Goal: Task Accomplishment & Management: Manage account settings

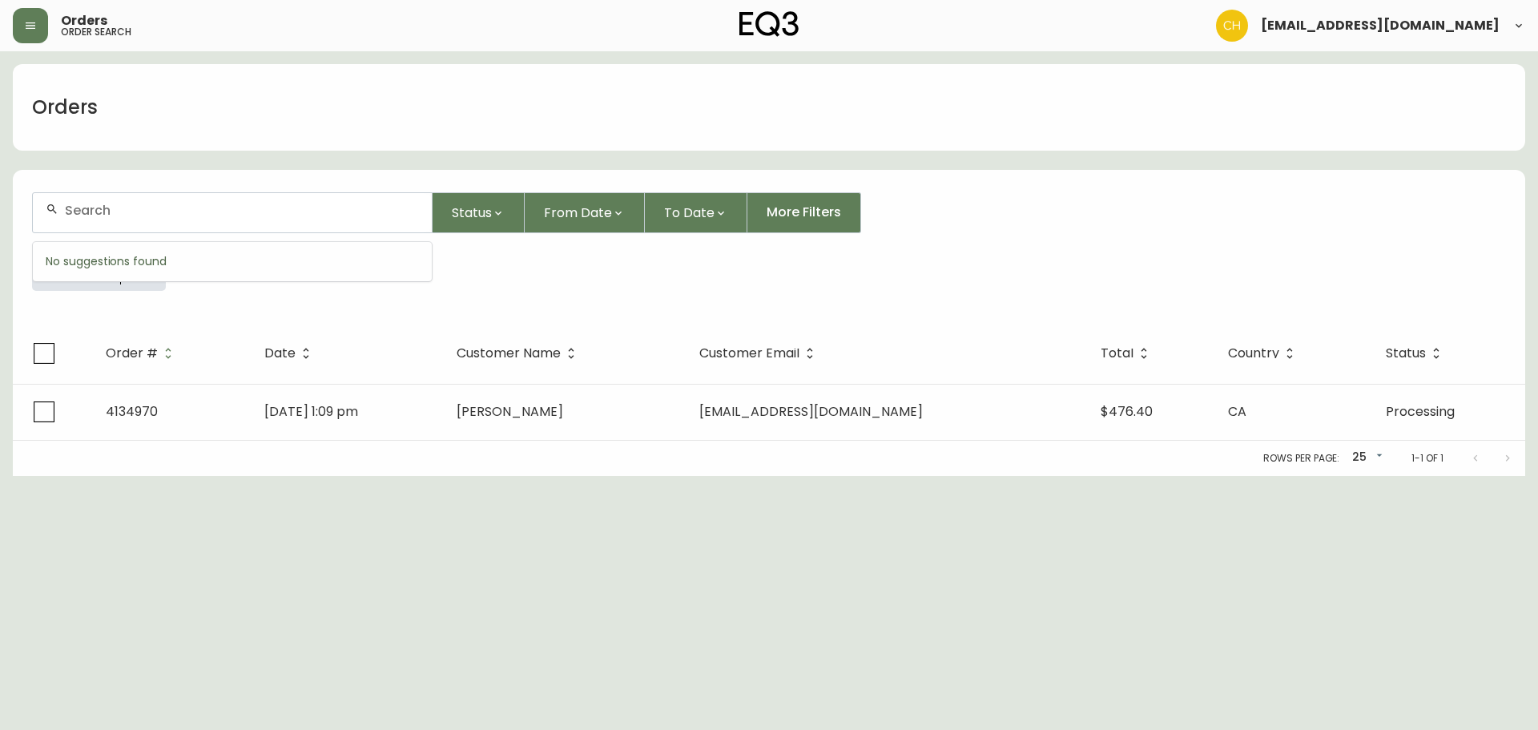
click at [102, 205] on input "text" at bounding box center [242, 210] width 354 height 15
type input "4134745"
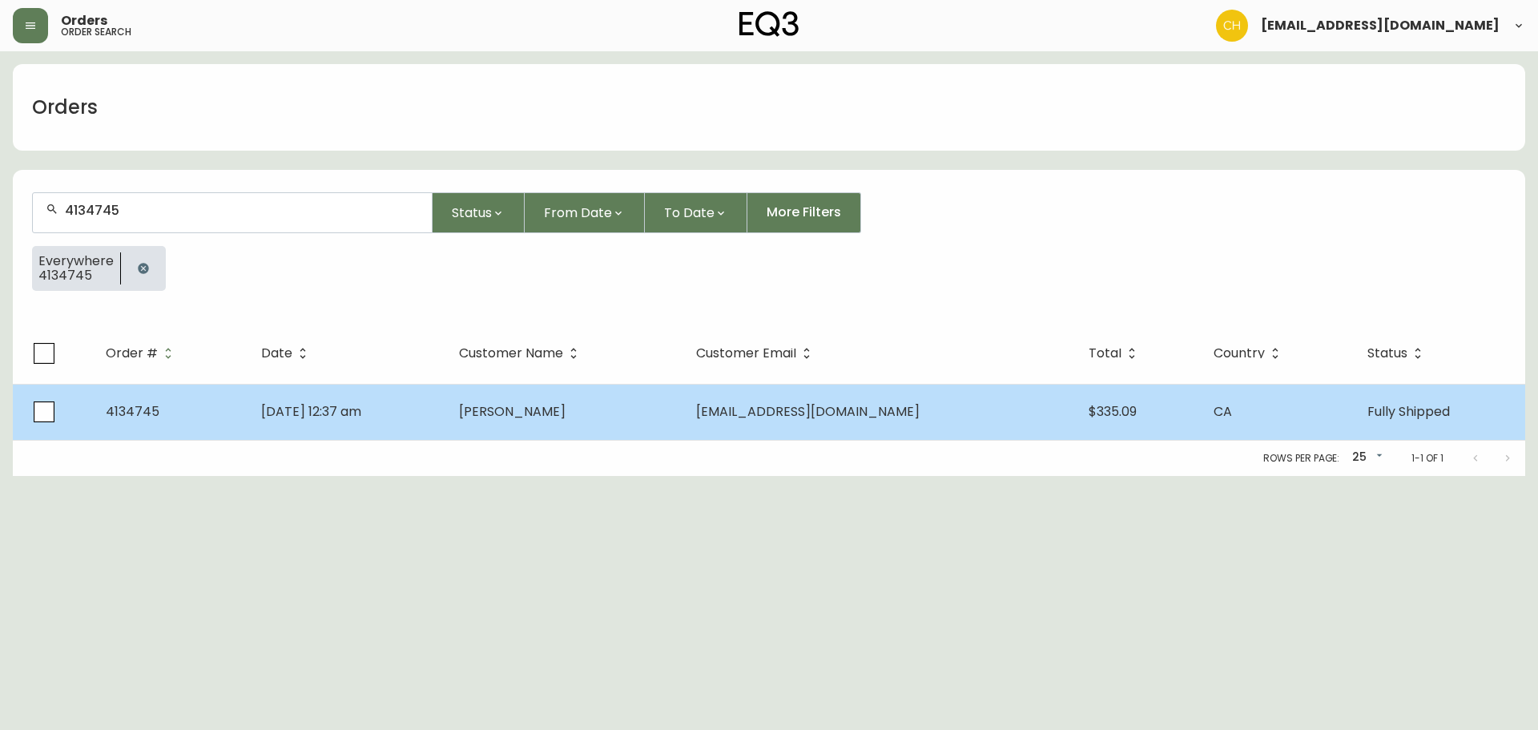
click at [531, 420] on span "[PERSON_NAME]" at bounding box center [512, 411] width 107 height 18
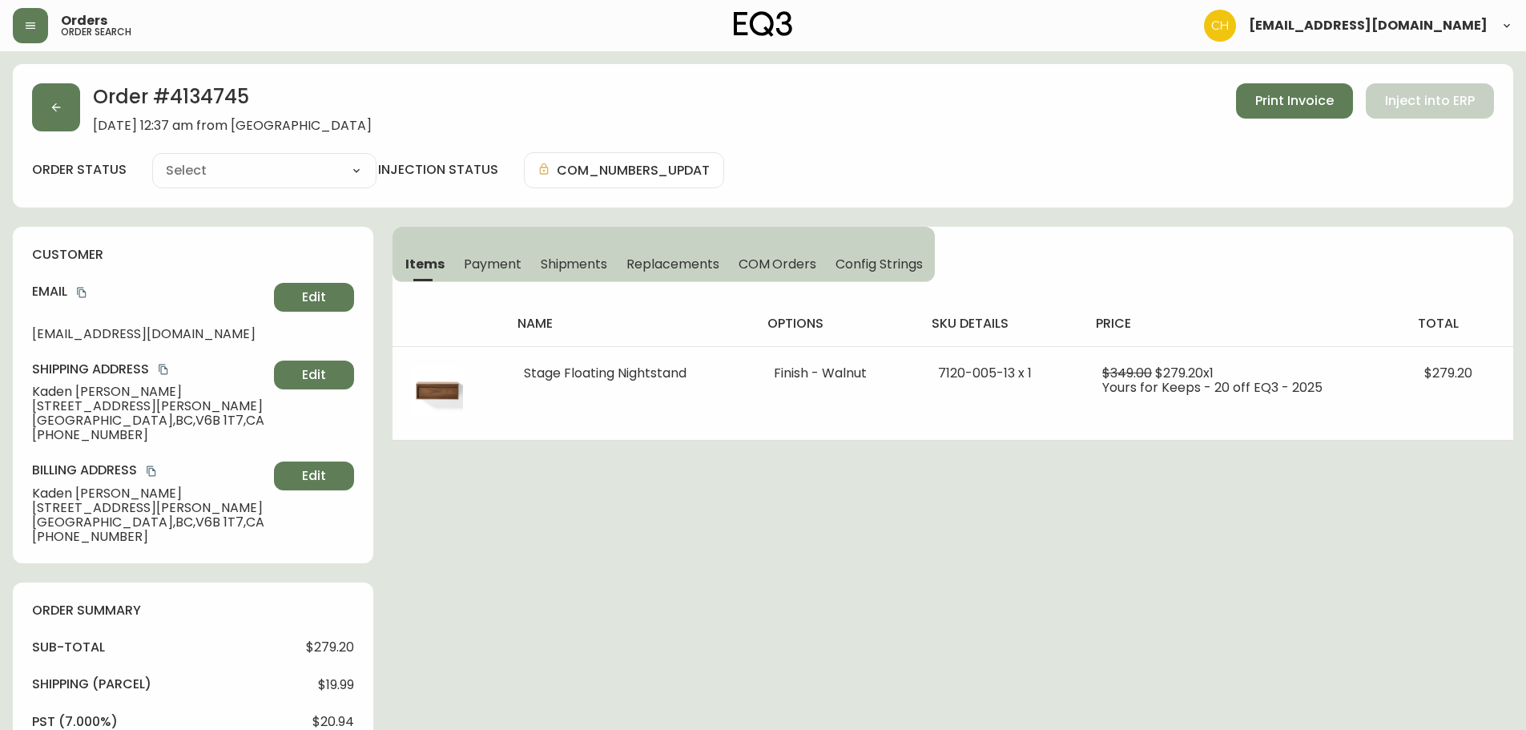
type input "Fully Shipped"
select select "FULLY_SHIPPED"
click at [567, 260] on span "Shipments" at bounding box center [574, 264] width 67 height 17
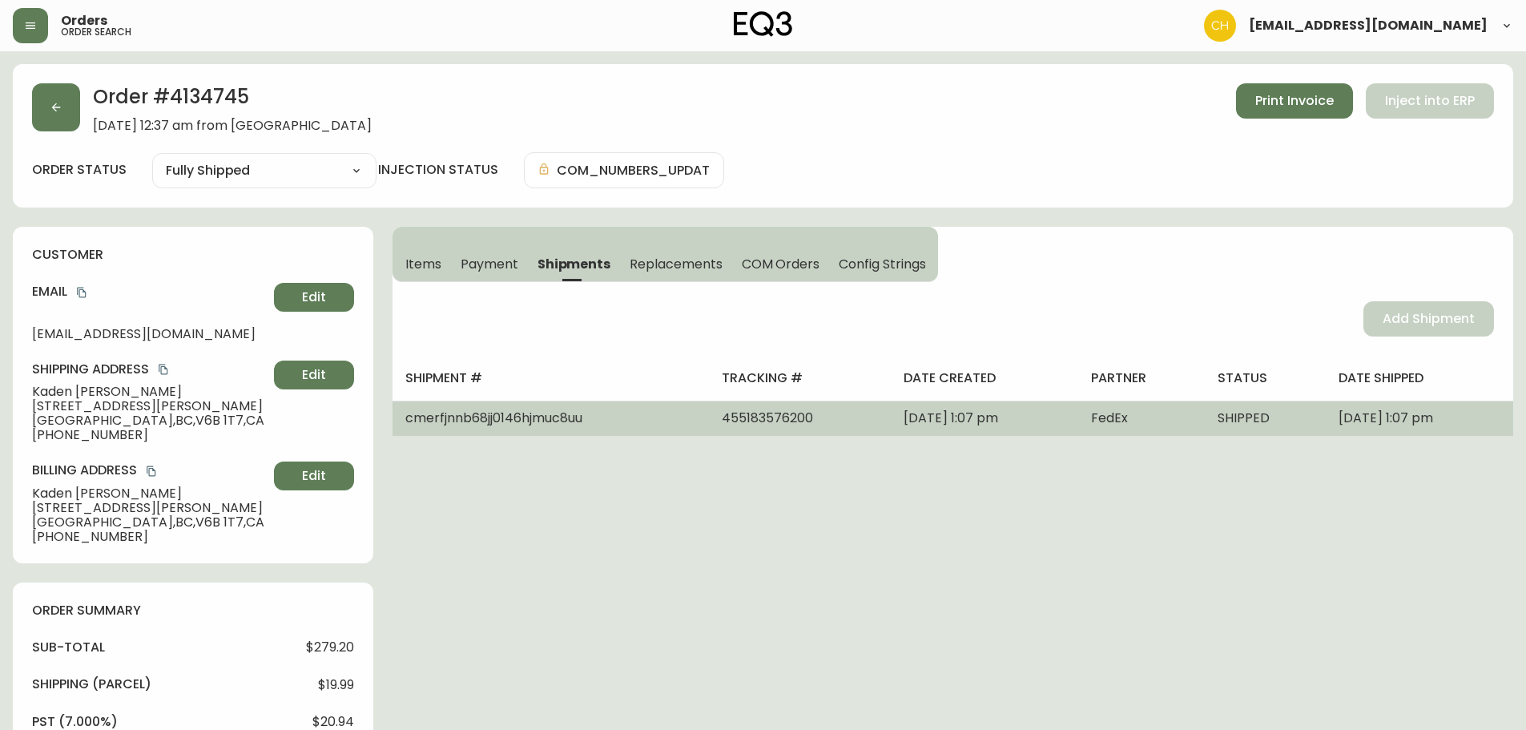
click at [722, 413] on span "455183576200" at bounding box center [767, 418] width 91 height 18
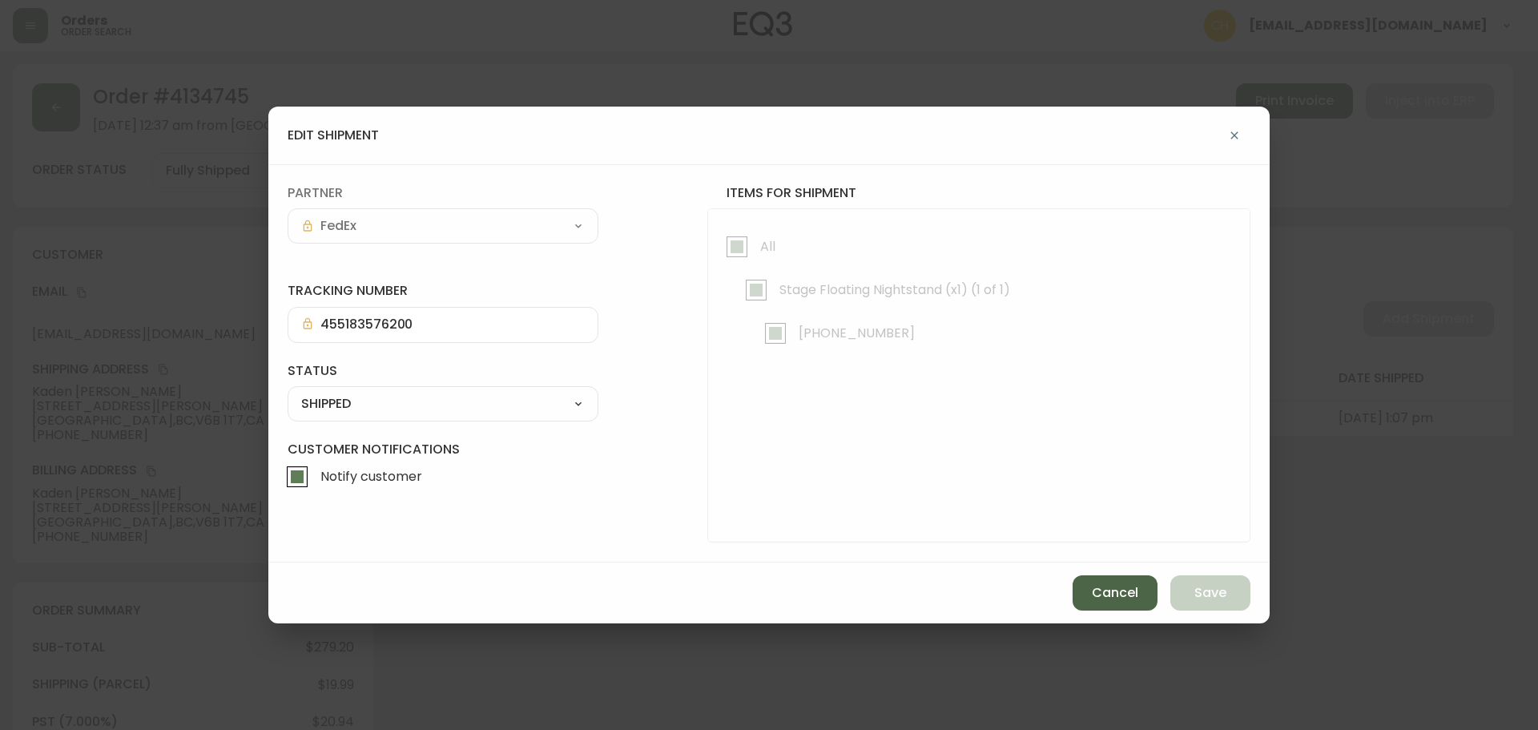
click at [1133, 606] on button "Cancel" at bounding box center [1115, 592] width 85 height 35
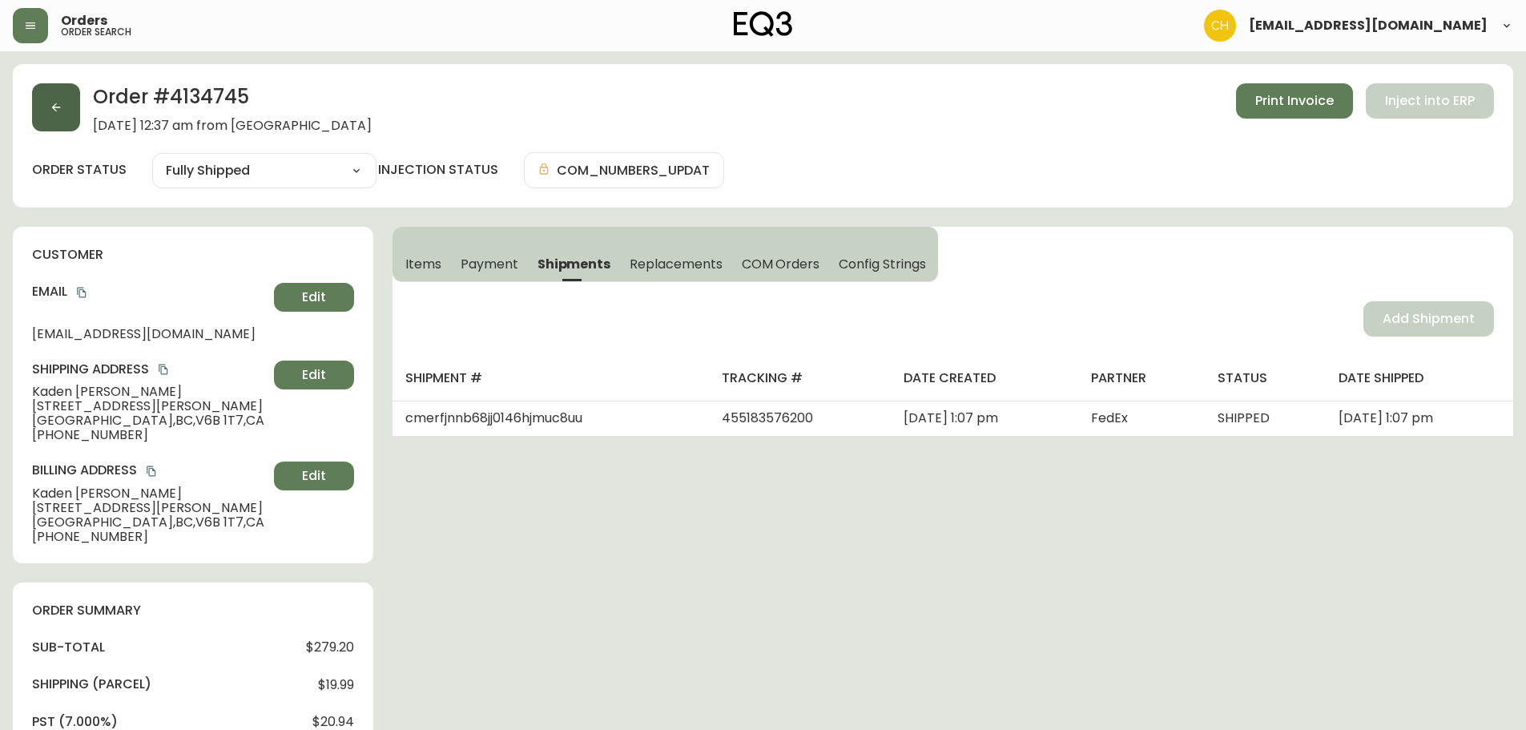
click at [53, 101] on button "button" at bounding box center [56, 107] width 48 height 48
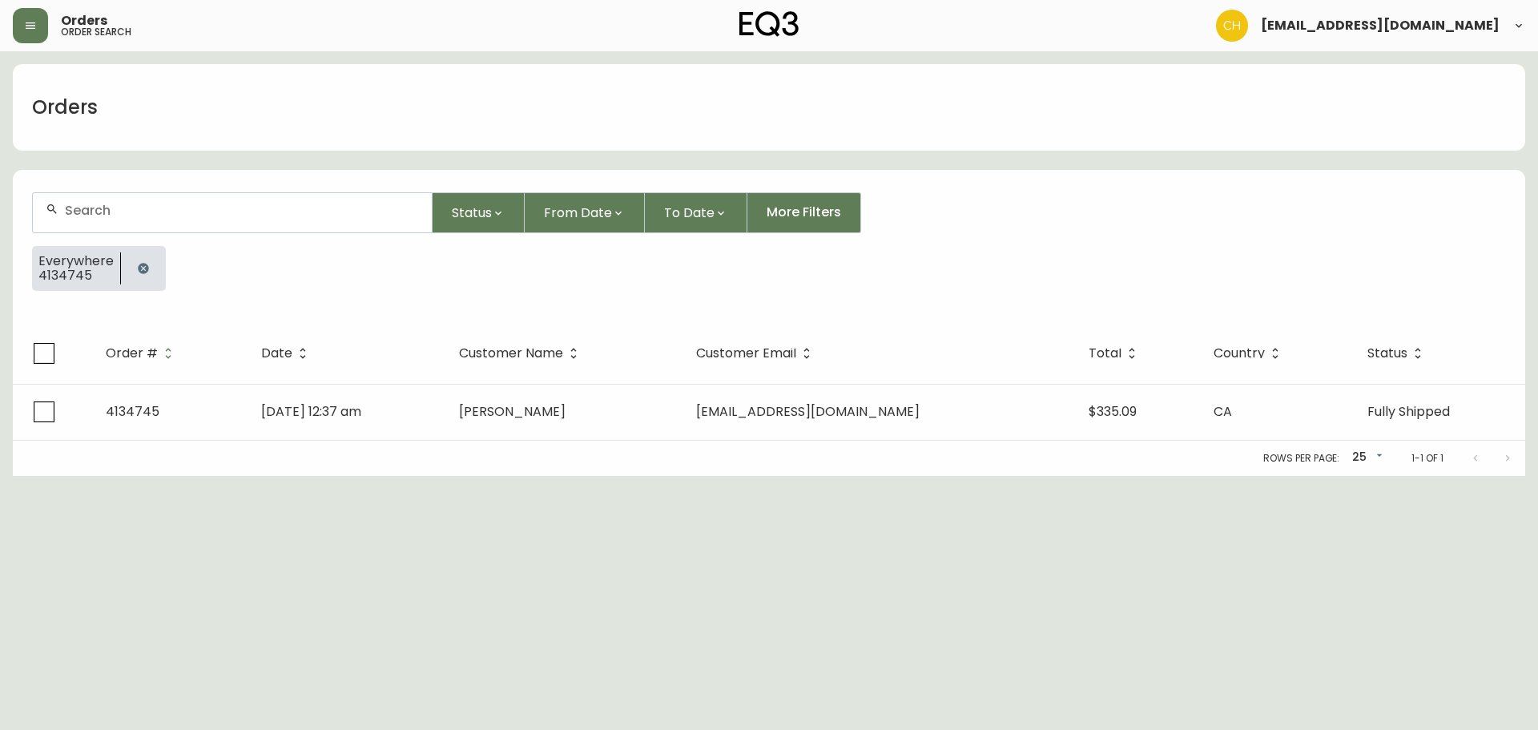
click at [90, 205] on input "text" at bounding box center [242, 210] width 354 height 15
type input "4134762"
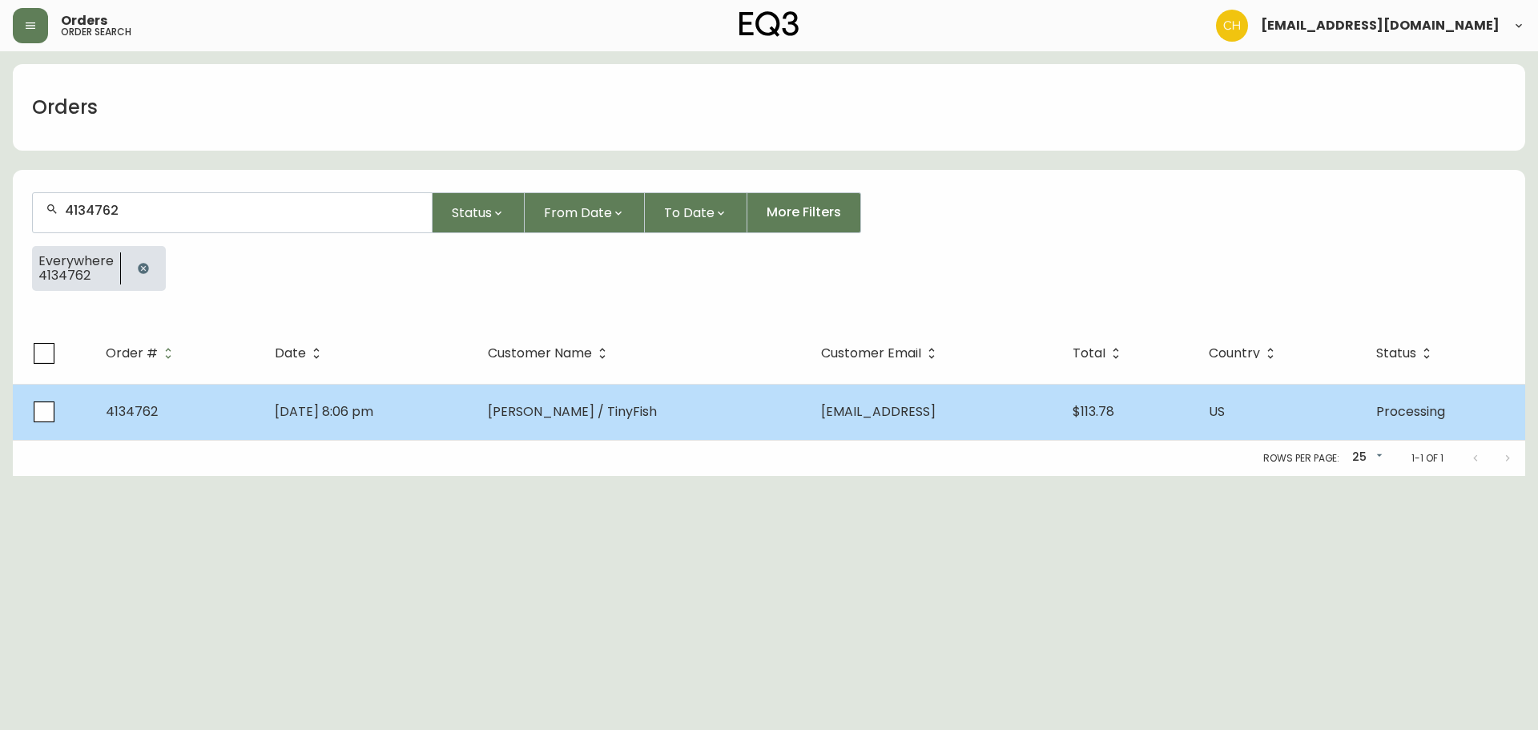
click at [536, 413] on span "[PERSON_NAME] / TinyFish" at bounding box center [572, 411] width 169 height 18
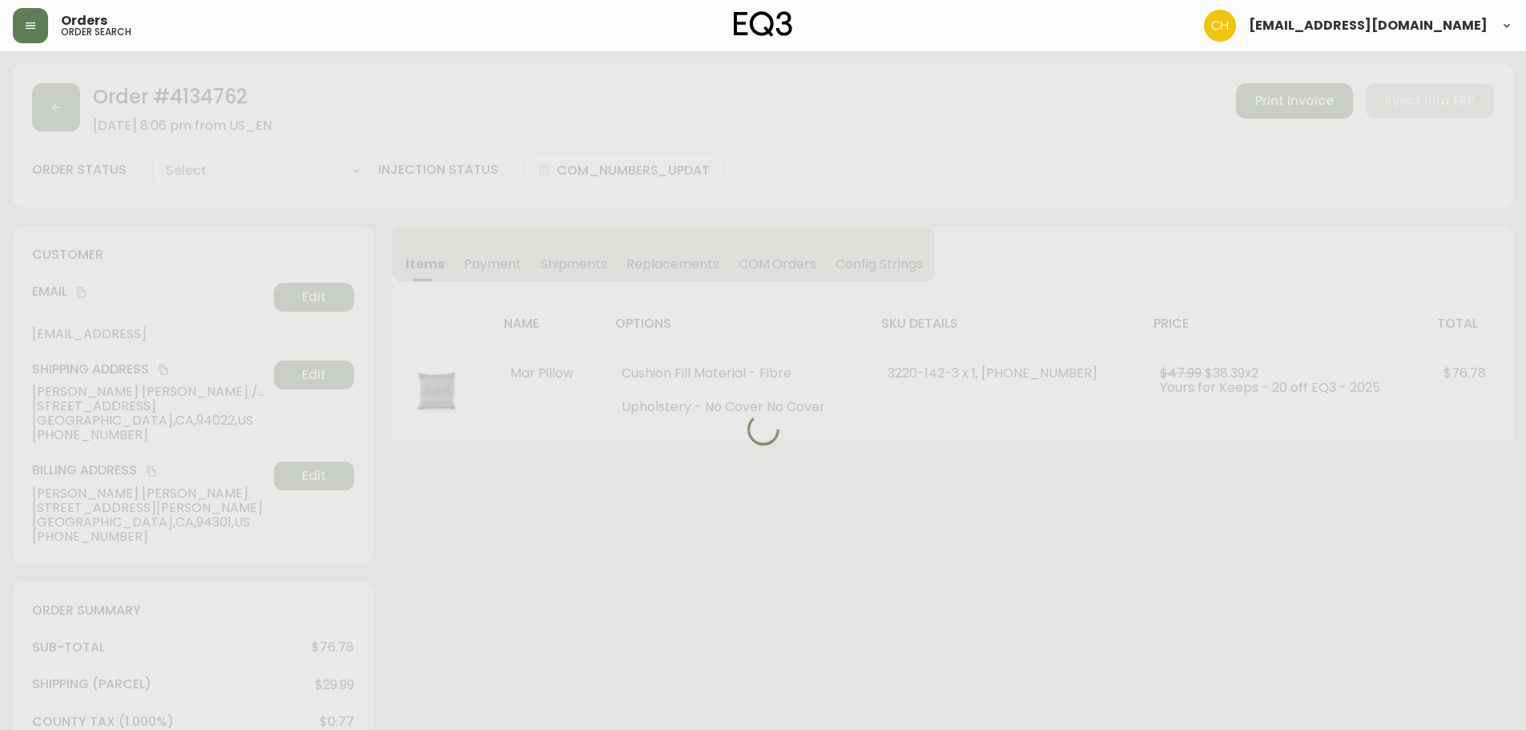
type input "Processing"
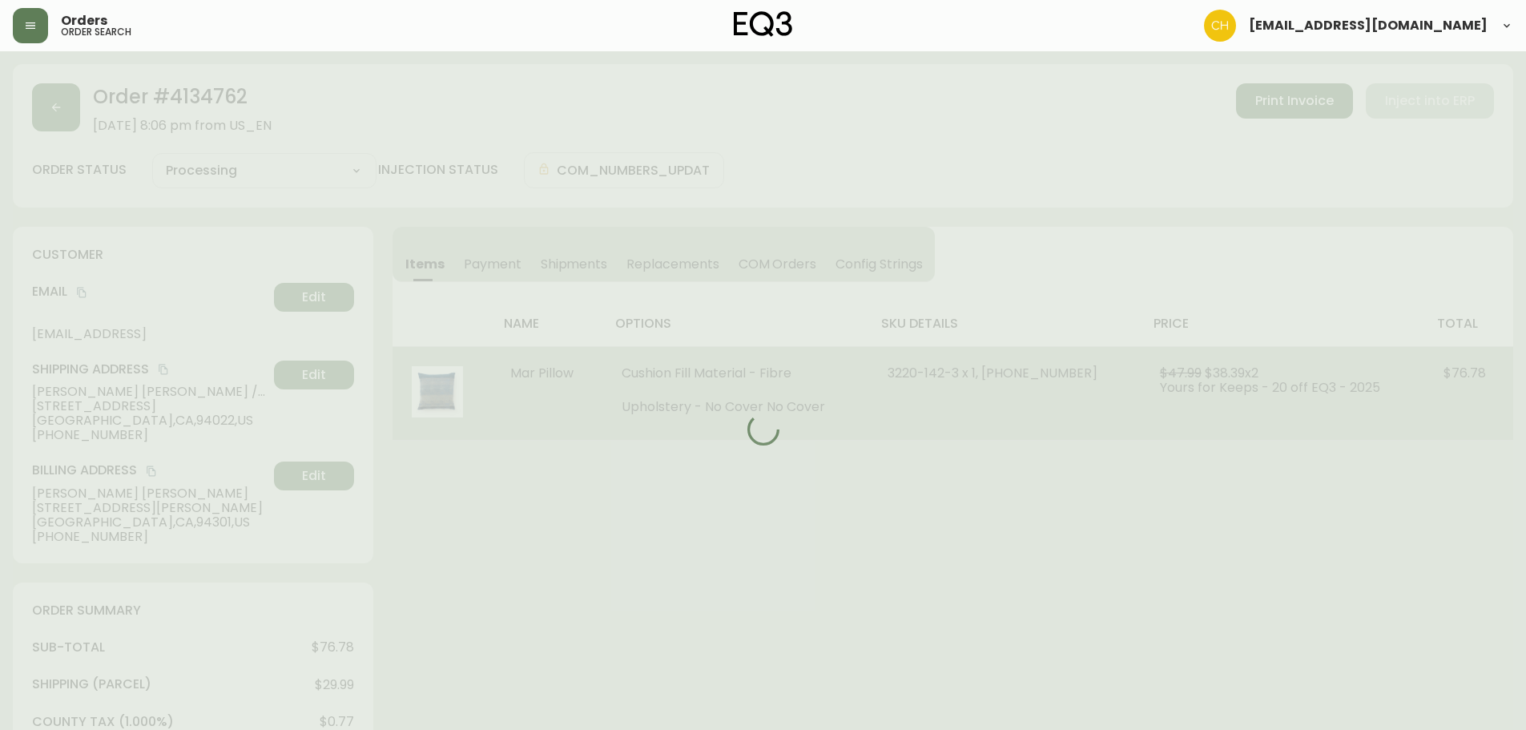
select select "PROCESSING"
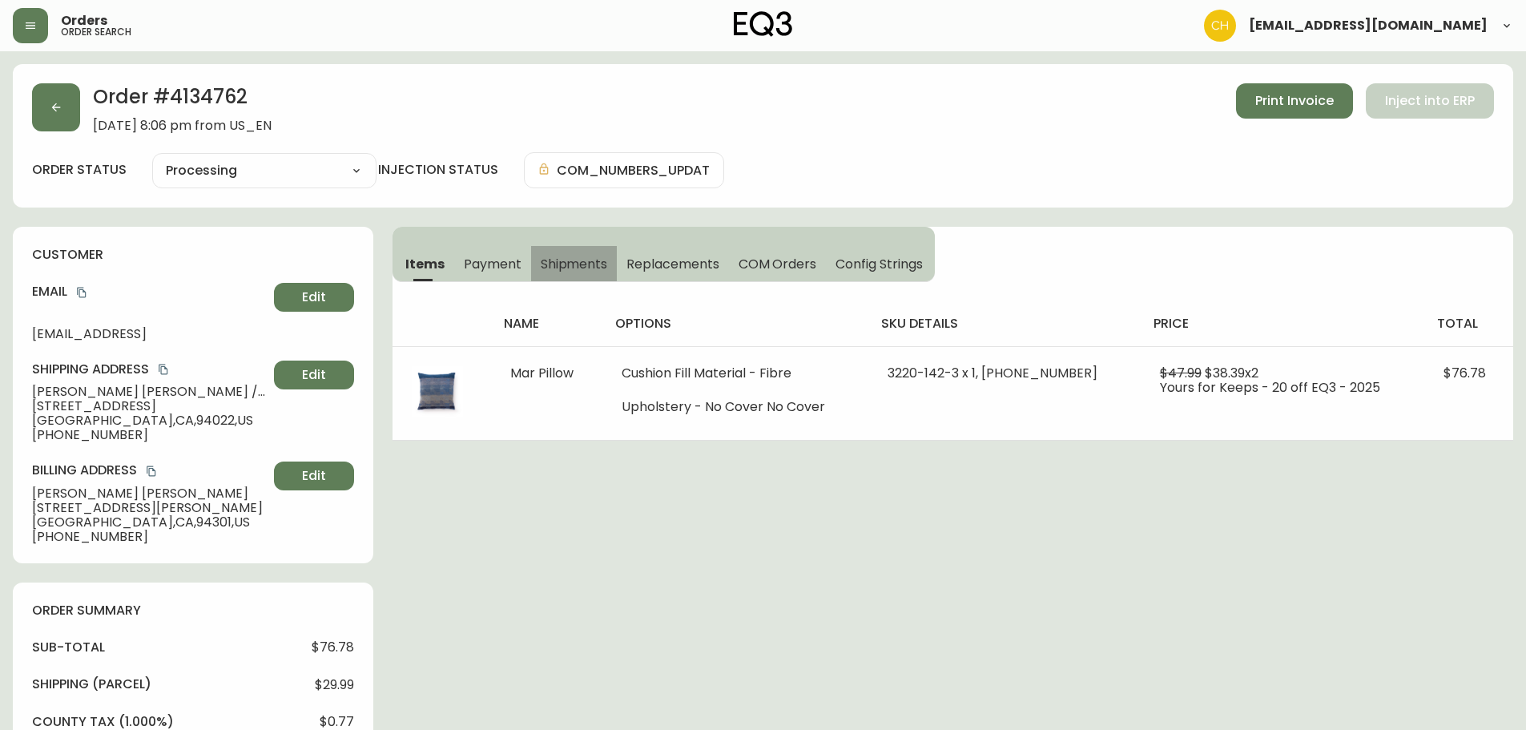
click at [563, 259] on span "Shipments" at bounding box center [574, 264] width 67 height 17
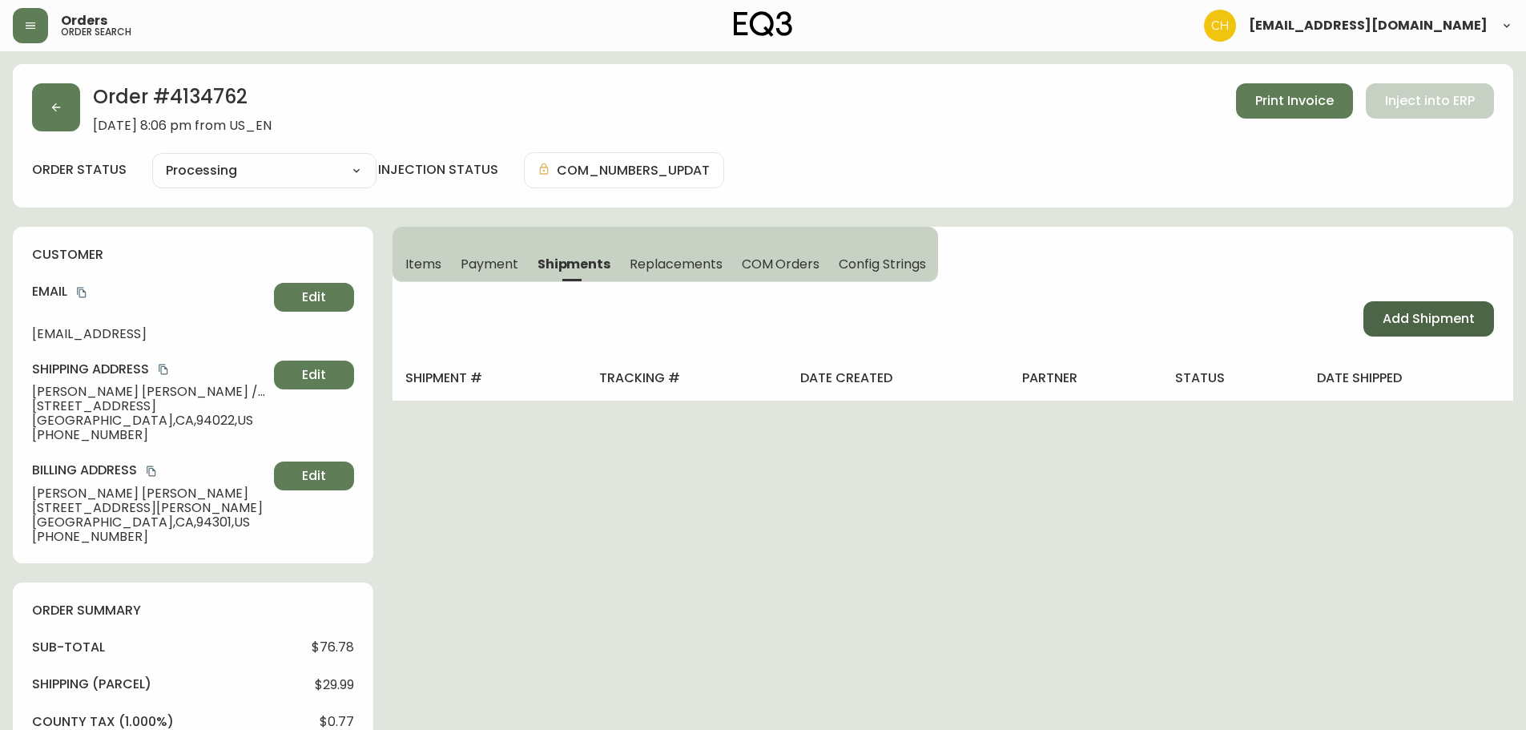
click at [1427, 320] on span "Add Shipment" at bounding box center [1429, 319] width 92 height 18
select select "PENDING"
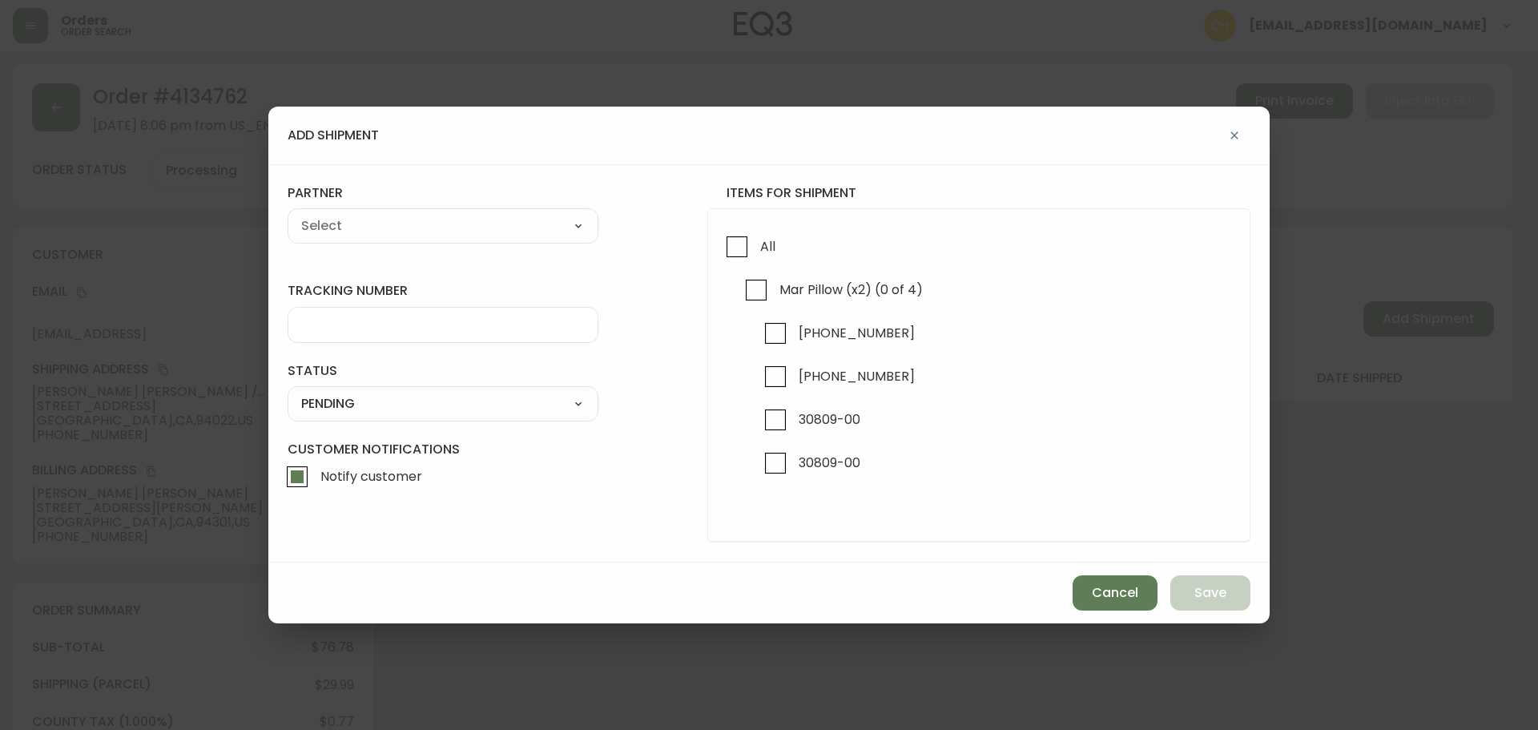
click at [405, 230] on select "A Move to Remember LLC ABF Freight Alero [PERSON_NAME] Canada Post CDS Ceva Log…" at bounding box center [443, 226] width 311 height 24
select select "cjy0a9taa01x001669l98m63c"
click at [288, 214] on select "A Move to Remember LLC ABF Freight Alero [PERSON_NAME] Canada Post CDS Ceva Log…" at bounding box center [443, 226] width 311 height 24
type input "FedEx"
click at [333, 322] on input "tracking number" at bounding box center [443, 324] width 284 height 15
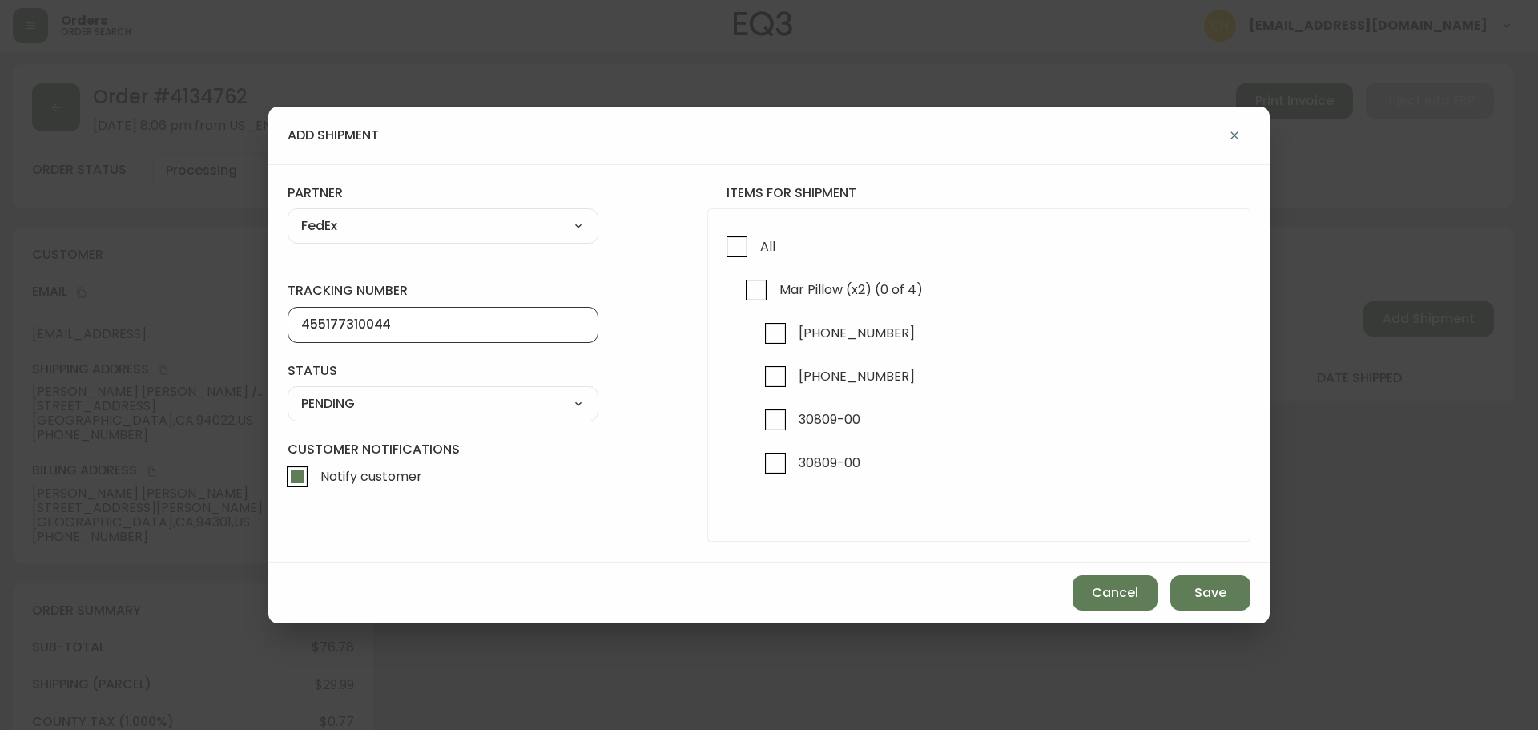
type input "455177310044"
click at [319, 399] on select "SHIPPED PENDING CANCELLED" at bounding box center [443, 404] width 311 height 24
click at [288, 392] on select "SHIPPED PENDING CANCELLED" at bounding box center [443, 404] width 311 height 24
select select "PENDING"
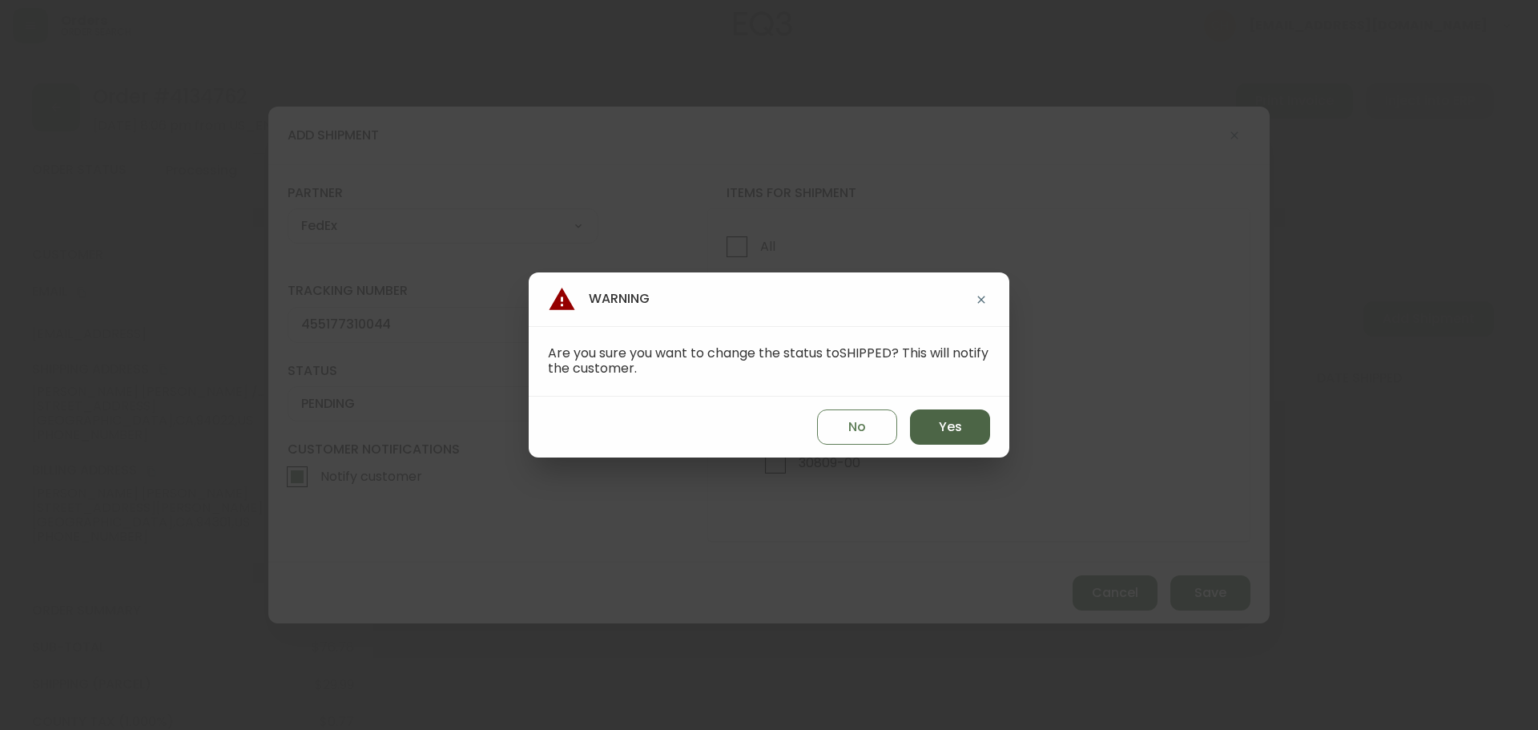
click at [958, 441] on button "Yes" at bounding box center [950, 426] width 80 height 35
type input "SHIPPED"
select select "SHIPPED"
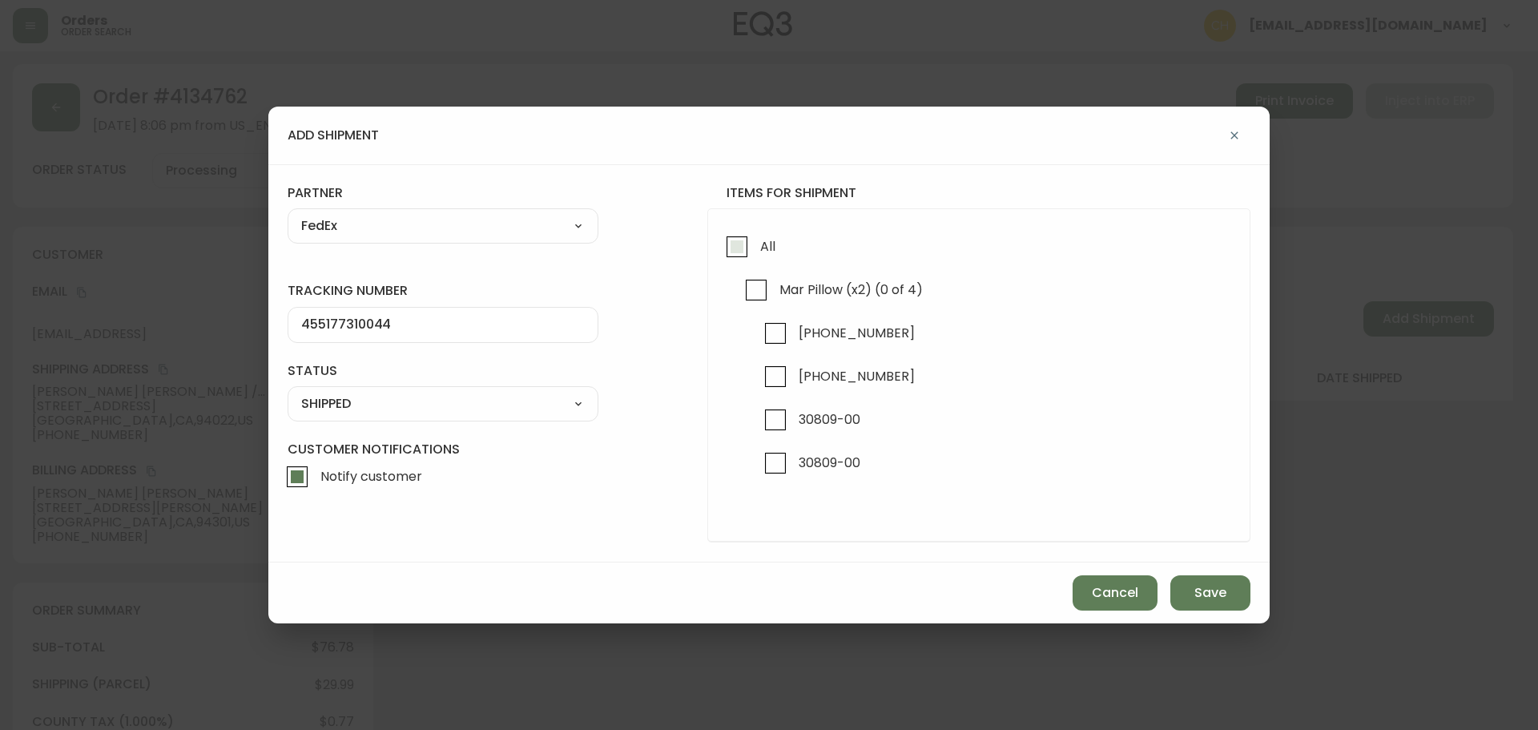
click at [743, 247] on input "All" at bounding box center [737, 246] width 37 height 37
checkbox input "true"
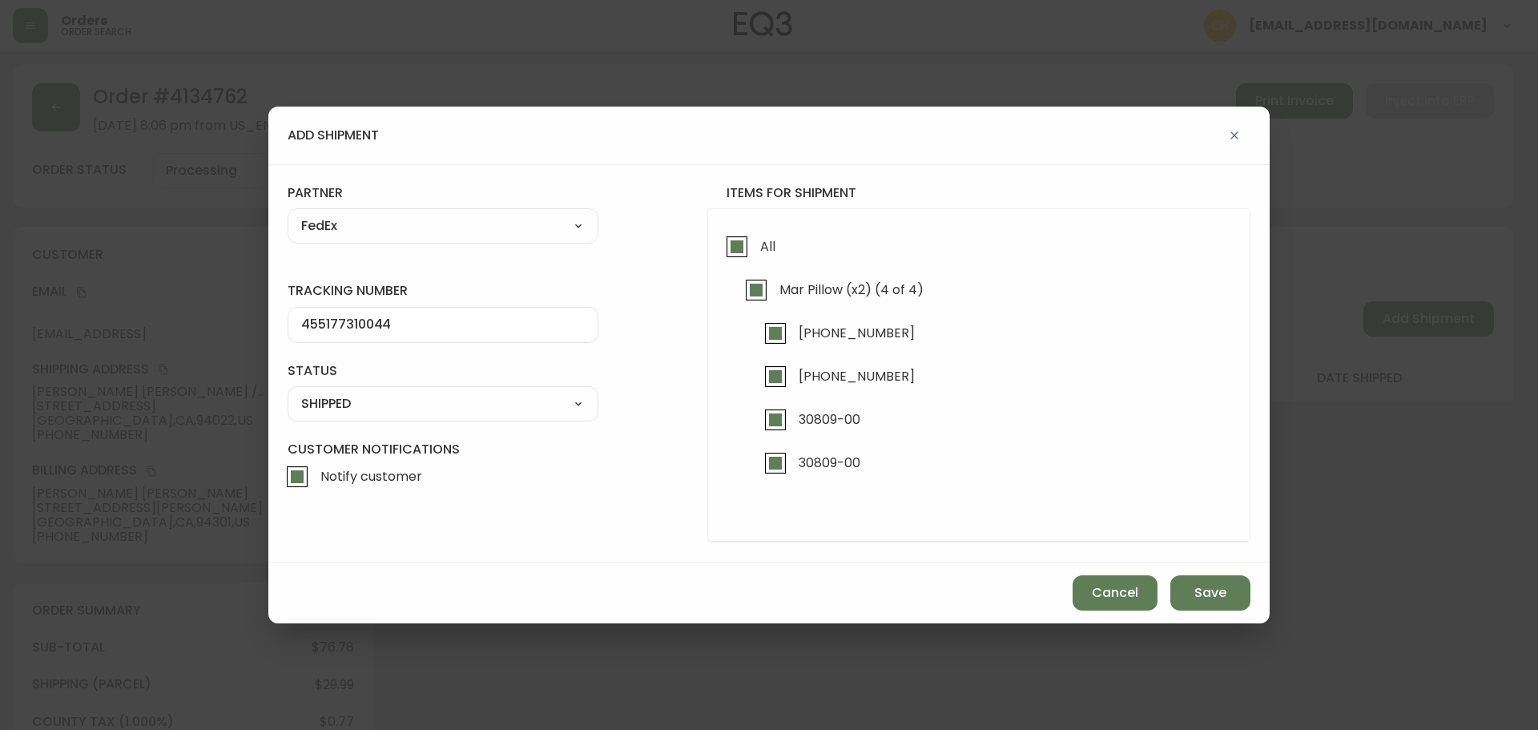
checkbox input "true"
click at [1210, 585] on span "Save" at bounding box center [1210, 593] width 32 height 18
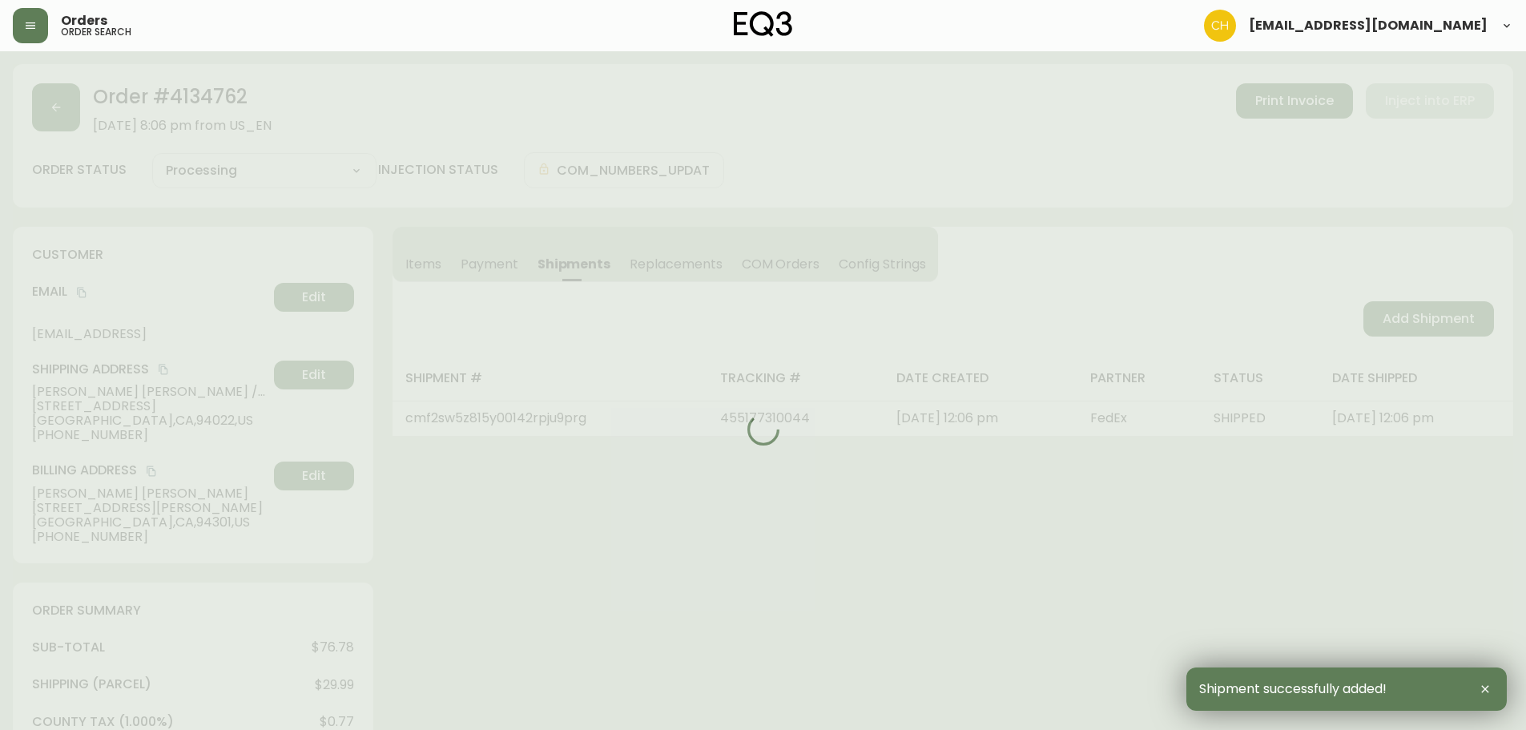
type input "Fully Shipped"
select select "FULLY_SHIPPED"
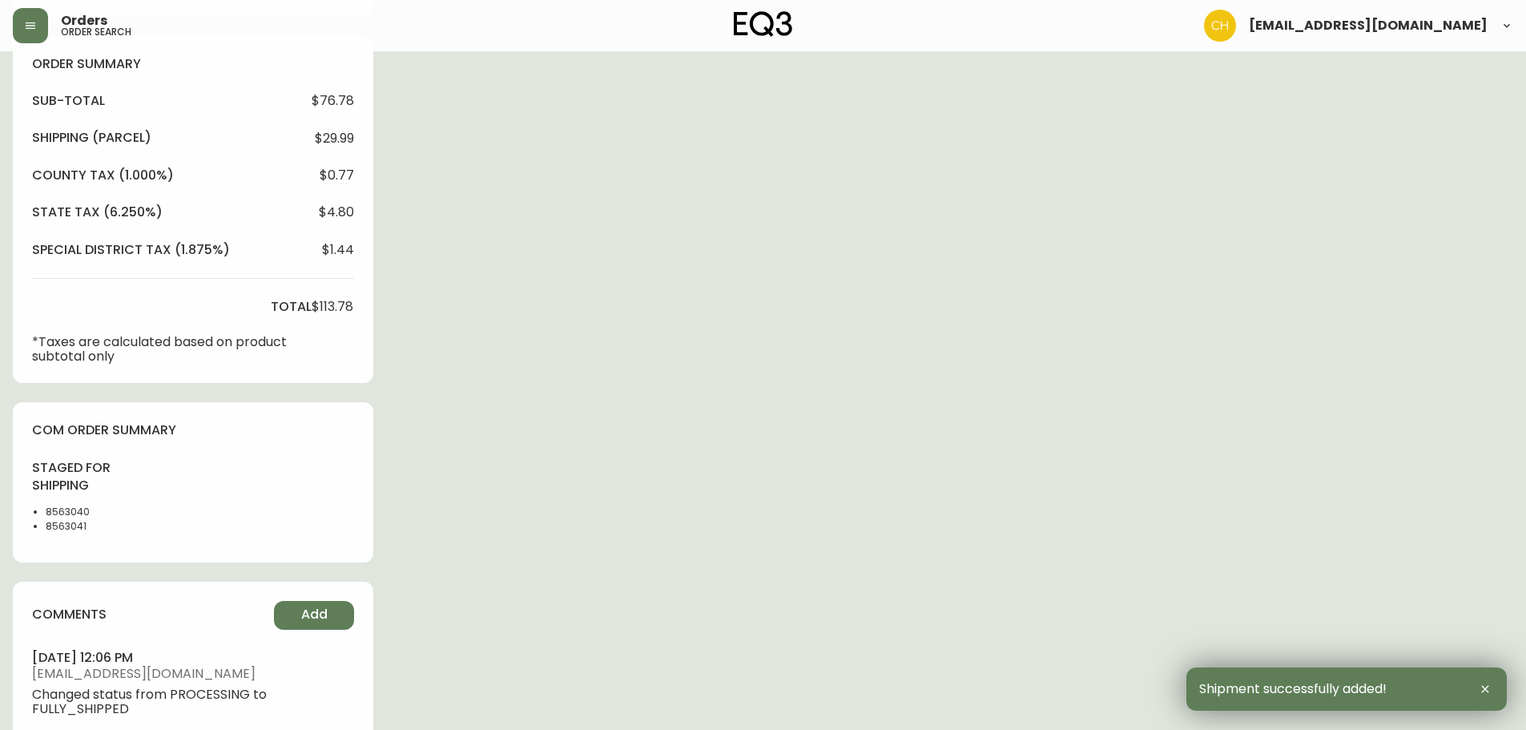
scroll to position [769, 0]
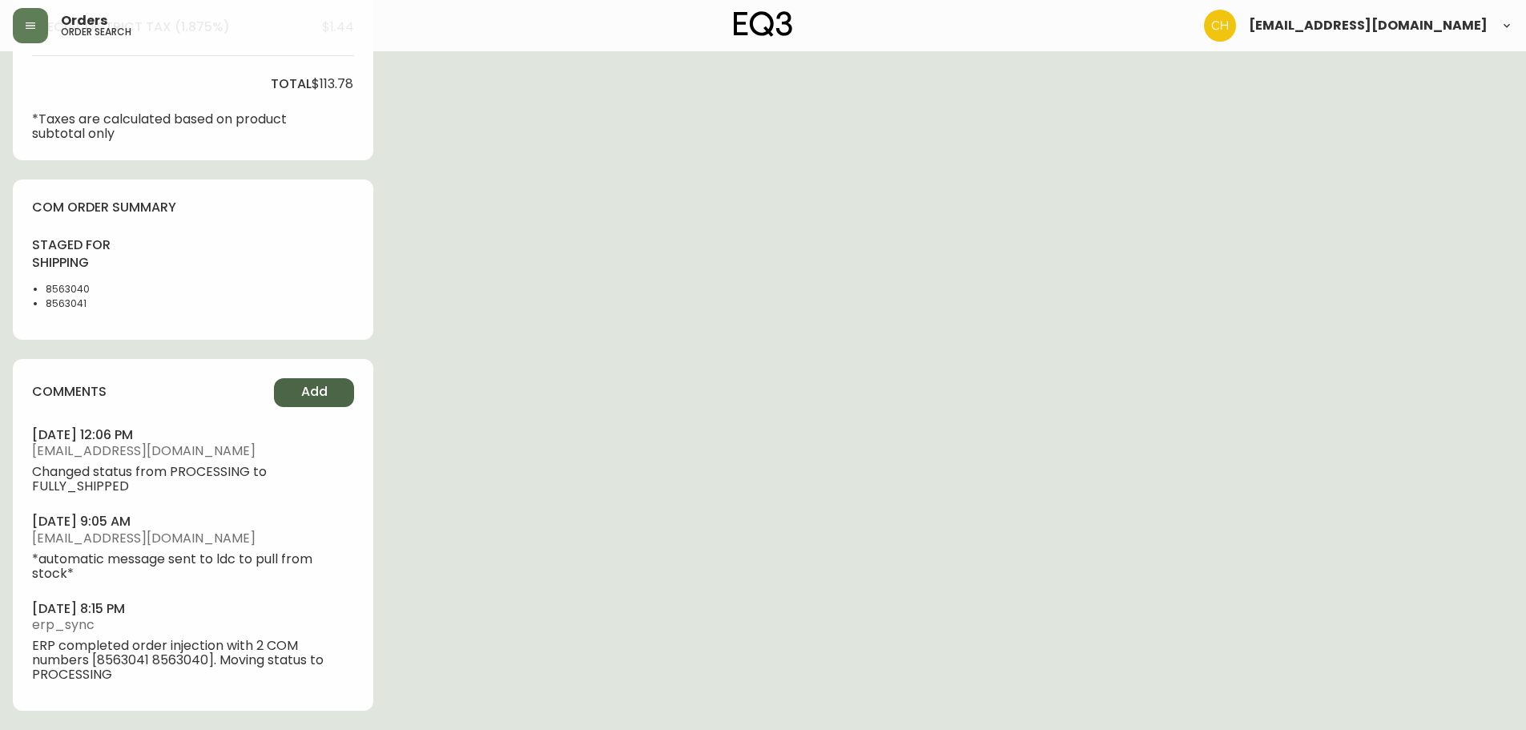
click at [301, 390] on span "Add" at bounding box center [314, 392] width 26 height 18
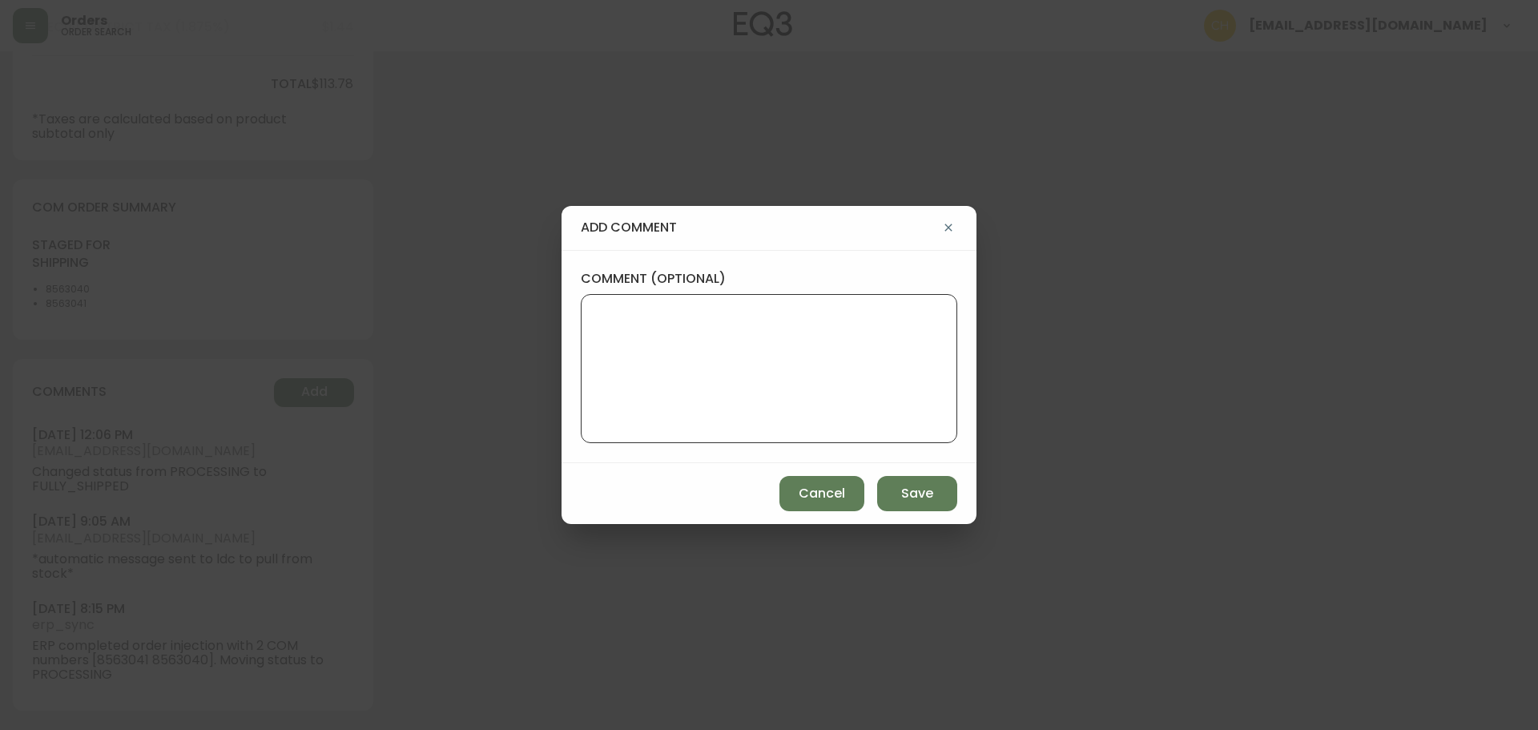
click at [645, 332] on textarea "comment (optional)" at bounding box center [768, 368] width 349 height 128
type textarea "c"
type textarea "CH"
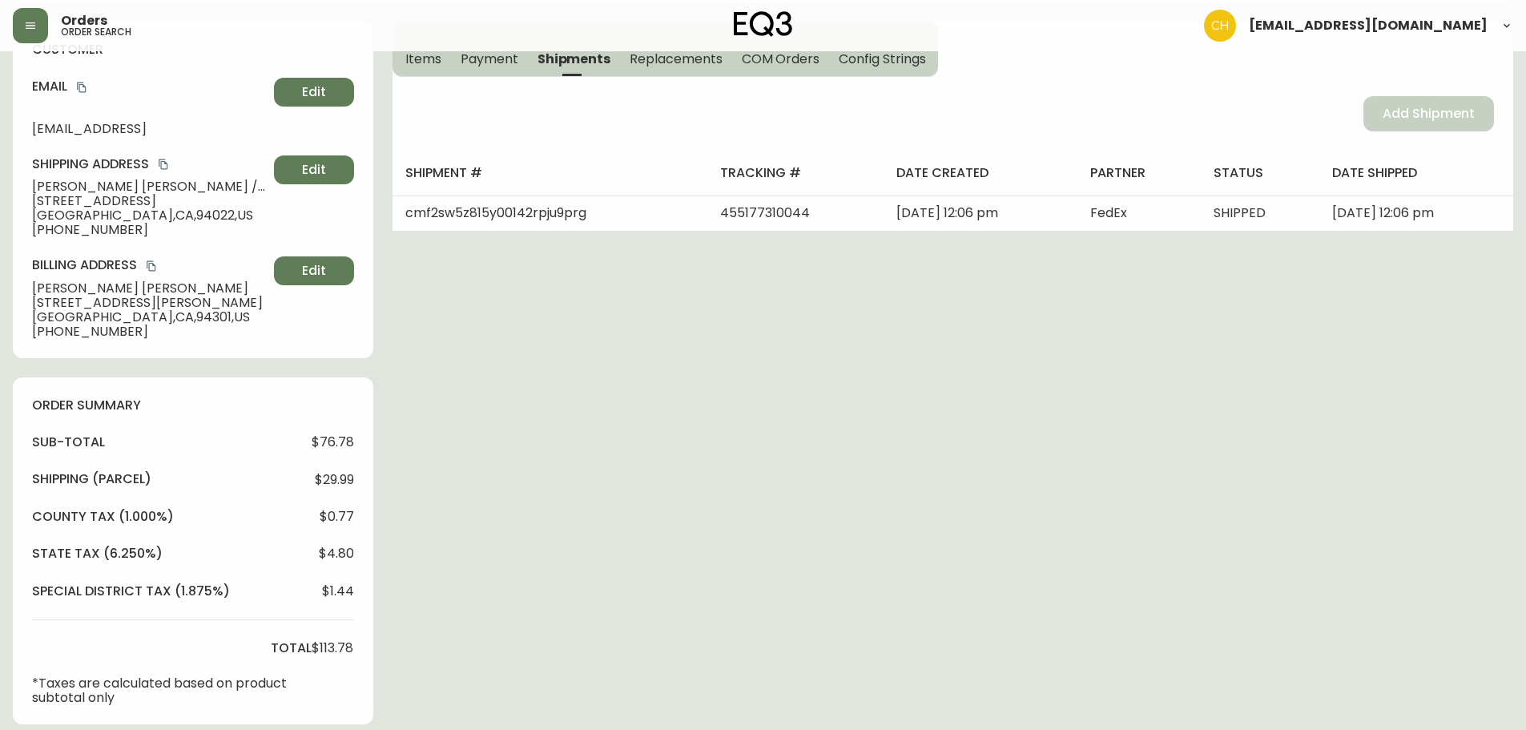
scroll to position [0, 0]
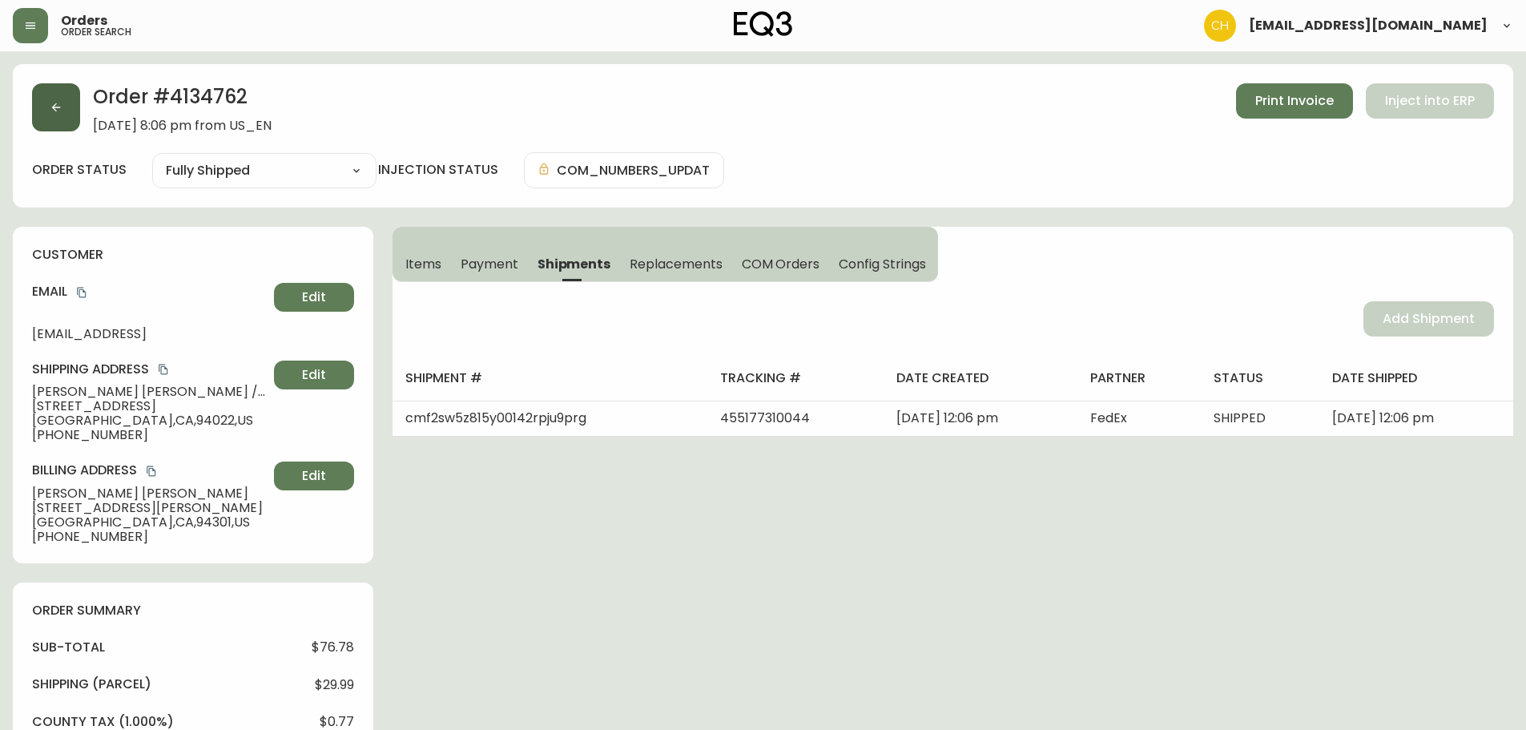
click at [59, 115] on button "button" at bounding box center [56, 107] width 48 height 48
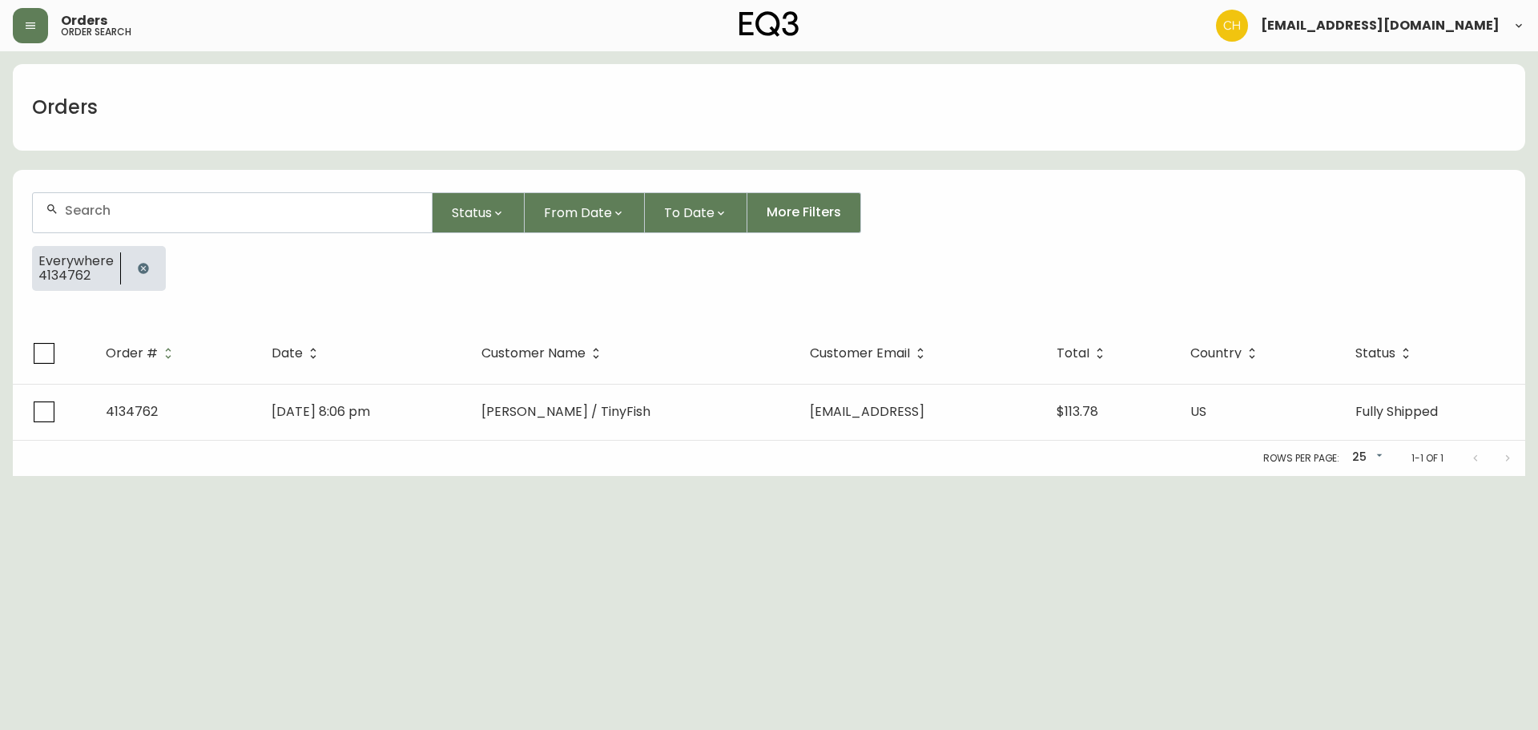
click at [138, 207] on input "text" at bounding box center [242, 210] width 354 height 15
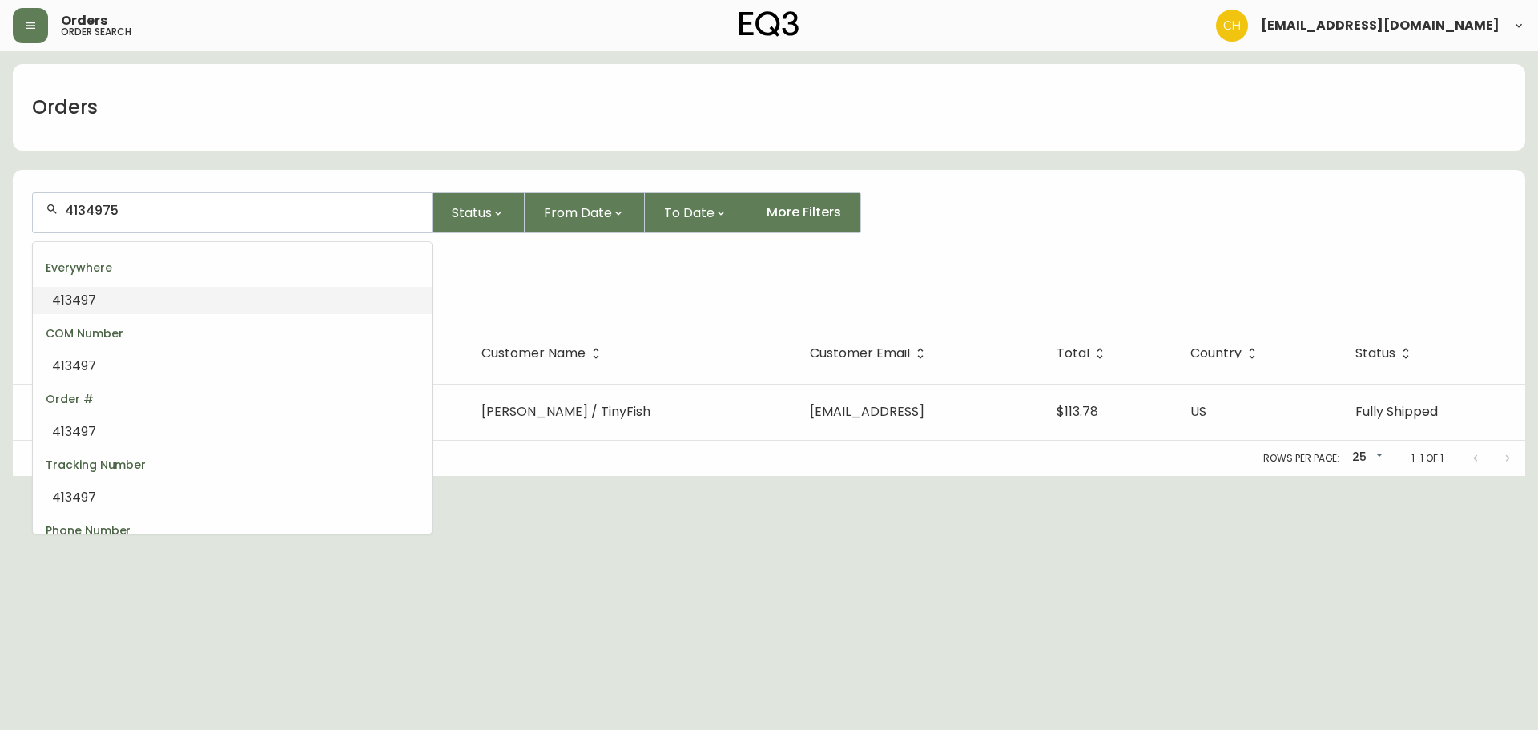
type input "4134975"
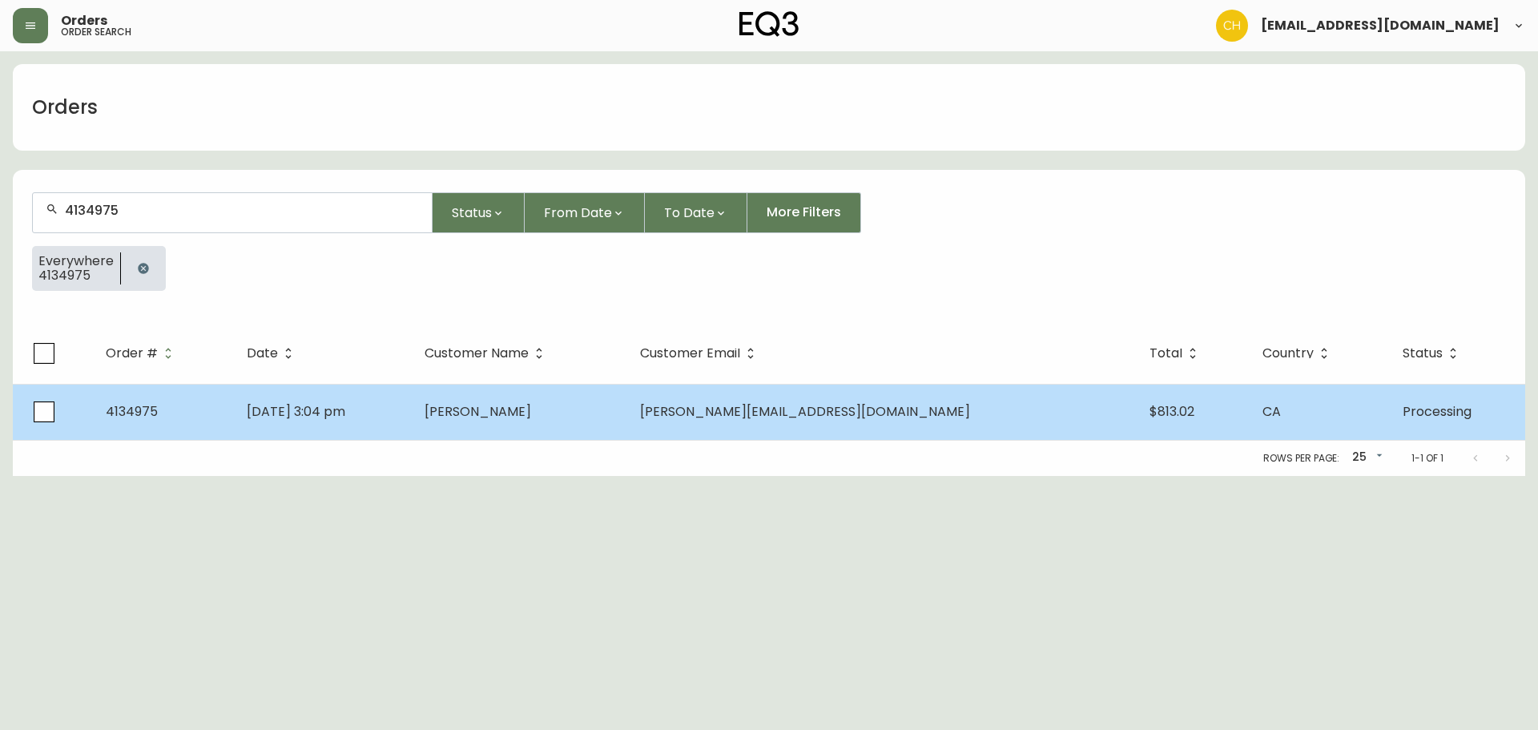
click at [531, 411] on span "[PERSON_NAME]" at bounding box center [478, 411] width 107 height 18
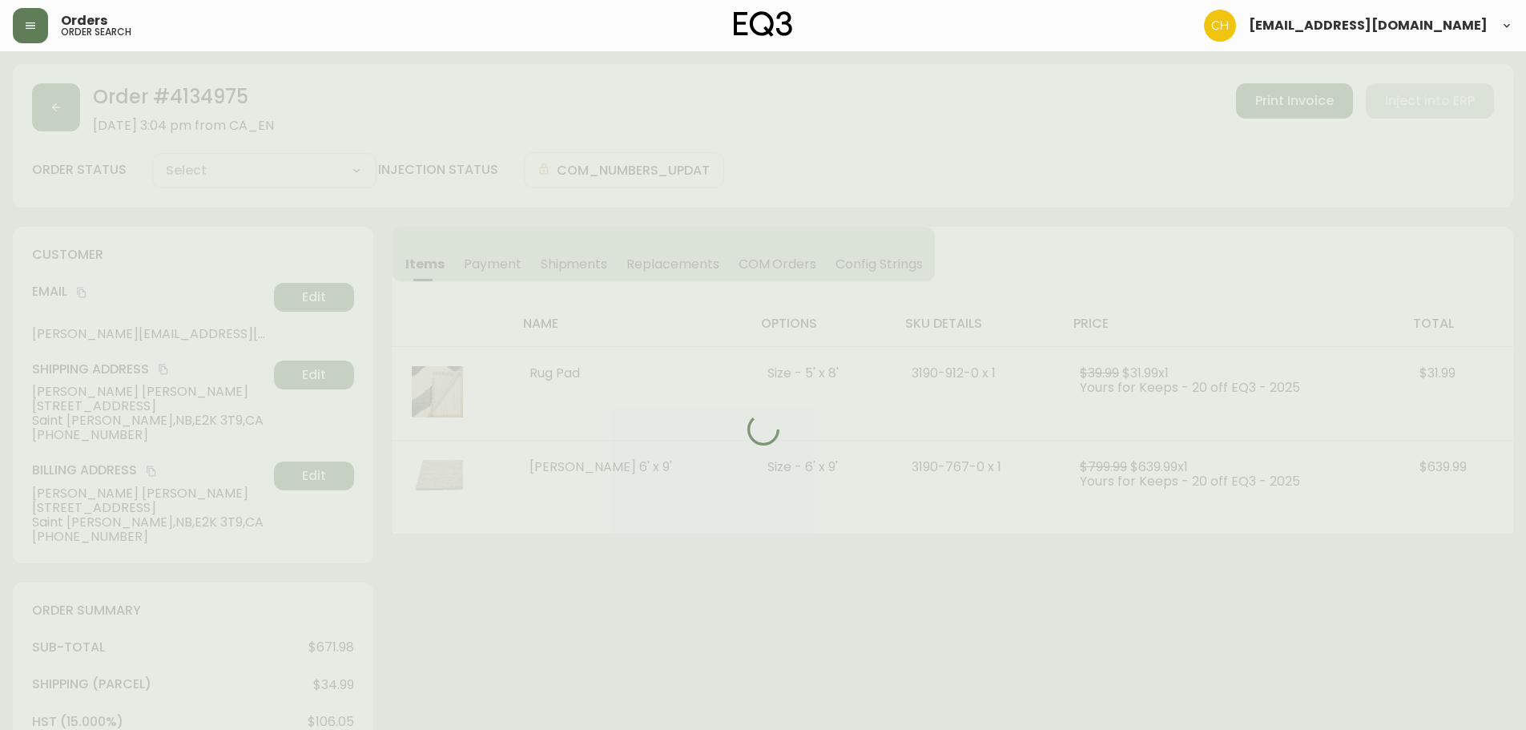
type input "Processing"
select select "PROCESSING"
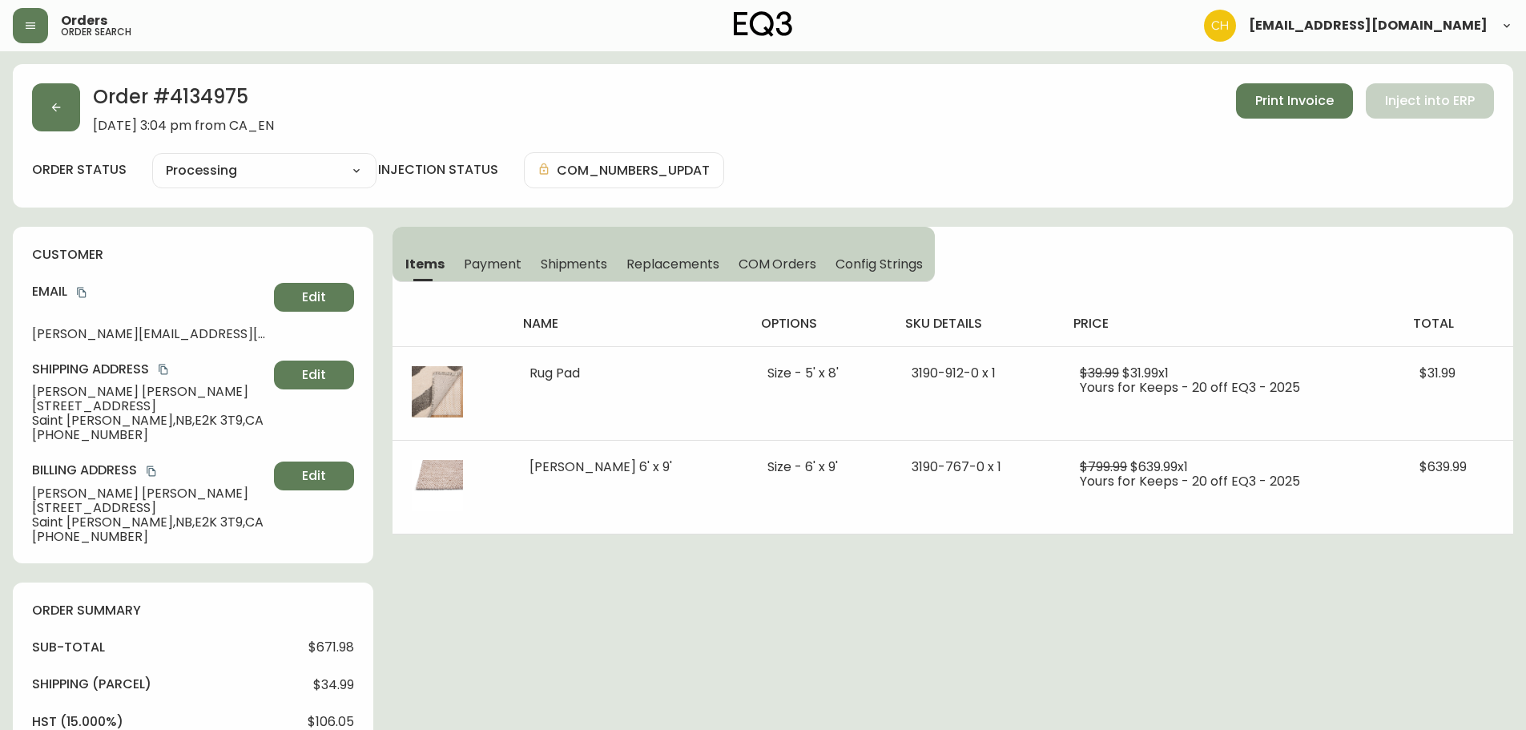
click at [578, 264] on span "Shipments" at bounding box center [574, 264] width 67 height 17
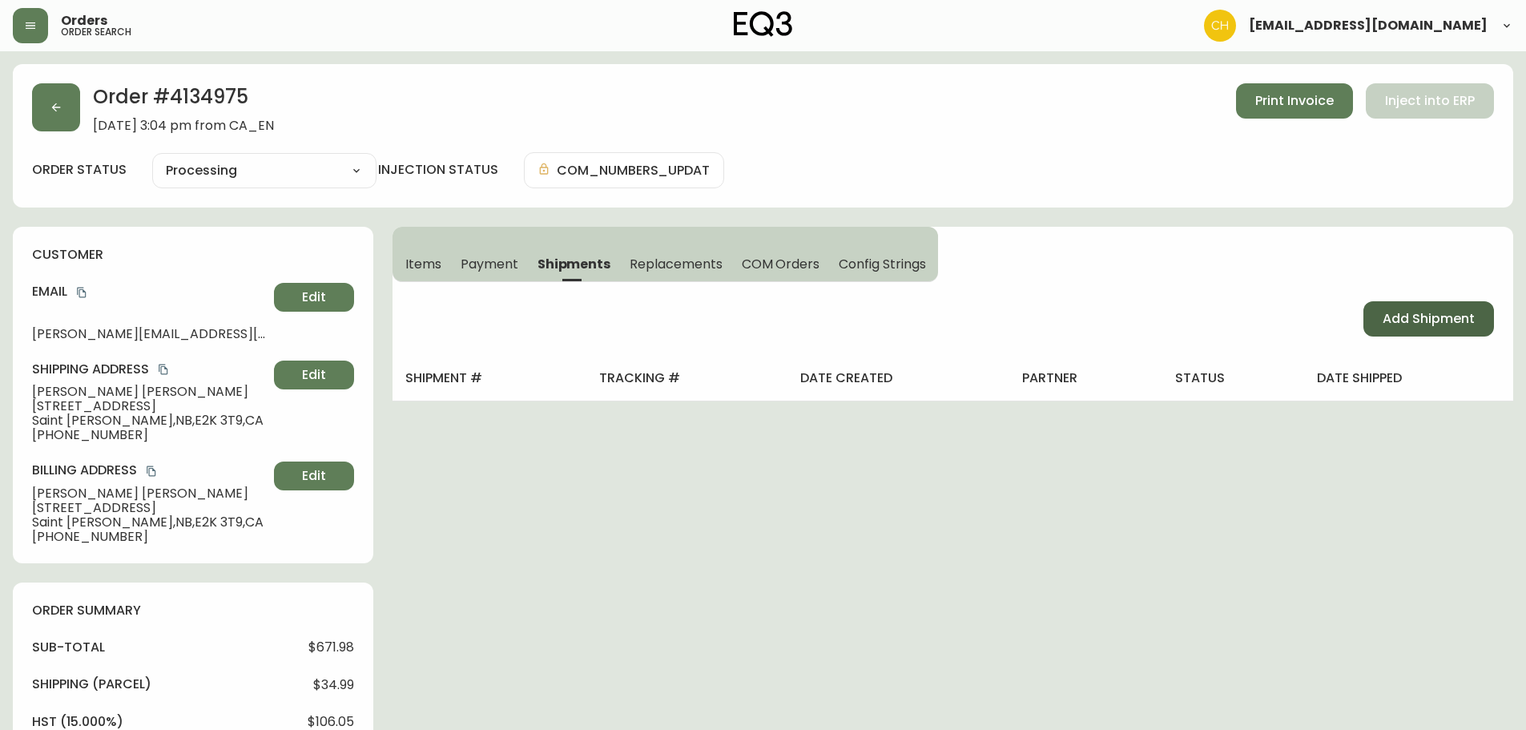
click at [1464, 319] on span "Add Shipment" at bounding box center [1429, 319] width 92 height 18
select select "PENDING"
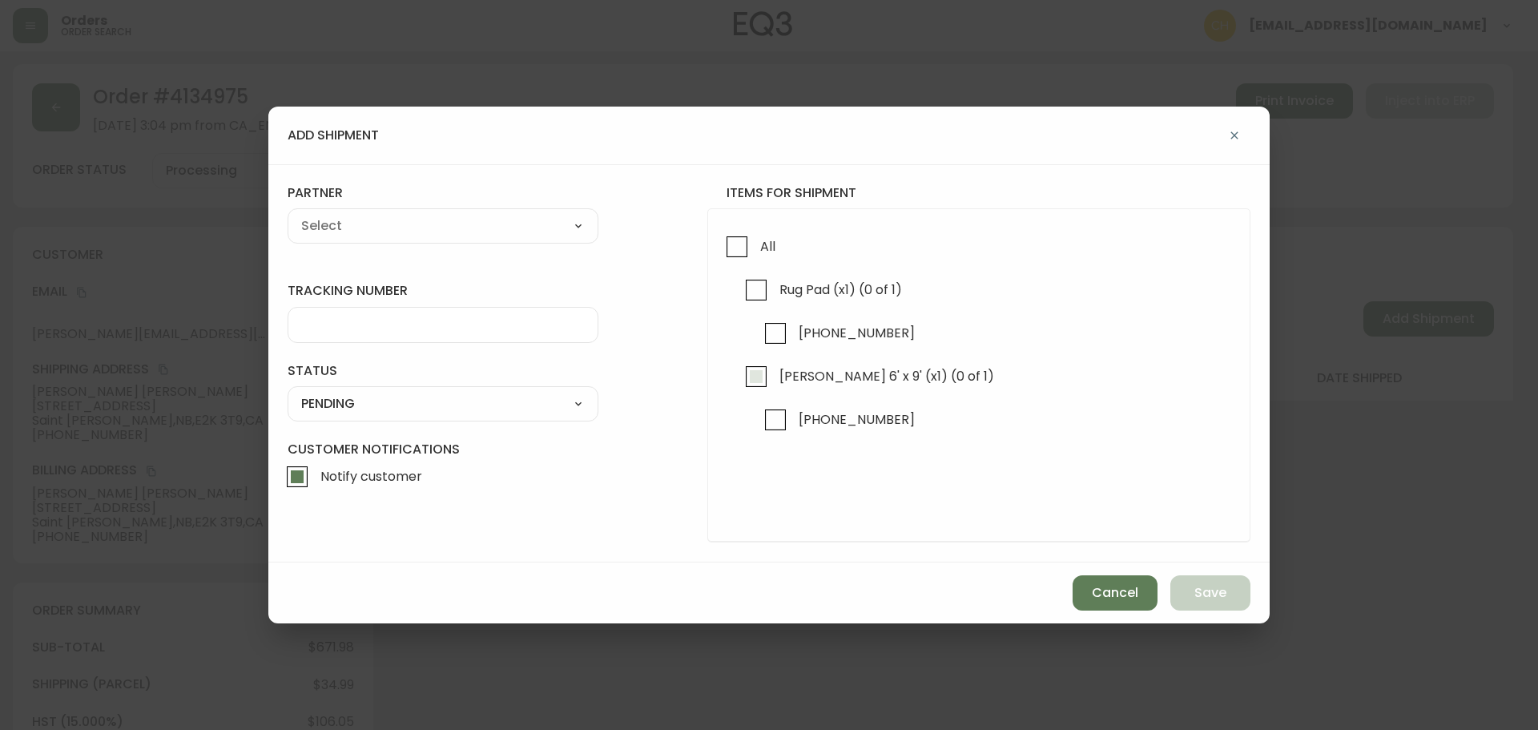
click at [749, 385] on input "[PERSON_NAME] 6' x 9' (x1) (0 of 1)" at bounding box center [756, 376] width 37 height 37
checkbox input "true"
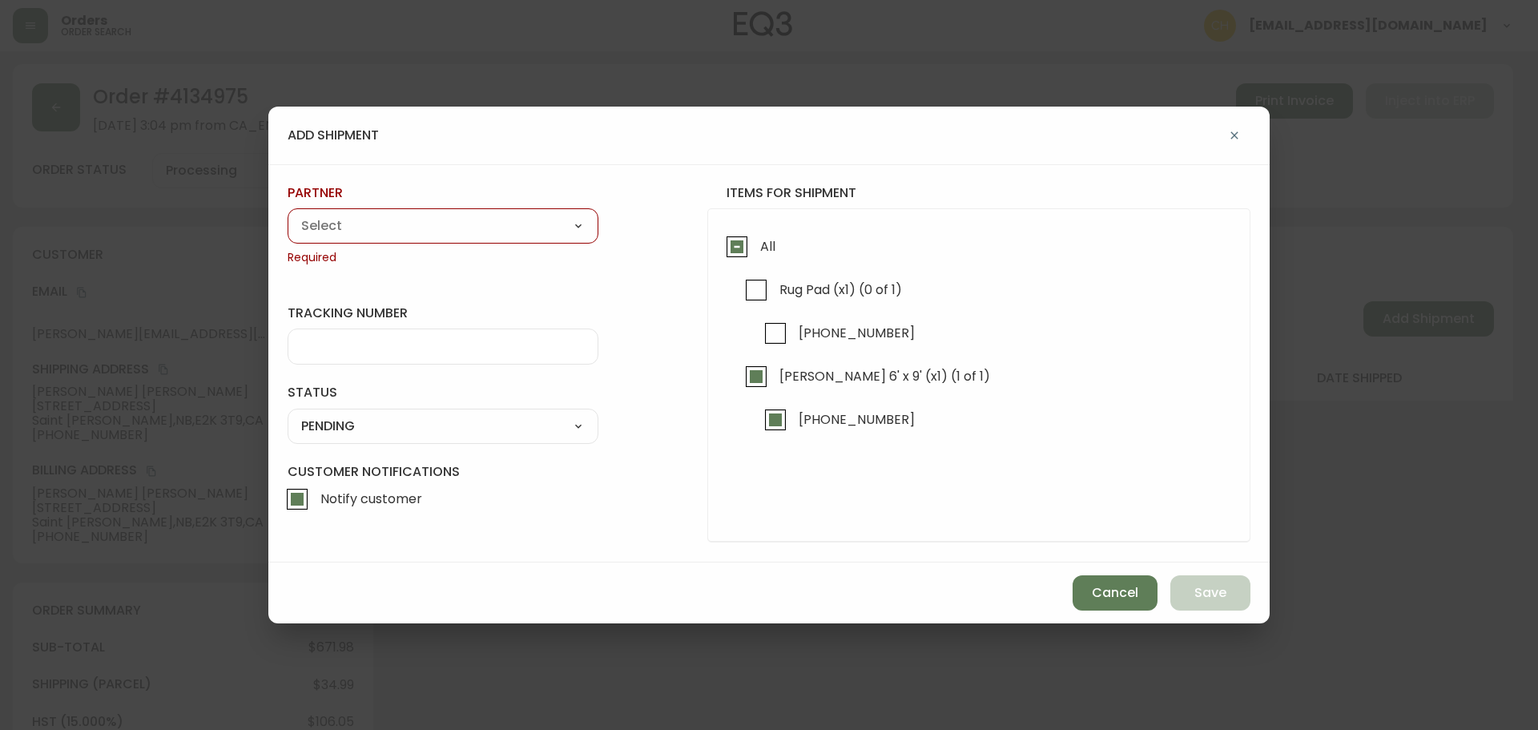
click at [394, 232] on select "A Move to Remember LLC ABF Freight Alero [PERSON_NAME] Canada Post CDS Ceva Log…" at bounding box center [443, 226] width 311 height 24
select select "cjy0a9taa01x001669l98m63c"
click at [288, 214] on select "A Move to Remember LLC ABF Freight Alero [PERSON_NAME] Canada Post CDS Ceva Log…" at bounding box center [443, 226] width 311 height 24
type input "FedEx"
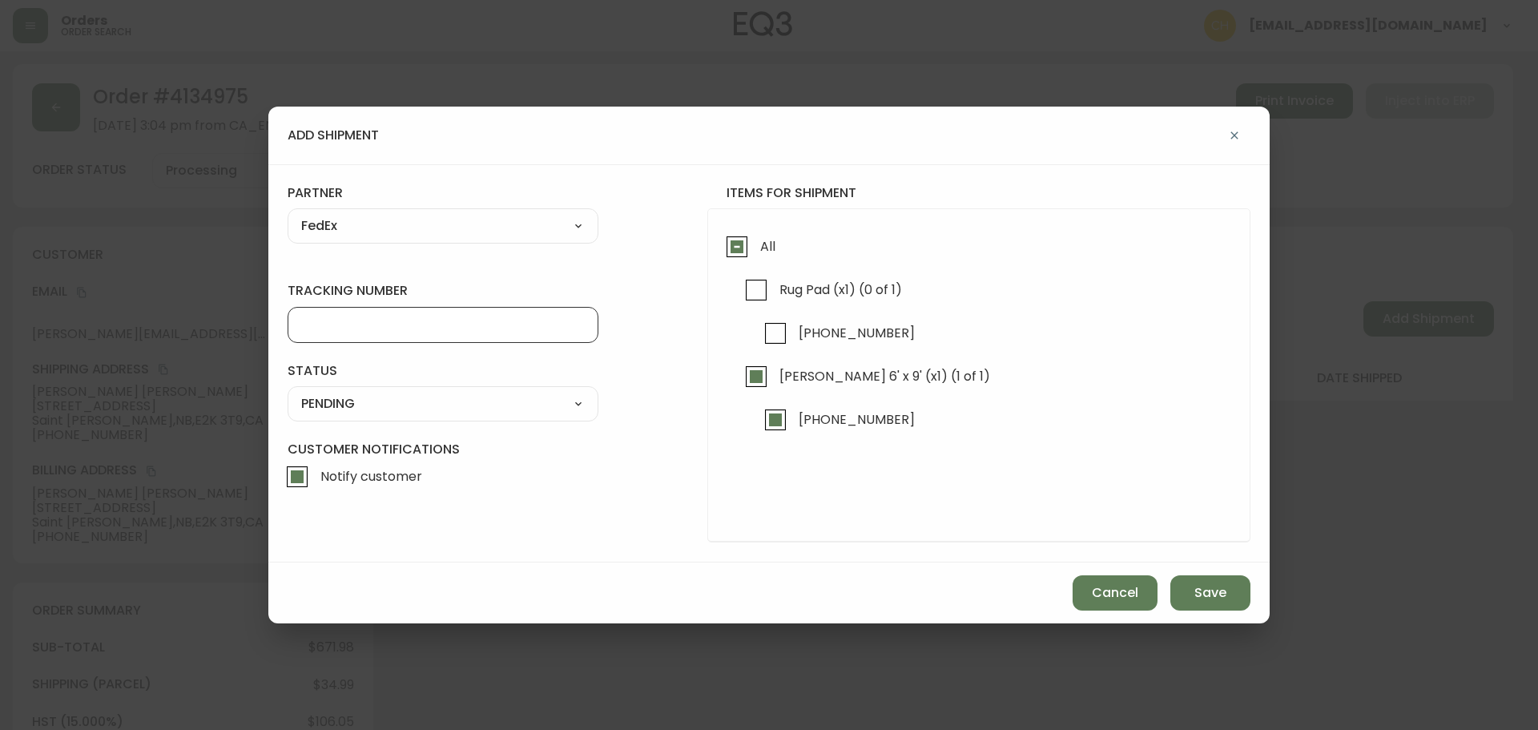
click at [330, 320] on input "tracking number" at bounding box center [443, 324] width 284 height 15
type input "455183576564"
click at [324, 402] on select "SHIPPED PENDING CANCELLED" at bounding box center [443, 404] width 311 height 24
click at [288, 392] on select "SHIPPED PENDING CANCELLED" at bounding box center [443, 404] width 311 height 24
select select "PENDING"
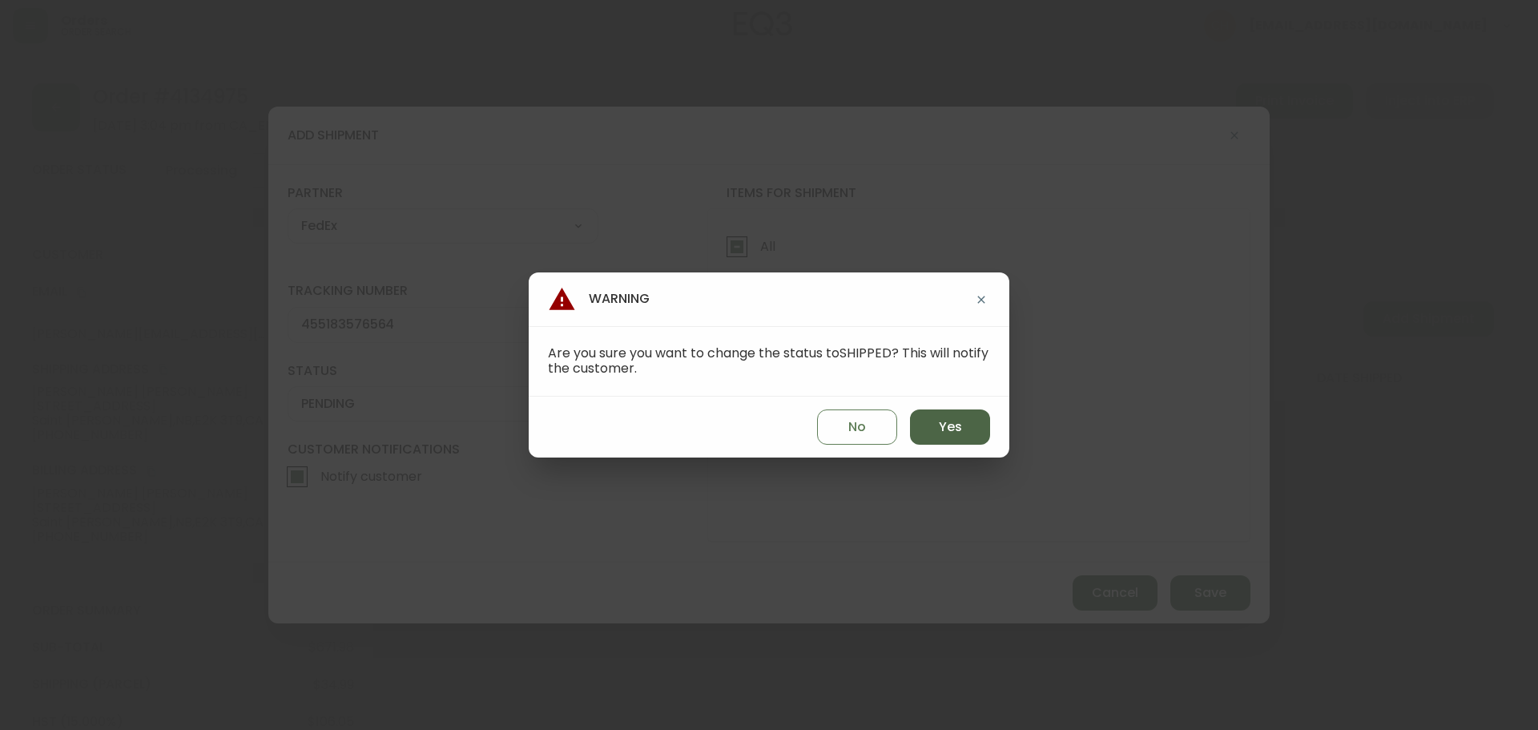
click at [932, 433] on button "Yes" at bounding box center [950, 426] width 80 height 35
type input "SHIPPED"
select select "SHIPPED"
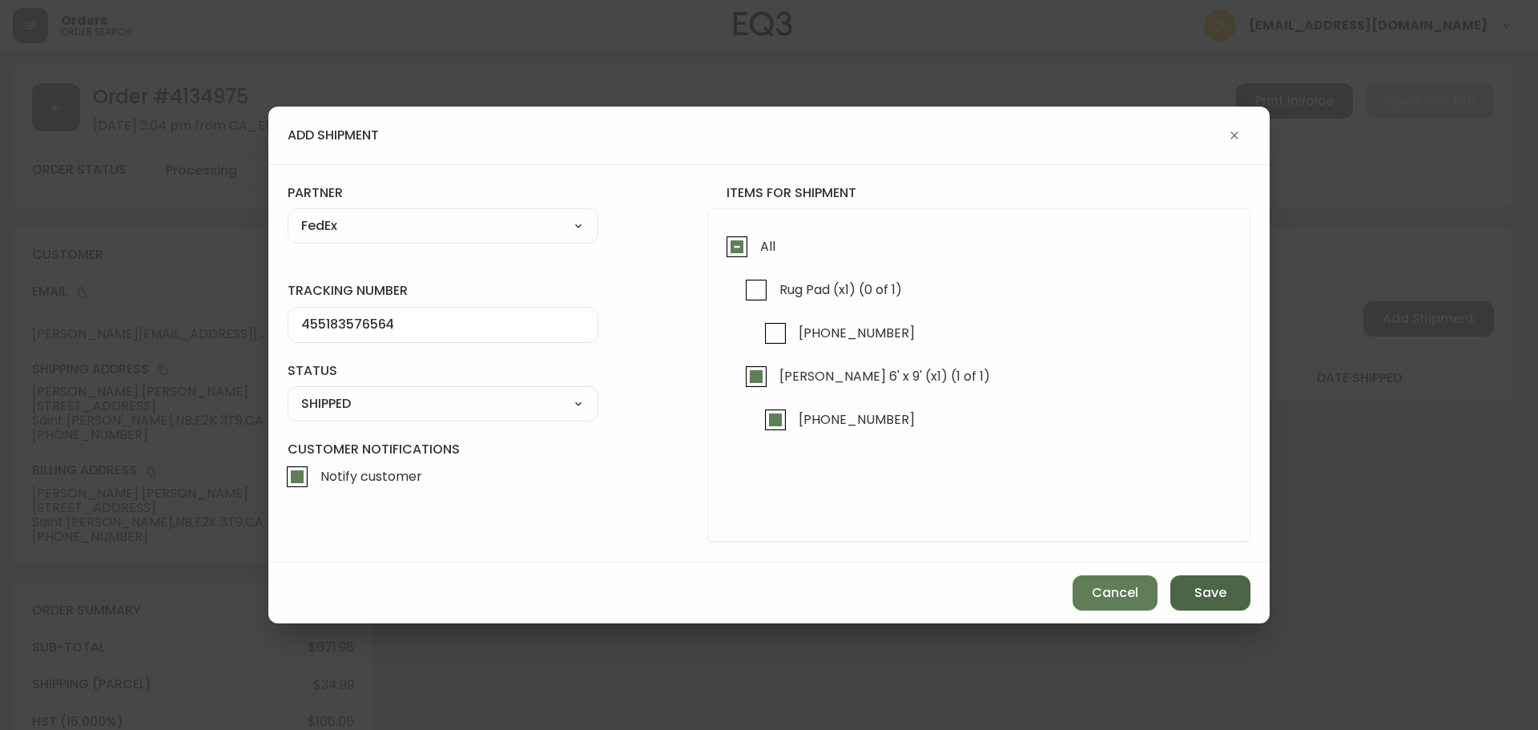
click at [1217, 605] on button "Save" at bounding box center [1210, 592] width 80 height 35
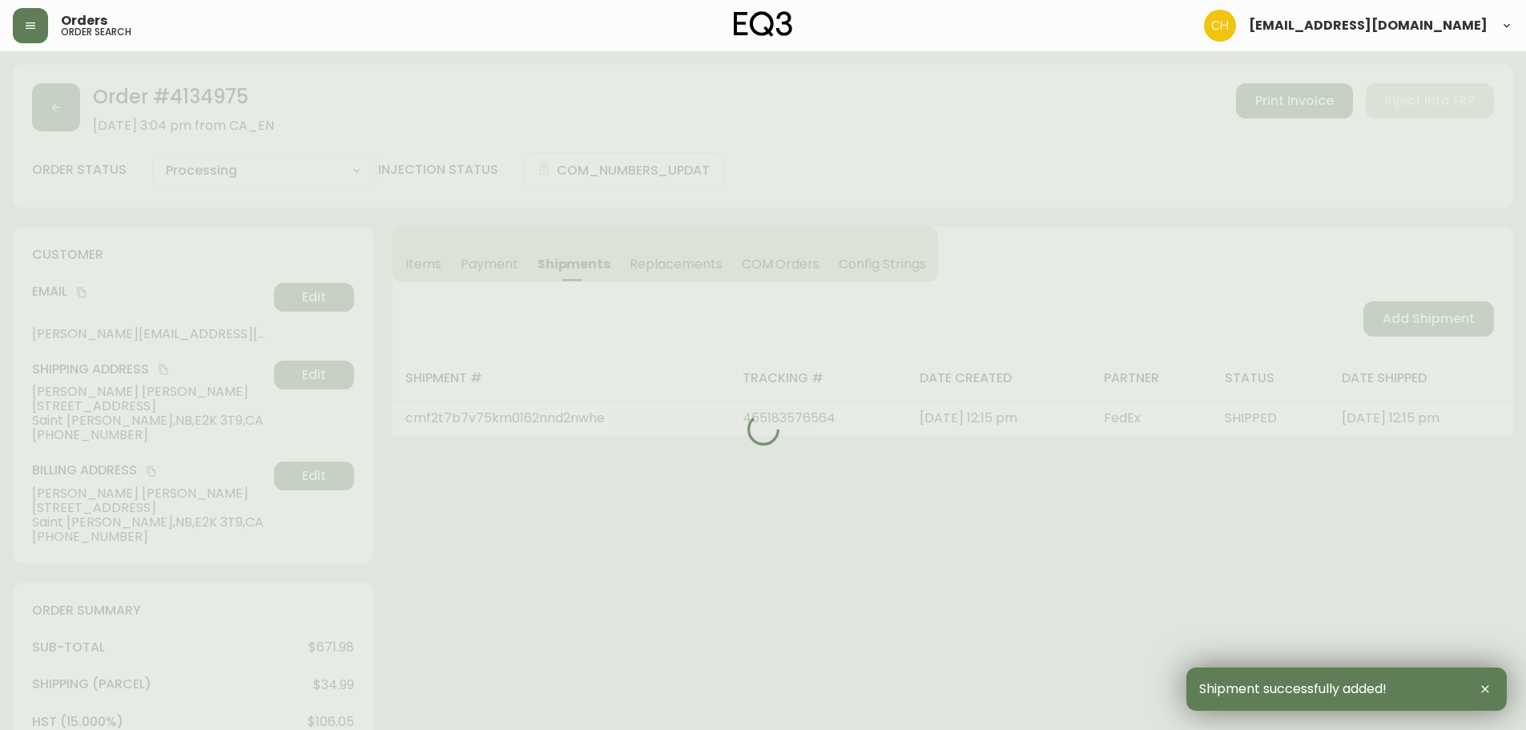
type input "Partially Shipped"
select select "PARTIALLY_SHIPPED"
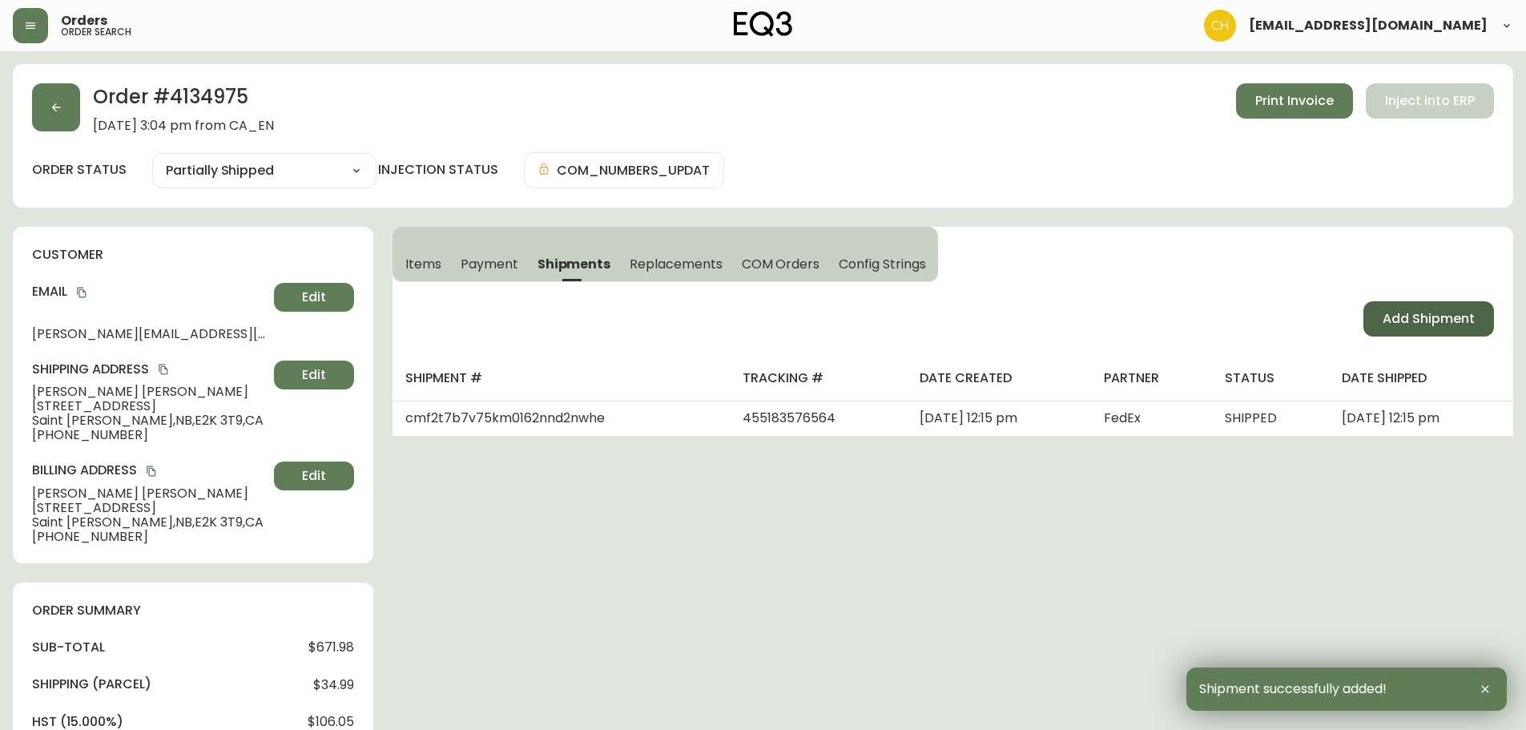
click at [1402, 324] on span "Add Shipment" at bounding box center [1429, 319] width 92 height 18
select select "PENDING"
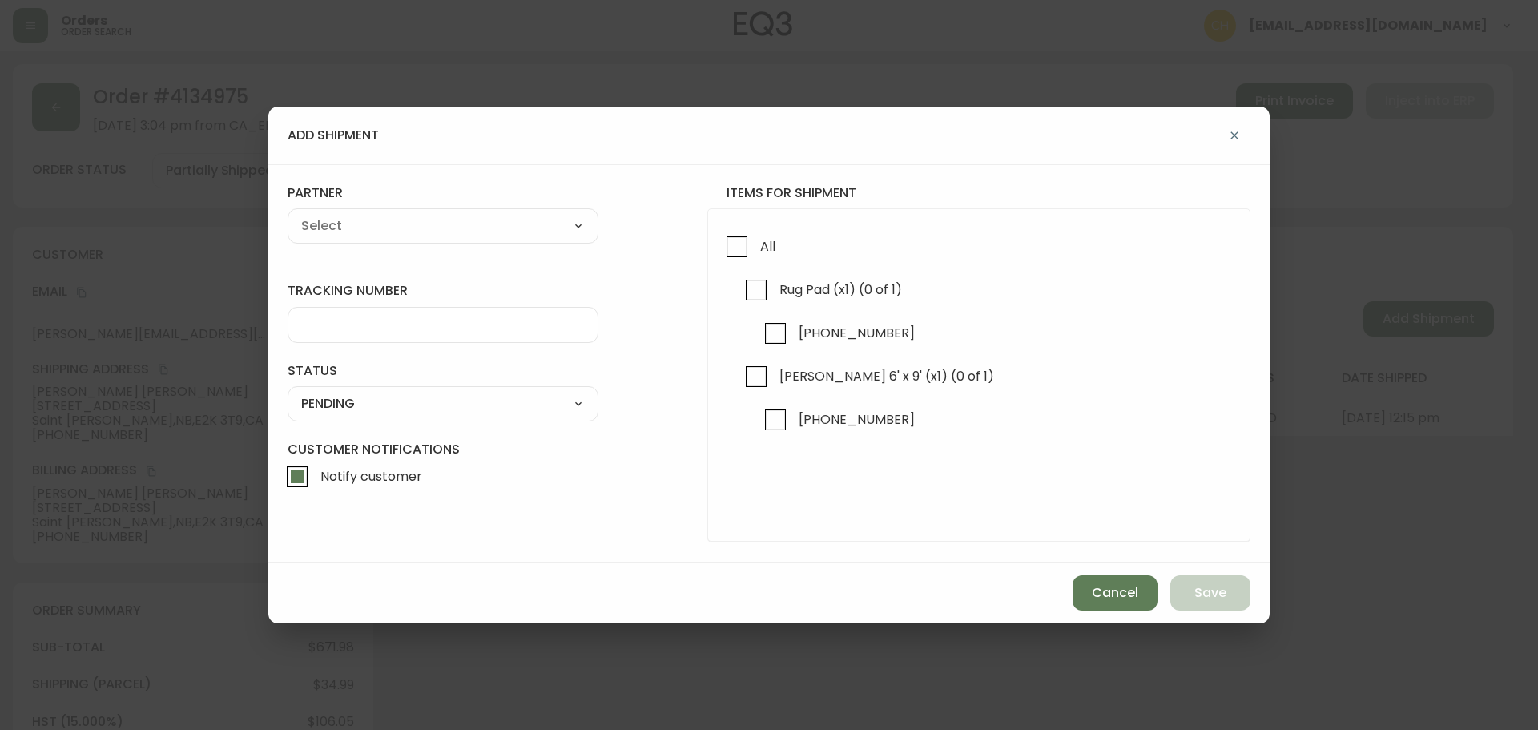
checkbox input "true"
click at [759, 292] on input "Rug Pad (x1) (0 of 1)" at bounding box center [756, 290] width 37 height 37
checkbox input "true"
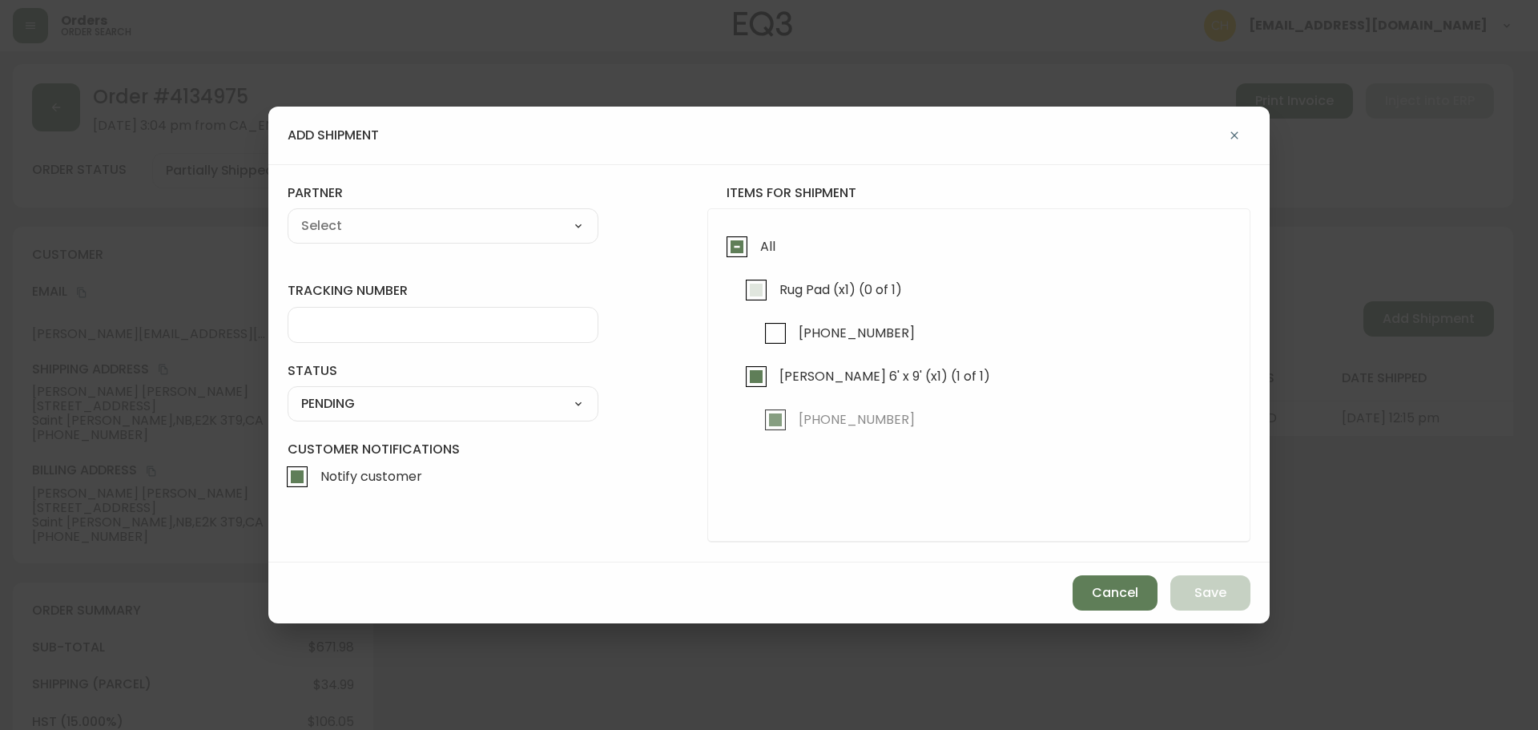
checkbox input "true"
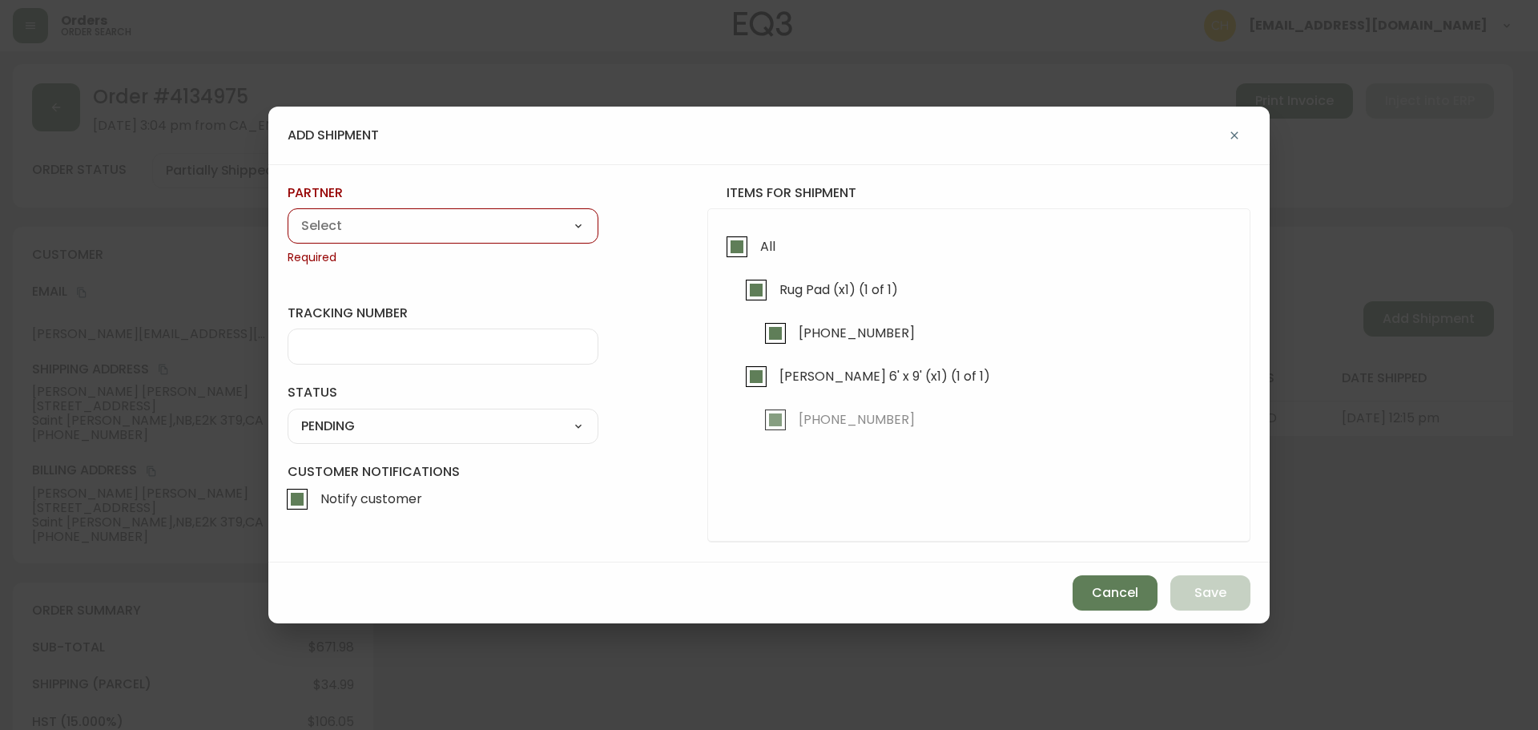
drag, startPoint x: 485, startPoint y: 215, endPoint x: 477, endPoint y: 214, distance: 8.8
click at [485, 215] on select "A Move to Remember LLC ABF Freight Alero [PERSON_NAME] Canada Post CDS Ceva Log…" at bounding box center [443, 226] width 311 height 24
select select "cjy0a9taa01x001669l98m63c"
click at [288, 214] on select "A Move to Remember LLC ABF Freight Alero [PERSON_NAME] Canada Post CDS Ceva Log…" at bounding box center [443, 226] width 311 height 24
type input "FedEx"
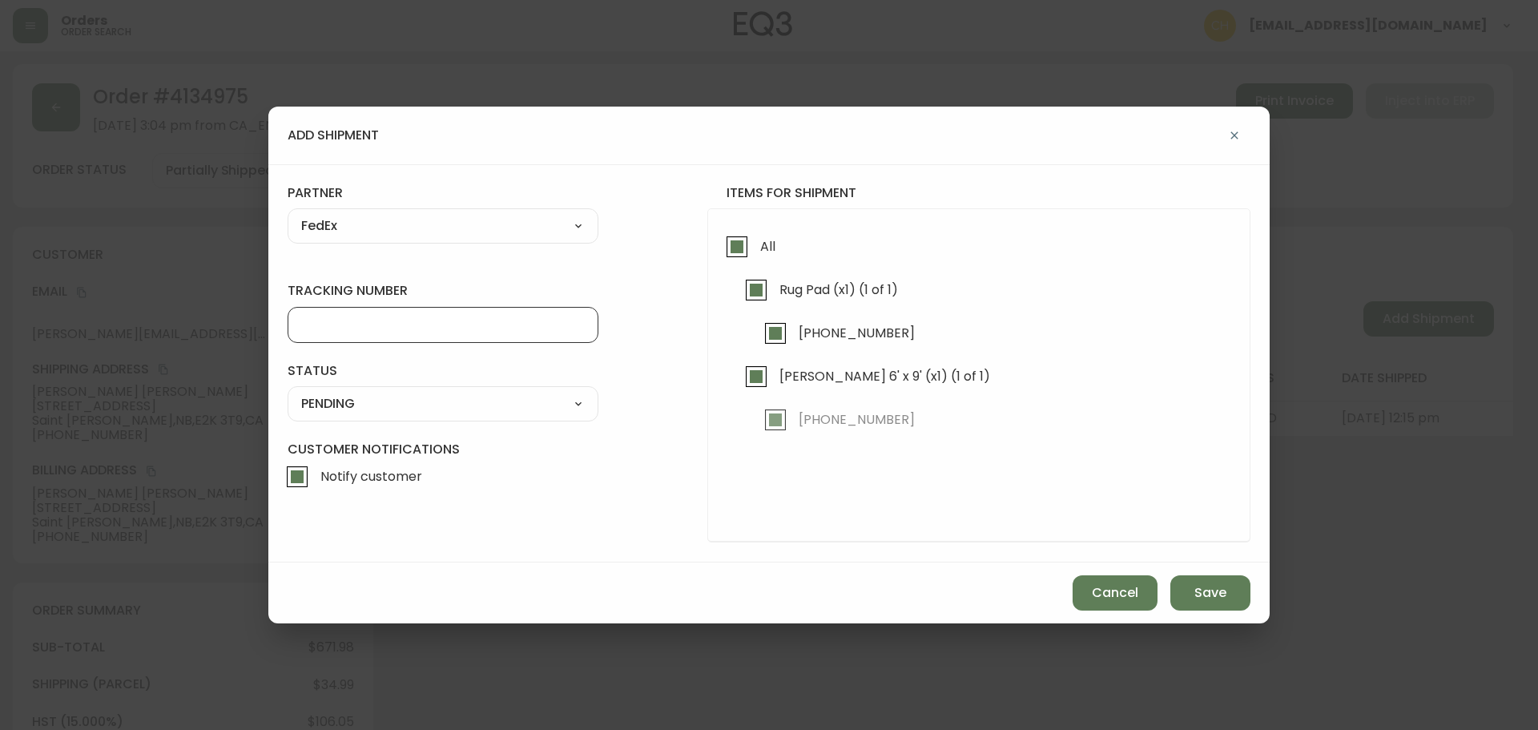
click at [332, 318] on input "tracking number" at bounding box center [443, 324] width 284 height 15
type input "455183576575"
click at [362, 393] on select "SHIPPED PENDING CANCELLED" at bounding box center [443, 404] width 311 height 24
click at [288, 392] on select "SHIPPED PENDING CANCELLED" at bounding box center [443, 404] width 311 height 24
select select "PENDING"
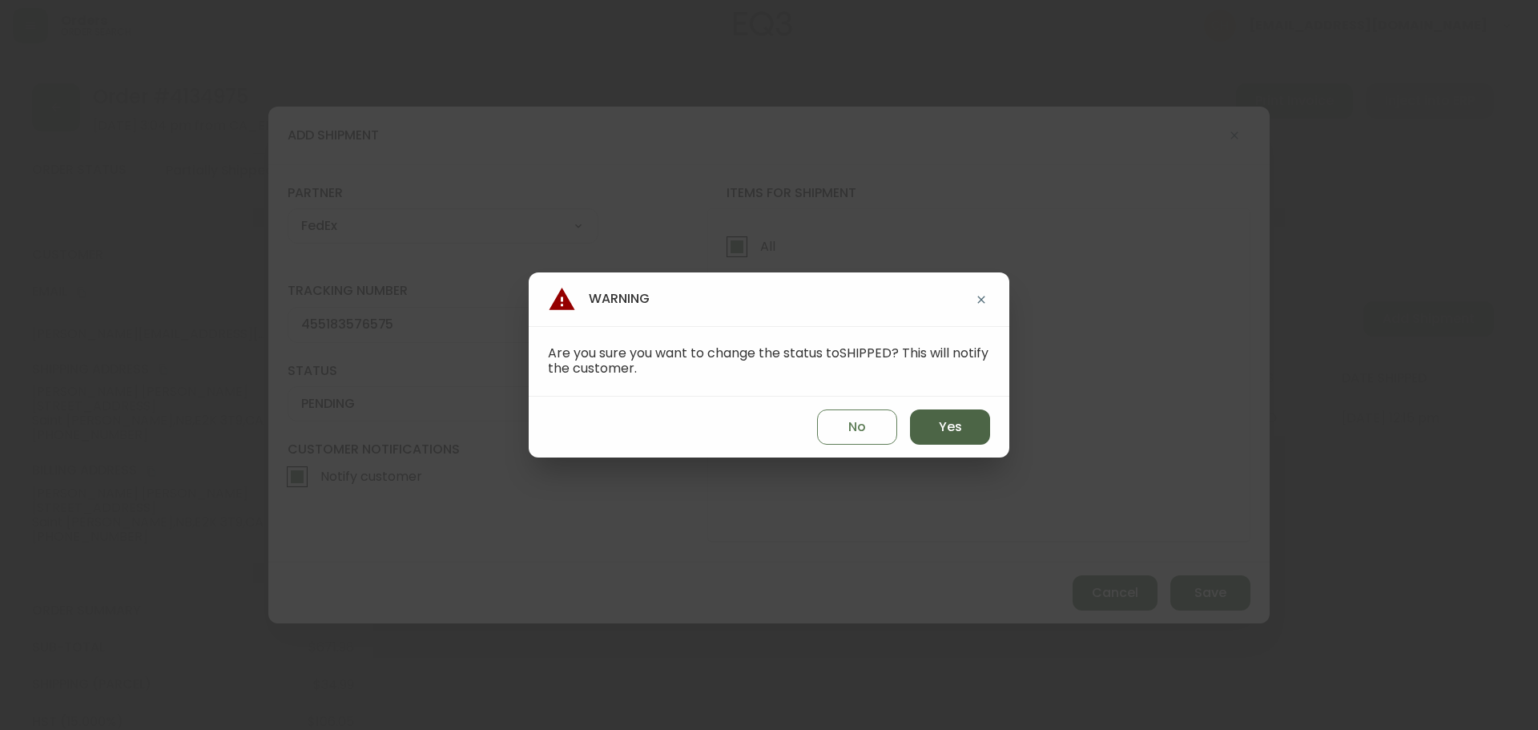
click at [956, 433] on span "Yes" at bounding box center [950, 427] width 23 height 18
type input "SHIPPED"
select select "SHIPPED"
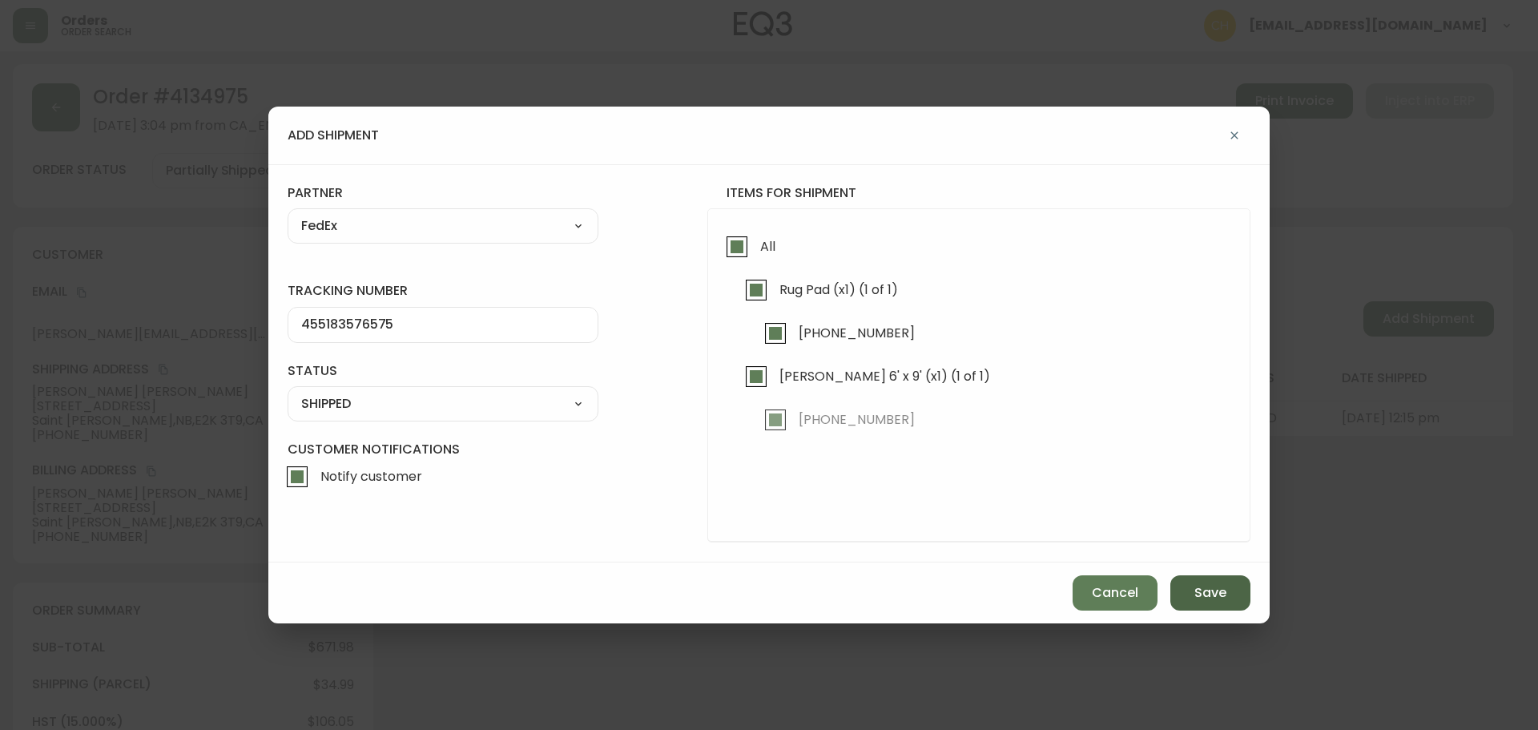
click at [1194, 610] on button "Save" at bounding box center [1210, 592] width 80 height 35
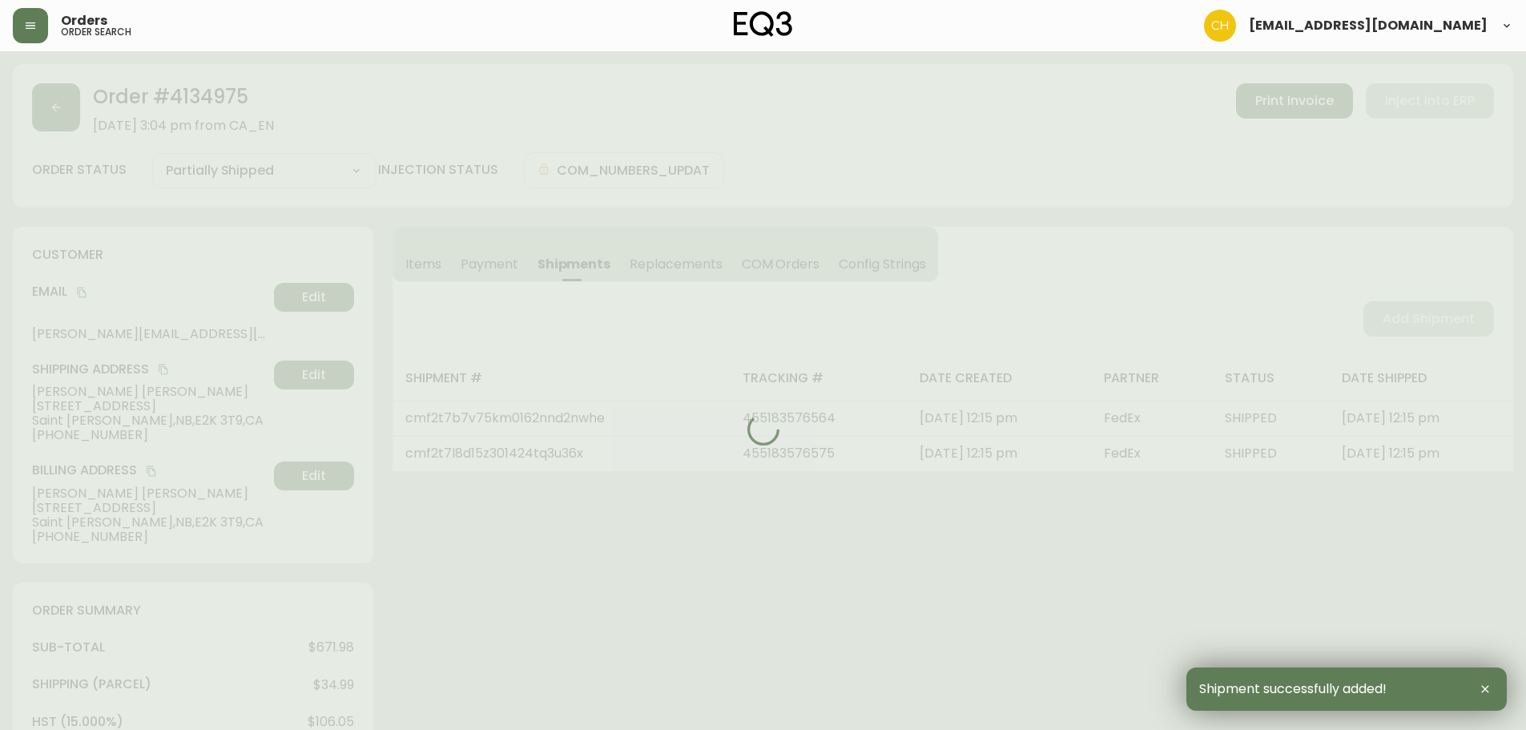
type input "Fully Shipped"
select select "FULLY_SHIPPED"
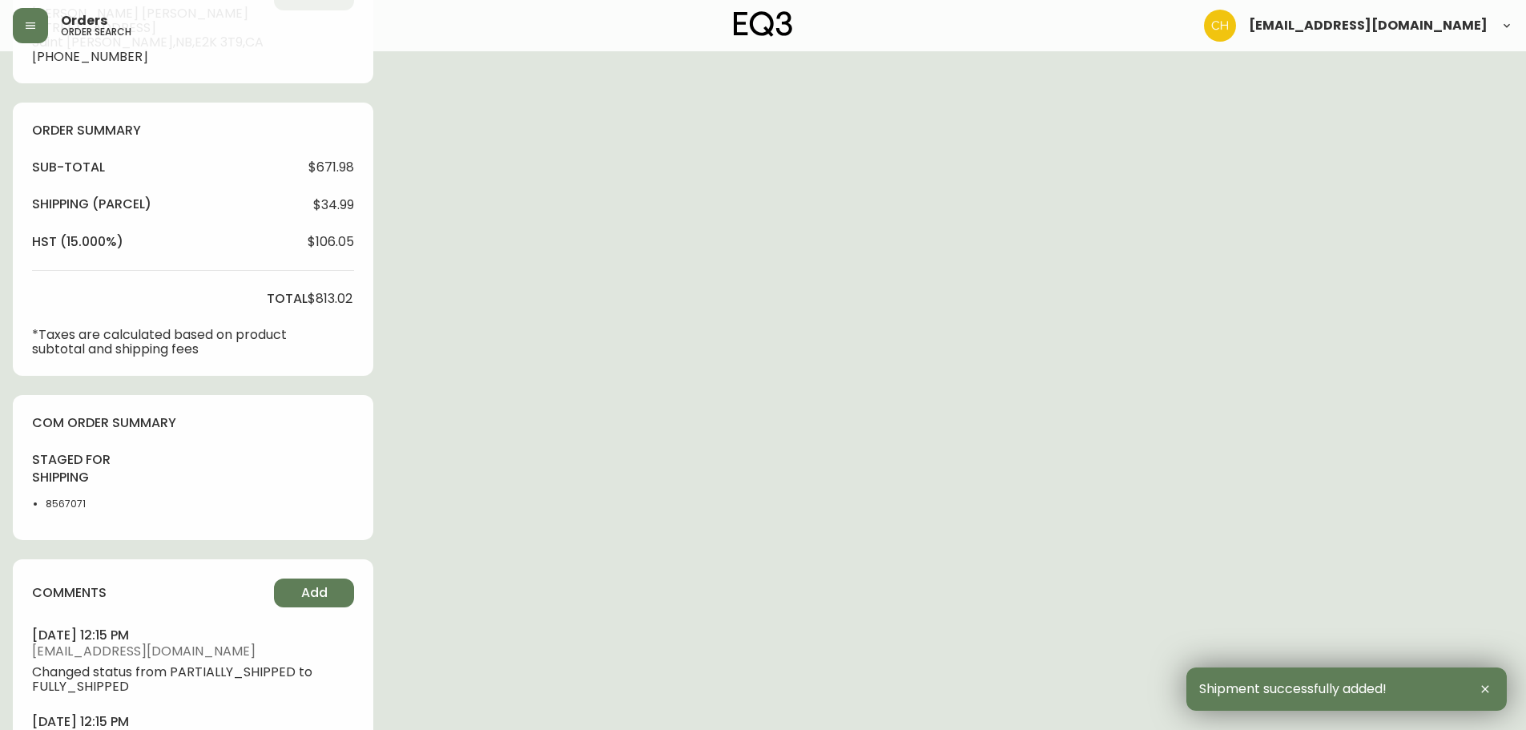
scroll to position [641, 0]
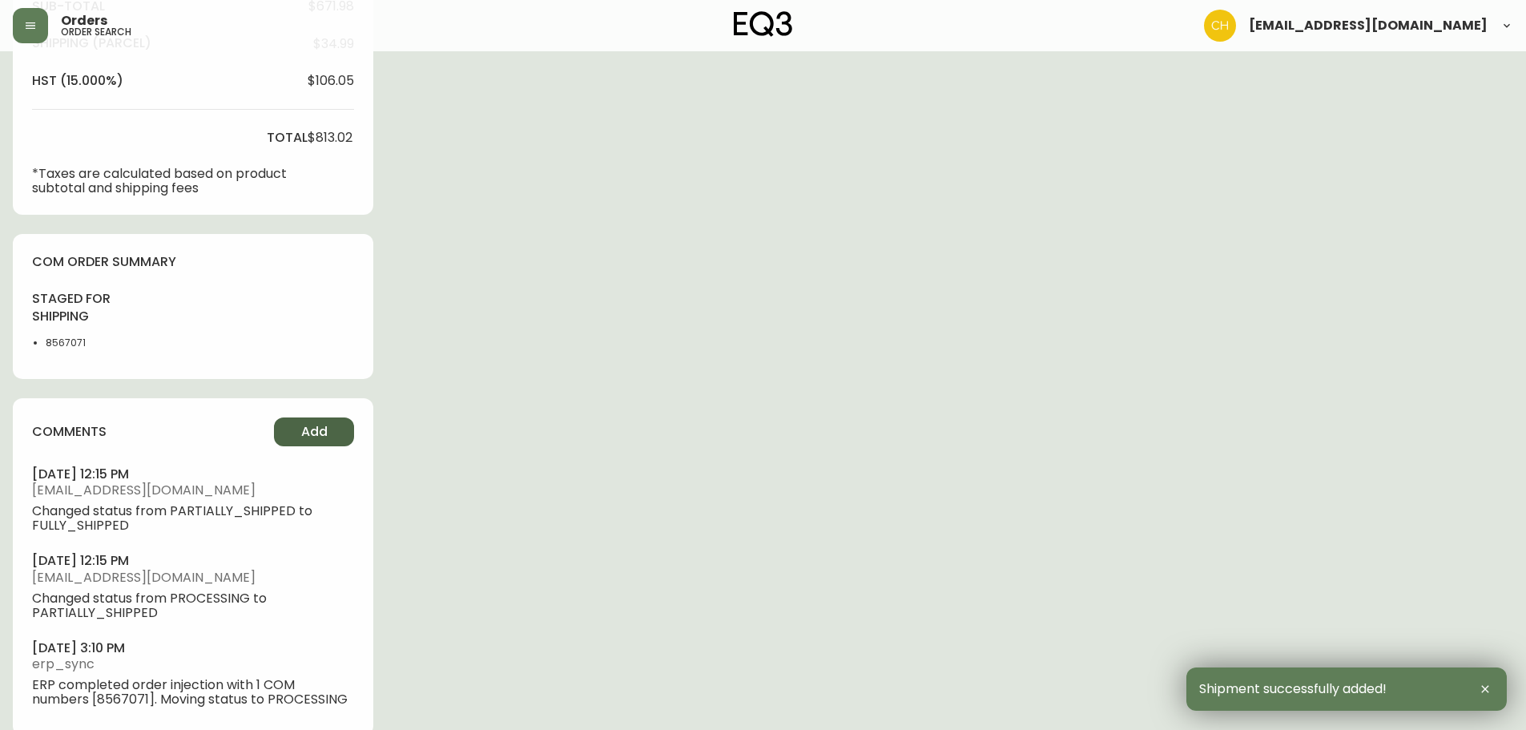
click at [319, 431] on span "Add" at bounding box center [314, 432] width 26 height 18
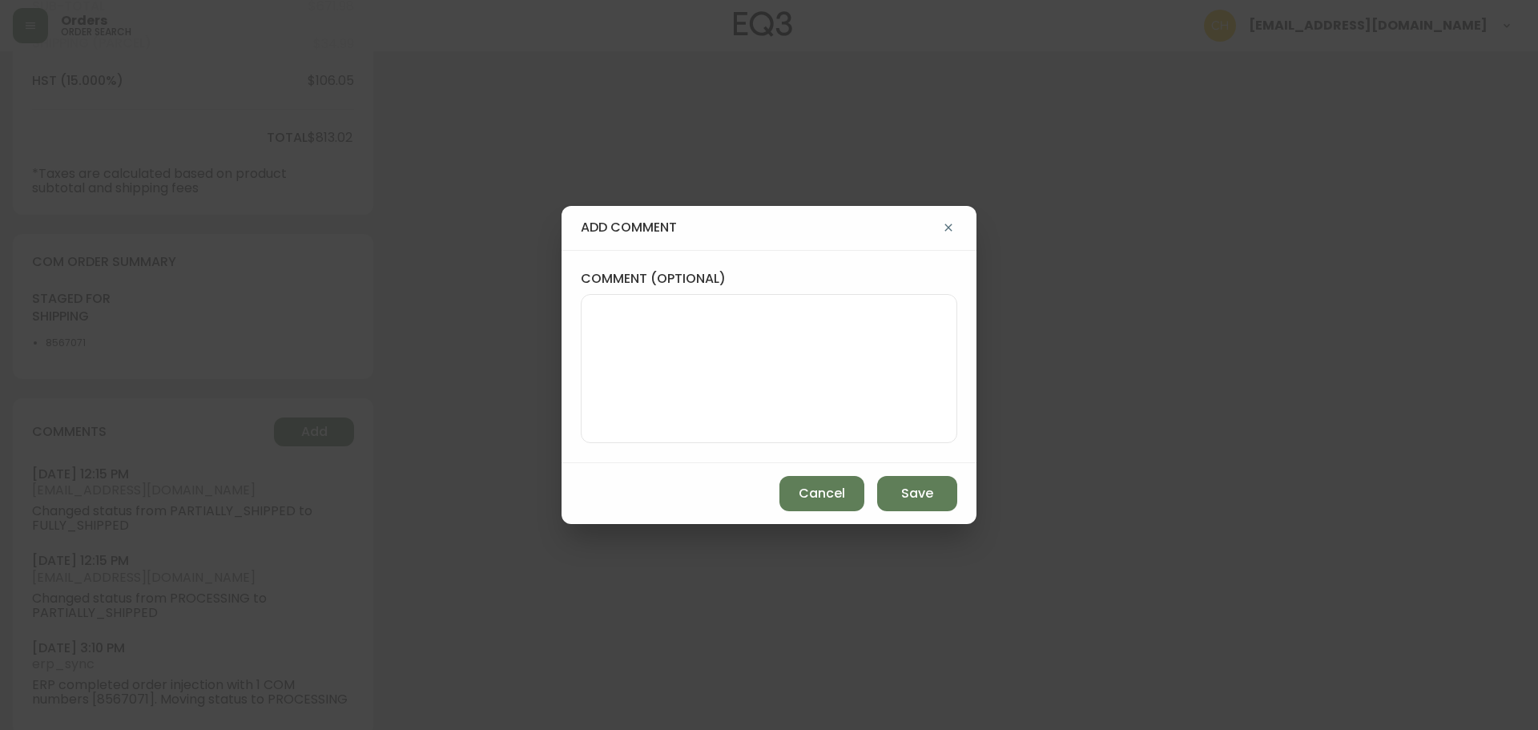
click at [648, 336] on textarea "comment (optional)" at bounding box center [768, 368] width 349 height 128
type textarea "CH"
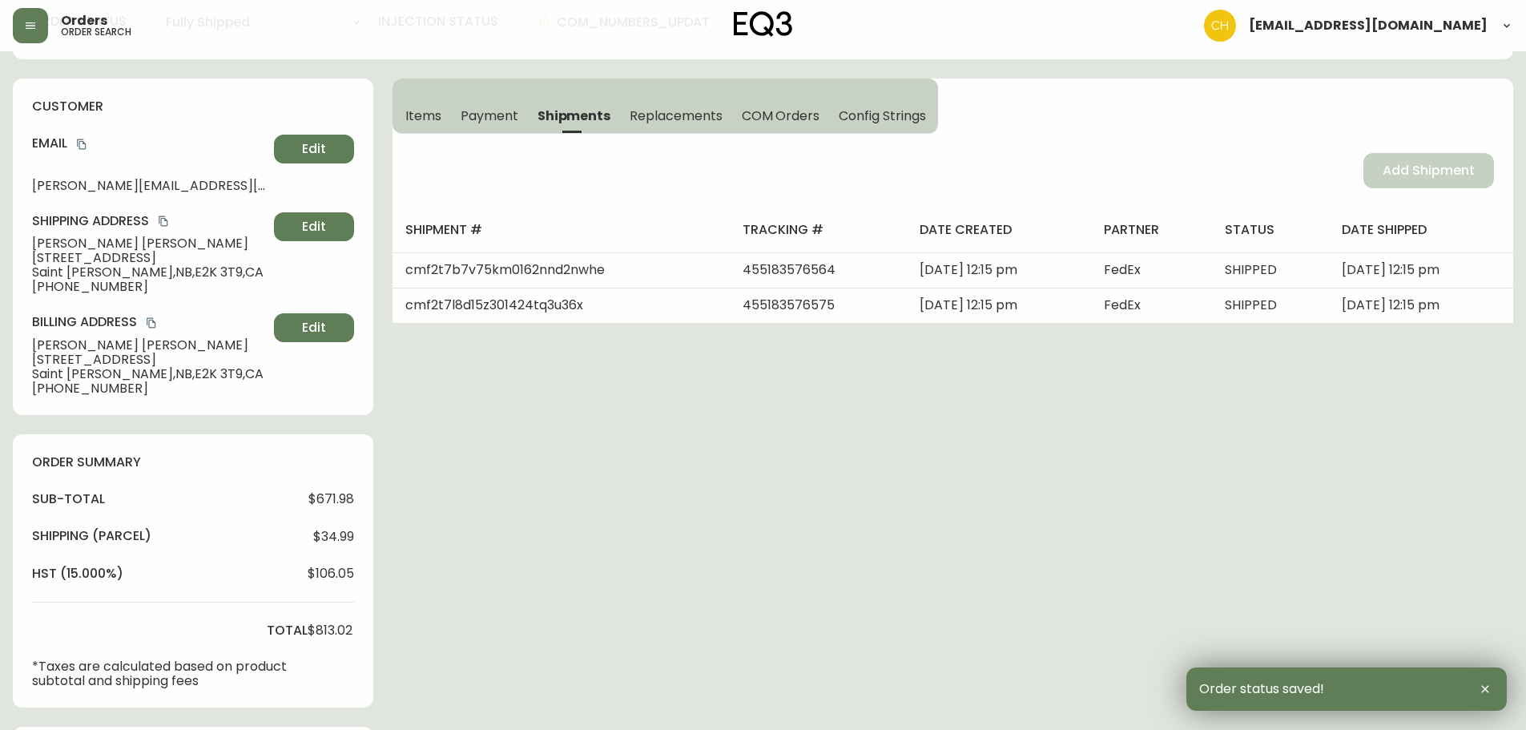
scroll to position [0, 0]
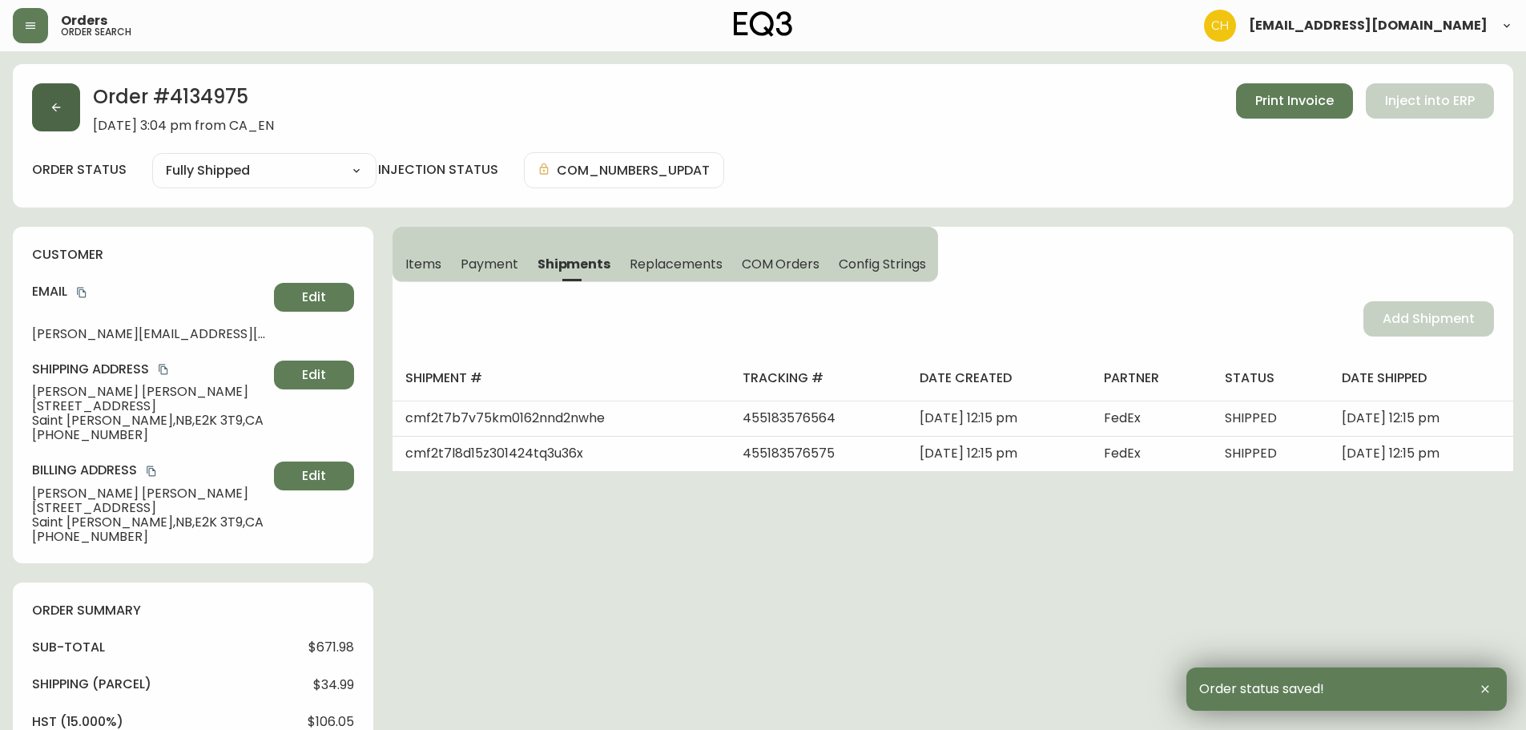
click at [58, 107] on icon "button" at bounding box center [56, 107] width 13 height 13
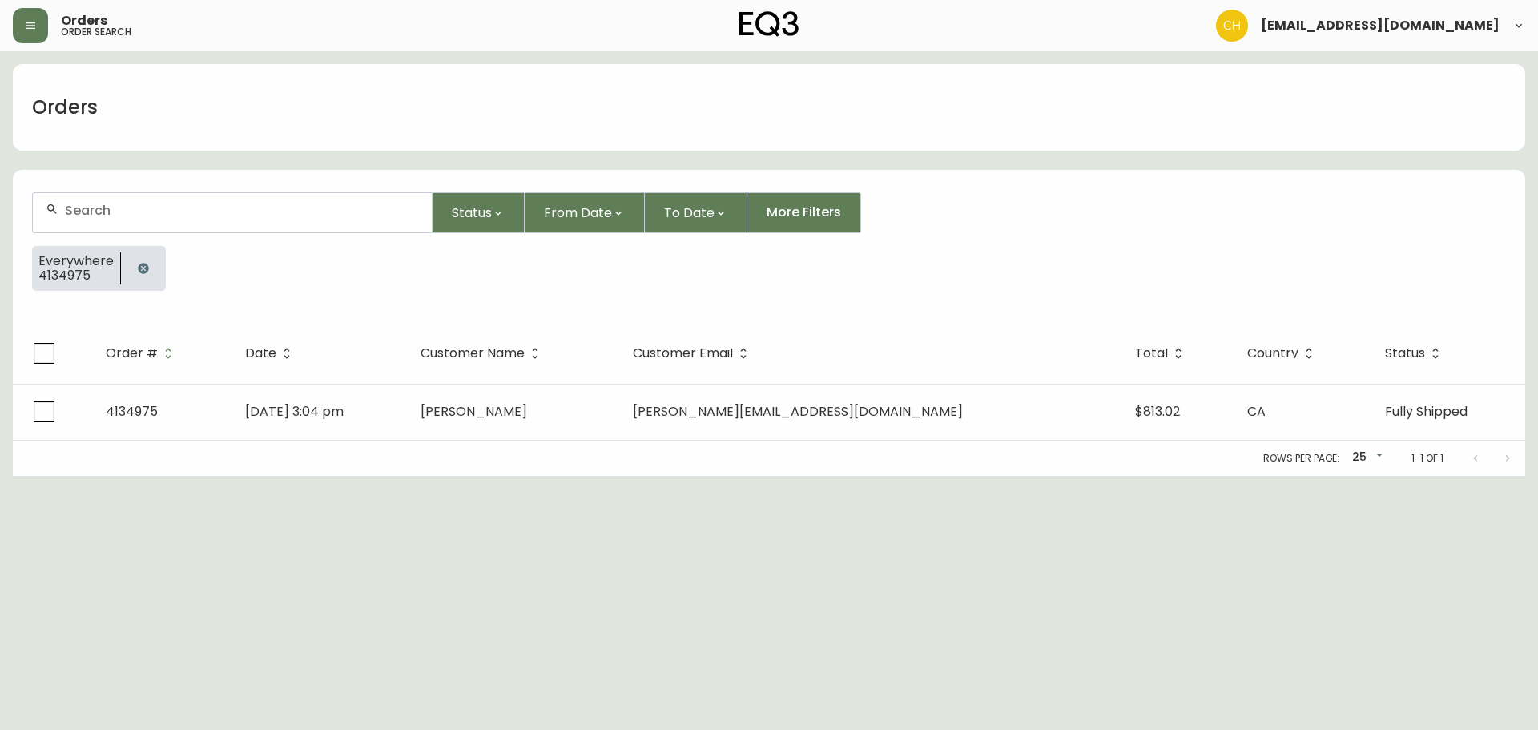
click at [84, 217] on input "text" at bounding box center [242, 210] width 354 height 15
type input "4134994"
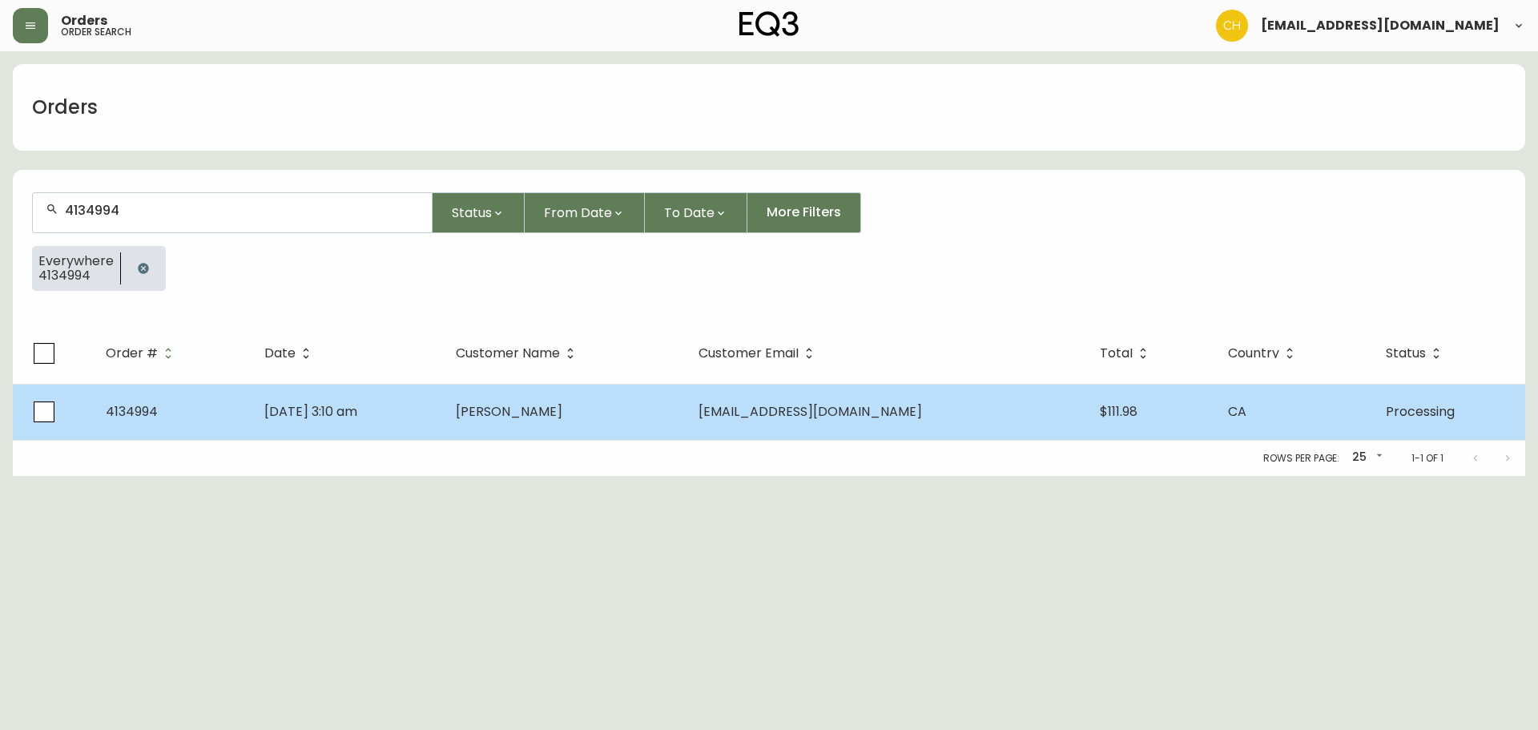
click at [562, 410] on span "[PERSON_NAME]" at bounding box center [509, 411] width 107 height 18
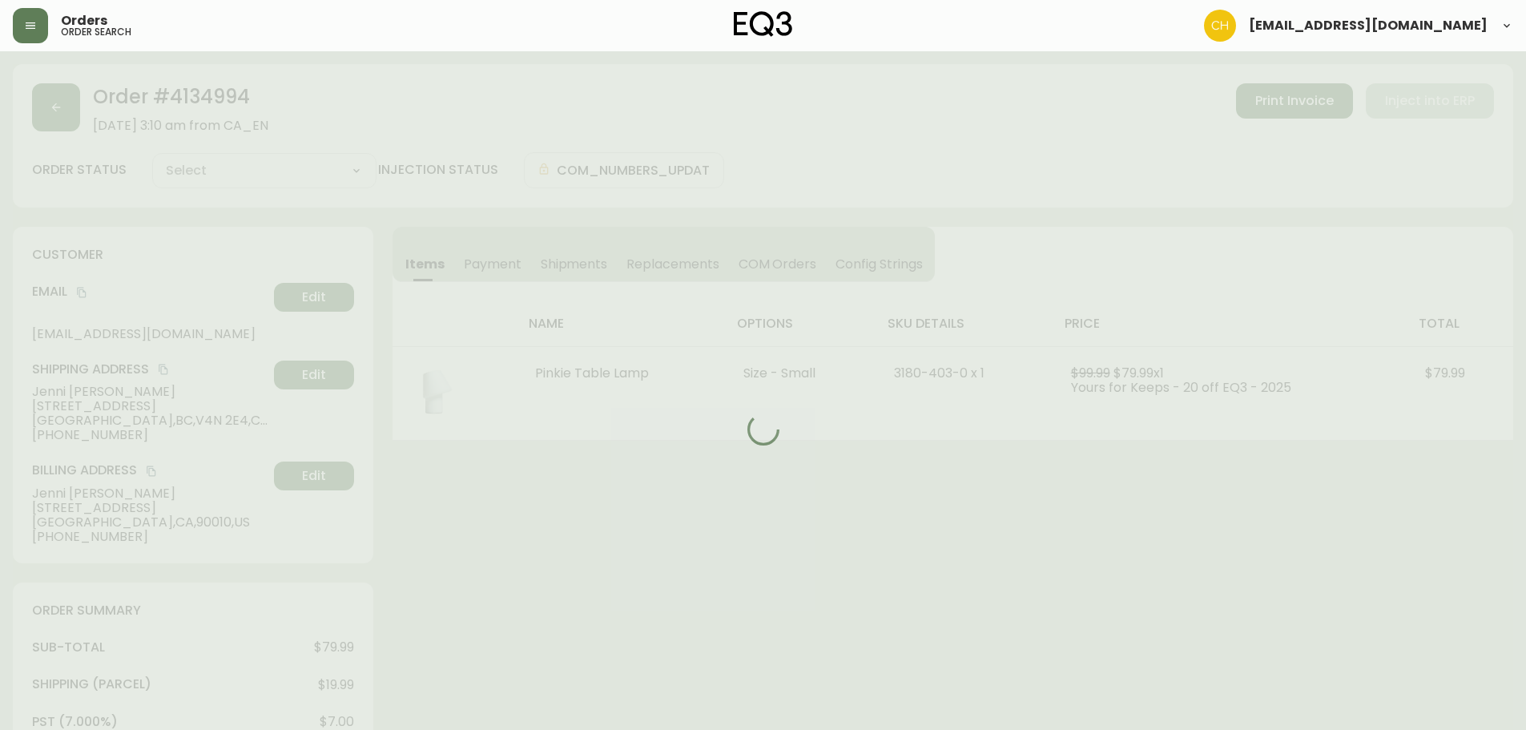
type input "Processing"
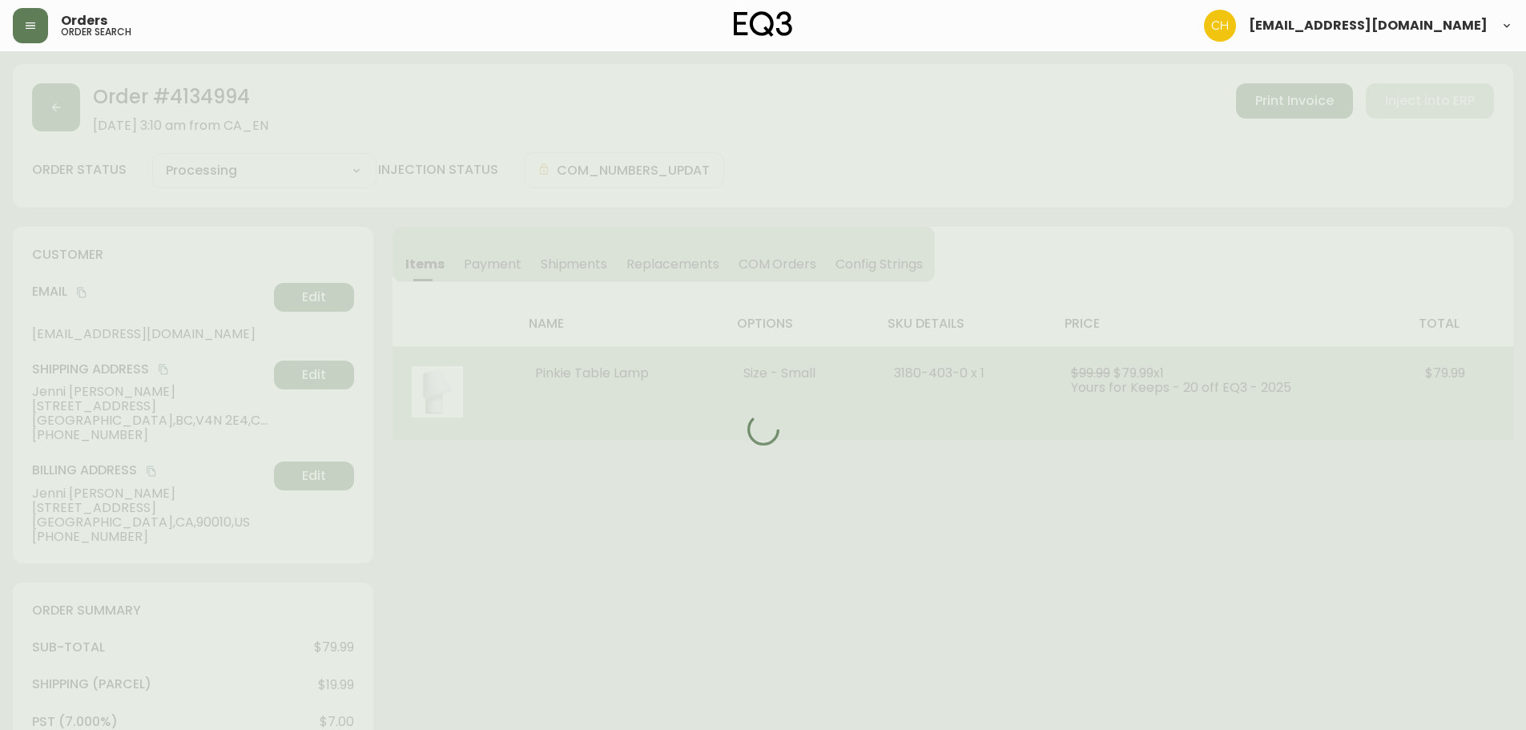
select select "PROCESSING"
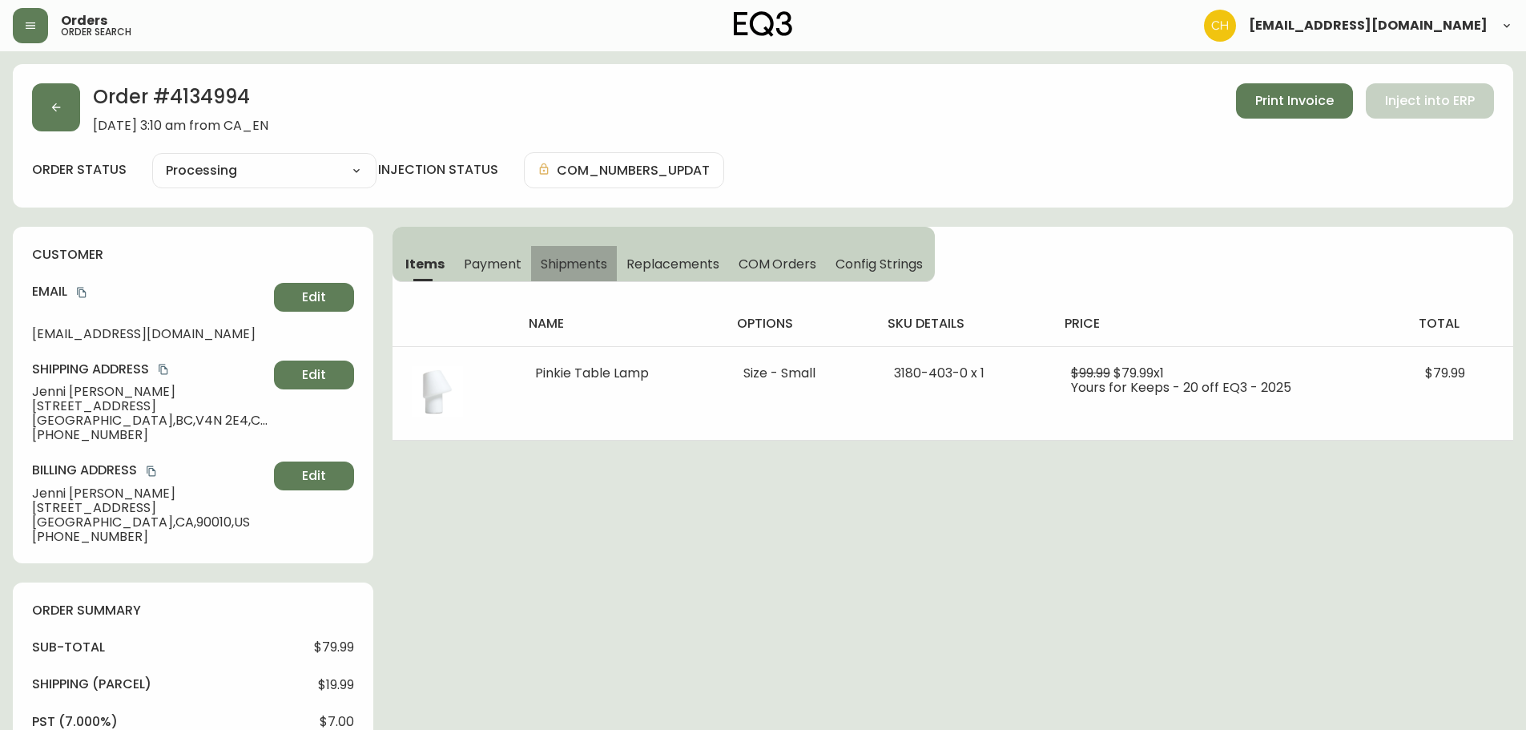
click at [565, 260] on span "Shipments" at bounding box center [574, 264] width 67 height 17
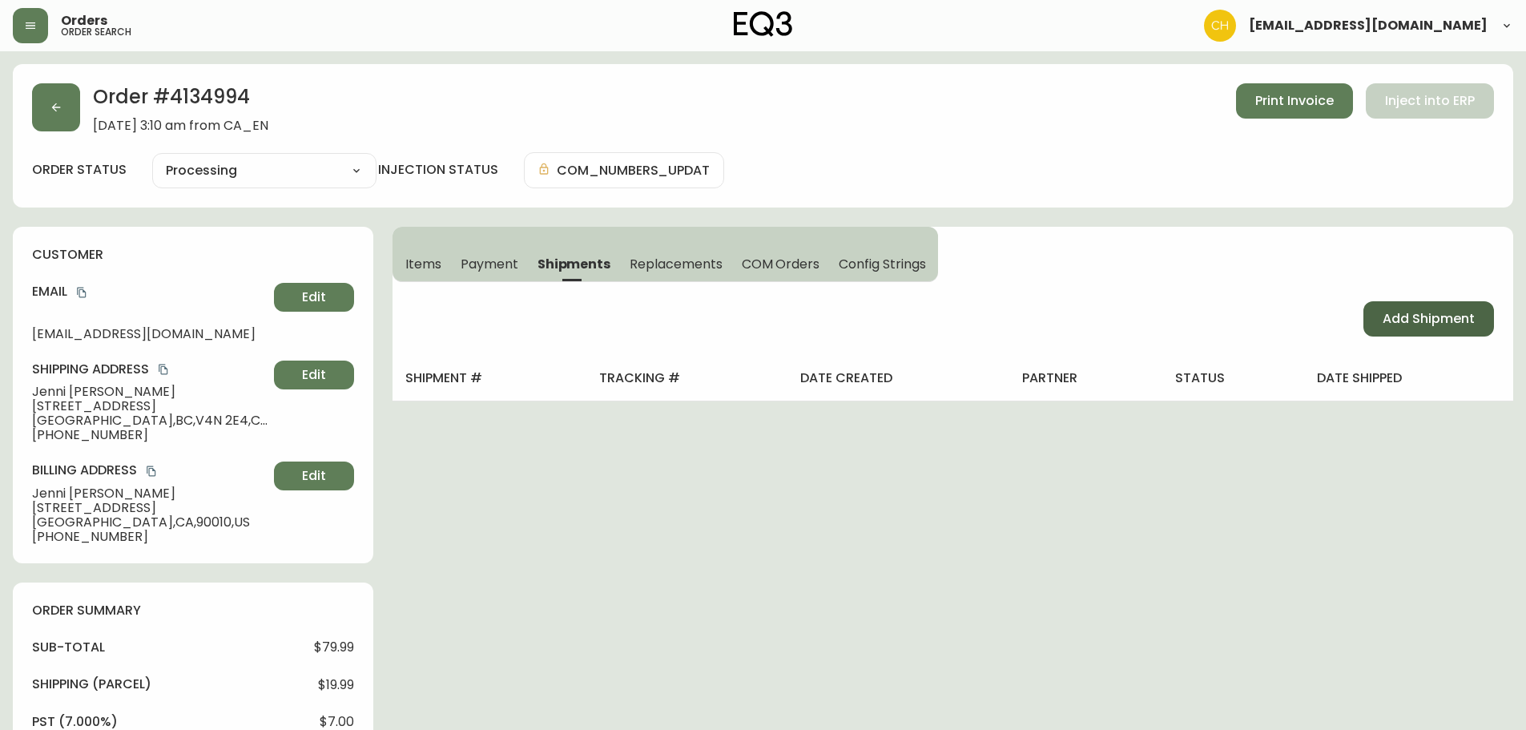
click at [1399, 324] on span "Add Shipment" at bounding box center [1429, 319] width 92 height 18
select select "PENDING"
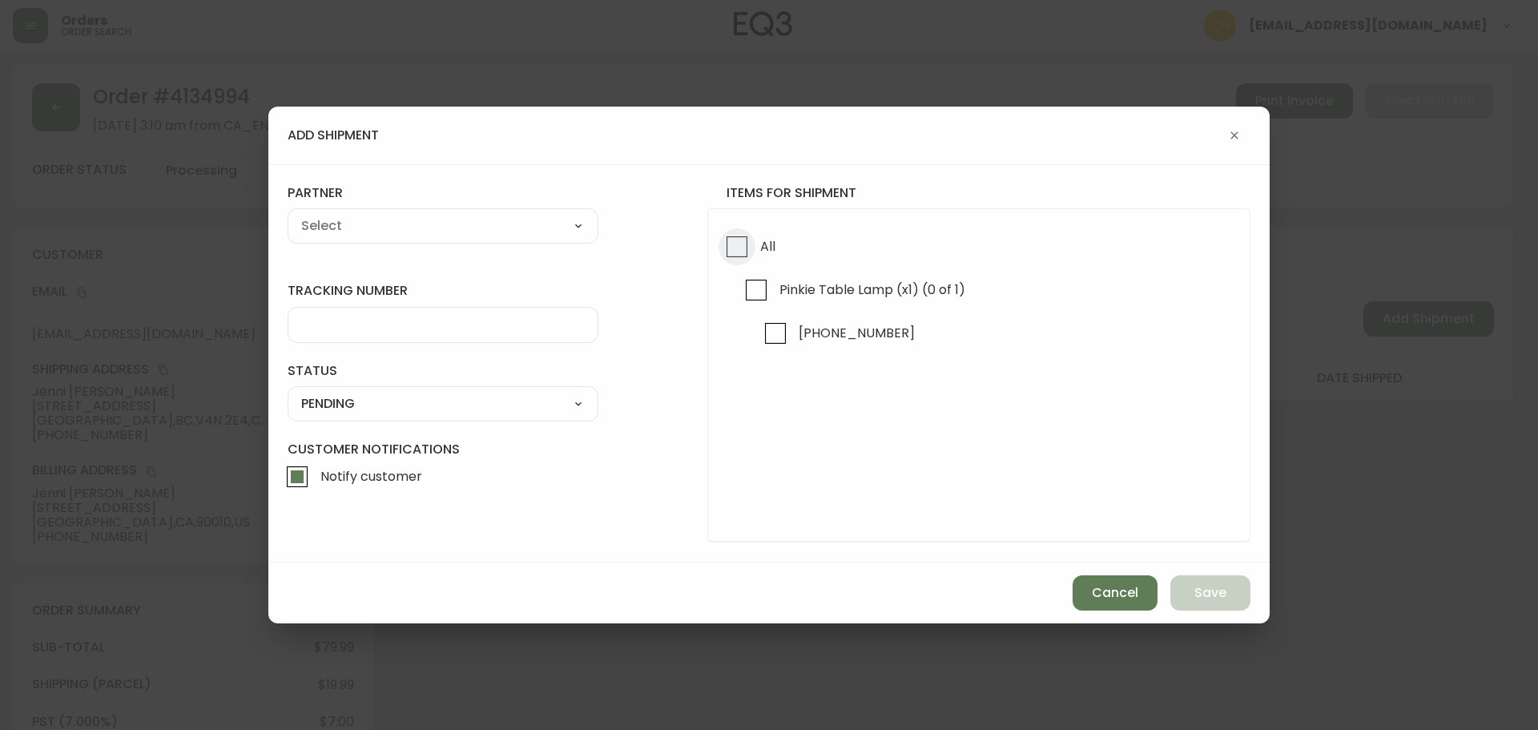
drag, startPoint x: 738, startPoint y: 256, endPoint x: 666, endPoint y: 246, distance: 72.8
click at [731, 255] on input "All" at bounding box center [737, 246] width 37 height 37
checkbox input "true"
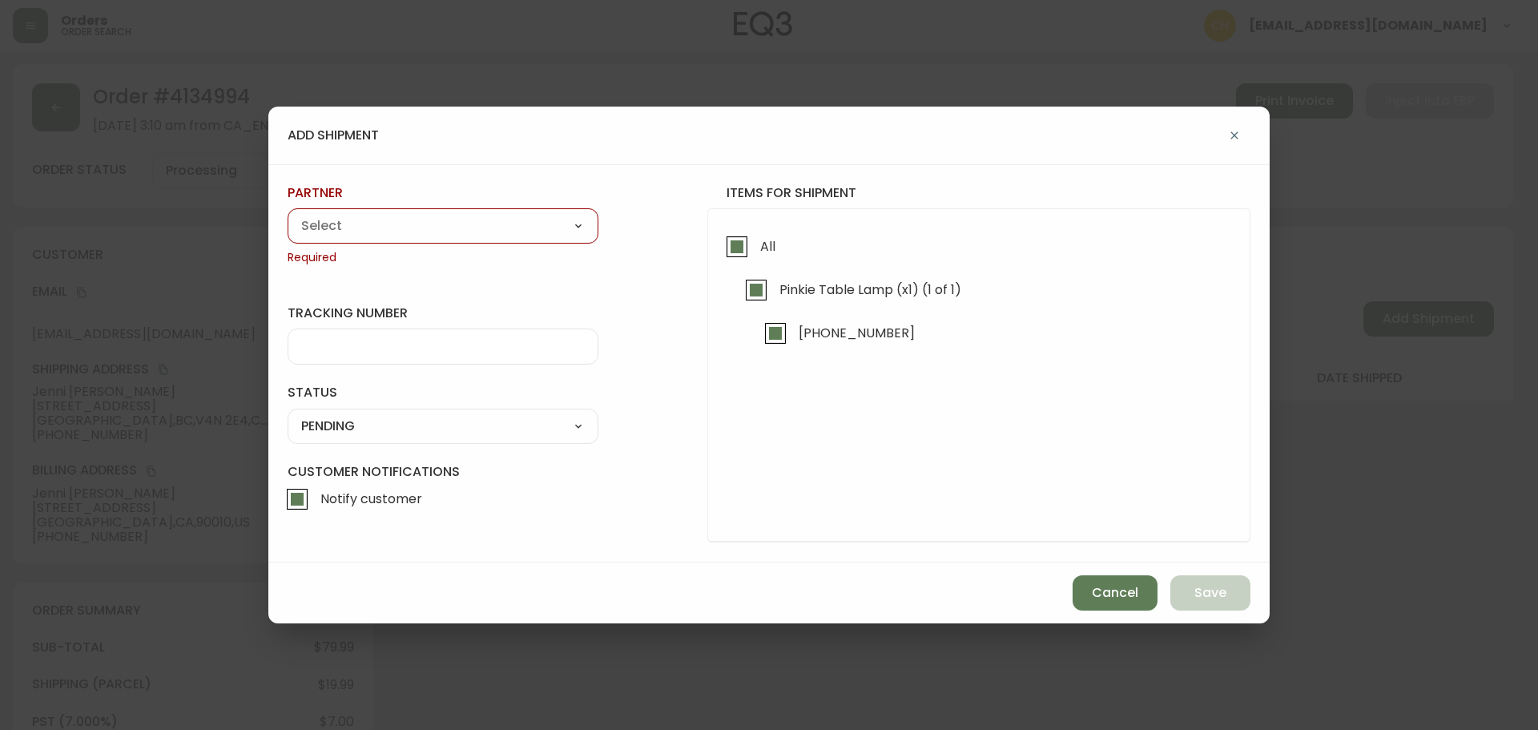
drag, startPoint x: 441, startPoint y: 220, endPoint x: 433, endPoint y: 222, distance: 9.0
click at [438, 221] on select "A Move to Remember LLC ABF Freight Alero [PERSON_NAME] Canada Post CDS Ceva Log…" at bounding box center [443, 226] width 311 height 24
select select "cjy0a9taa01x001669l98m63c"
click at [288, 214] on select "A Move to Remember LLC ABF Freight Alero [PERSON_NAME] Canada Post CDS Ceva Log…" at bounding box center [443, 226] width 311 height 24
type input "FedEx"
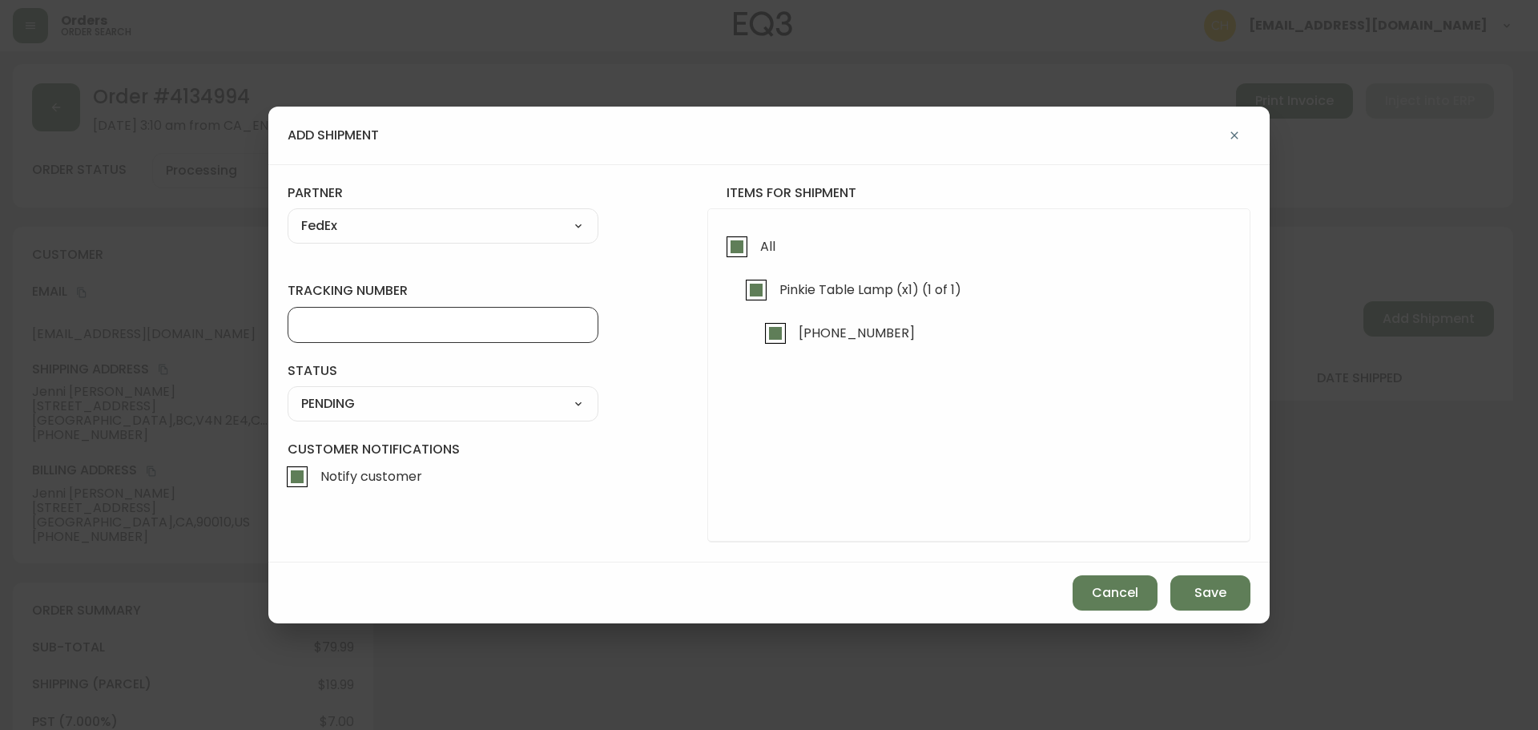
click at [332, 324] on input "tracking number" at bounding box center [443, 324] width 284 height 15
type input "455183576586"
click at [379, 413] on select "SHIPPED PENDING CANCELLED" at bounding box center [443, 404] width 311 height 24
click at [288, 392] on select "SHIPPED PENDING CANCELLED" at bounding box center [443, 404] width 311 height 24
select select "PENDING"
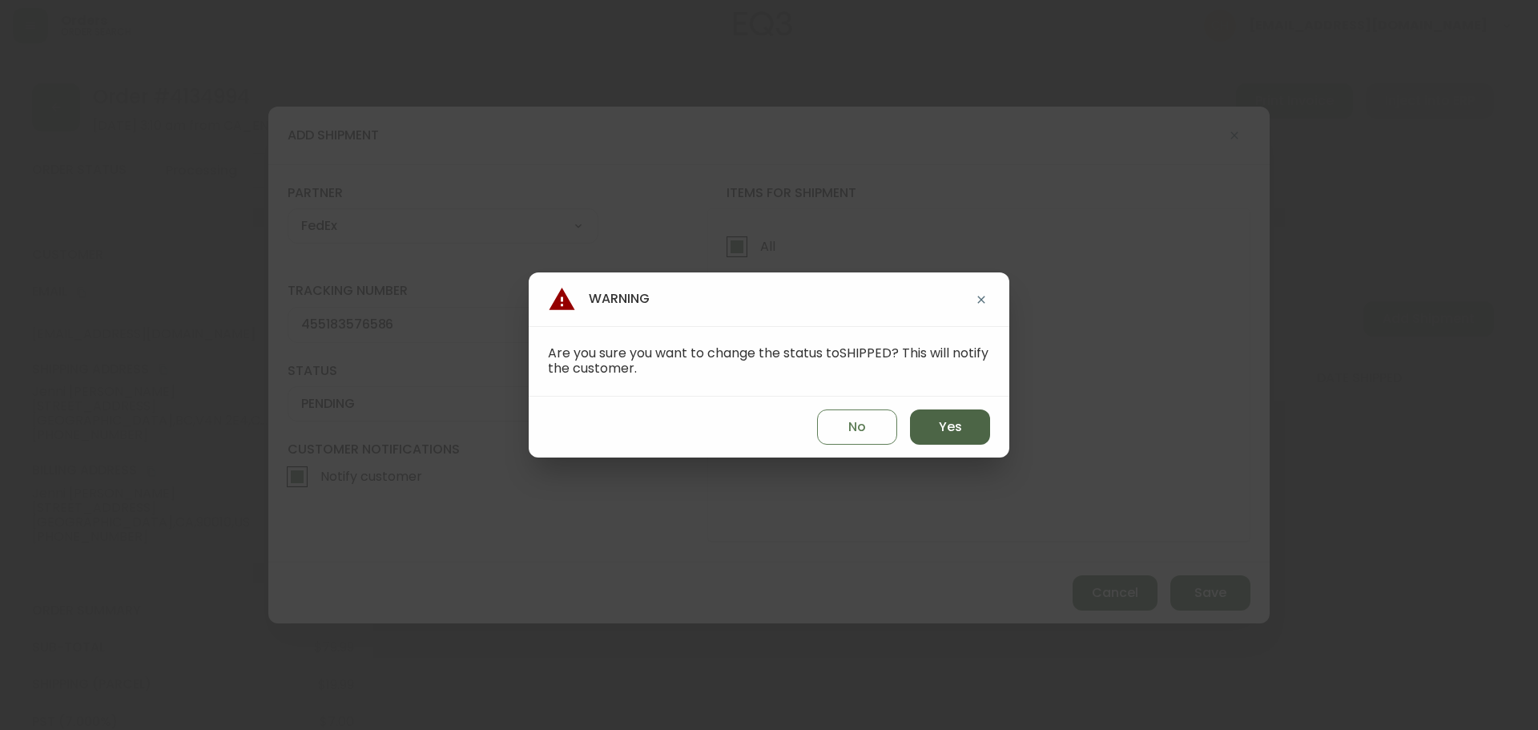
click at [944, 427] on span "Yes" at bounding box center [950, 427] width 23 height 18
type input "SHIPPED"
select select "SHIPPED"
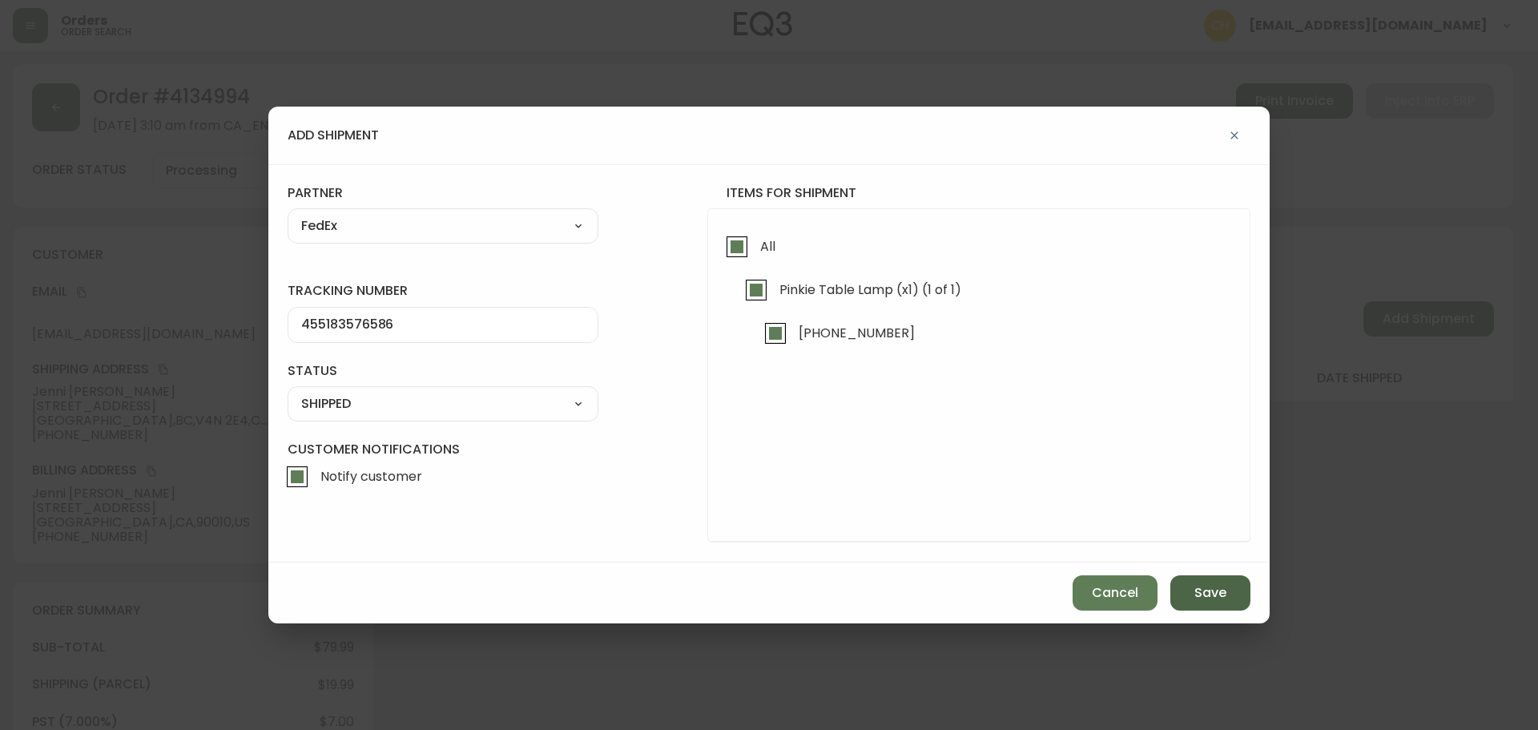
click at [1198, 591] on span "Save" at bounding box center [1210, 593] width 32 height 18
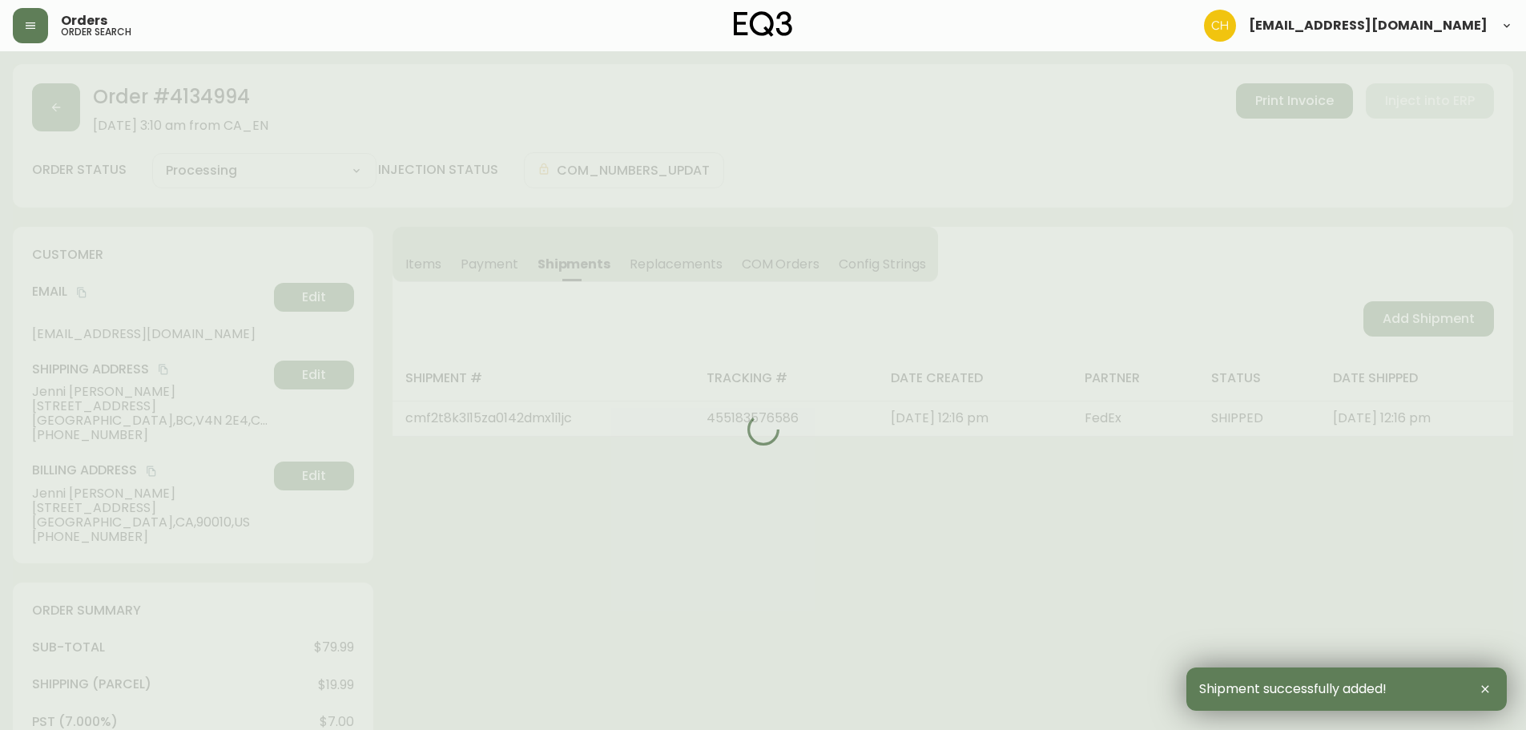
type input "Fully Shipped"
select select "FULLY_SHIPPED"
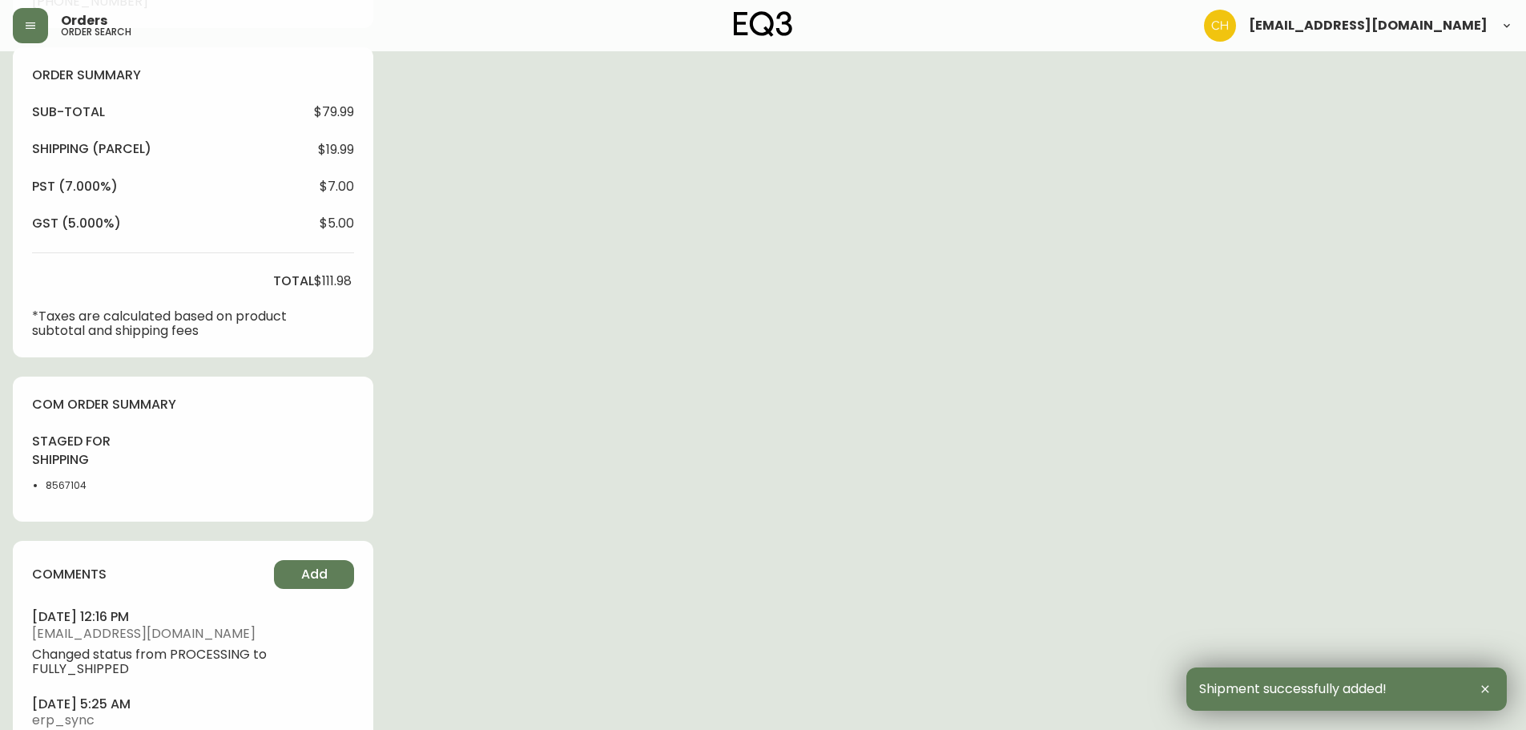
scroll to position [616, 0]
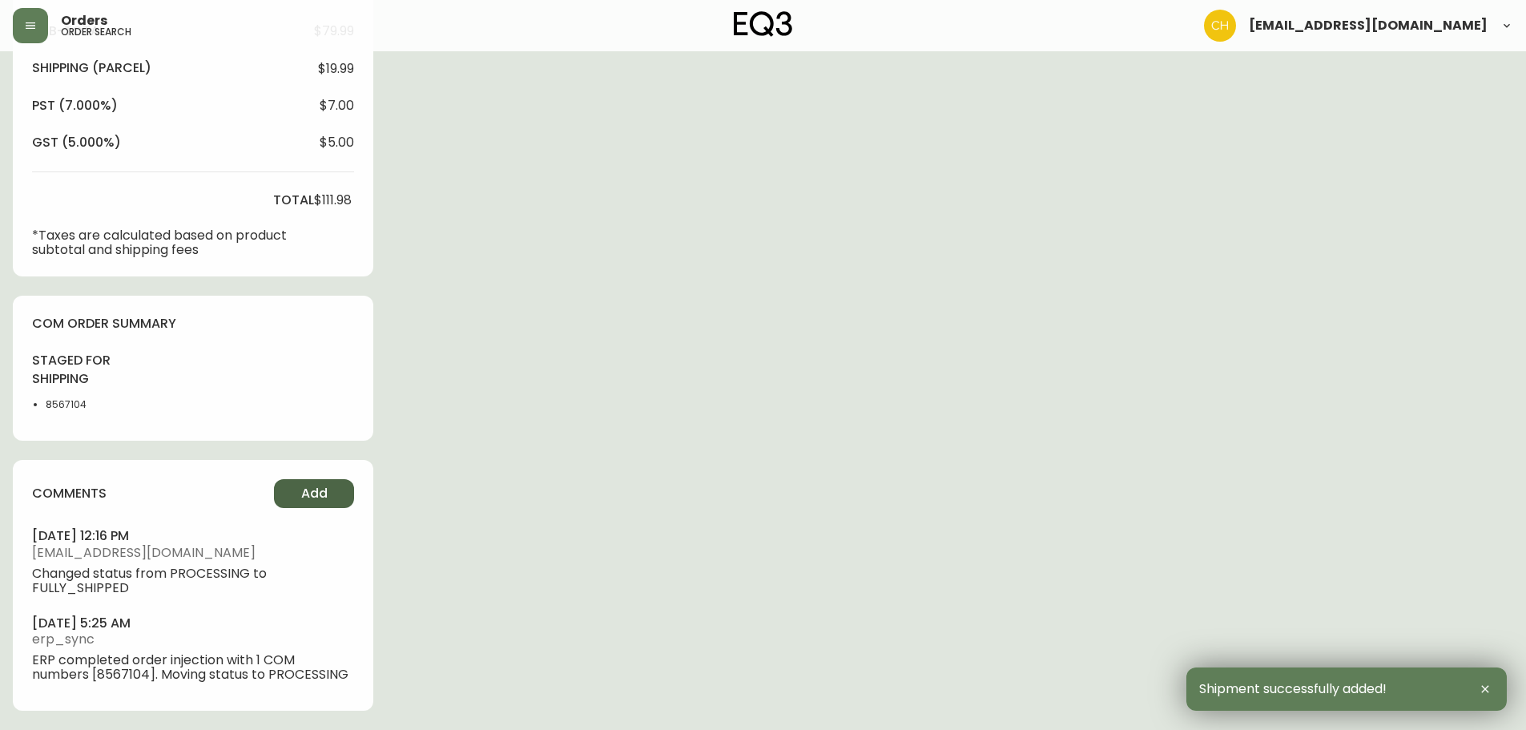
click at [307, 492] on span "Add" at bounding box center [314, 494] width 26 height 18
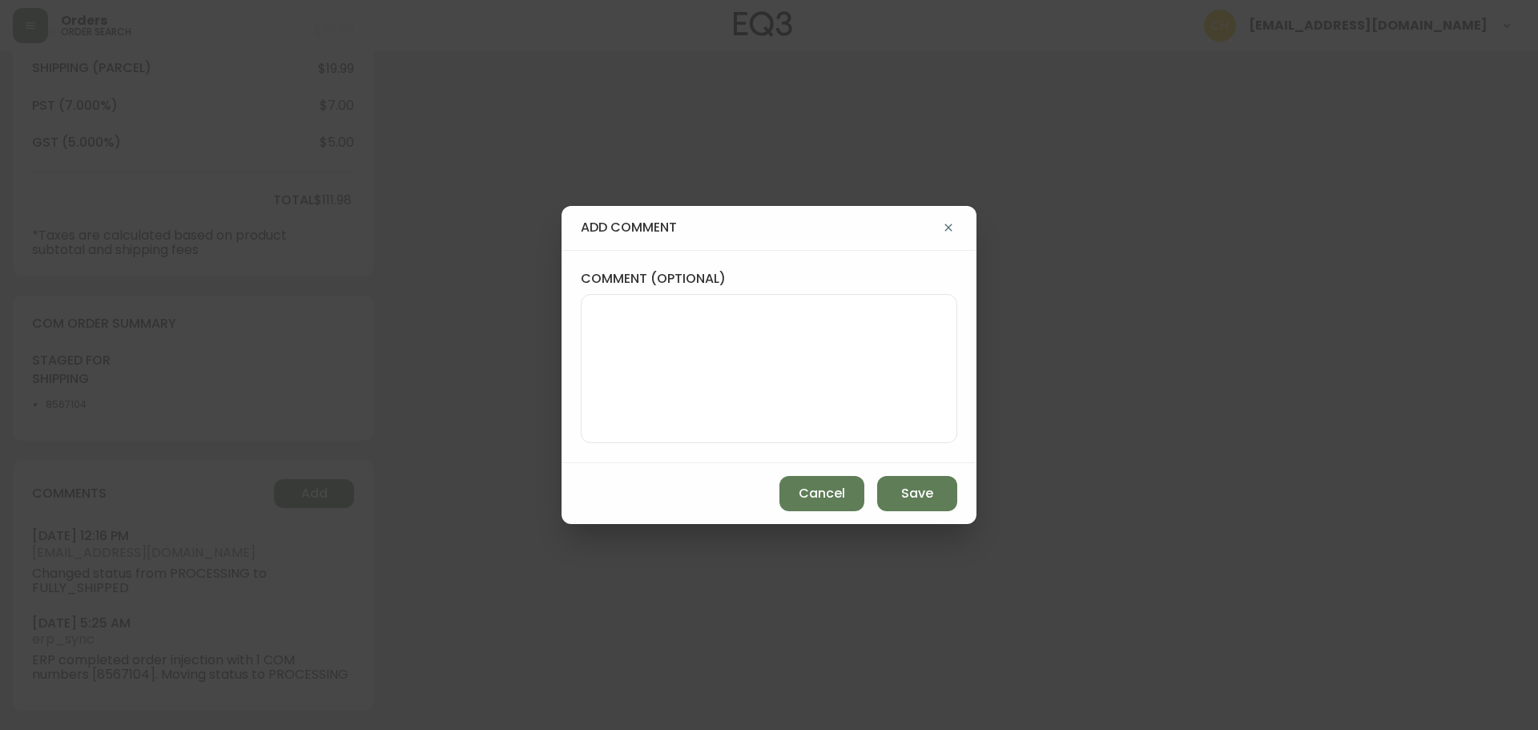
click at [648, 379] on textarea "comment (optional)" at bounding box center [768, 368] width 349 height 128
type textarea "CH"
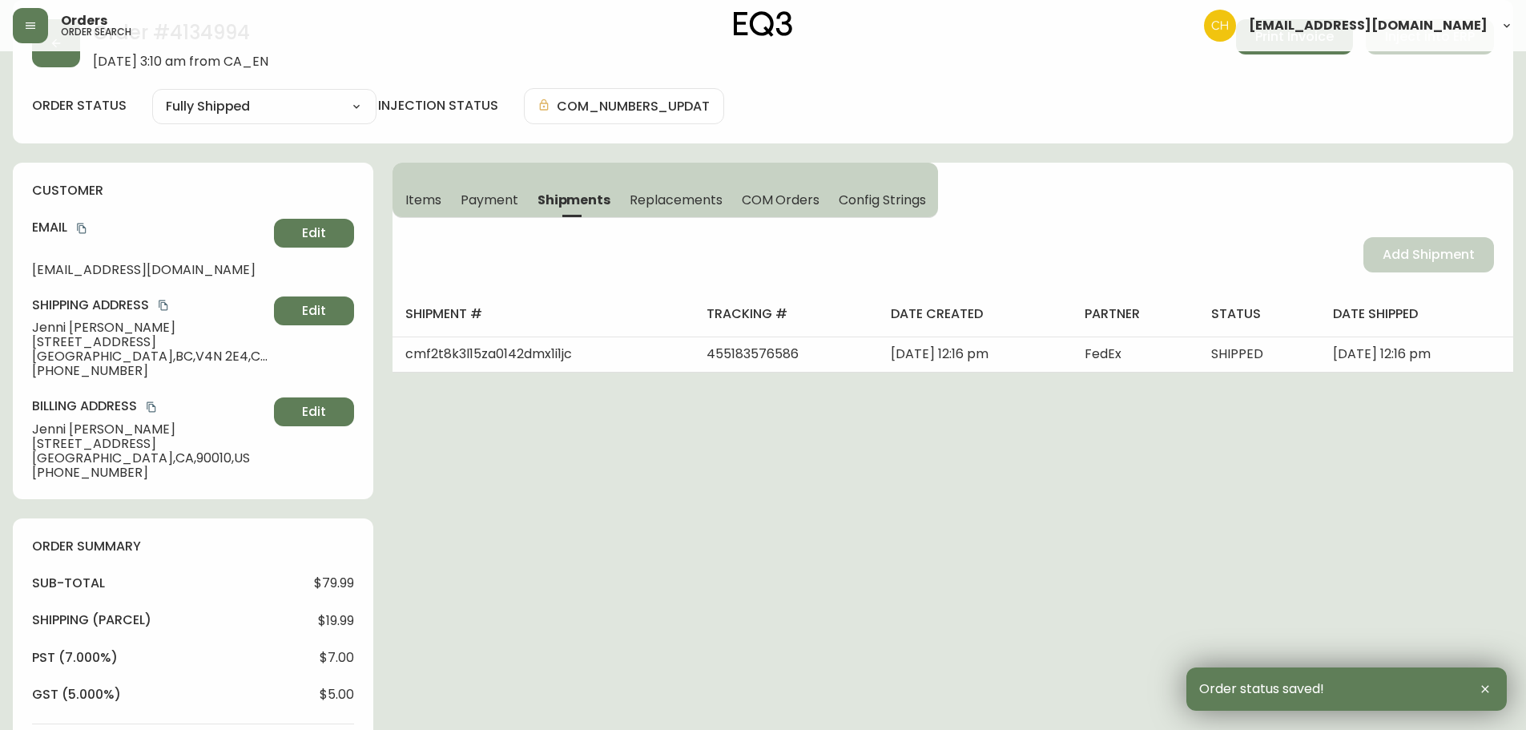
scroll to position [0, 0]
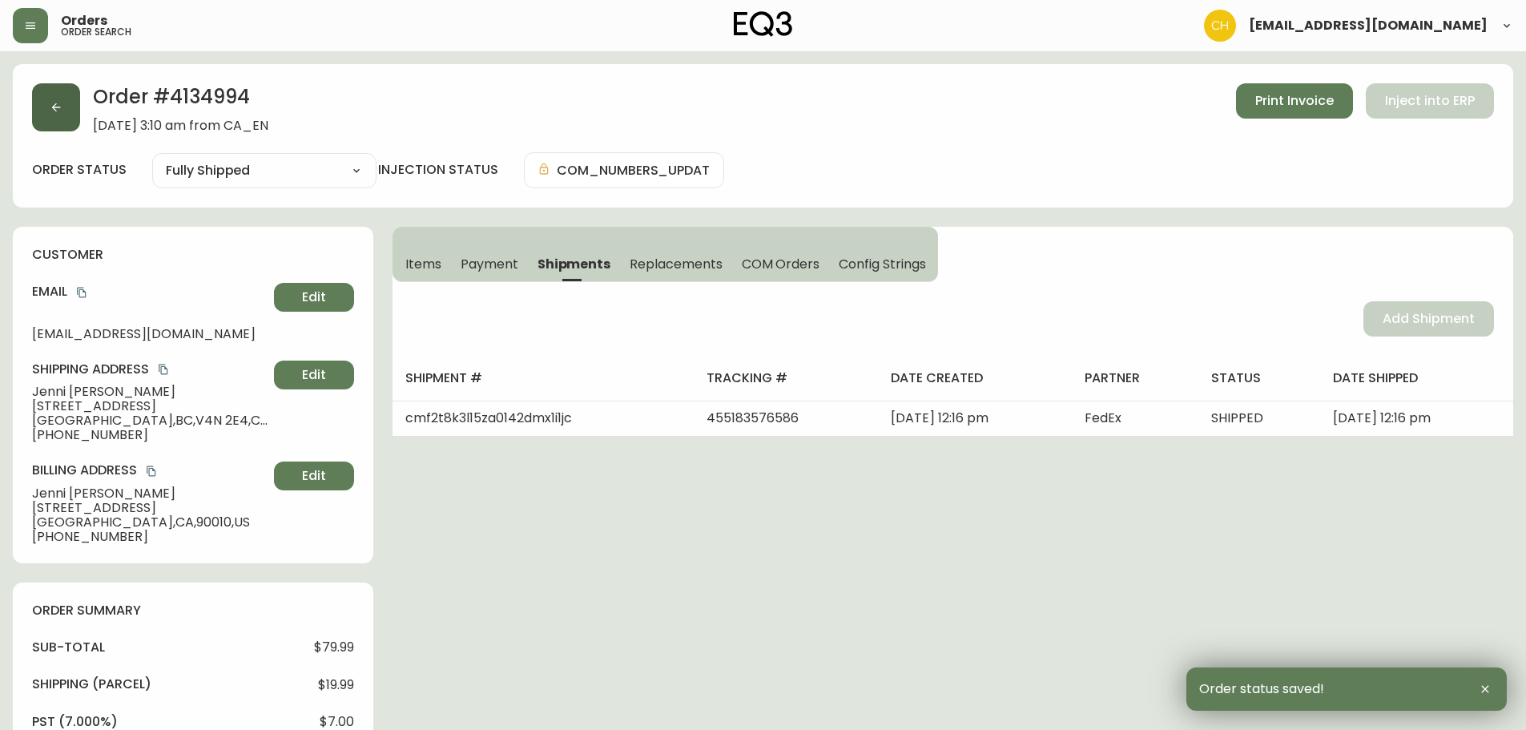
click at [66, 107] on button "button" at bounding box center [56, 107] width 48 height 48
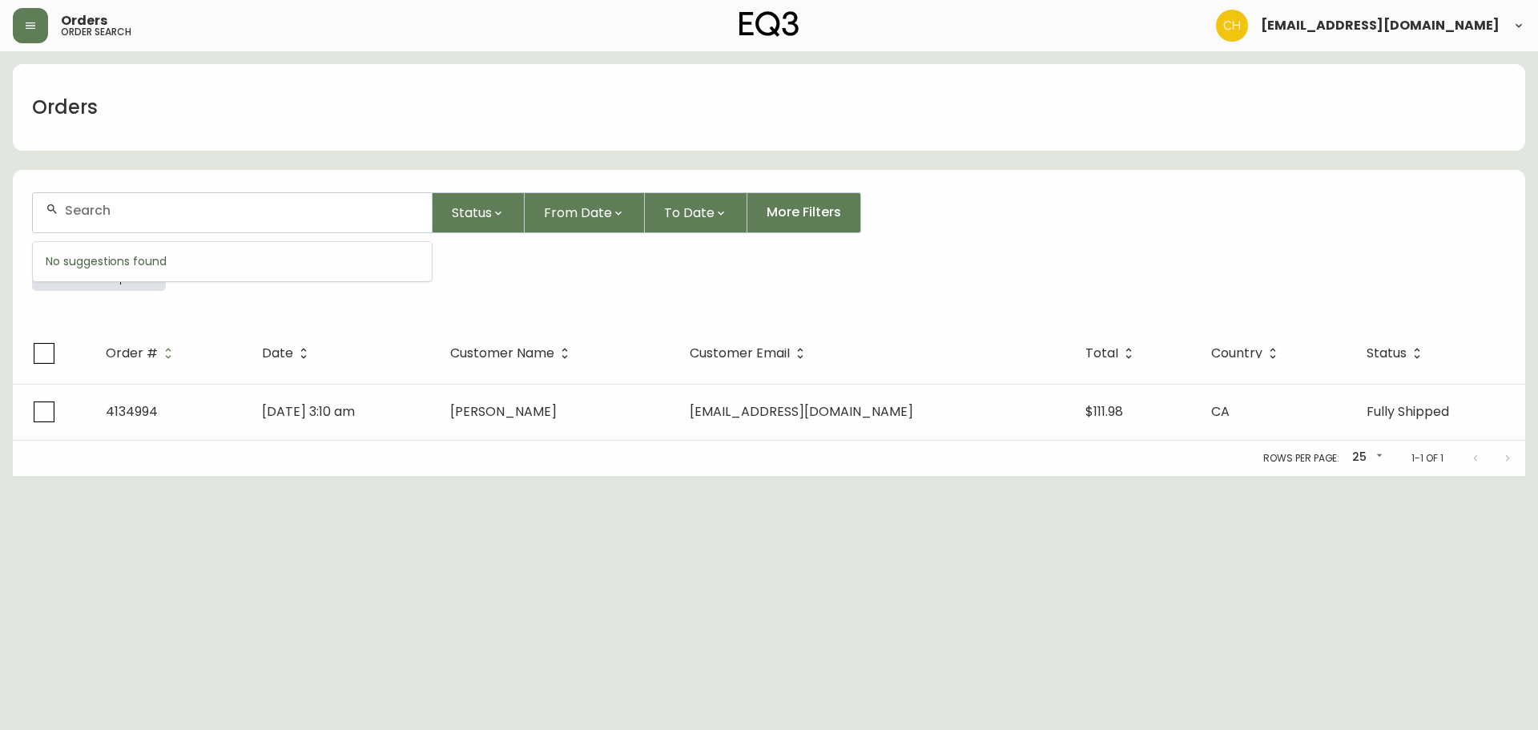
drag, startPoint x: 95, startPoint y: 207, endPoint x: 103, endPoint y: 208, distance: 8.8
click at [102, 208] on input "text" at bounding box center [242, 210] width 354 height 15
type input "4134928"
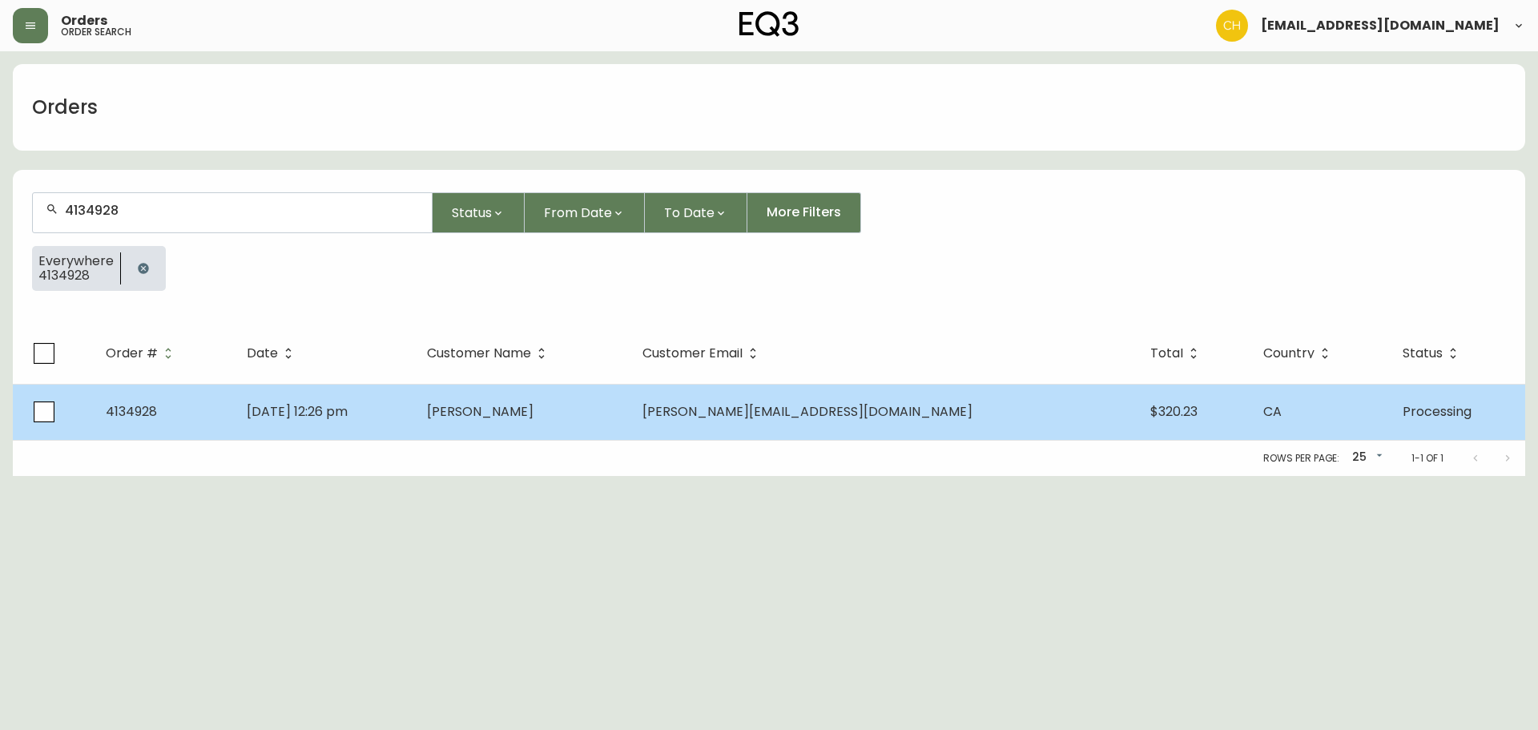
click at [415, 414] on td "[DATE] 12:26 pm" at bounding box center [324, 412] width 181 height 56
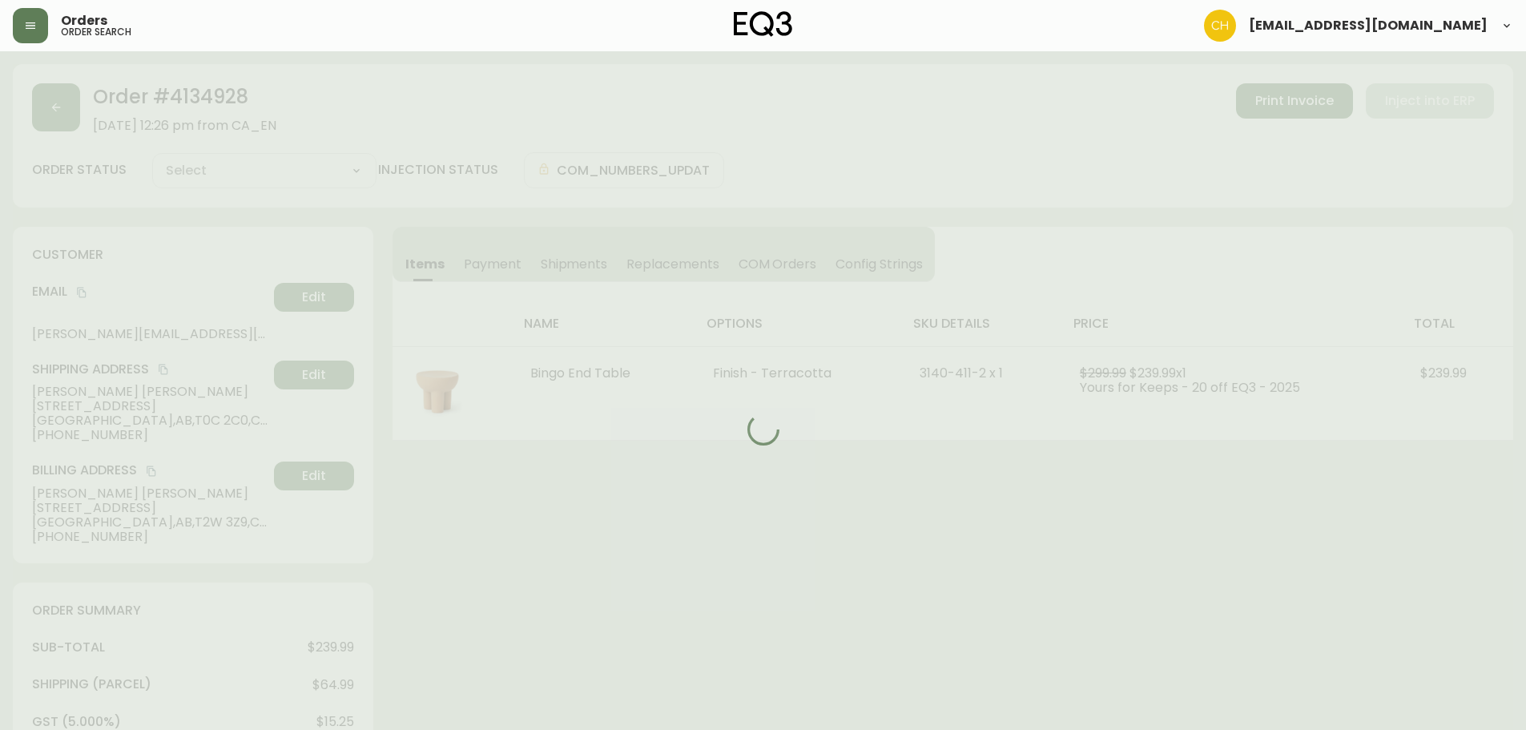
type input "Processing"
select select "PROCESSING"
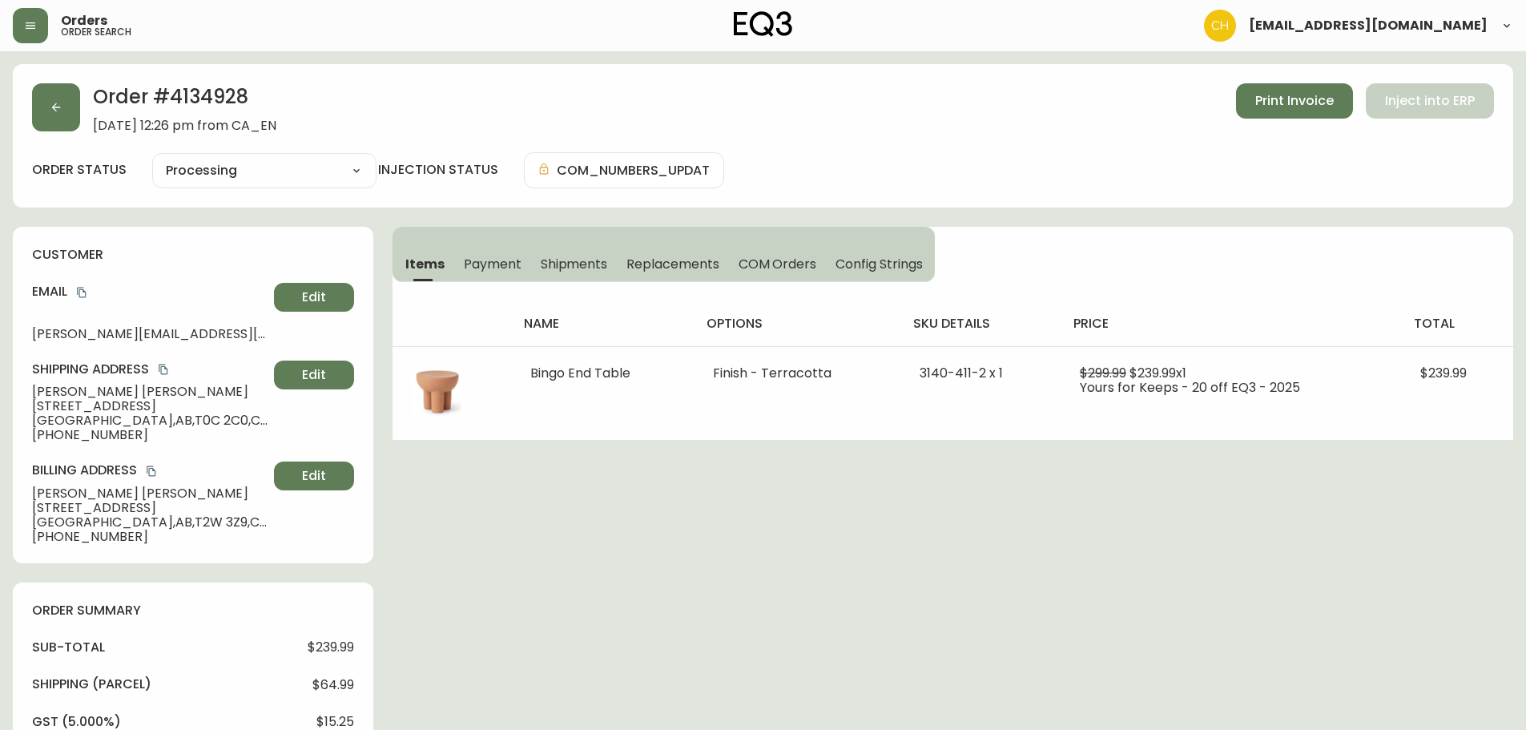
click at [579, 268] on span "Shipments" at bounding box center [574, 264] width 67 height 17
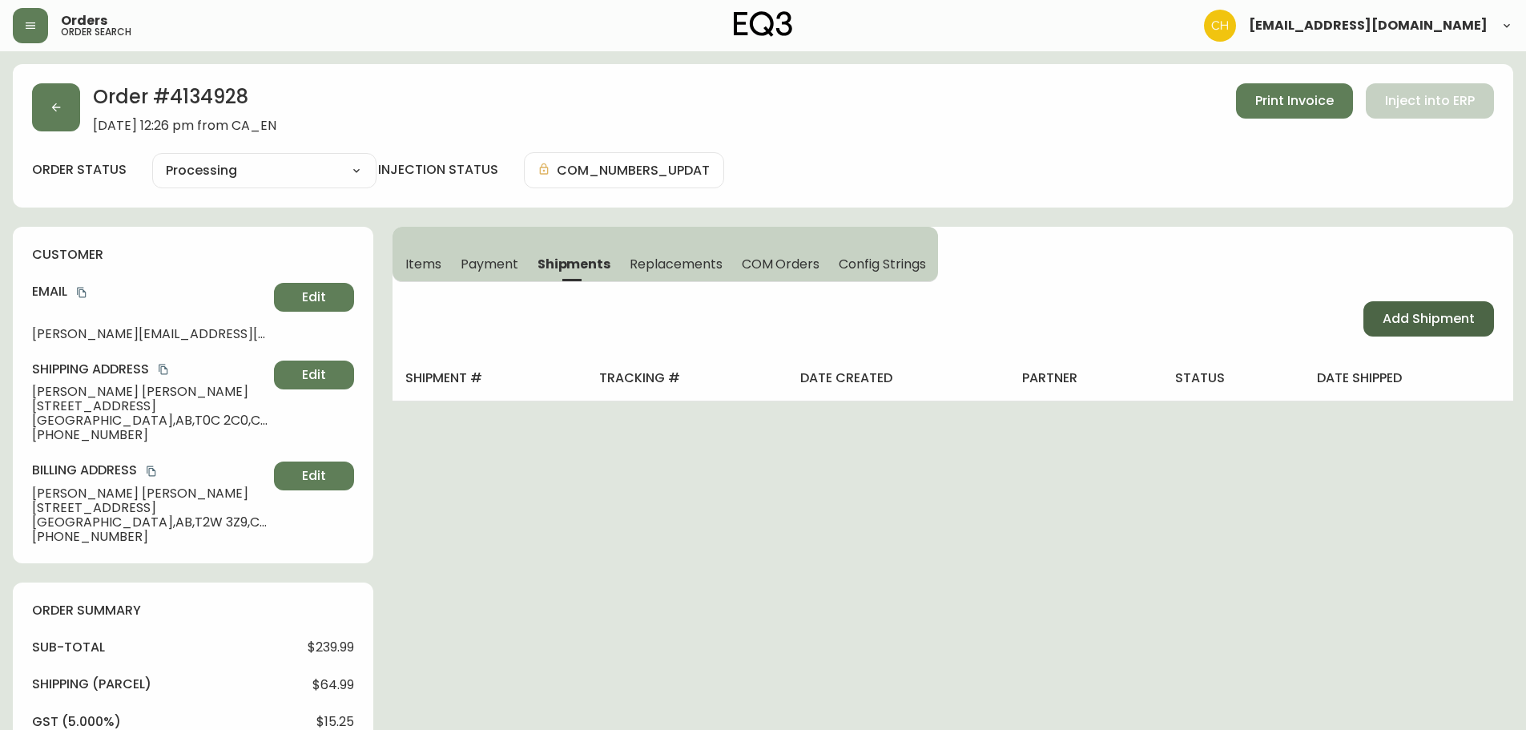
click at [1418, 316] on span "Add Shipment" at bounding box center [1429, 319] width 92 height 18
select select "PENDING"
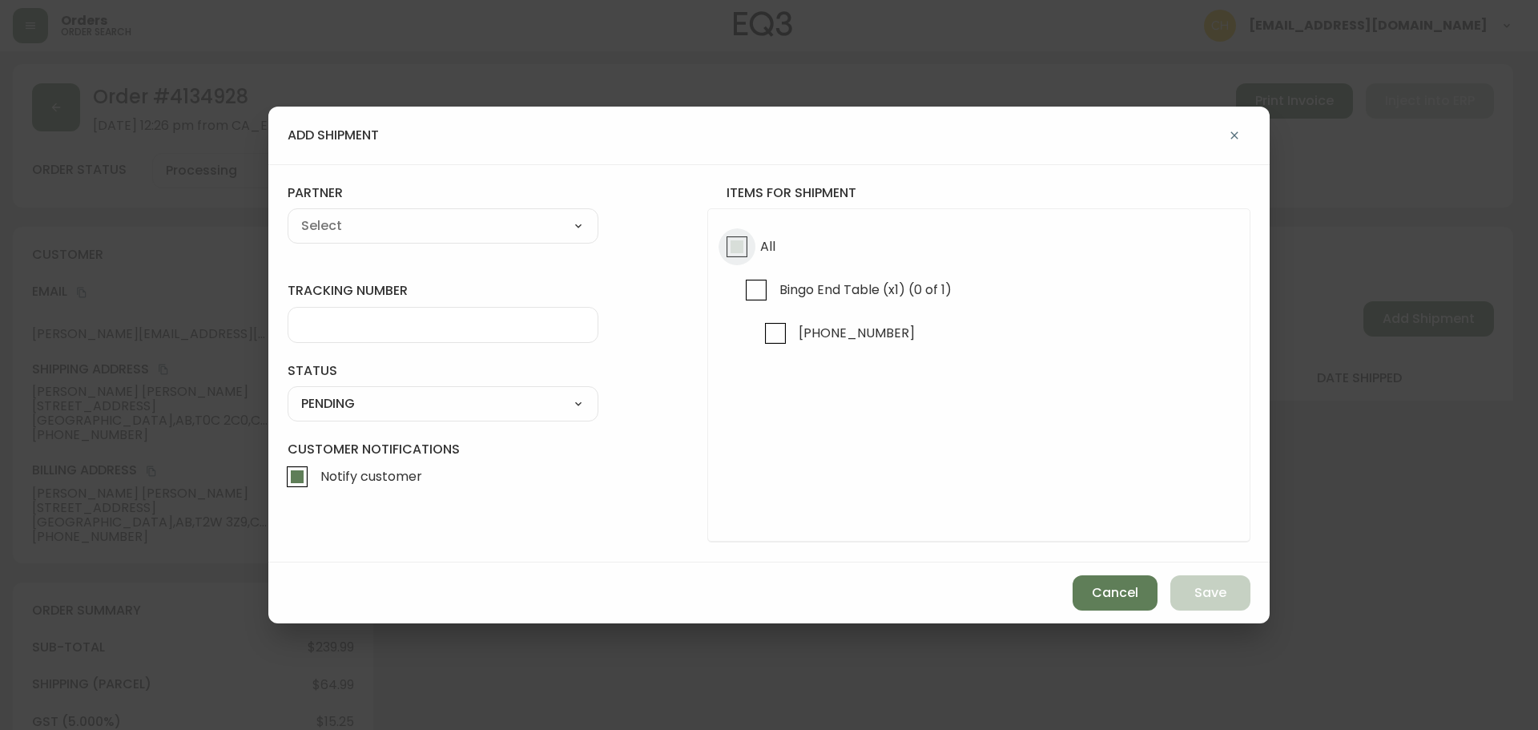
drag, startPoint x: 740, startPoint y: 249, endPoint x: 611, endPoint y: 228, distance: 130.6
click at [740, 248] on input "All" at bounding box center [737, 246] width 37 height 37
checkbox input "true"
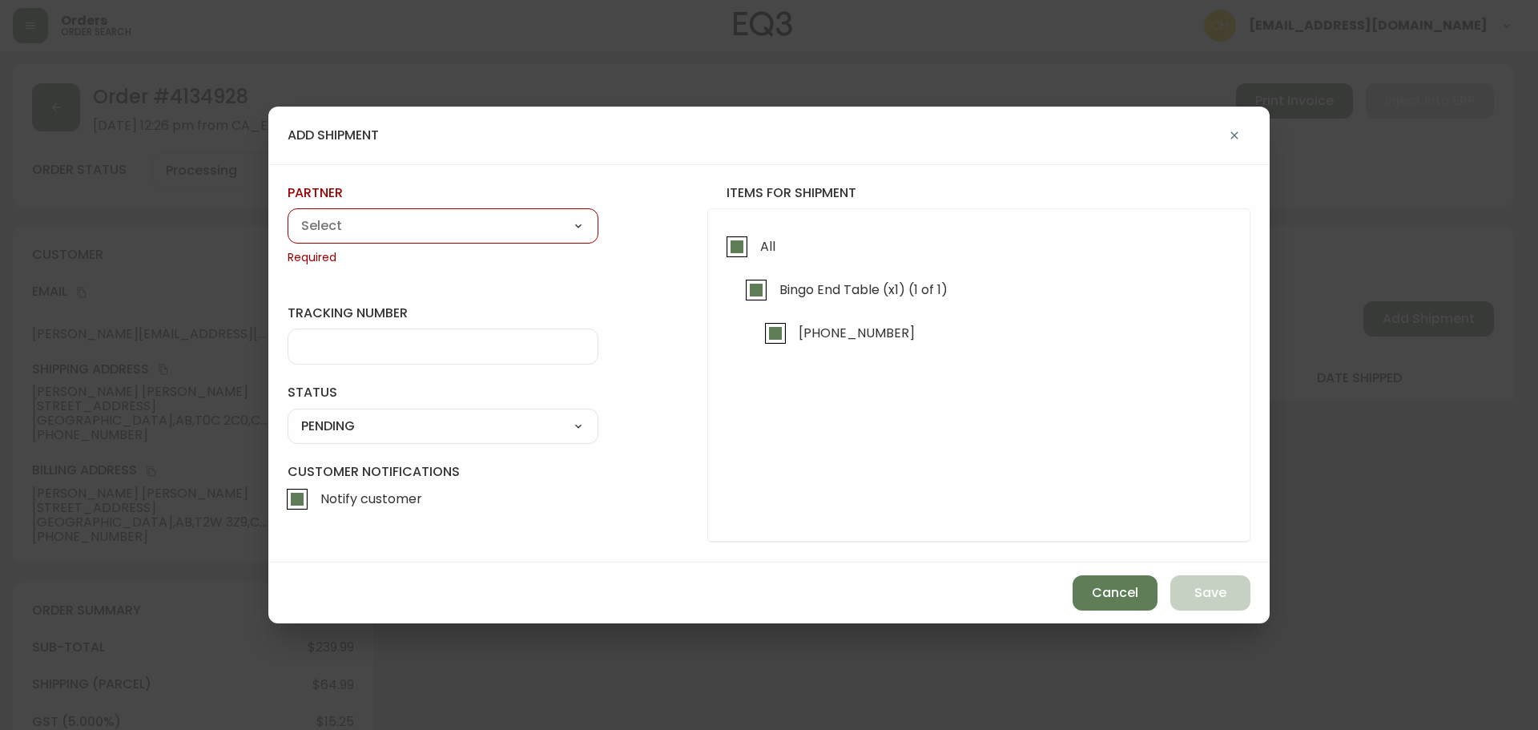
drag, startPoint x: 497, startPoint y: 215, endPoint x: 489, endPoint y: 216, distance: 8.2
click at [497, 215] on select "A Move to Remember LLC ABF Freight Alero [PERSON_NAME] Canada Post CDS Ceva Log…" at bounding box center [443, 226] width 311 height 24
select select "cjy0a9taa01x001669l98m63c"
click at [288, 214] on select "A Move to Remember LLC ABF Freight Alero [PERSON_NAME] Canada Post CDS Ceva Log…" at bounding box center [443, 226] width 311 height 24
type input "FedEx"
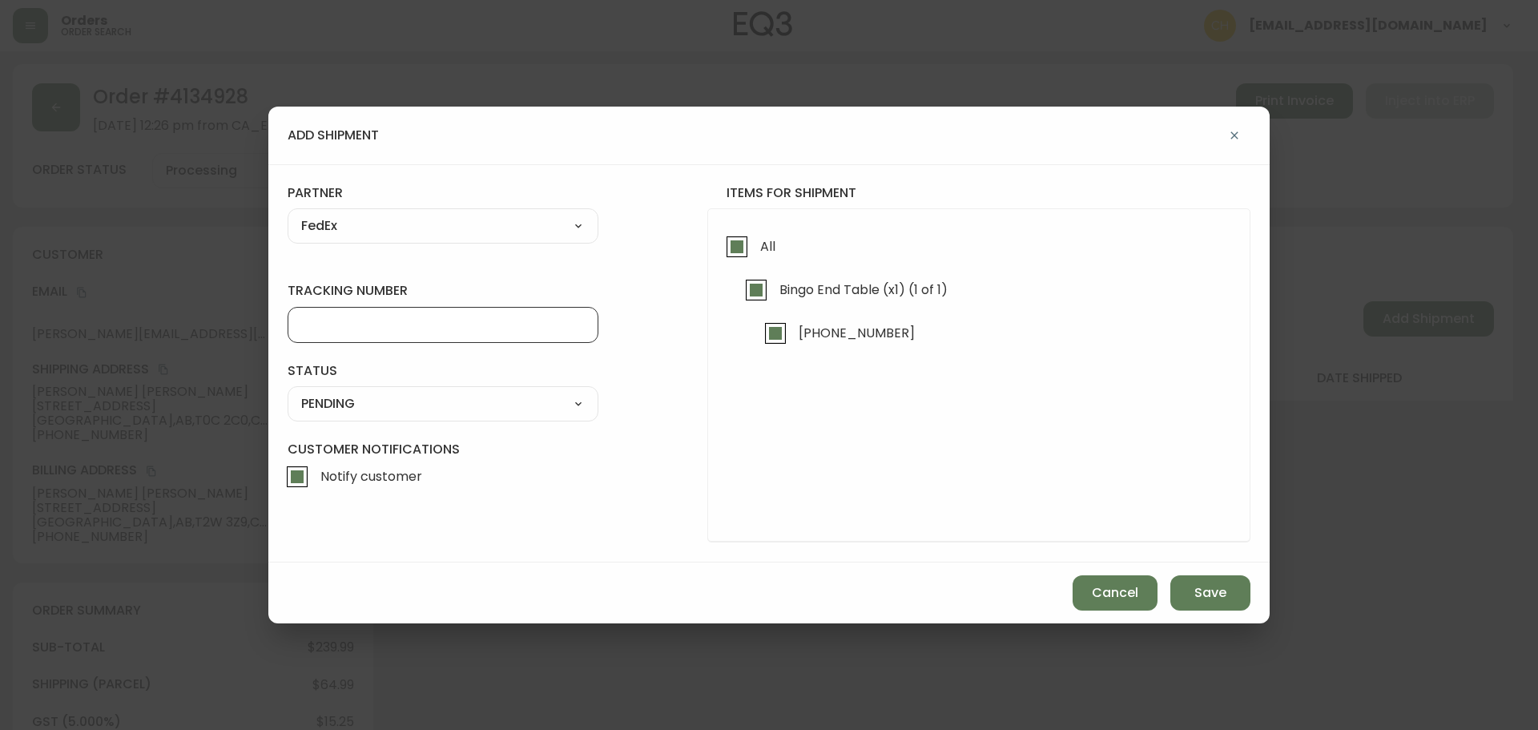
click at [358, 324] on input "tracking number" at bounding box center [443, 324] width 284 height 15
click at [346, 328] on input "tracking number" at bounding box center [443, 324] width 284 height 15
type input "455183576597"
click at [318, 403] on select "SHIPPED PENDING CANCELLED" at bounding box center [443, 404] width 311 height 24
click at [288, 392] on select "SHIPPED PENDING CANCELLED" at bounding box center [443, 404] width 311 height 24
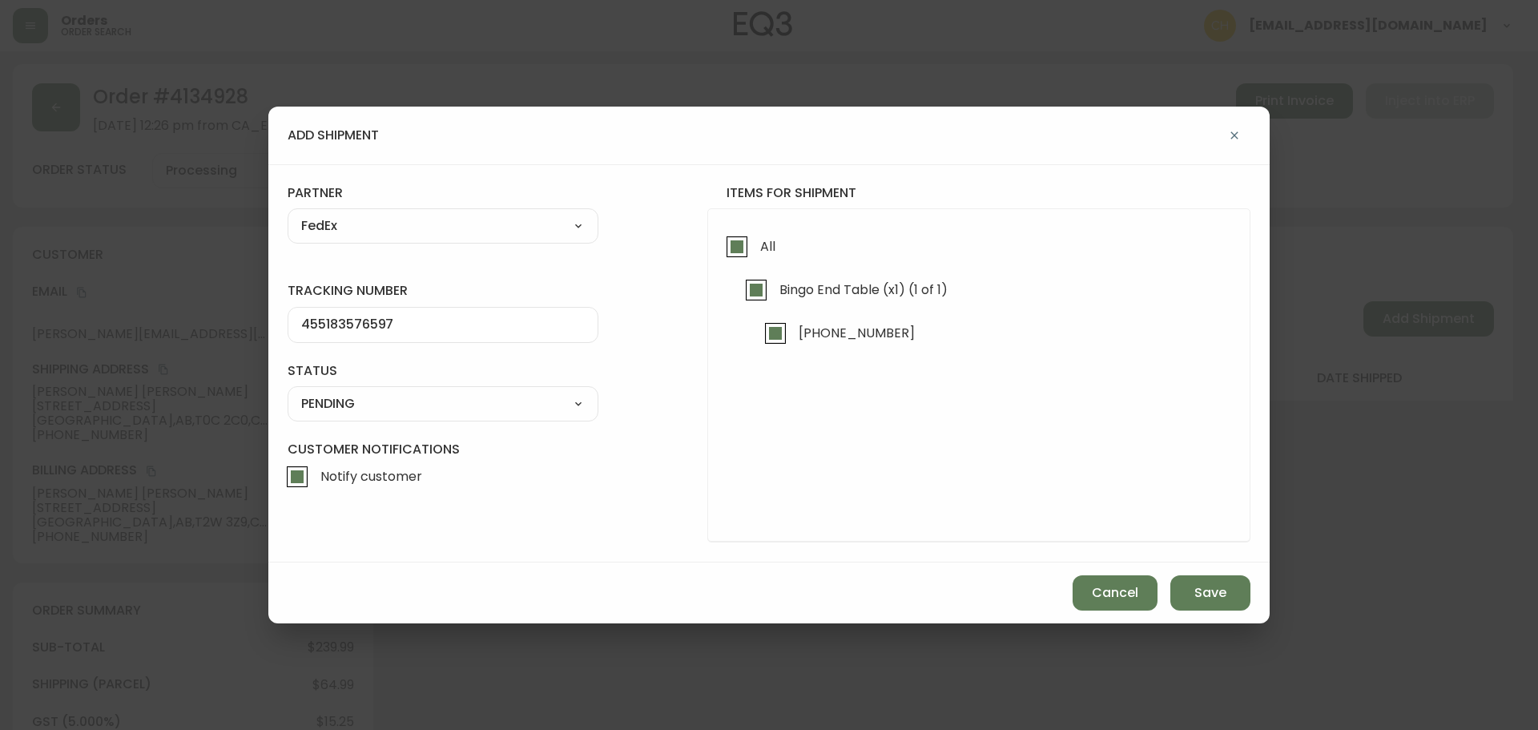
select select "PENDING"
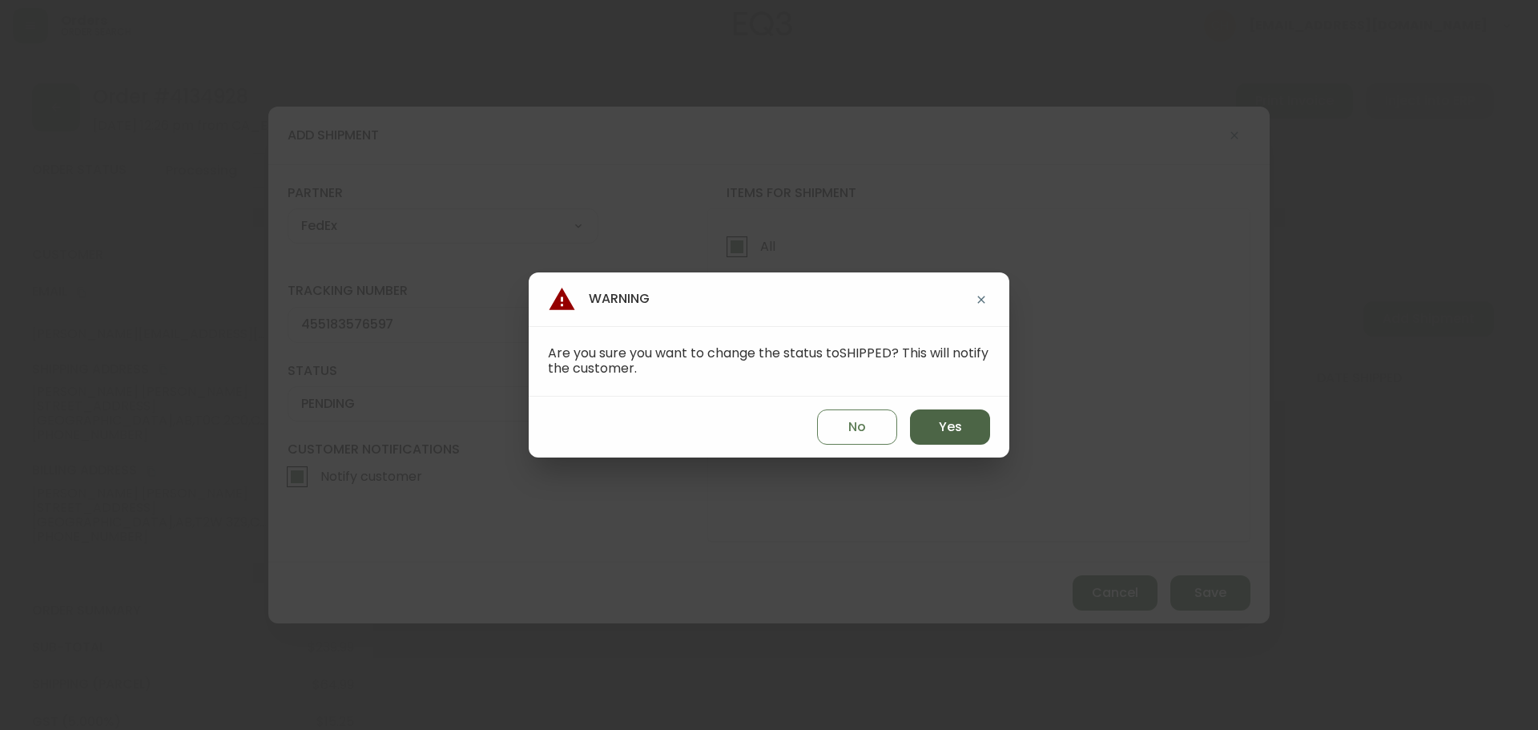
click at [960, 420] on span "Yes" at bounding box center [950, 427] width 23 height 18
type input "SHIPPED"
select select "SHIPPED"
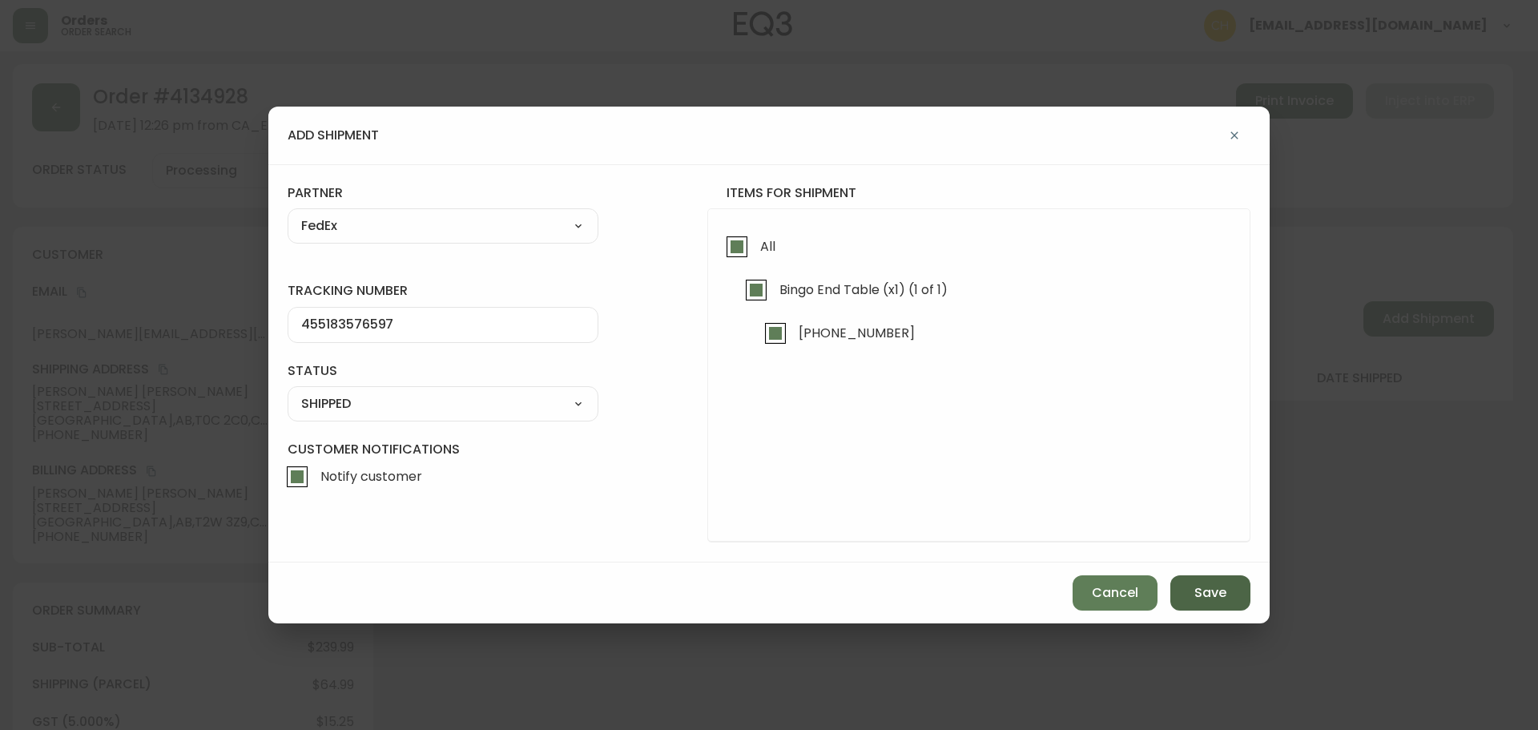
click at [1194, 591] on span "Save" at bounding box center [1210, 593] width 32 height 18
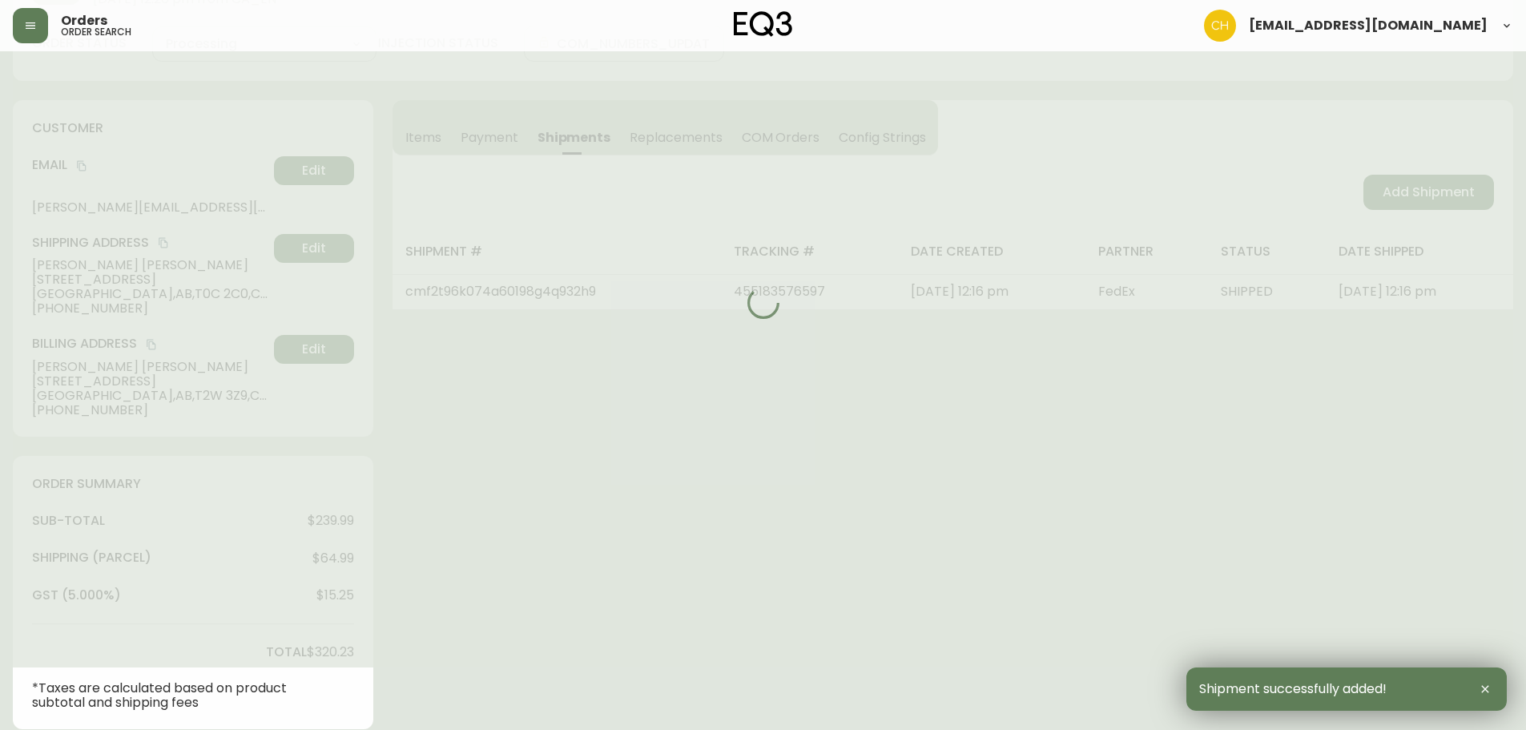
type input "Fully Shipped"
select select "FULLY_SHIPPED"
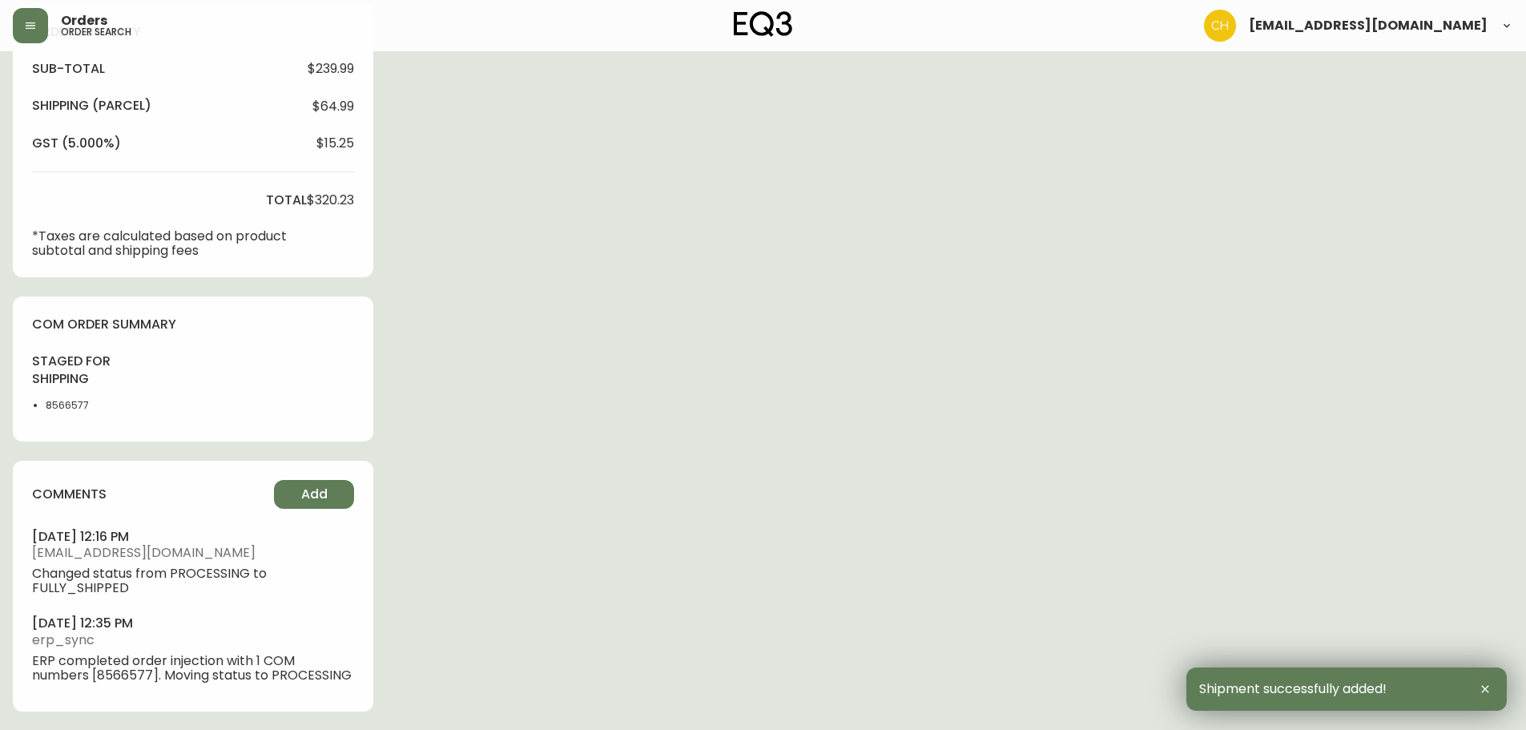
scroll to position [579, 0]
click at [312, 484] on button "Add" at bounding box center [314, 493] width 80 height 29
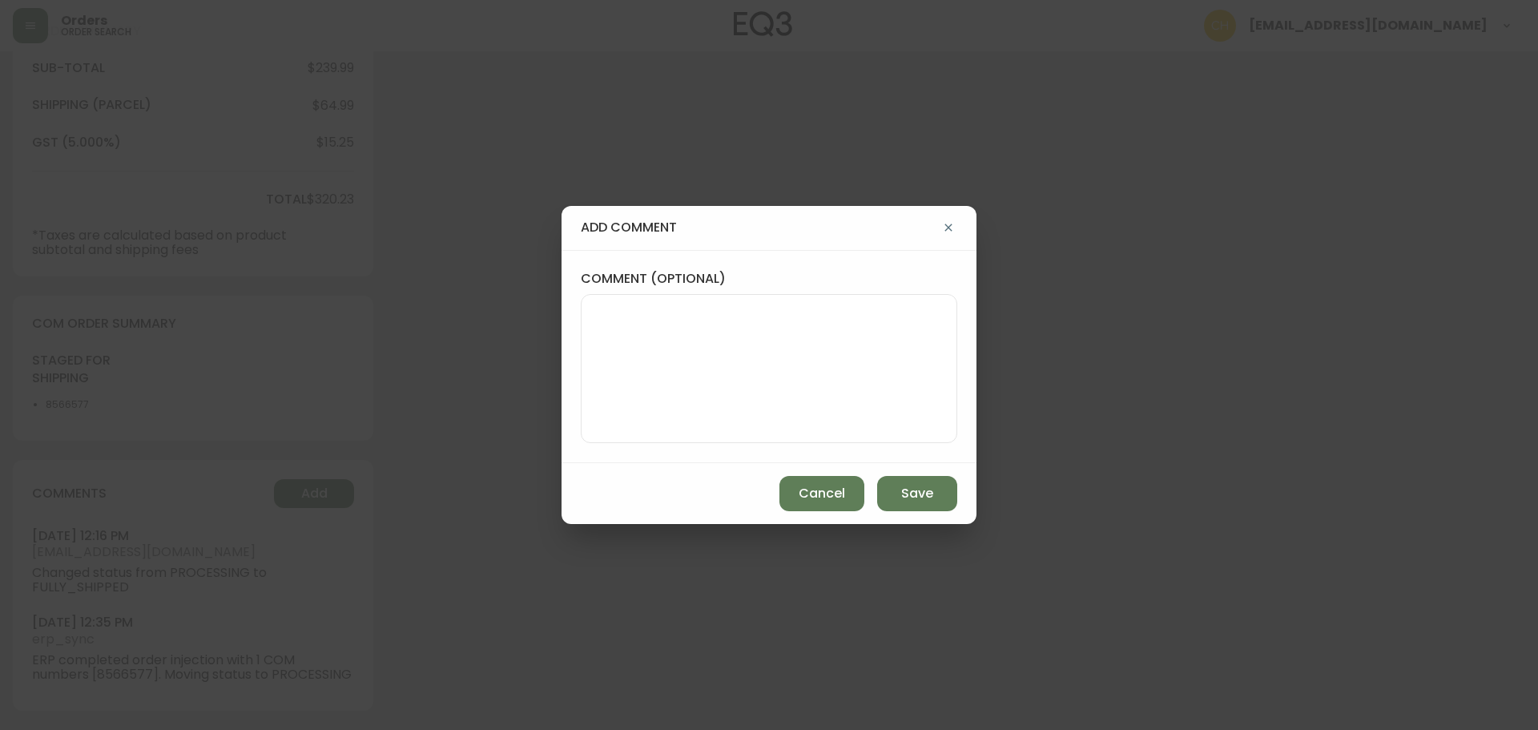
click at [650, 344] on textarea "comment (optional)" at bounding box center [768, 368] width 349 height 128
type textarea "CH"
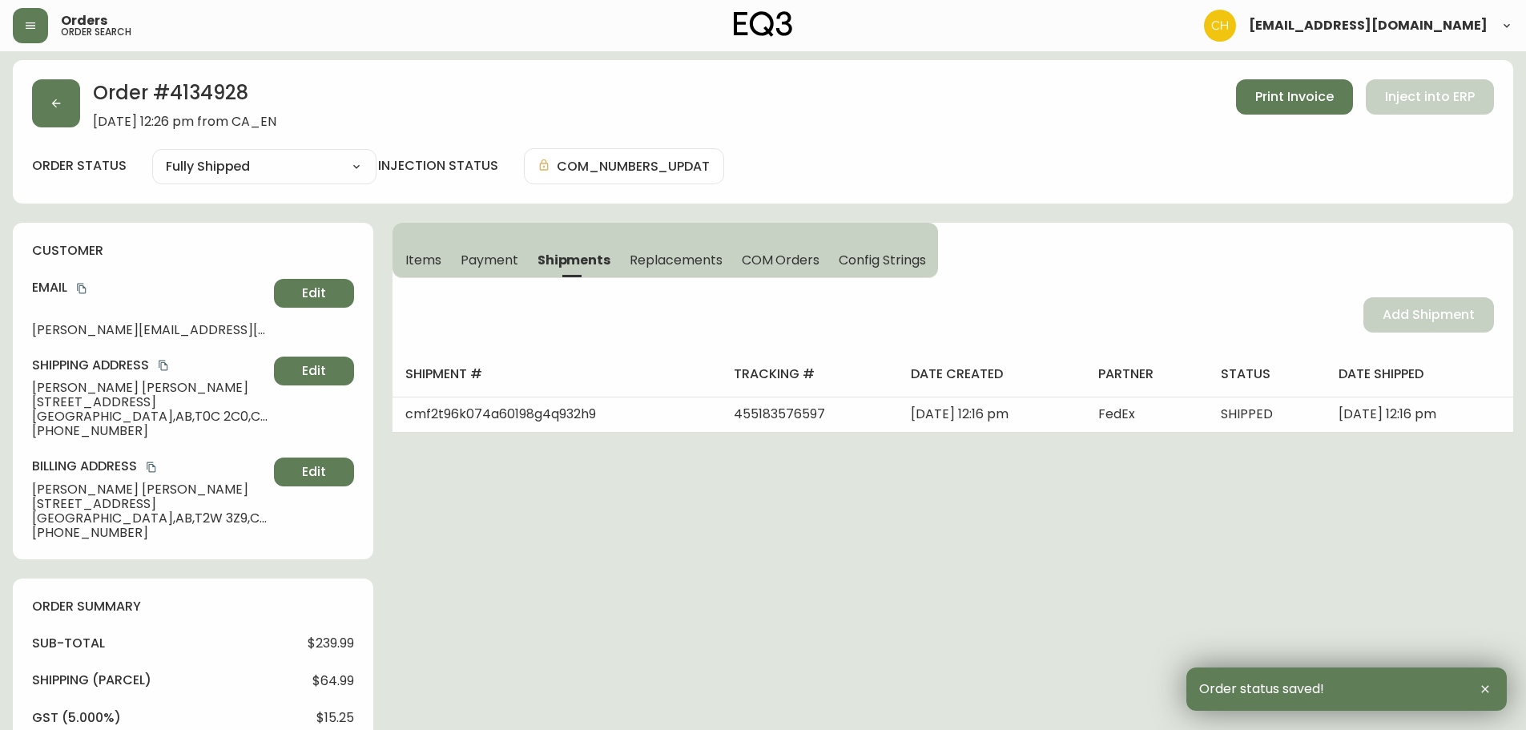
scroll to position [0, 0]
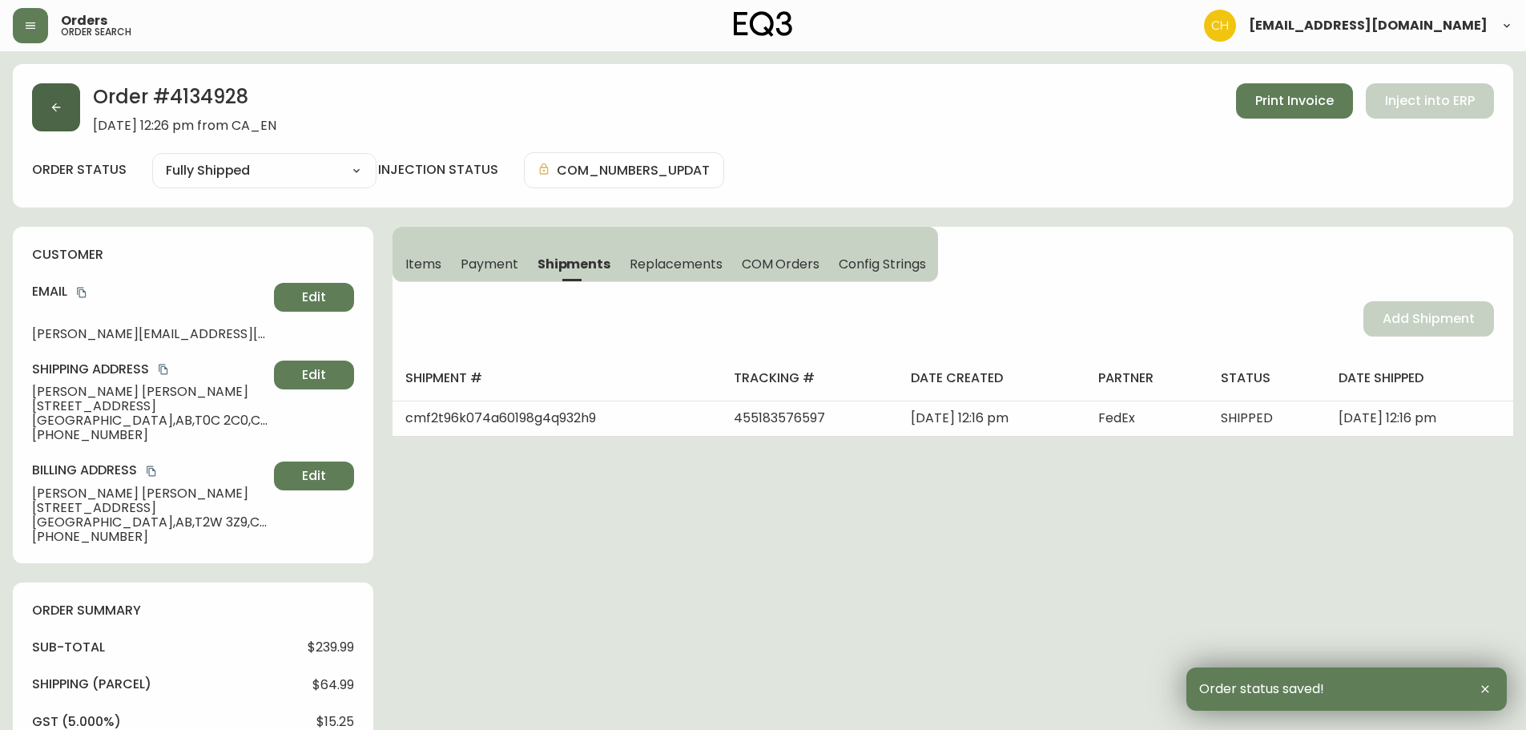
click at [50, 92] on button "button" at bounding box center [56, 107] width 48 height 48
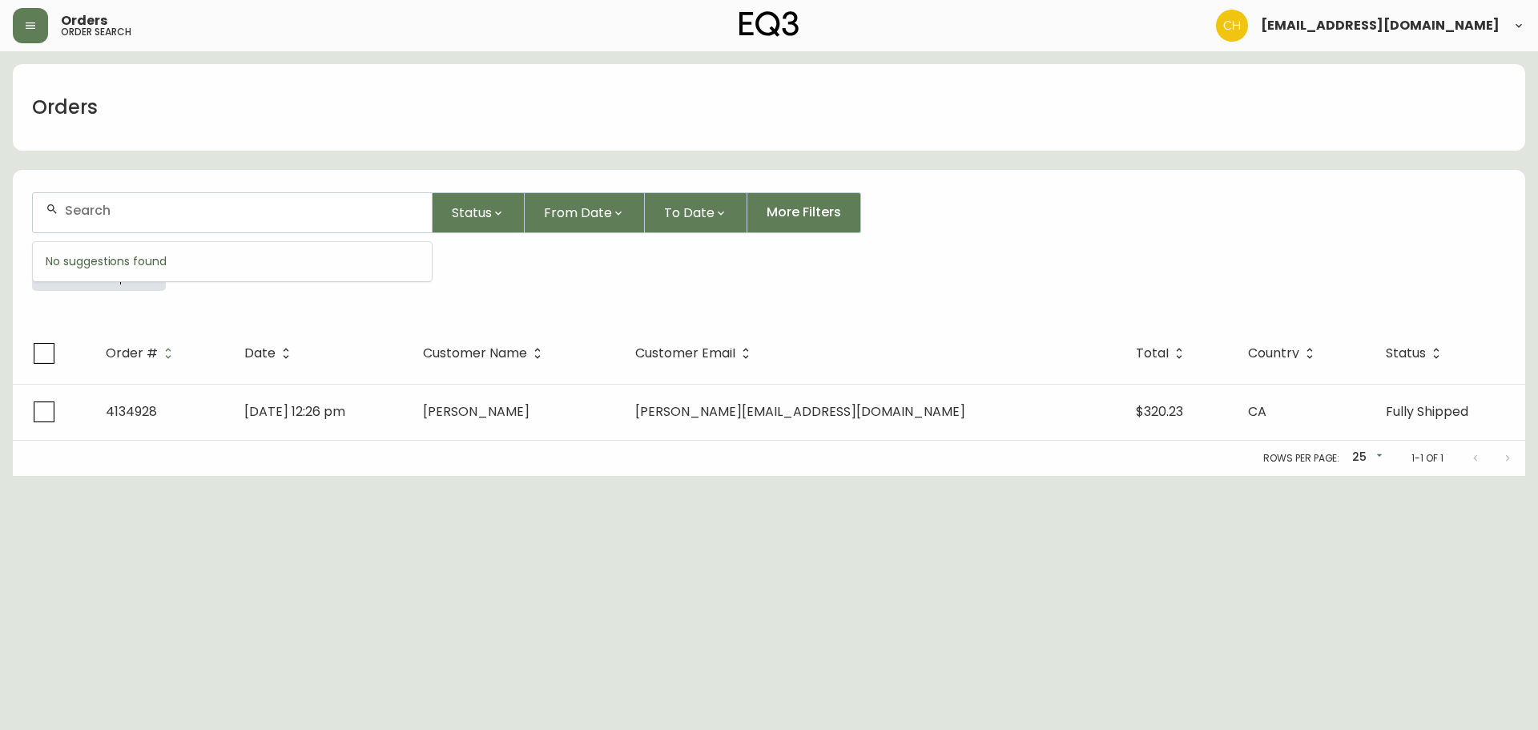
click at [90, 207] on input "text" at bounding box center [242, 210] width 354 height 15
type input "4134919"
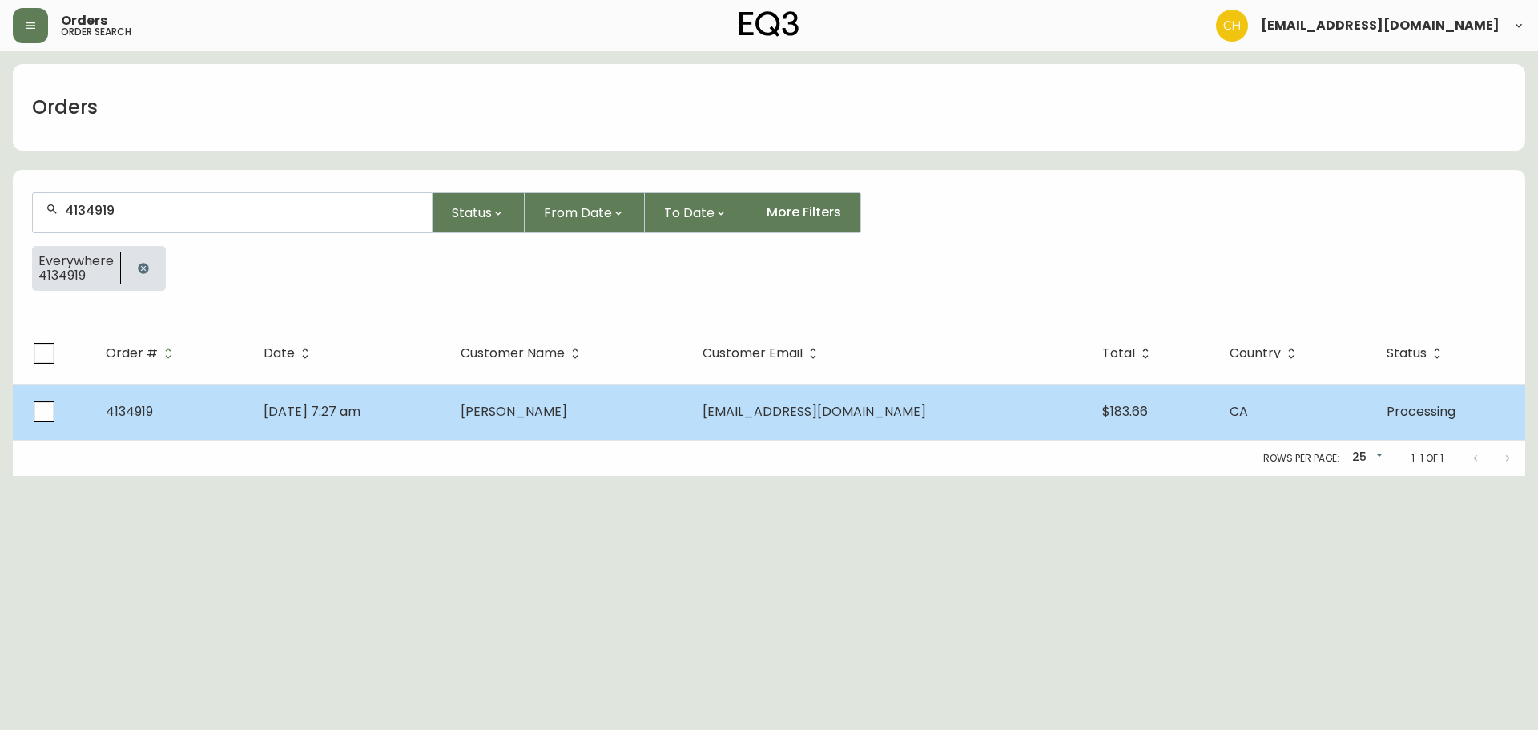
click at [557, 406] on span "[PERSON_NAME]" at bounding box center [514, 411] width 107 height 18
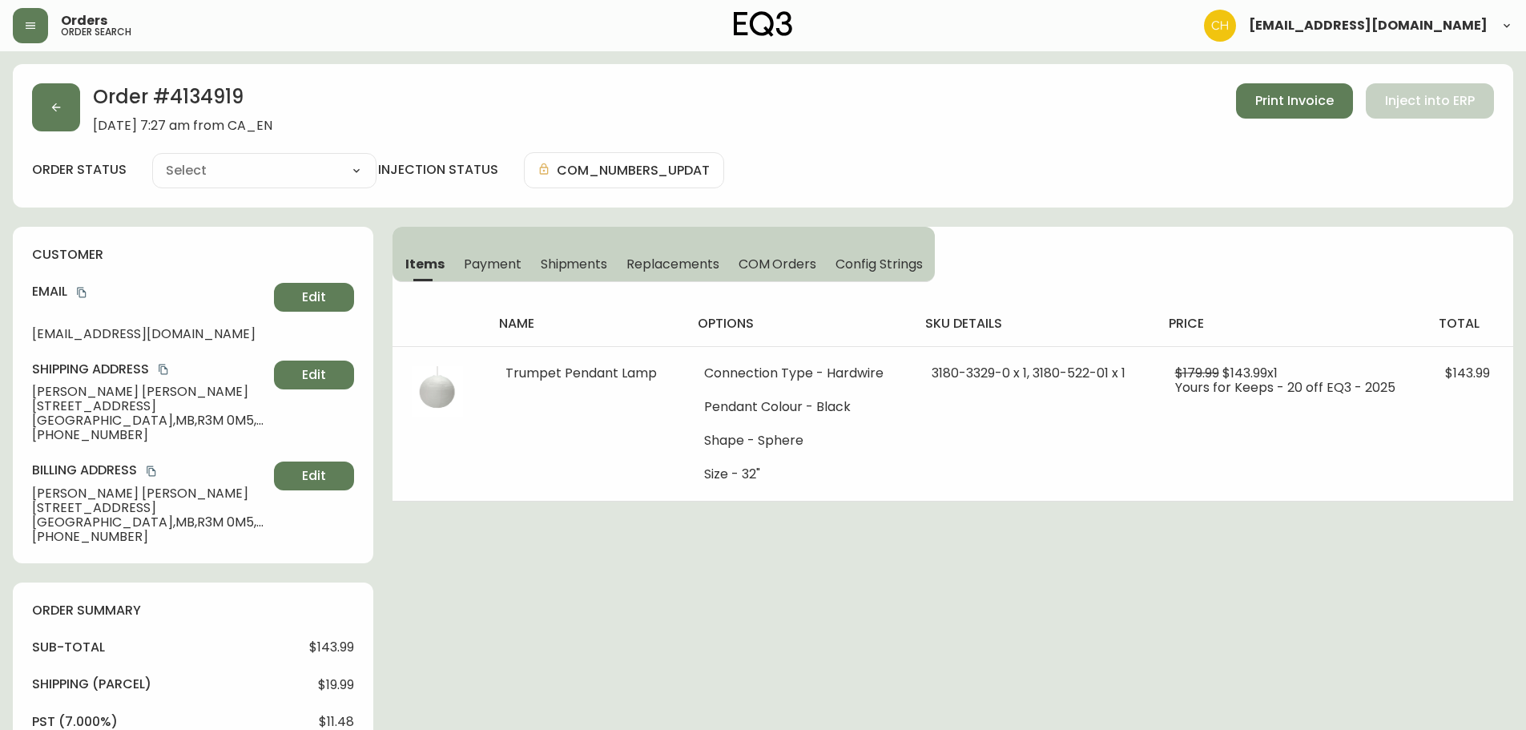
type input "Processing"
select select "PROCESSING"
click at [659, 264] on span "Replacements" at bounding box center [672, 264] width 92 height 17
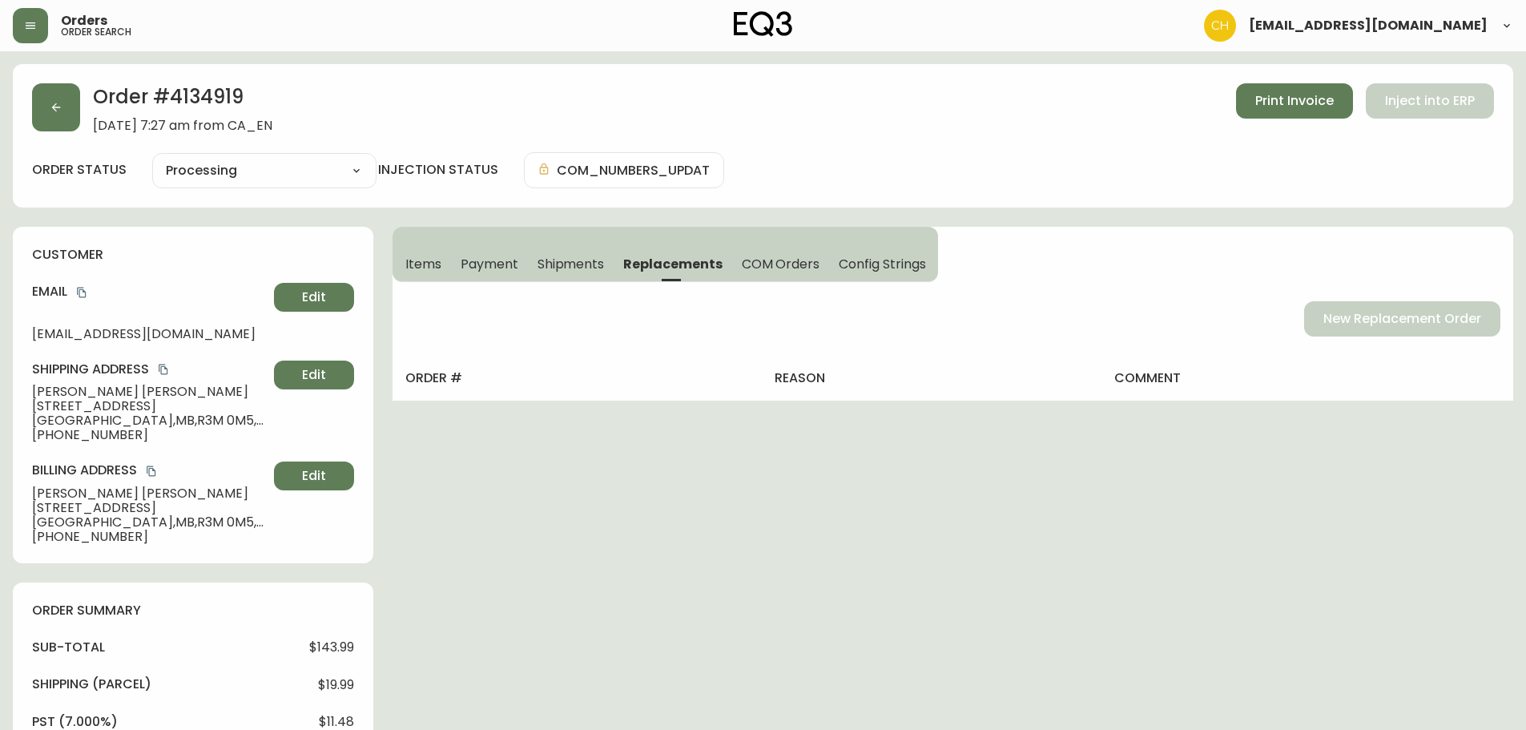
click at [592, 266] on span "Shipments" at bounding box center [571, 264] width 67 height 17
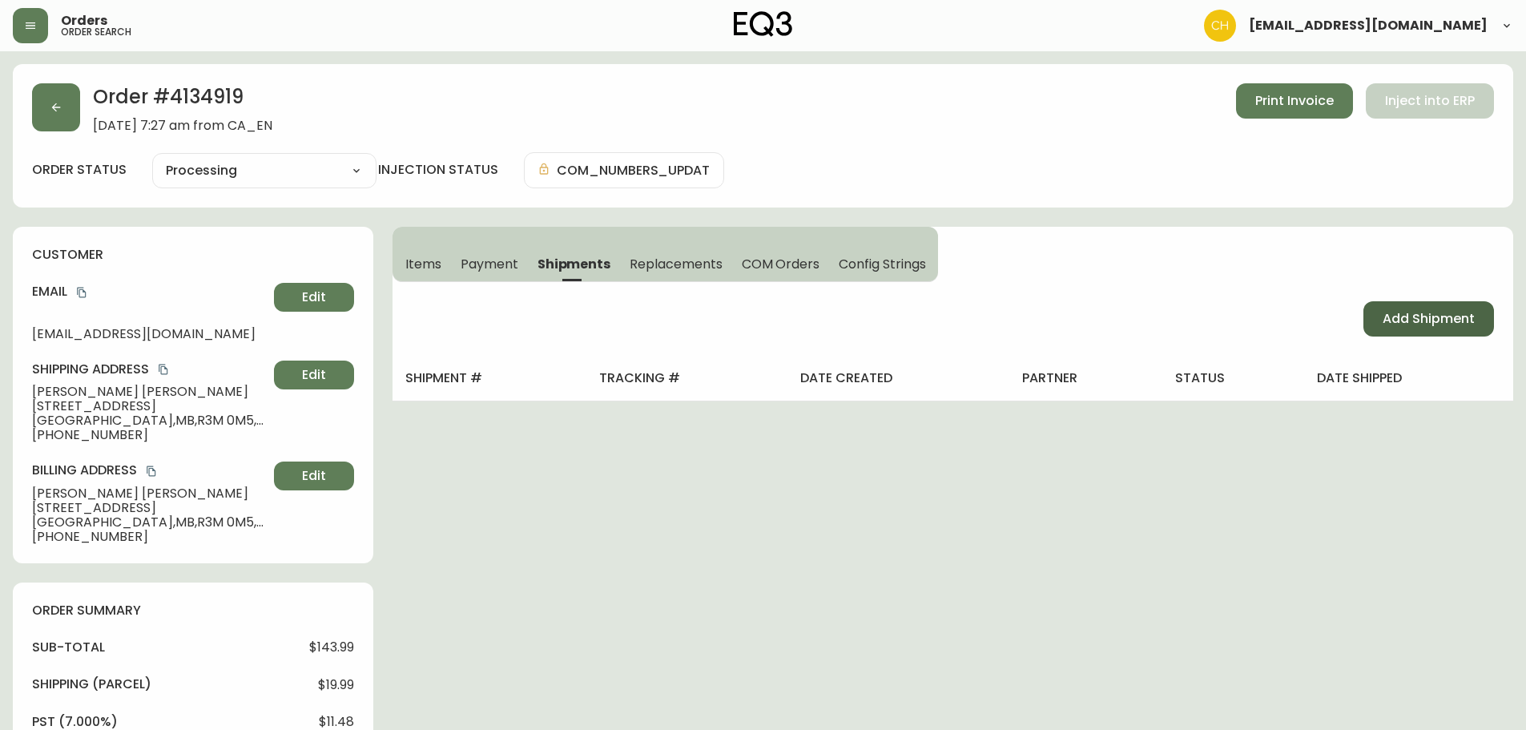
click at [1473, 319] on span "Add Shipment" at bounding box center [1429, 319] width 92 height 18
select select "PENDING"
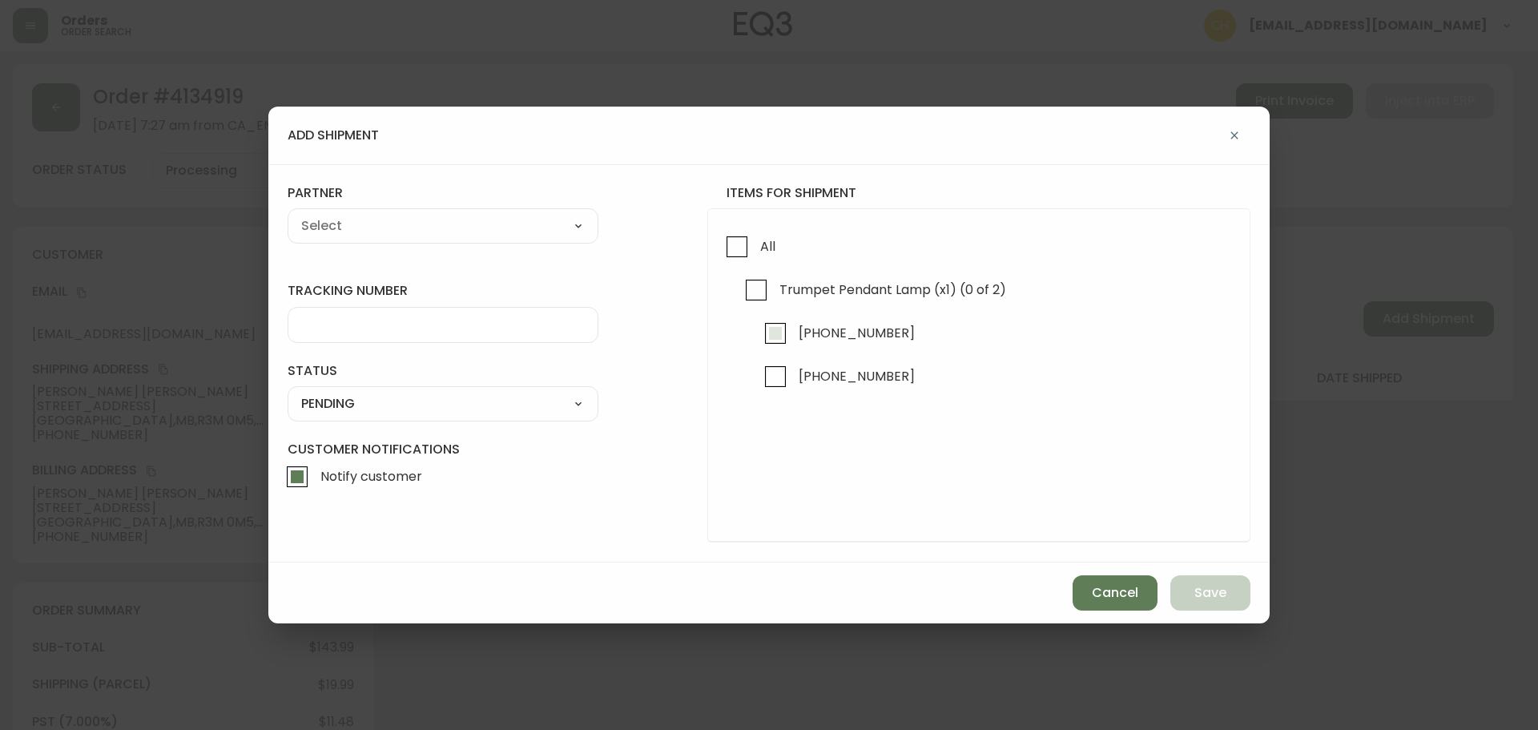
click at [773, 334] on input "[PHONE_NUMBER]" at bounding box center [775, 333] width 37 height 37
checkbox input "true"
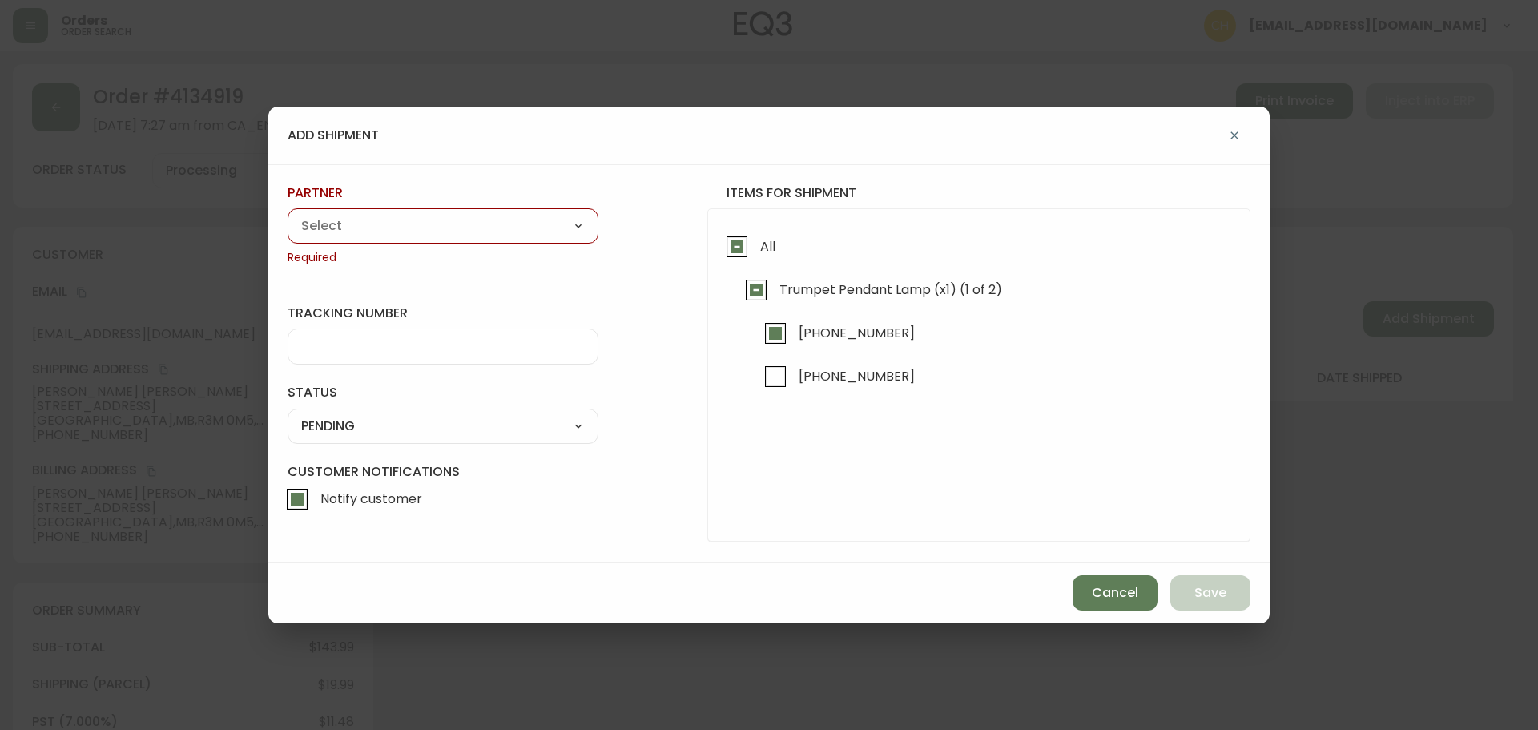
drag, startPoint x: 437, startPoint y: 224, endPoint x: 414, endPoint y: 233, distance: 24.8
click at [437, 224] on select "A Move to Remember LLC ABF Freight Alero [PERSON_NAME] Canada Post CDS Ceva Log…" at bounding box center [443, 226] width 311 height 24
select select "cjy0a9taa01x001669l98m63c"
click at [288, 214] on select "A Move to Remember LLC ABF Freight Alero [PERSON_NAME] Canada Post CDS Ceva Log…" at bounding box center [443, 226] width 311 height 24
type input "FedEx"
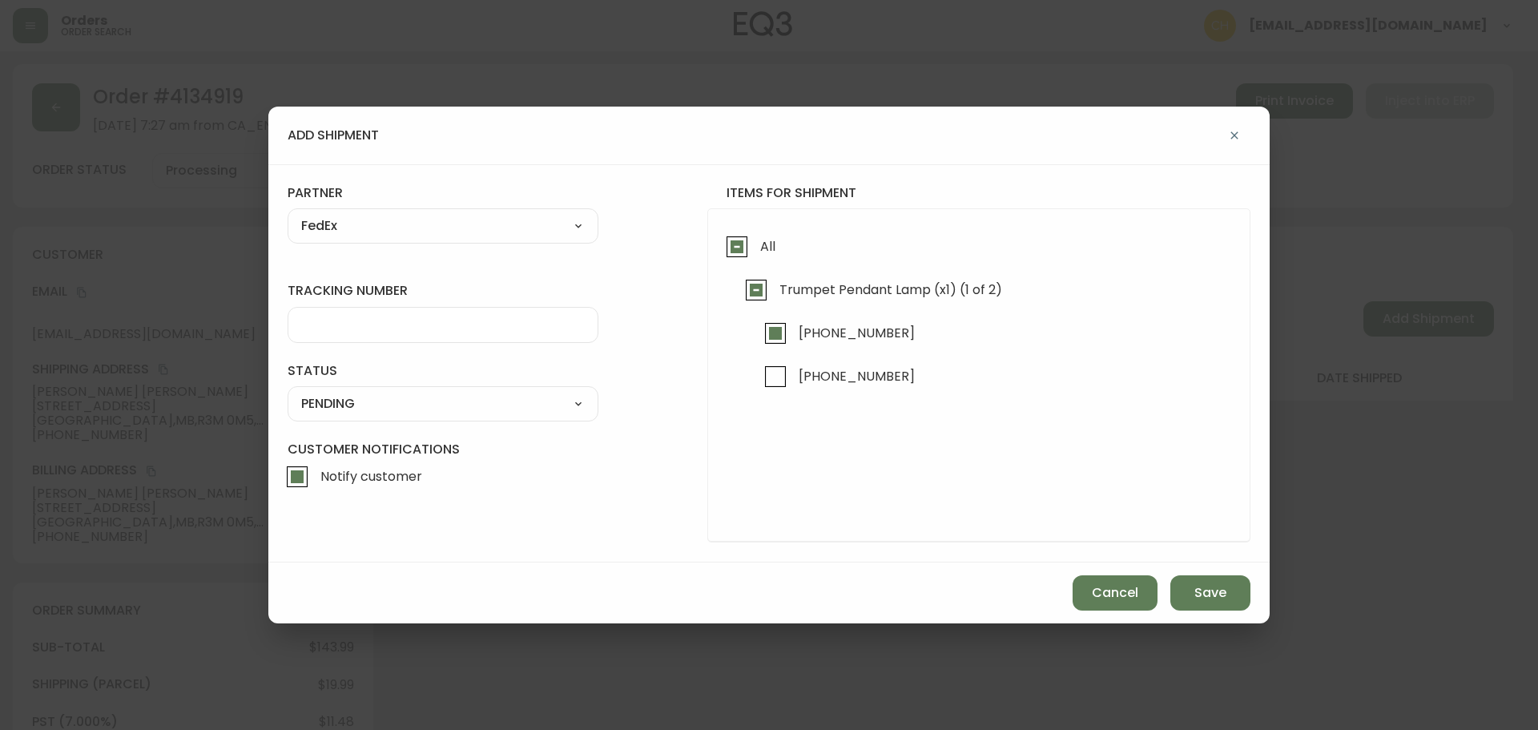
click at [340, 323] on input "tracking number" at bounding box center [443, 324] width 284 height 15
type input "455183576601"
click at [352, 401] on select "SHIPPED PENDING CANCELLED" at bounding box center [443, 404] width 311 height 24
click at [288, 392] on select "SHIPPED PENDING CANCELLED" at bounding box center [443, 404] width 311 height 24
select select "PENDING"
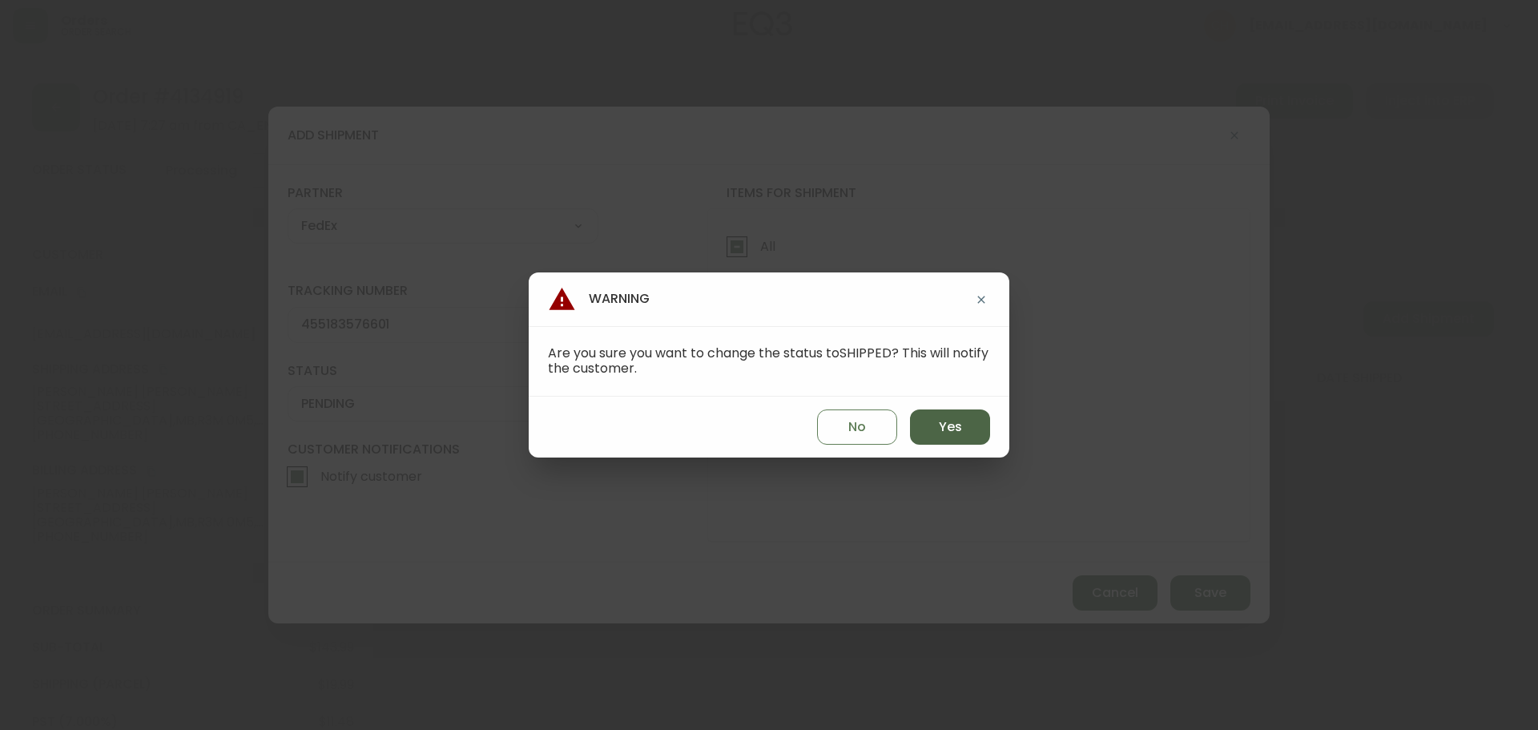
click at [966, 425] on button "Yes" at bounding box center [950, 426] width 80 height 35
type input "SHIPPED"
select select "SHIPPED"
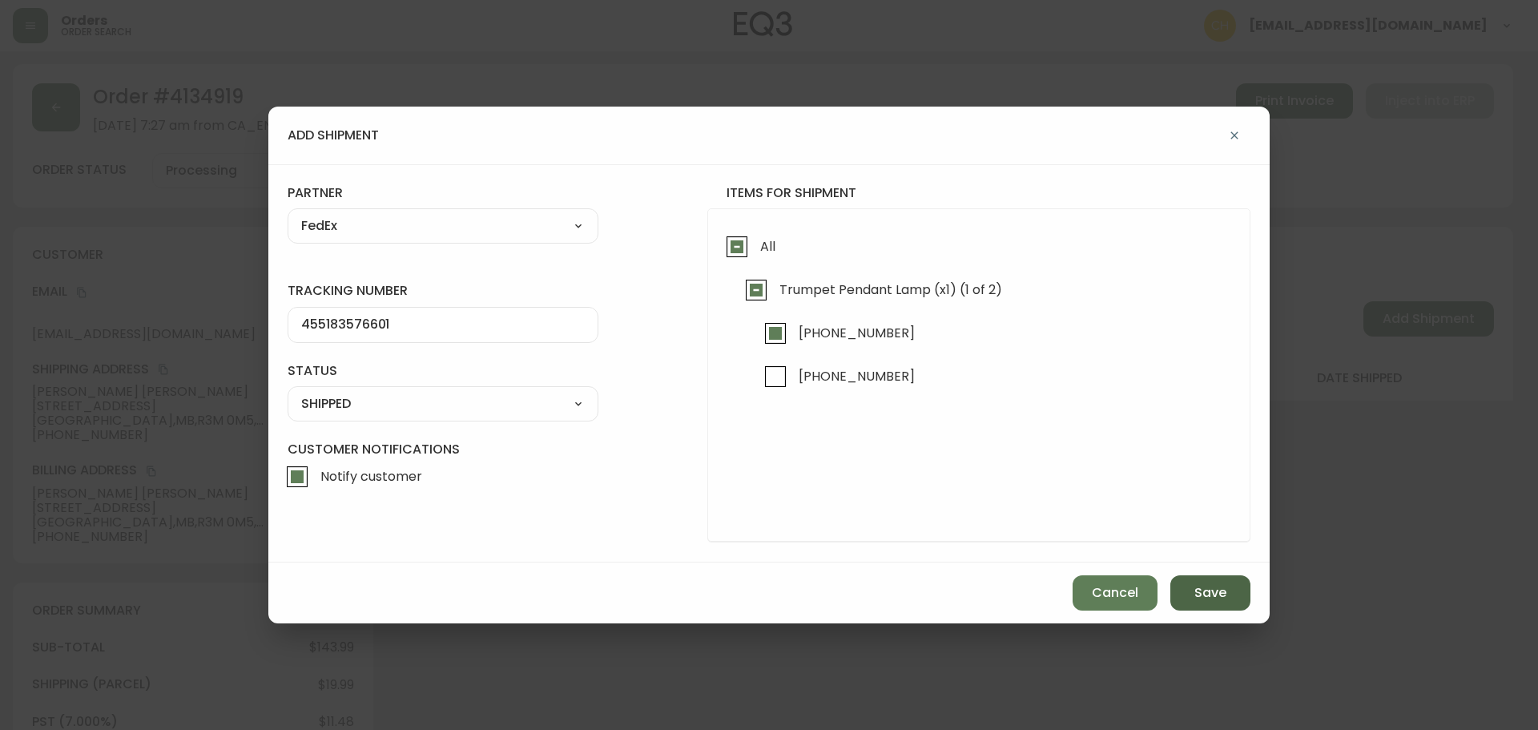
click at [1201, 597] on span "Save" at bounding box center [1210, 593] width 32 height 18
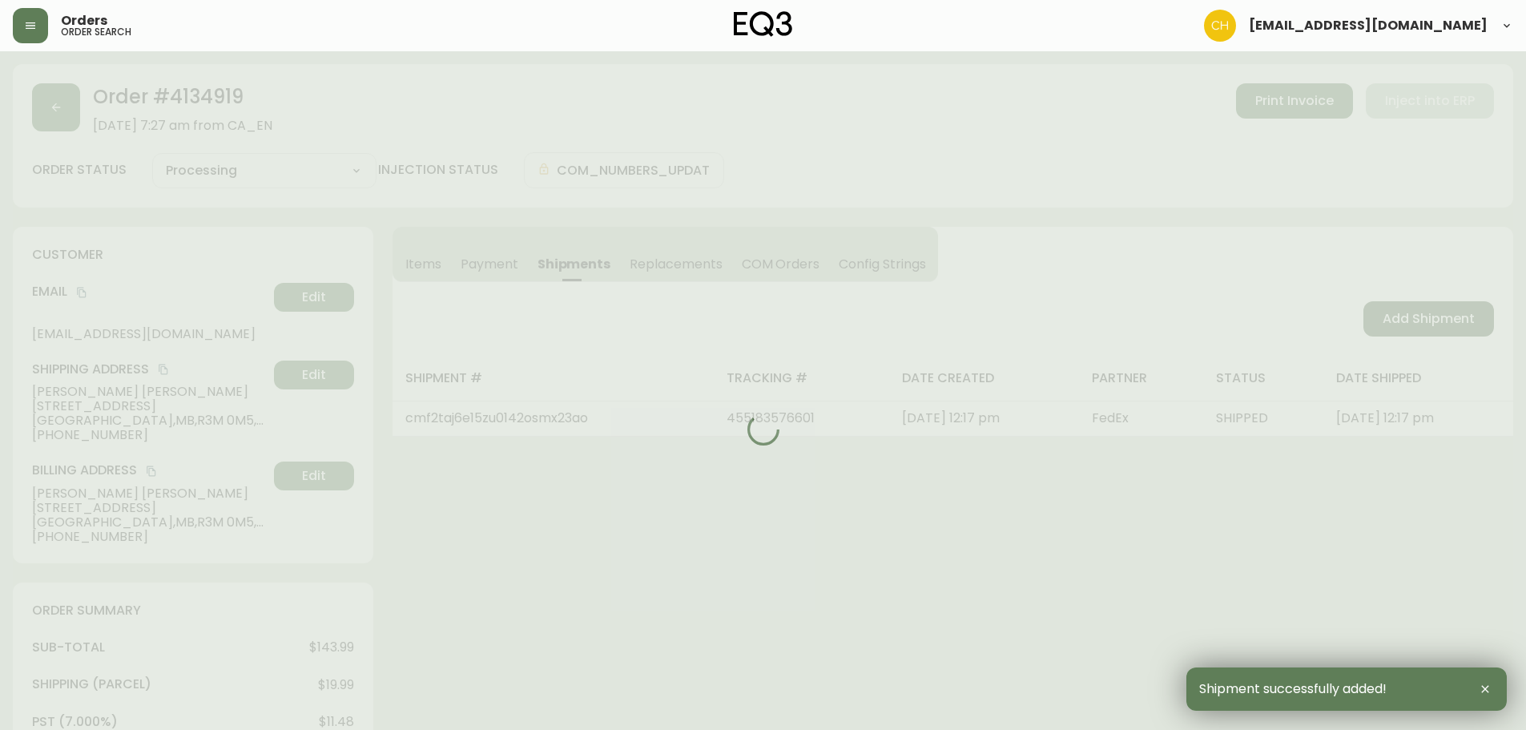
type input "Partially Shipped"
select select "PARTIALLY_SHIPPED"
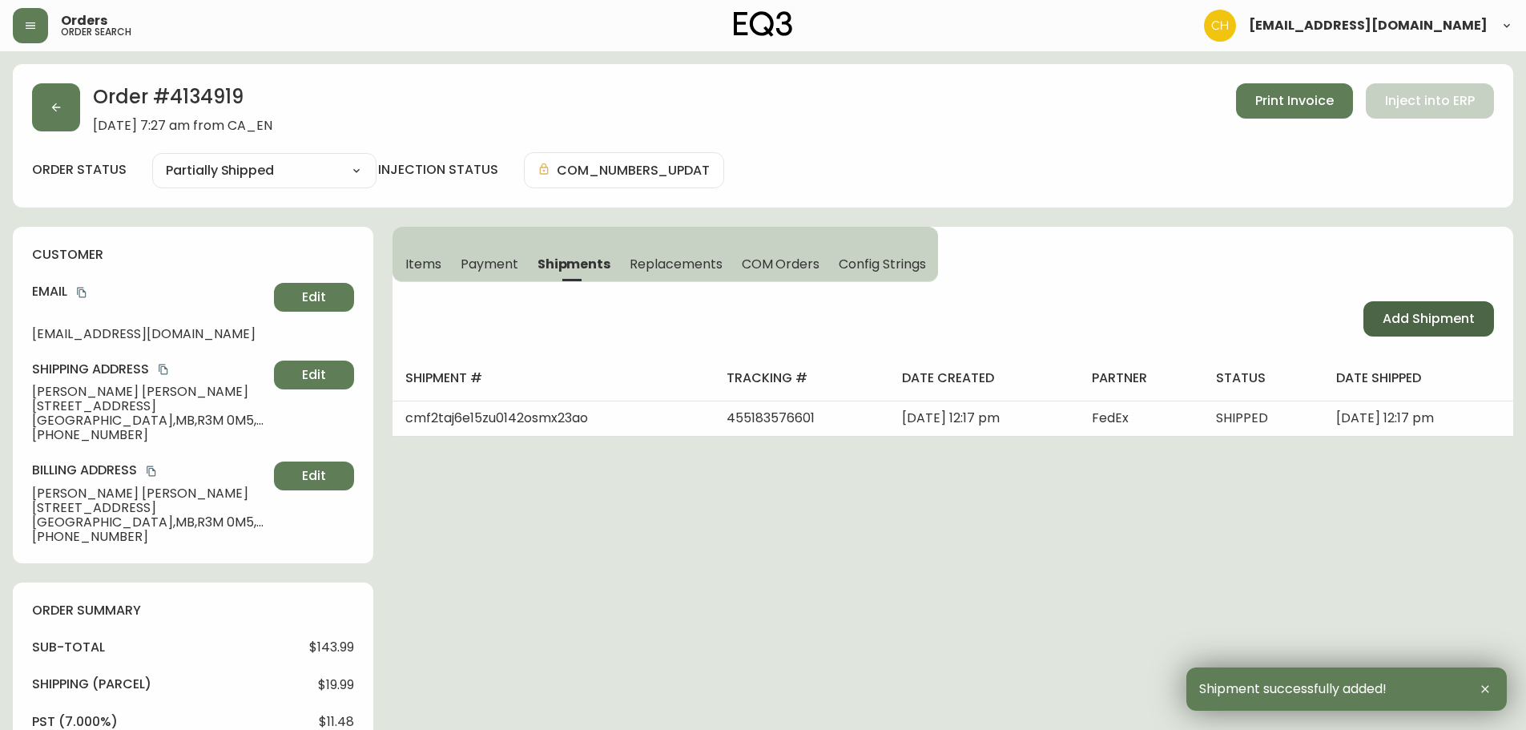
click at [1398, 320] on span "Add Shipment" at bounding box center [1429, 319] width 92 height 18
select select "PENDING"
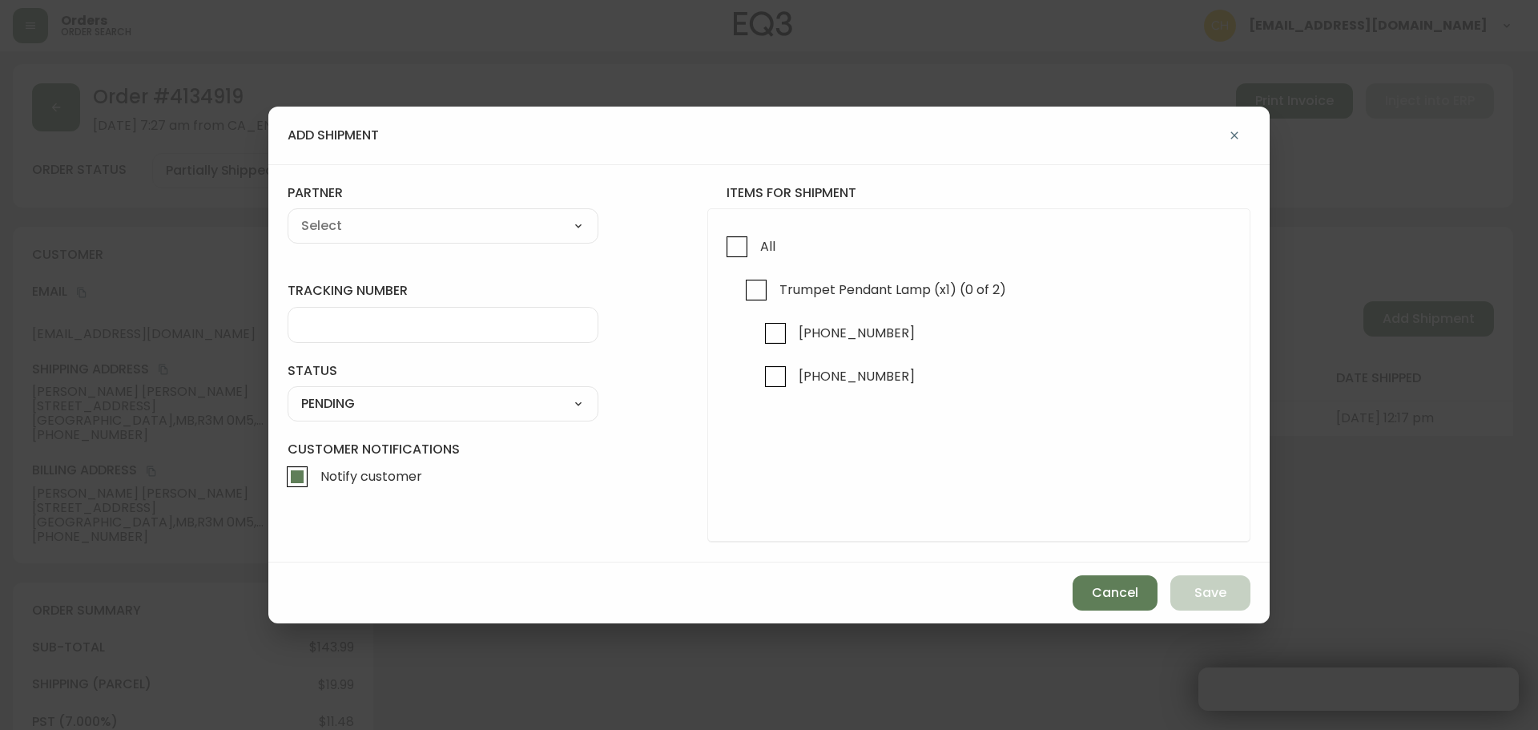
checkbox input "true"
drag, startPoint x: 772, startPoint y: 373, endPoint x: 696, endPoint y: 354, distance: 78.5
click at [761, 370] on input "[PHONE_NUMBER]" at bounding box center [775, 376] width 37 height 37
checkbox input "true"
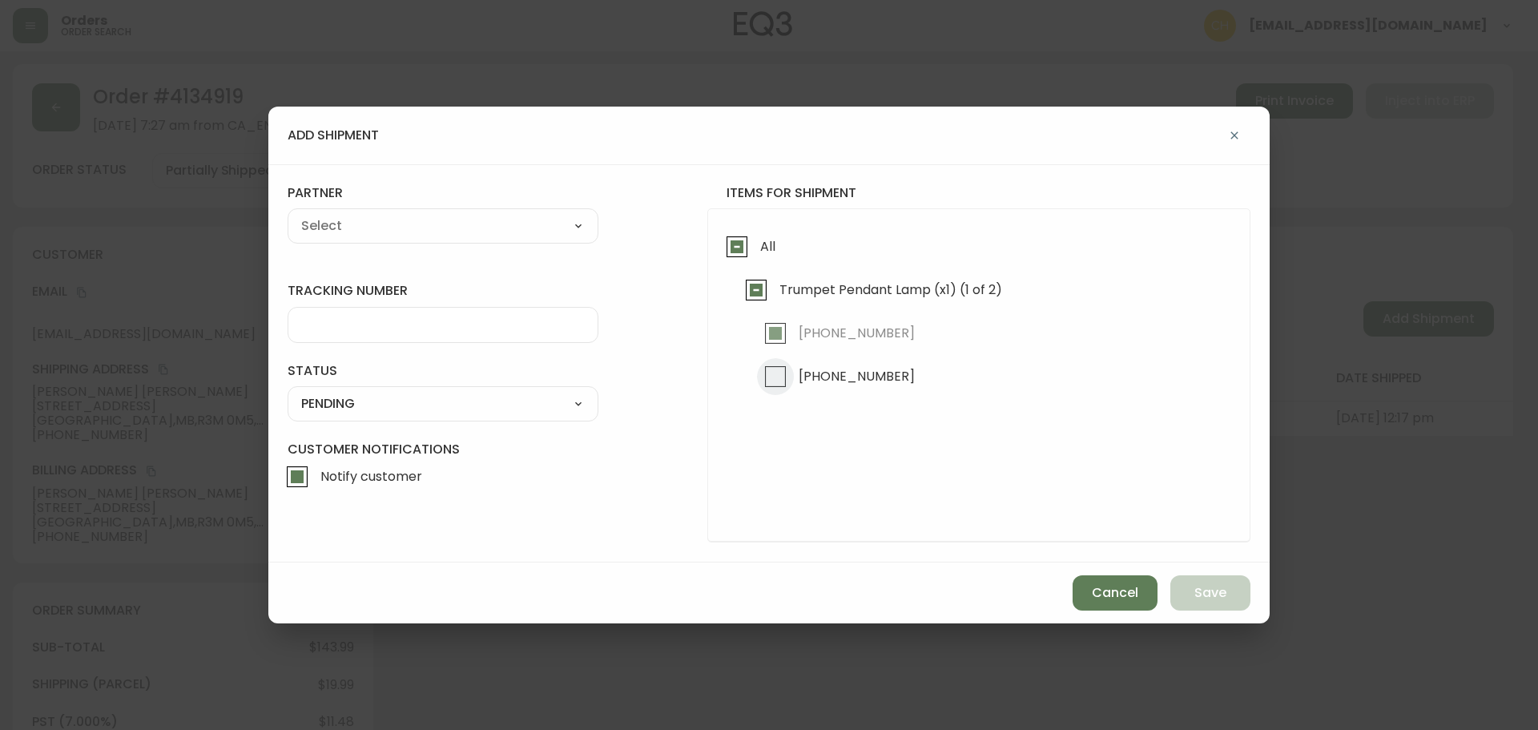
checkbox input "true"
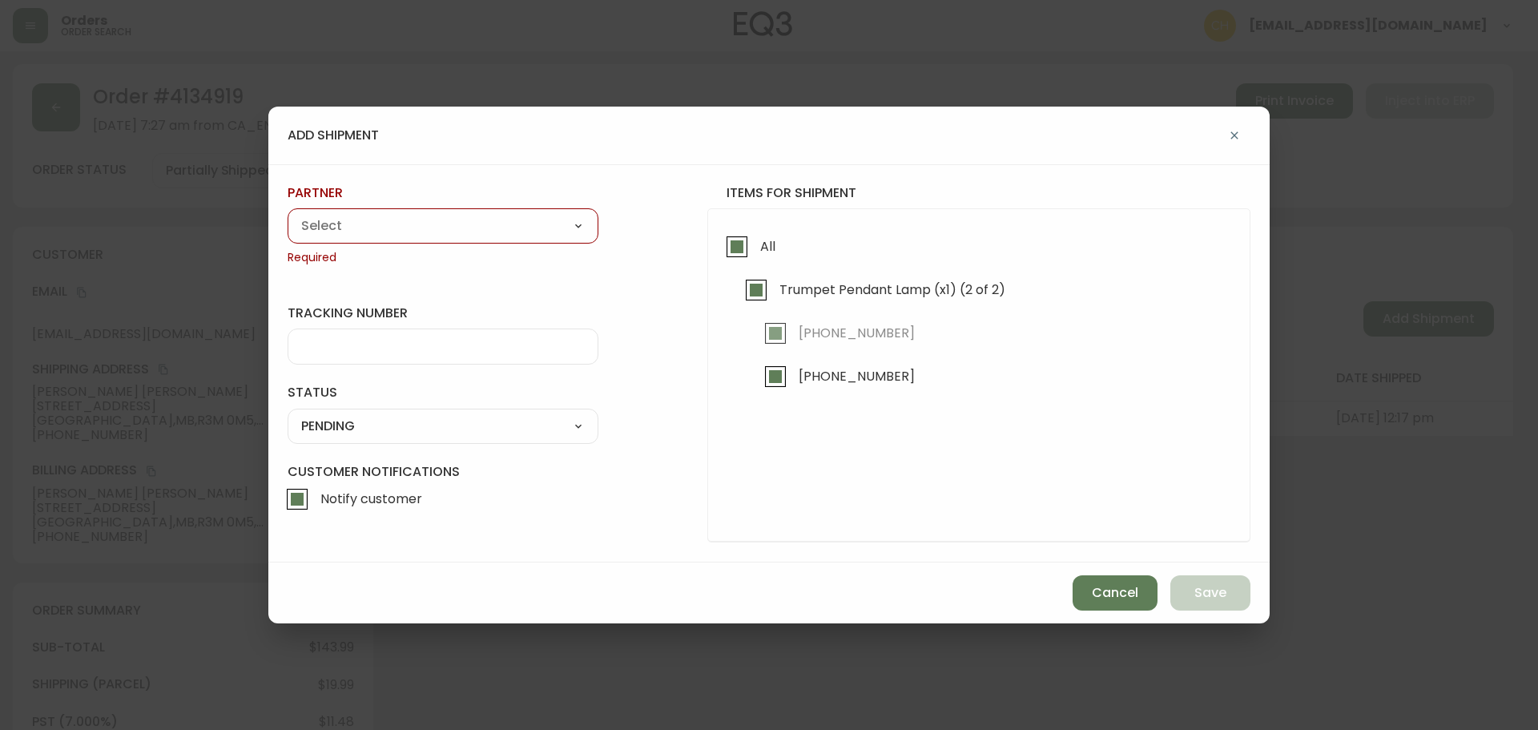
drag, startPoint x: 460, startPoint y: 229, endPoint x: 451, endPoint y: 227, distance: 9.1
click at [457, 232] on select "A Move to Remember LLC ABF Freight Alero [PERSON_NAME] Canada Post CDS Ceva Log…" at bounding box center [443, 226] width 311 height 24
select select "cjy0a9taa01x001669l98m63c"
click at [288, 214] on select "A Move to Remember LLC ABF Freight Alero [PERSON_NAME] Canada Post CDS Ceva Log…" at bounding box center [443, 226] width 311 height 24
type input "FedEx"
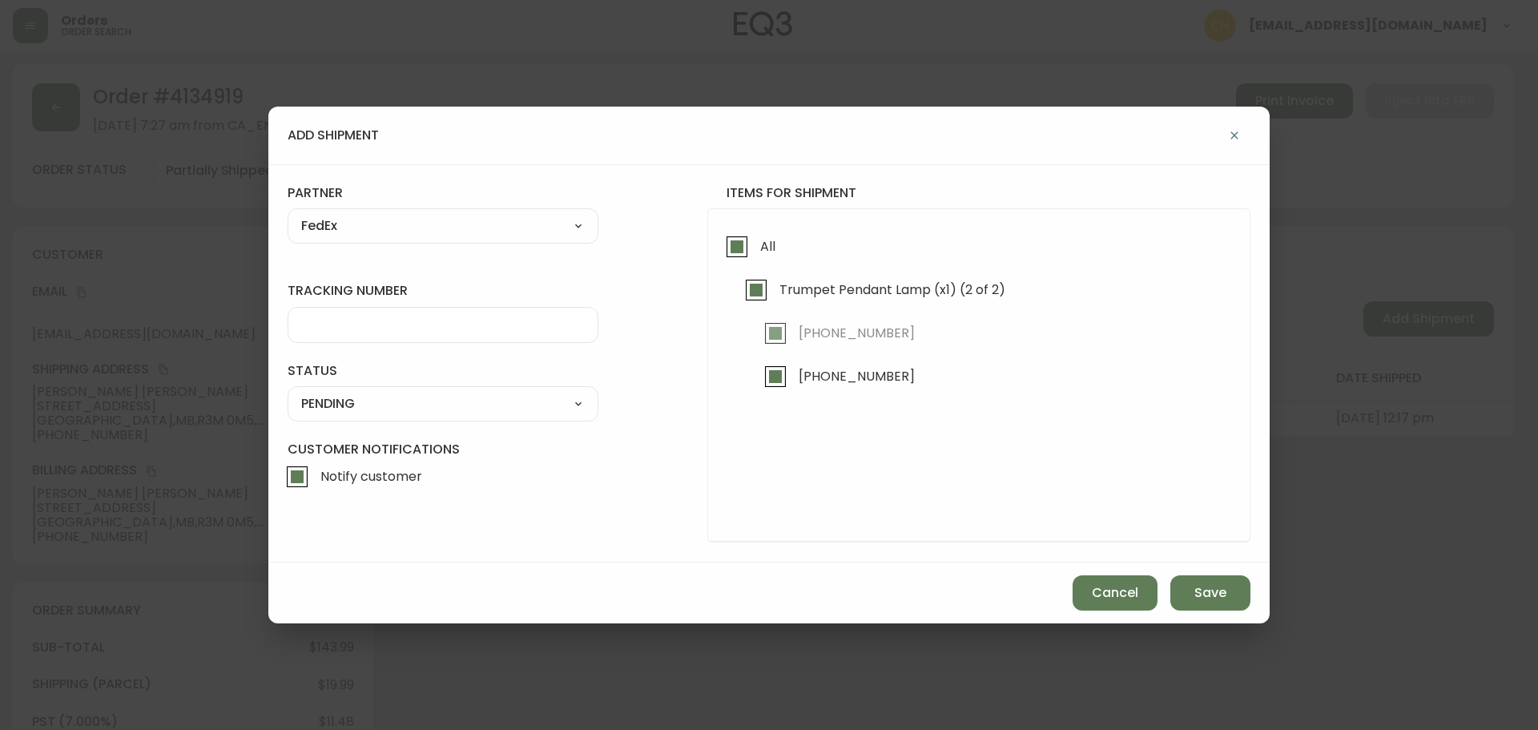
click at [354, 324] on input "tracking number" at bounding box center [443, 324] width 284 height 15
type input "455183576612"
click at [332, 402] on select "SHIPPED PENDING CANCELLED" at bounding box center [443, 404] width 311 height 24
click at [288, 392] on select "SHIPPED PENDING CANCELLED" at bounding box center [443, 404] width 311 height 24
select select "PENDING"
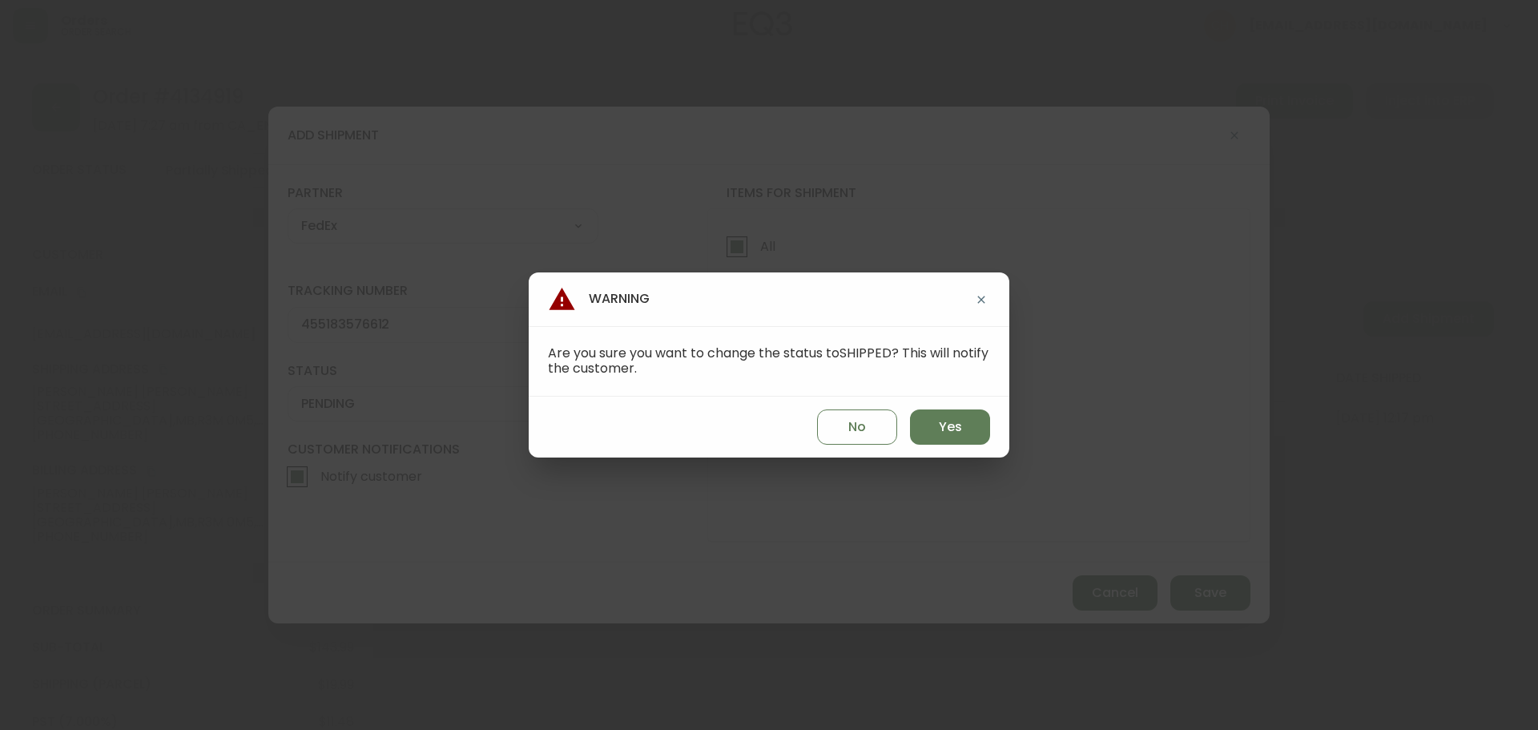
drag, startPoint x: 942, startPoint y: 429, endPoint x: 981, endPoint y: 457, distance: 48.2
click at [943, 429] on span "Yes" at bounding box center [950, 427] width 23 height 18
type input "SHIPPED"
select select "SHIPPED"
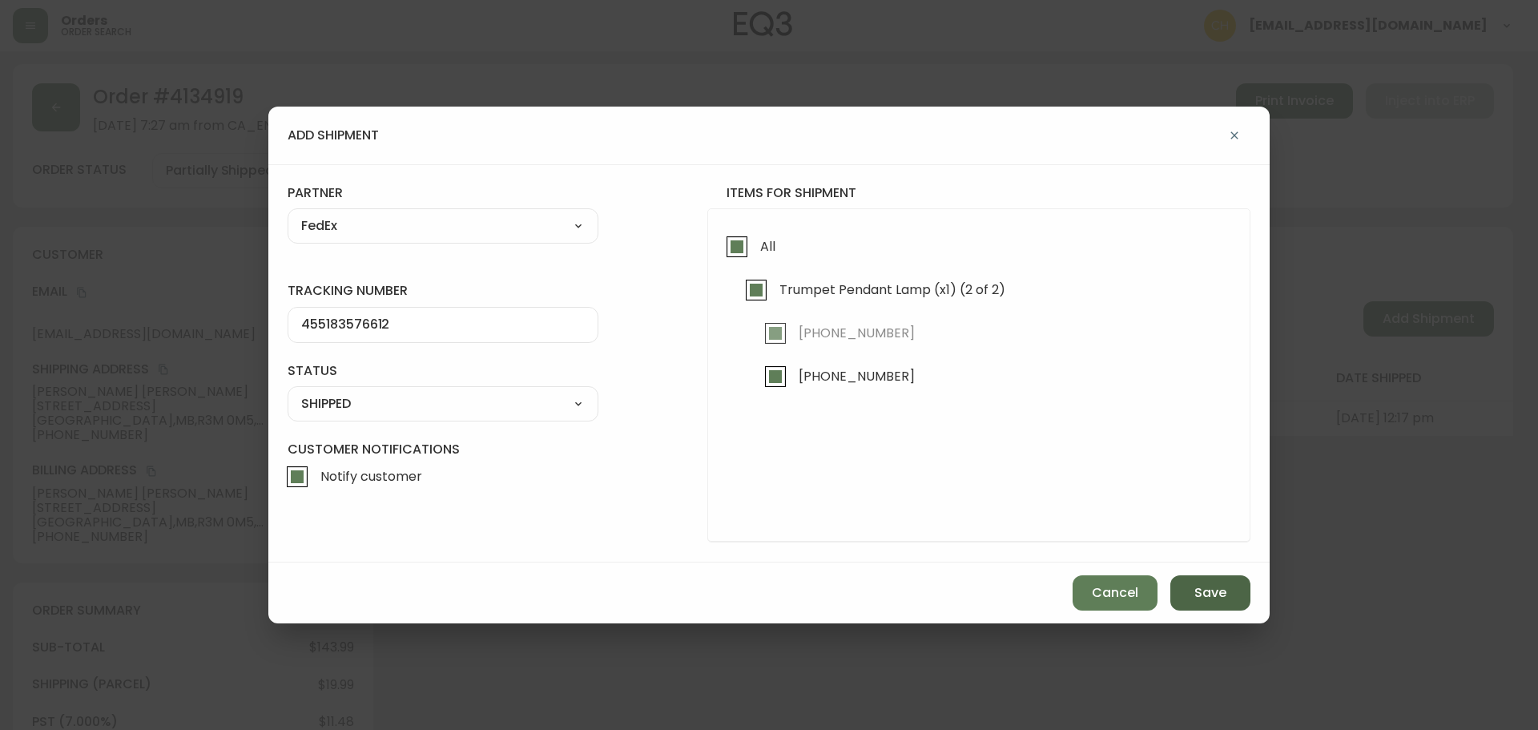
click at [1218, 592] on span "Save" at bounding box center [1210, 593] width 32 height 18
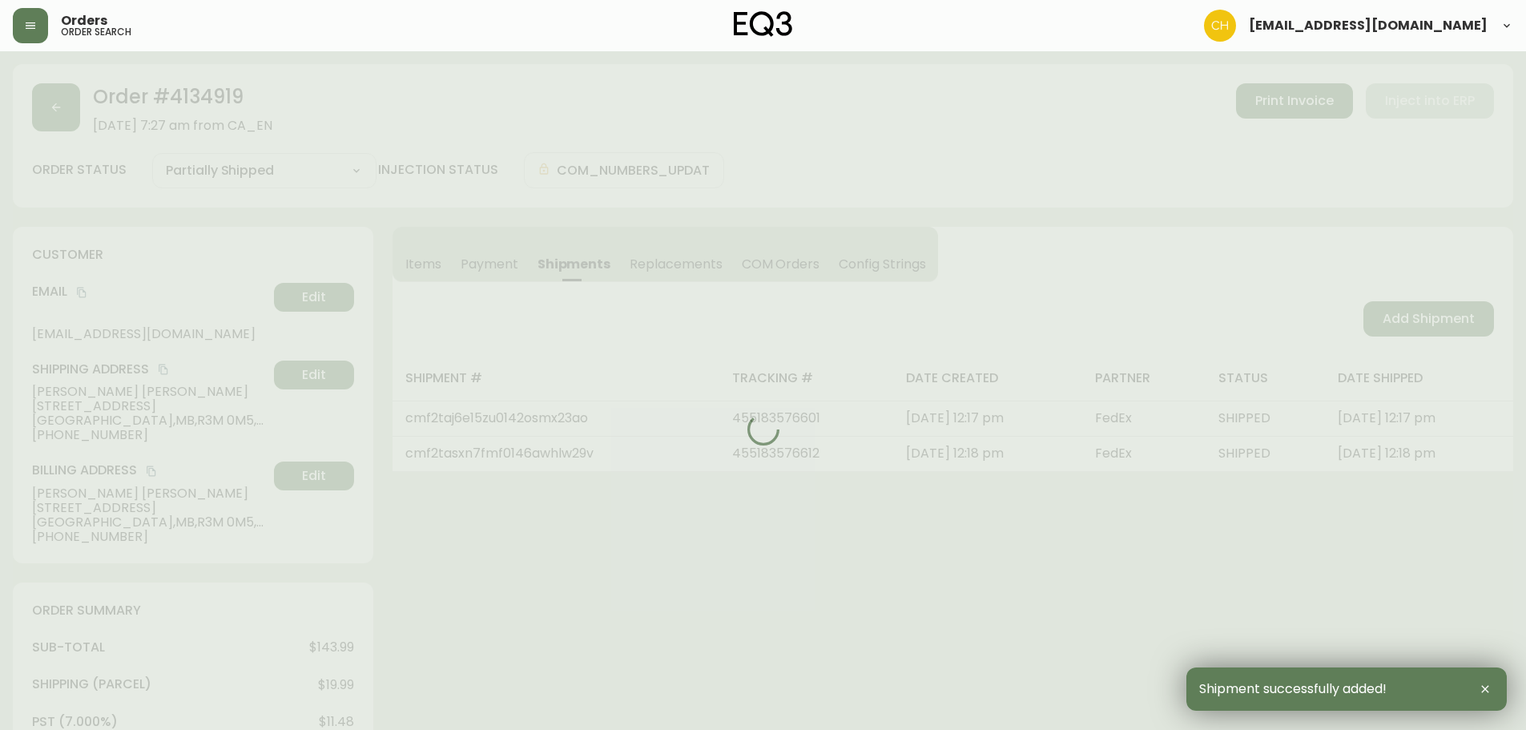
type input "Fully Shipped"
select select "FULLY_SHIPPED"
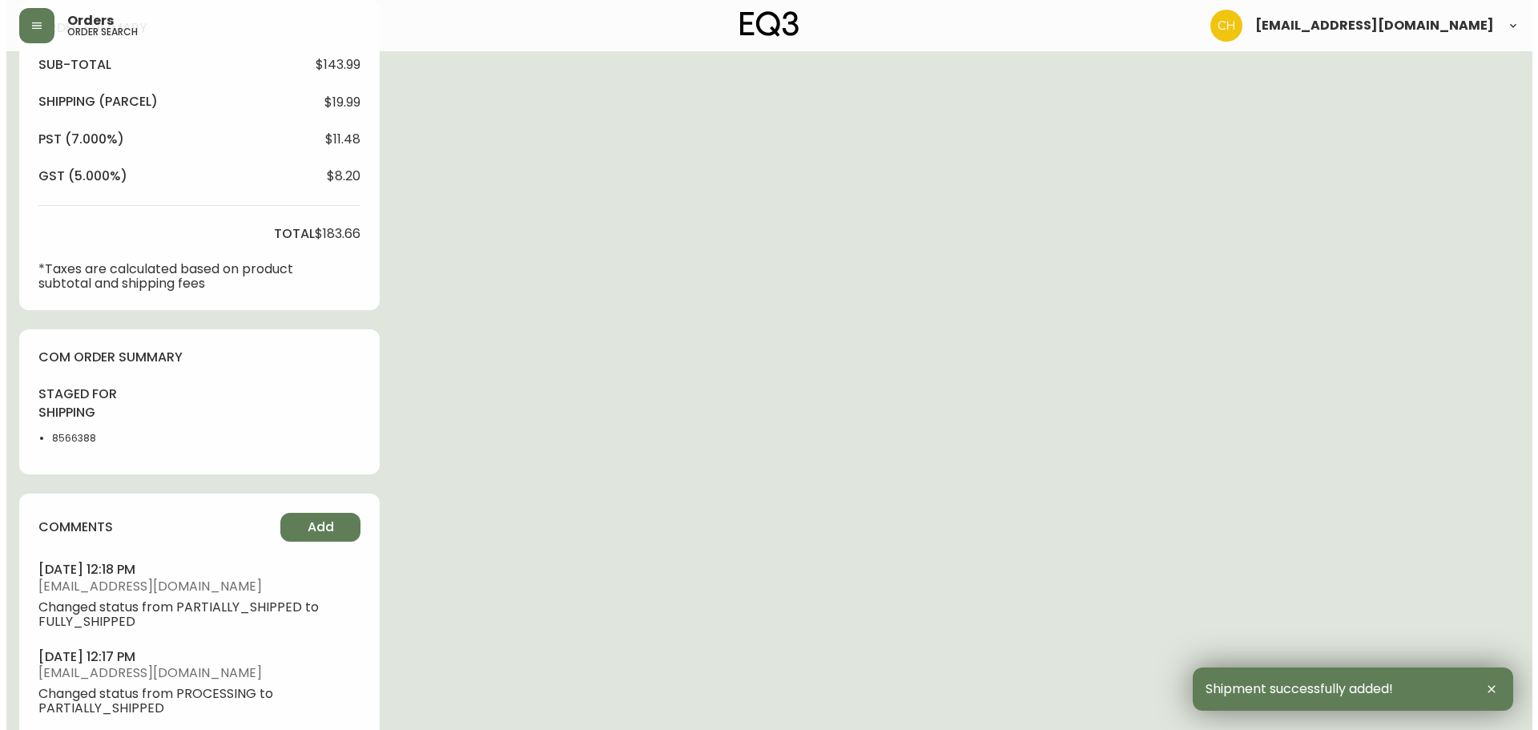
scroll to position [718, 0]
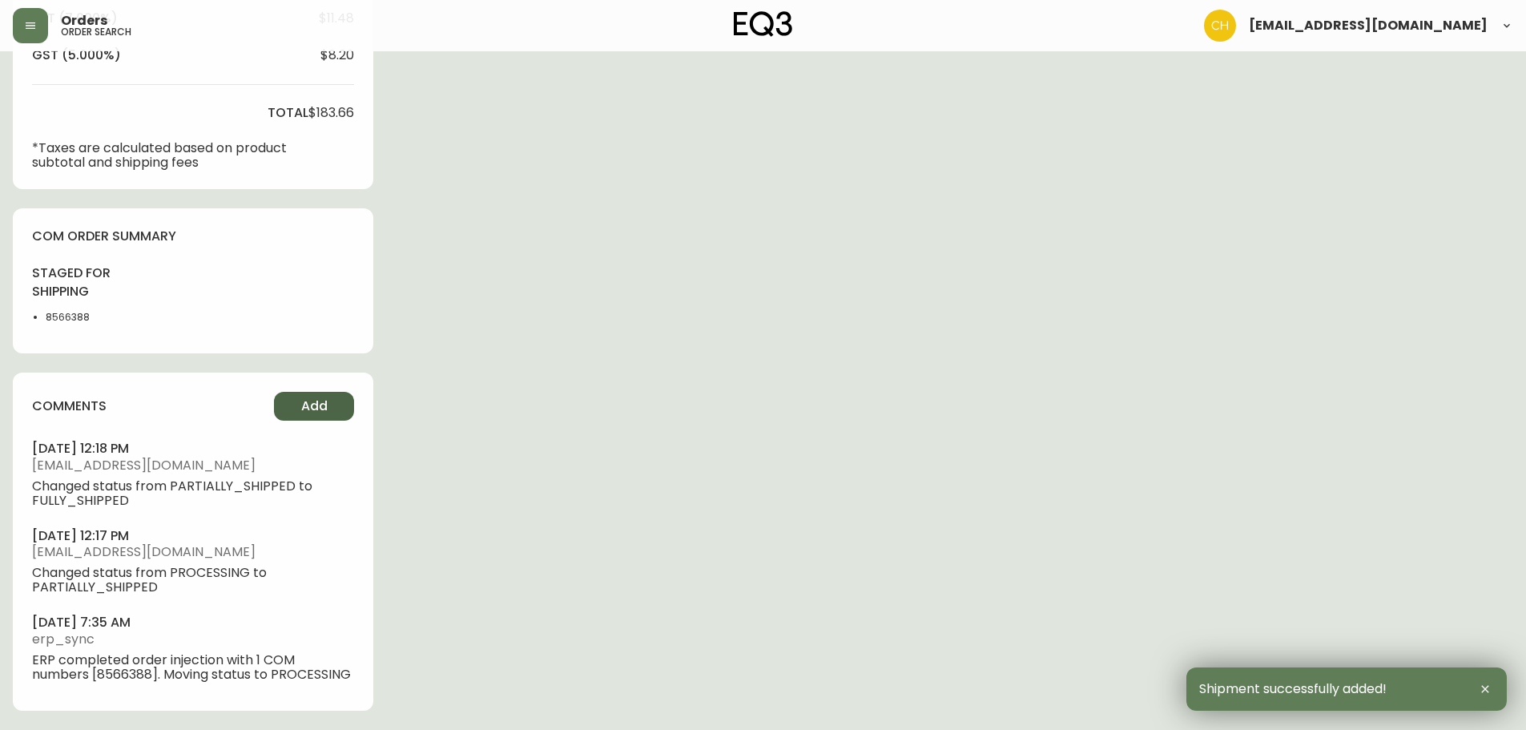
click at [320, 397] on span "Add" at bounding box center [314, 406] width 26 height 18
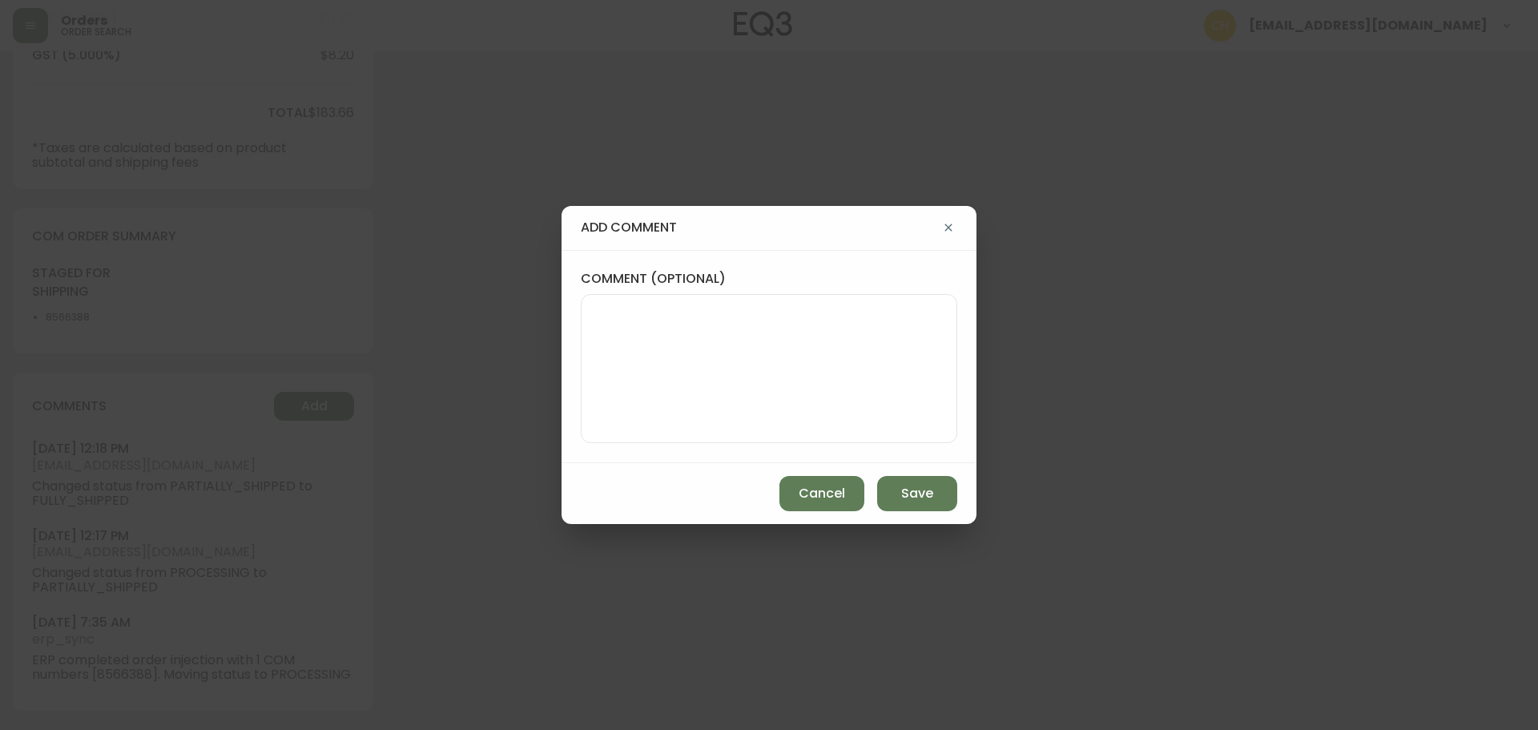
click at [613, 370] on textarea "comment (optional)" at bounding box center [768, 368] width 349 height 128
type textarea "CH"
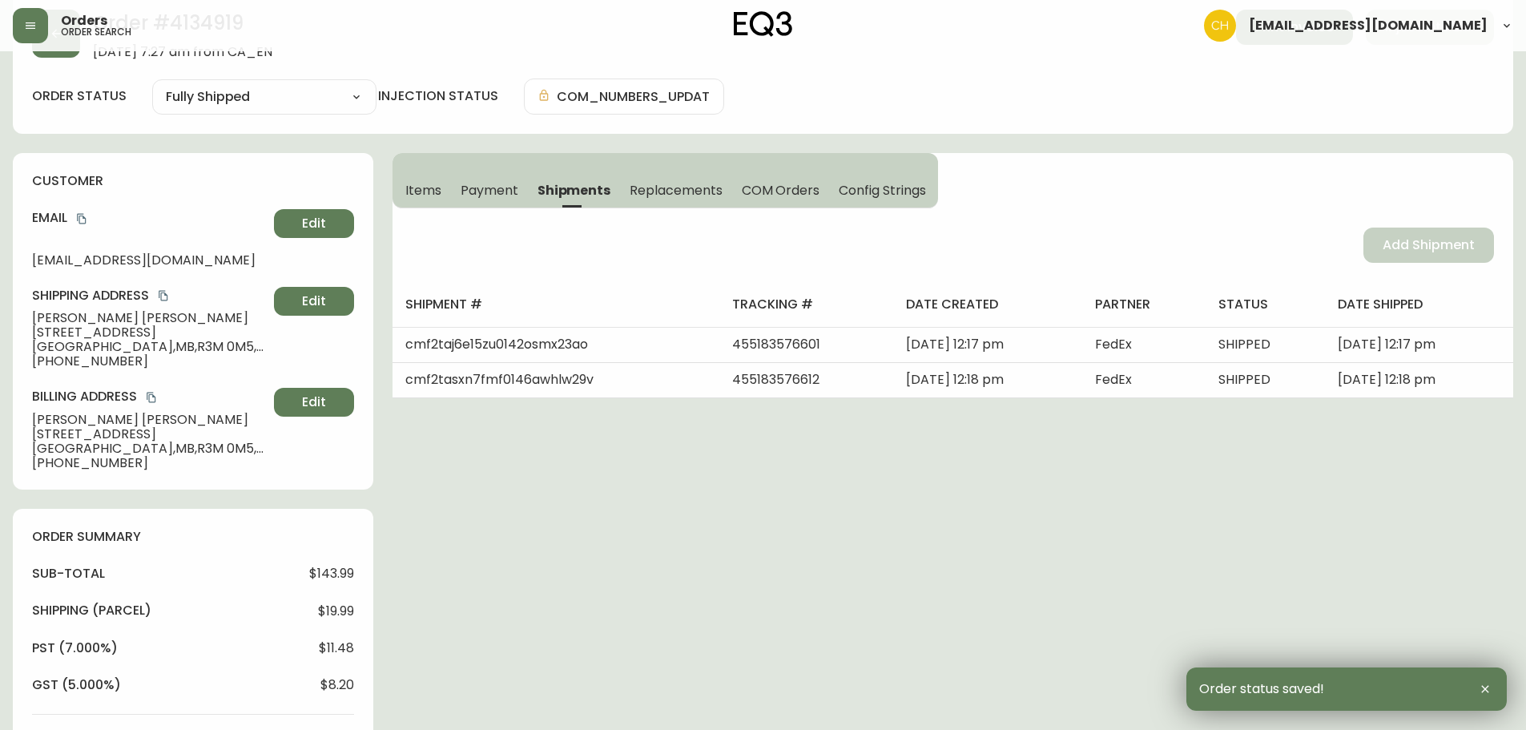
scroll to position [0, 0]
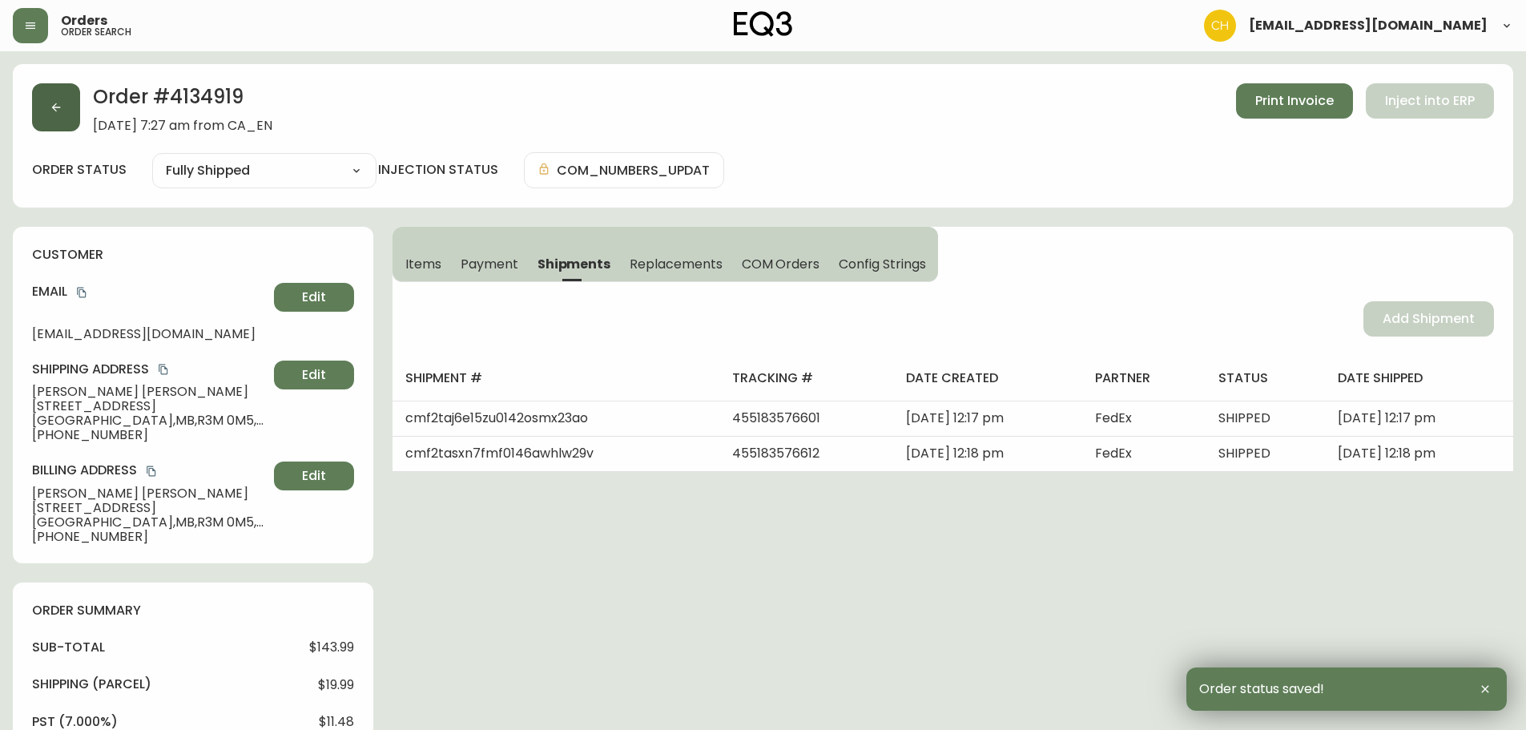
click at [53, 106] on icon "button" at bounding box center [56, 107] width 13 height 13
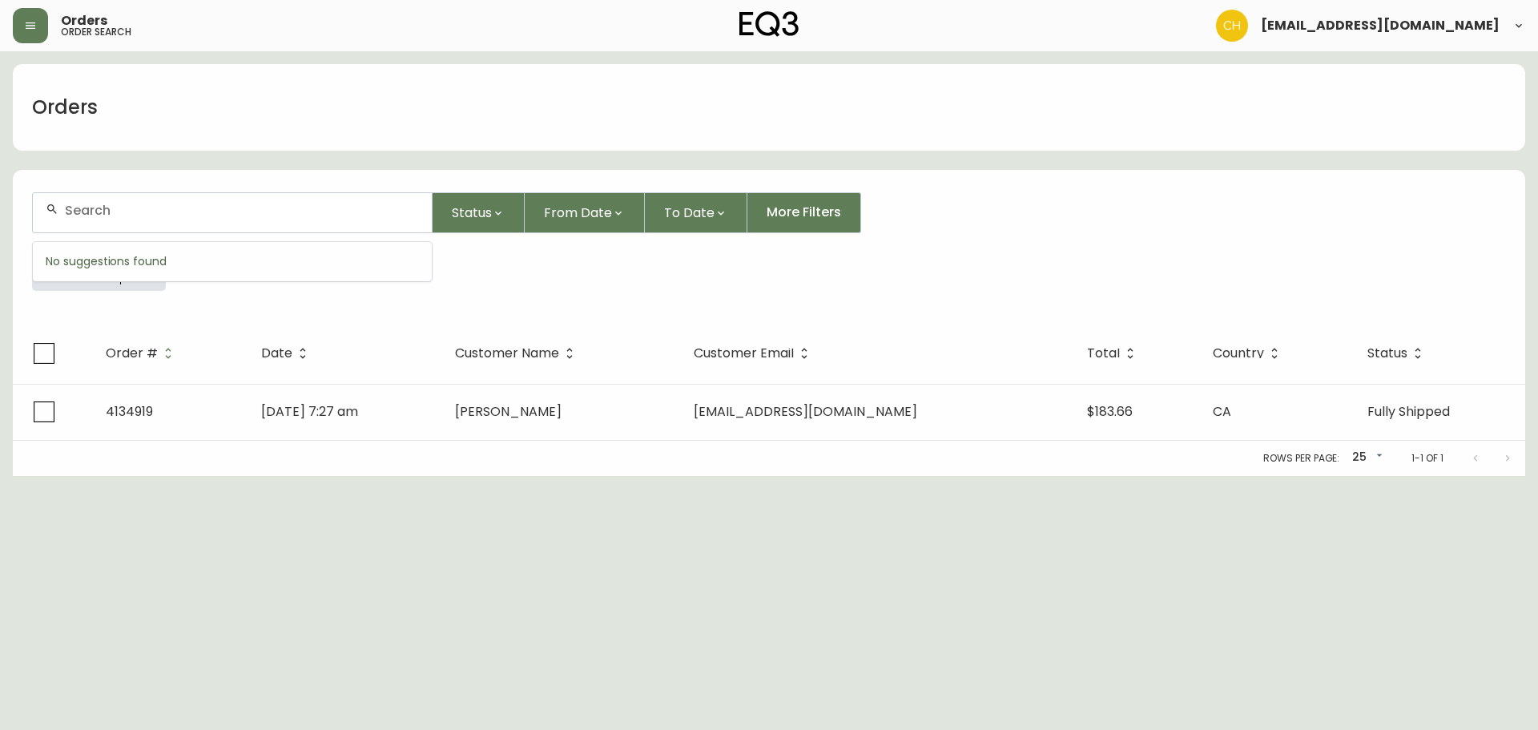
click at [88, 214] on input "text" at bounding box center [242, 210] width 354 height 15
type input "4134953"
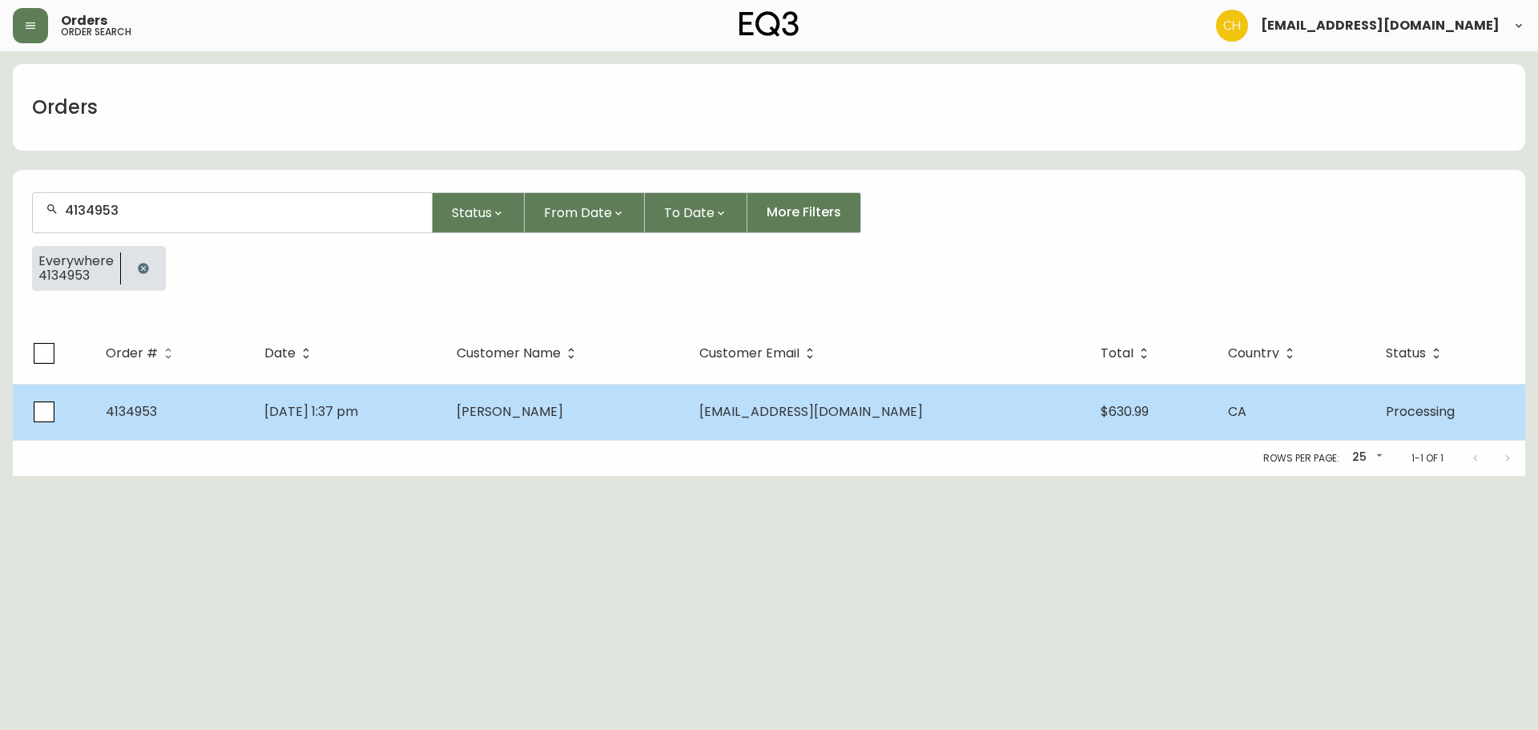
click at [563, 409] on span "[PERSON_NAME]" at bounding box center [510, 411] width 107 height 18
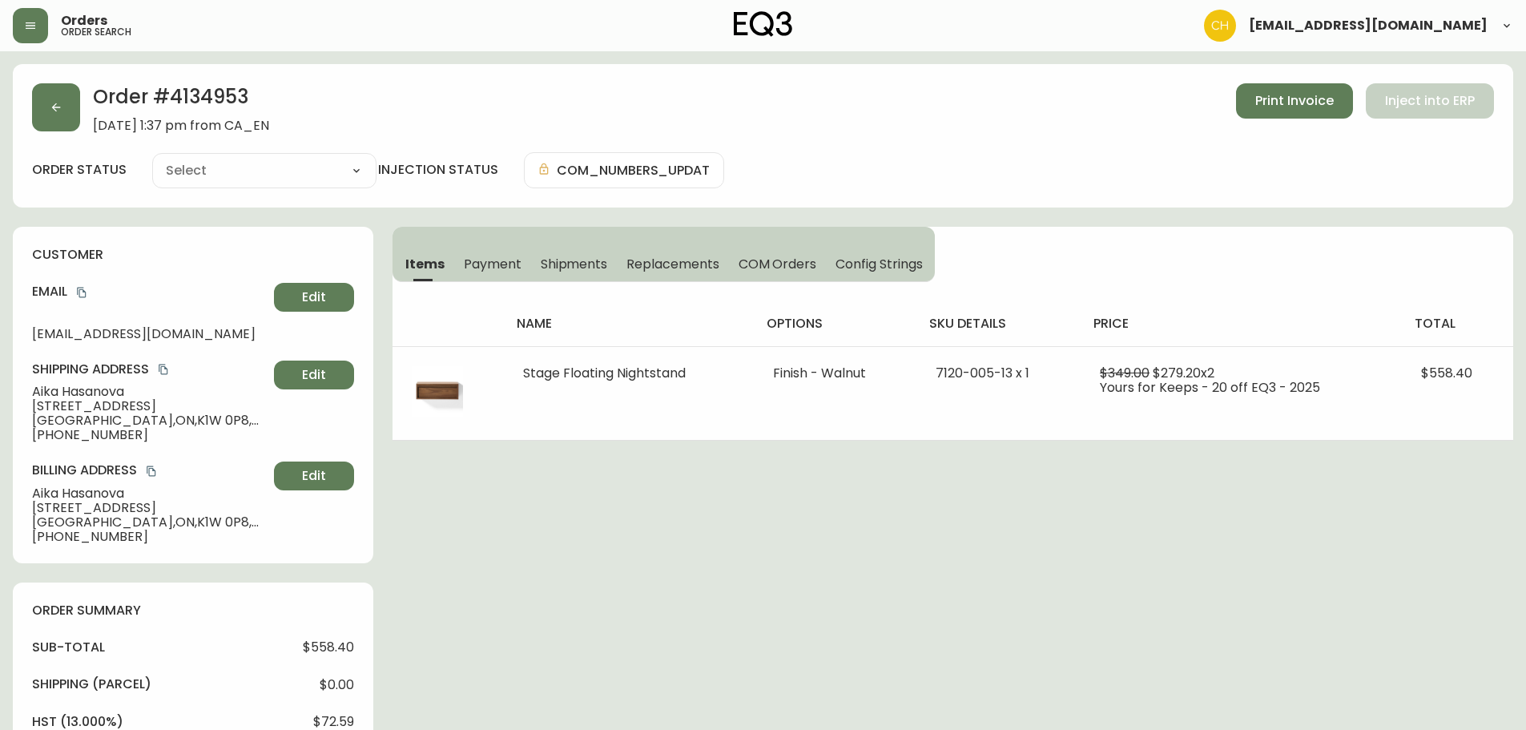
type input "Processing"
select select "PROCESSING"
click at [561, 265] on span "Shipments" at bounding box center [574, 264] width 67 height 17
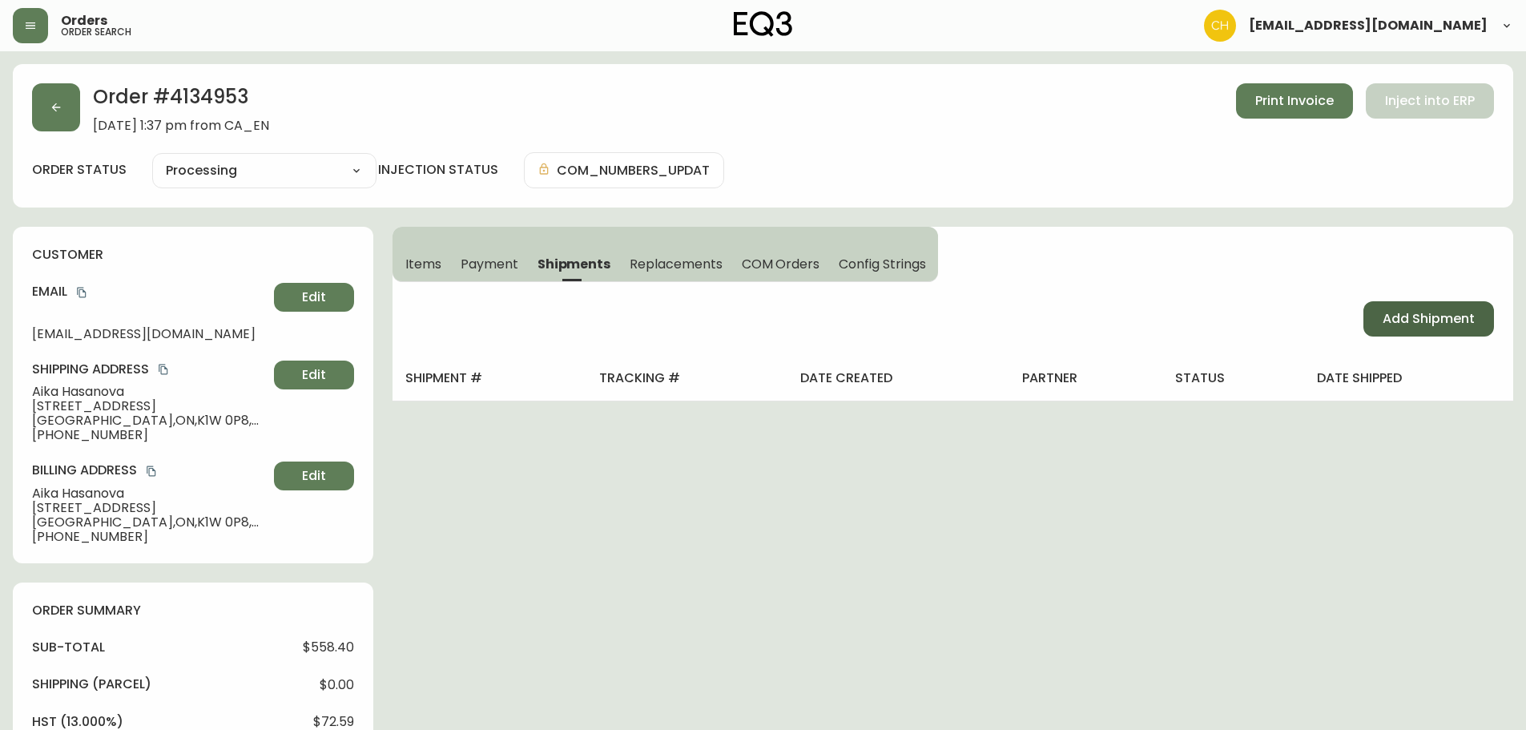
click at [1389, 320] on span "Add Shipment" at bounding box center [1429, 319] width 92 height 18
select select "PENDING"
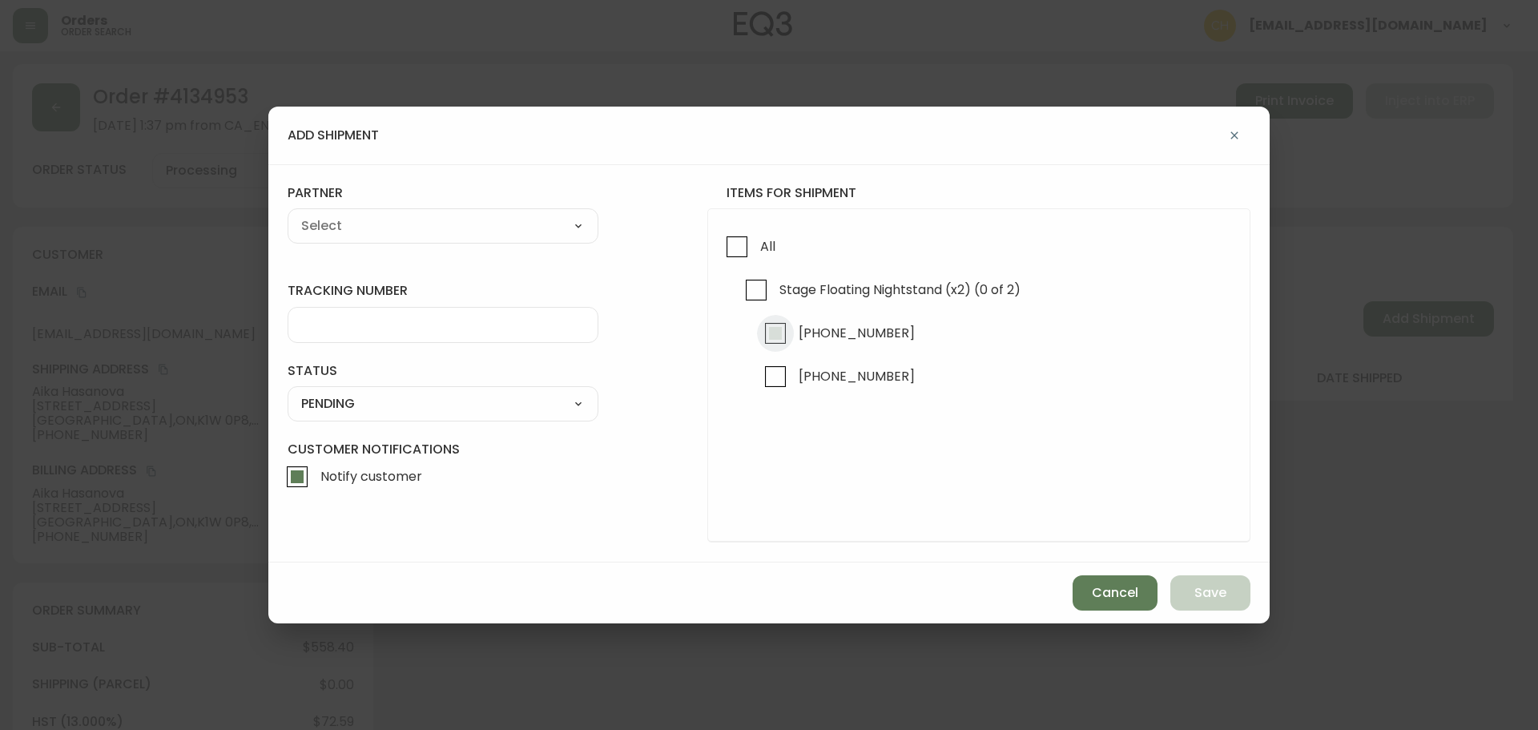
click at [769, 325] on input "[PHONE_NUMBER]" at bounding box center [775, 333] width 37 height 37
checkbox input "true"
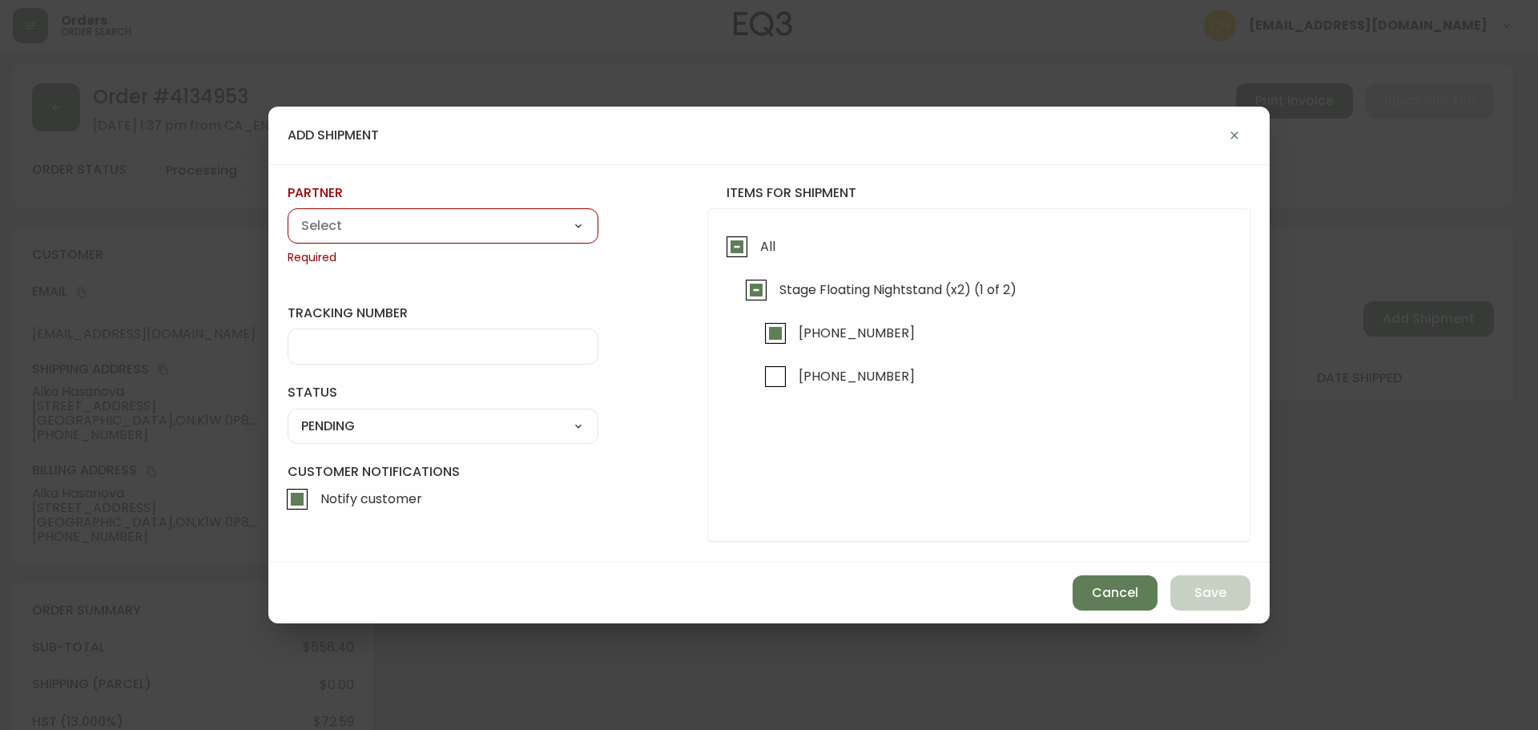
click at [477, 219] on select "A Move to Remember LLC ABF Freight Alero [PERSON_NAME] Canada Post CDS Ceva Log…" at bounding box center [443, 226] width 311 height 24
select select "cjy0a9taa01x001669l98m63c"
click at [288, 214] on select "A Move to Remember LLC ABF Freight Alero [PERSON_NAME] Canada Post CDS Ceva Log…" at bounding box center [443, 226] width 311 height 24
type input "FedEx"
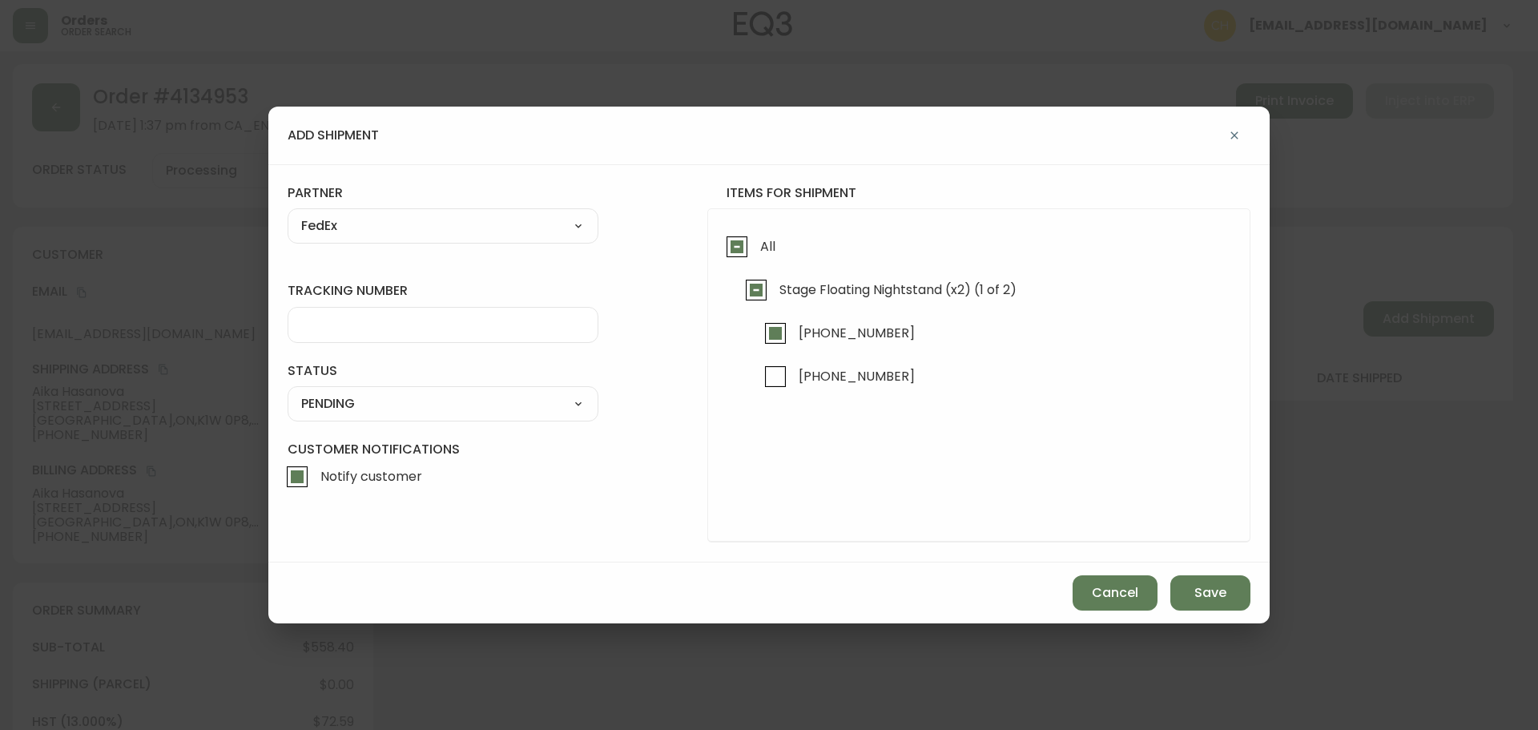
click at [360, 327] on input "tracking number" at bounding box center [443, 324] width 284 height 15
type input "455183576623"
click at [360, 401] on select "SHIPPED PENDING CANCELLED" at bounding box center [443, 404] width 311 height 24
click at [288, 392] on select "SHIPPED PENDING CANCELLED" at bounding box center [443, 404] width 311 height 24
select select "PENDING"
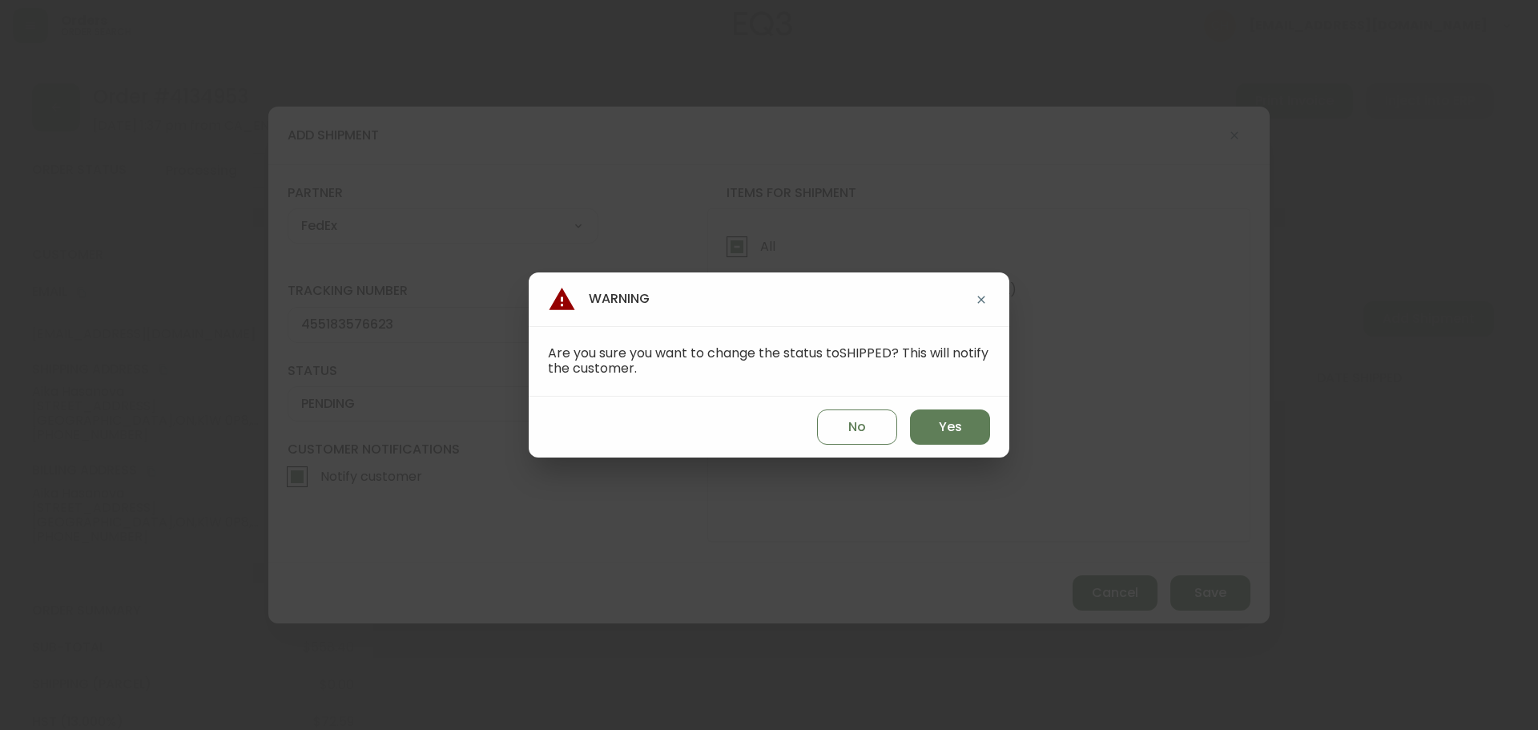
drag, startPoint x: 943, startPoint y: 426, endPoint x: 1013, endPoint y: 467, distance: 80.8
click at [945, 428] on span "Yes" at bounding box center [950, 427] width 23 height 18
type input "SHIPPED"
select select "SHIPPED"
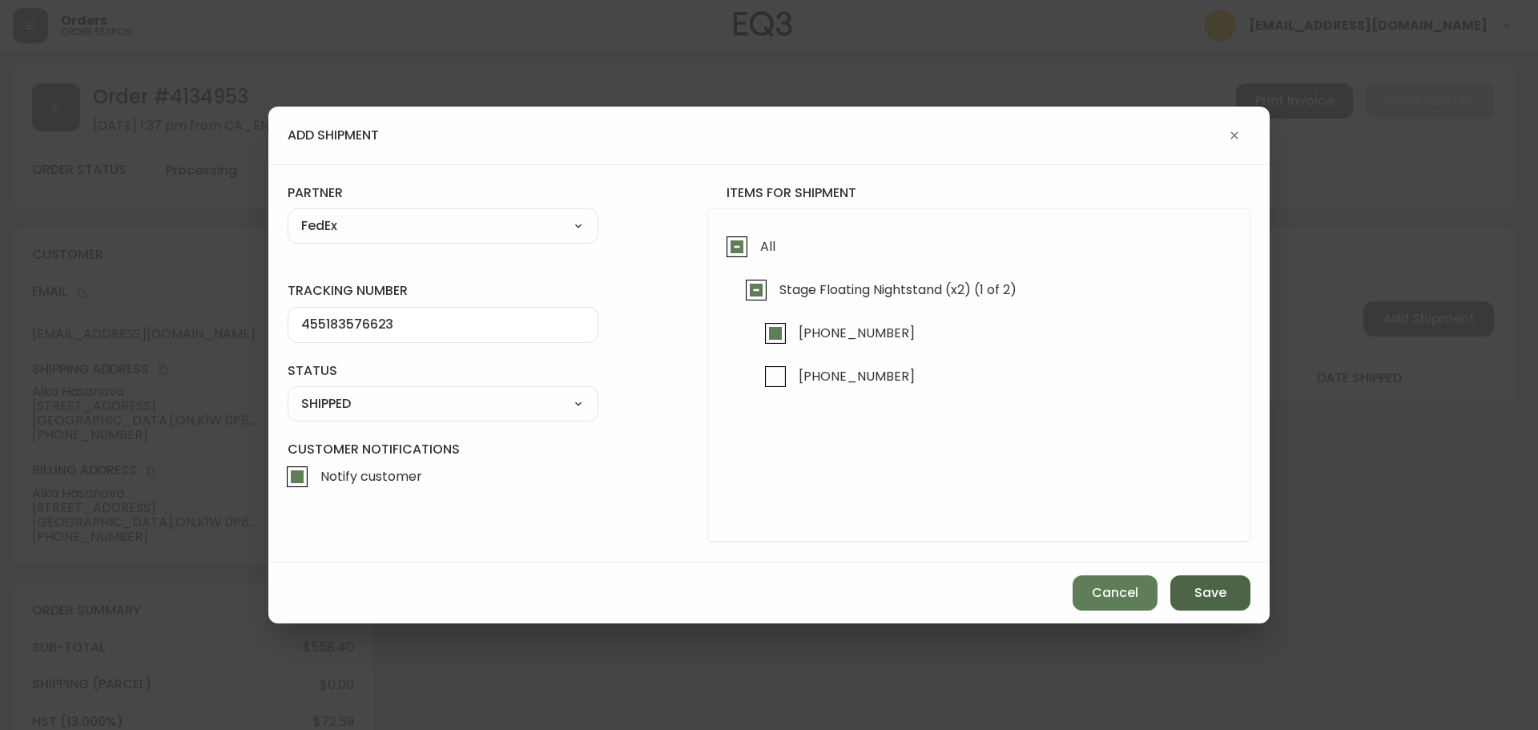
click at [1210, 598] on span "Save" at bounding box center [1210, 593] width 32 height 18
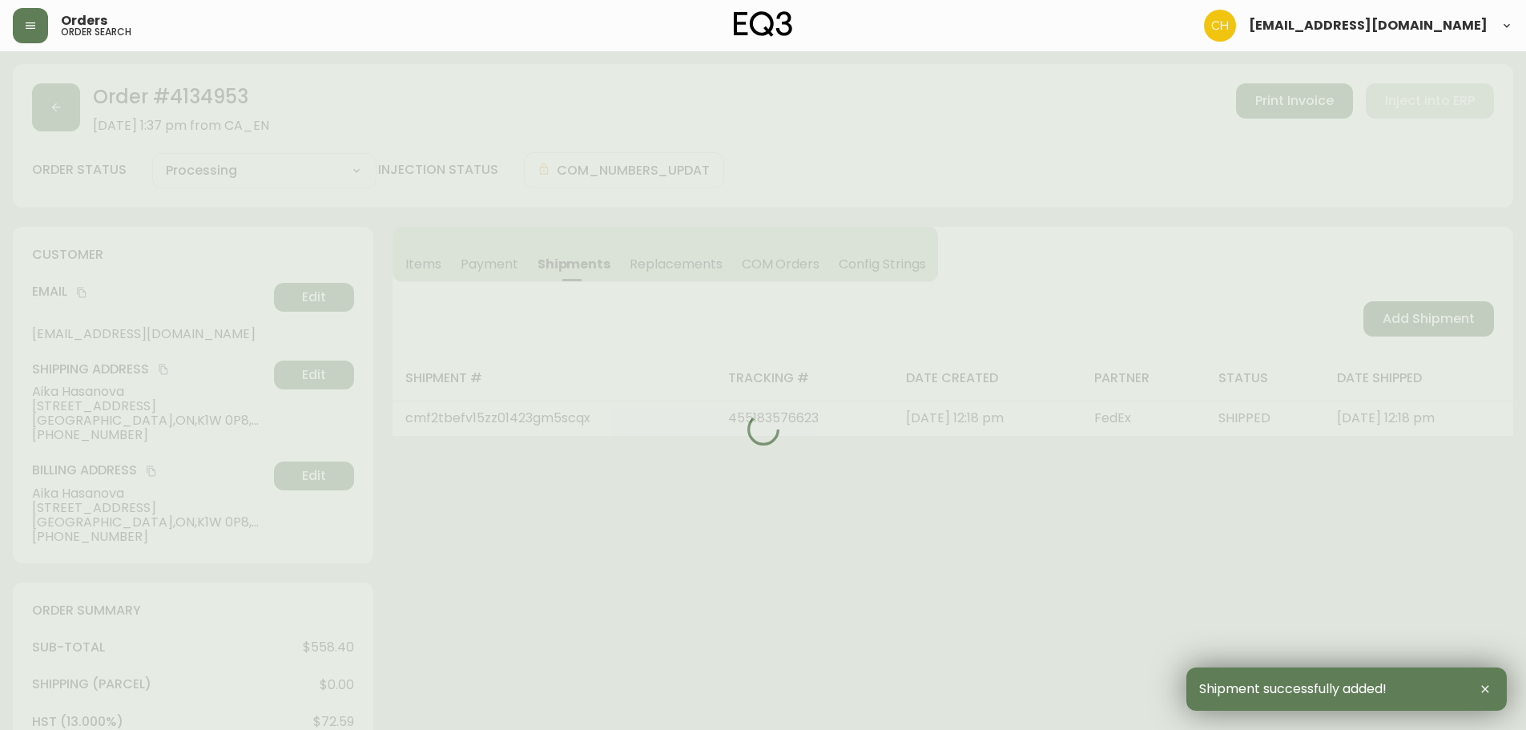
click at [1428, 311] on div at bounding box center [763, 429] width 1500 height 730
type input "Partially Shipped"
select select "PARTIALLY_SHIPPED"
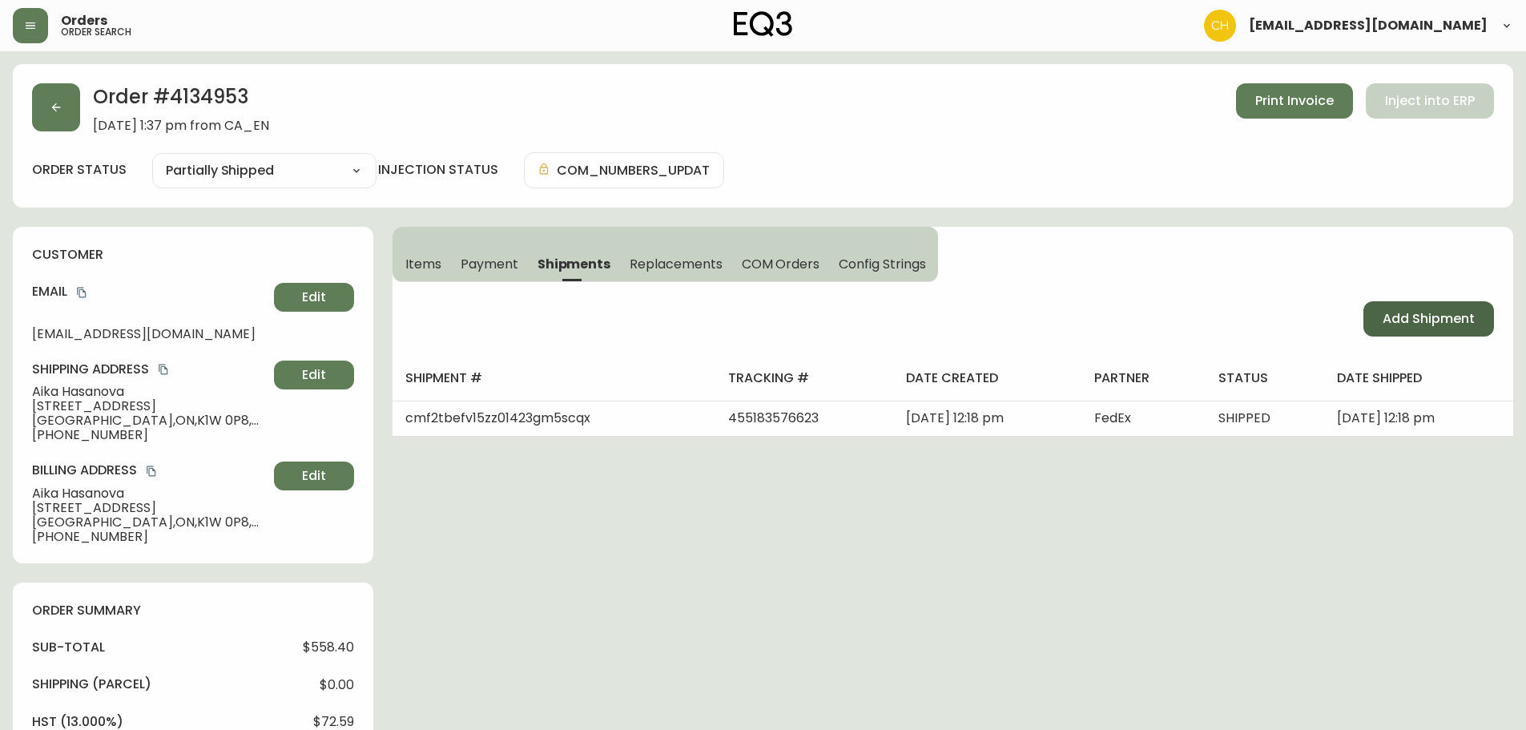
click at [1420, 321] on span "Add Shipment" at bounding box center [1429, 319] width 92 height 18
select select "PENDING"
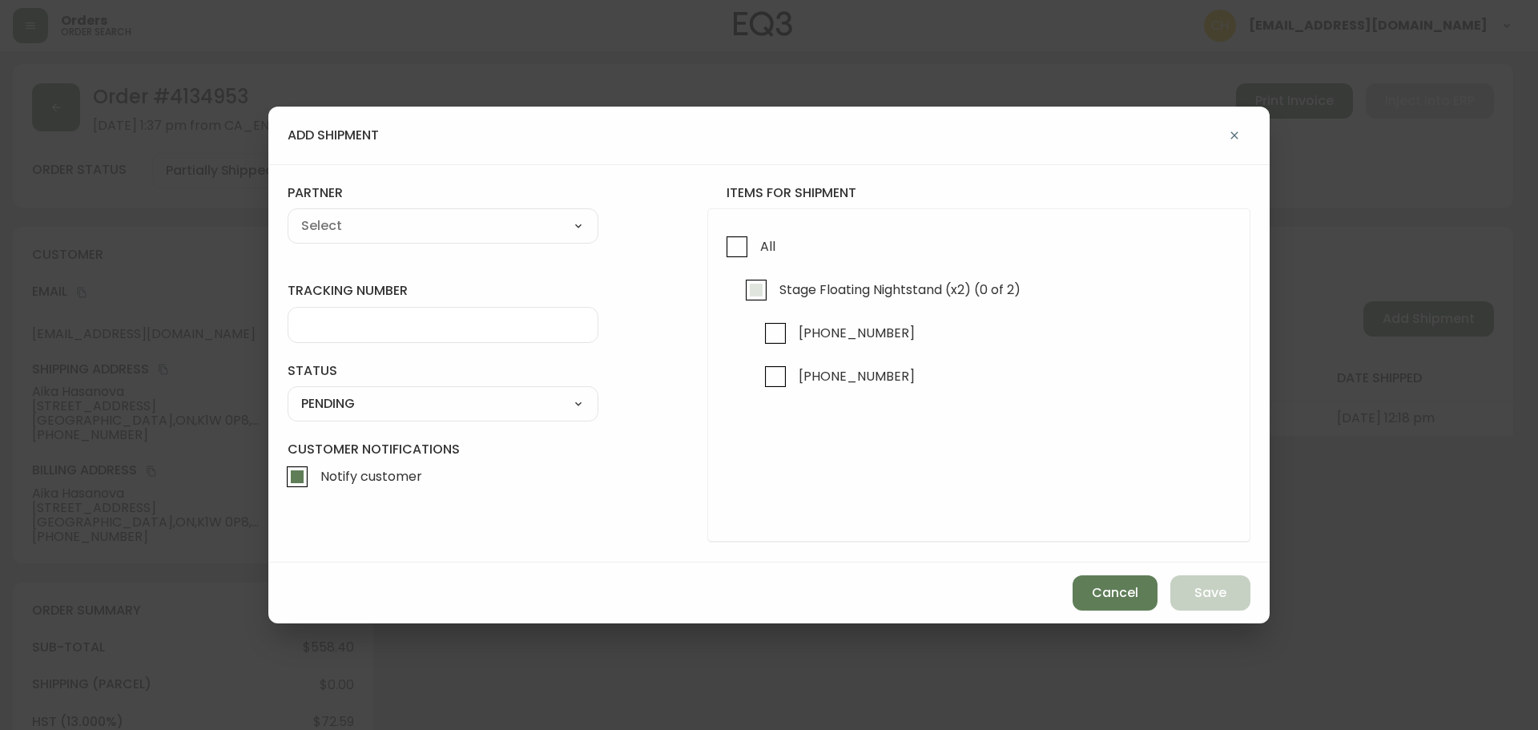
checkbox input "true"
click at [777, 377] on input "[PHONE_NUMBER]" at bounding box center [775, 376] width 37 height 37
checkbox input "true"
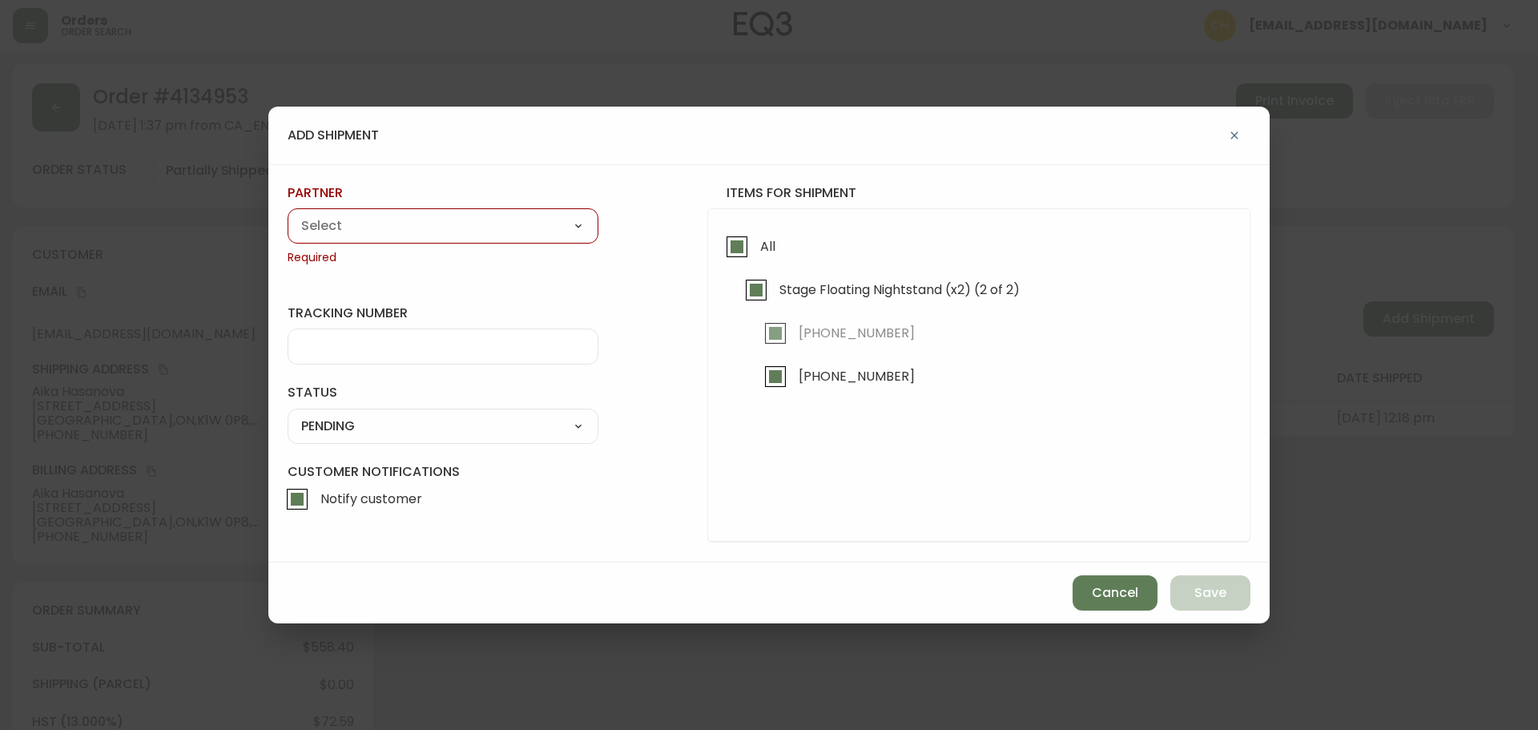
drag, startPoint x: 484, startPoint y: 233, endPoint x: 473, endPoint y: 237, distance: 11.2
click at [484, 233] on select "A Move to Remember LLC ABF Freight Alero [PERSON_NAME] Canada Post CDS Ceva Log…" at bounding box center [443, 226] width 311 height 24
select select "cjy0a9taa01x001669l98m63c"
click at [288, 214] on select "A Move to Remember LLC ABF Freight Alero [PERSON_NAME] Canada Post CDS Ceva Log…" at bounding box center [443, 226] width 311 height 24
type input "FedEx"
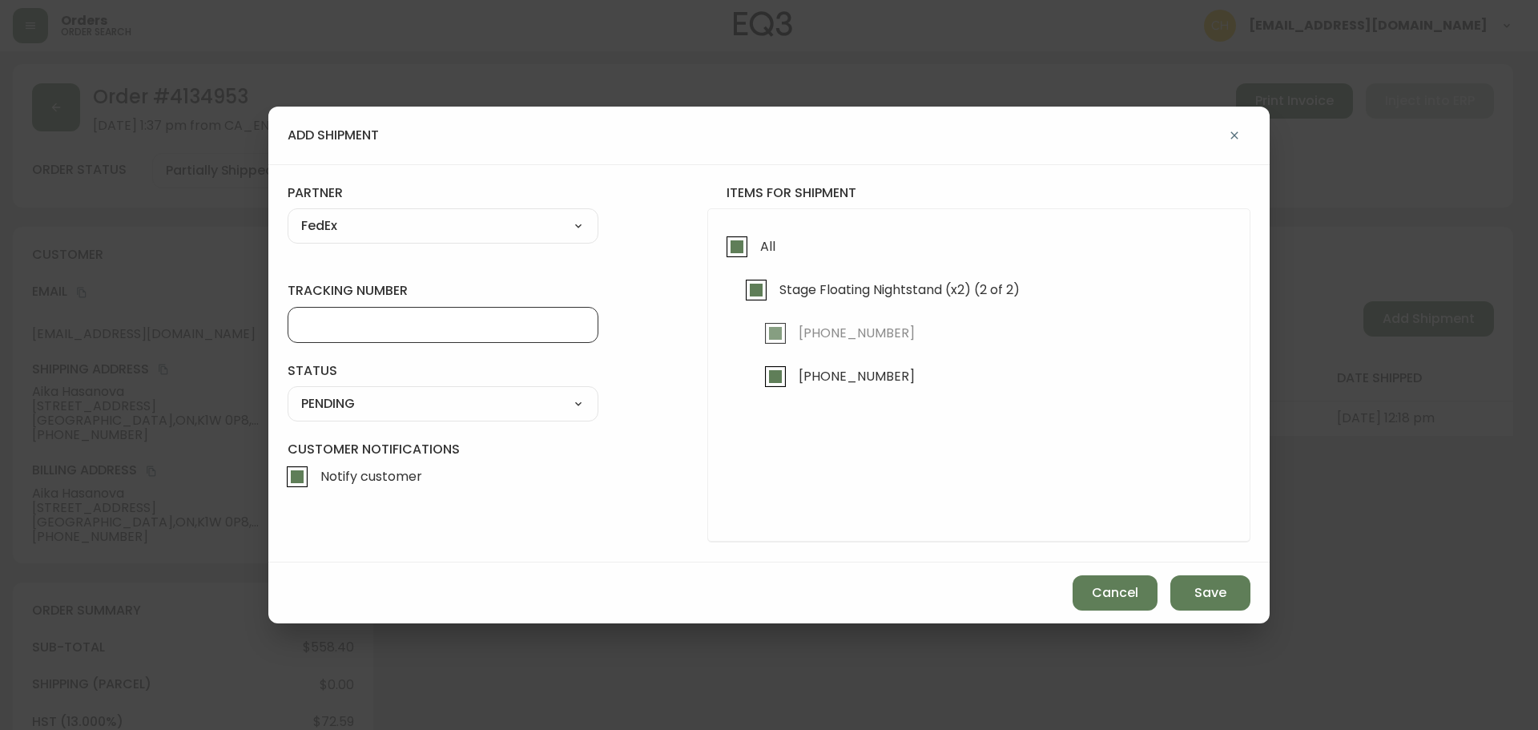
click at [381, 333] on div at bounding box center [443, 325] width 311 height 36
type input "455183576634"
click at [324, 400] on select "SHIPPED PENDING CANCELLED" at bounding box center [443, 404] width 311 height 24
click at [288, 392] on select "SHIPPED PENDING CANCELLED" at bounding box center [443, 404] width 311 height 24
select select "PENDING"
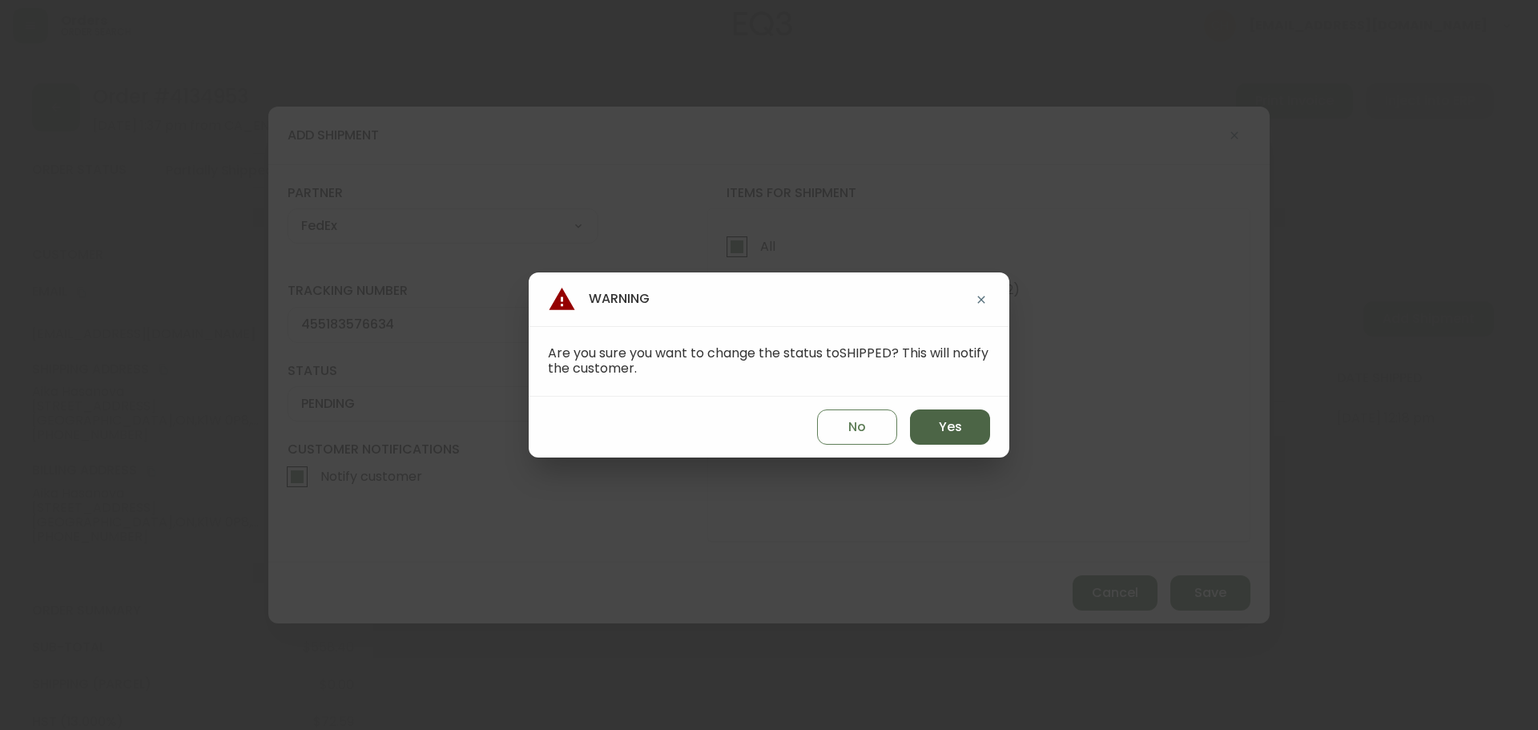
click at [931, 425] on button "Yes" at bounding box center [950, 426] width 80 height 35
type input "SHIPPED"
select select "SHIPPED"
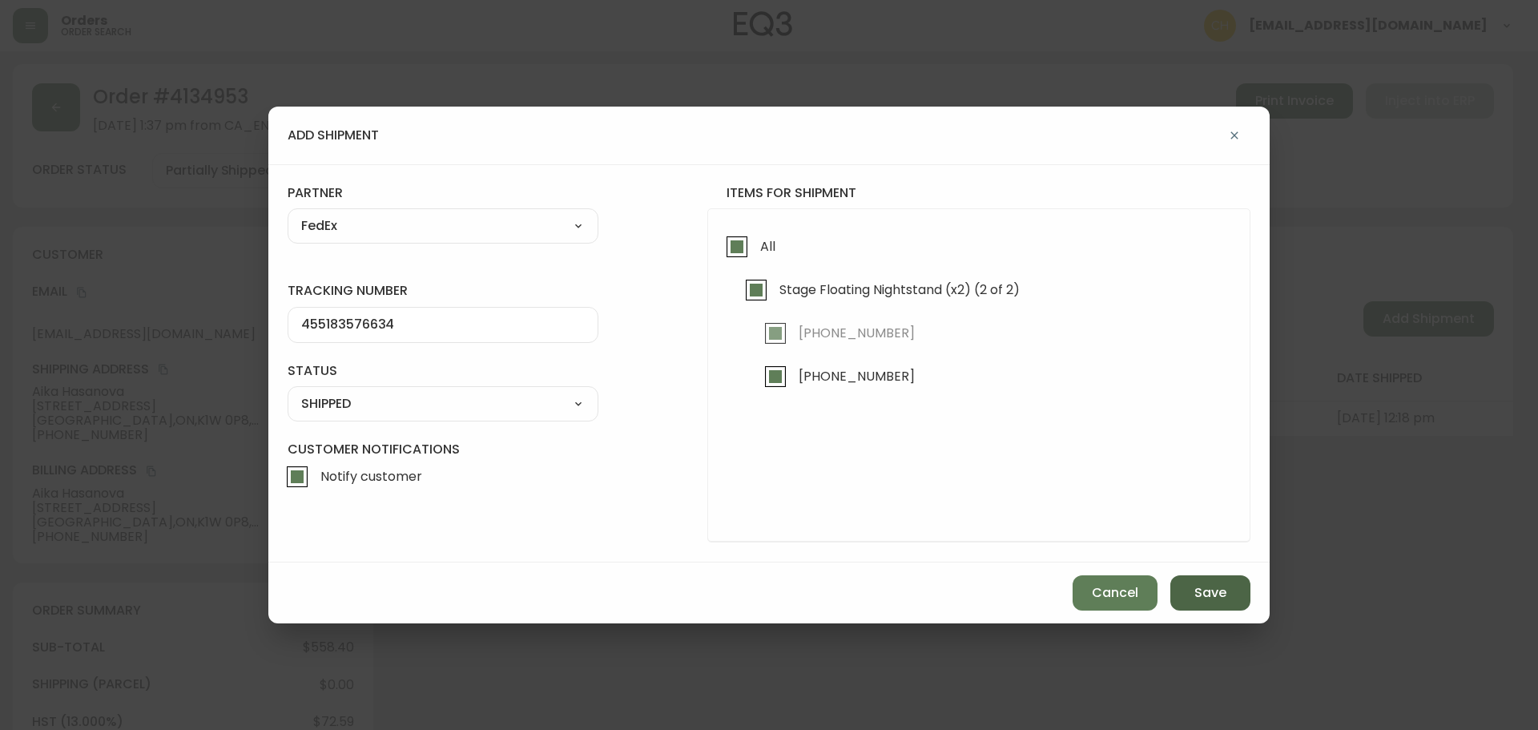
click at [1206, 598] on span "Save" at bounding box center [1210, 593] width 32 height 18
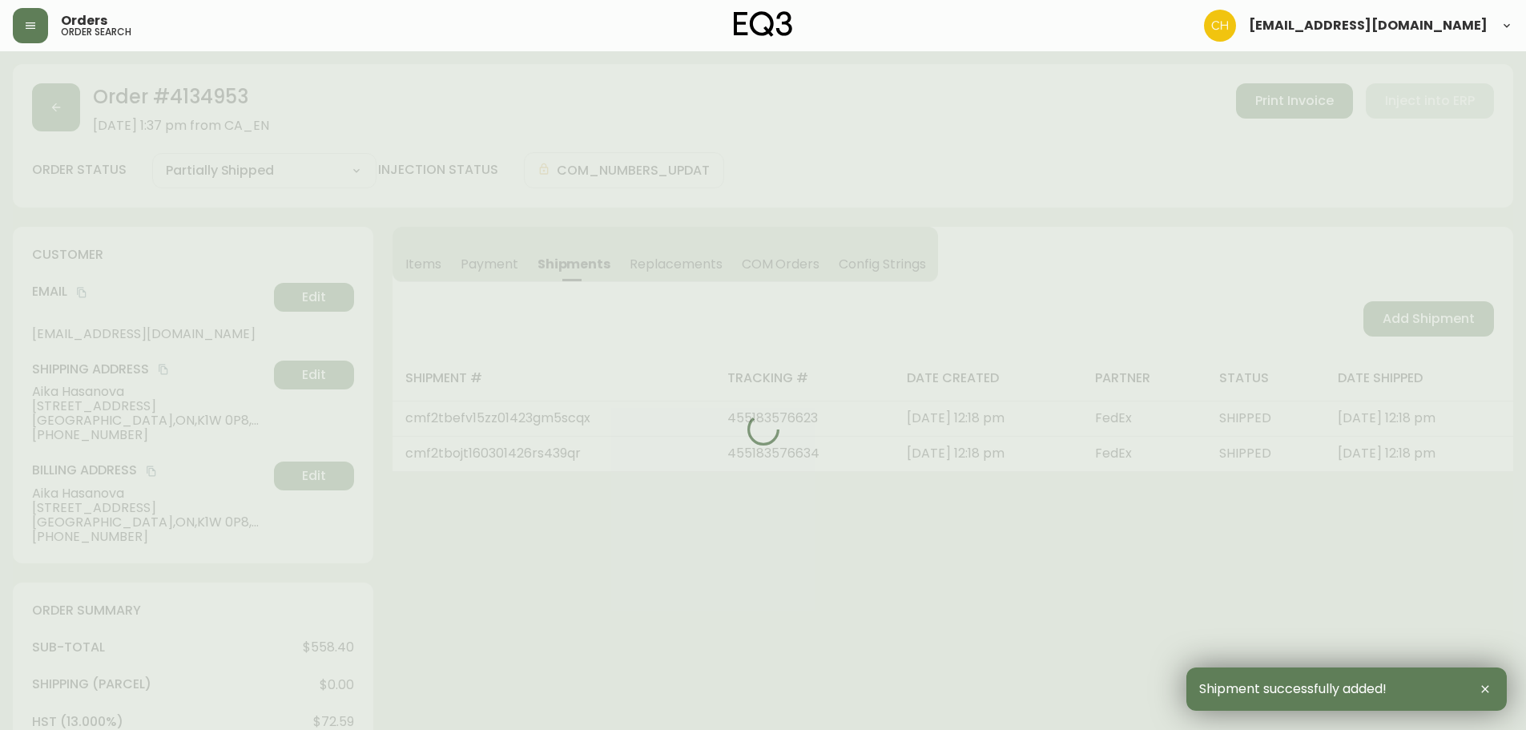
type input "Fully Shipped"
select select "FULLY_SHIPPED"
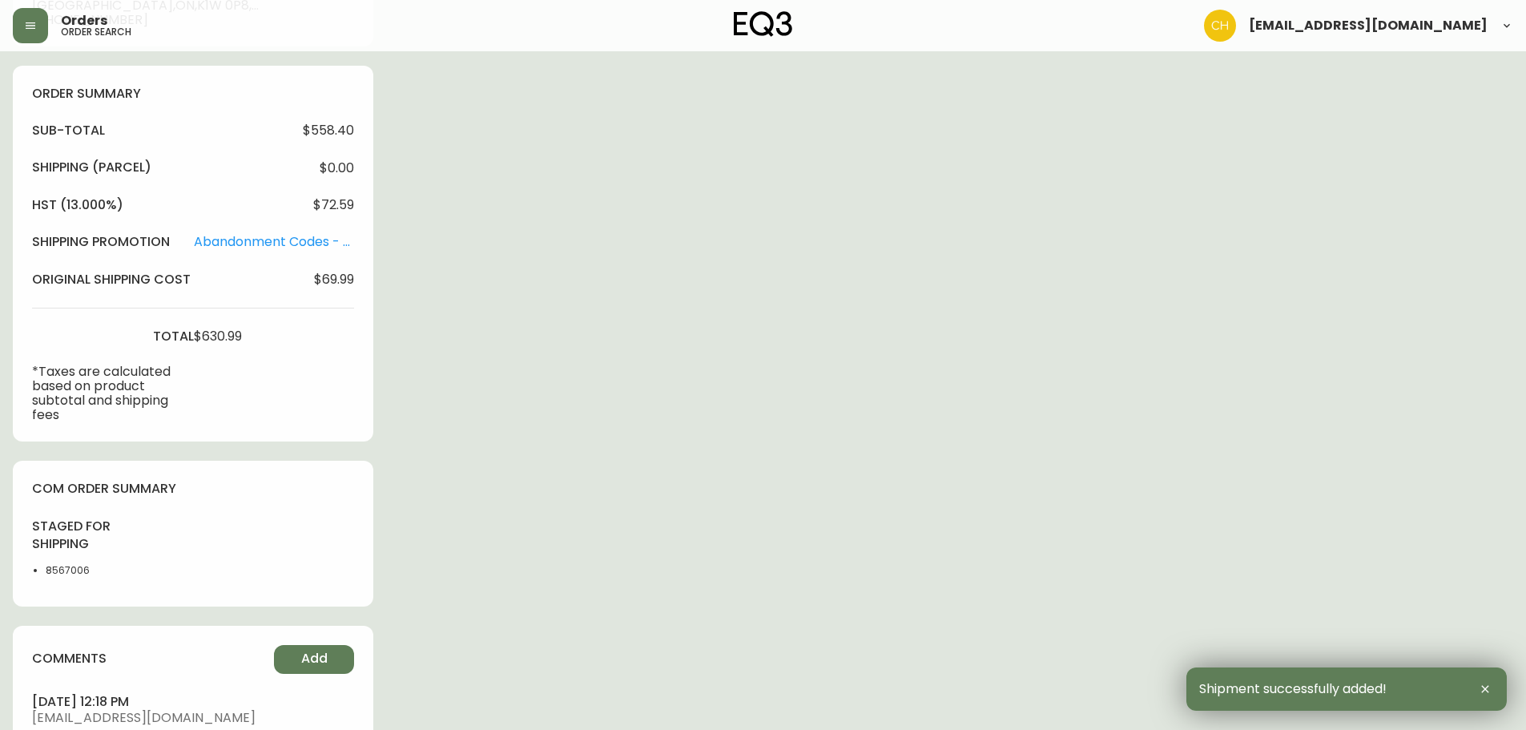
scroll to position [561, 0]
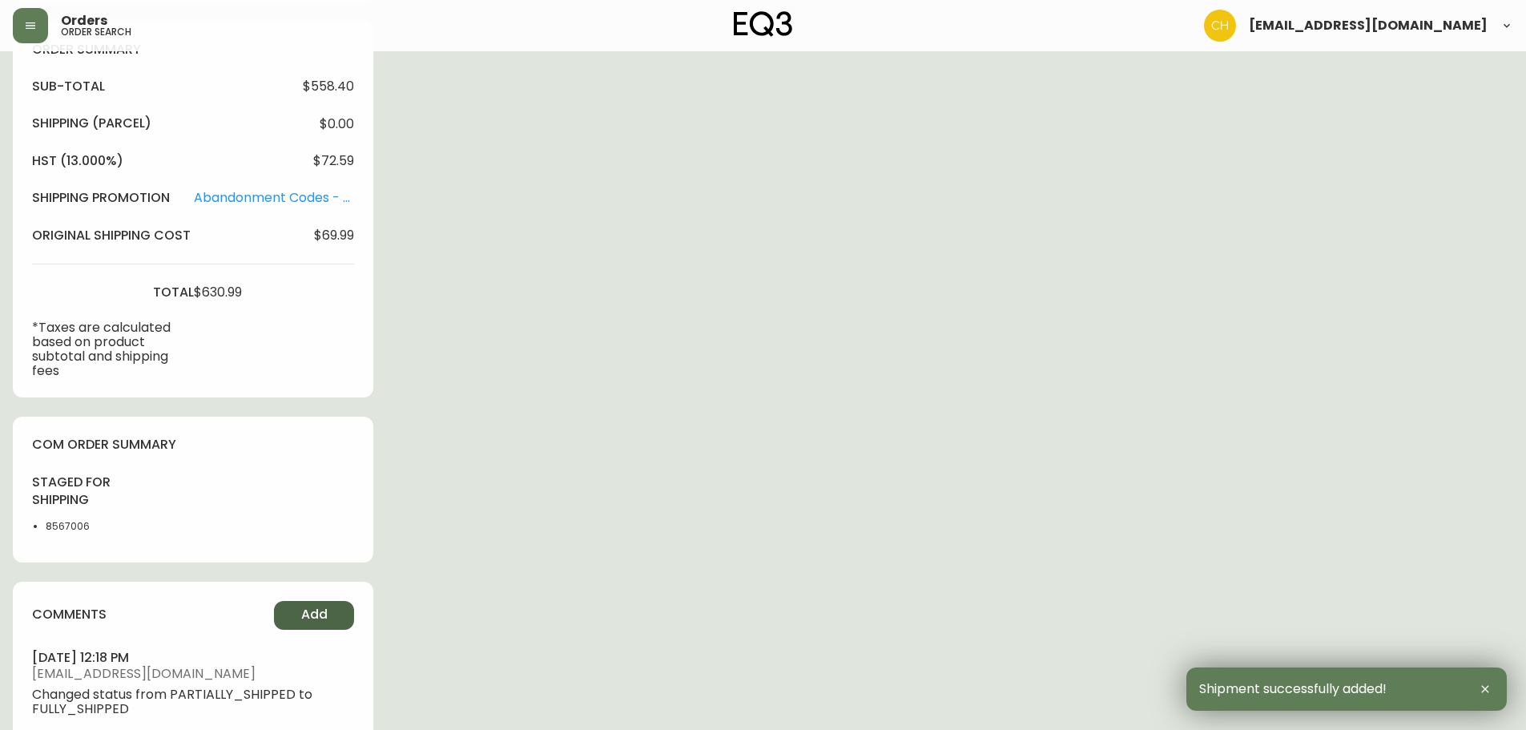
drag, startPoint x: 301, startPoint y: 617, endPoint x: 312, endPoint y: 617, distance: 10.4
click at [312, 617] on span "Add" at bounding box center [314, 615] width 26 height 18
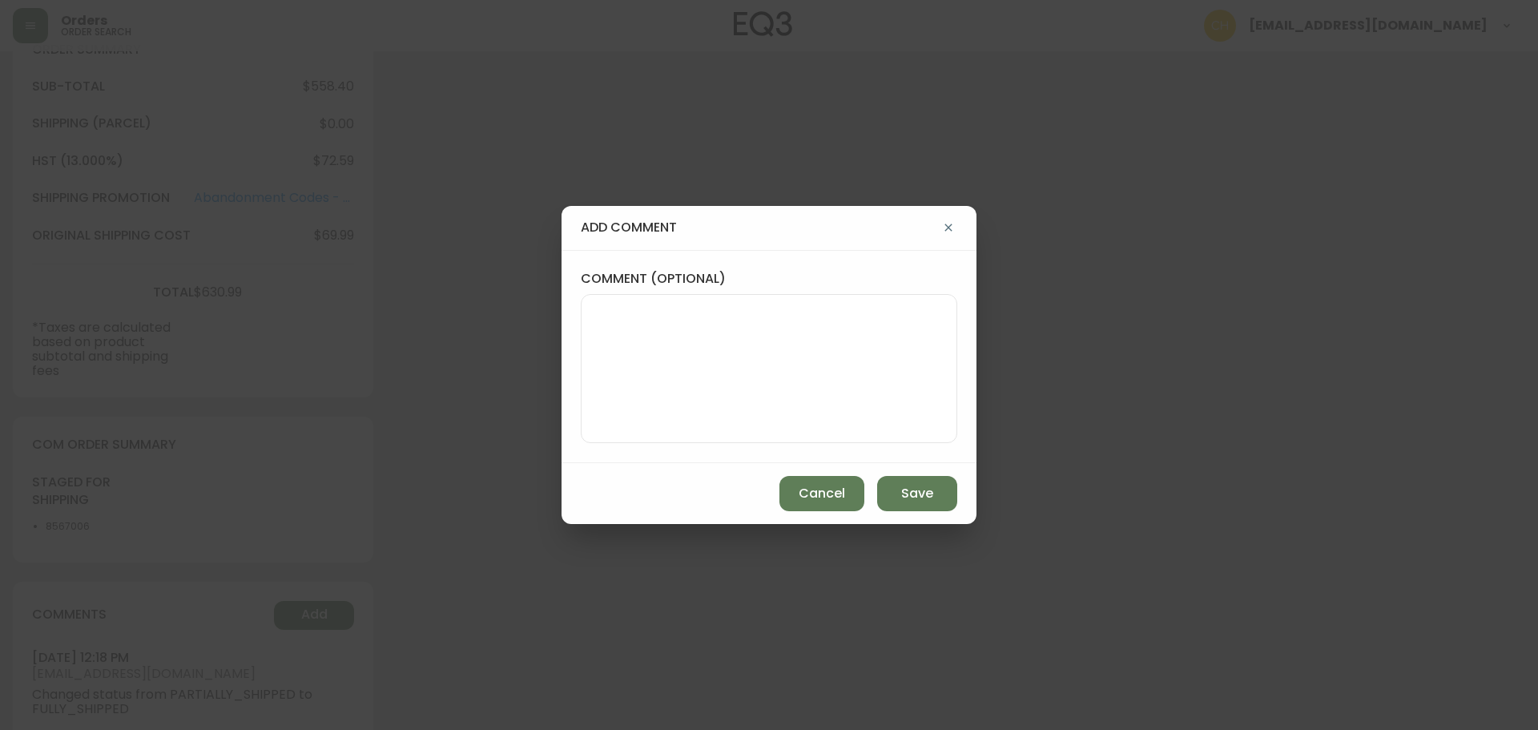
click at [676, 363] on textarea "comment (optional)" at bounding box center [768, 368] width 349 height 128
type textarea "CH"
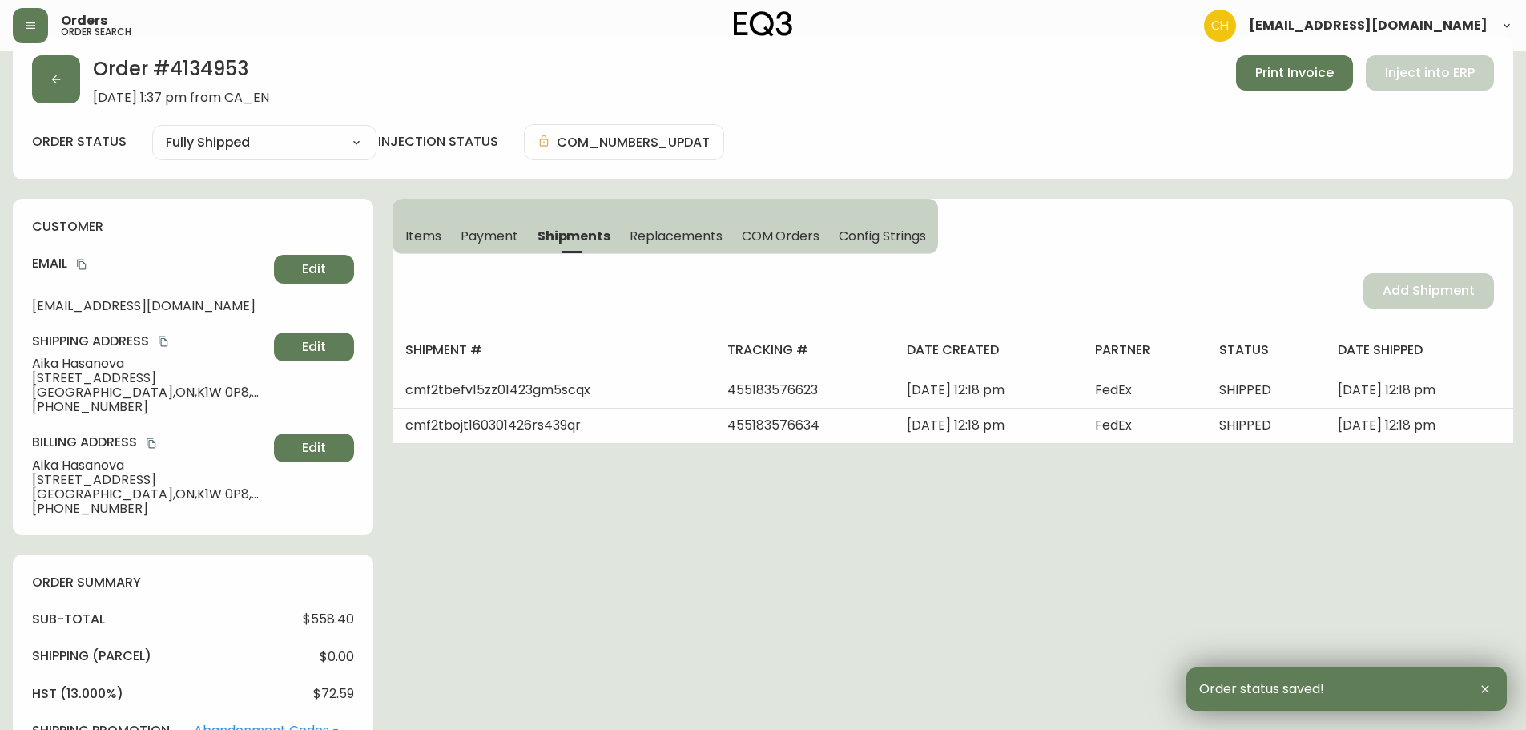
scroll to position [0, 0]
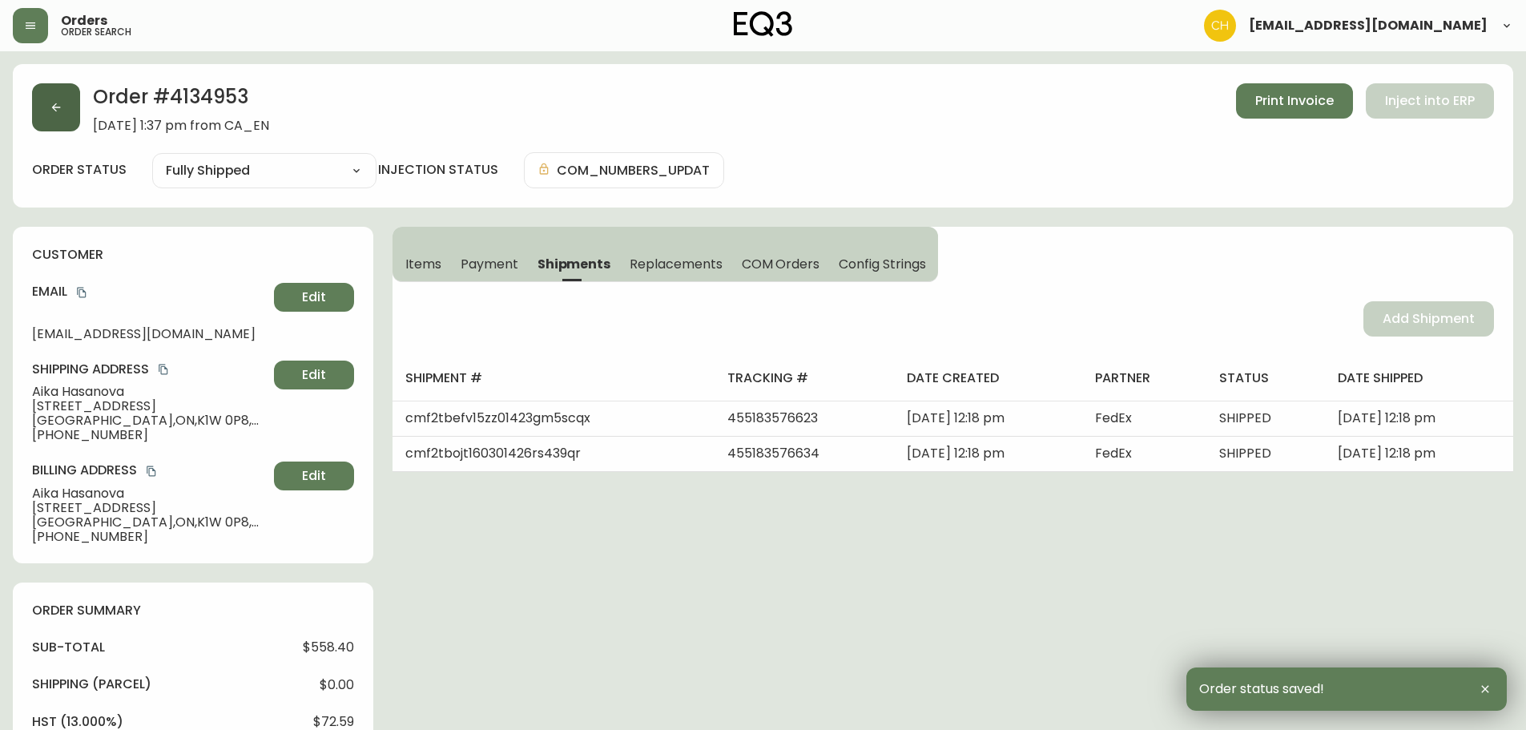
click at [66, 117] on button "button" at bounding box center [56, 107] width 48 height 48
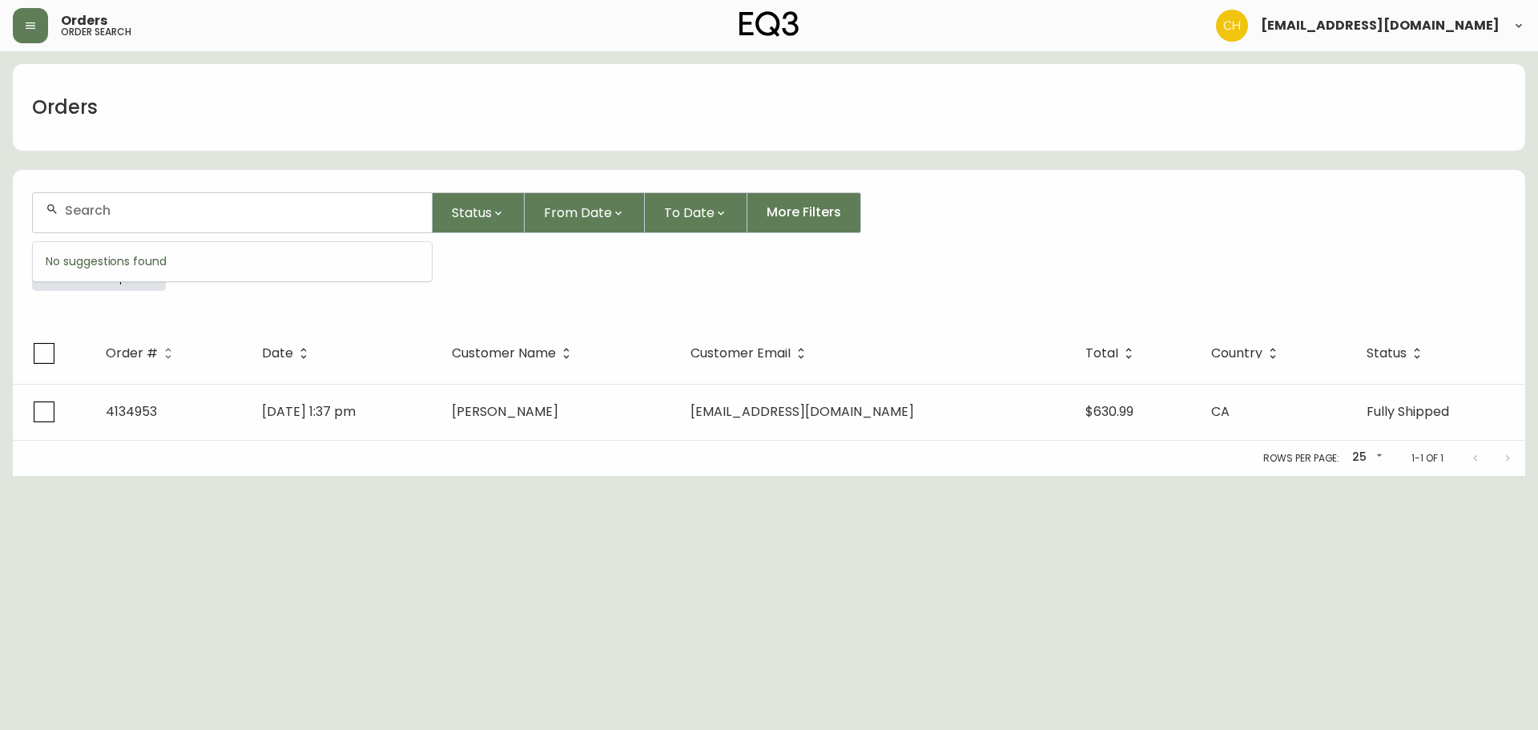
click at [93, 217] on input "text" at bounding box center [242, 210] width 354 height 15
type input "4134978"
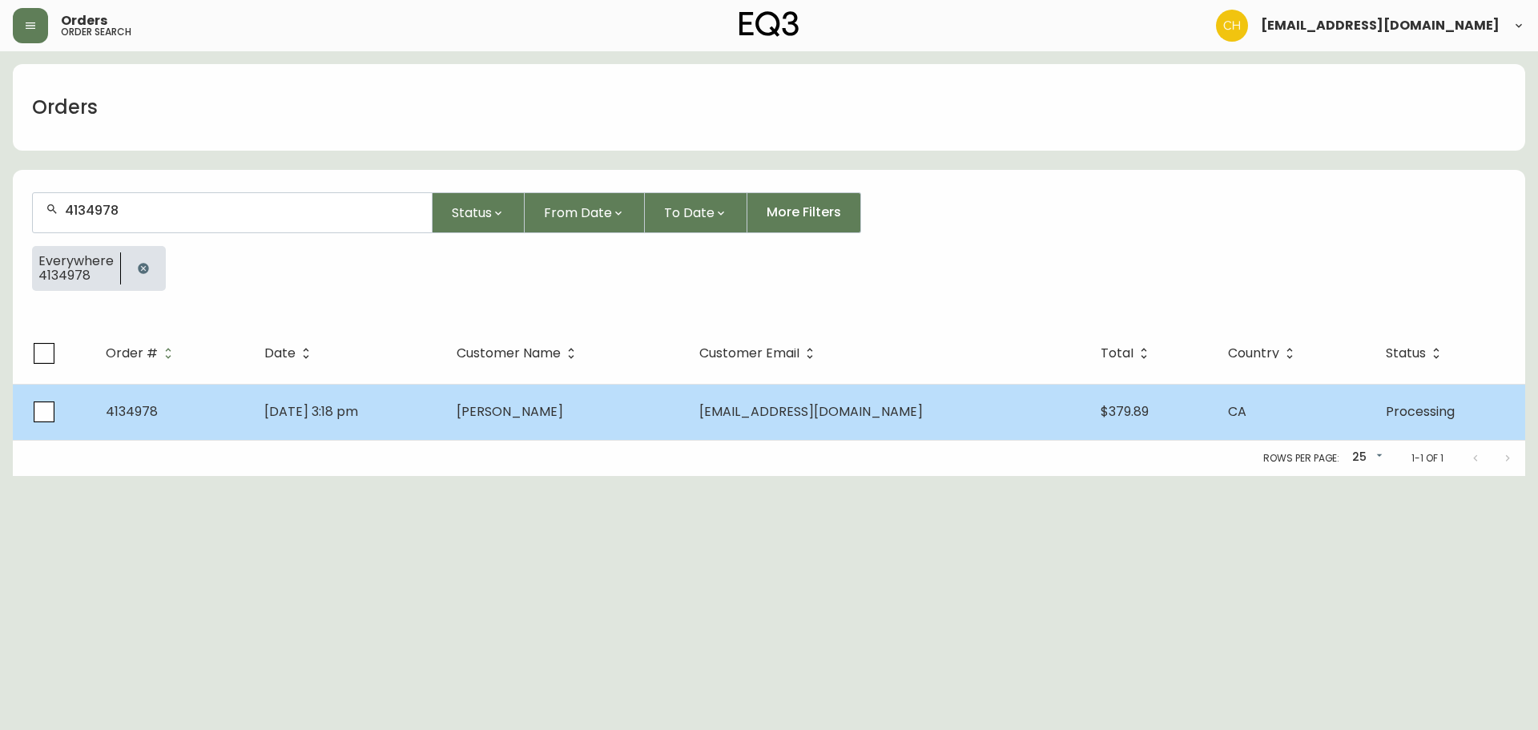
click at [553, 430] on td "[PERSON_NAME]" at bounding box center [565, 412] width 243 height 56
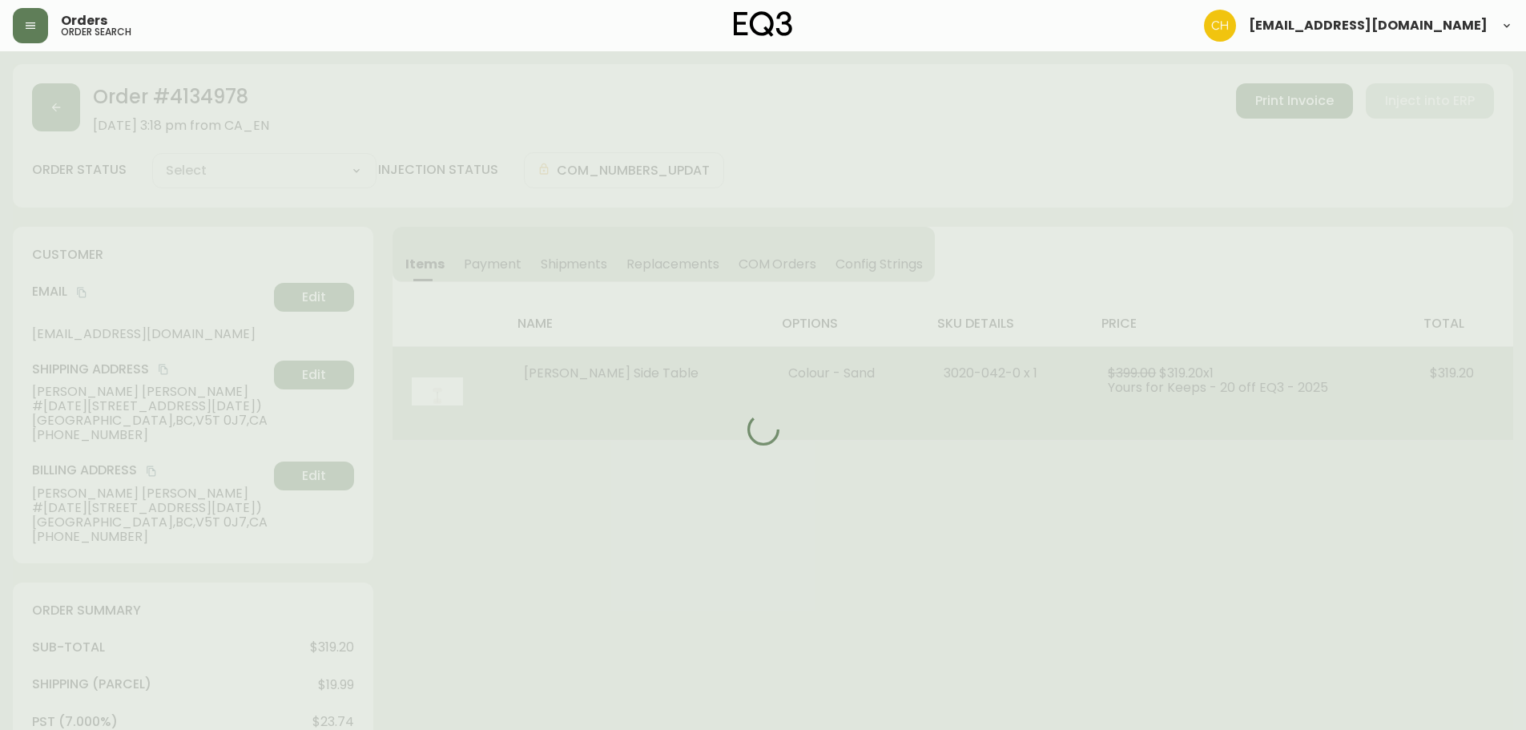
type input "Processing"
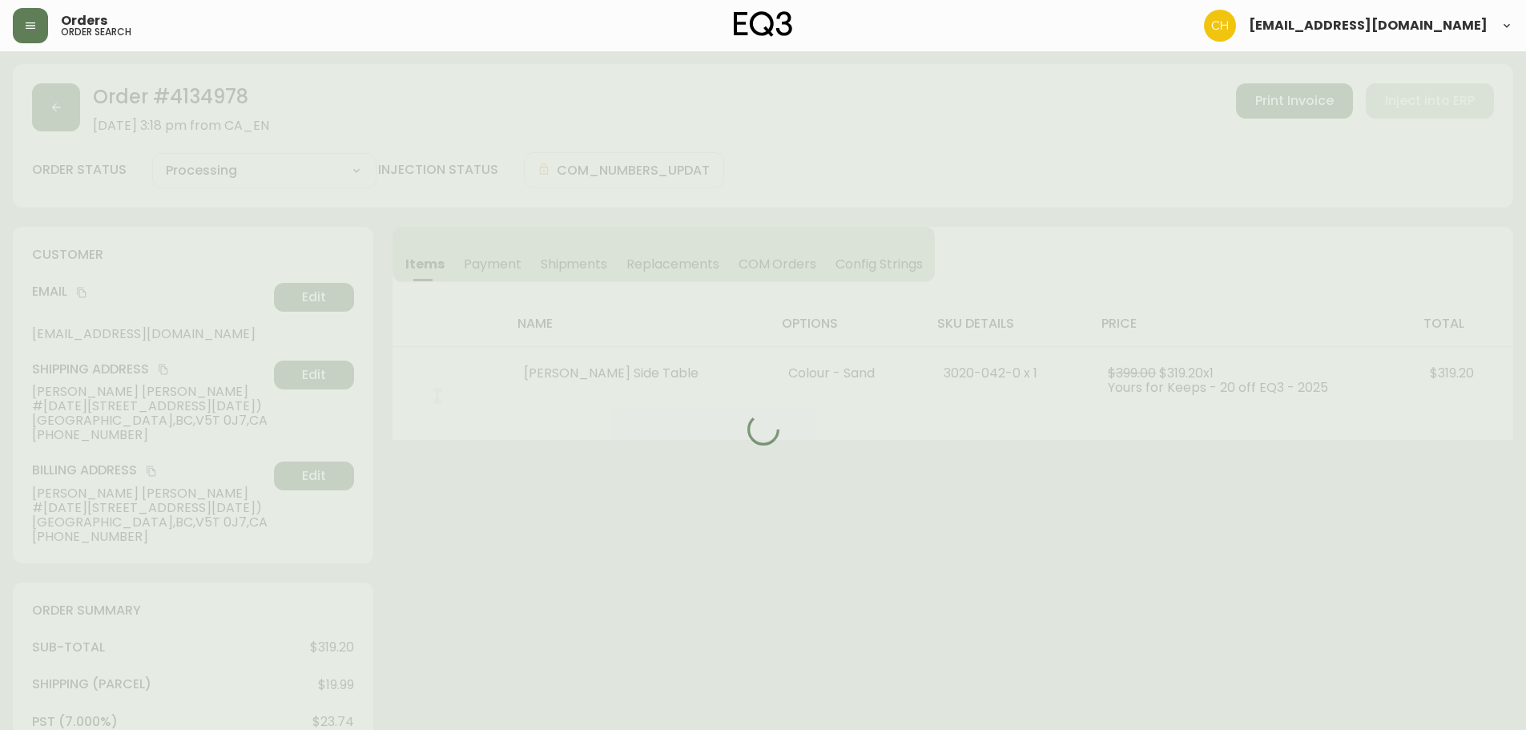
select select "PROCESSING"
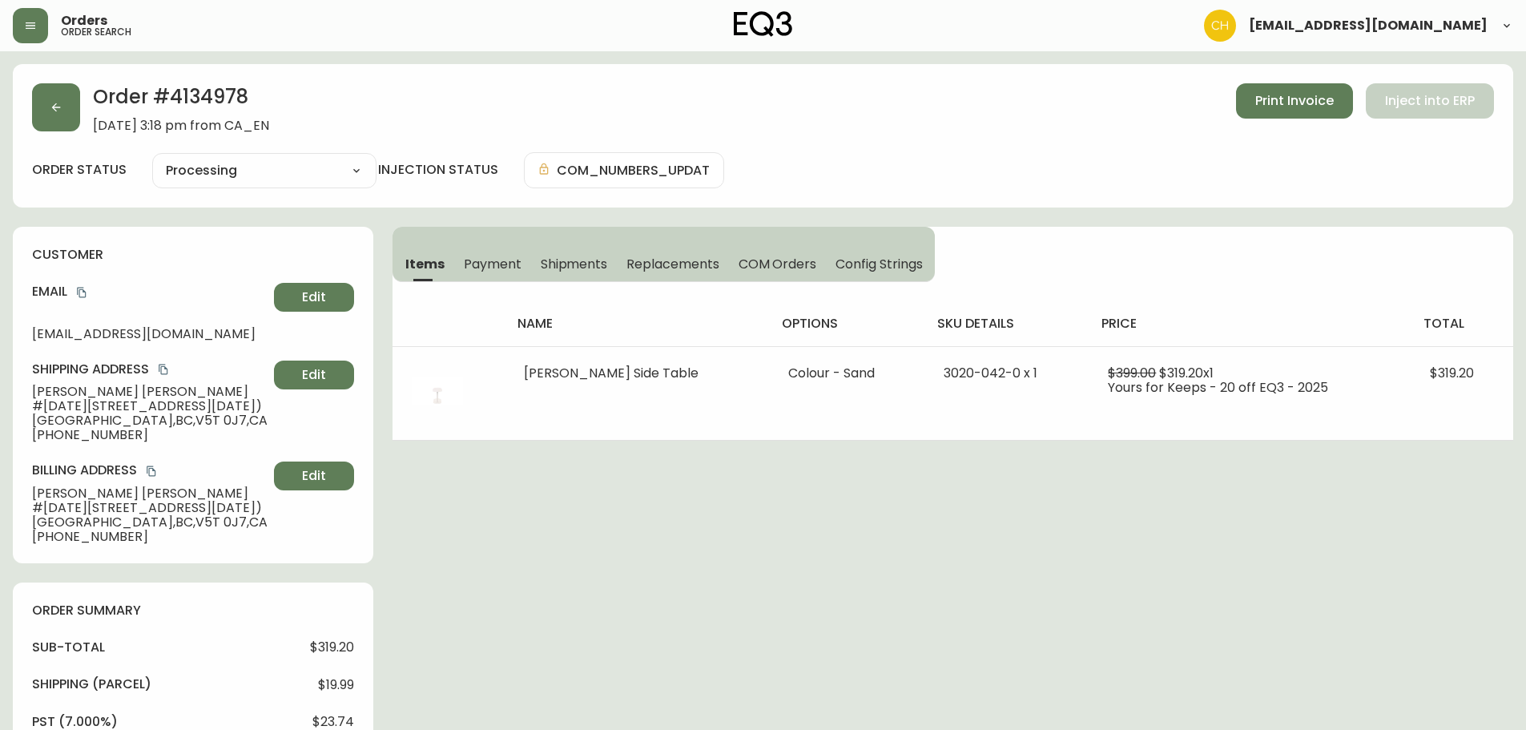
click at [581, 250] on button "Shipments" at bounding box center [574, 263] width 87 height 35
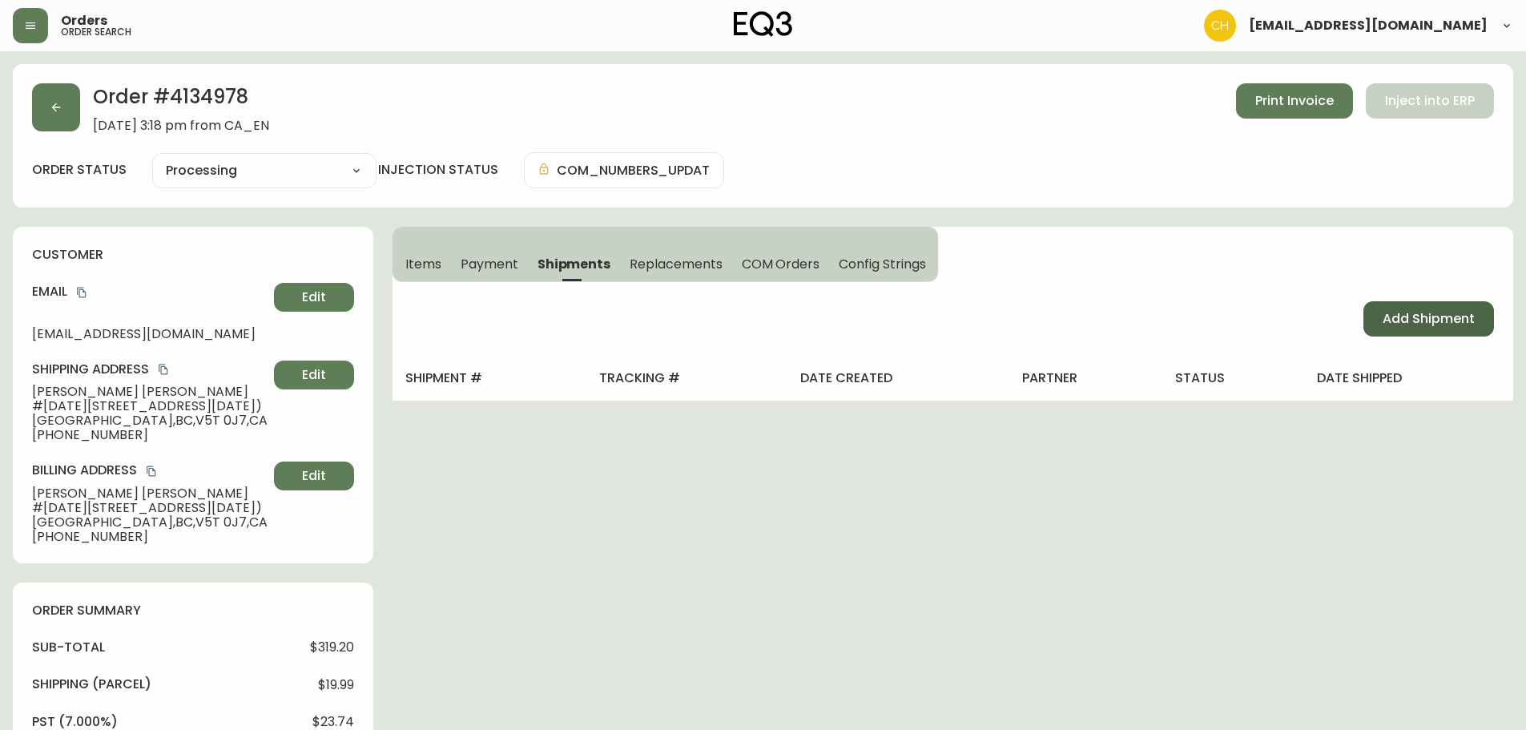
click at [1409, 318] on span "Add Shipment" at bounding box center [1429, 319] width 92 height 18
select select "PENDING"
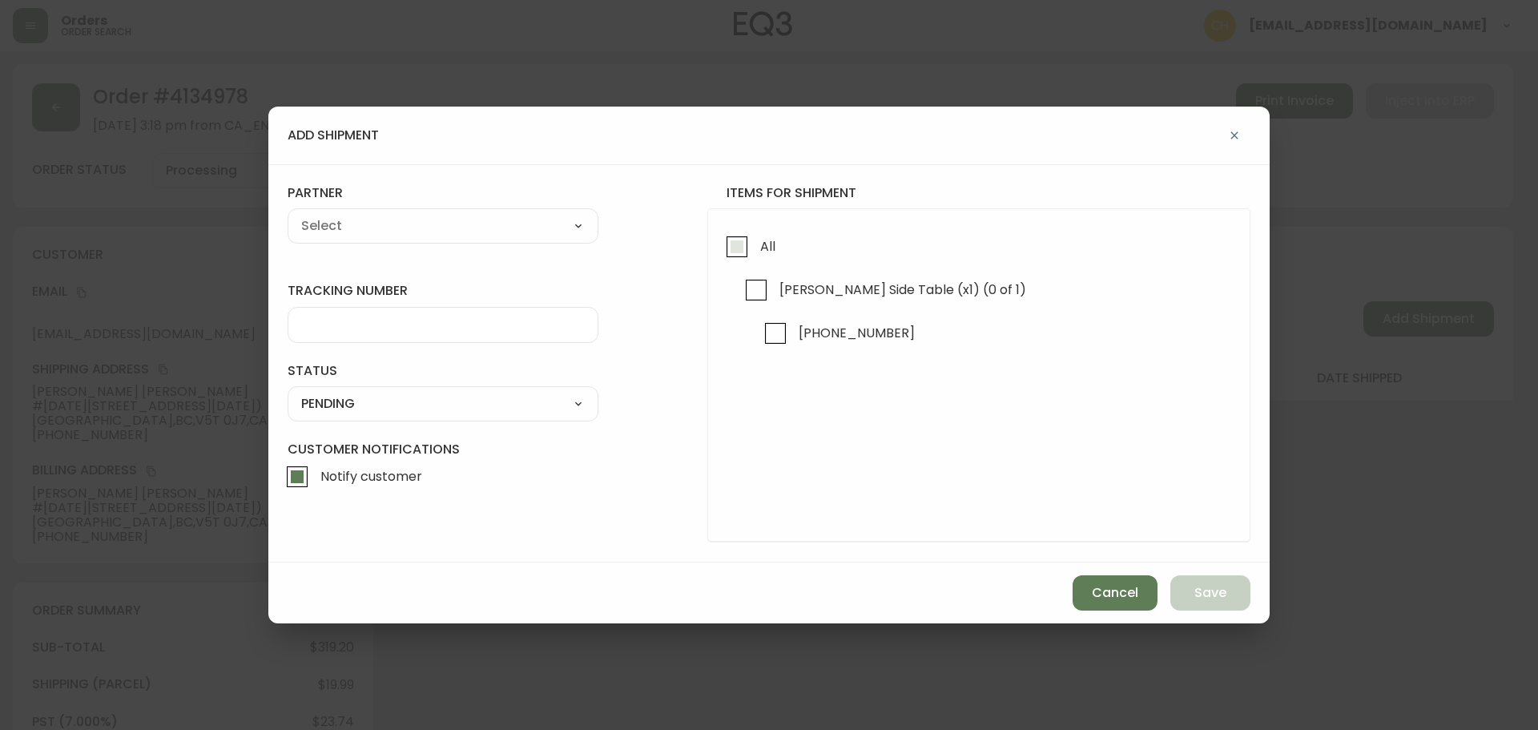
click at [730, 248] on input "All" at bounding box center [737, 246] width 37 height 37
checkbox input "true"
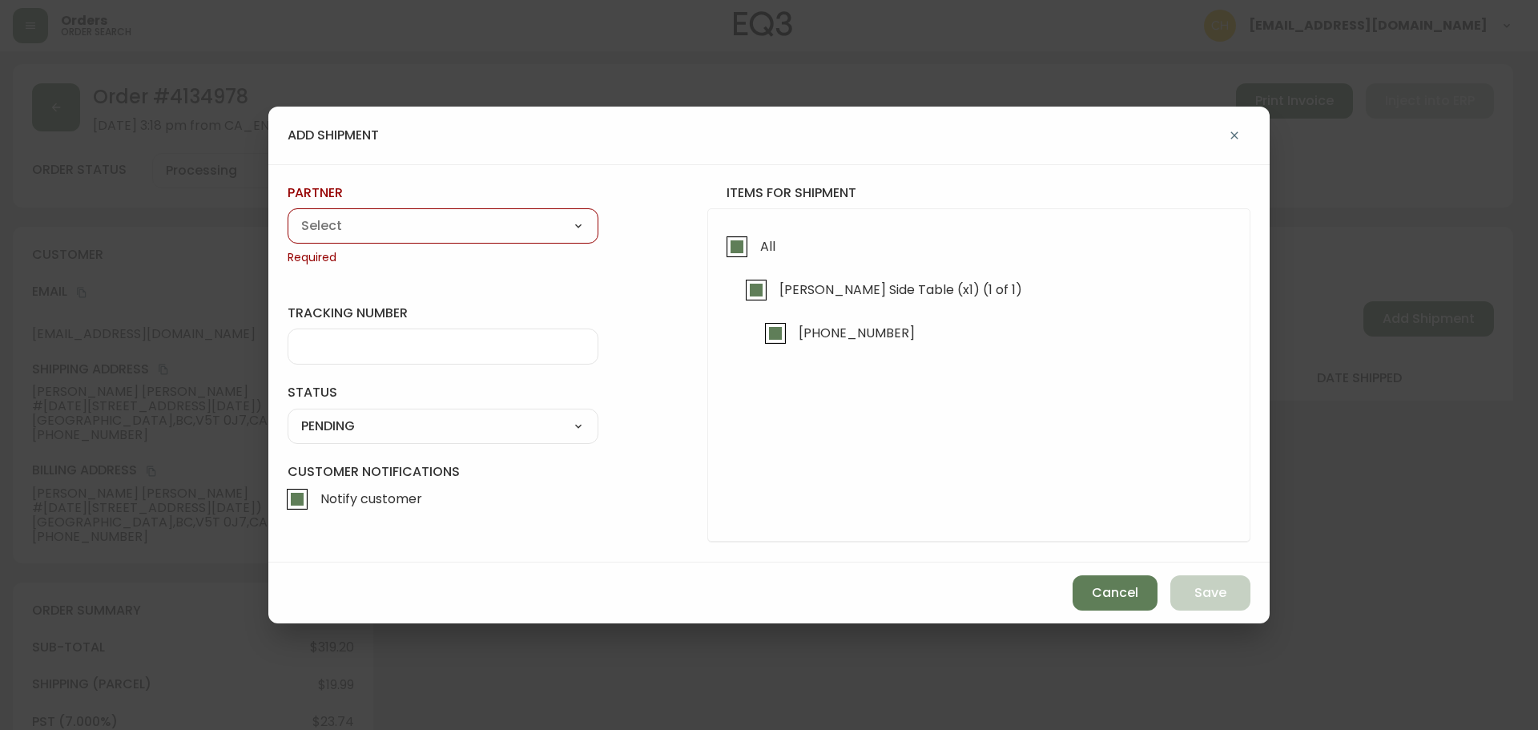
click at [497, 227] on select "A Move to Remember LLC ABF Freight Alero [PERSON_NAME] Canada Post CDS Ceva Log…" at bounding box center [443, 226] width 311 height 24
select select "cjy0a9taa01x001669l98m63c"
click at [288, 214] on select "A Move to Remember LLC ABF Freight Alero [PERSON_NAME] Canada Post CDS Ceva Log…" at bounding box center [443, 226] width 311 height 24
type input "FedEx"
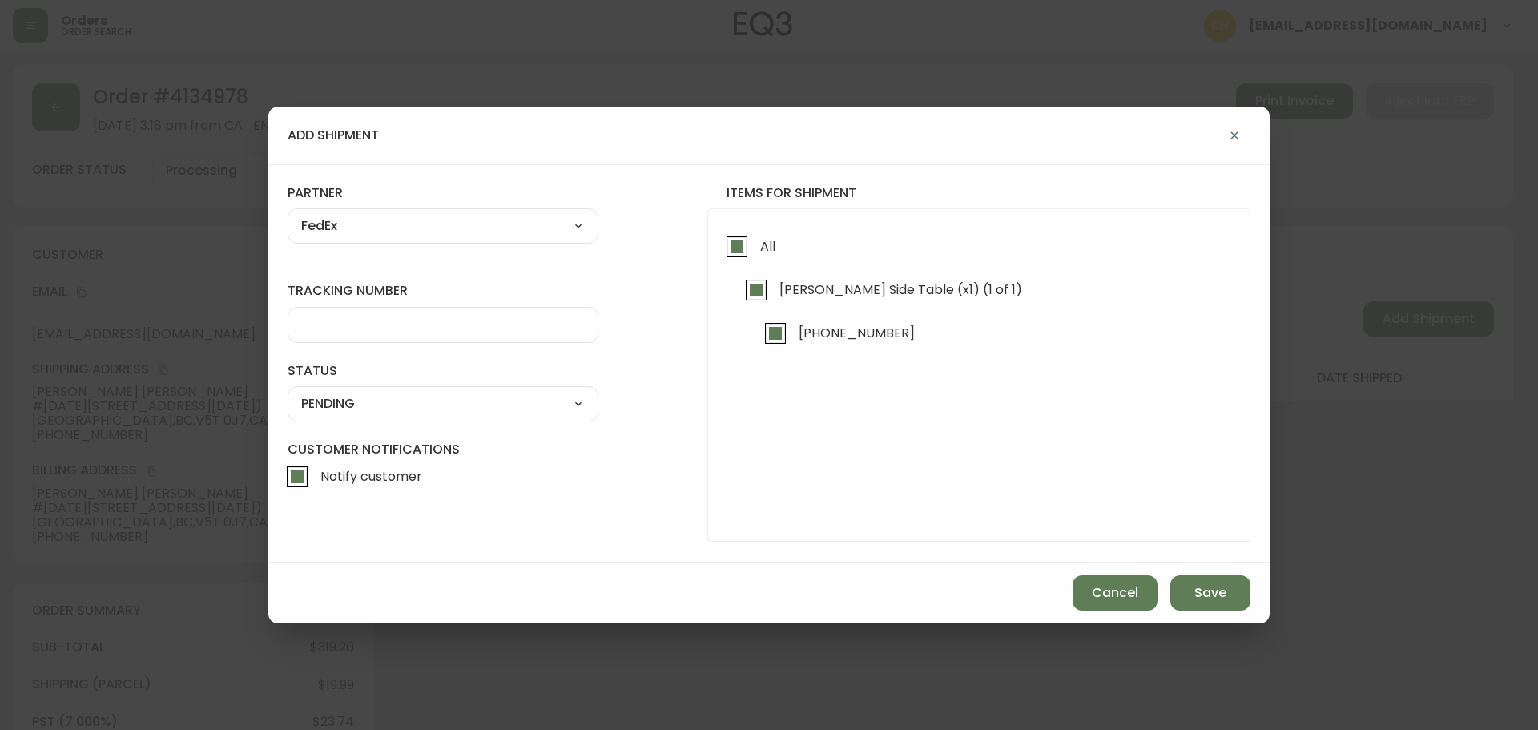
click at [343, 321] on input "tracking number" at bounding box center [443, 324] width 284 height 15
type input "455183576645"
click at [332, 398] on select "SHIPPED PENDING CANCELLED" at bounding box center [443, 404] width 311 height 24
click at [288, 392] on select "SHIPPED PENDING CANCELLED" at bounding box center [443, 404] width 311 height 24
select select "PENDING"
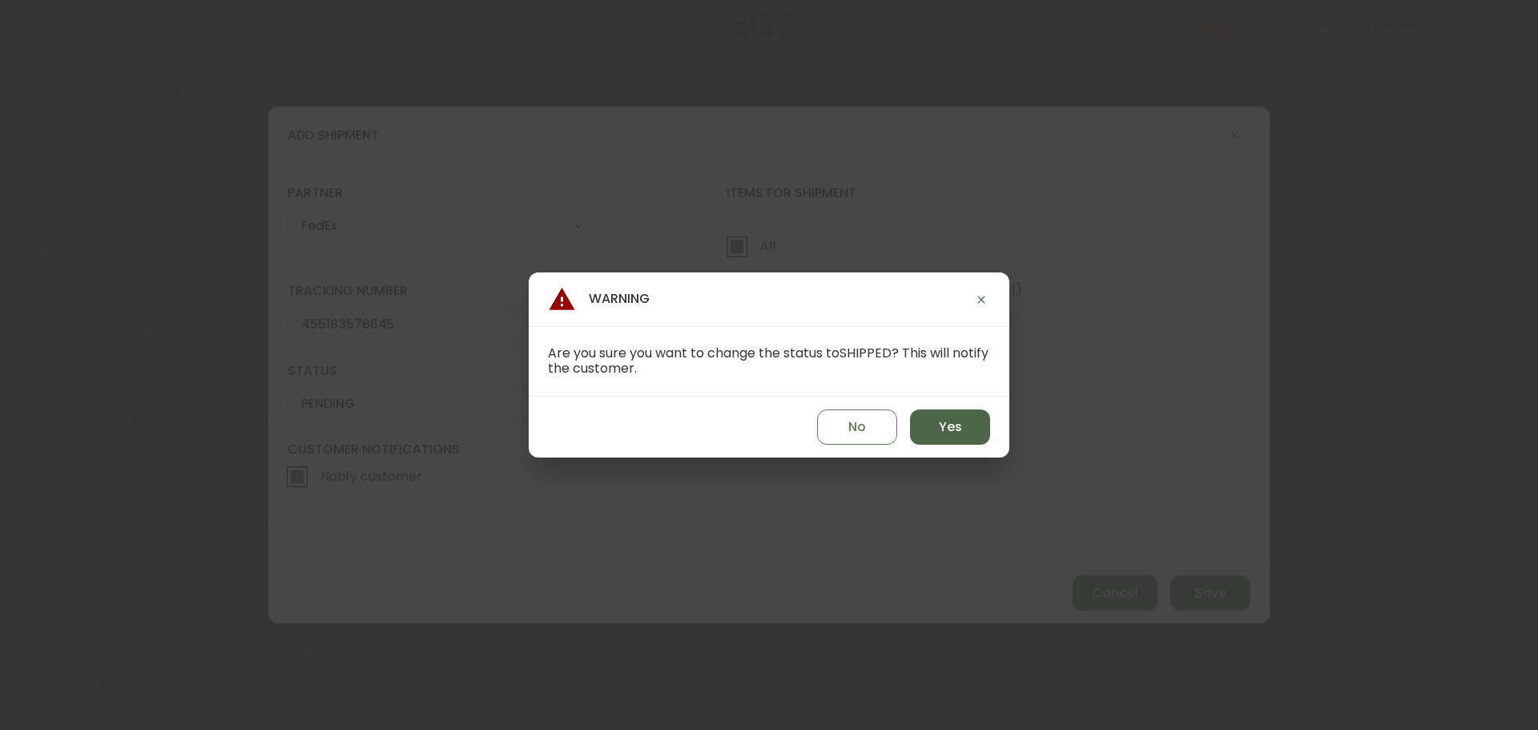
click at [967, 422] on button "Yes" at bounding box center [950, 426] width 80 height 35
type input "SHIPPED"
select select "SHIPPED"
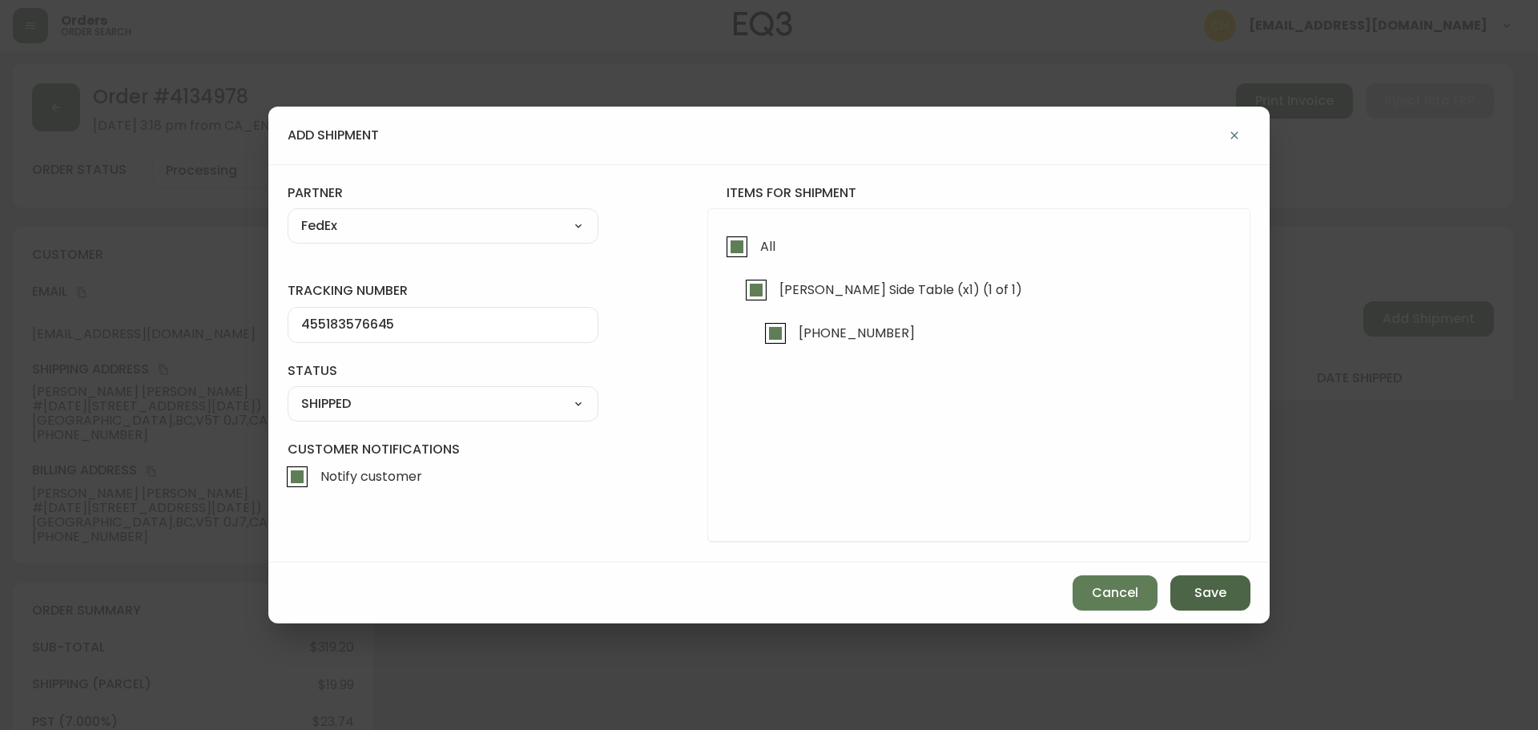
click at [1198, 598] on span "Save" at bounding box center [1210, 593] width 32 height 18
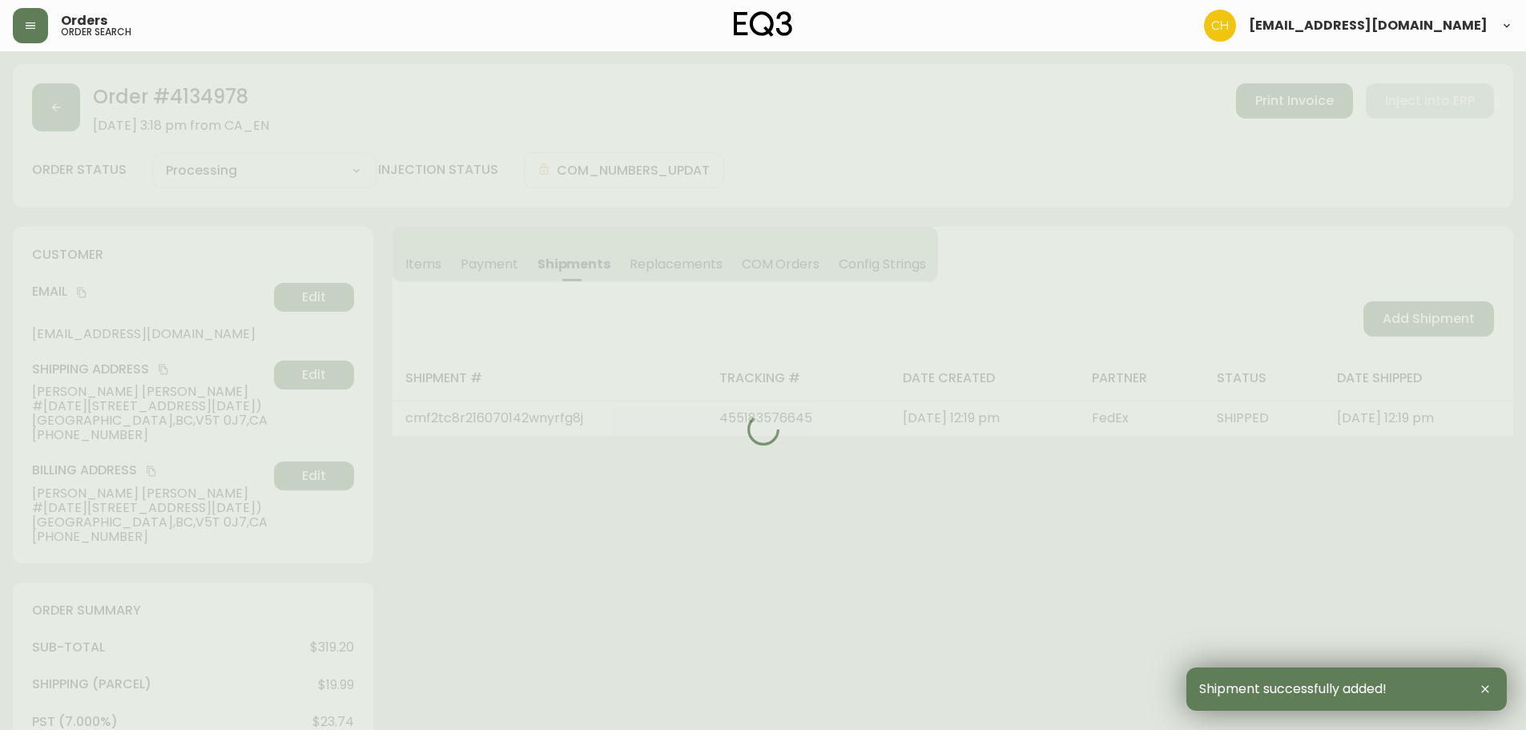
type input "Fully Shipped"
select select "FULLY_SHIPPED"
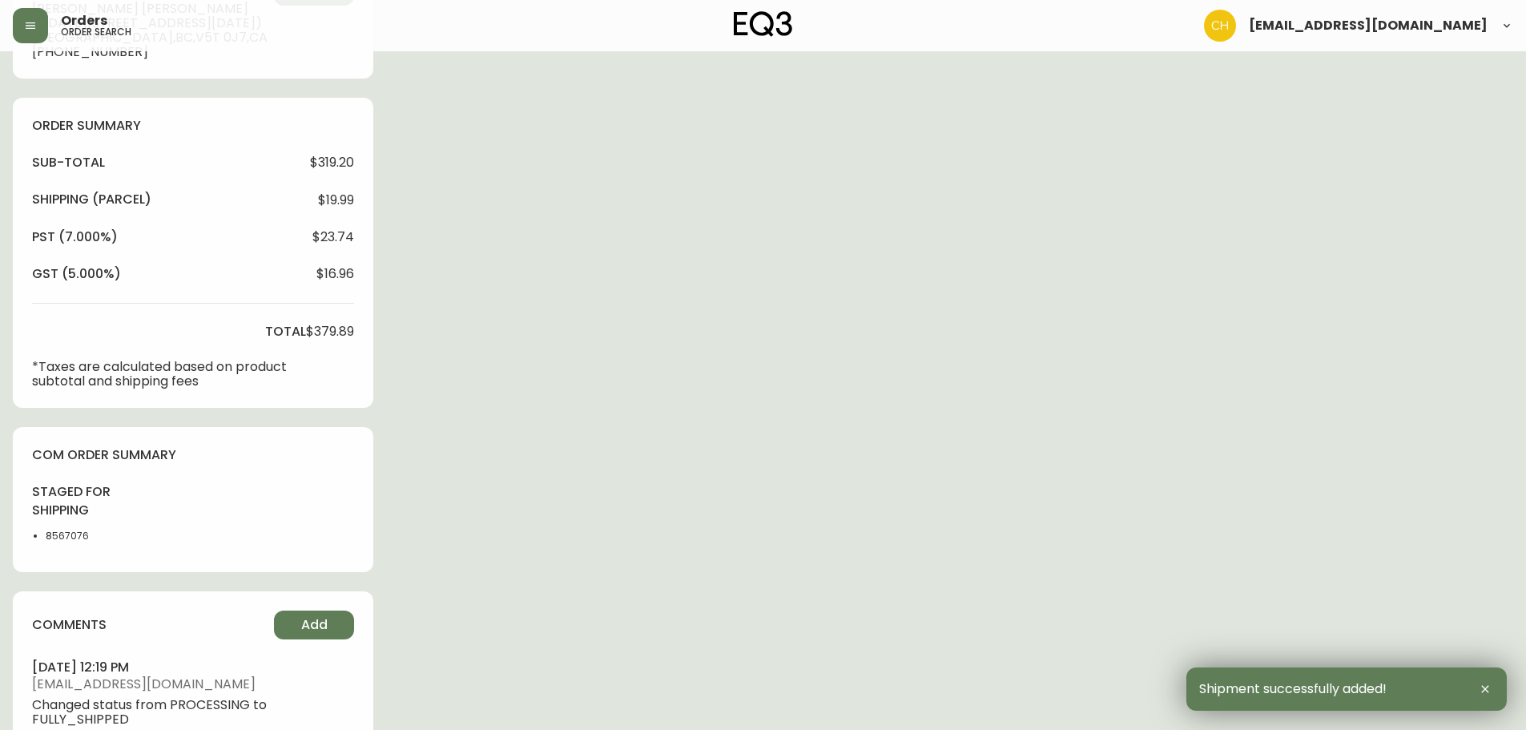
scroll to position [616, 0]
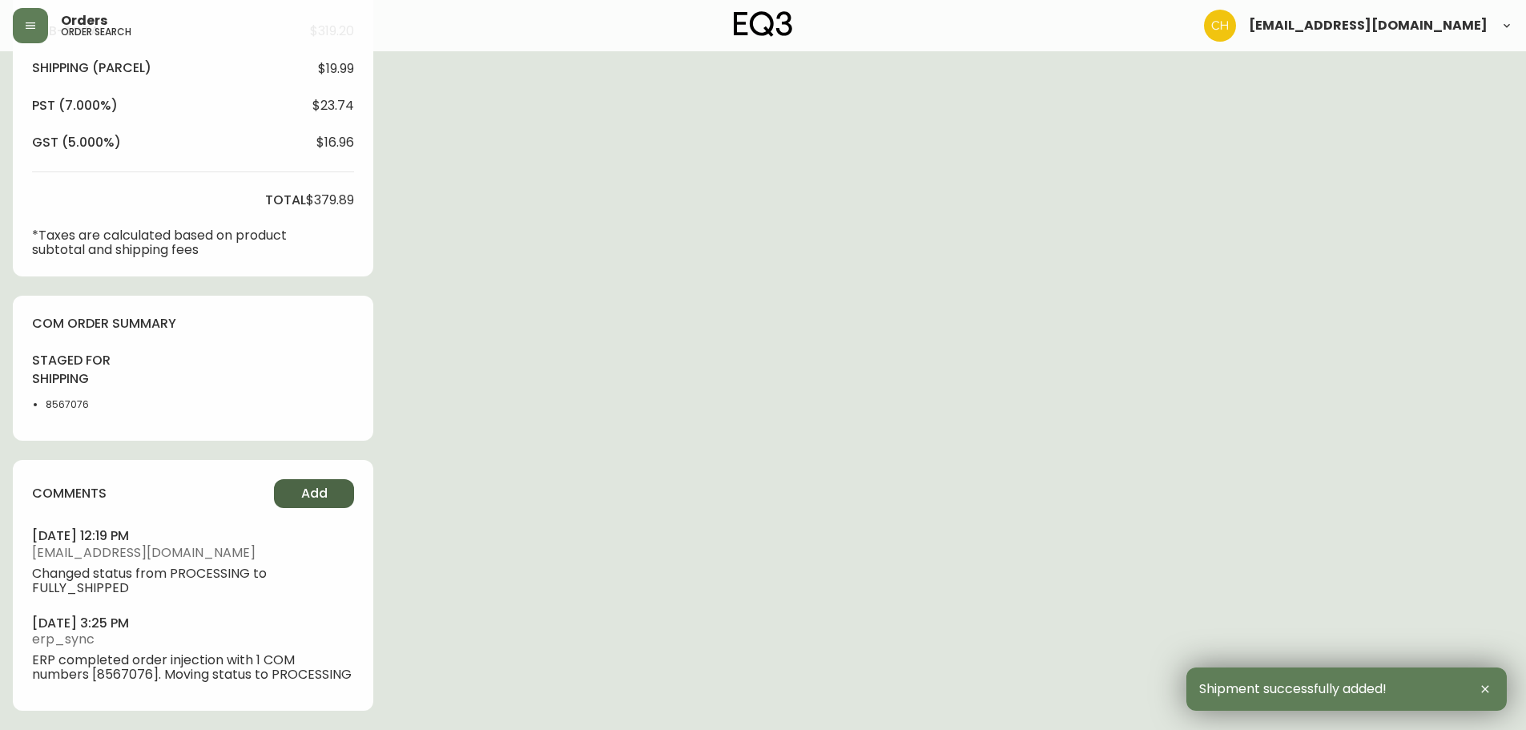
click at [324, 489] on span "Add" at bounding box center [314, 494] width 26 height 18
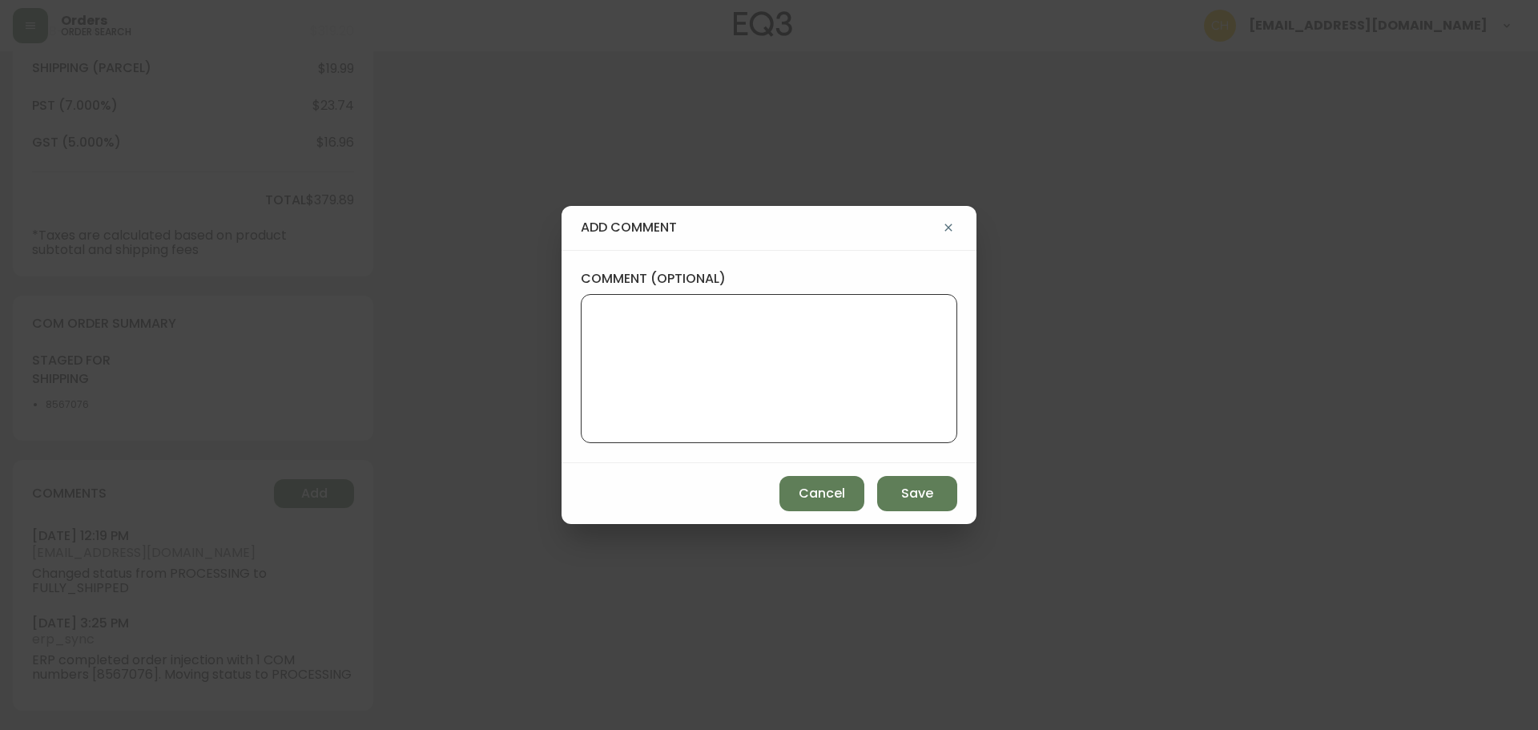
click at [640, 356] on textarea "comment (optional)" at bounding box center [768, 368] width 349 height 128
type textarea "CH"
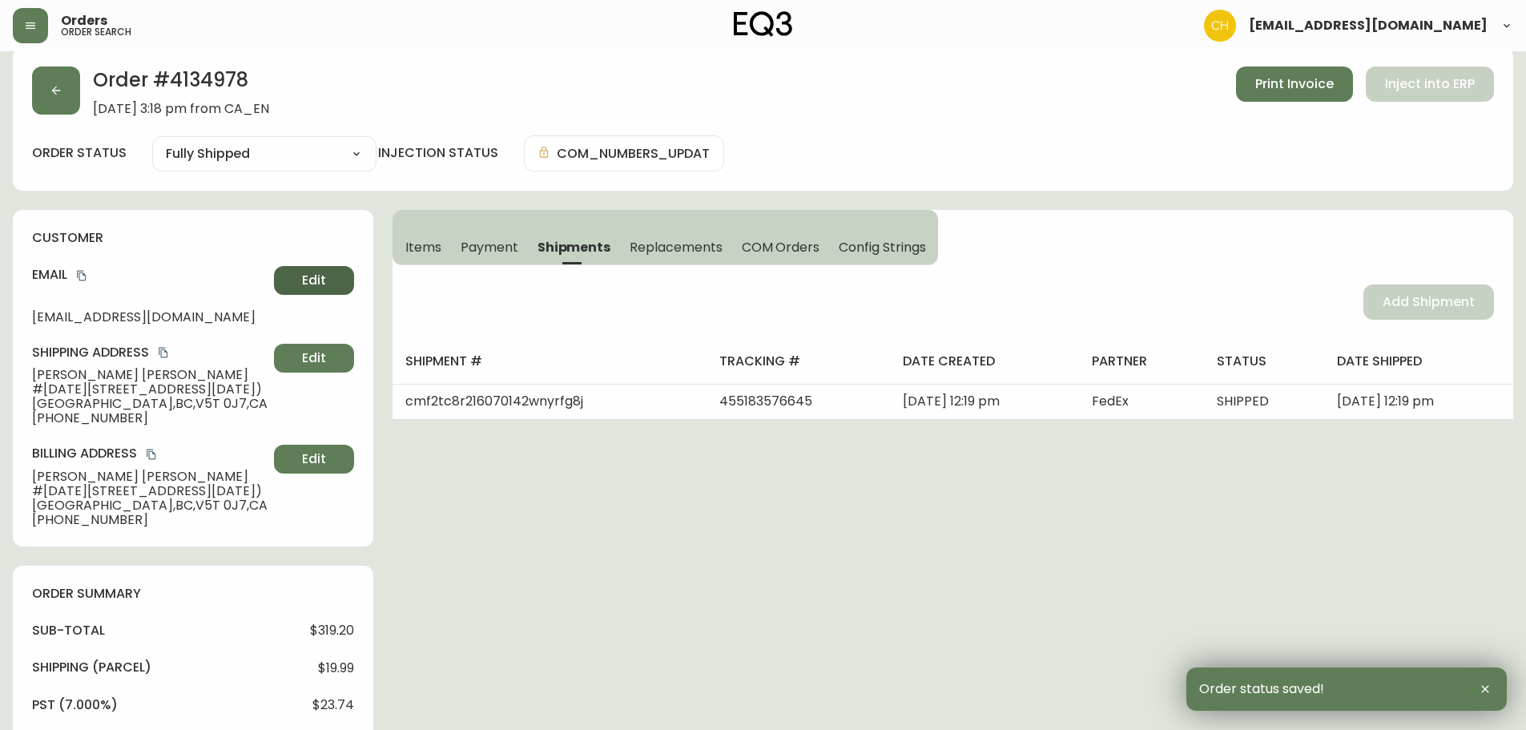
scroll to position [0, 0]
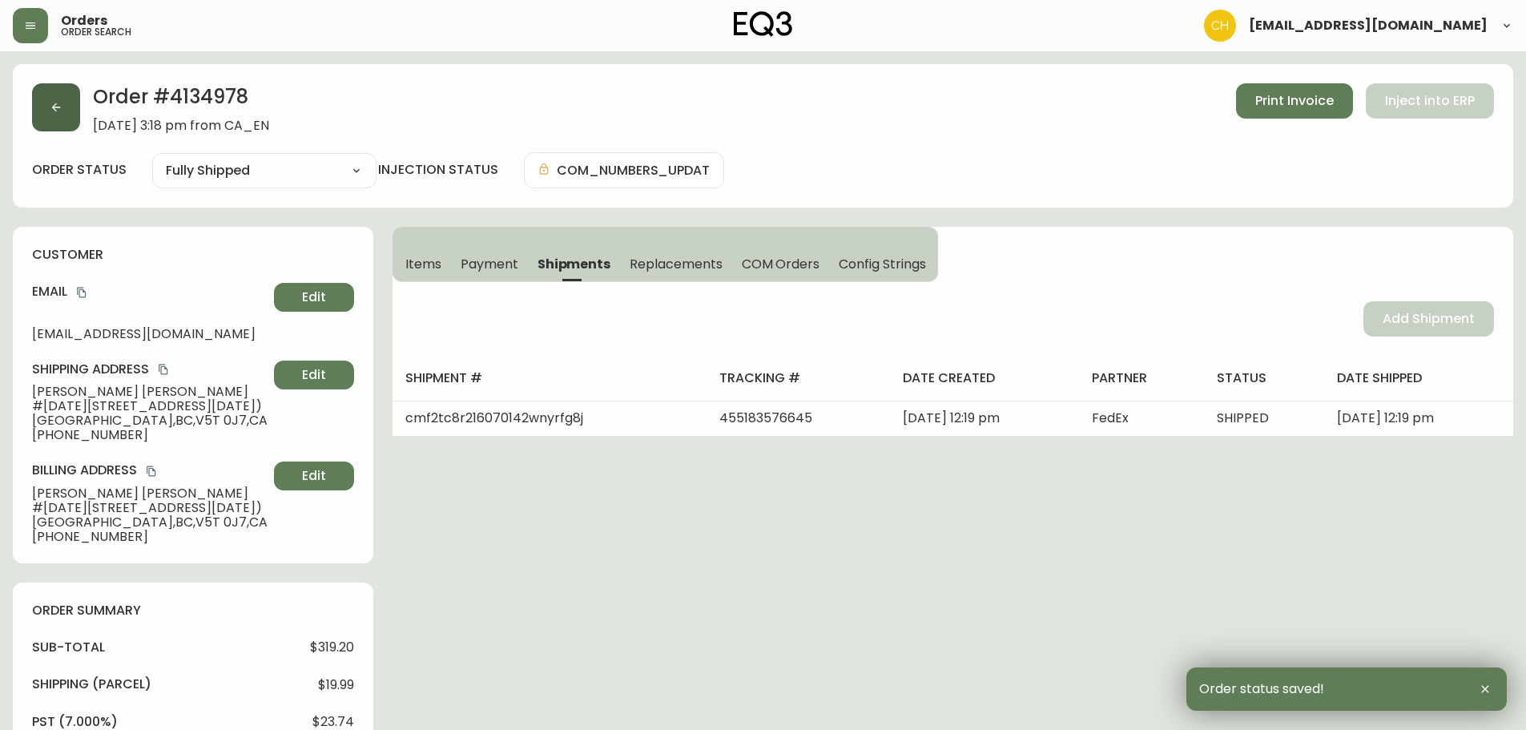
click at [62, 111] on icon "button" at bounding box center [56, 107] width 13 height 13
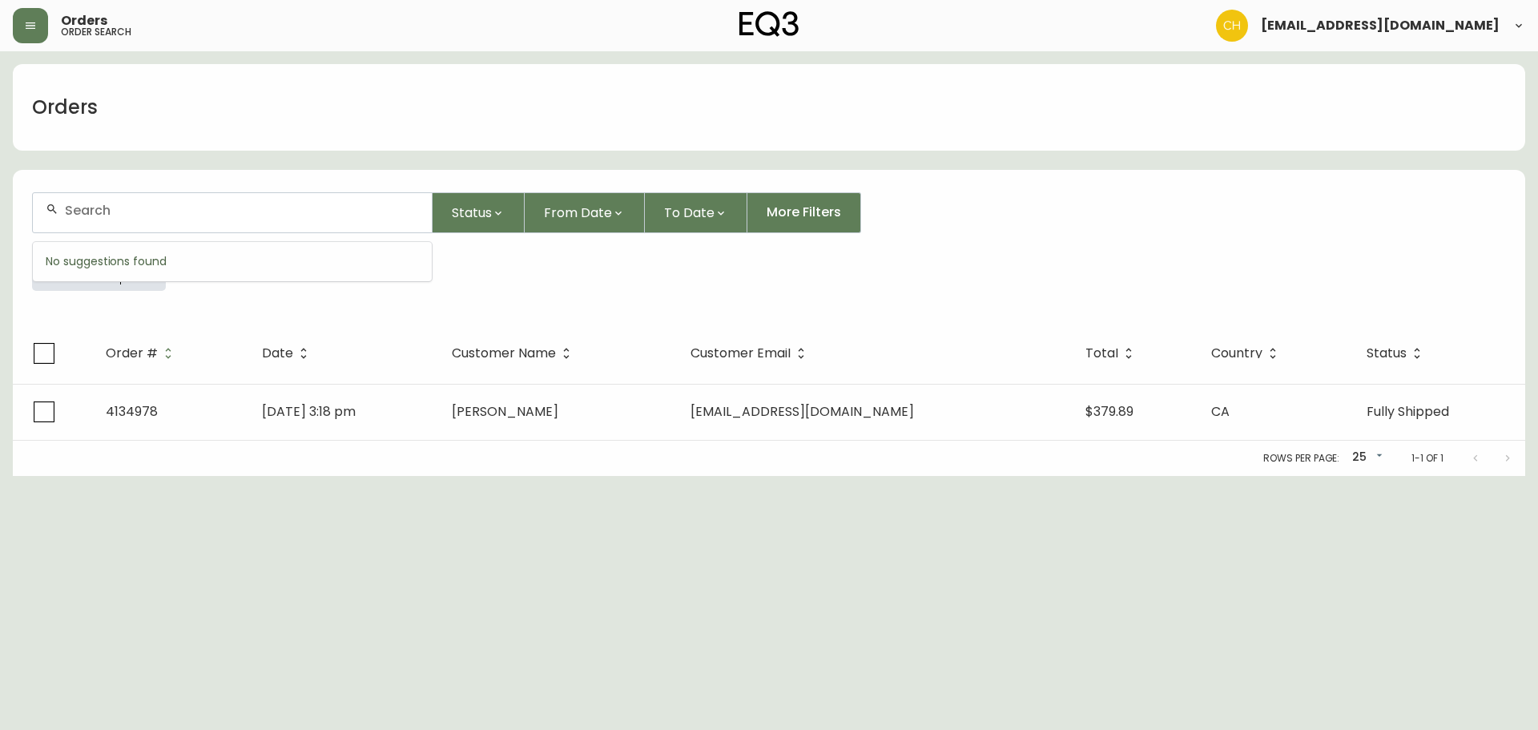
click at [100, 212] on input "text" at bounding box center [242, 210] width 354 height 15
type input "4134987"
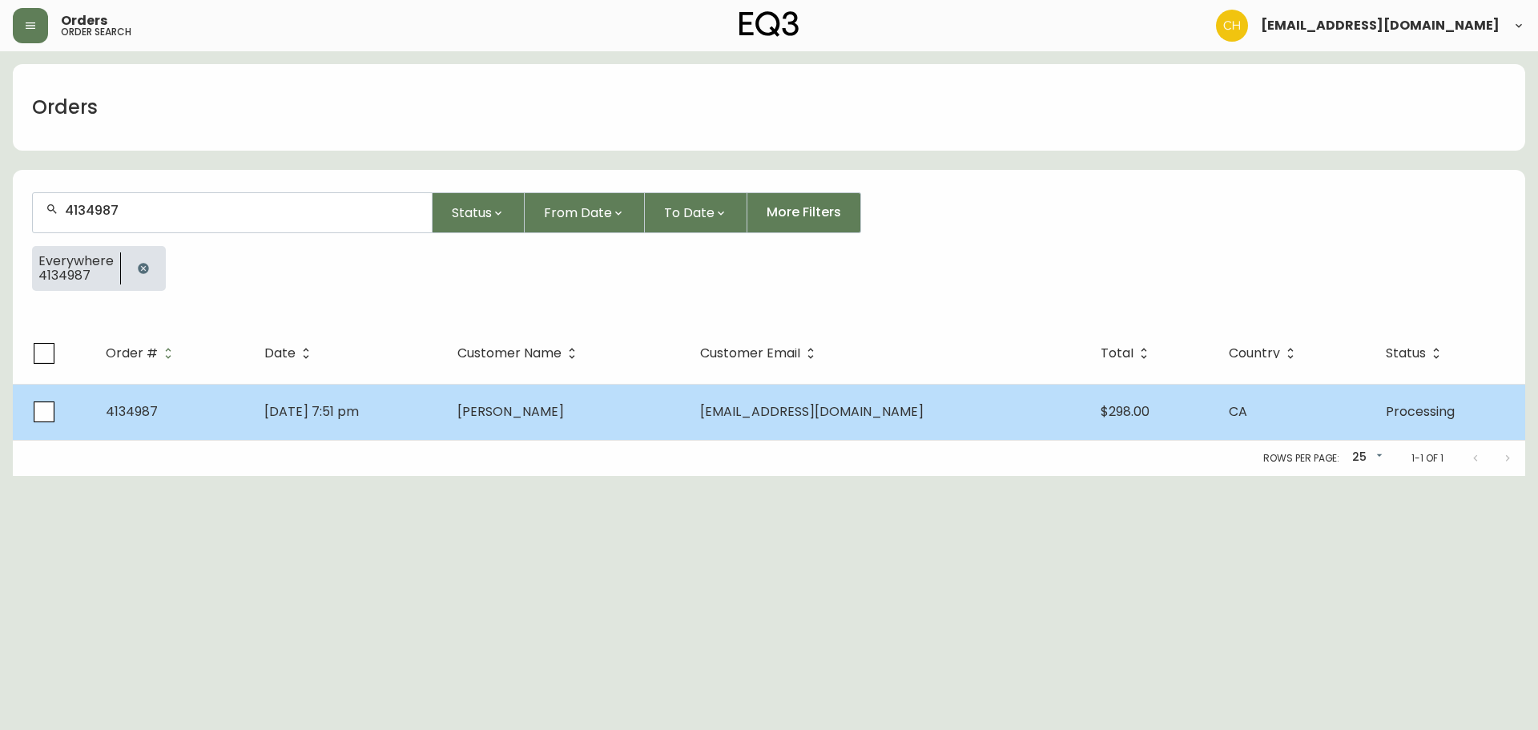
click at [445, 423] on td "[DATE] 7:51 pm" at bounding box center [348, 412] width 193 height 56
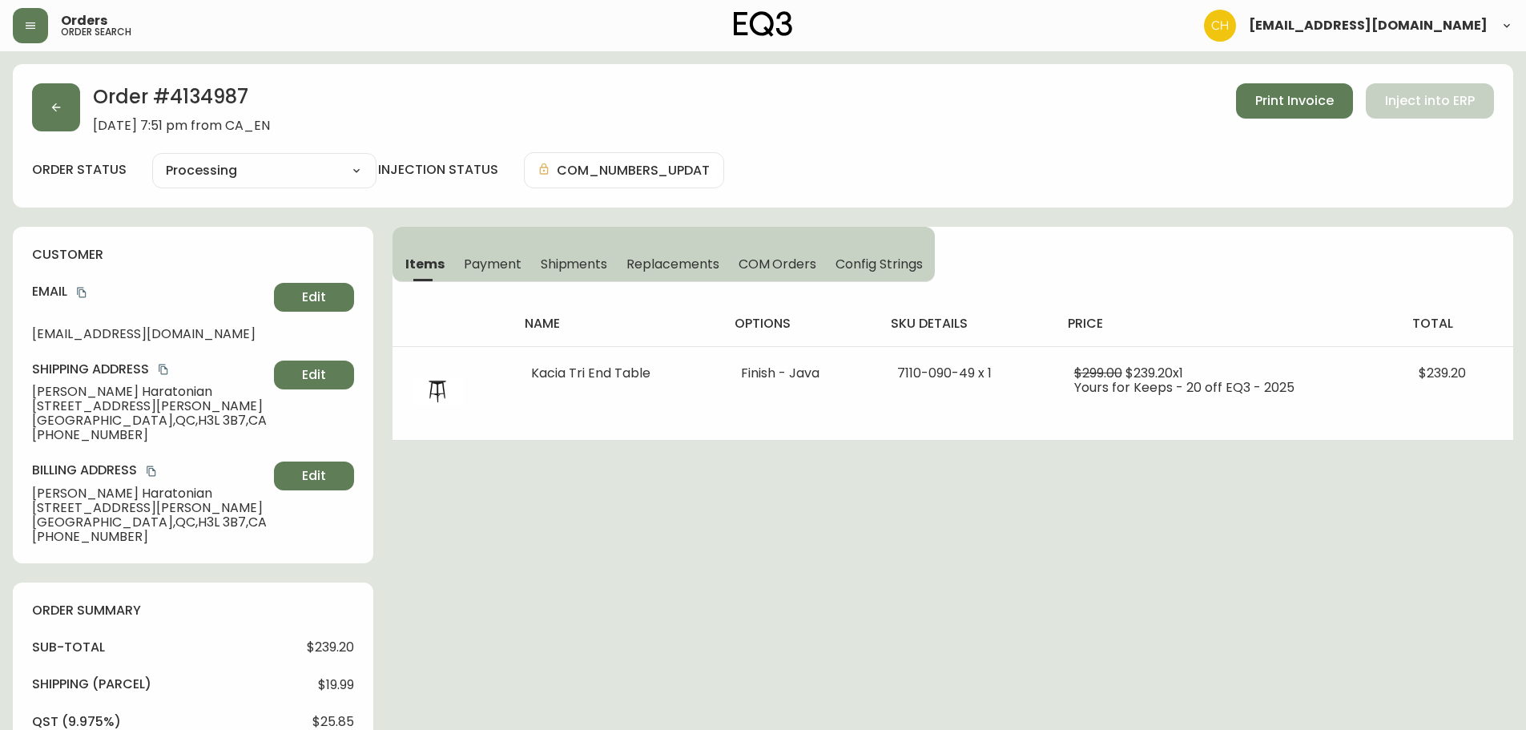
type input "Processing"
select select "PROCESSING"
click at [562, 266] on span "Shipments" at bounding box center [574, 264] width 67 height 17
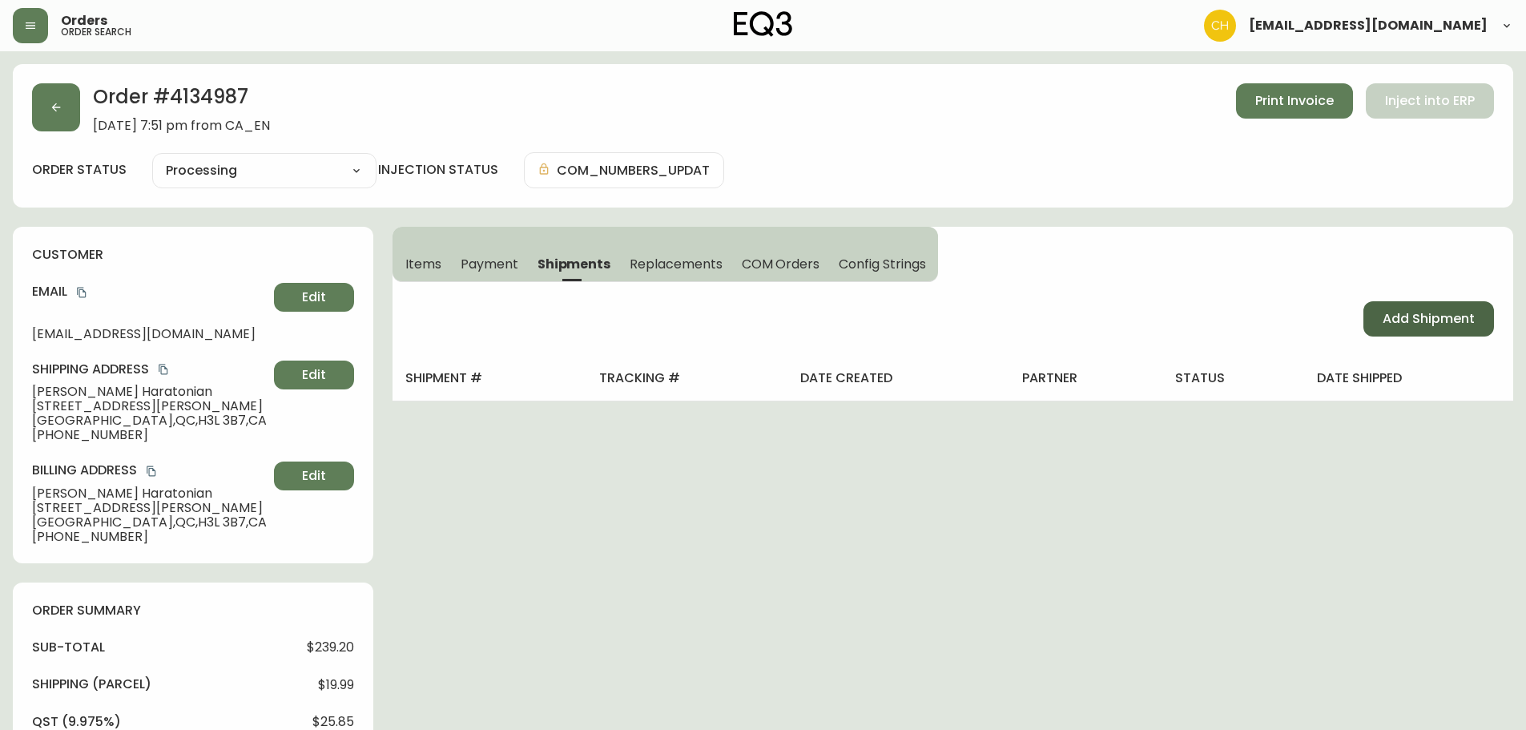
click at [1395, 322] on span "Add Shipment" at bounding box center [1429, 319] width 92 height 18
select select "PENDING"
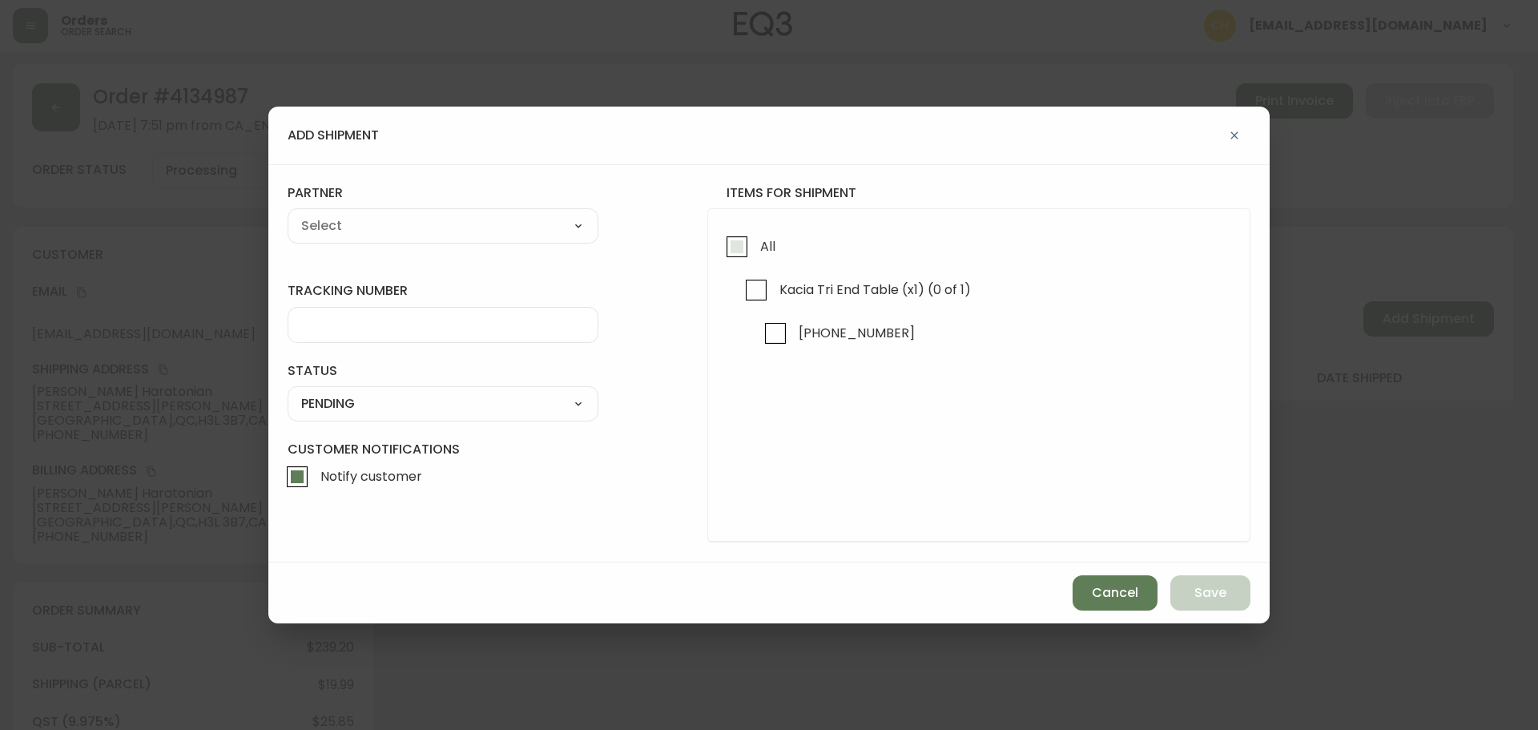
drag, startPoint x: 732, startPoint y: 248, endPoint x: 708, endPoint y: 248, distance: 24.0
click at [730, 248] on input "All" at bounding box center [737, 246] width 37 height 37
checkbox input "true"
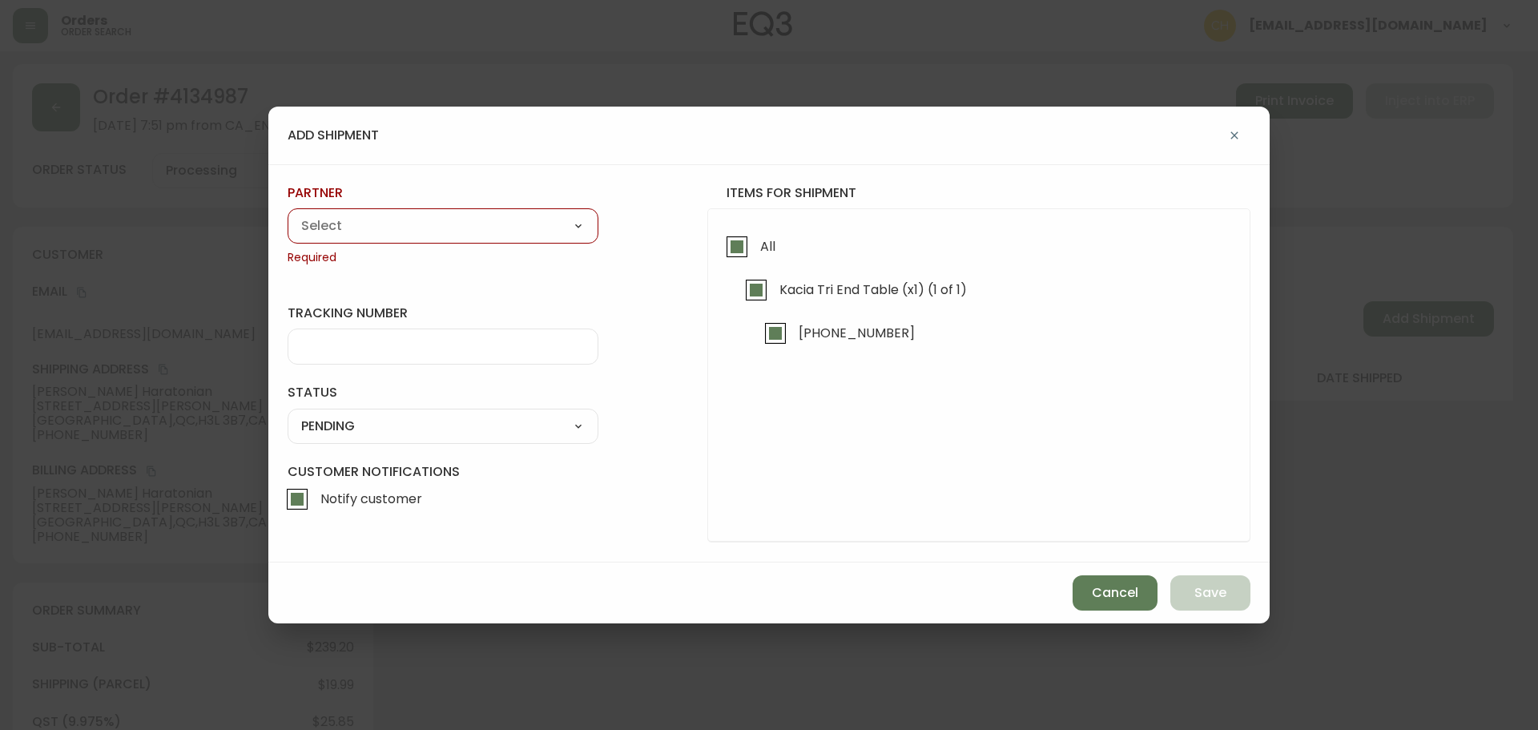
drag, startPoint x: 521, startPoint y: 227, endPoint x: 493, endPoint y: 236, distance: 28.6
click at [512, 229] on select "A Move to Remember LLC ABF Freight Alero [PERSON_NAME] Canada Post CDS Ceva Log…" at bounding box center [443, 226] width 311 height 24
select select "cjy0a9taa01x001669l98m63c"
click at [288, 214] on select "A Move to Remember LLC ABF Freight Alero [PERSON_NAME] Canada Post CDS Ceva Log…" at bounding box center [443, 226] width 311 height 24
type input "FedEx"
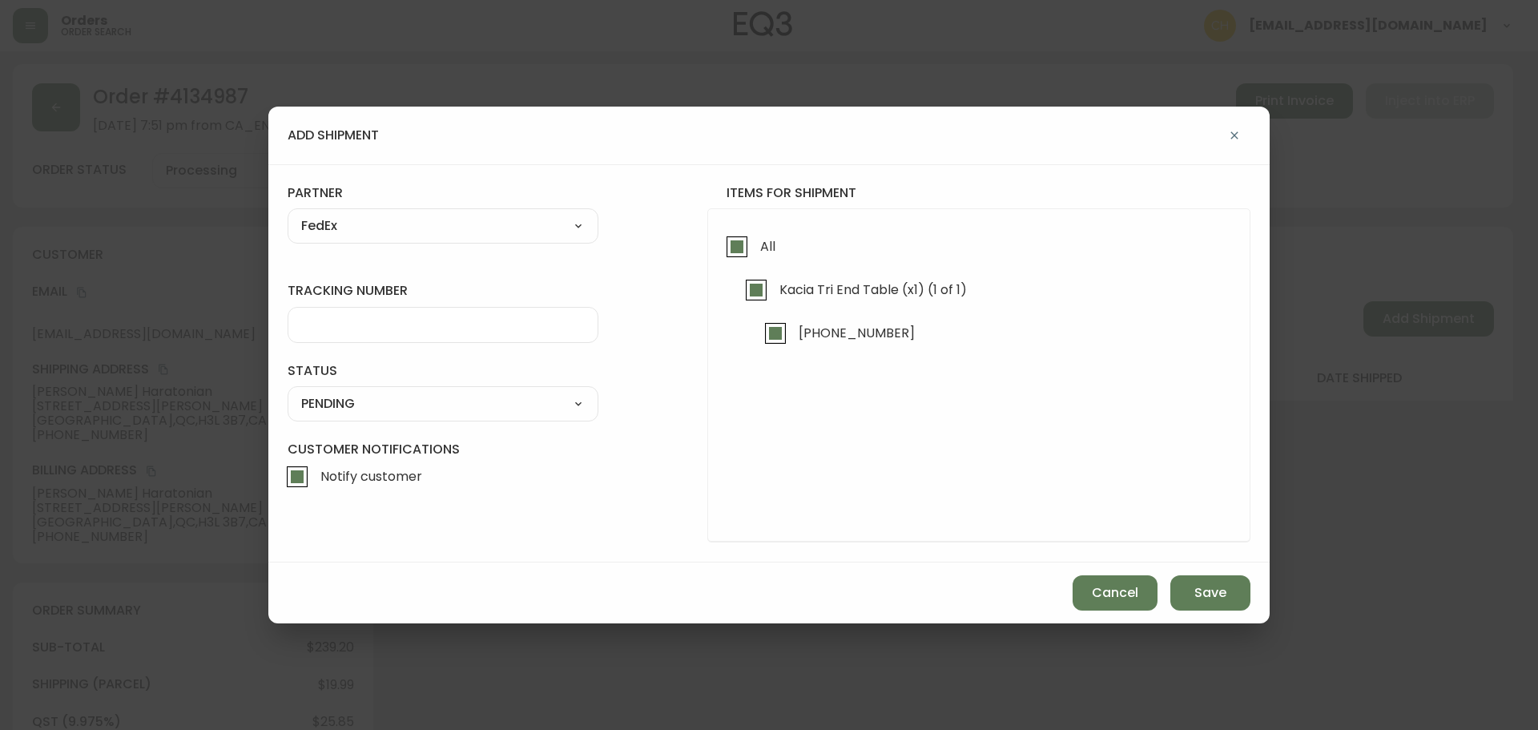
click at [361, 318] on input "tracking number" at bounding box center [443, 324] width 284 height 15
type input "455183576656"
click at [352, 413] on select "SHIPPED PENDING CANCELLED" at bounding box center [443, 404] width 311 height 24
click at [288, 392] on select "SHIPPED PENDING CANCELLED" at bounding box center [443, 404] width 311 height 24
select select "PENDING"
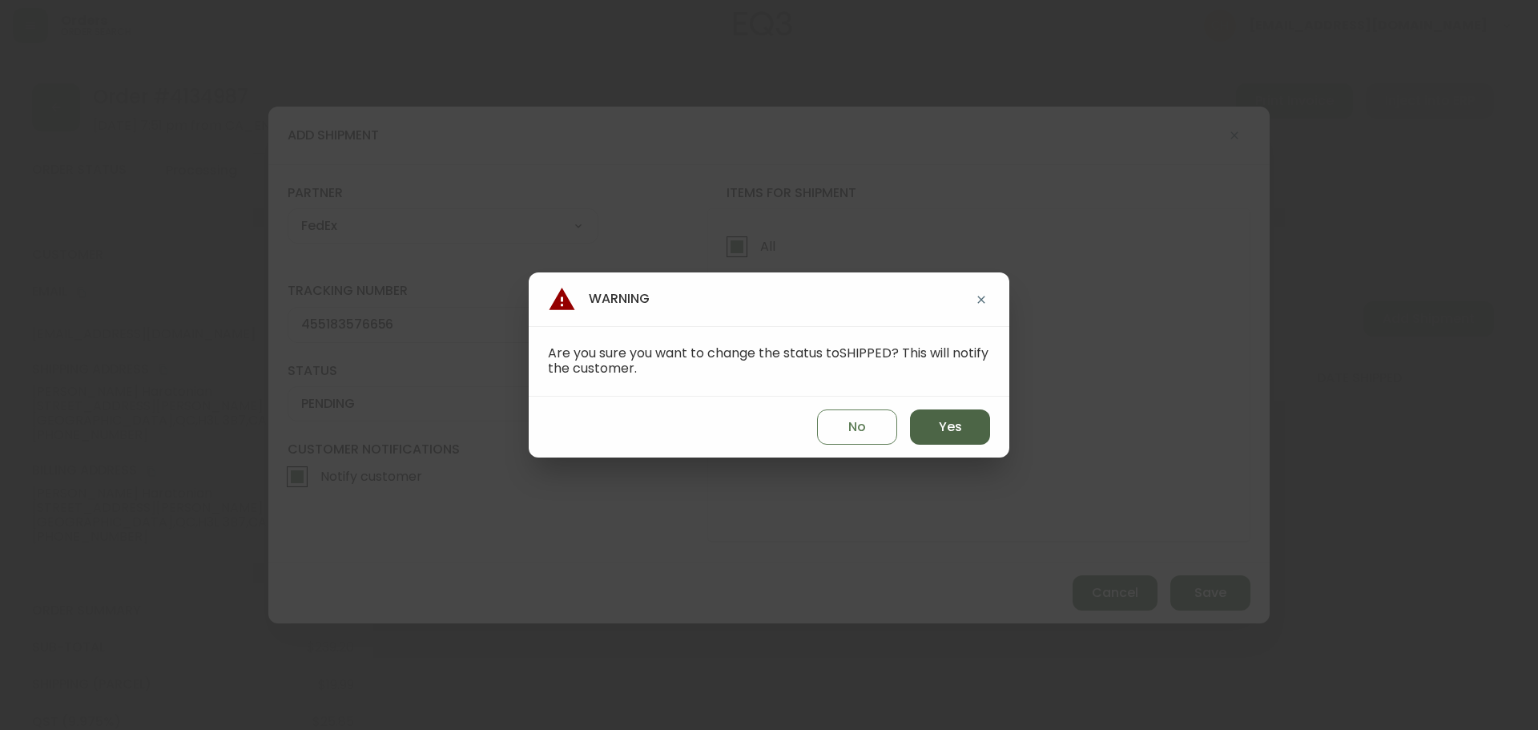
click at [950, 419] on button "Yes" at bounding box center [950, 426] width 80 height 35
type input "SHIPPED"
select select "SHIPPED"
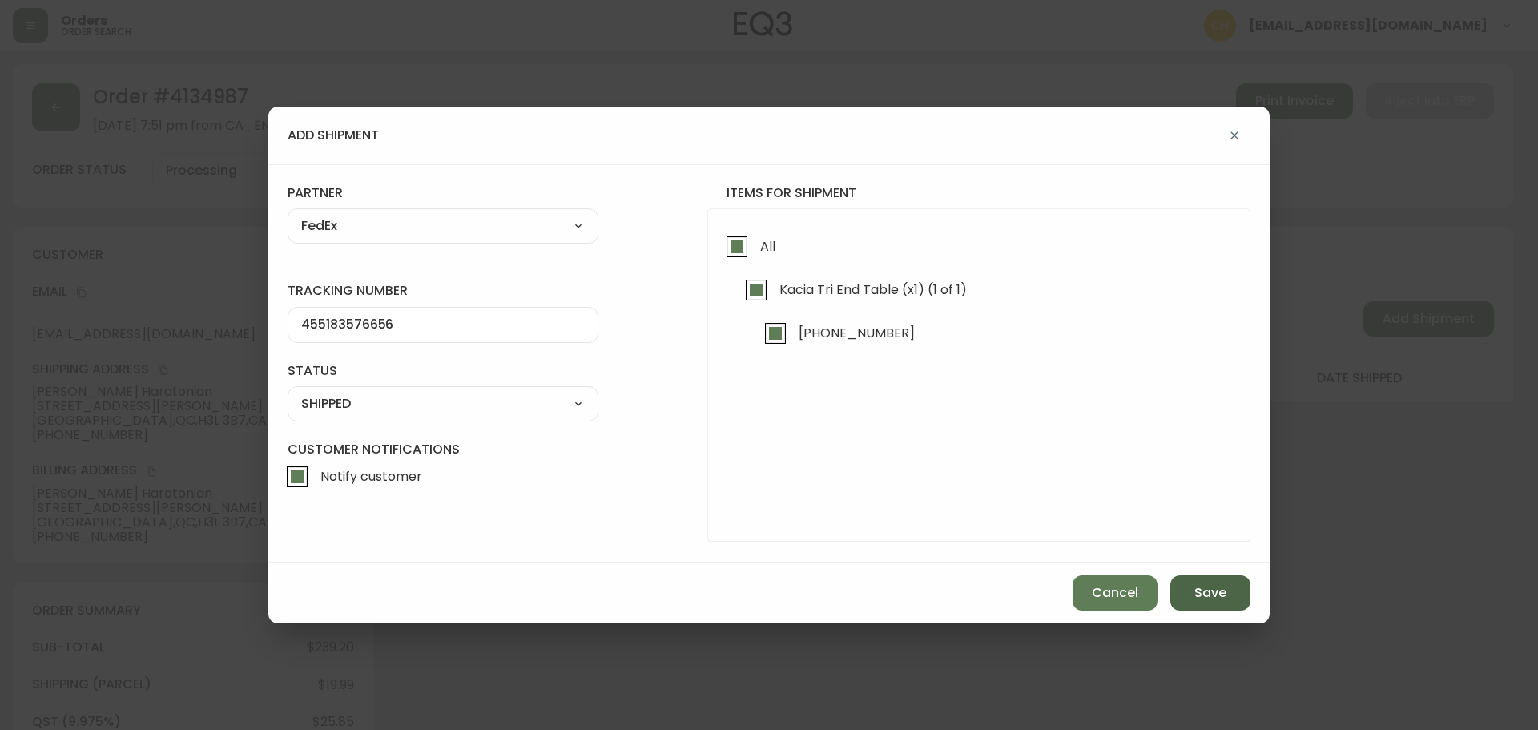
click at [1210, 596] on span "Save" at bounding box center [1210, 593] width 32 height 18
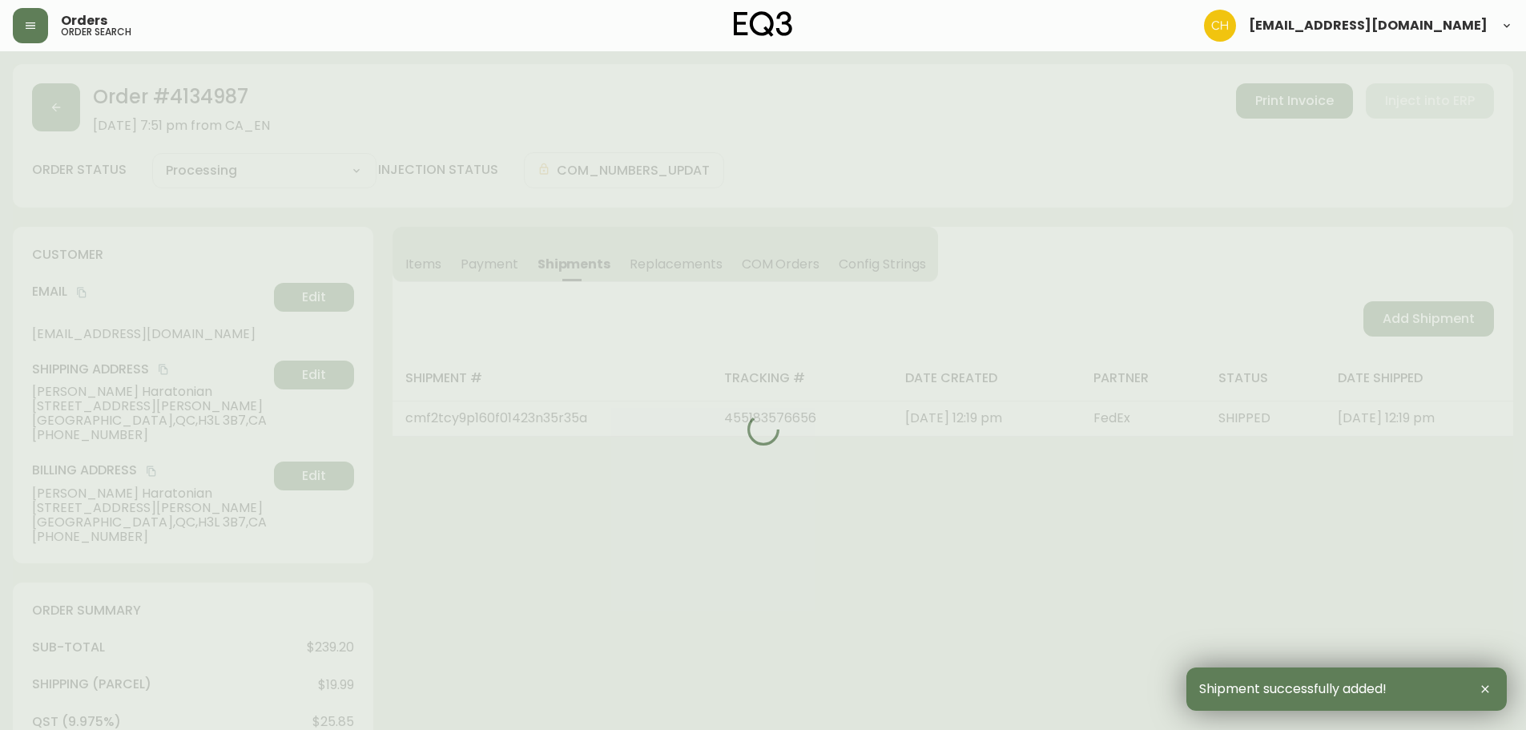
type input "Fully Shipped"
select select "FULLY_SHIPPED"
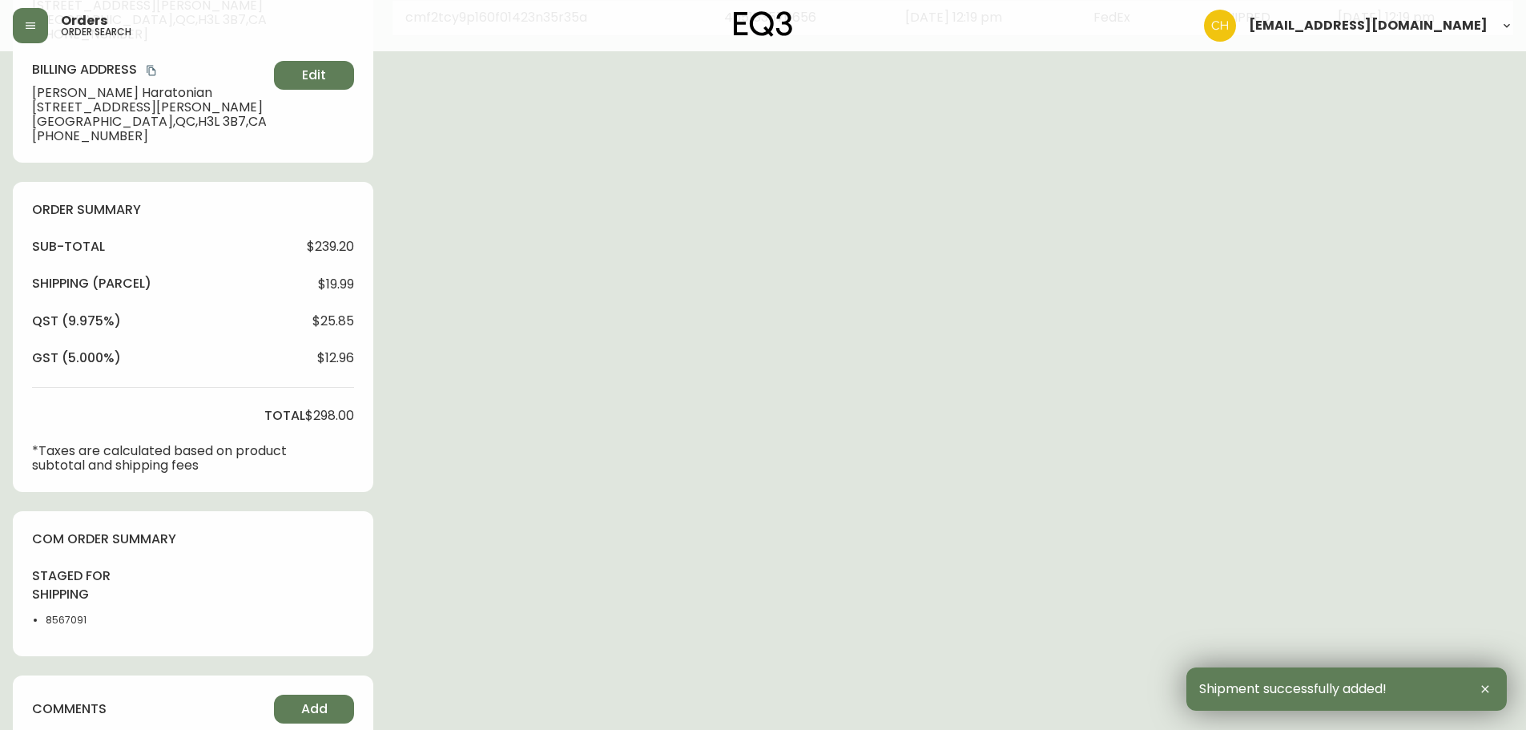
scroll to position [616, 0]
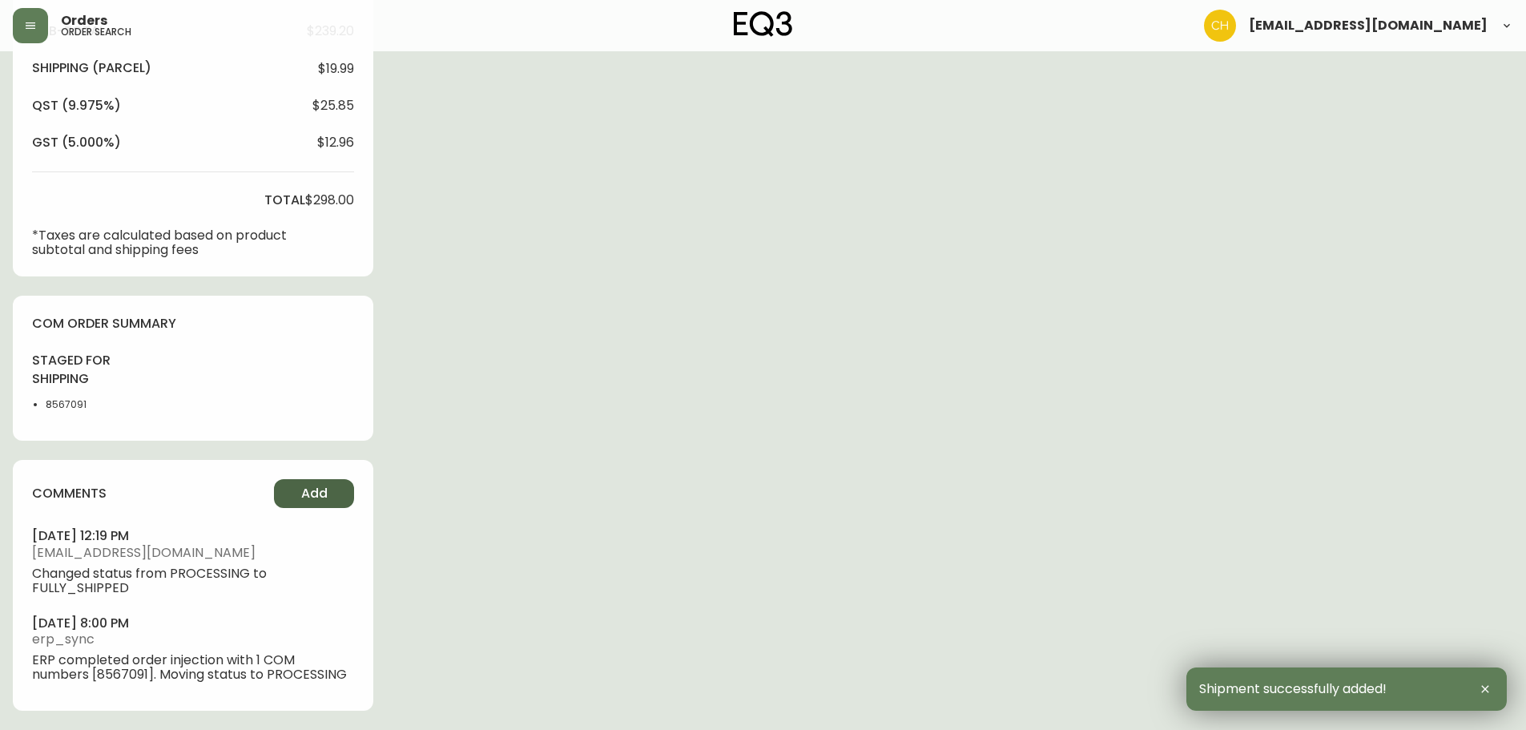
click at [300, 496] on button "Add" at bounding box center [314, 493] width 80 height 29
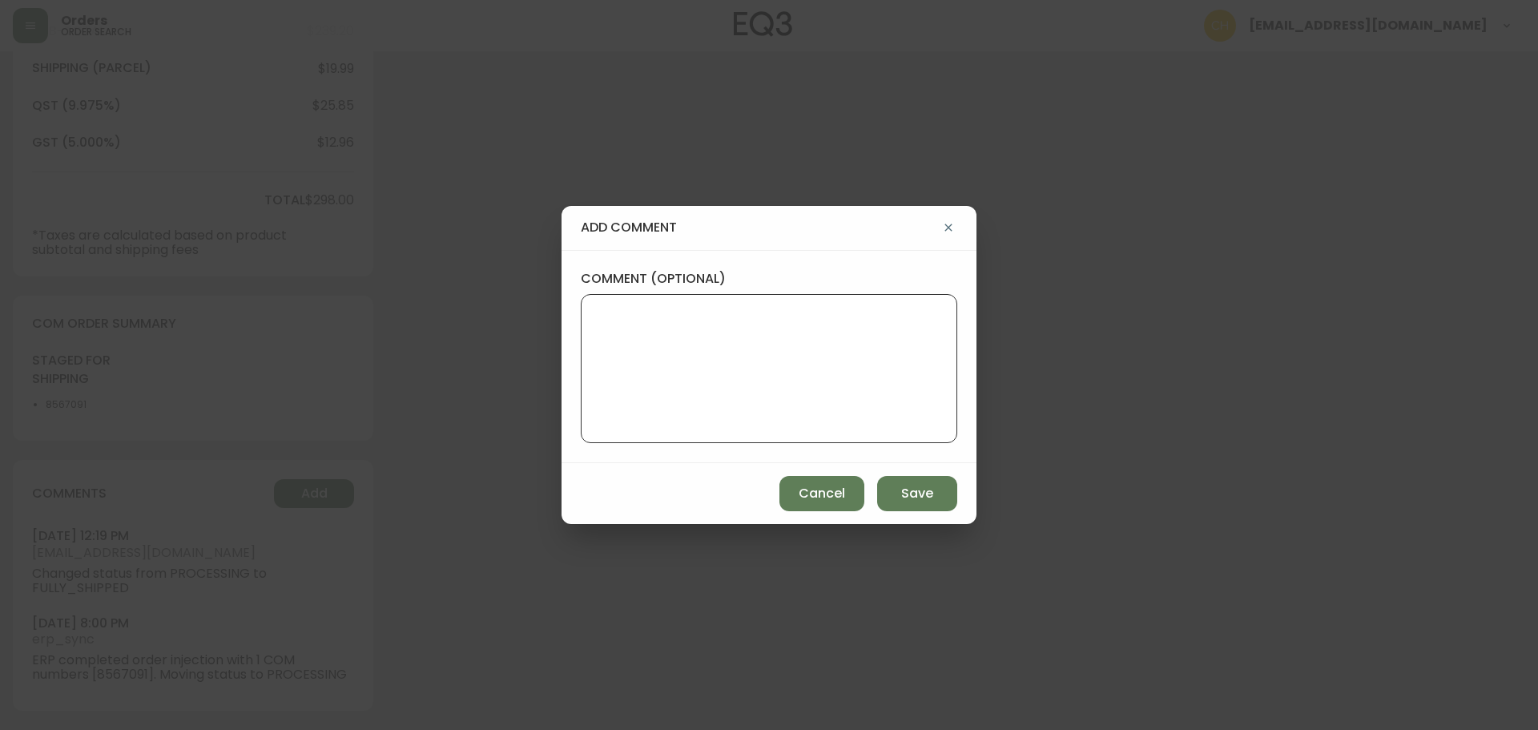
click at [634, 375] on textarea "comment (optional)" at bounding box center [768, 368] width 349 height 128
type textarea "CH"
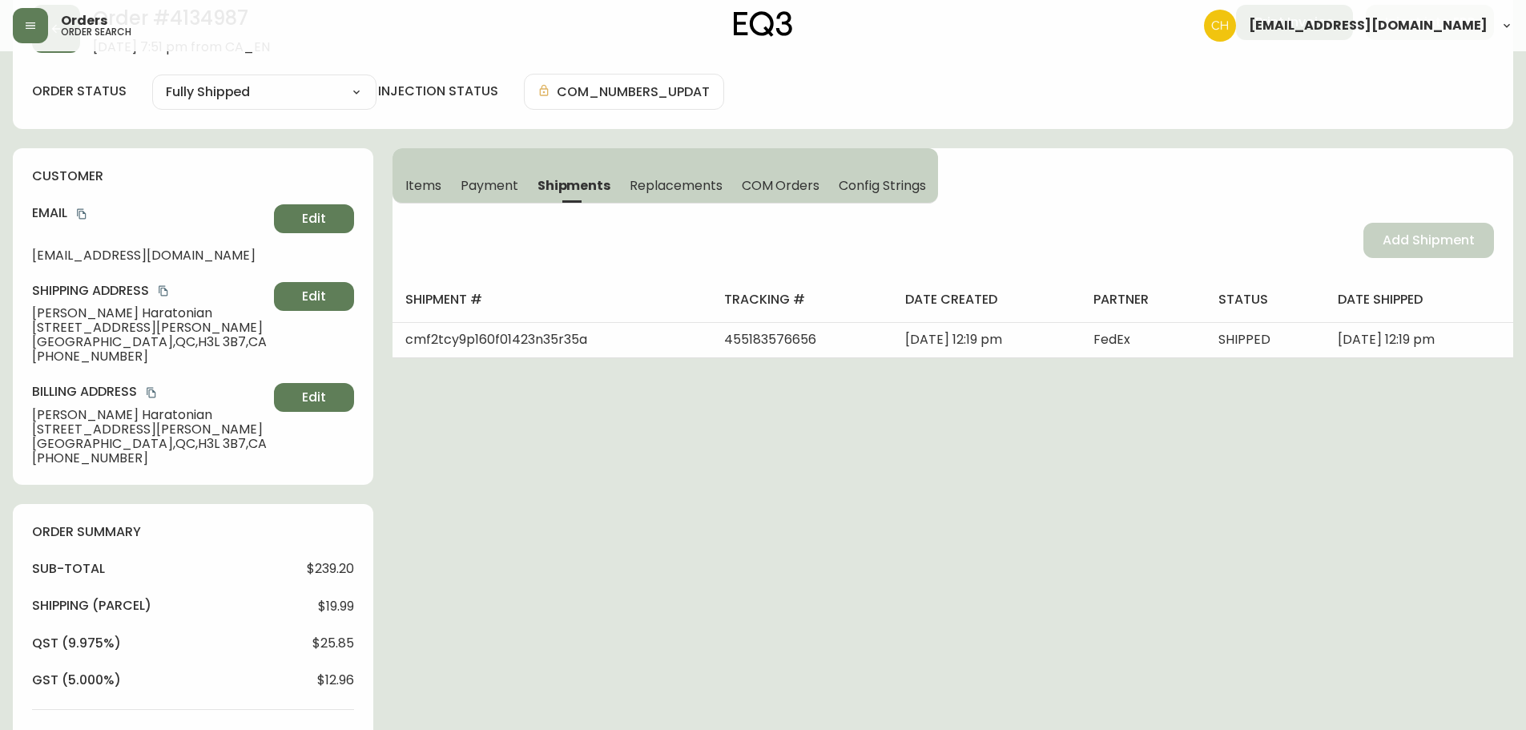
scroll to position [0, 0]
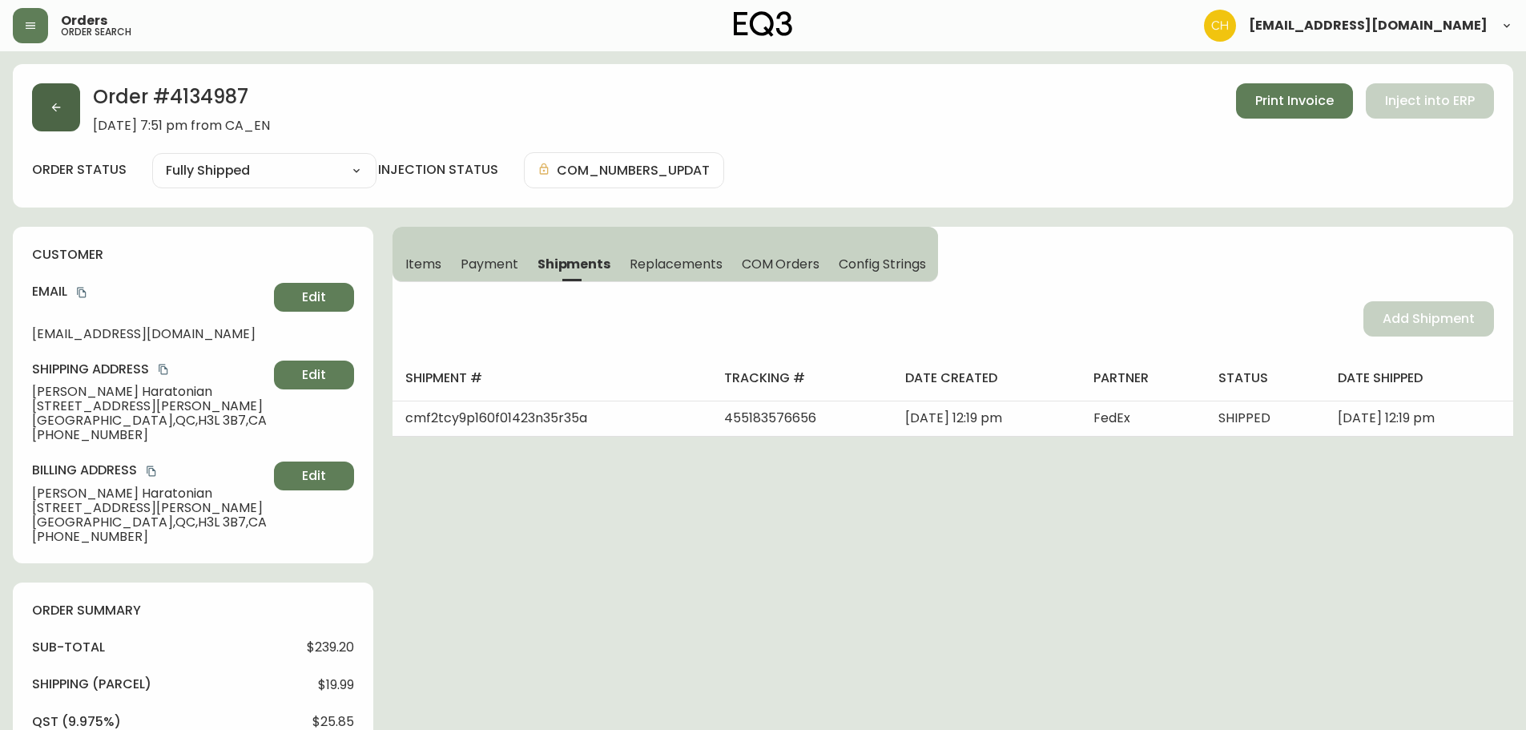
click at [55, 109] on icon "button" at bounding box center [56, 107] width 13 height 13
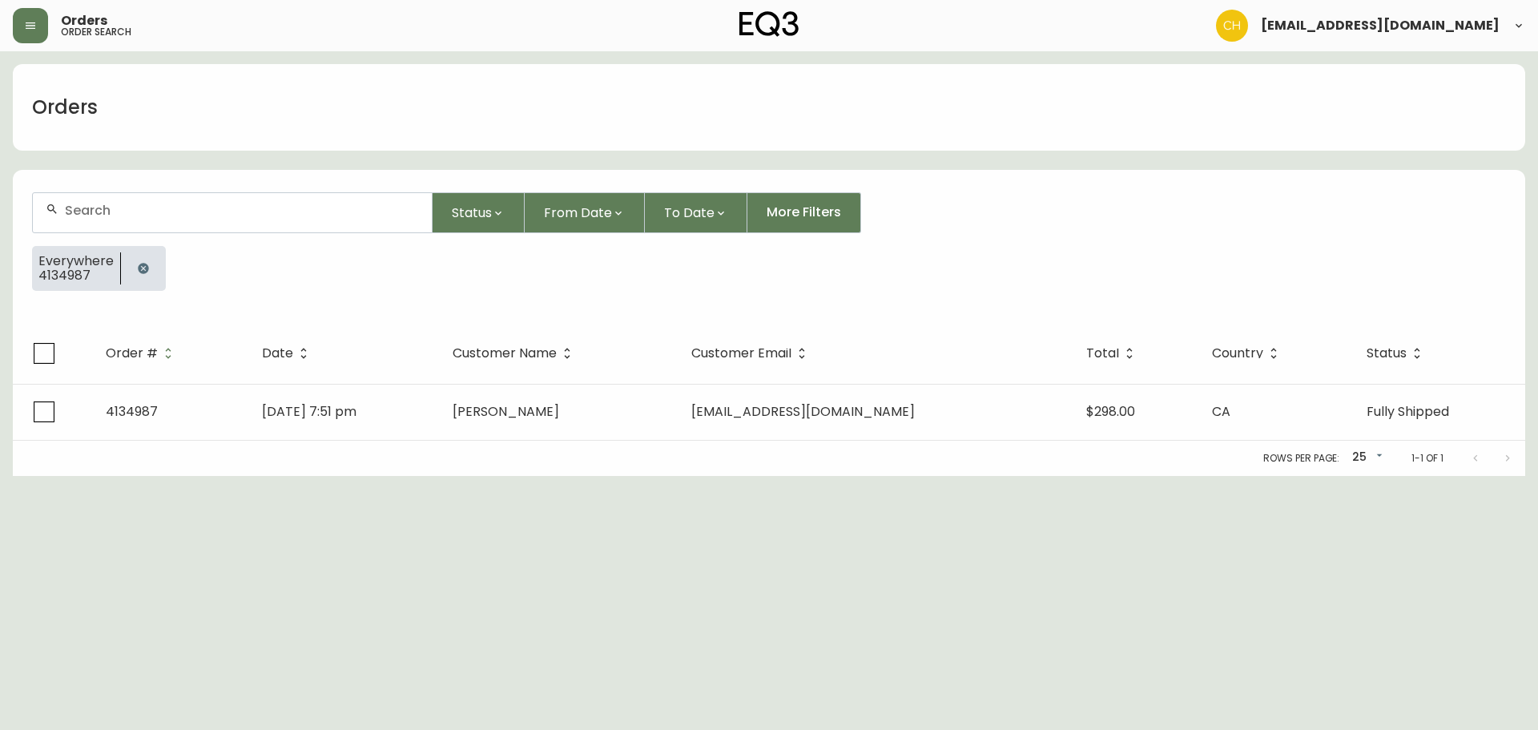
click at [109, 215] on input "text" at bounding box center [242, 210] width 354 height 15
type input "4134954"
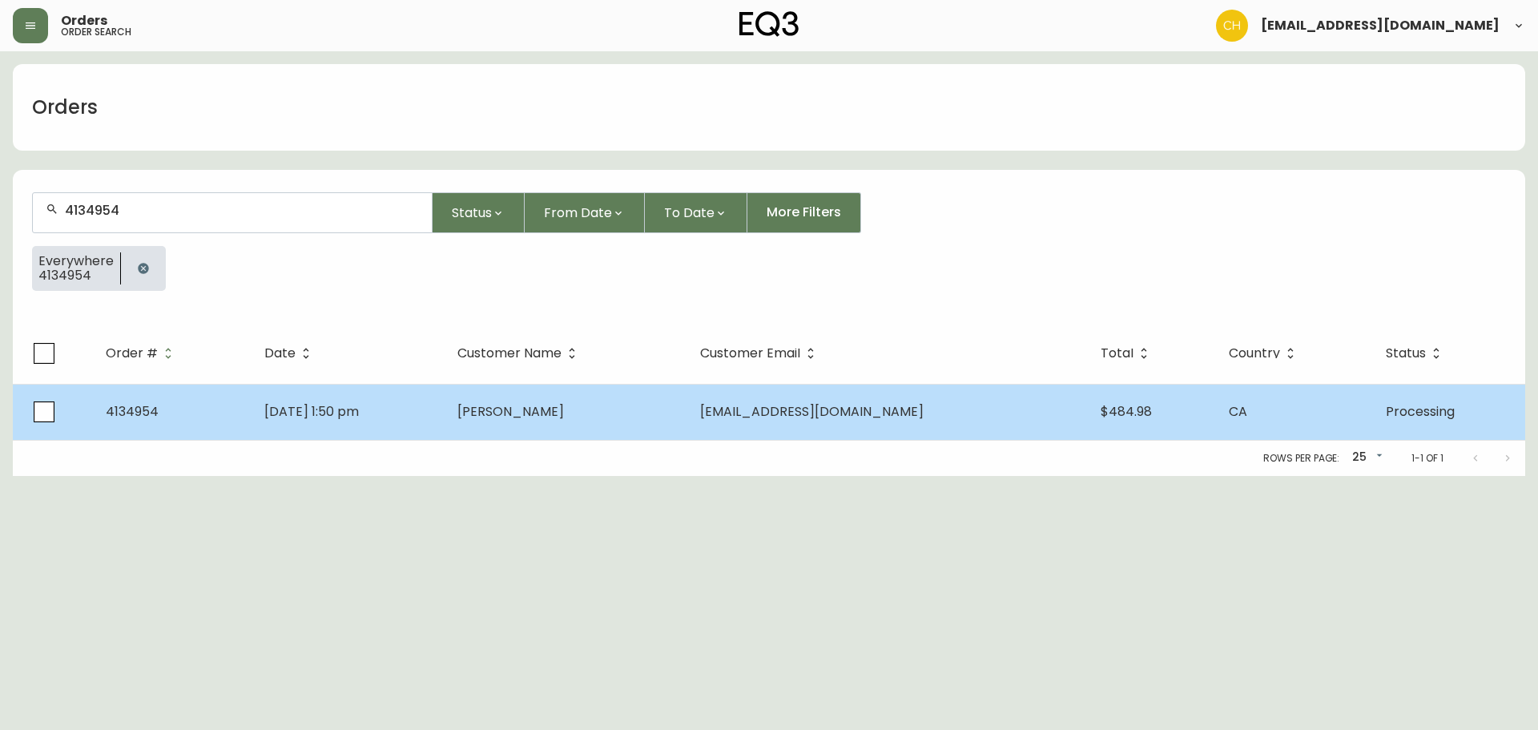
click at [528, 406] on td "[PERSON_NAME]" at bounding box center [566, 412] width 243 height 56
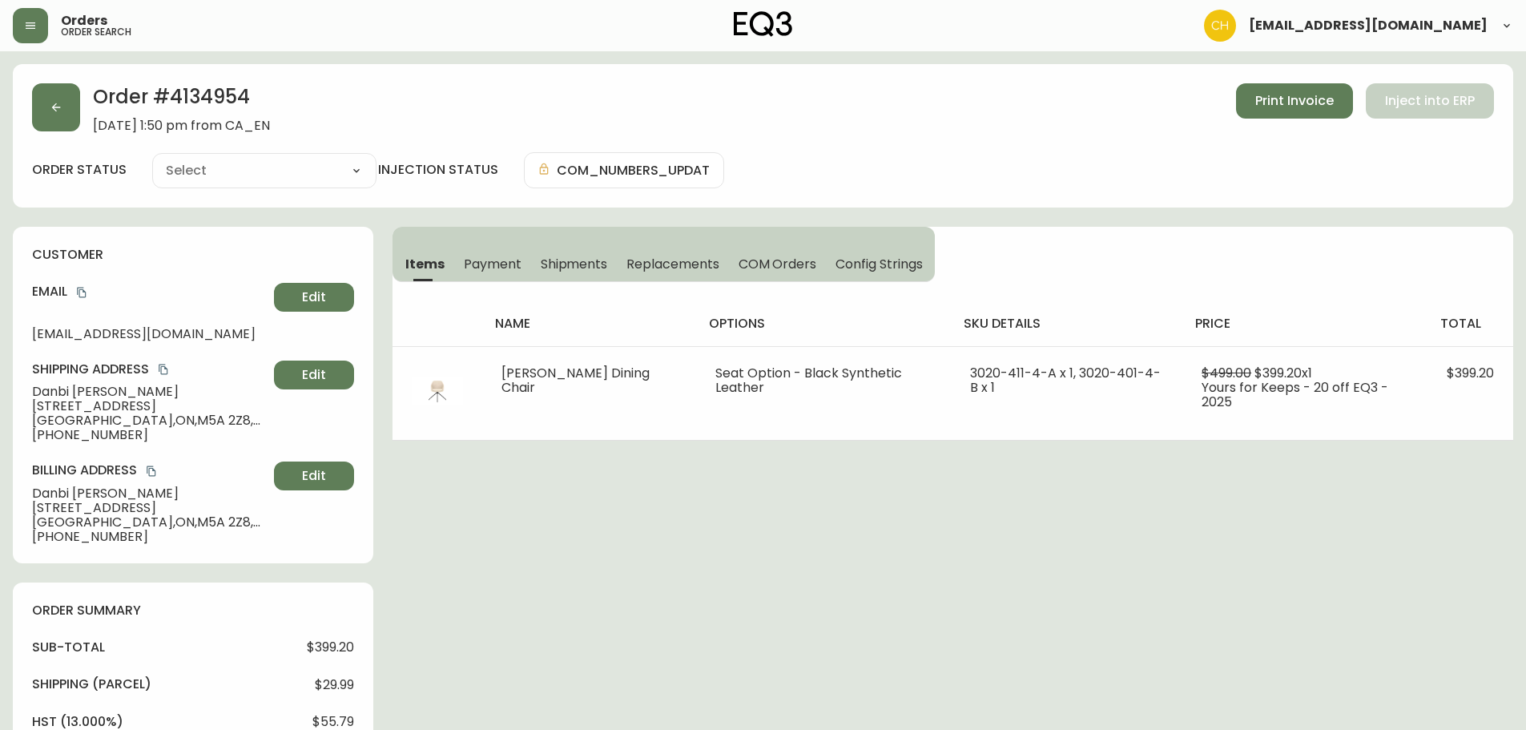
type input "Processing"
select select "PROCESSING"
click at [566, 264] on span "Shipments" at bounding box center [574, 264] width 67 height 17
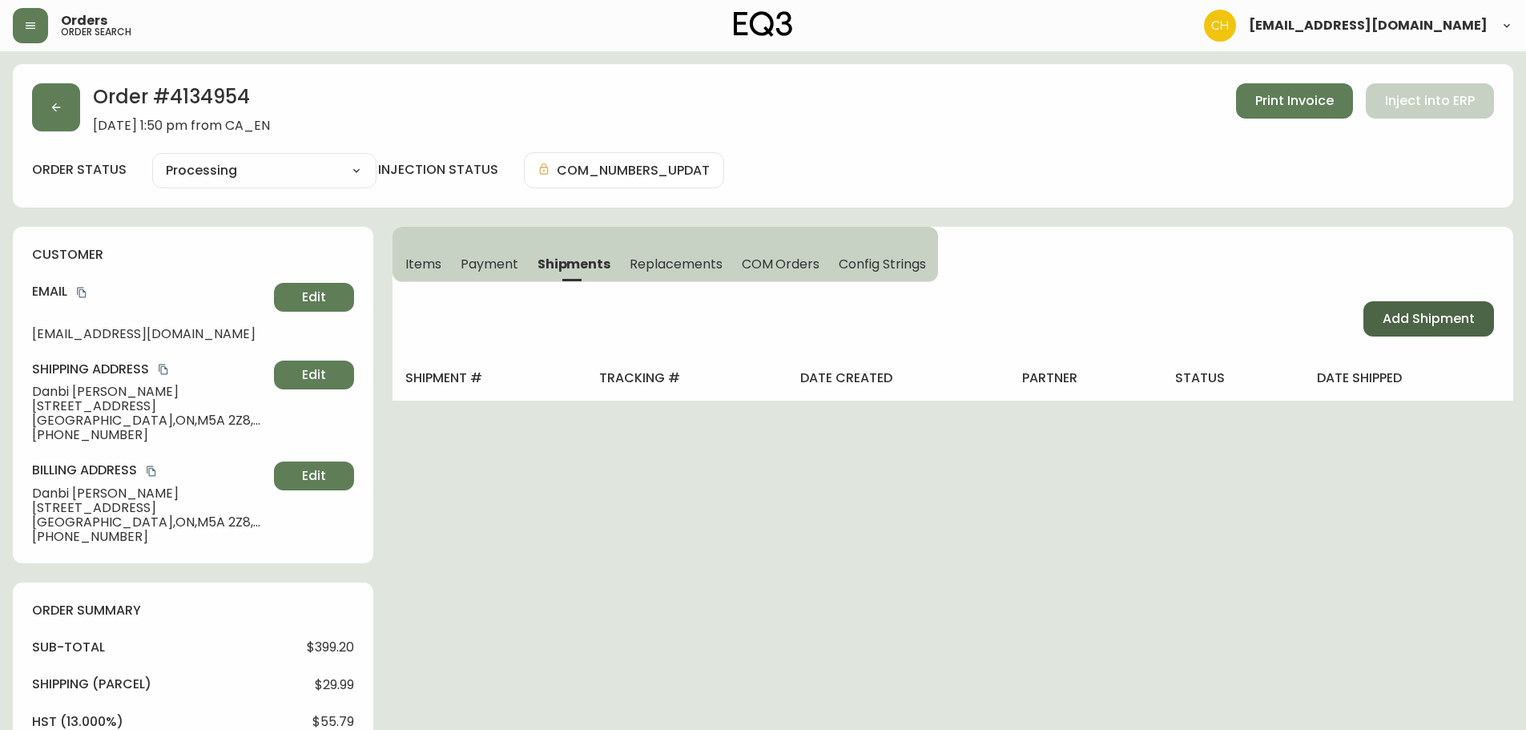
click at [1388, 318] on span "Add Shipment" at bounding box center [1429, 319] width 92 height 18
select select "PENDING"
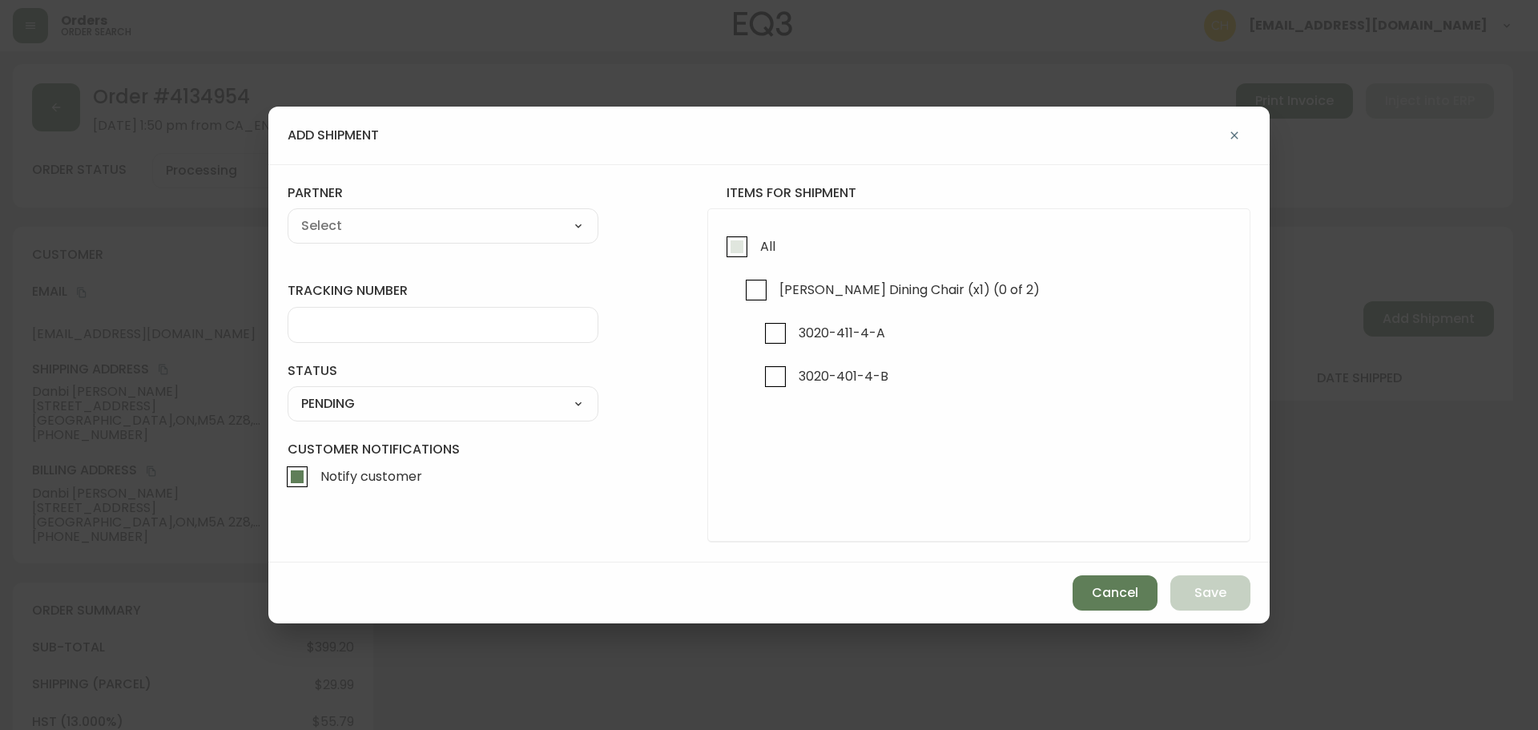
click at [735, 247] on input "All" at bounding box center [737, 246] width 37 height 37
checkbox input "true"
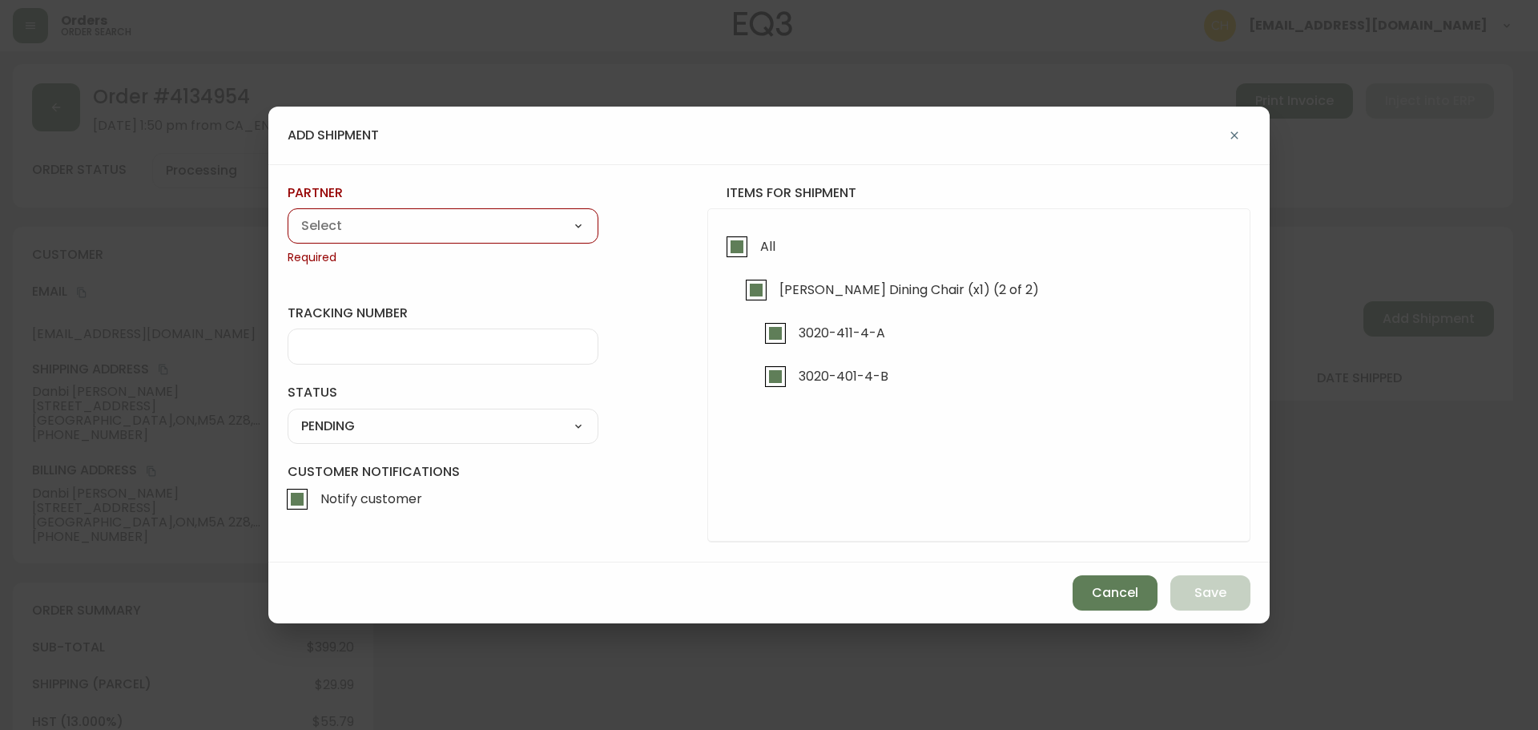
click at [501, 232] on select "A Move to Remember LLC ABF Freight Alero [PERSON_NAME] Canada Post CDS Ceva Log…" at bounding box center [443, 226] width 311 height 24
select select "cjy0a9taa01x001669l98m63c"
click at [288, 214] on select "A Move to Remember LLC ABF Freight Alero [PERSON_NAME] Canada Post CDS Ceva Log…" at bounding box center [443, 226] width 311 height 24
type input "FedEx"
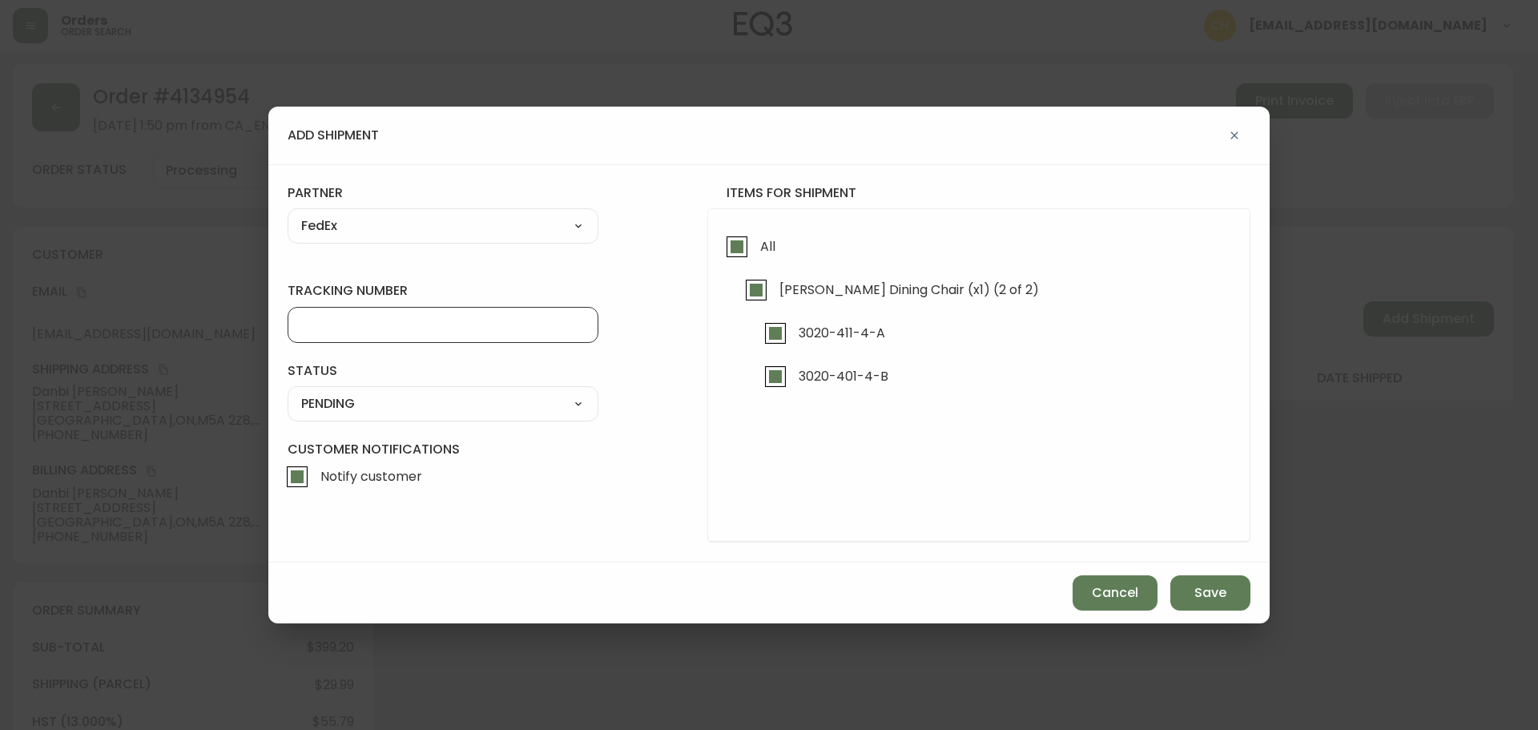
click at [345, 324] on input "tracking number" at bounding box center [443, 324] width 284 height 15
type input "455183576667"
click at [376, 407] on select "SHIPPED PENDING CANCELLED" at bounding box center [443, 404] width 311 height 24
click at [288, 392] on select "SHIPPED PENDING CANCELLED" at bounding box center [443, 404] width 311 height 24
select select "PENDING"
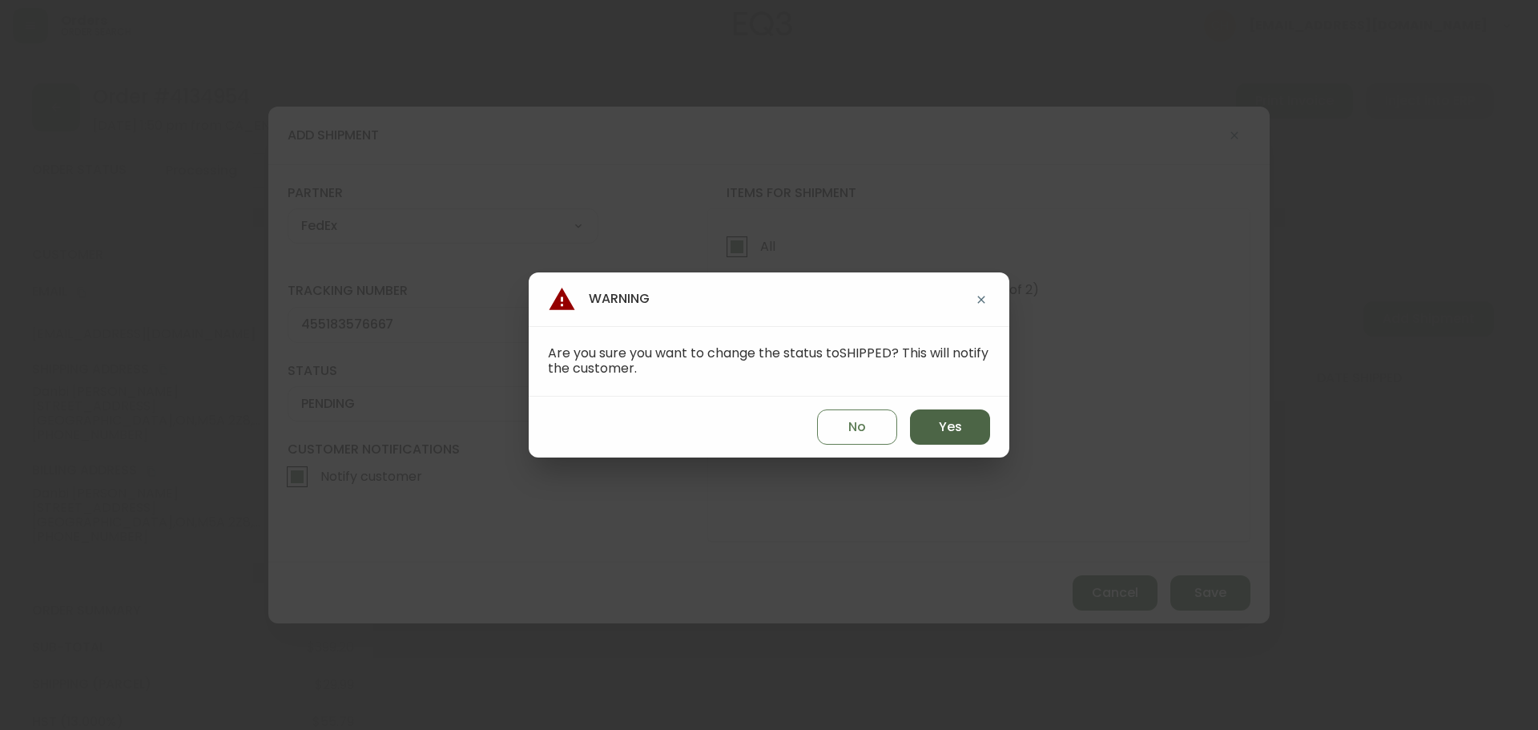
click at [974, 420] on button "Yes" at bounding box center [950, 426] width 80 height 35
type input "SHIPPED"
select select "SHIPPED"
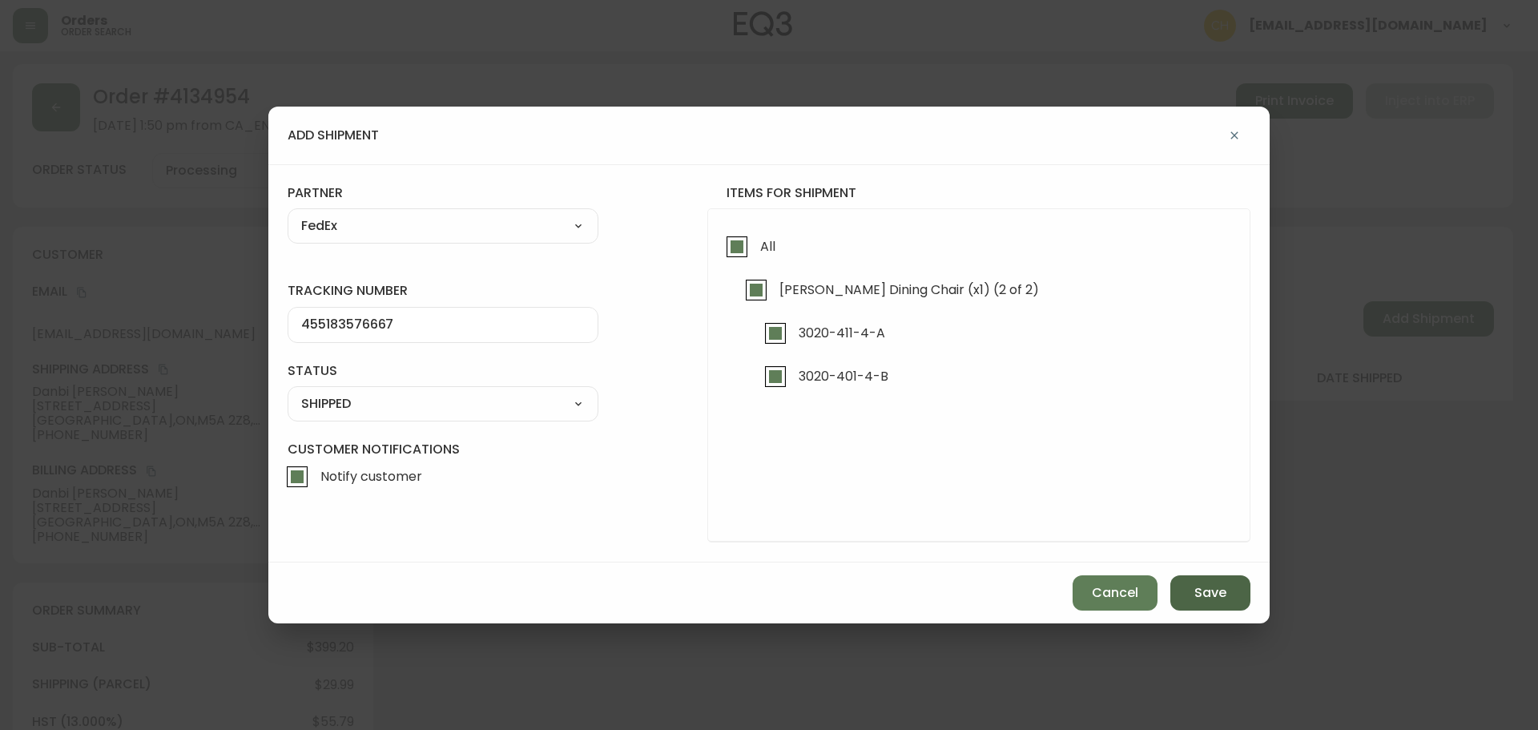
click at [1204, 594] on span "Save" at bounding box center [1210, 593] width 32 height 18
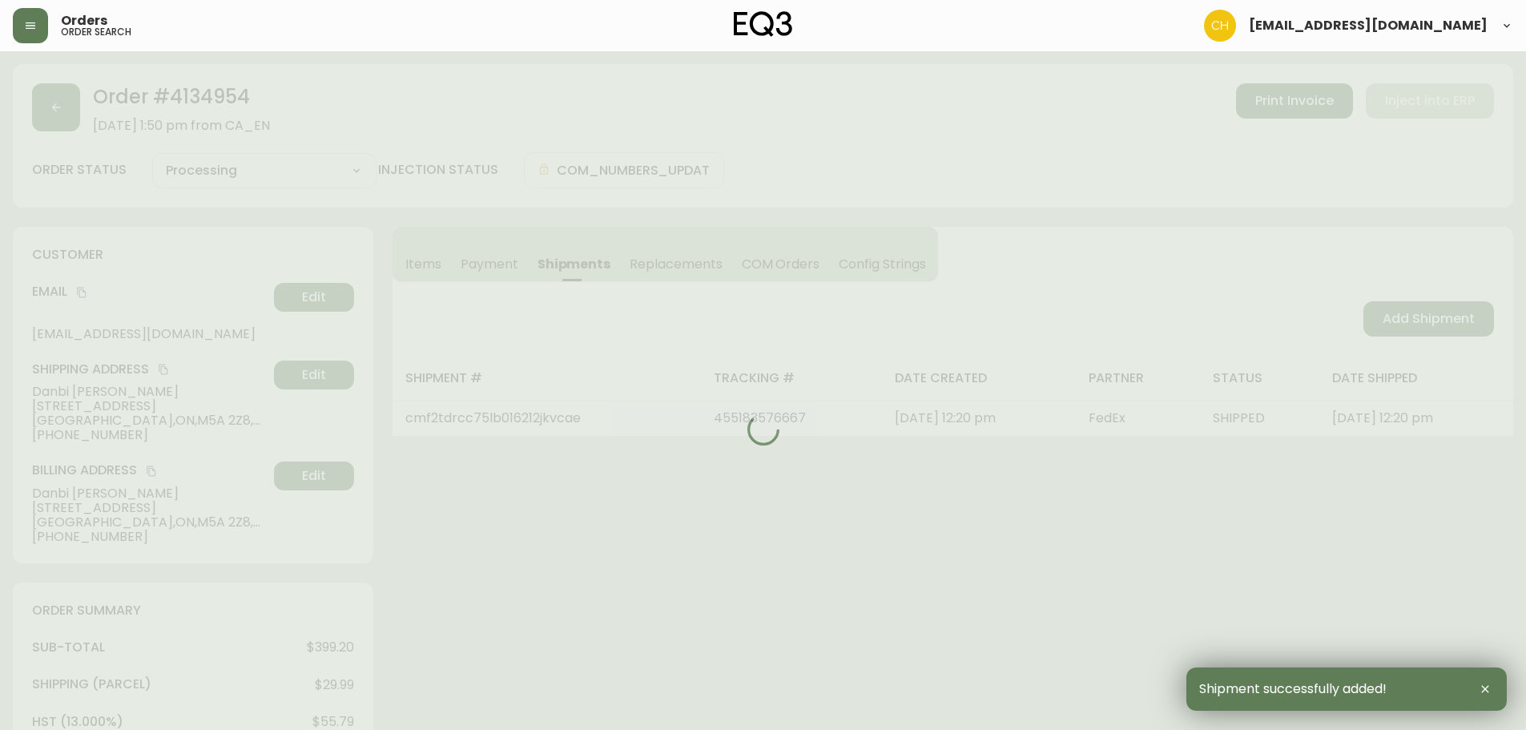
type input "Fully Shipped"
select select "FULLY_SHIPPED"
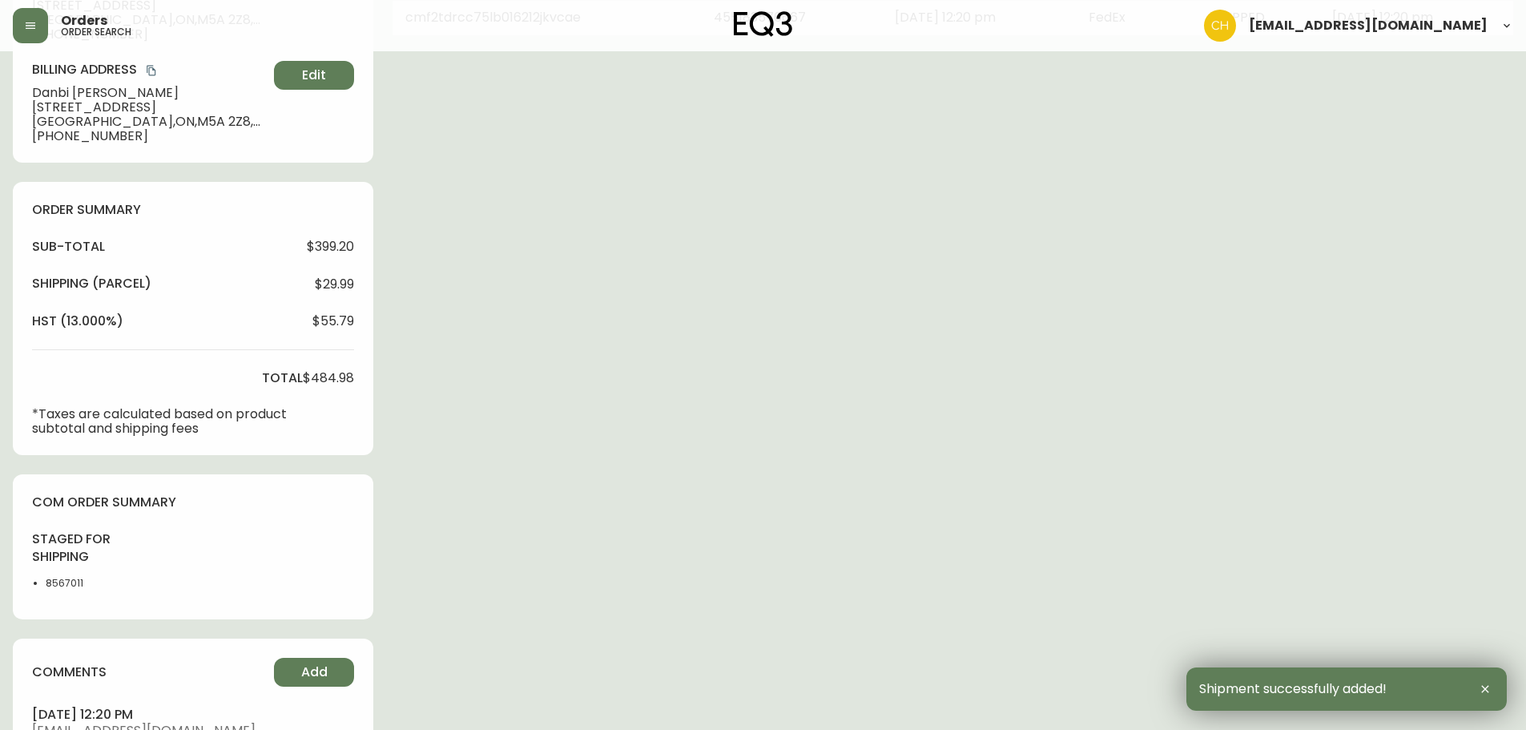
scroll to position [561, 0]
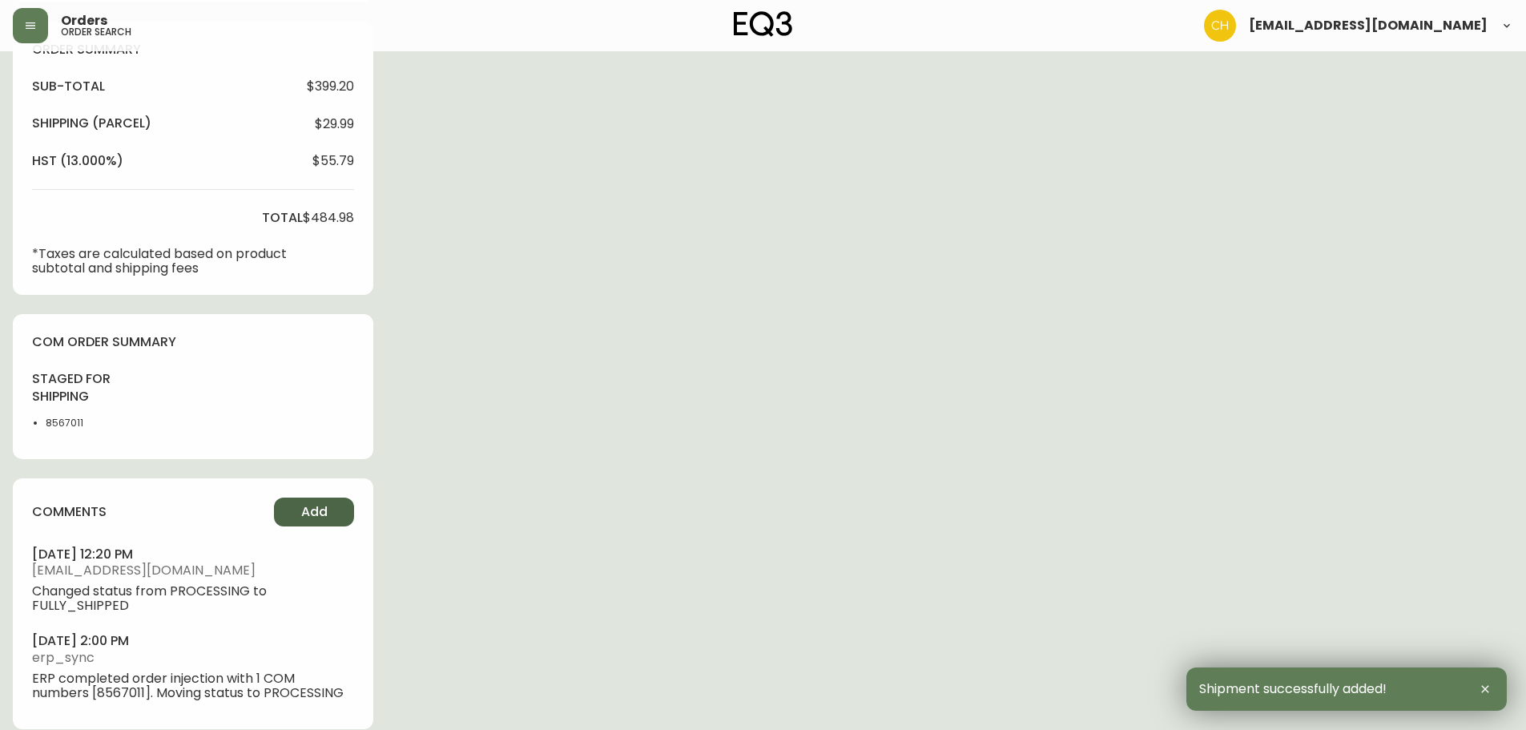
click at [300, 508] on button "Add" at bounding box center [314, 511] width 80 height 29
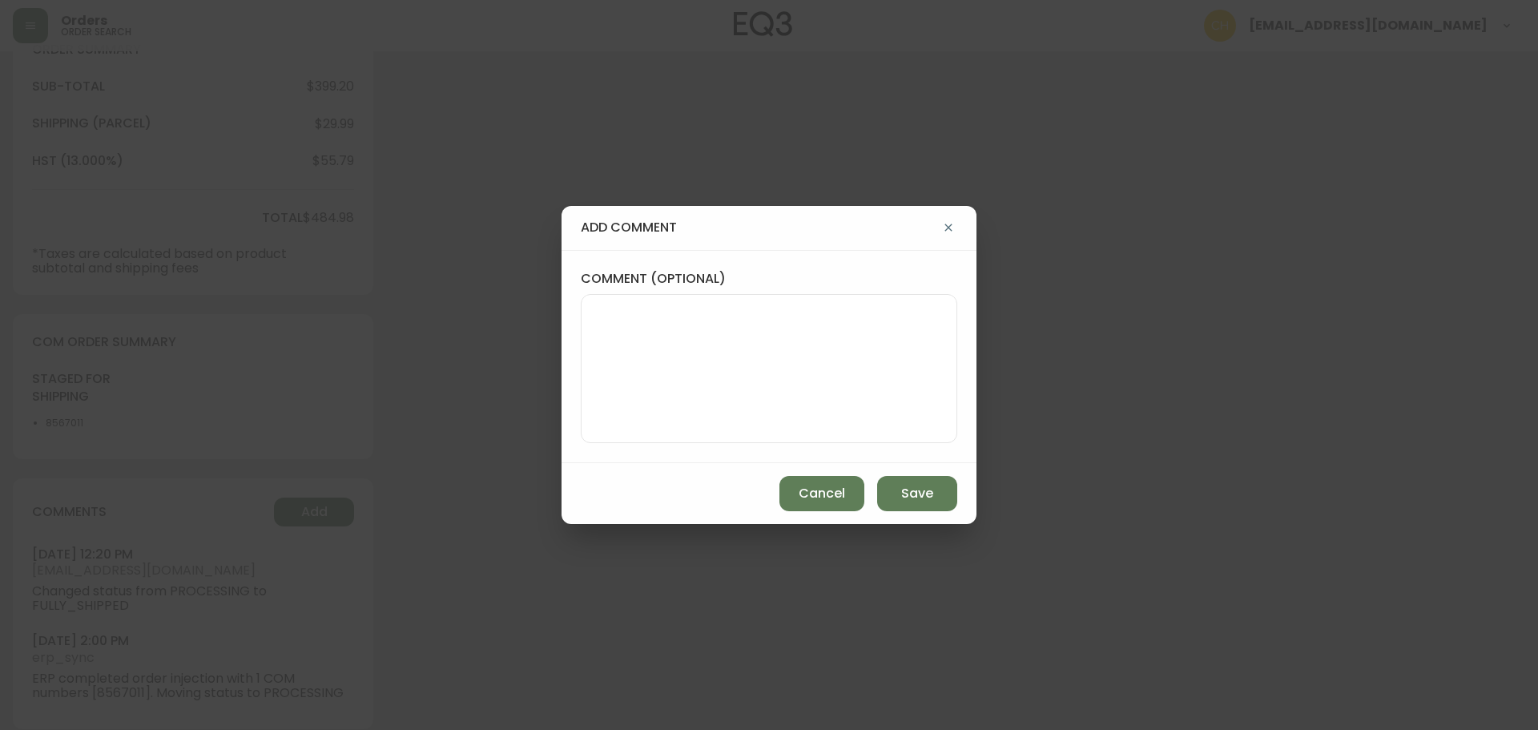
click at [648, 373] on textarea "comment (optional)" at bounding box center [768, 368] width 349 height 128
type textarea "CH"
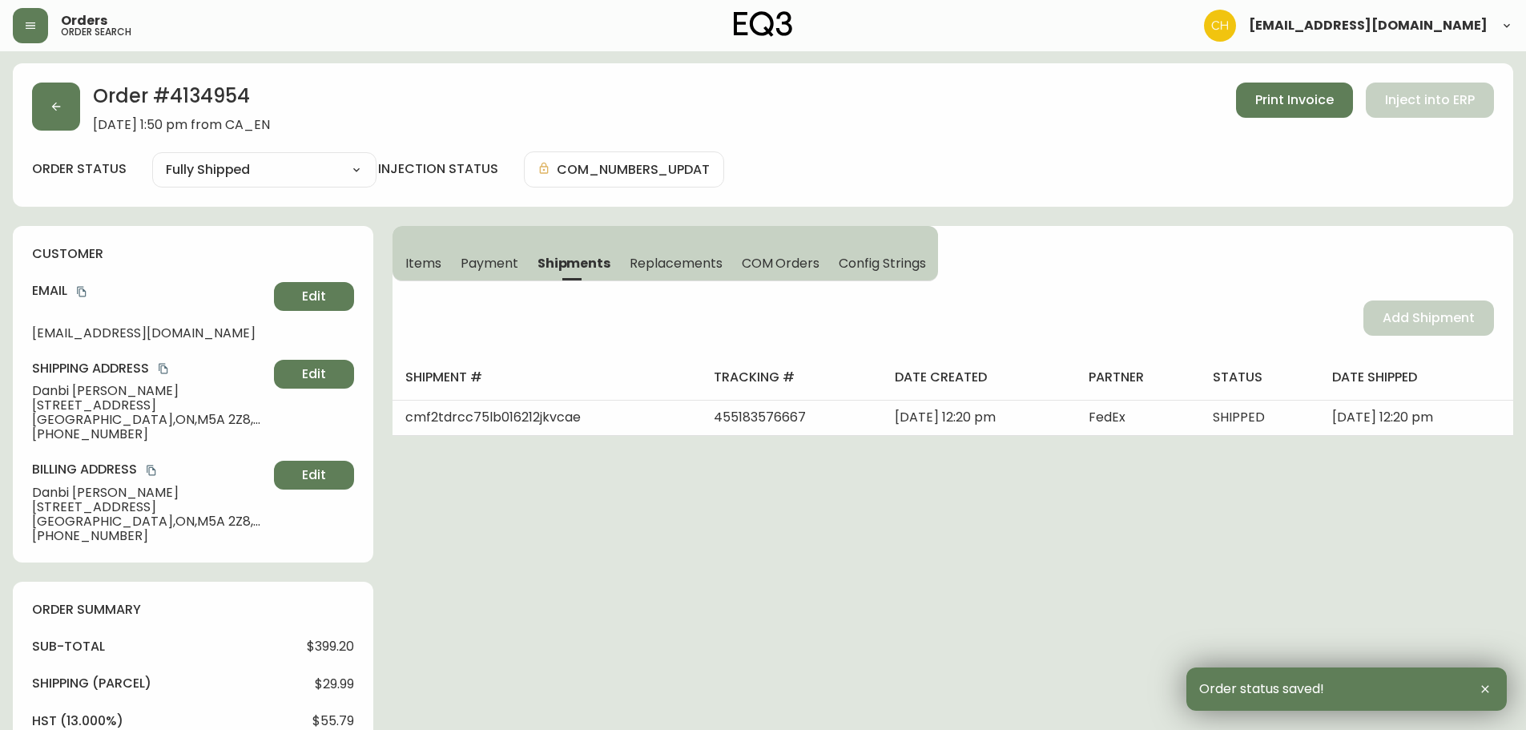
scroll to position [0, 0]
click at [70, 110] on button "button" at bounding box center [56, 107] width 48 height 48
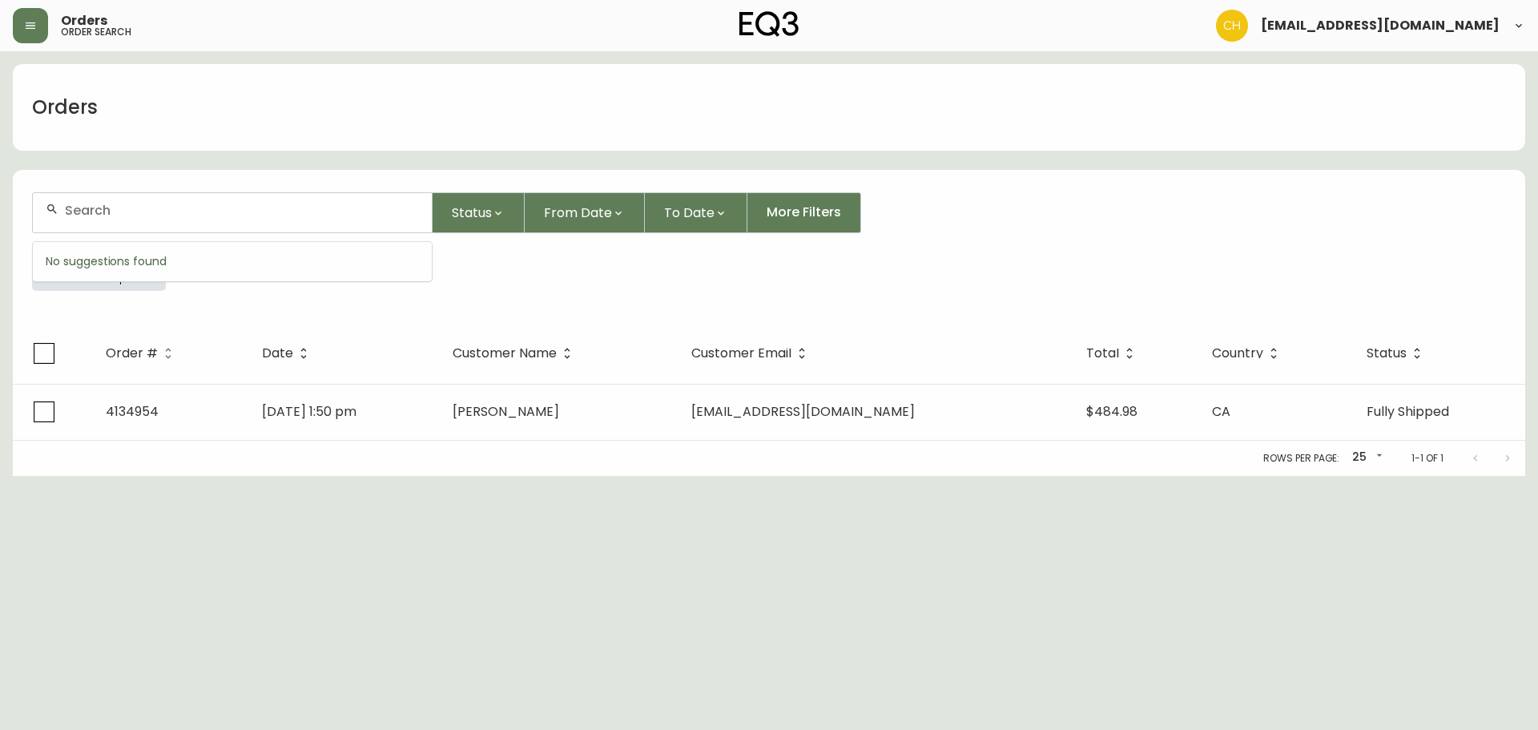
drag, startPoint x: 79, startPoint y: 214, endPoint x: 89, endPoint y: 215, distance: 10.5
click at [87, 215] on input "text" at bounding box center [242, 210] width 354 height 15
type input "4135023"
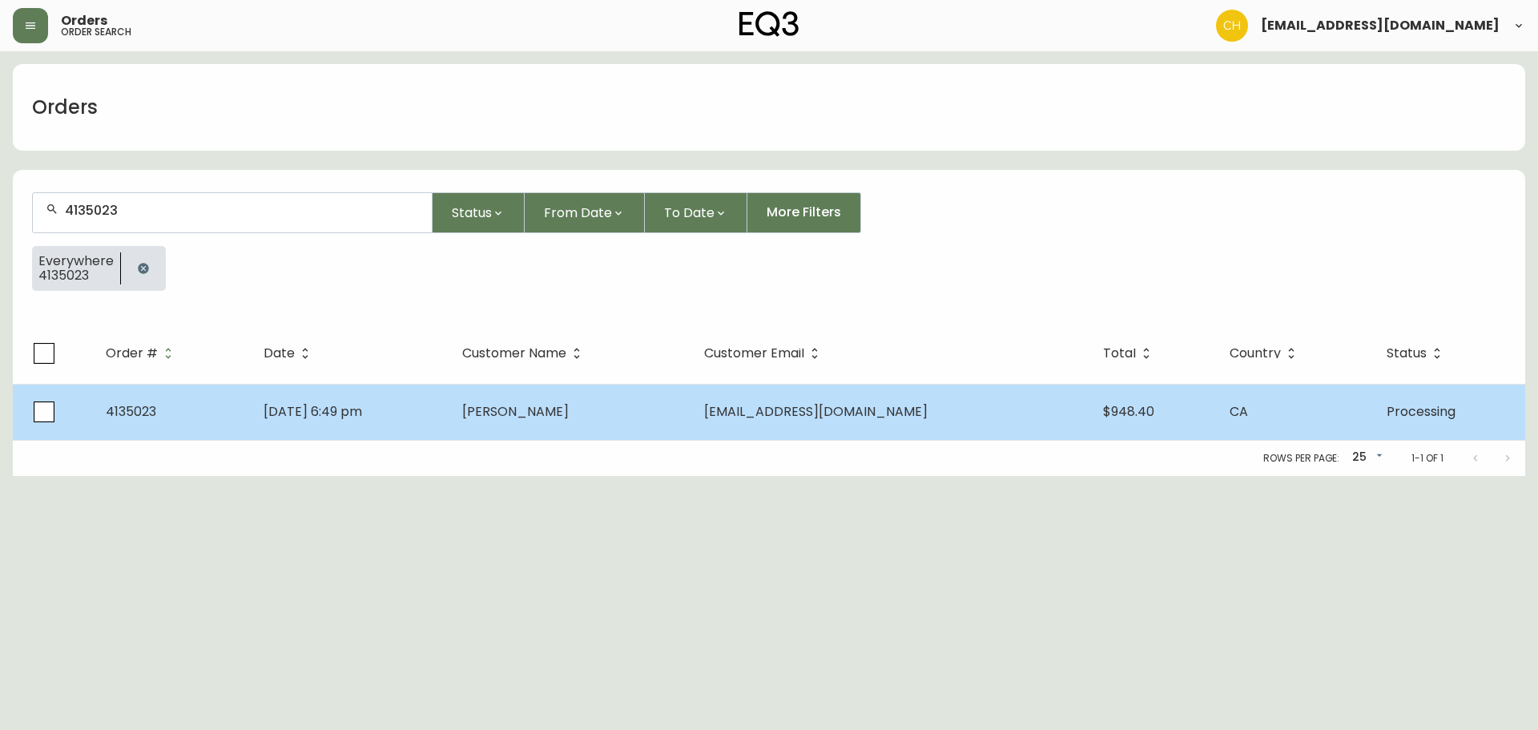
click at [569, 411] on span "[PERSON_NAME]" at bounding box center [515, 411] width 107 height 18
click at [569, 408] on span "[PERSON_NAME]" at bounding box center [515, 411] width 107 height 18
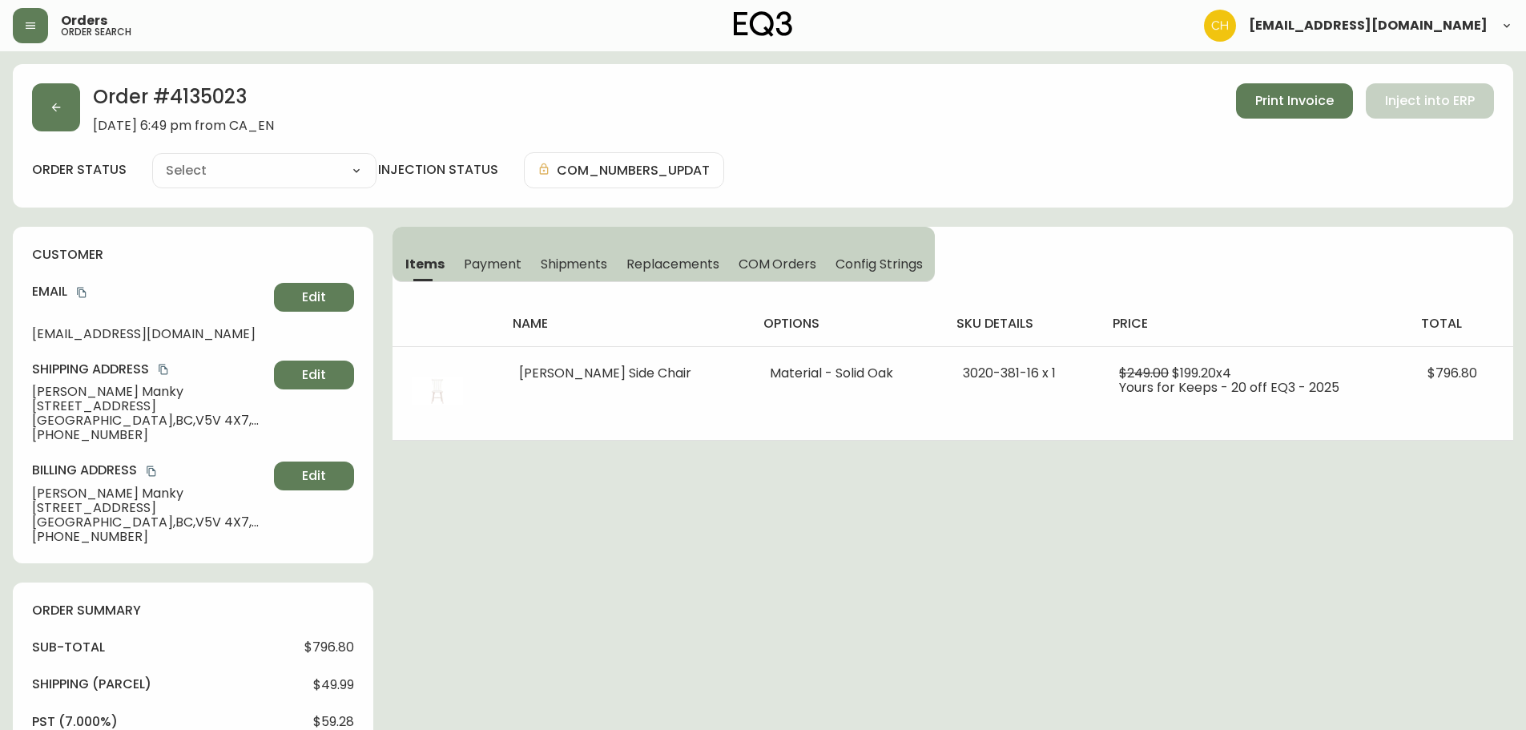
type input "Processing"
select select "PROCESSING"
drag, startPoint x: 563, startPoint y: 267, endPoint x: 628, endPoint y: 280, distance: 66.3
click at [565, 267] on span "Shipments" at bounding box center [574, 264] width 67 height 17
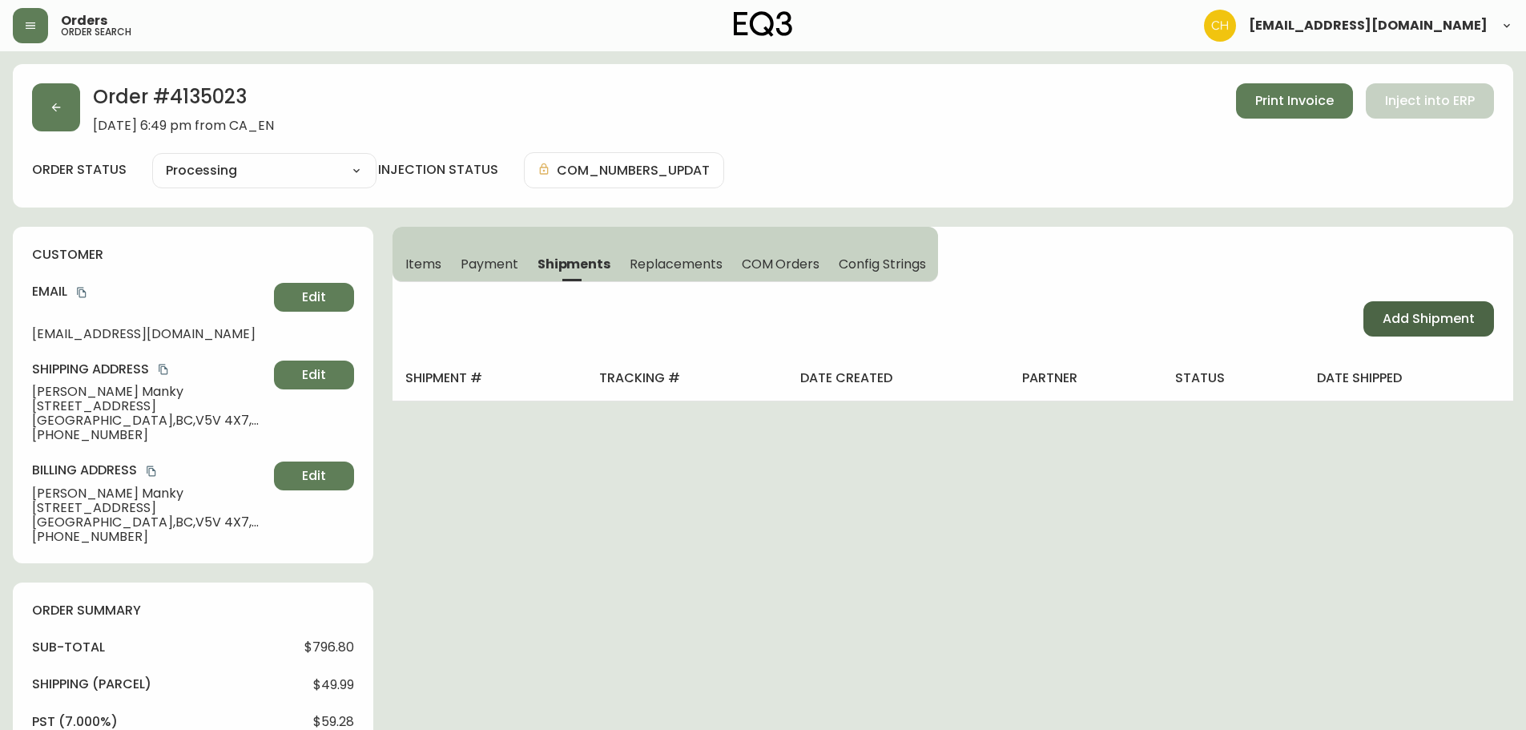
click at [1403, 314] on span "Add Shipment" at bounding box center [1429, 319] width 92 height 18
select select "PENDING"
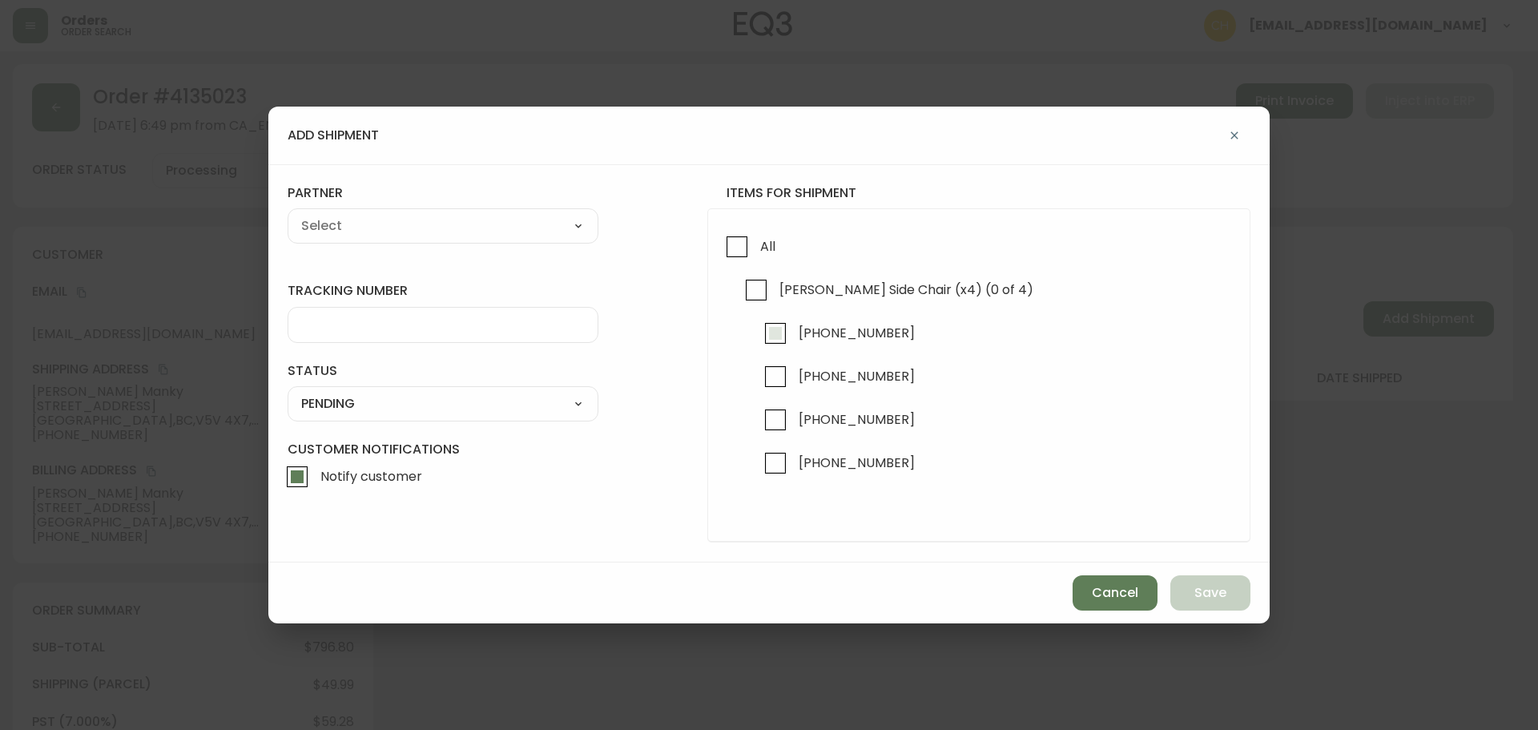
drag, startPoint x: 769, startPoint y: 329, endPoint x: 782, endPoint y: 349, distance: 23.8
click at [774, 335] on input "[PHONE_NUMBER]" at bounding box center [775, 333] width 37 height 37
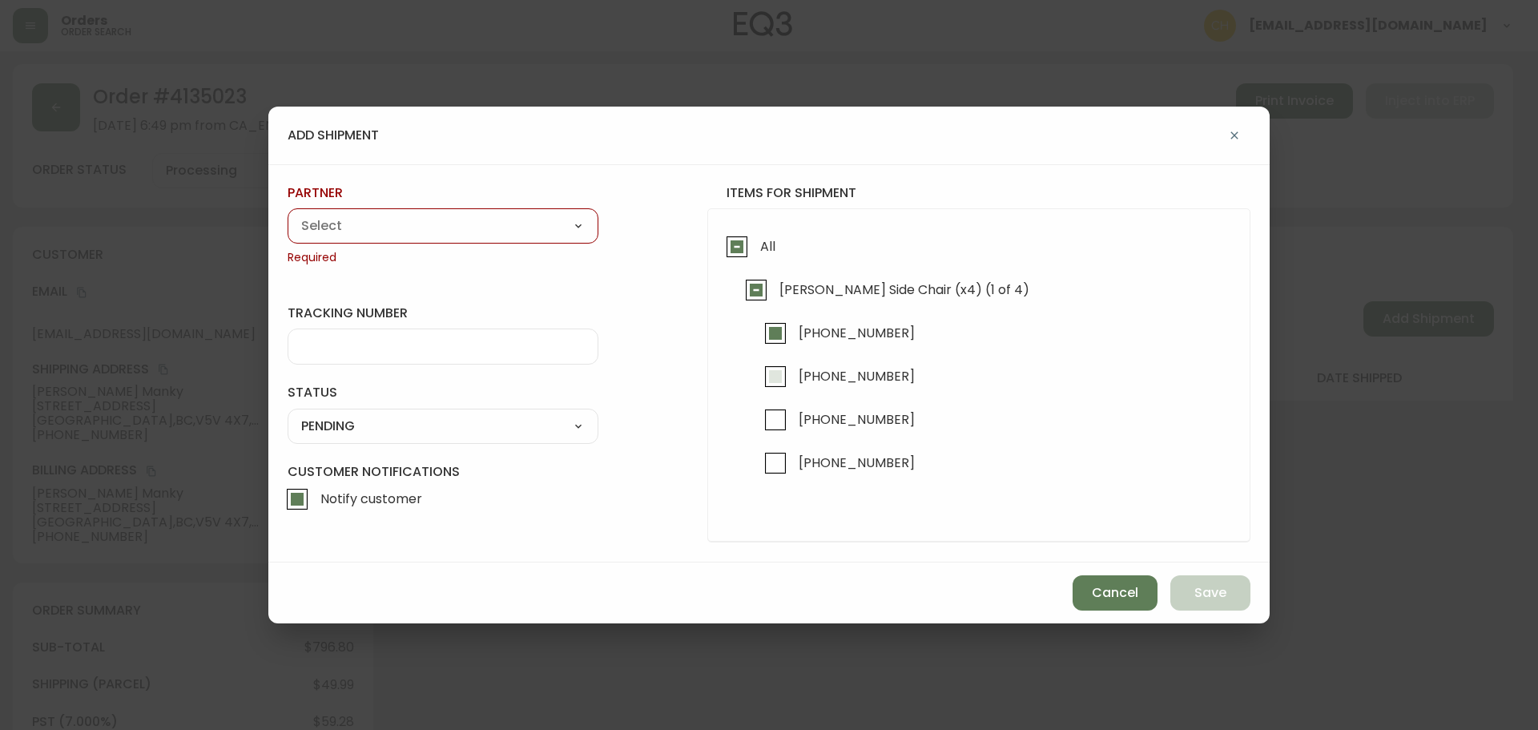
click at [783, 381] on input "[PHONE_NUMBER]" at bounding box center [775, 376] width 37 height 37
click at [490, 228] on select "A Move to Remember LLC ABF Freight Alero [PERSON_NAME] Canada Post CDS Ceva Log…" at bounding box center [443, 226] width 311 height 24
click at [288, 214] on select "A Move to Remember LLC ABF Freight Alero [PERSON_NAME] Canada Post CDS Ceva Log…" at bounding box center [443, 226] width 311 height 24
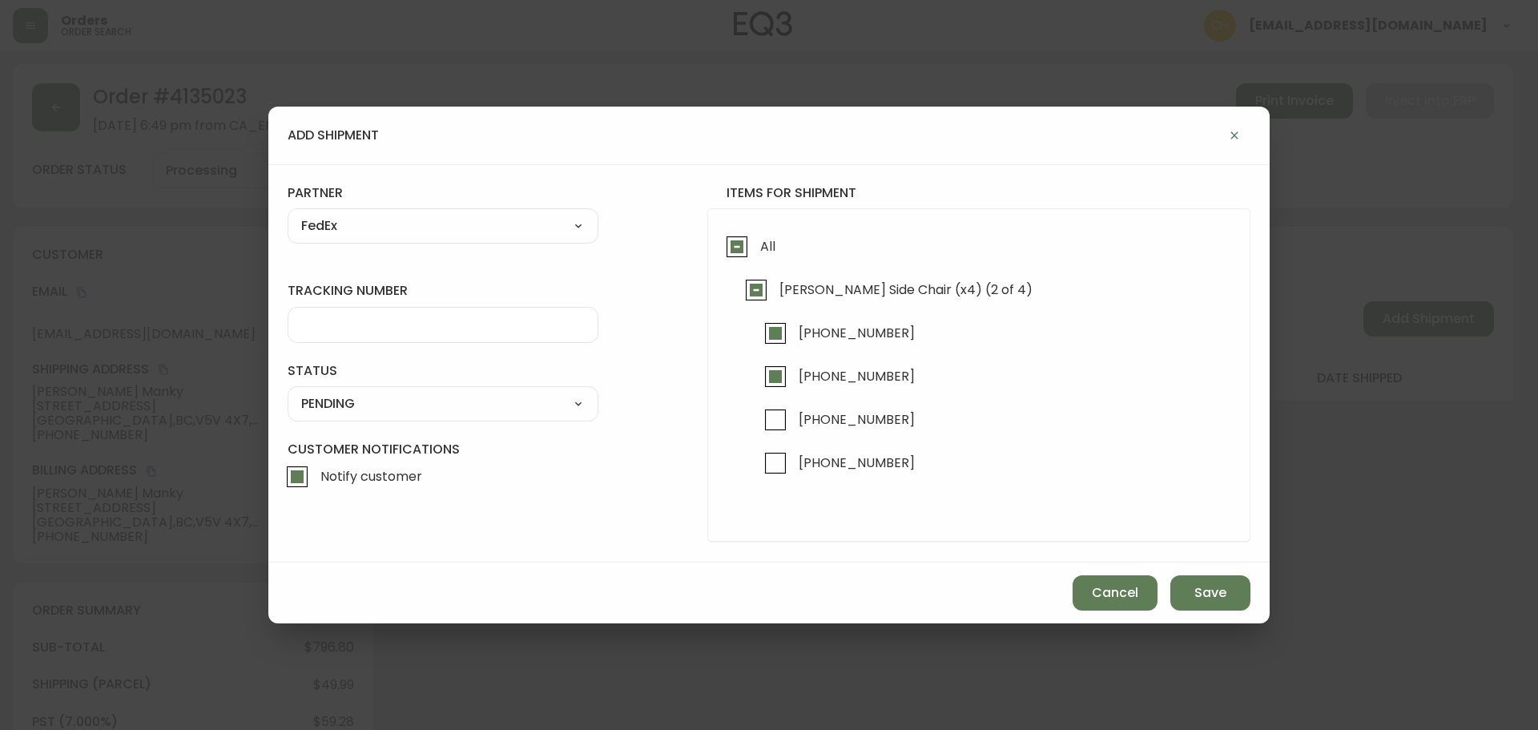
click at [327, 329] on input "tracking number" at bounding box center [443, 324] width 284 height 15
click at [324, 407] on select "SHIPPED PENDING CANCELLED" at bounding box center [443, 404] width 311 height 24
click at [288, 392] on select "SHIPPED PENDING CANCELLED" at bounding box center [443, 404] width 311 height 24
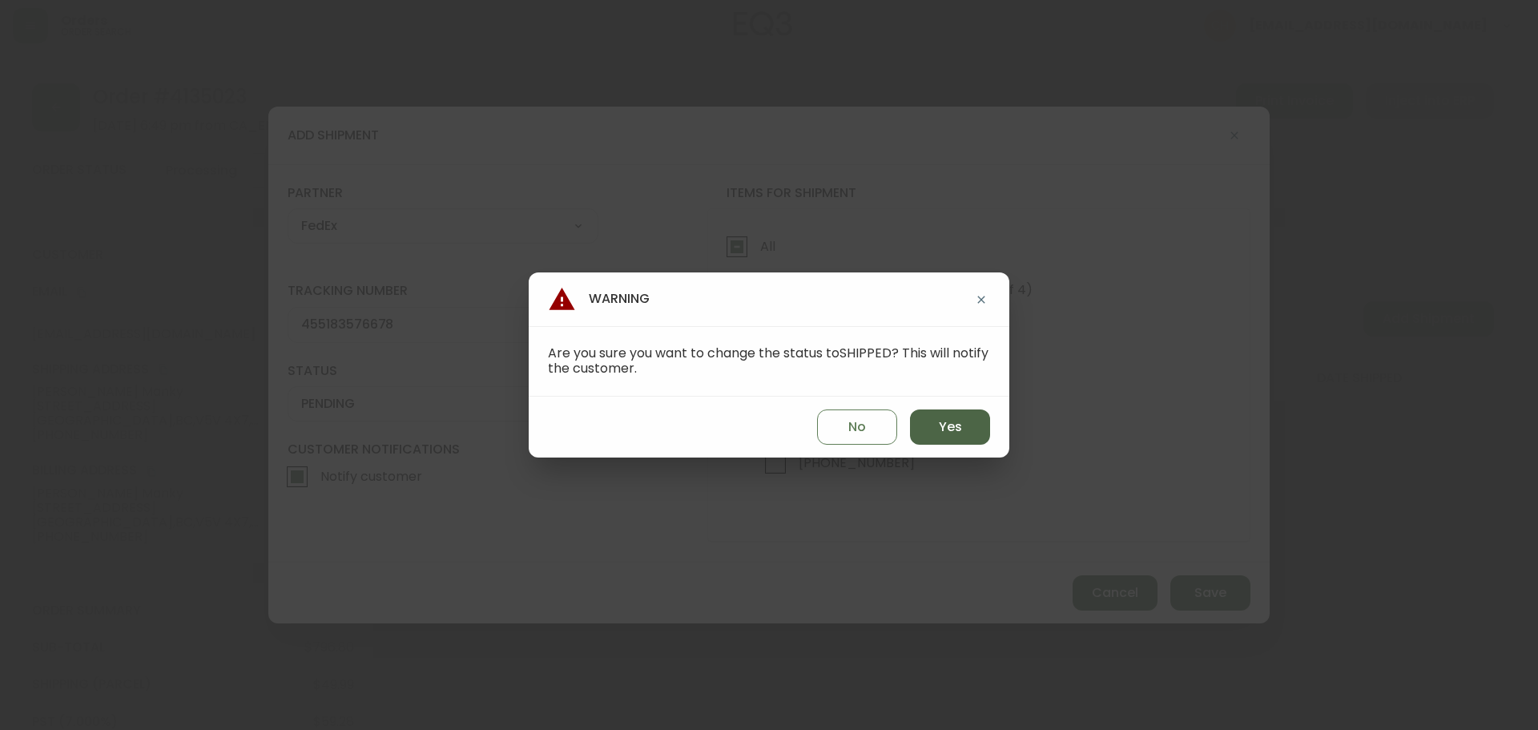
click at [953, 433] on span "Yes" at bounding box center [950, 427] width 23 height 18
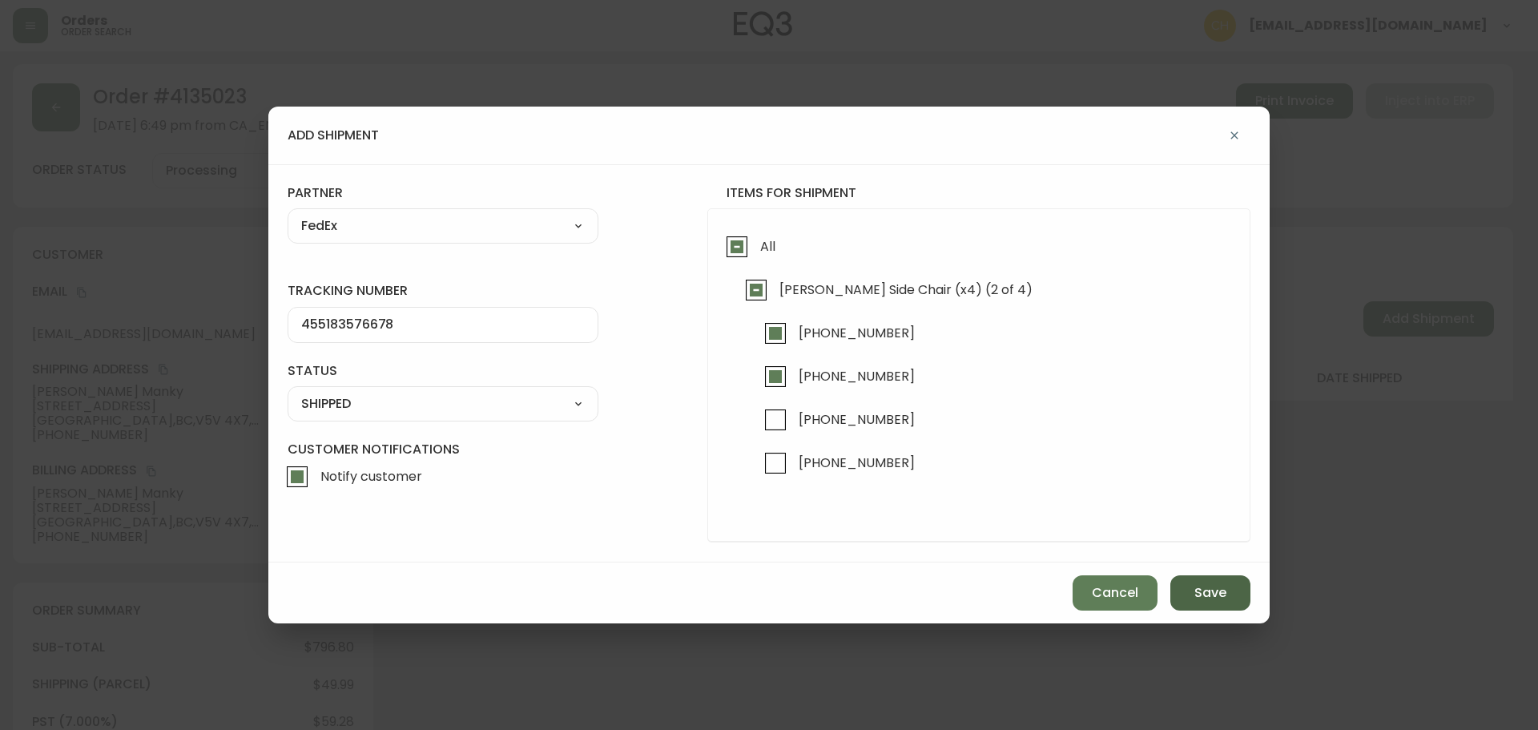
click at [1214, 590] on span "Save" at bounding box center [1210, 593] width 32 height 18
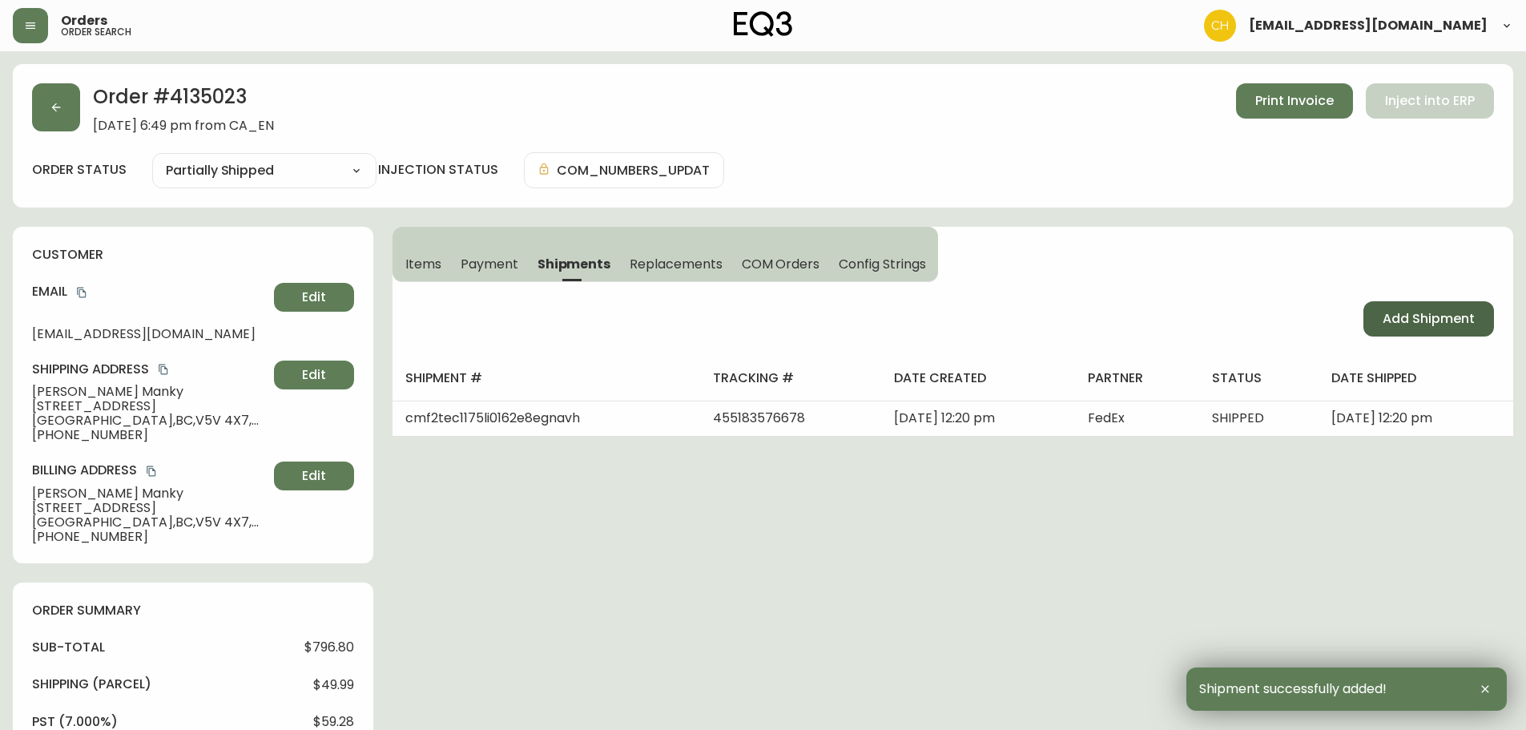
click at [1427, 316] on span "Add Shipment" at bounding box center [1429, 319] width 92 height 18
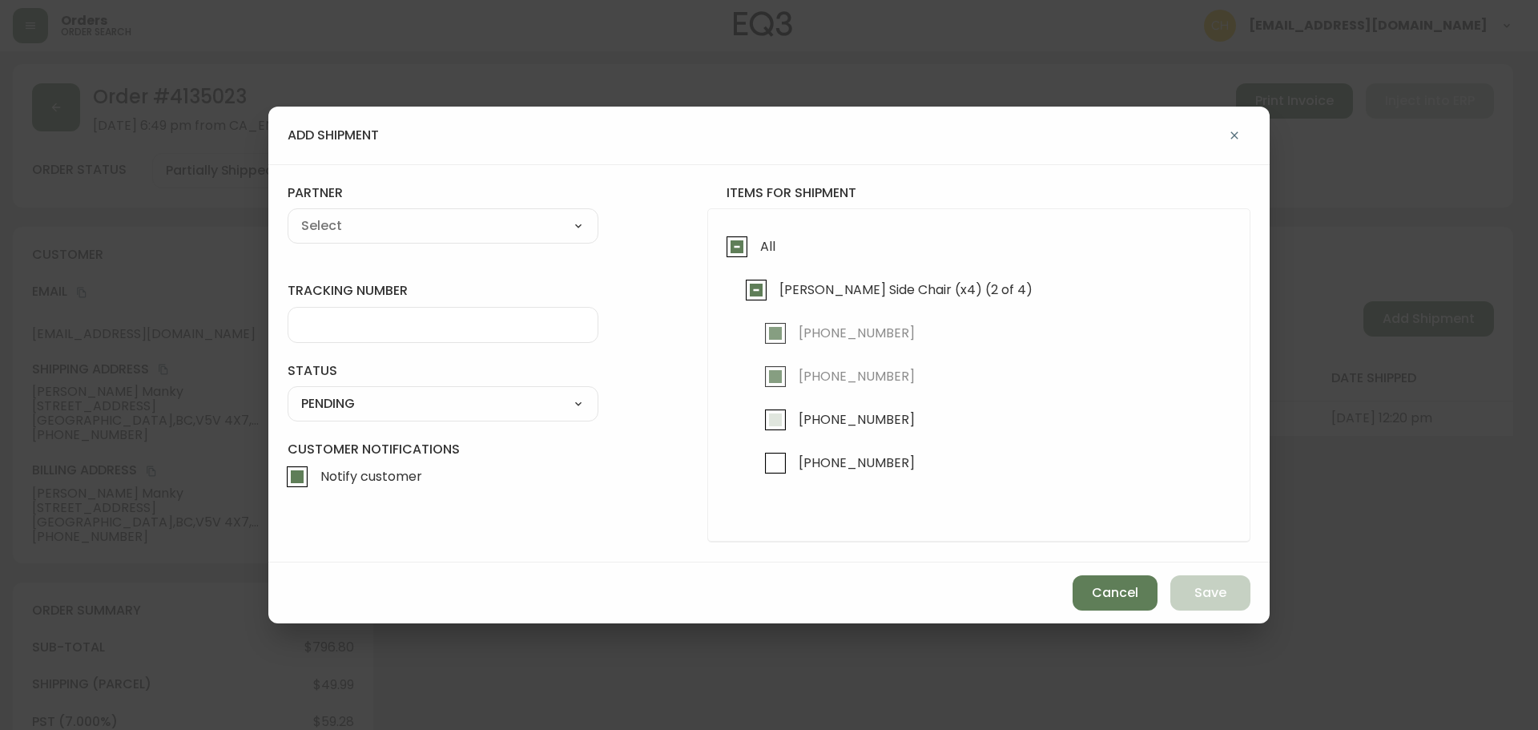
click at [781, 430] on input "[PHONE_NUMBER]" at bounding box center [775, 419] width 37 height 37
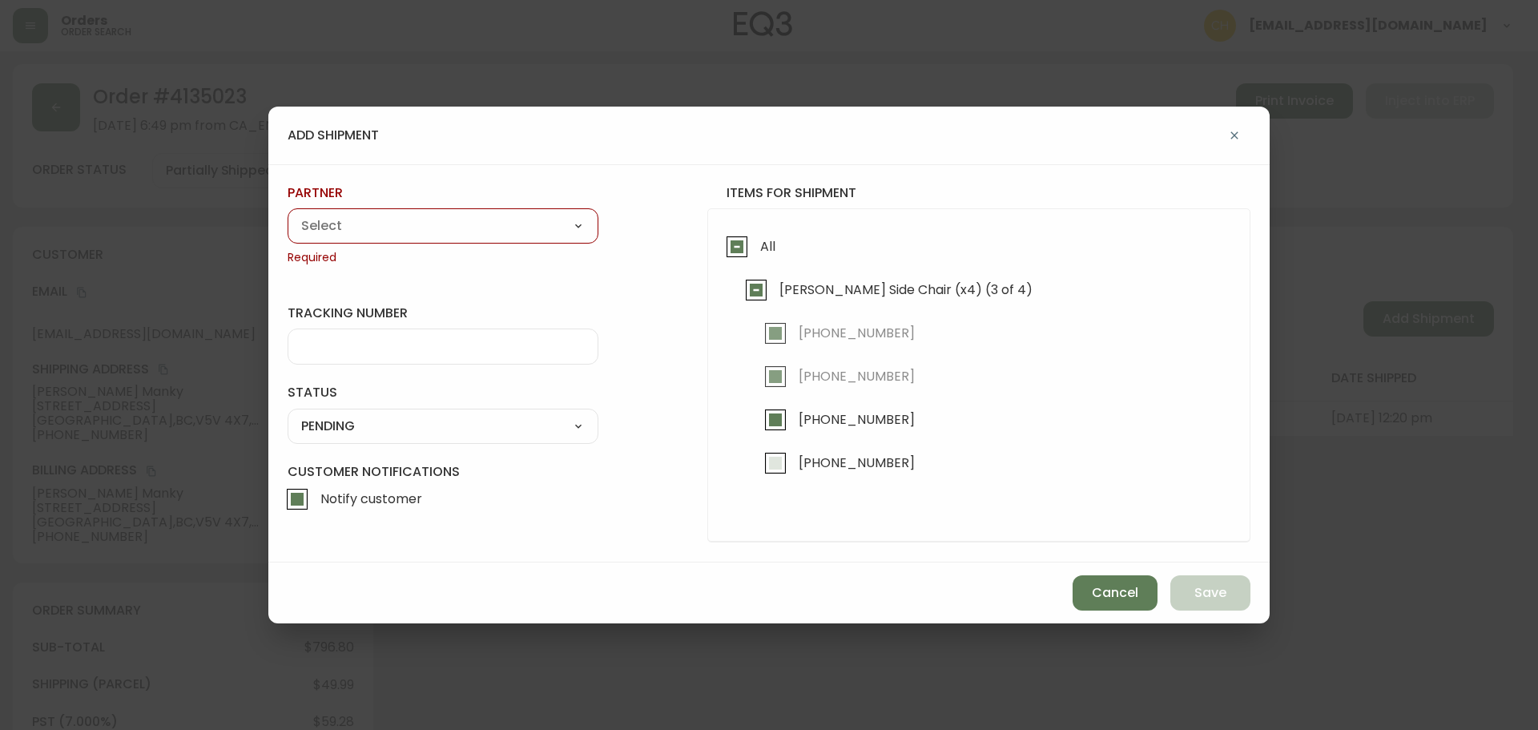
click at [779, 466] on input "[PHONE_NUMBER]" at bounding box center [775, 463] width 37 height 37
drag, startPoint x: 466, startPoint y: 234, endPoint x: 458, endPoint y: 237, distance: 8.6
click at [464, 234] on select "A Move to Remember LLC ABF Freight Alero [PERSON_NAME] Canada Post CDS Ceva Log…" at bounding box center [443, 226] width 311 height 24
click at [288, 214] on select "A Move to Remember LLC ABF Freight Alero [PERSON_NAME] Canada Post CDS Ceva Log…" at bounding box center [443, 226] width 311 height 24
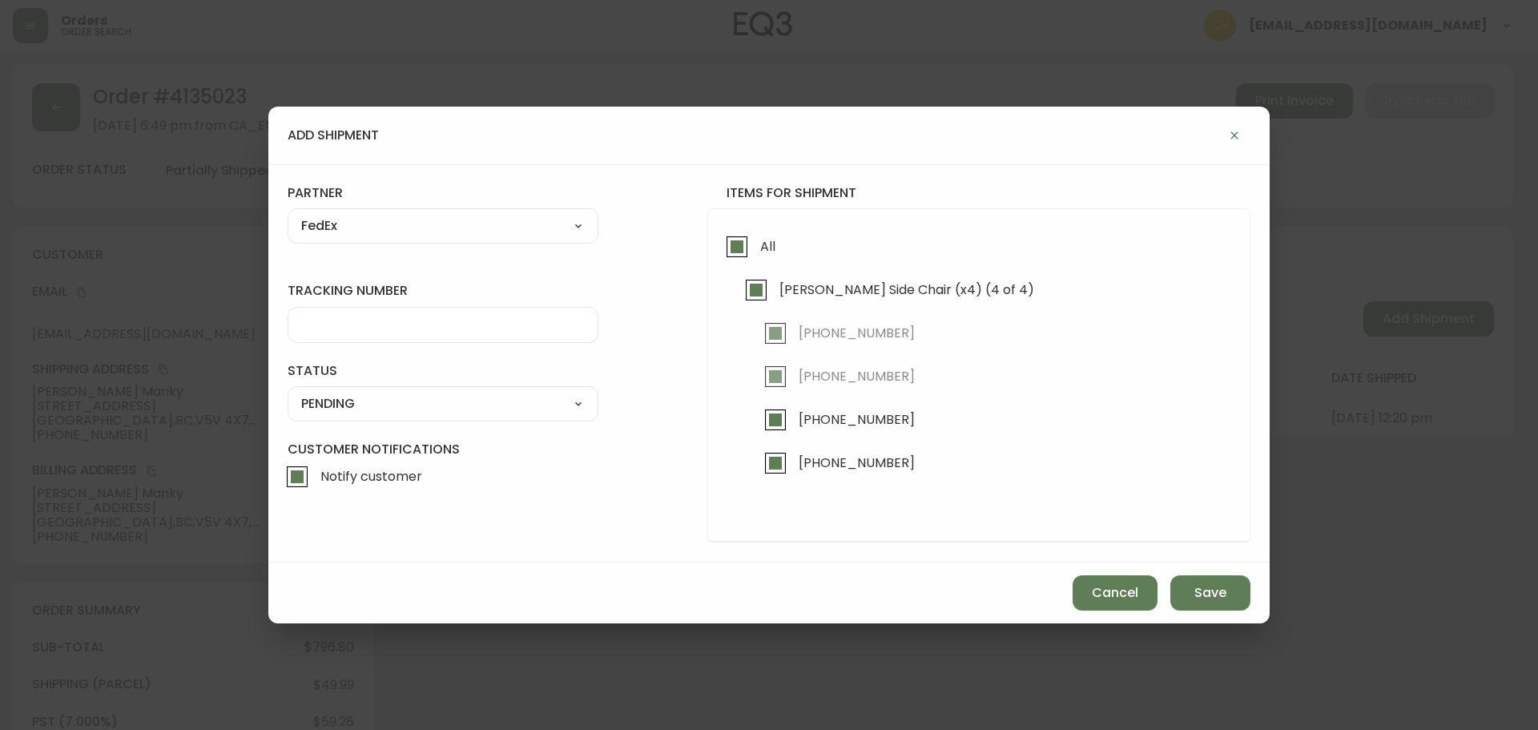
click at [304, 327] on input "tracking number" at bounding box center [443, 324] width 284 height 15
click at [360, 407] on select "SHIPPED PENDING CANCELLED" at bounding box center [443, 404] width 311 height 24
click at [288, 392] on select "SHIPPED PENDING CANCELLED" at bounding box center [443, 404] width 311 height 24
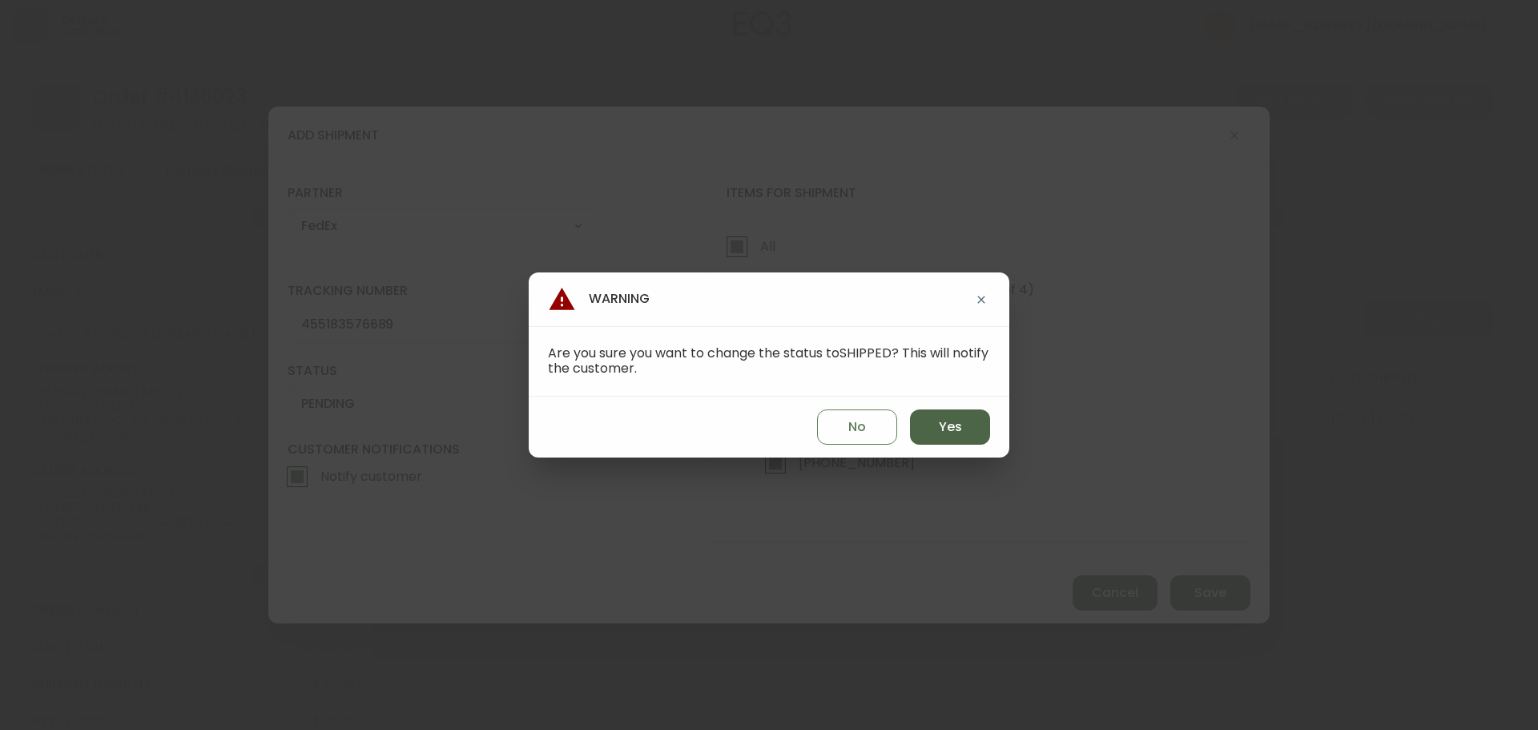
click at [951, 429] on span "Yes" at bounding box center [950, 427] width 23 height 18
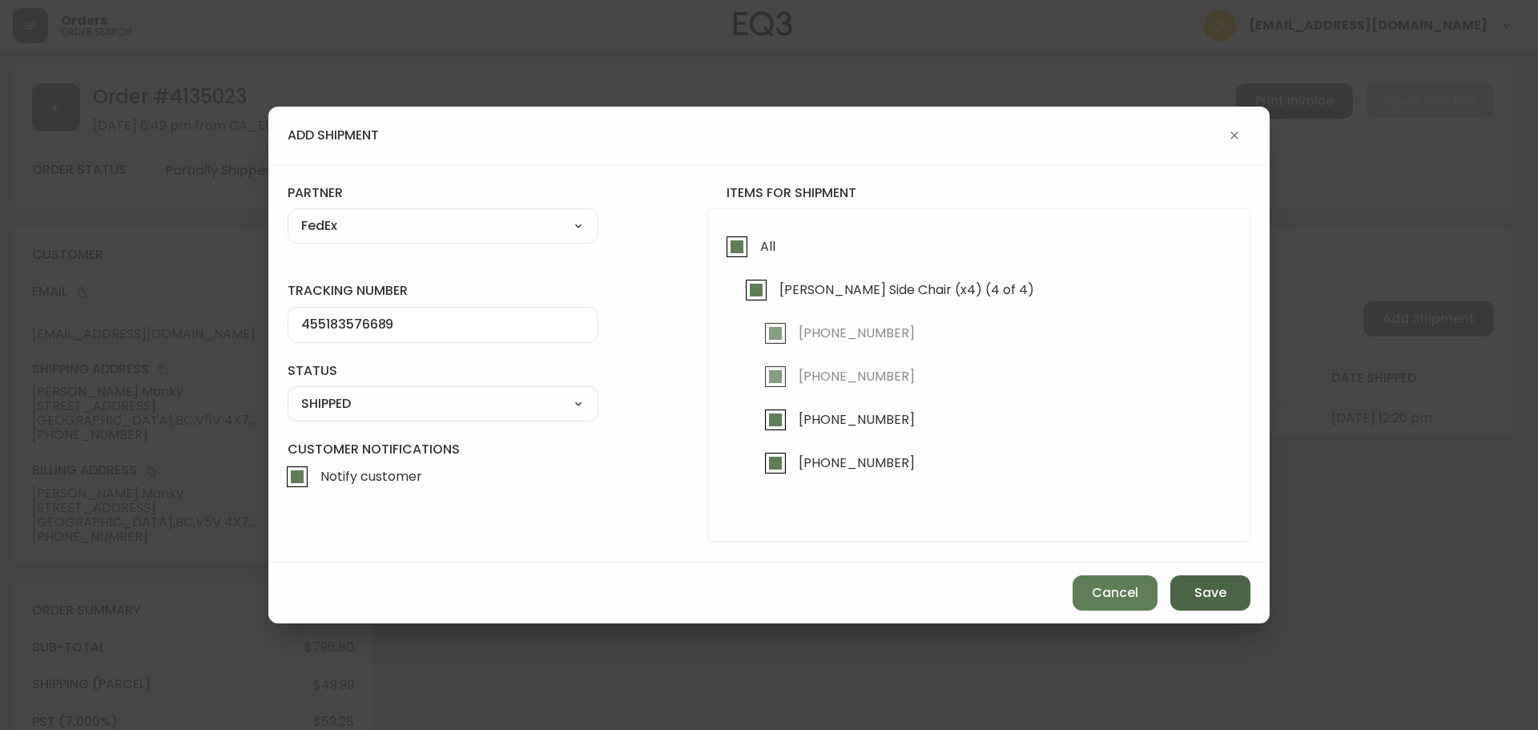
click at [1209, 590] on span "Save" at bounding box center [1210, 593] width 32 height 18
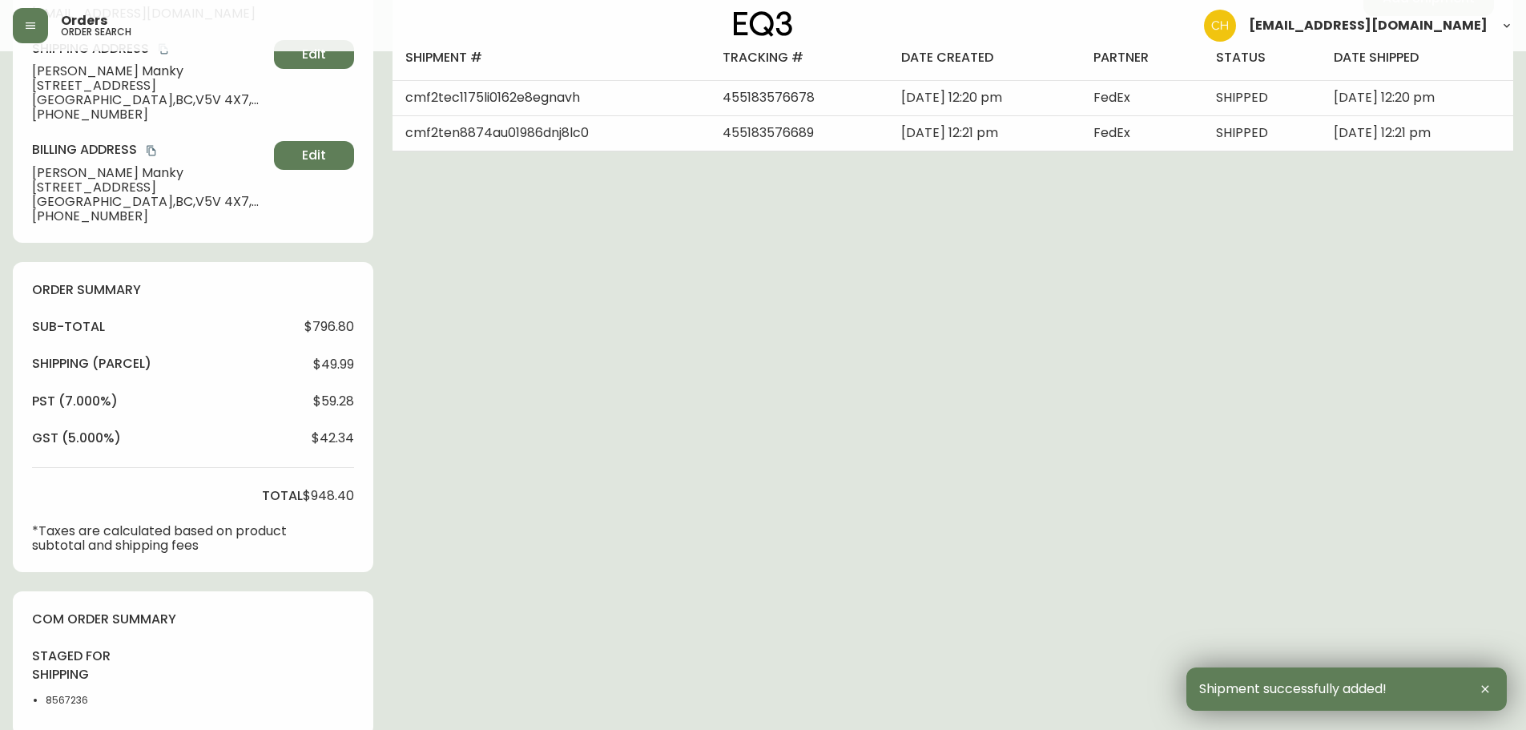
scroll to position [703, 0]
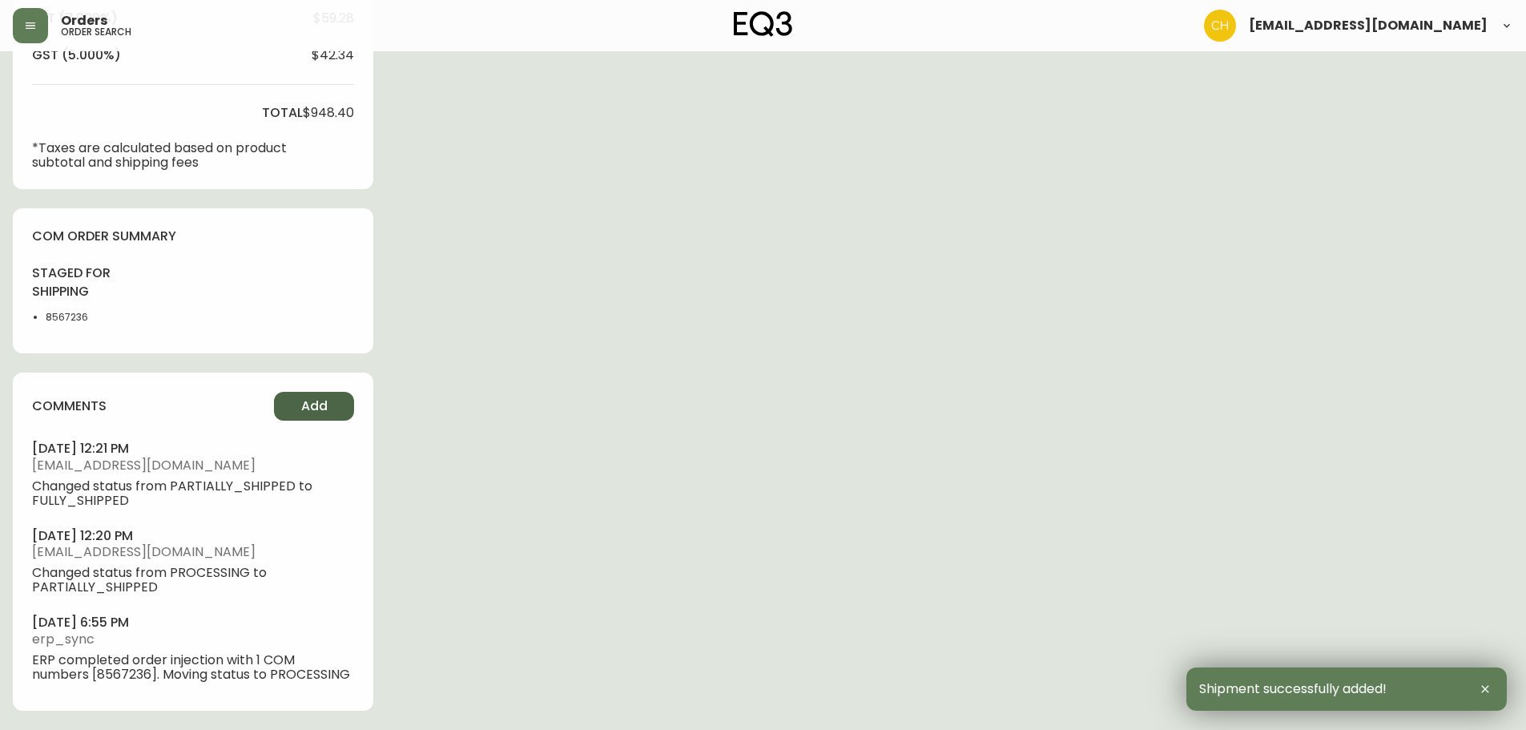
click at [286, 405] on button "Add" at bounding box center [314, 406] width 80 height 29
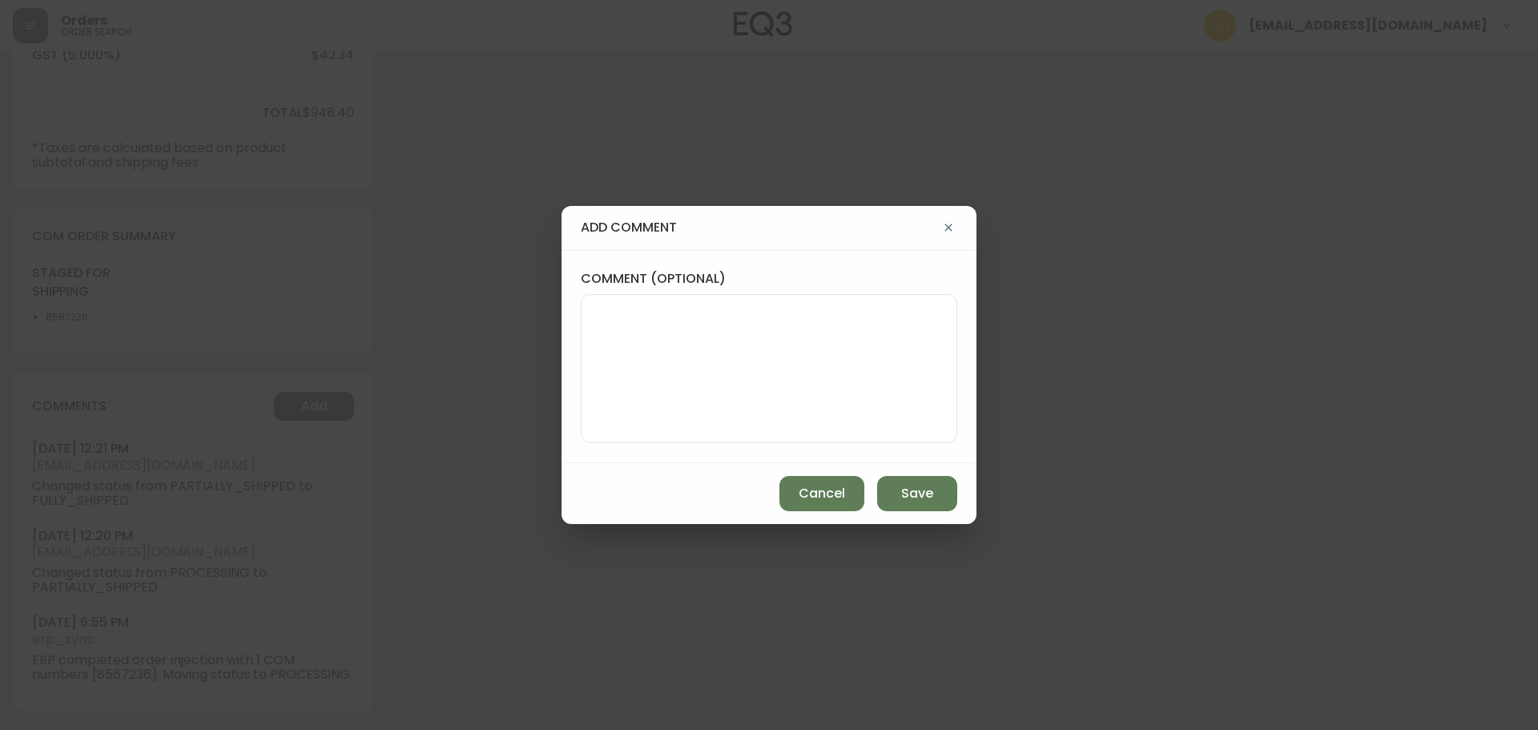
drag, startPoint x: 609, startPoint y: 363, endPoint x: 582, endPoint y: 373, distance: 29.2
click at [596, 376] on textarea "comment (optional)" at bounding box center [768, 368] width 349 height 128
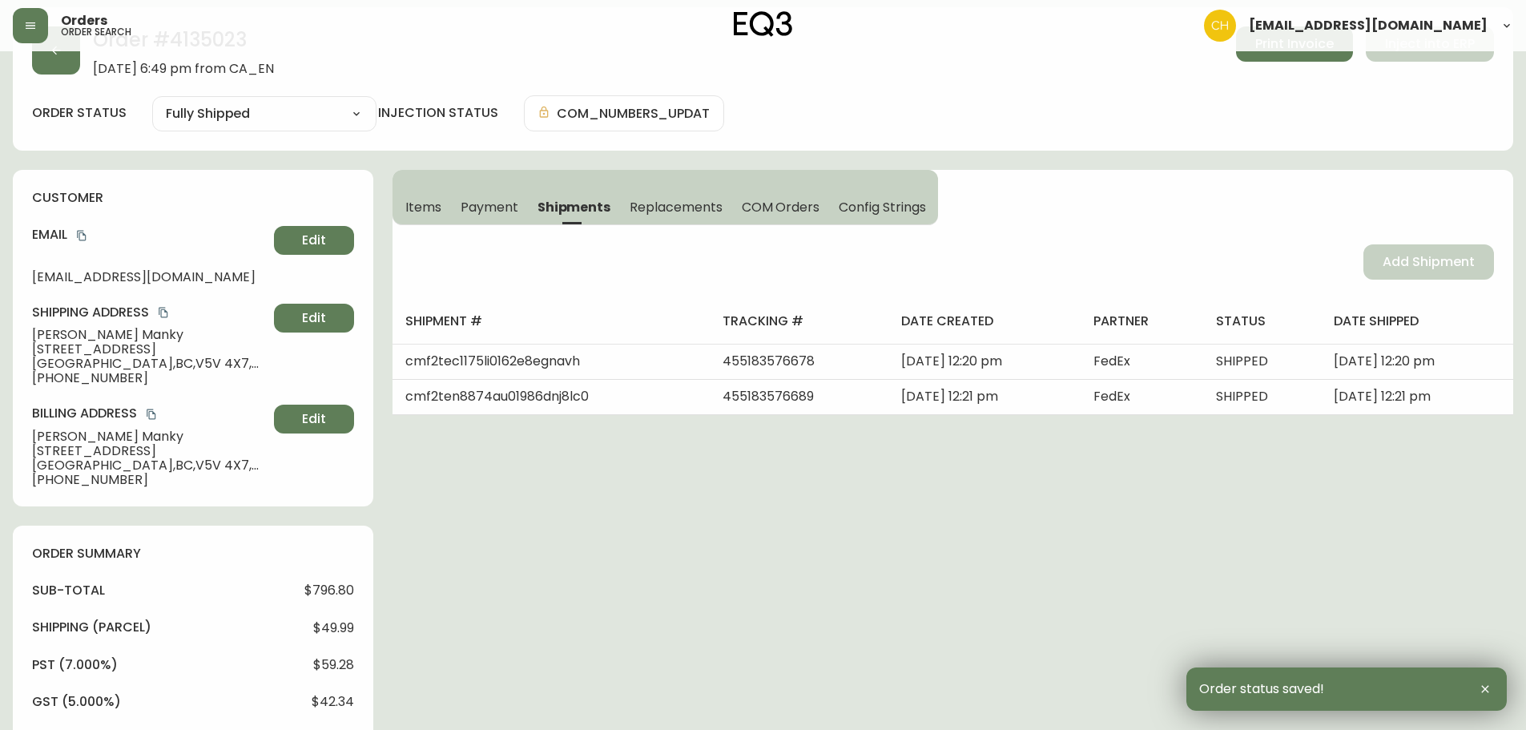
scroll to position [0, 0]
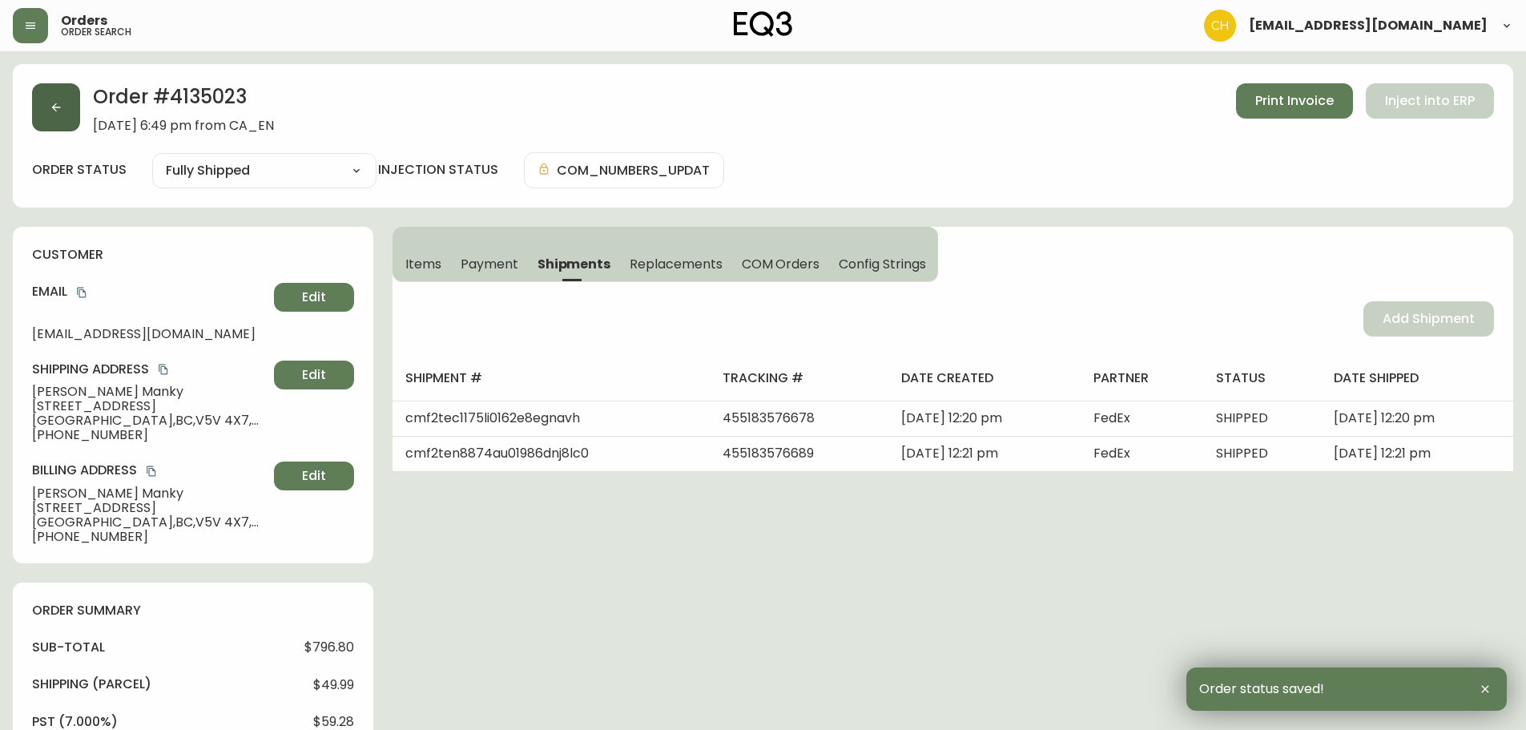
click at [59, 105] on icon "button" at bounding box center [56, 107] width 13 height 13
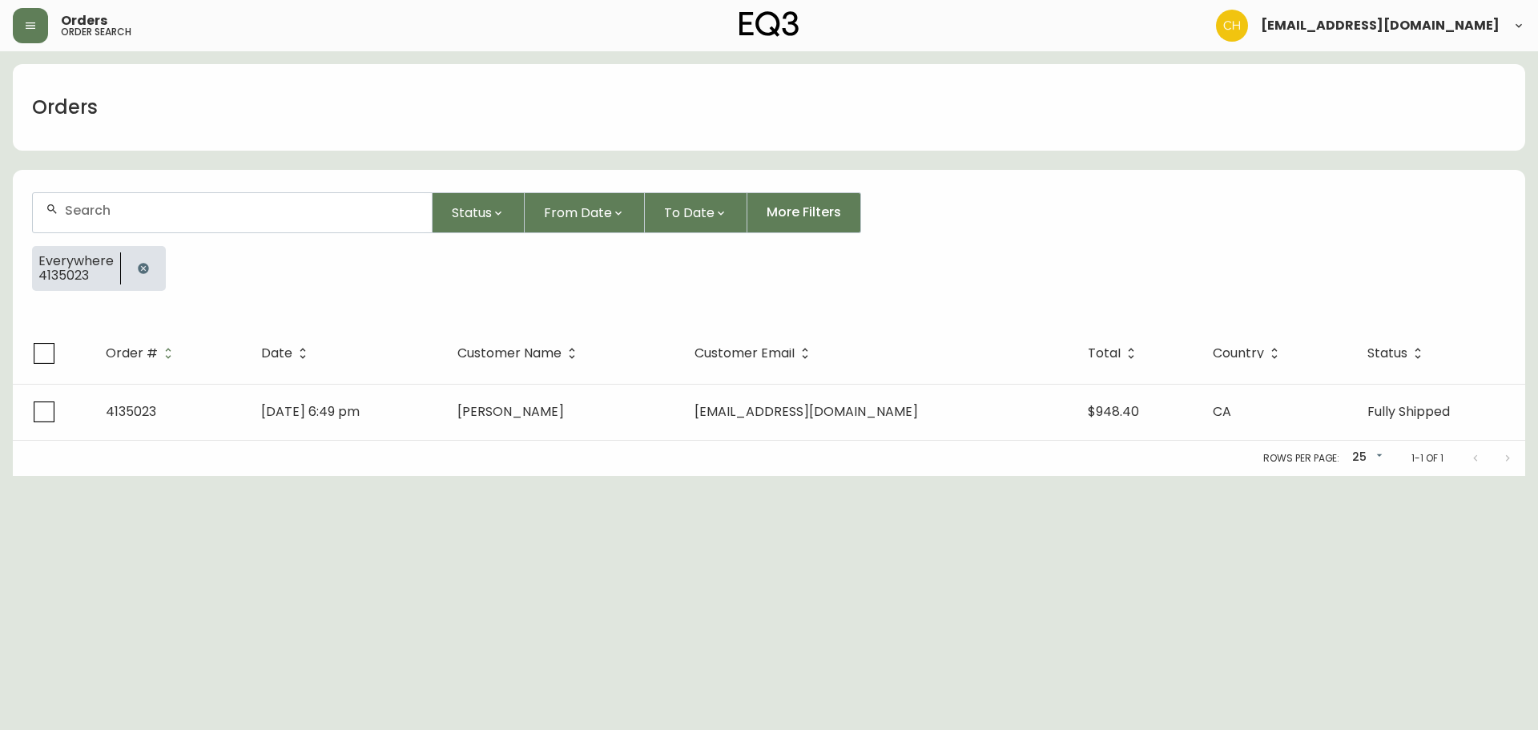
click at [96, 213] on input "text" at bounding box center [242, 210] width 354 height 15
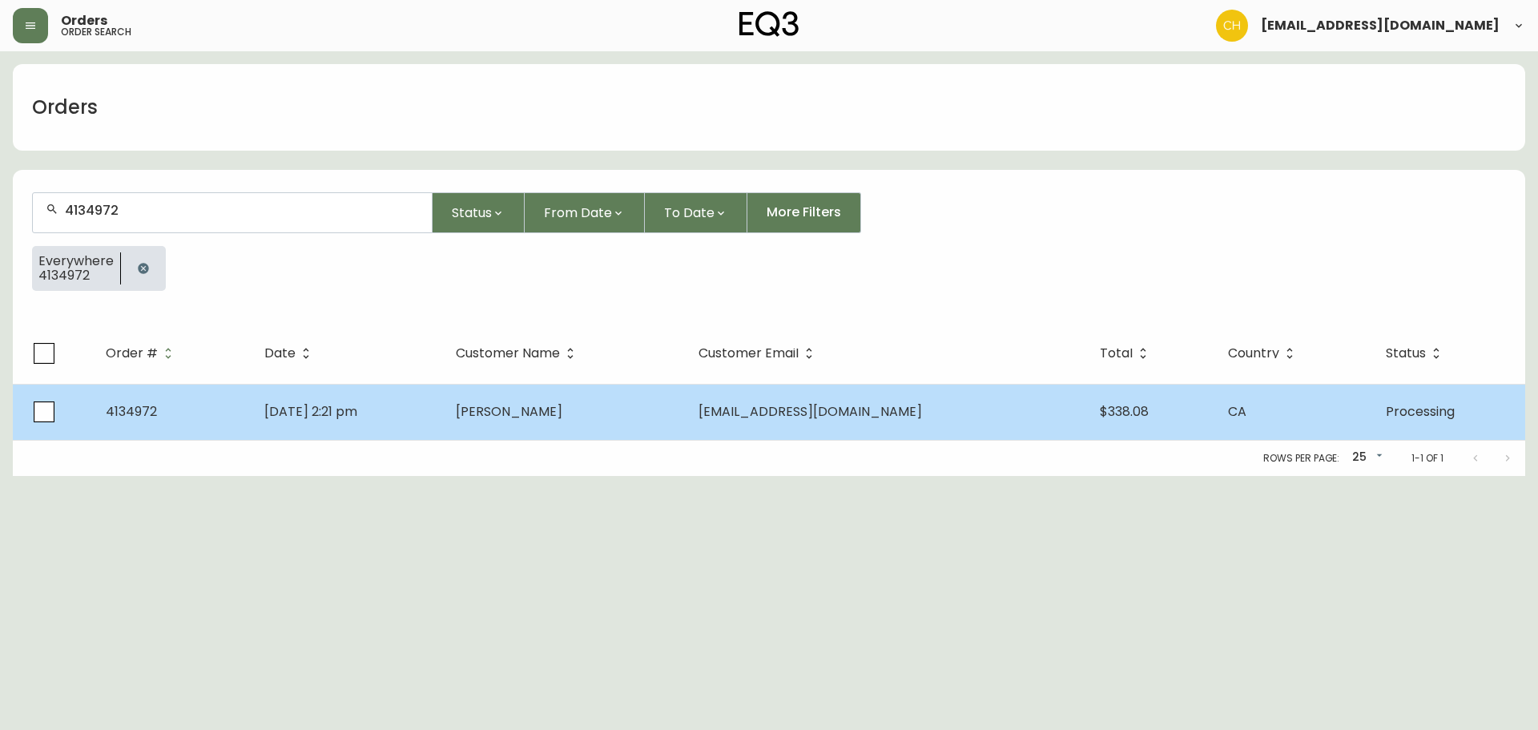
click at [603, 420] on td "[PERSON_NAME]" at bounding box center [564, 412] width 243 height 56
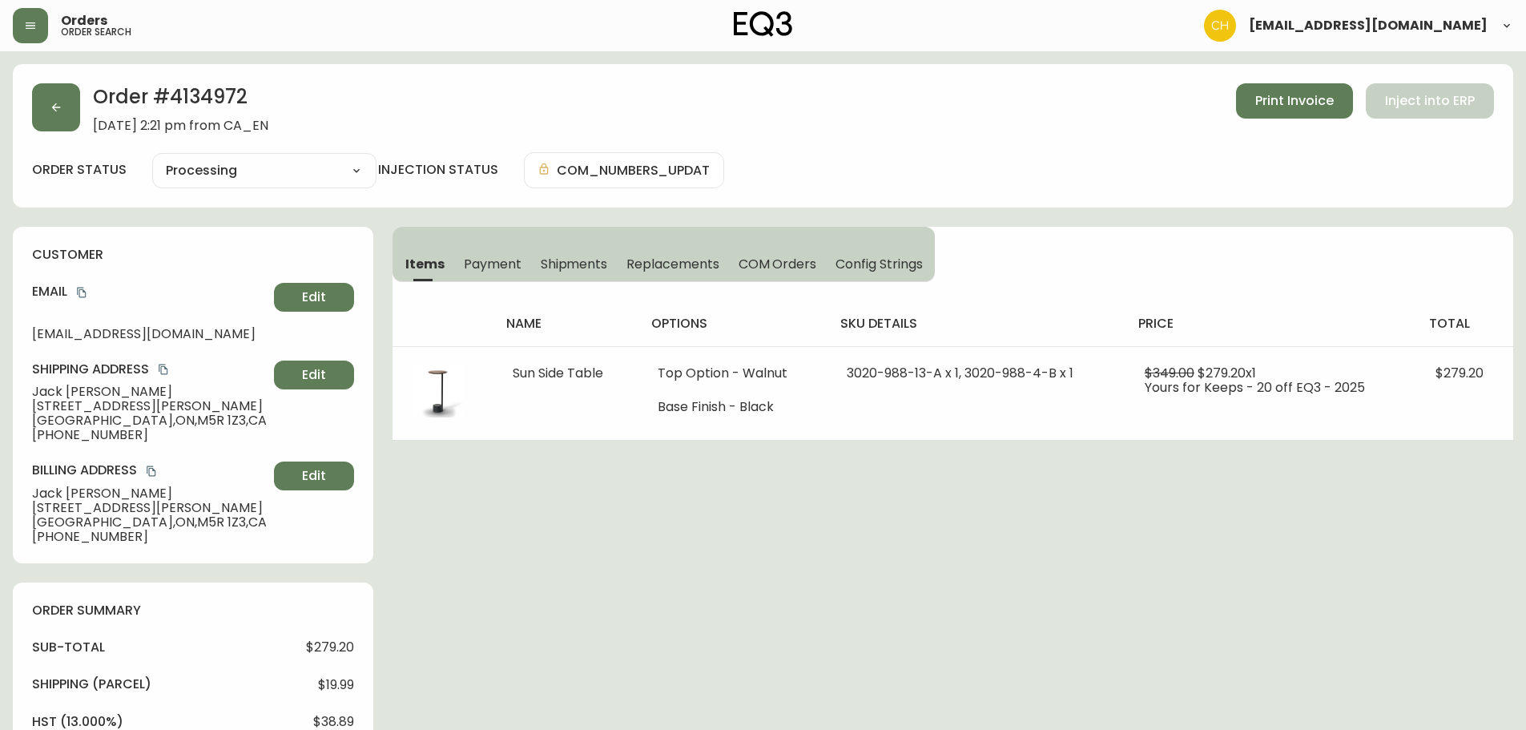
click at [558, 264] on span "Shipments" at bounding box center [574, 264] width 67 height 17
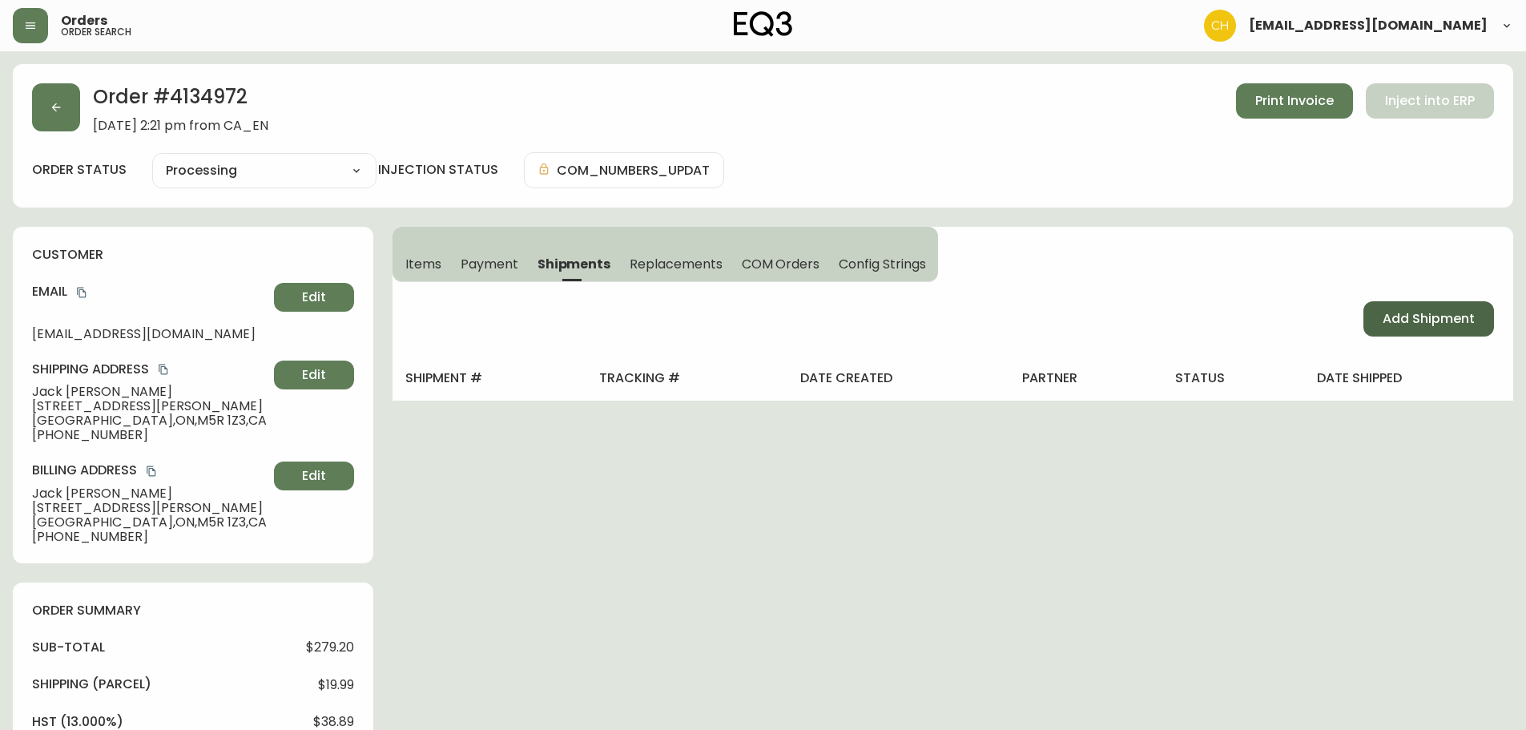
click at [1401, 325] on span "Add Shipment" at bounding box center [1429, 319] width 92 height 18
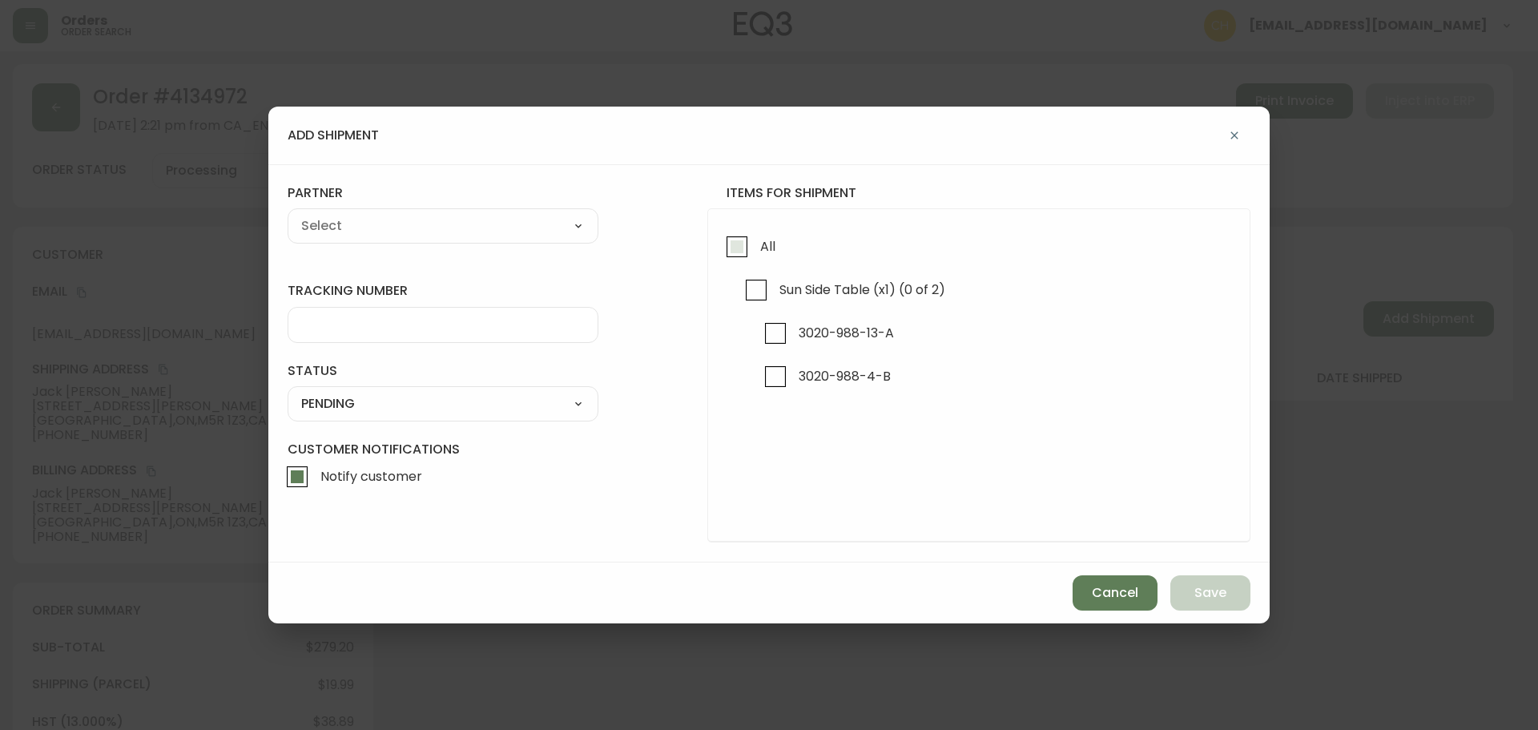
click at [730, 242] on input "All" at bounding box center [737, 246] width 37 height 37
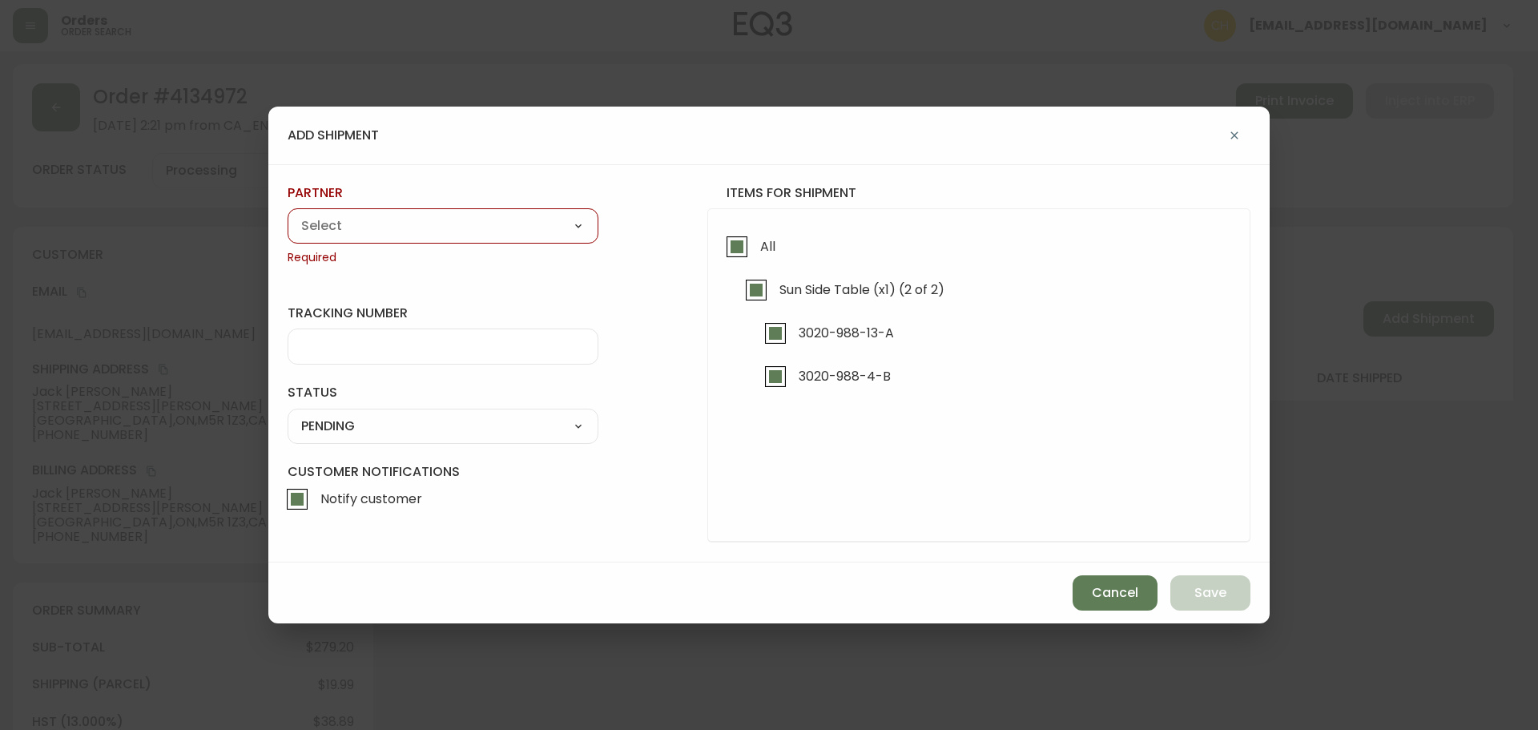
click at [499, 226] on select "A Move to Remember LLC ABF Freight Alero [PERSON_NAME] Canada Post CDS Ceva Log…" at bounding box center [443, 226] width 311 height 24
click at [288, 214] on select "A Move to Remember LLC ABF Freight Alero [PERSON_NAME] Canada Post CDS Ceva Log…" at bounding box center [443, 226] width 311 height 24
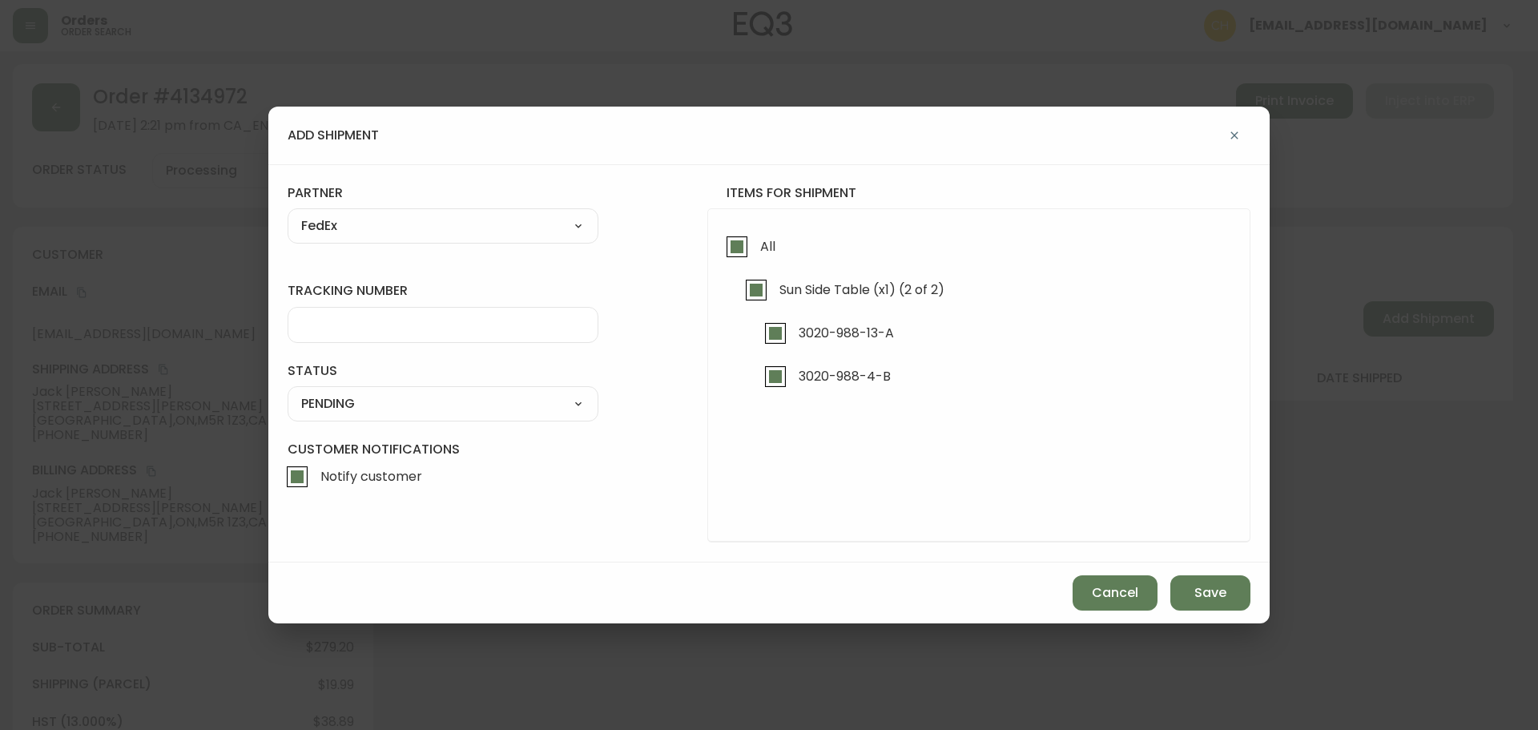
click at [365, 317] on input "tracking number" at bounding box center [443, 324] width 284 height 15
click at [366, 404] on select "SHIPPED PENDING CANCELLED" at bounding box center [443, 404] width 311 height 24
click at [288, 392] on select "SHIPPED PENDING CANCELLED" at bounding box center [443, 404] width 311 height 24
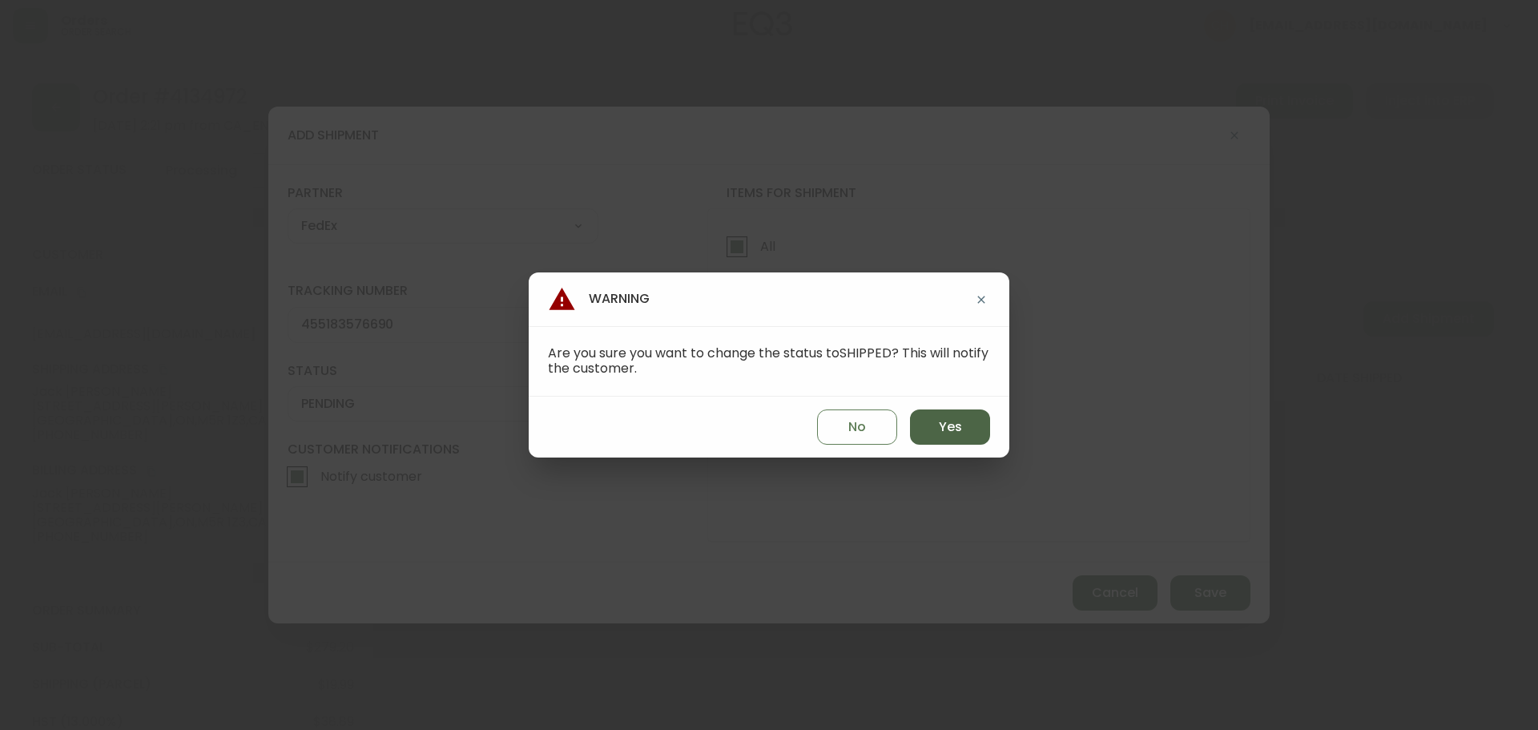
click at [952, 433] on span "Yes" at bounding box center [950, 427] width 23 height 18
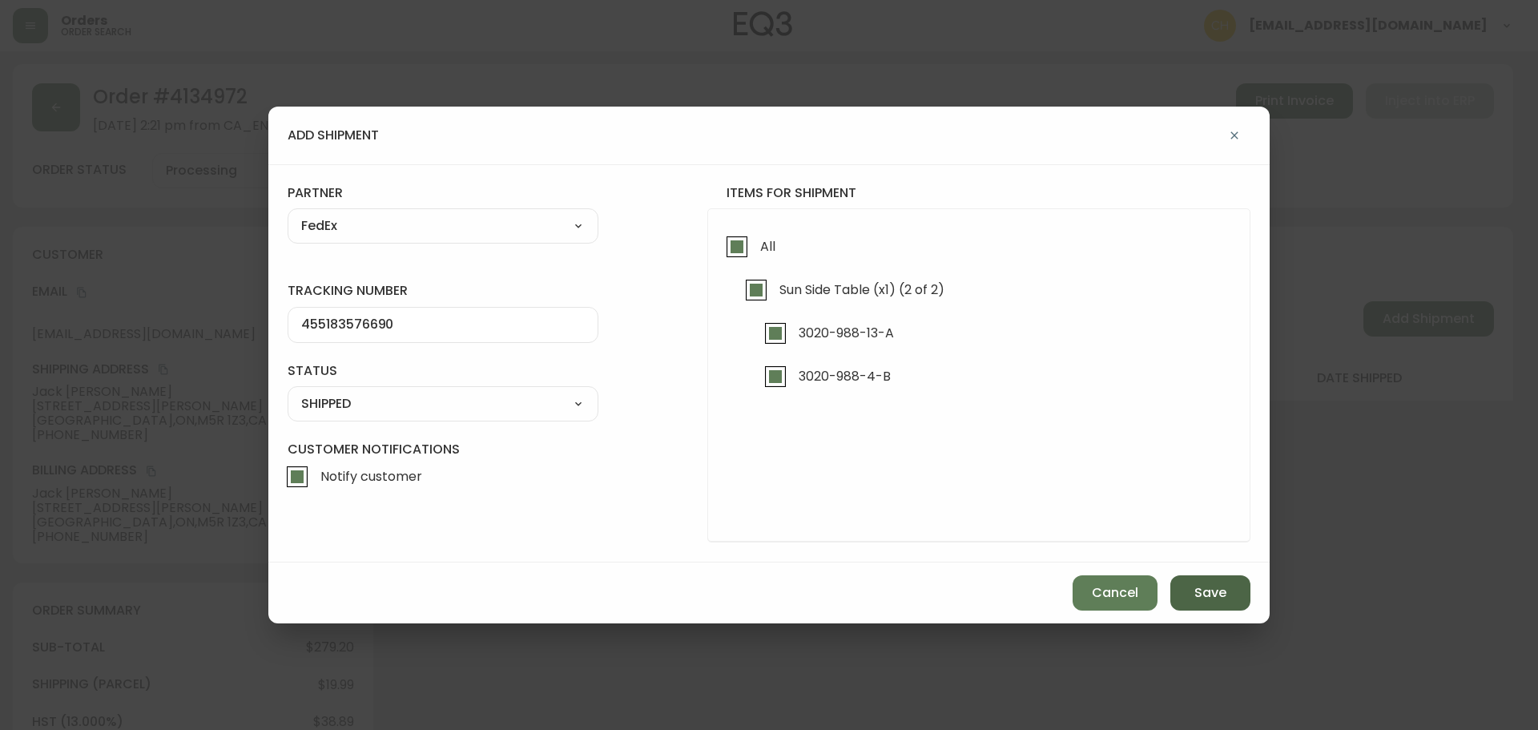
drag, startPoint x: 1187, startPoint y: 590, endPoint x: 1182, endPoint y: 578, distance: 13.3
click at [1188, 589] on button "Save" at bounding box center [1210, 592] width 80 height 35
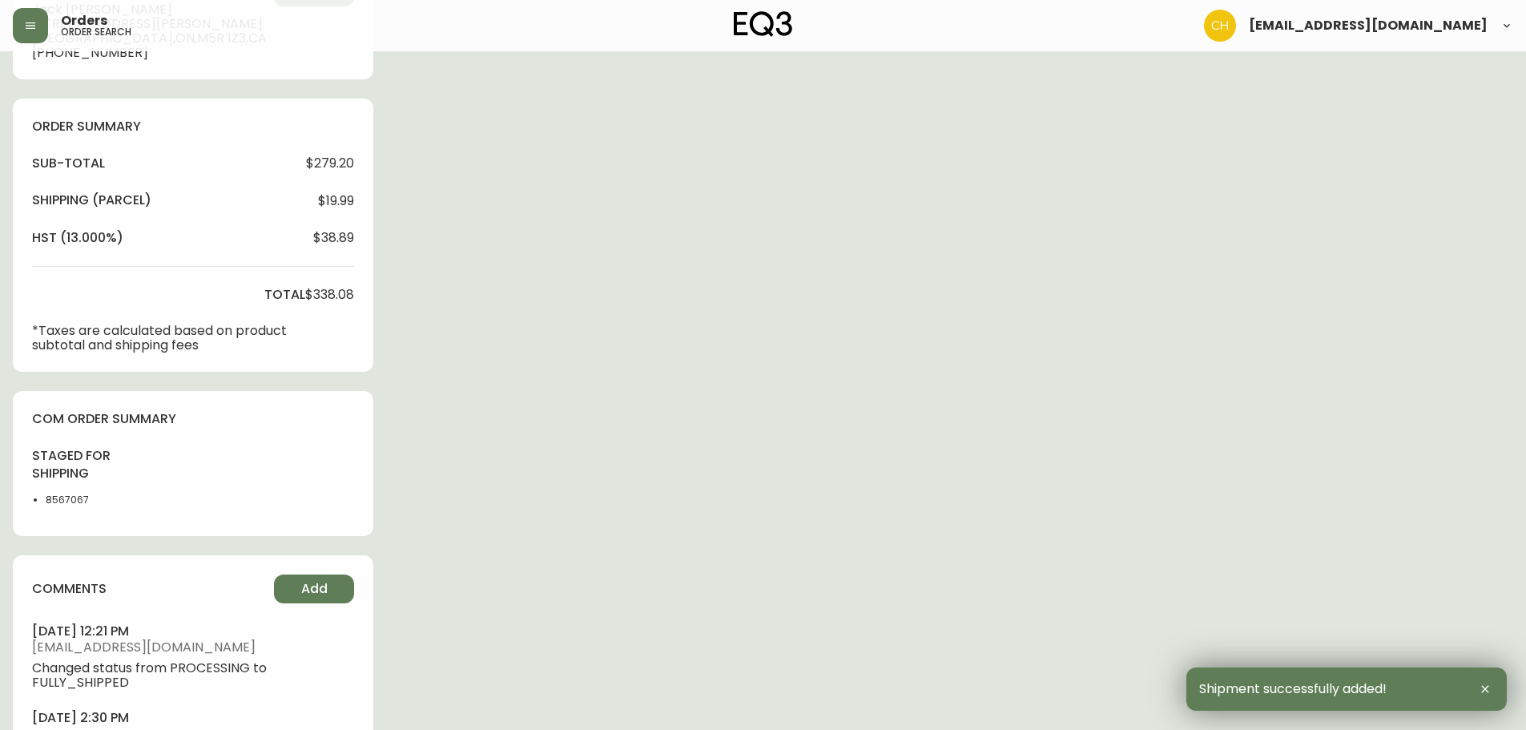
scroll to position [579, 0]
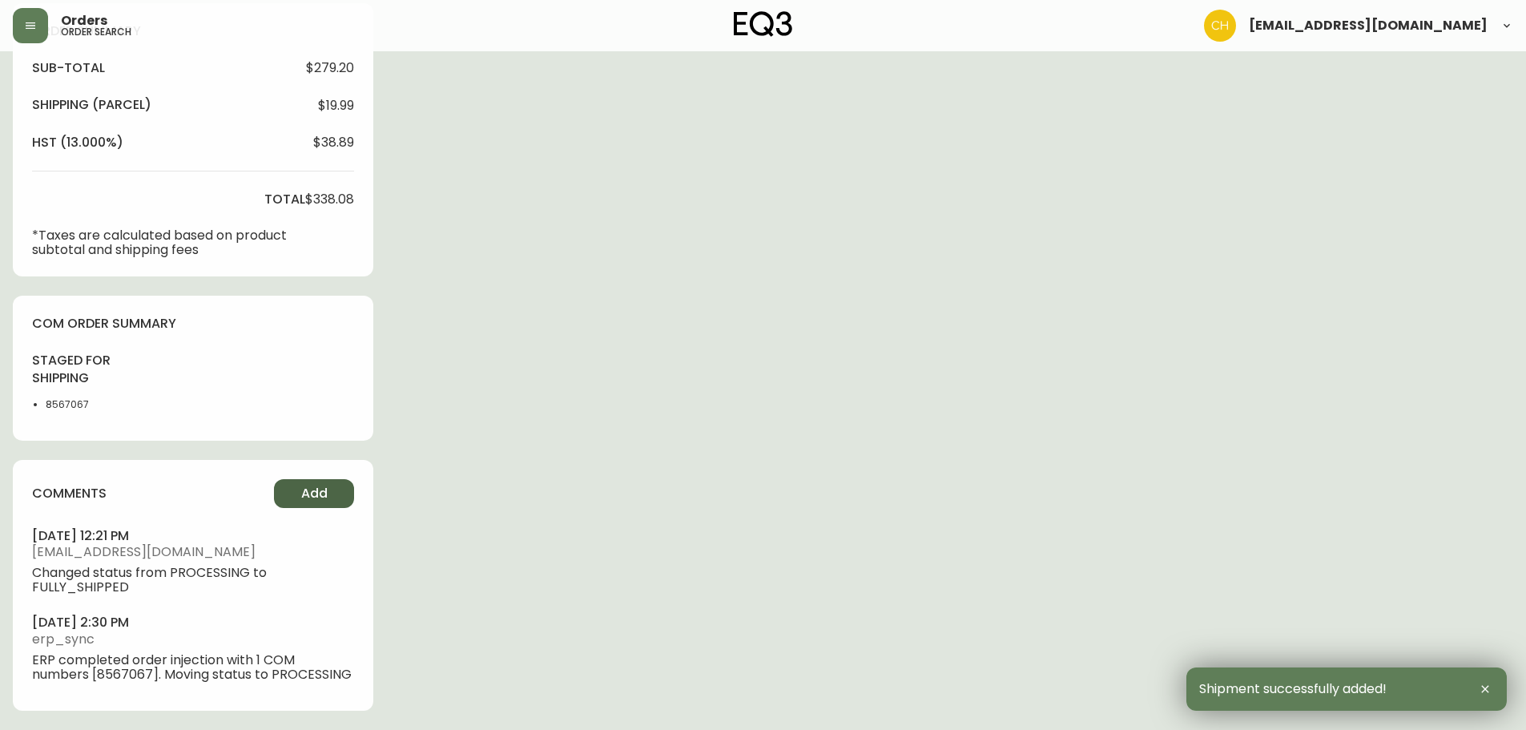
click at [288, 490] on button "Add" at bounding box center [314, 493] width 80 height 29
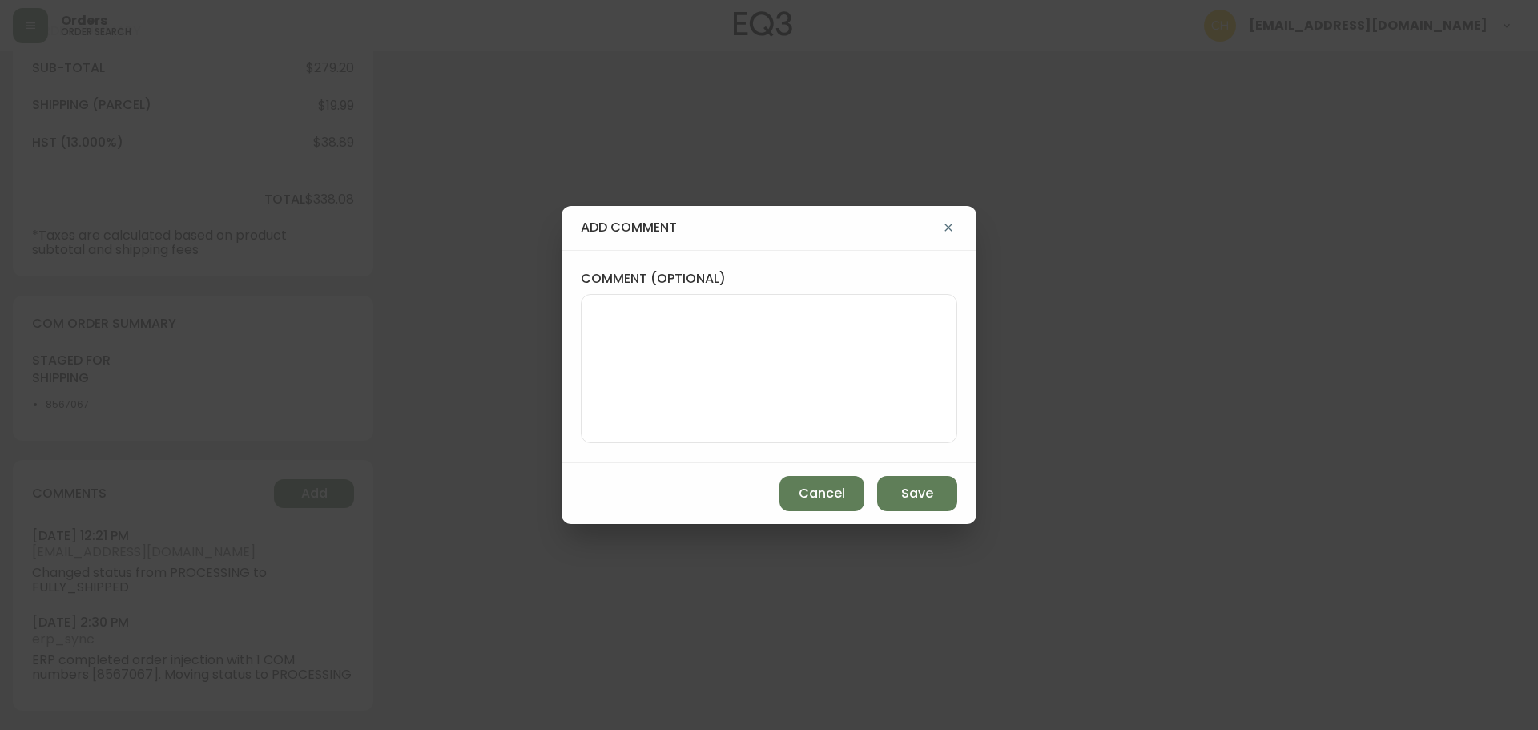
drag, startPoint x: 674, startPoint y: 376, endPoint x: 611, endPoint y: 348, distance: 68.5
click at [666, 375] on textarea "comment (optional)" at bounding box center [768, 368] width 349 height 128
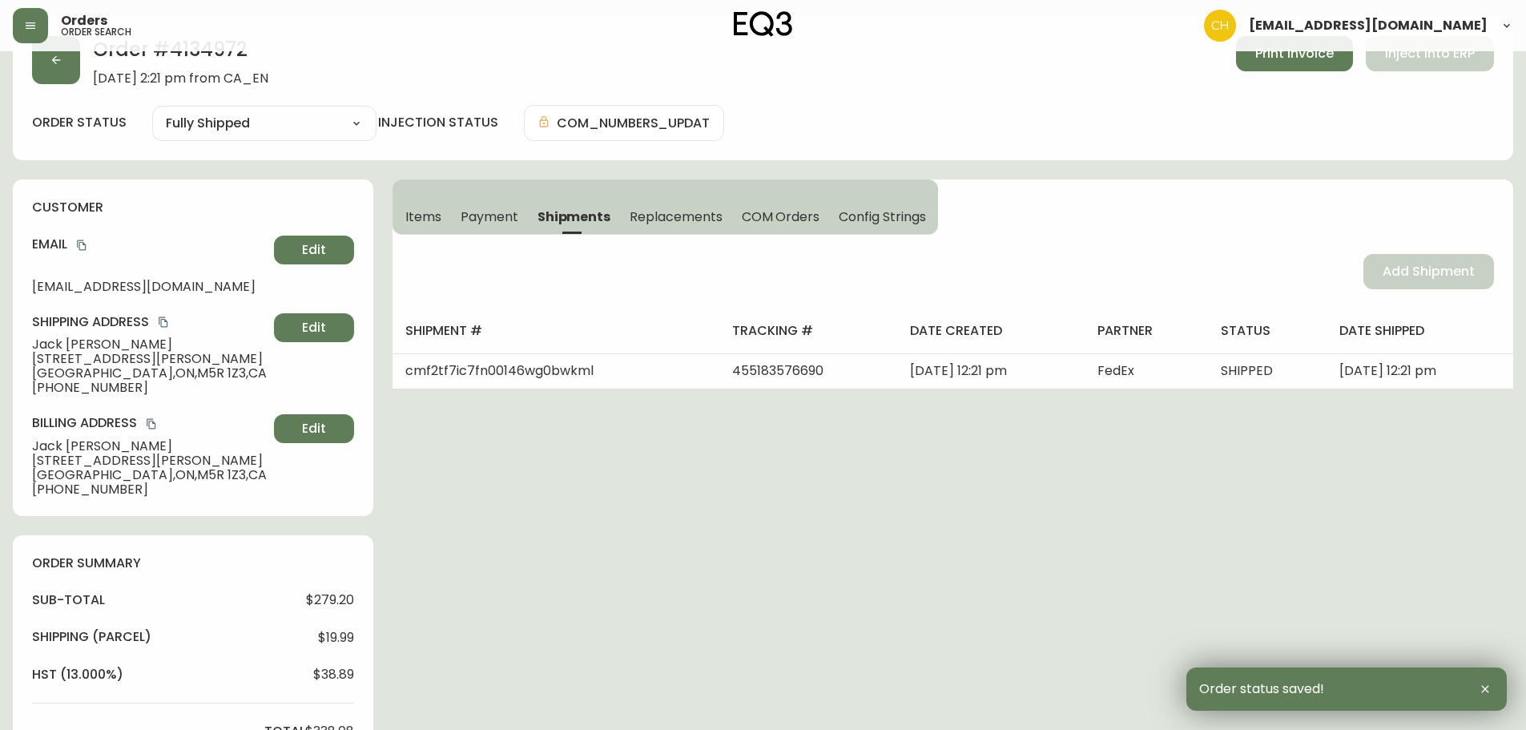
scroll to position [0, 0]
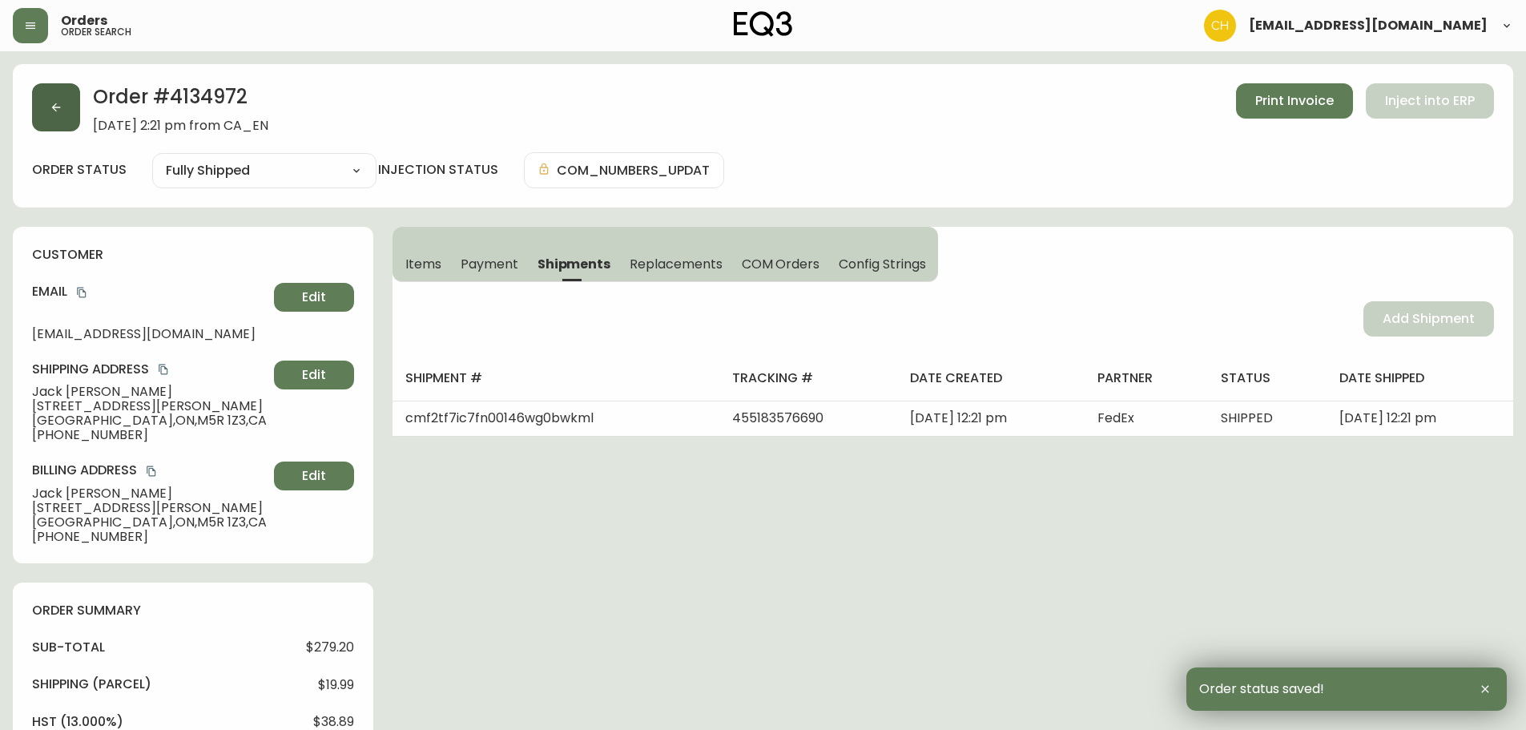
click at [51, 107] on icon "button" at bounding box center [56, 107] width 13 height 13
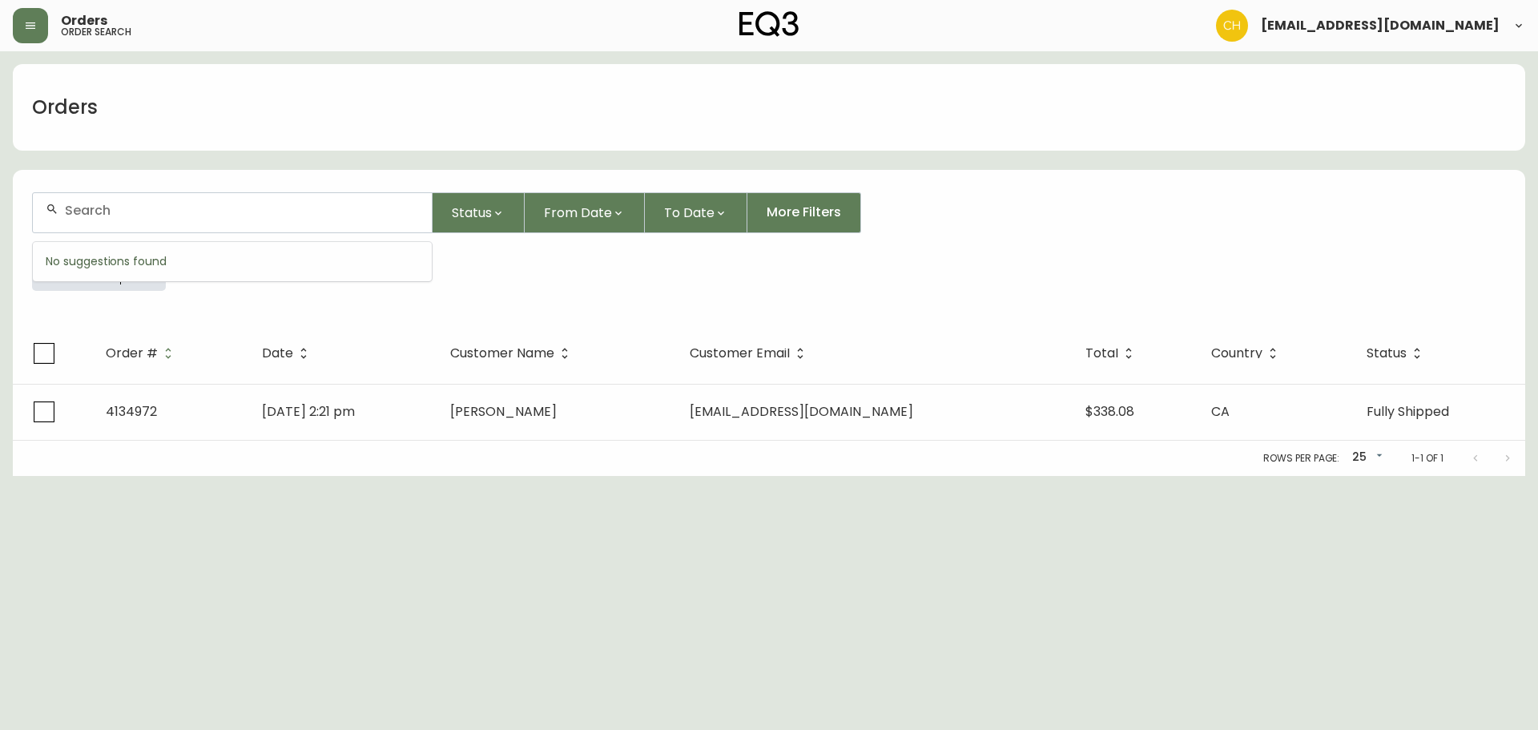
click at [101, 212] on input "text" at bounding box center [242, 210] width 354 height 15
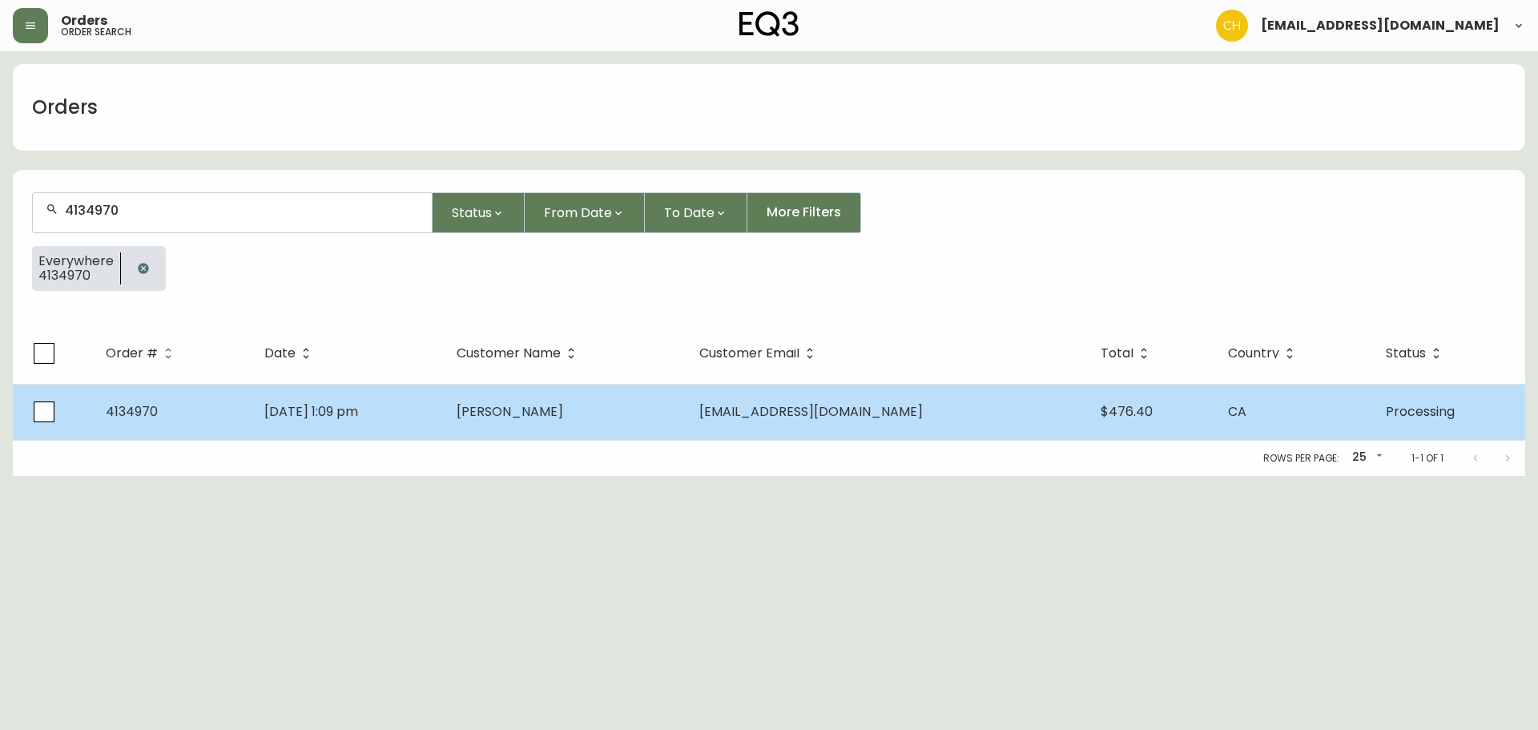
click at [444, 406] on td "[DATE] 1:09 pm" at bounding box center [348, 412] width 192 height 56
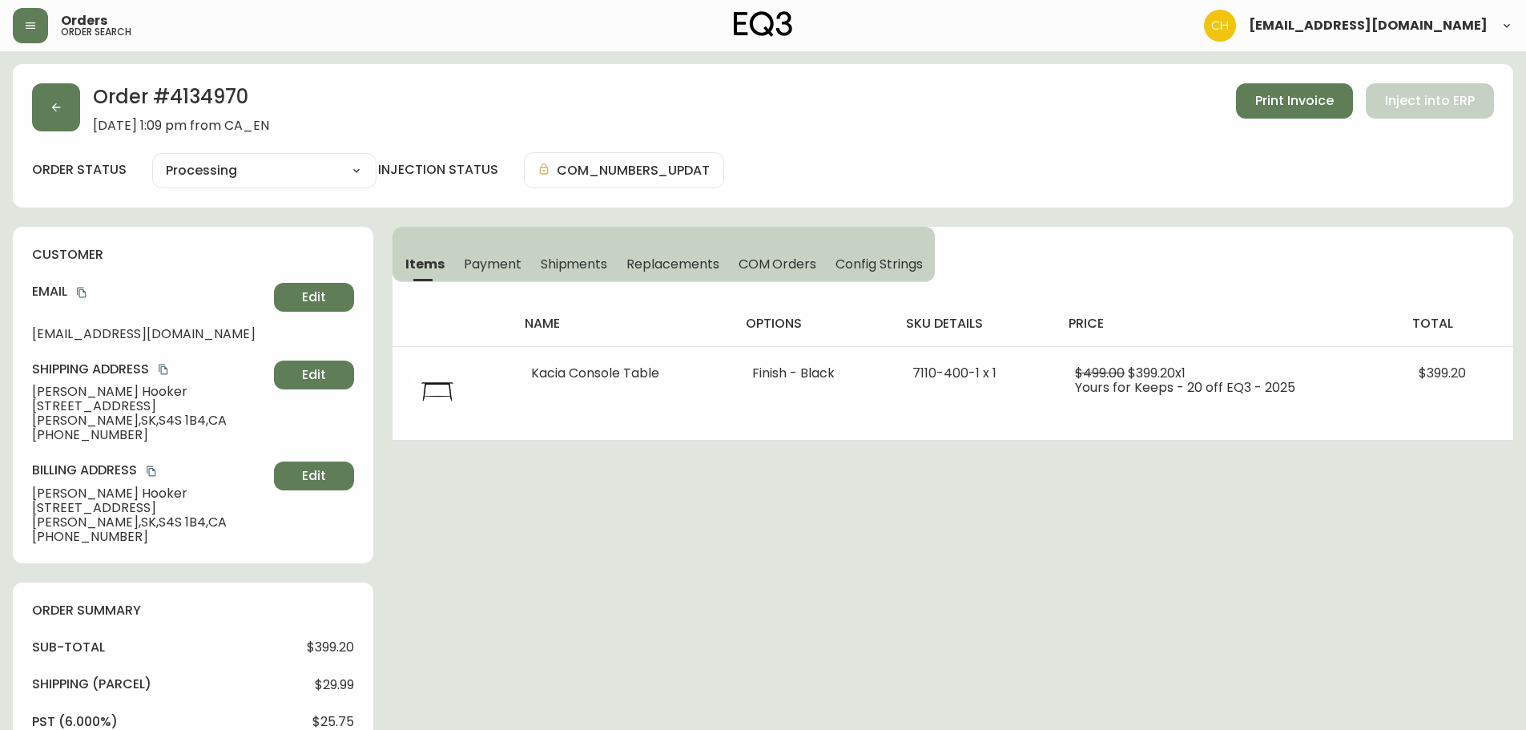
click at [571, 265] on span "Shipments" at bounding box center [574, 264] width 67 height 17
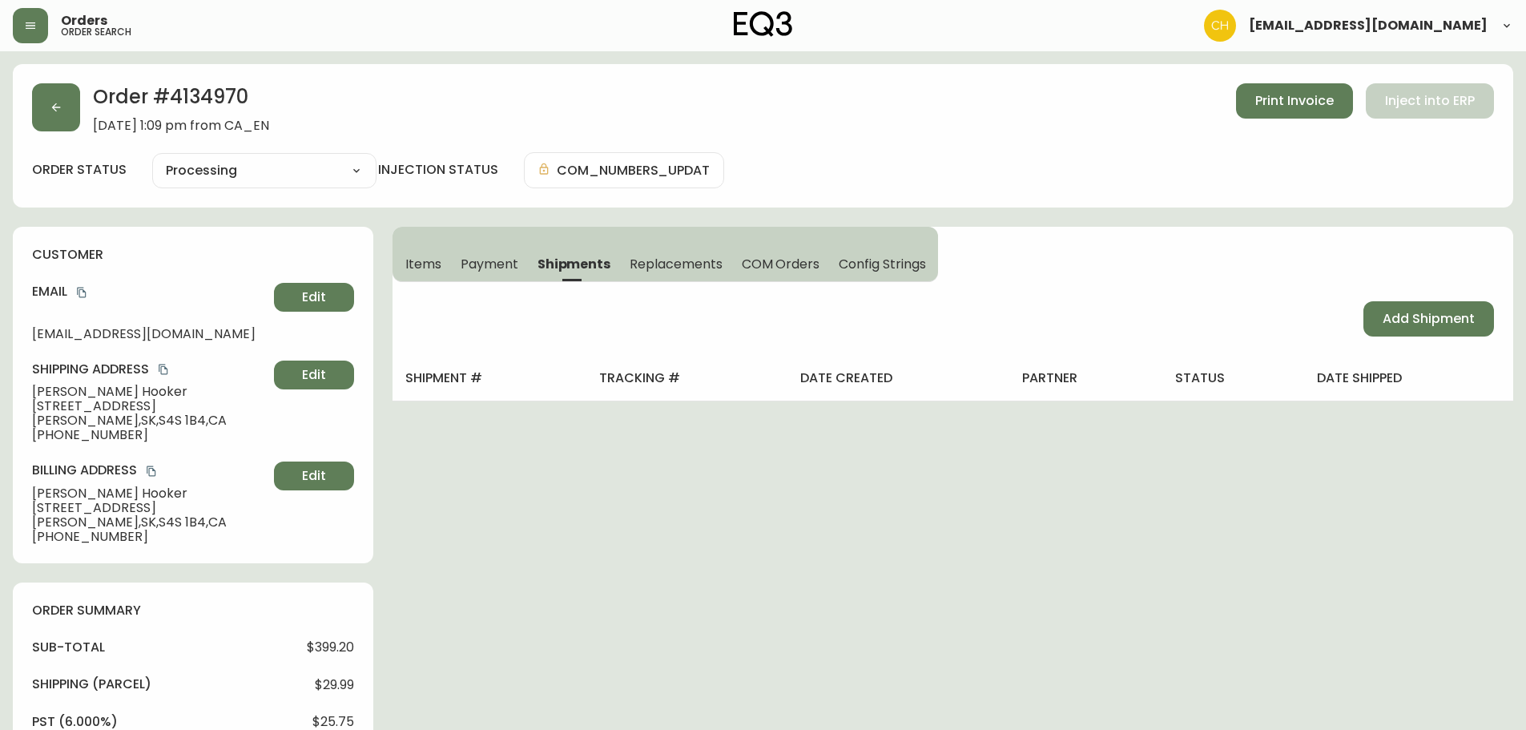
drag, startPoint x: 1391, startPoint y: 320, endPoint x: 1351, endPoint y: 320, distance: 40.1
click at [1390, 320] on span "Add Shipment" at bounding box center [1429, 319] width 92 height 18
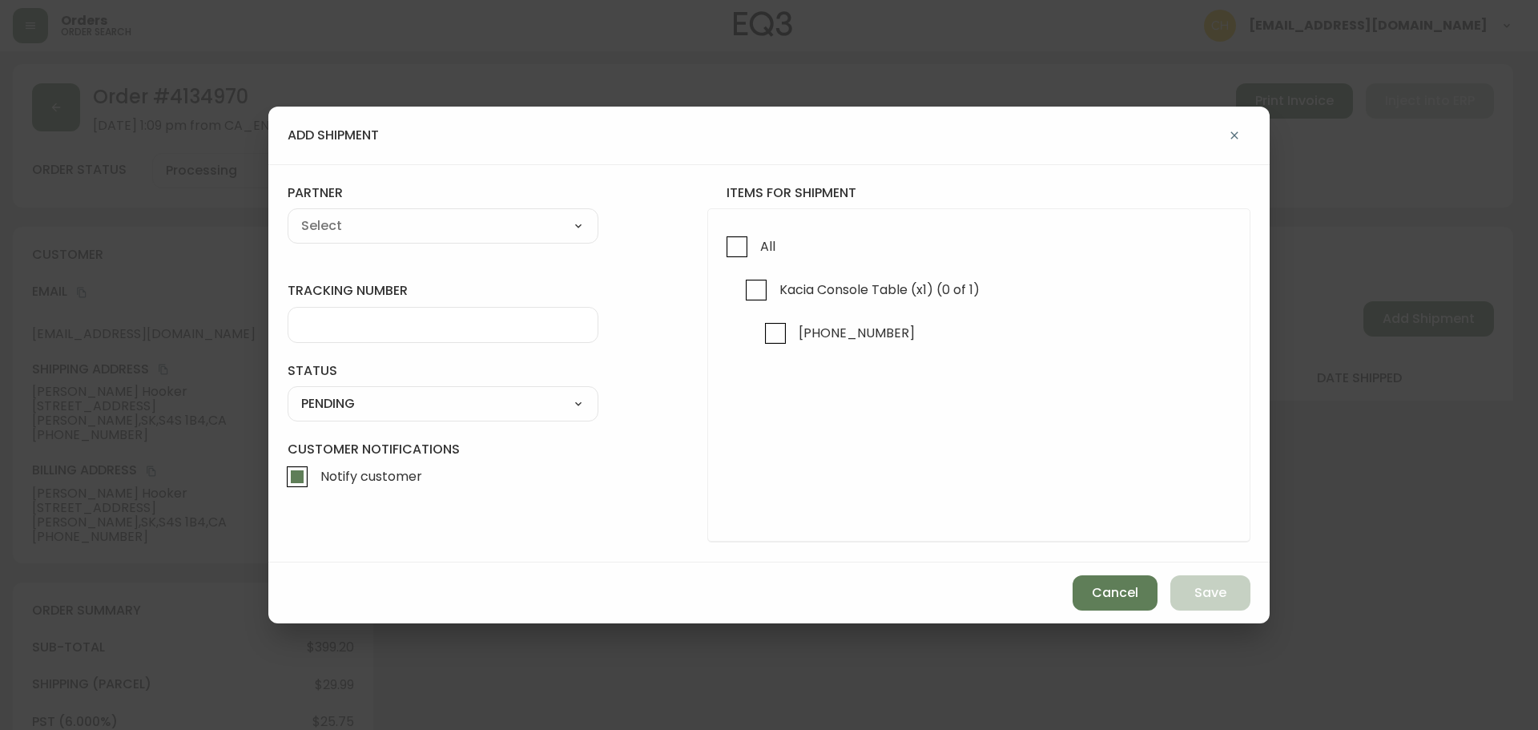
drag, startPoint x: 733, startPoint y: 248, endPoint x: 690, endPoint y: 240, distance: 44.0
click at [727, 248] on input "All" at bounding box center [737, 246] width 37 height 37
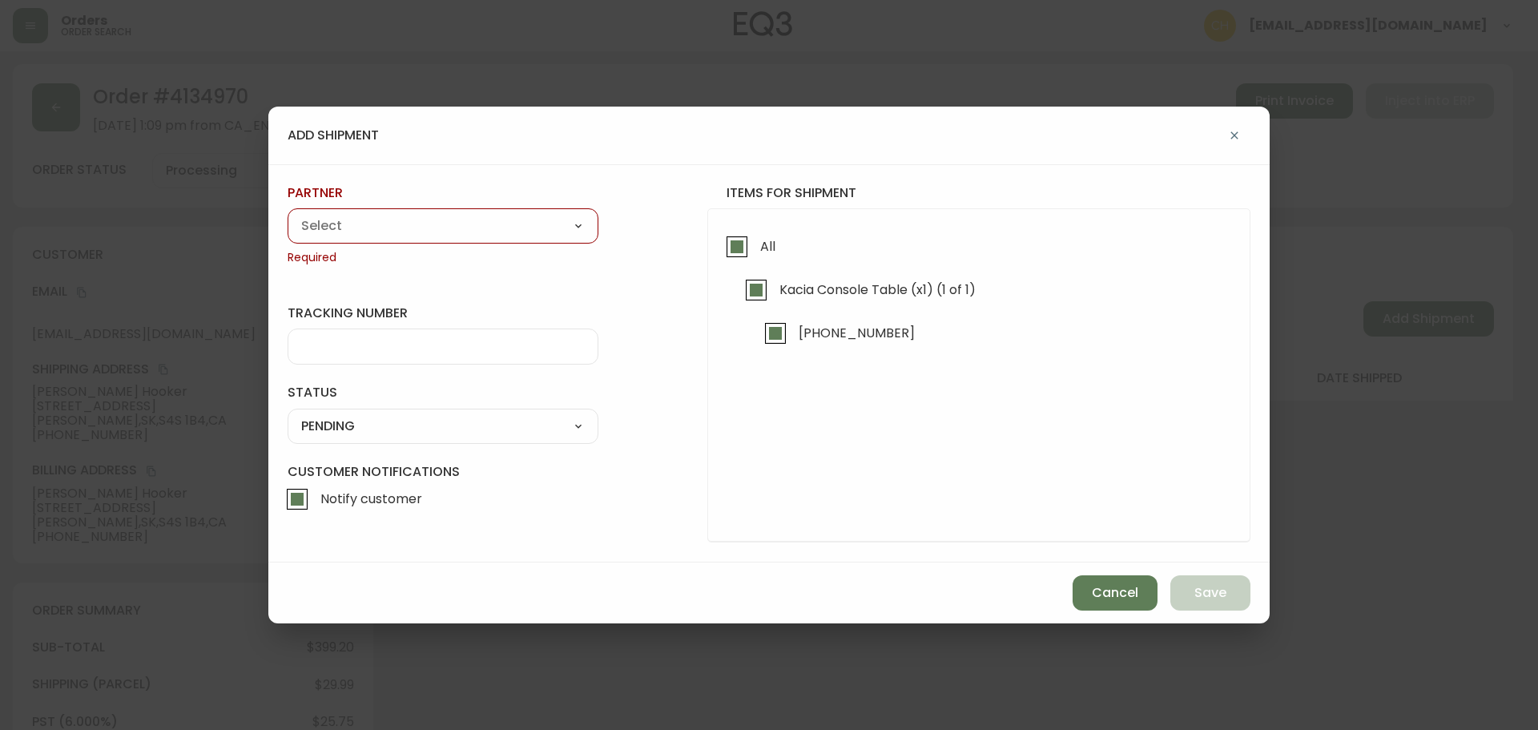
drag, startPoint x: 487, startPoint y: 217, endPoint x: 472, endPoint y: 220, distance: 15.6
click at [485, 218] on select "A Move to Remember LLC ABF Freight Alero [PERSON_NAME] Canada Post CDS Ceva Log…" at bounding box center [443, 226] width 311 height 24
click at [288, 214] on select "A Move to Remember LLC ABF Freight Alero [PERSON_NAME] Canada Post CDS Ceva Log…" at bounding box center [443, 226] width 311 height 24
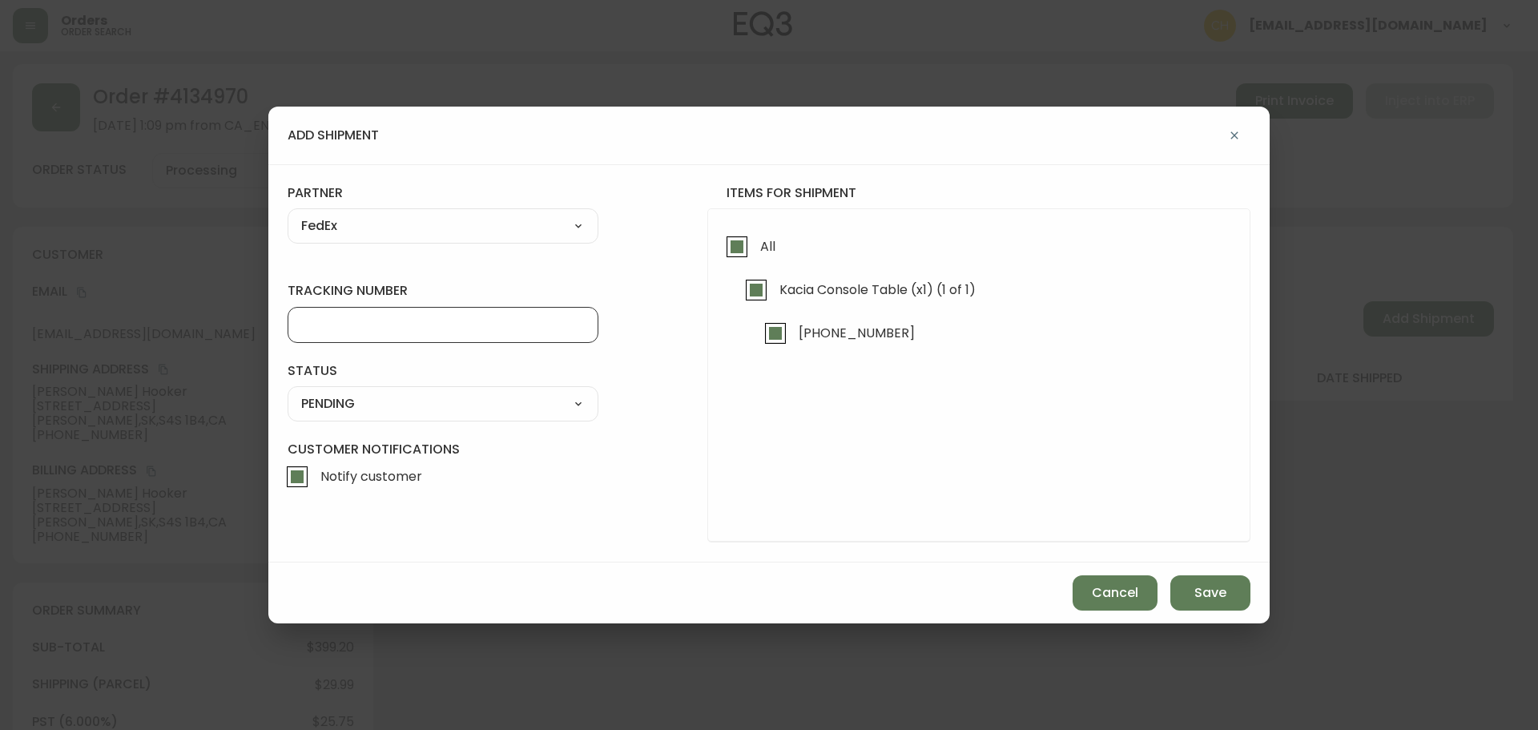
click at [358, 320] on input "tracking number" at bounding box center [443, 324] width 284 height 15
click at [340, 394] on div "SHIPPED PENDING CANCELLED" at bounding box center [443, 403] width 311 height 35
click at [340, 397] on select "SHIPPED PENDING CANCELLED" at bounding box center [443, 404] width 311 height 24
click at [288, 392] on select "SHIPPED PENDING CANCELLED" at bounding box center [443, 404] width 311 height 24
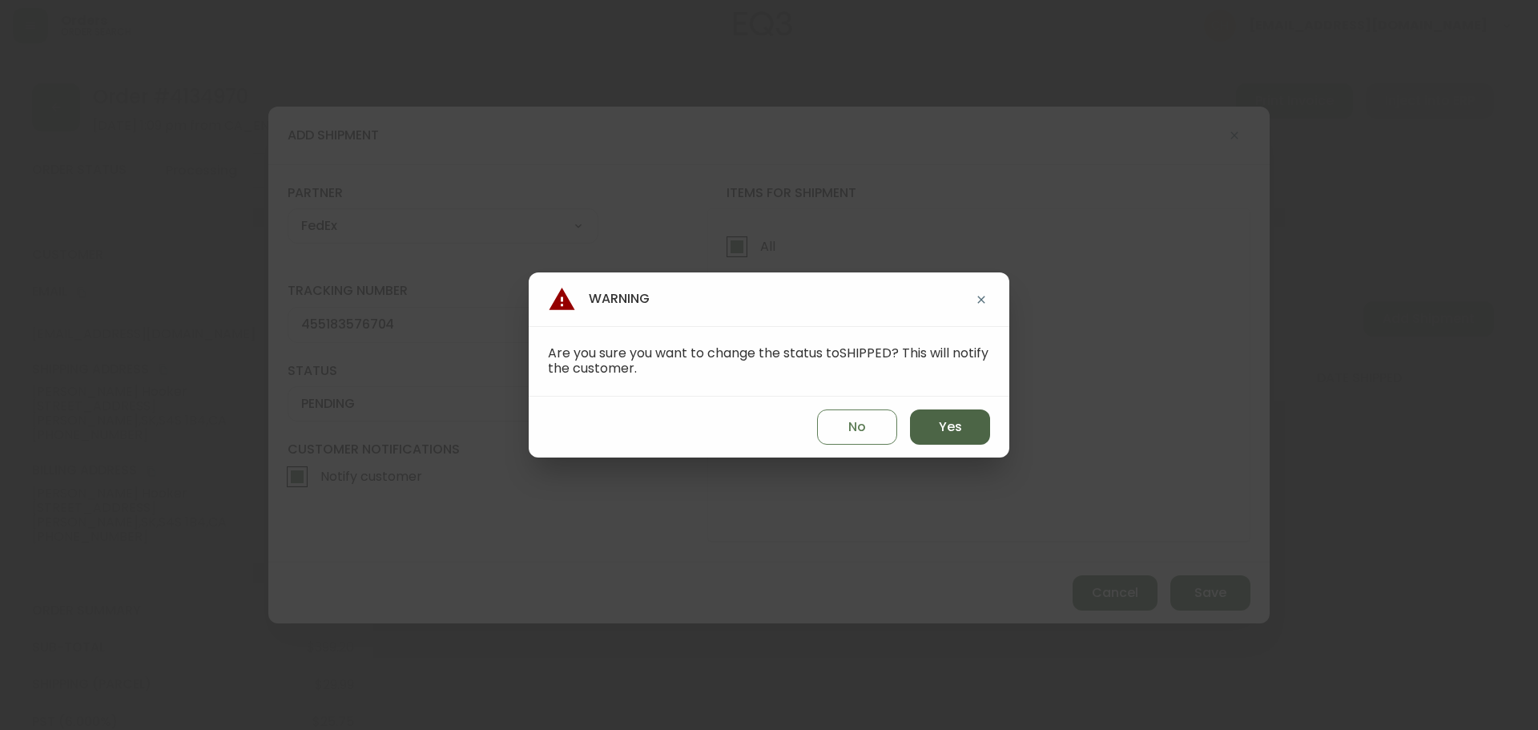
click at [936, 431] on button "Yes" at bounding box center [950, 426] width 80 height 35
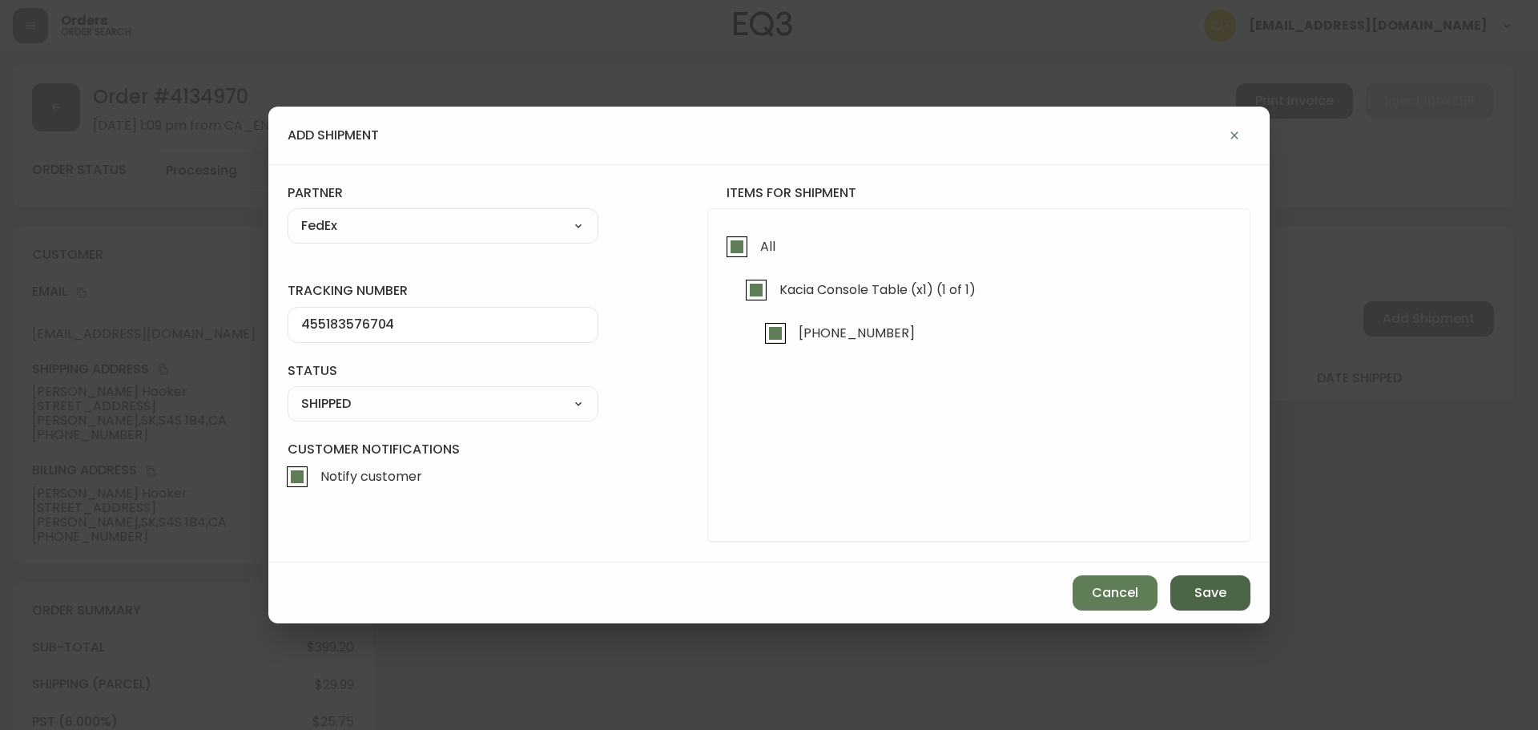
click at [1207, 587] on span "Save" at bounding box center [1210, 593] width 32 height 18
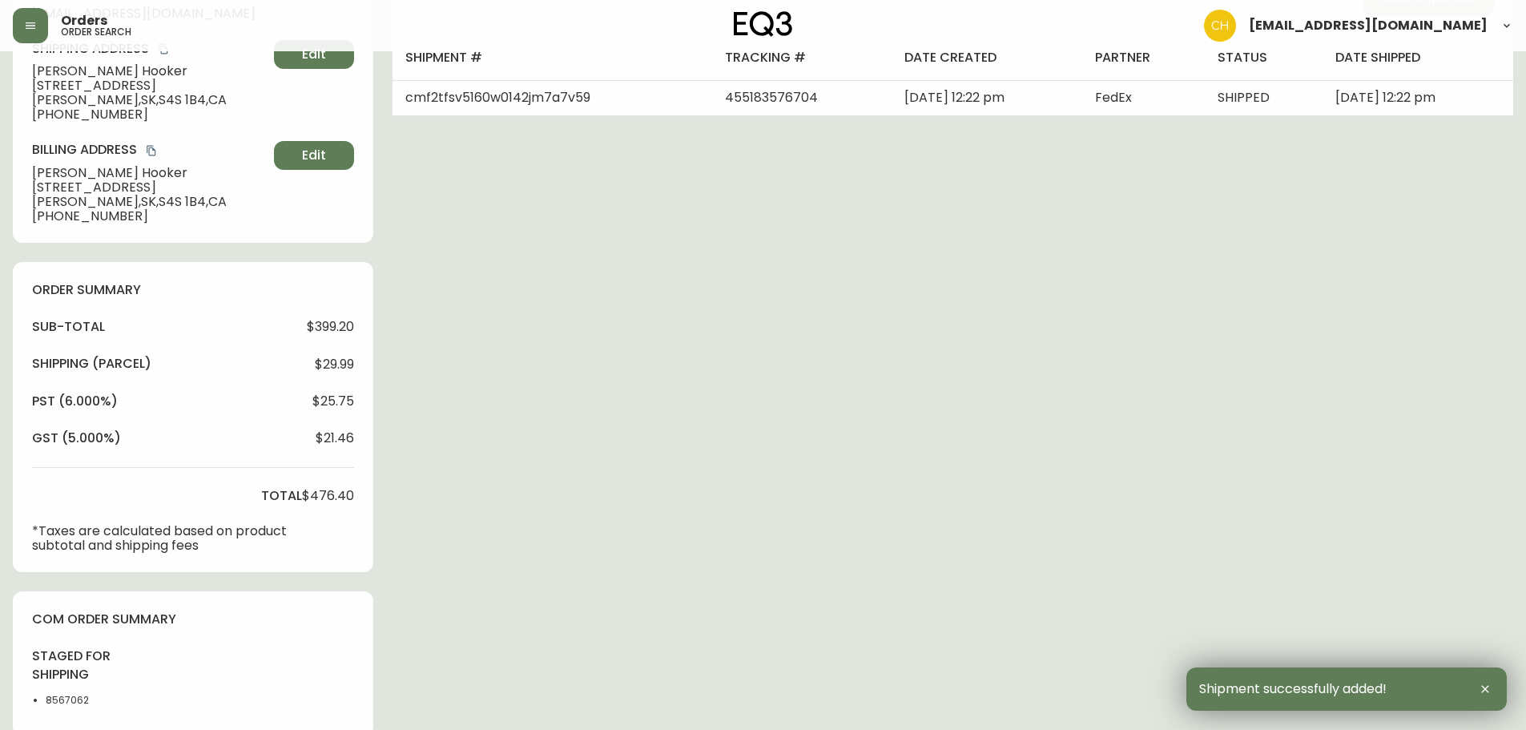
scroll to position [561, 0]
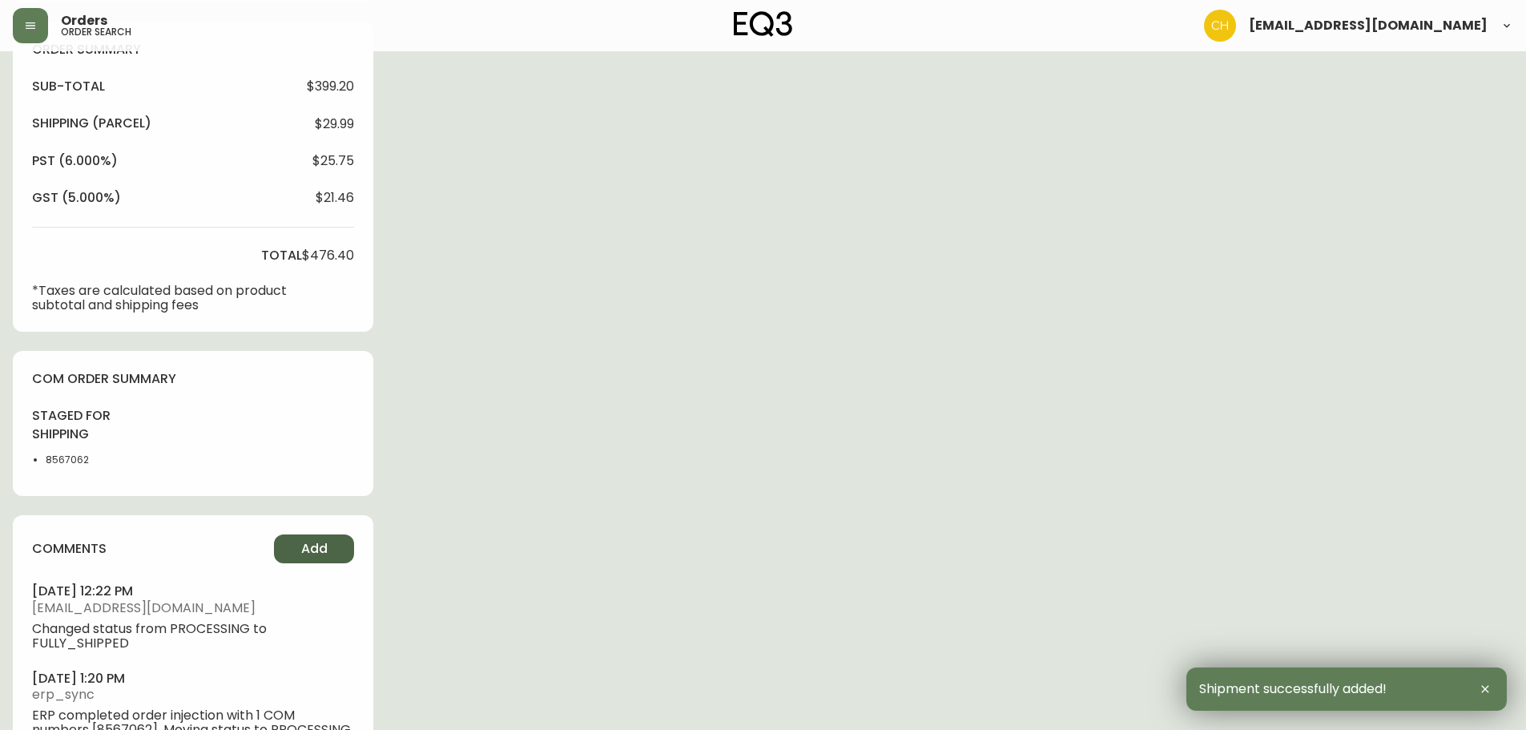
click at [320, 536] on button "Add" at bounding box center [314, 548] width 80 height 29
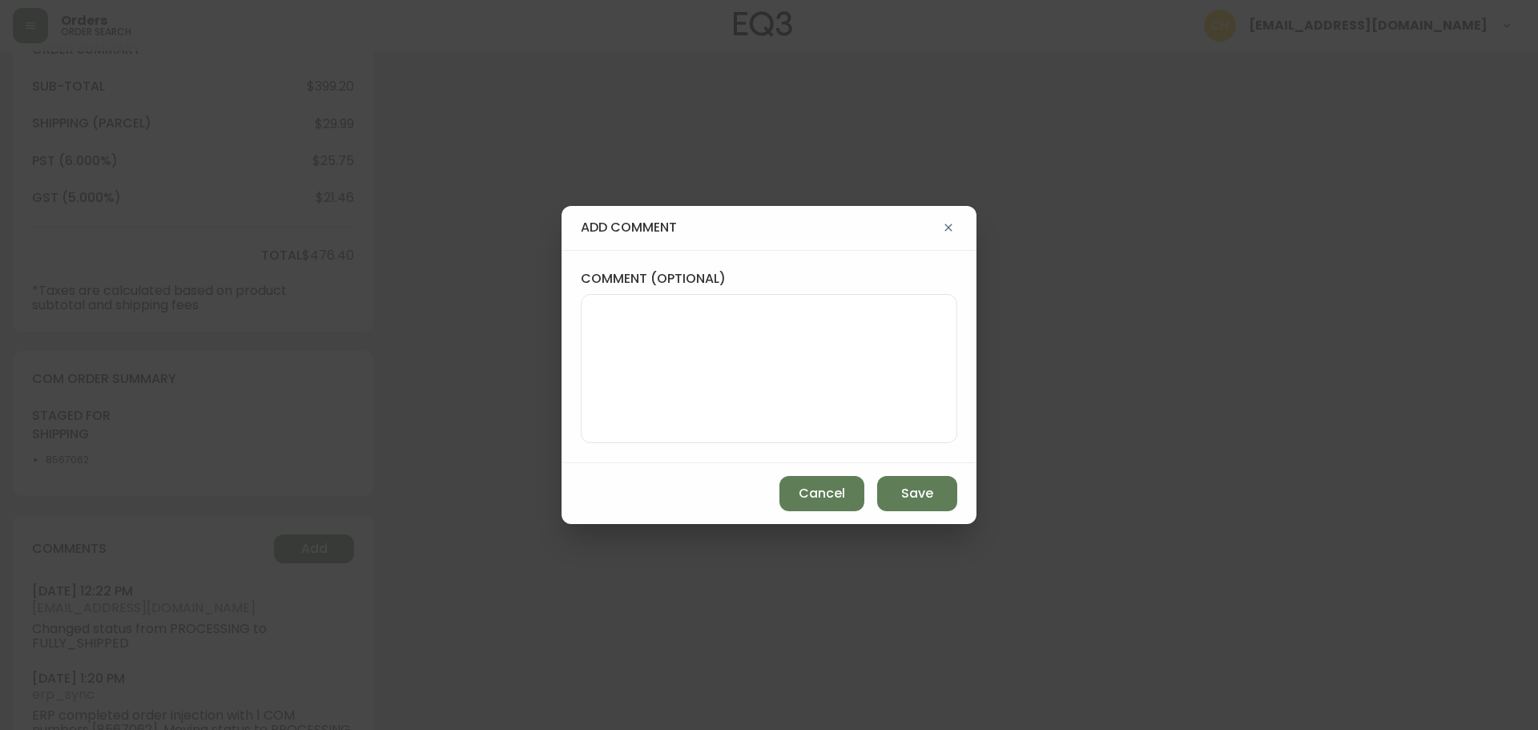
drag, startPoint x: 636, startPoint y: 341, endPoint x: 630, endPoint y: 334, distance: 9.1
click at [635, 340] on textarea "comment (optional)" at bounding box center [768, 368] width 349 height 128
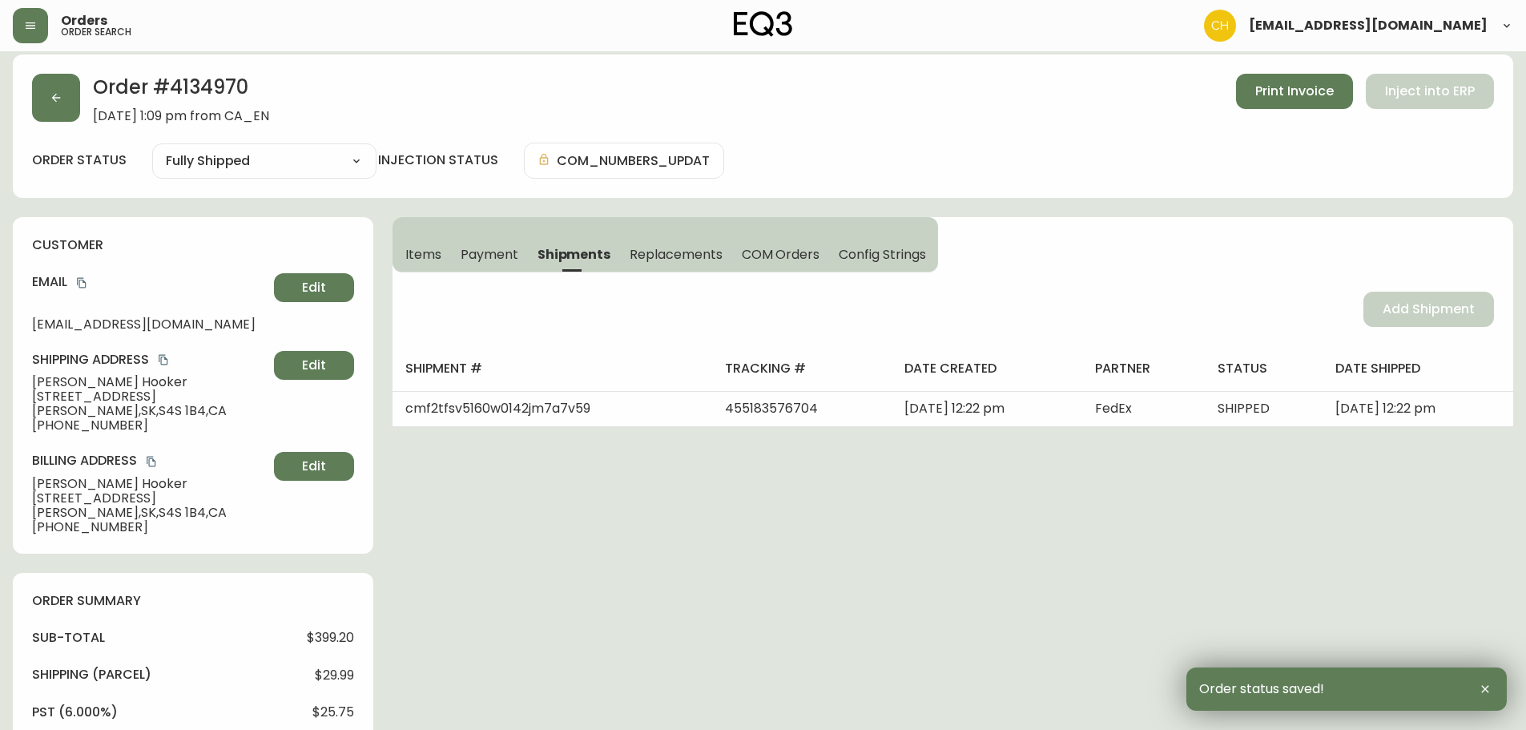
scroll to position [0, 0]
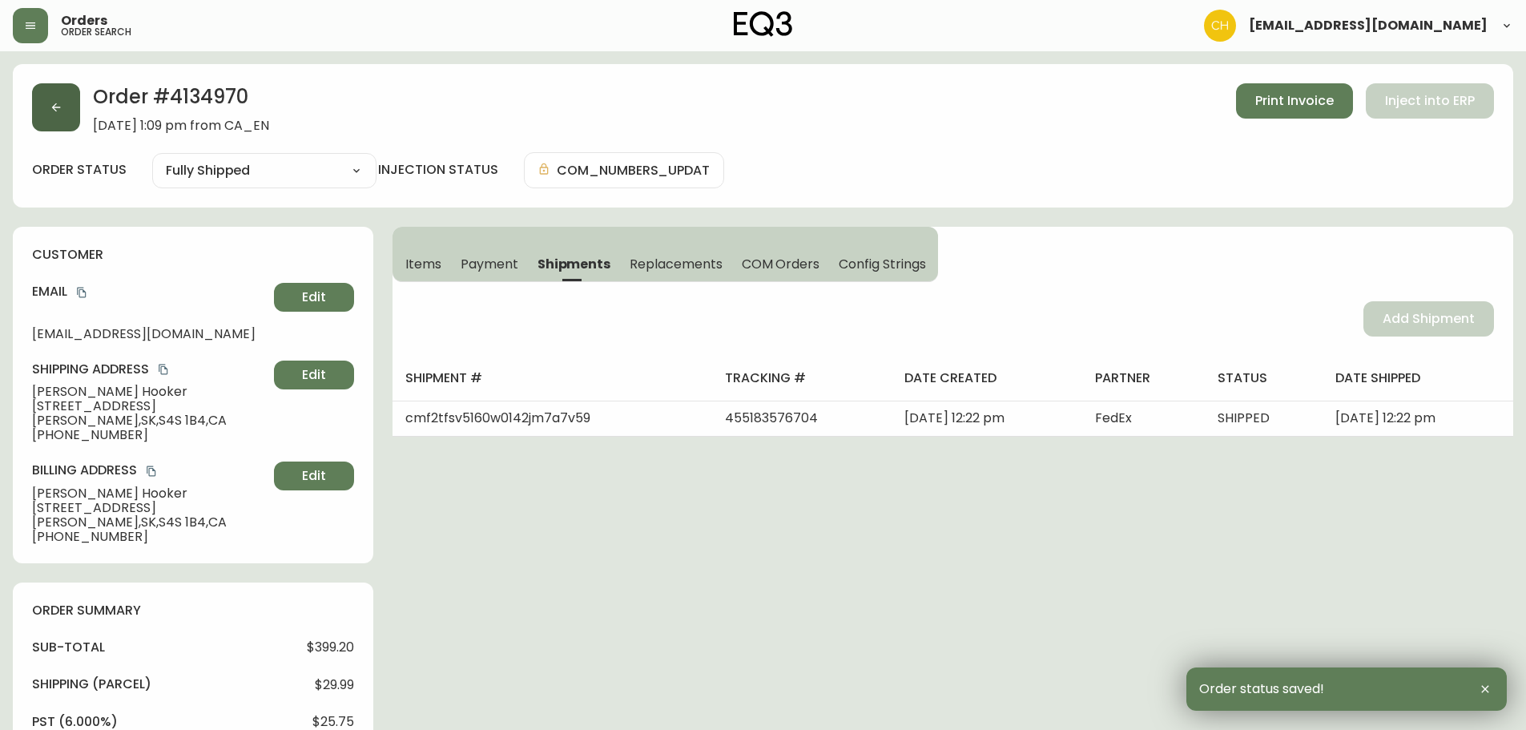
click at [74, 120] on button "button" at bounding box center [56, 107] width 48 height 48
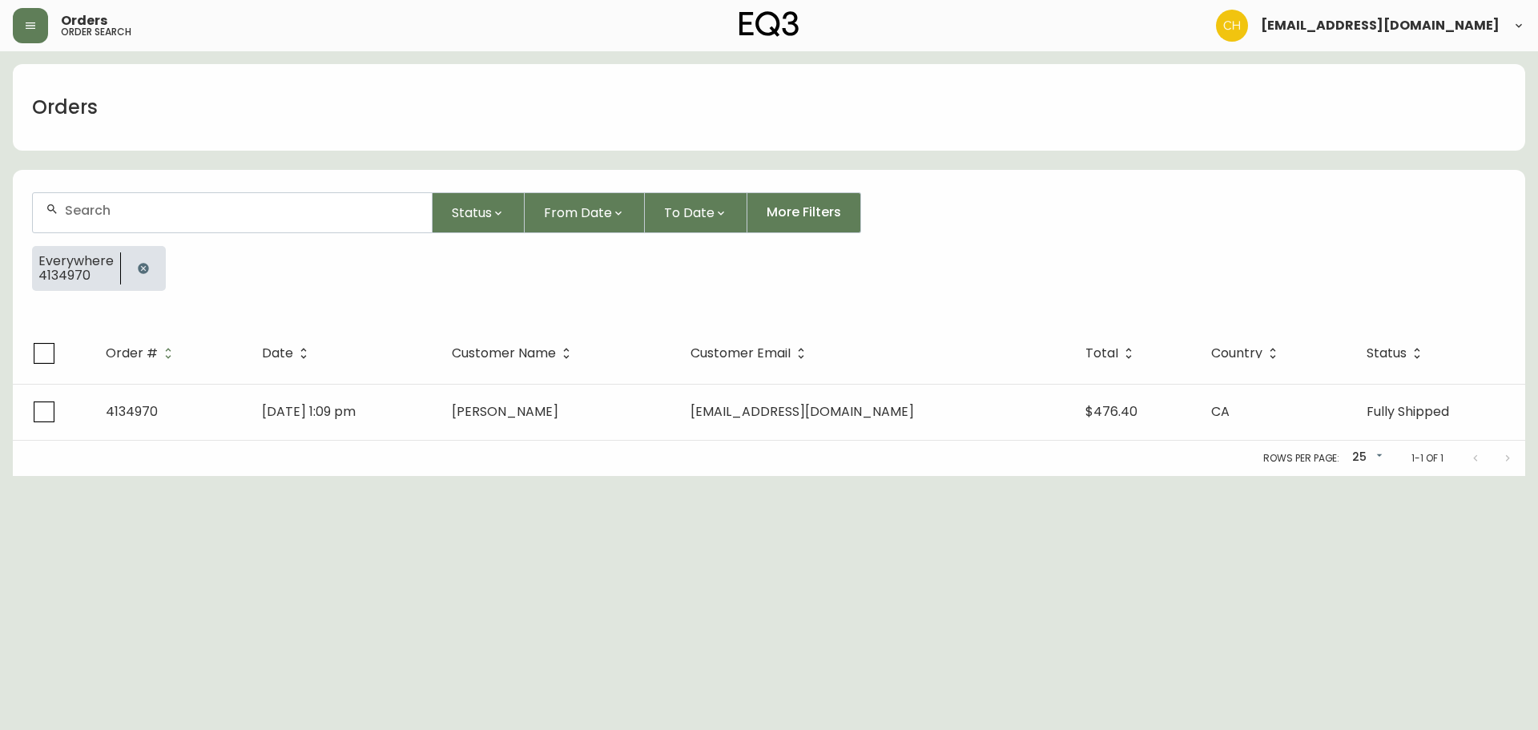
click at [97, 196] on div at bounding box center [232, 212] width 399 height 39
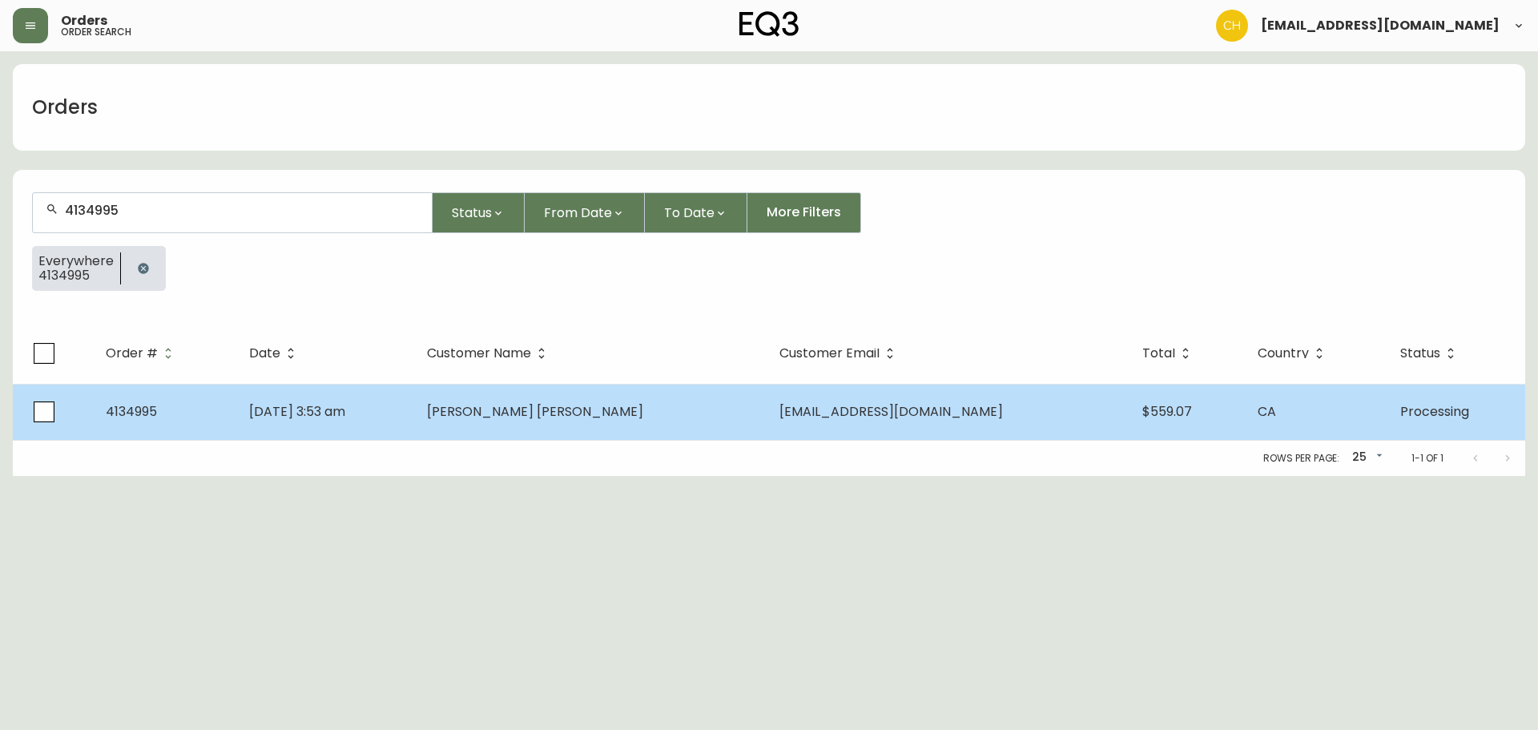
click at [534, 418] on span "[PERSON_NAME] [PERSON_NAME]" at bounding box center [535, 411] width 216 height 18
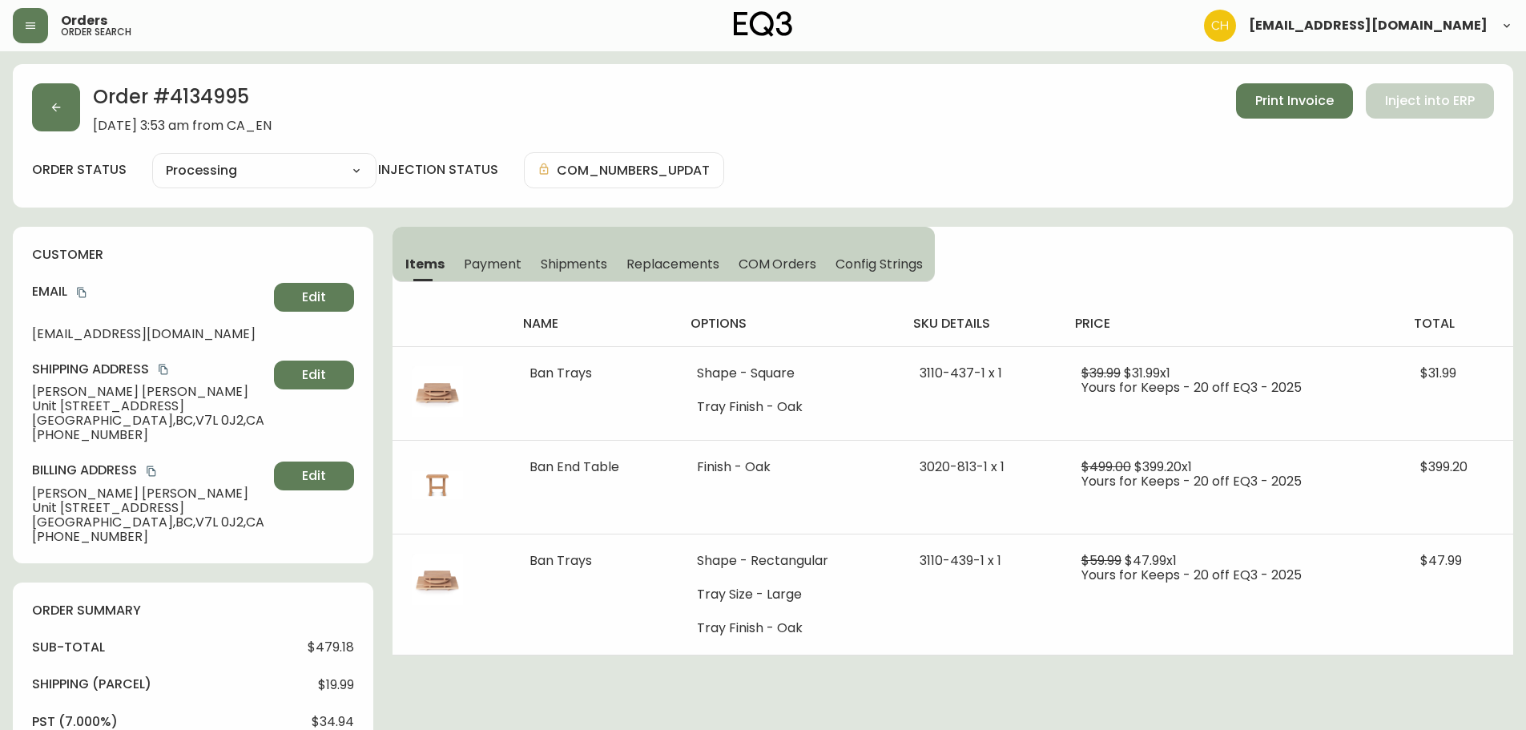
click at [566, 265] on span "Shipments" at bounding box center [574, 264] width 67 height 17
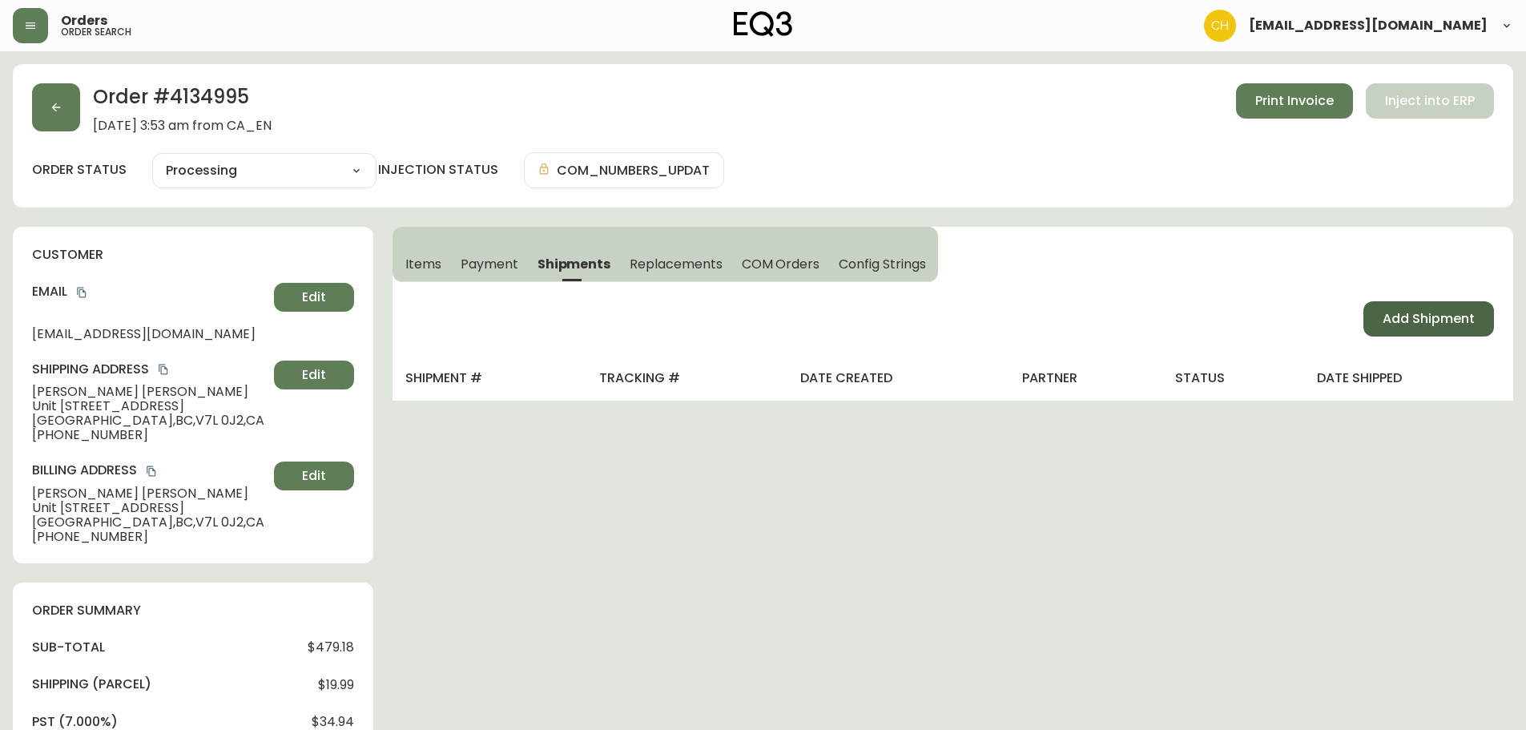
click at [1432, 313] on span "Add Shipment" at bounding box center [1429, 319] width 92 height 18
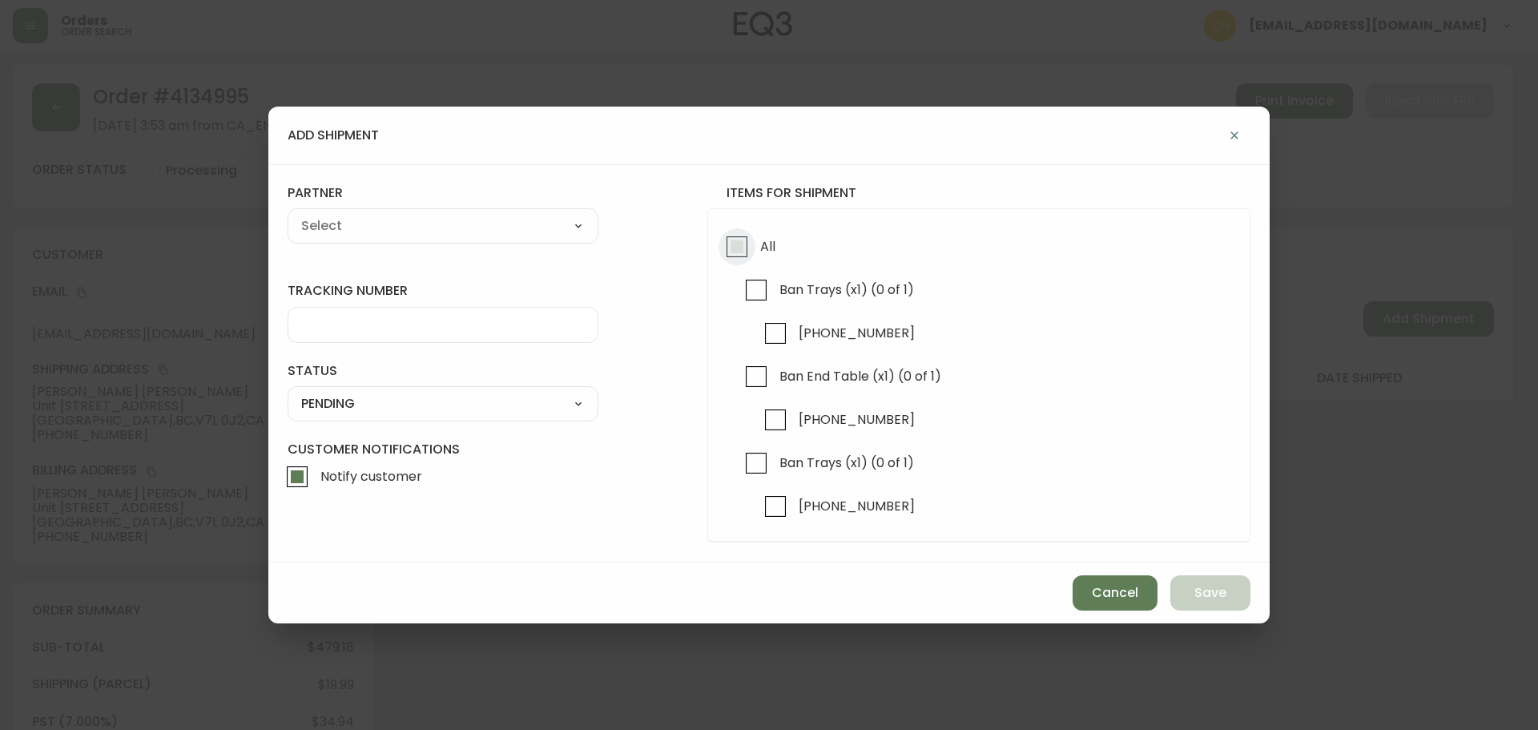
drag, startPoint x: 739, startPoint y: 249, endPoint x: 721, endPoint y: 244, distance: 19.0
click at [739, 249] on input "All" at bounding box center [737, 246] width 37 height 37
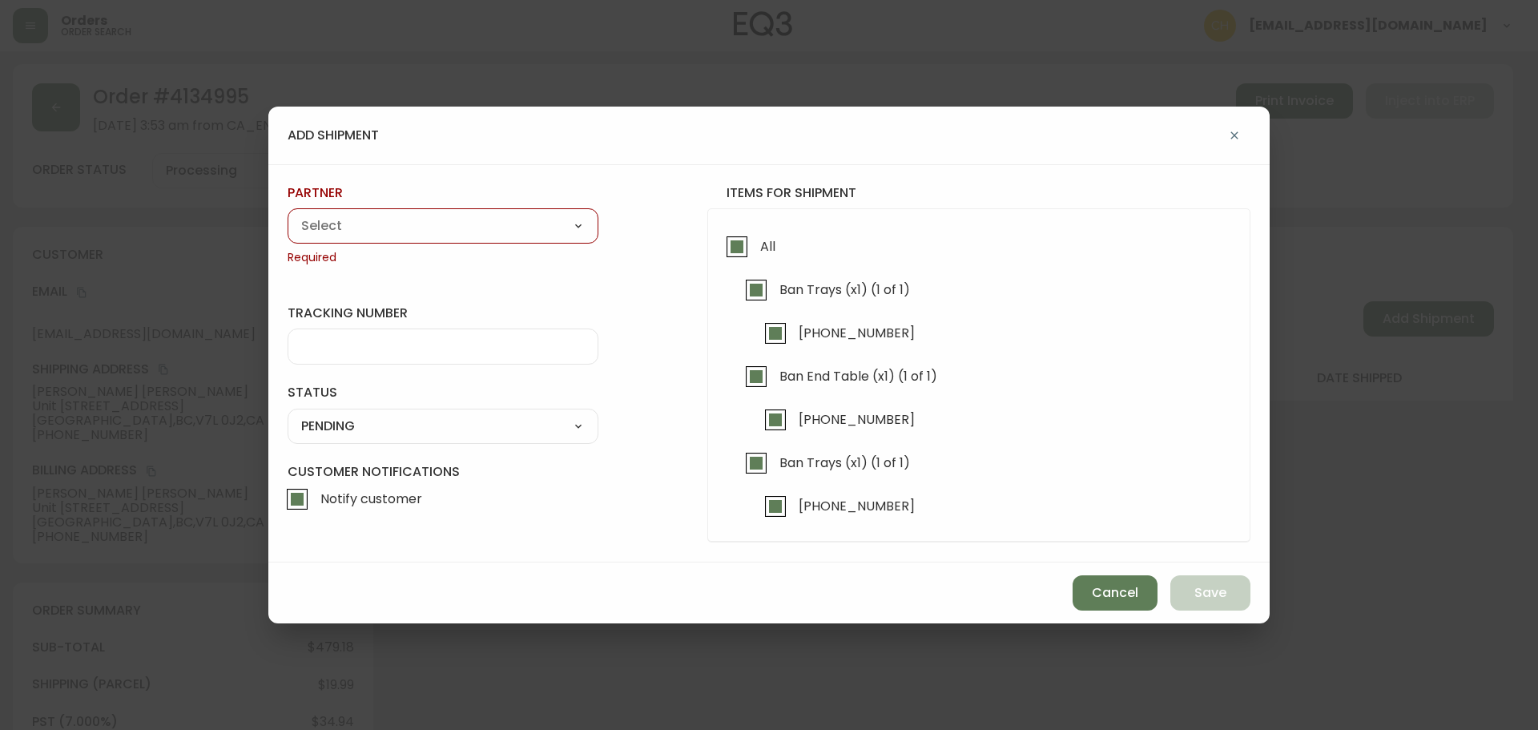
click at [455, 236] on select "A Move to Remember LLC ABF Freight Alero [PERSON_NAME] Canada Post CDS Ceva Log…" at bounding box center [443, 226] width 311 height 24
click at [288, 214] on select "A Move to Remember LLC ABF Freight Alero [PERSON_NAME] Canada Post CDS Ceva Log…" at bounding box center [443, 226] width 311 height 24
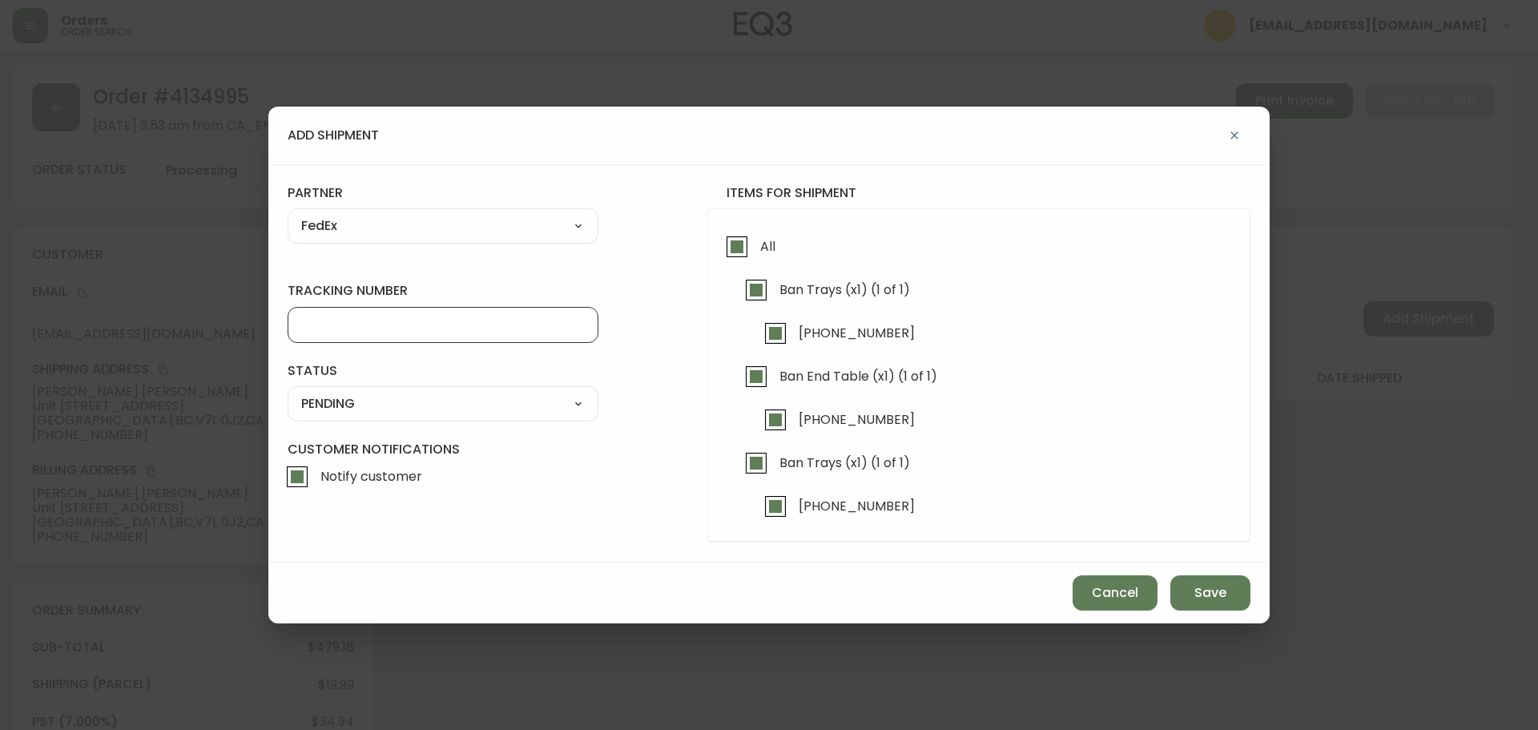
click at [340, 331] on input "tracking number" at bounding box center [443, 324] width 284 height 15
click at [333, 410] on select "SHIPPED PENDING CANCELLED" at bounding box center [443, 404] width 311 height 24
click at [288, 392] on select "SHIPPED PENDING CANCELLED" at bounding box center [443, 404] width 311 height 24
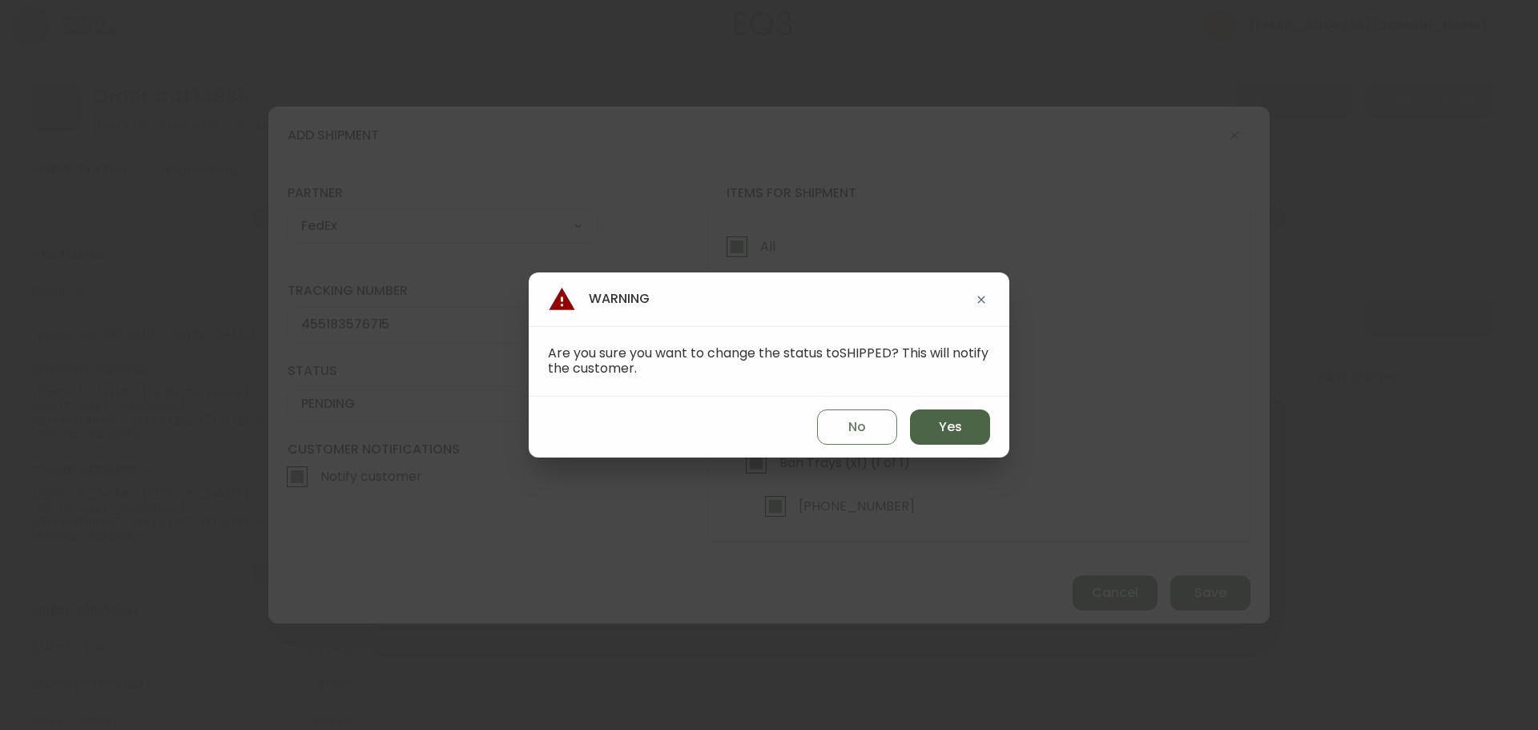
drag, startPoint x: 939, startPoint y: 427, endPoint x: 957, endPoint y: 442, distance: 23.9
click at [939, 428] on span "Yes" at bounding box center [950, 427] width 23 height 18
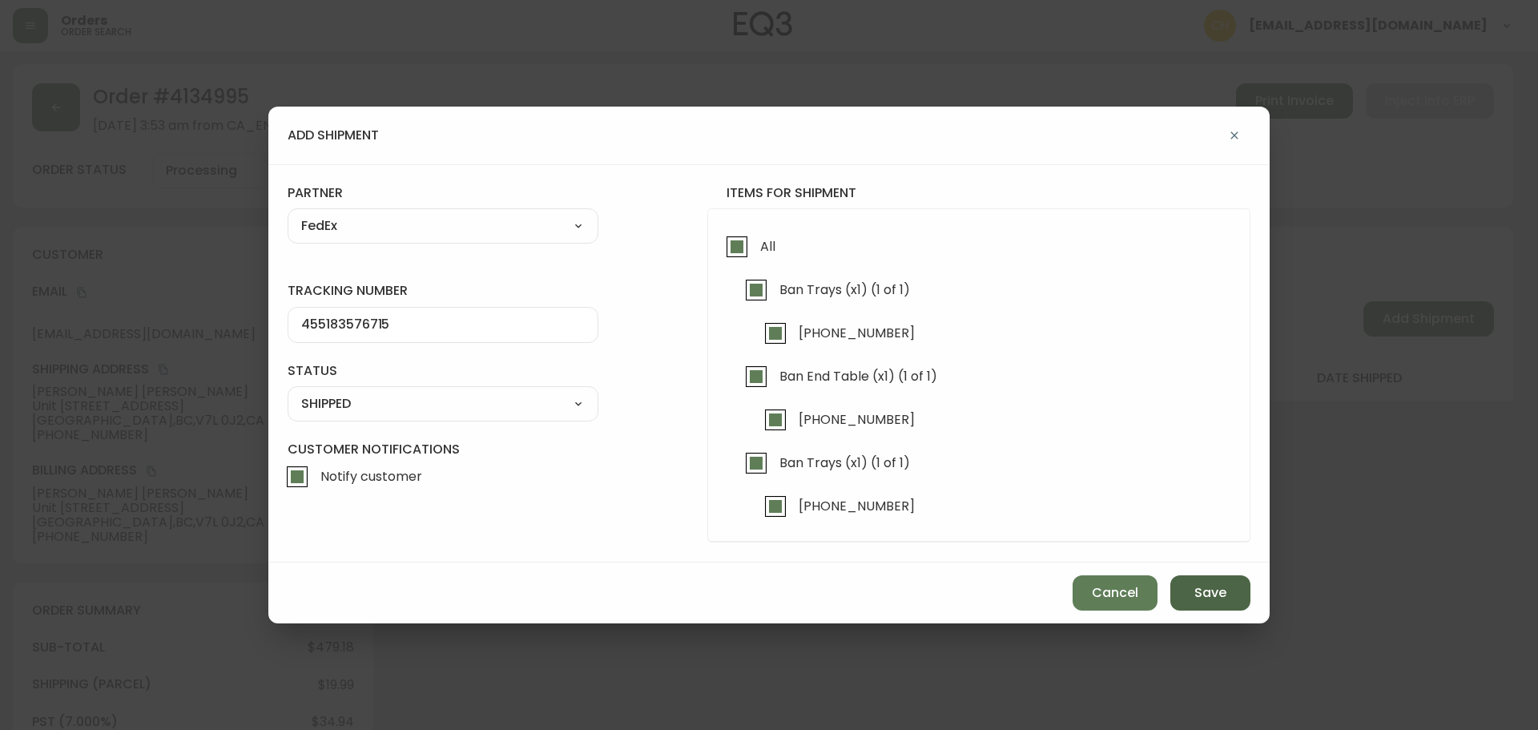
click at [1202, 599] on span "Save" at bounding box center [1210, 593] width 32 height 18
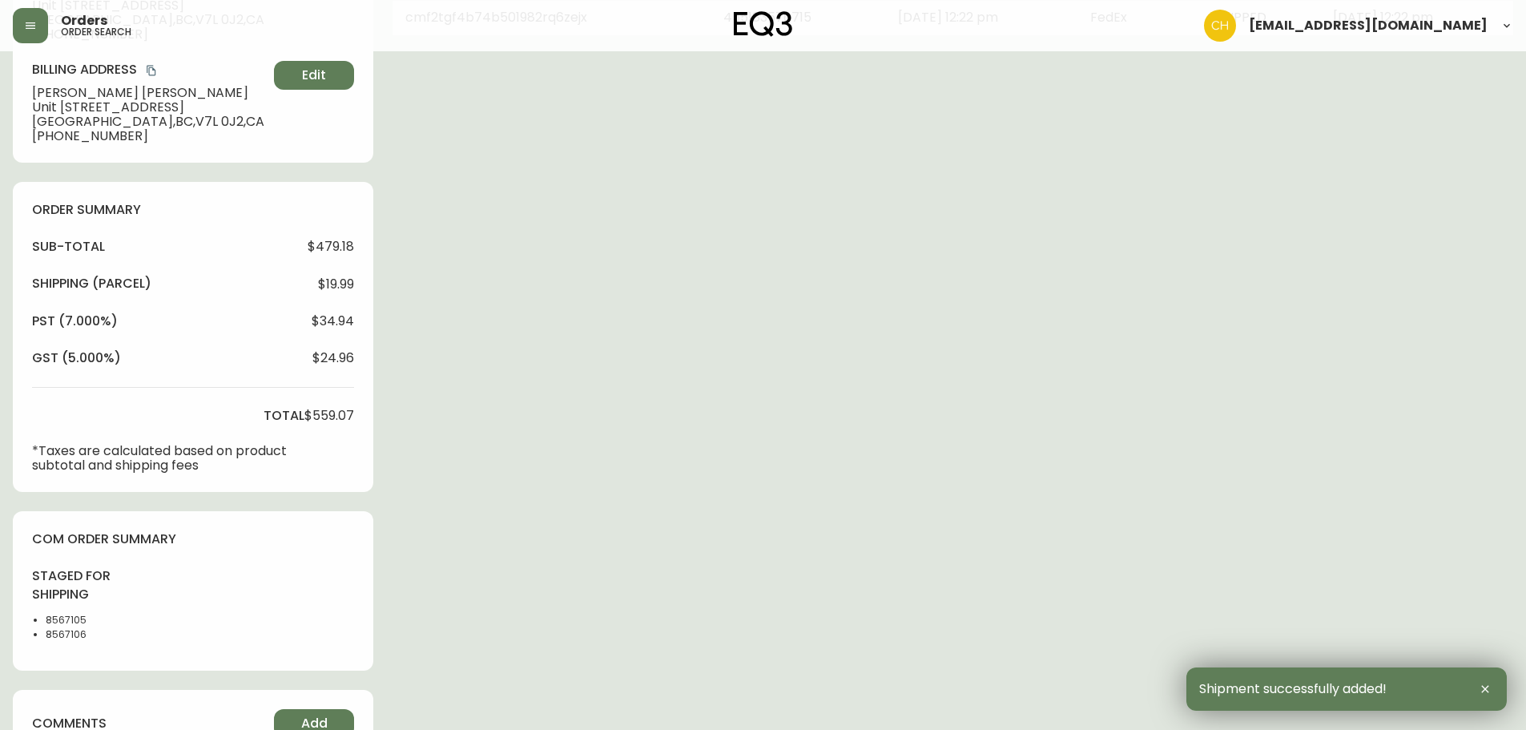
scroll to position [645, 0]
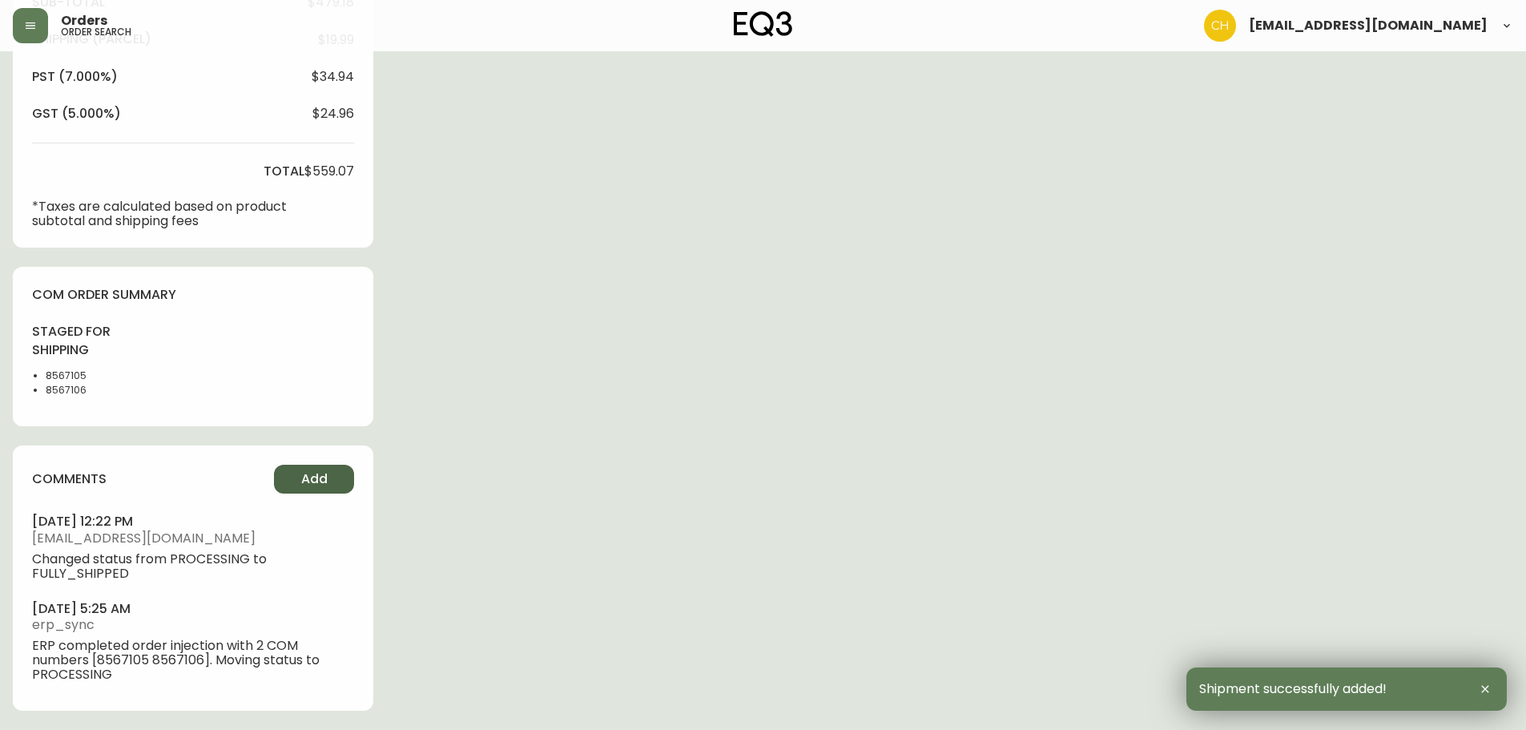
click at [306, 485] on span "Add" at bounding box center [314, 479] width 26 height 18
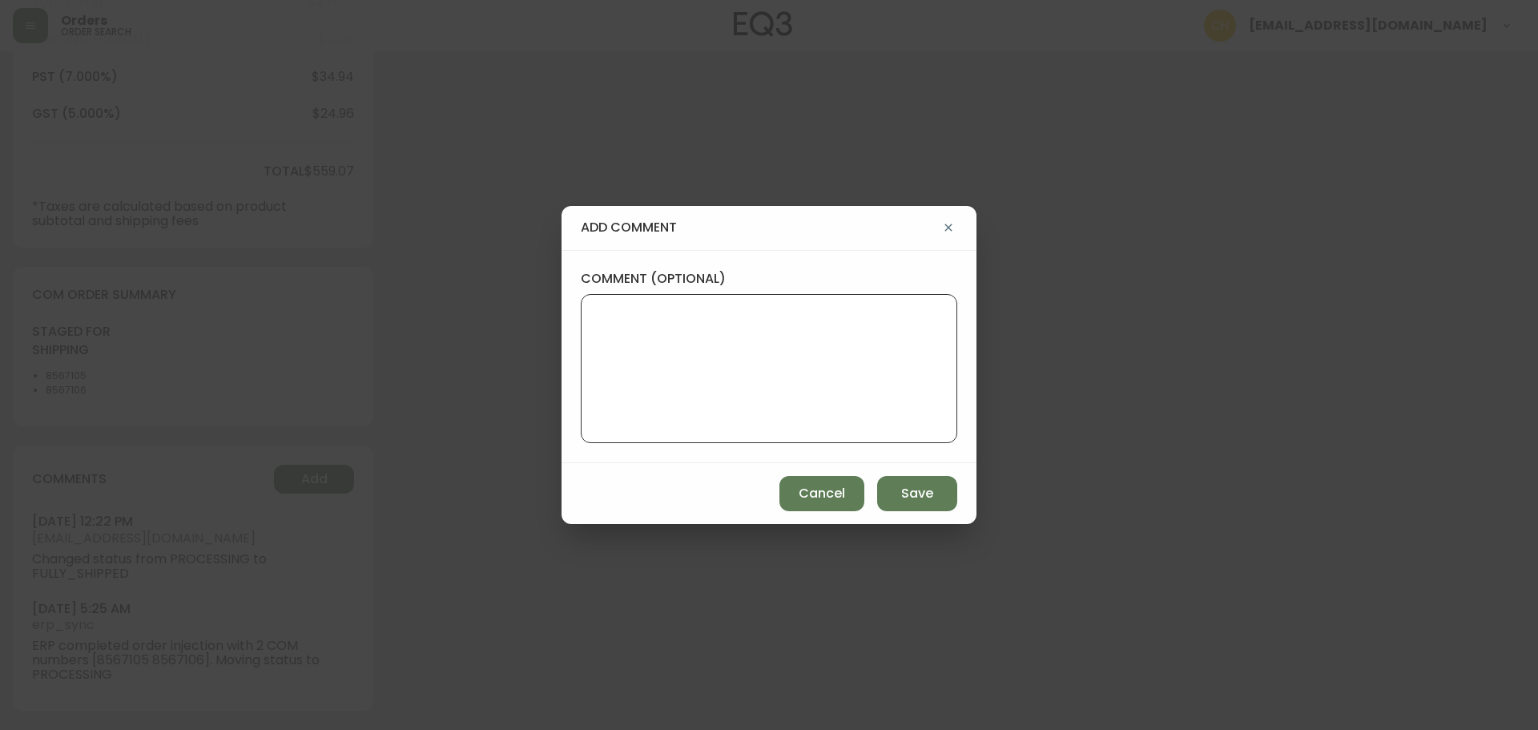
click at [622, 349] on textarea "comment (optional)" at bounding box center [768, 368] width 349 height 128
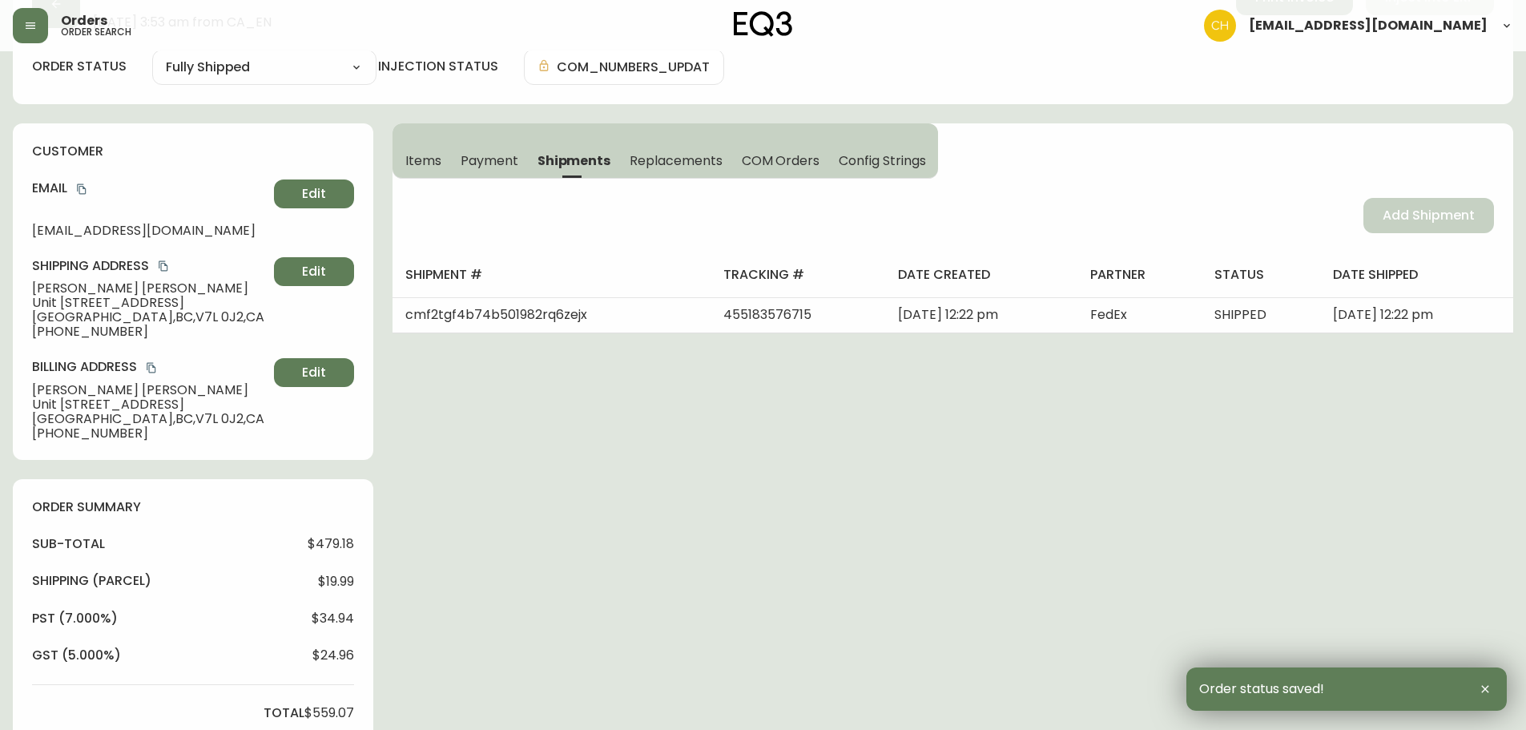
scroll to position [0, 0]
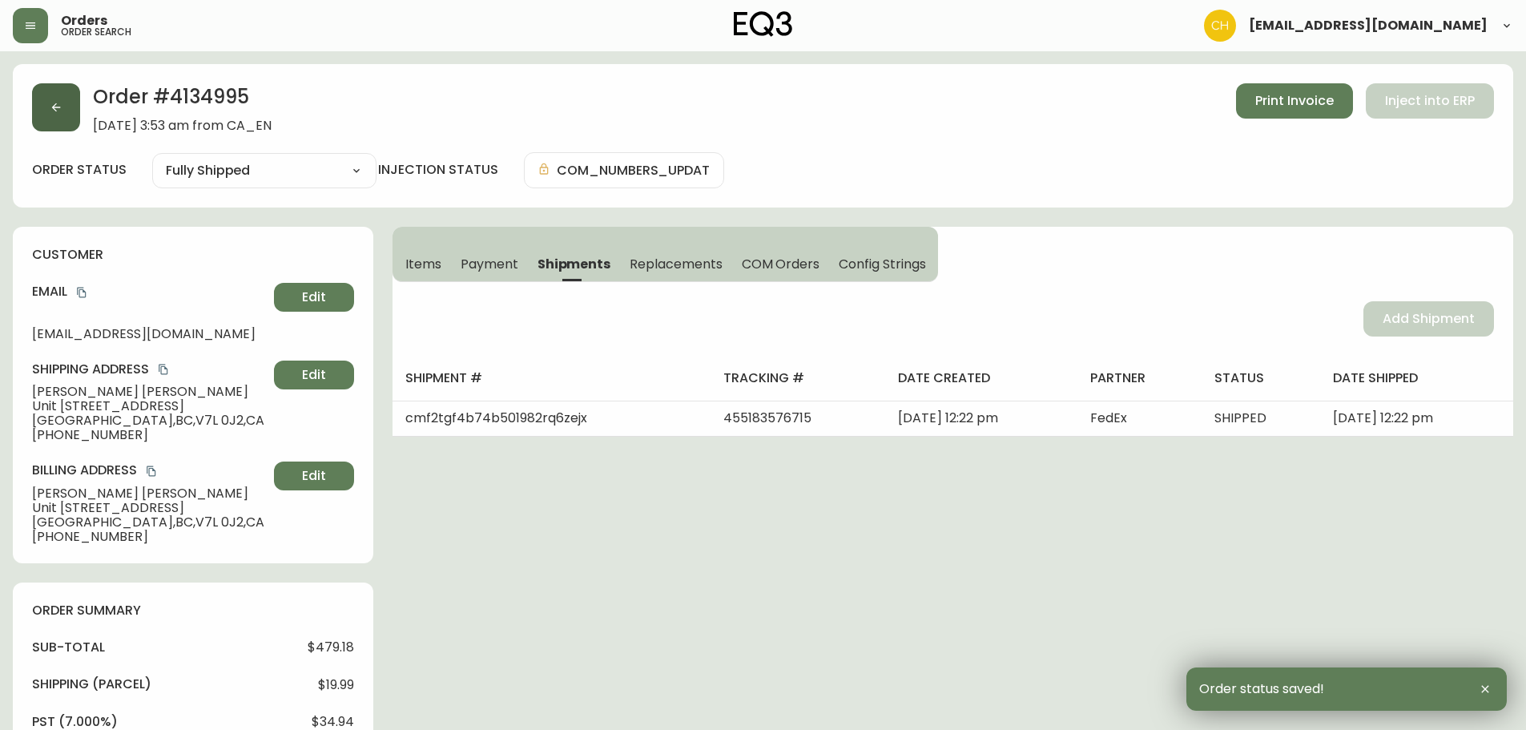
click at [64, 107] on button "button" at bounding box center [56, 107] width 48 height 48
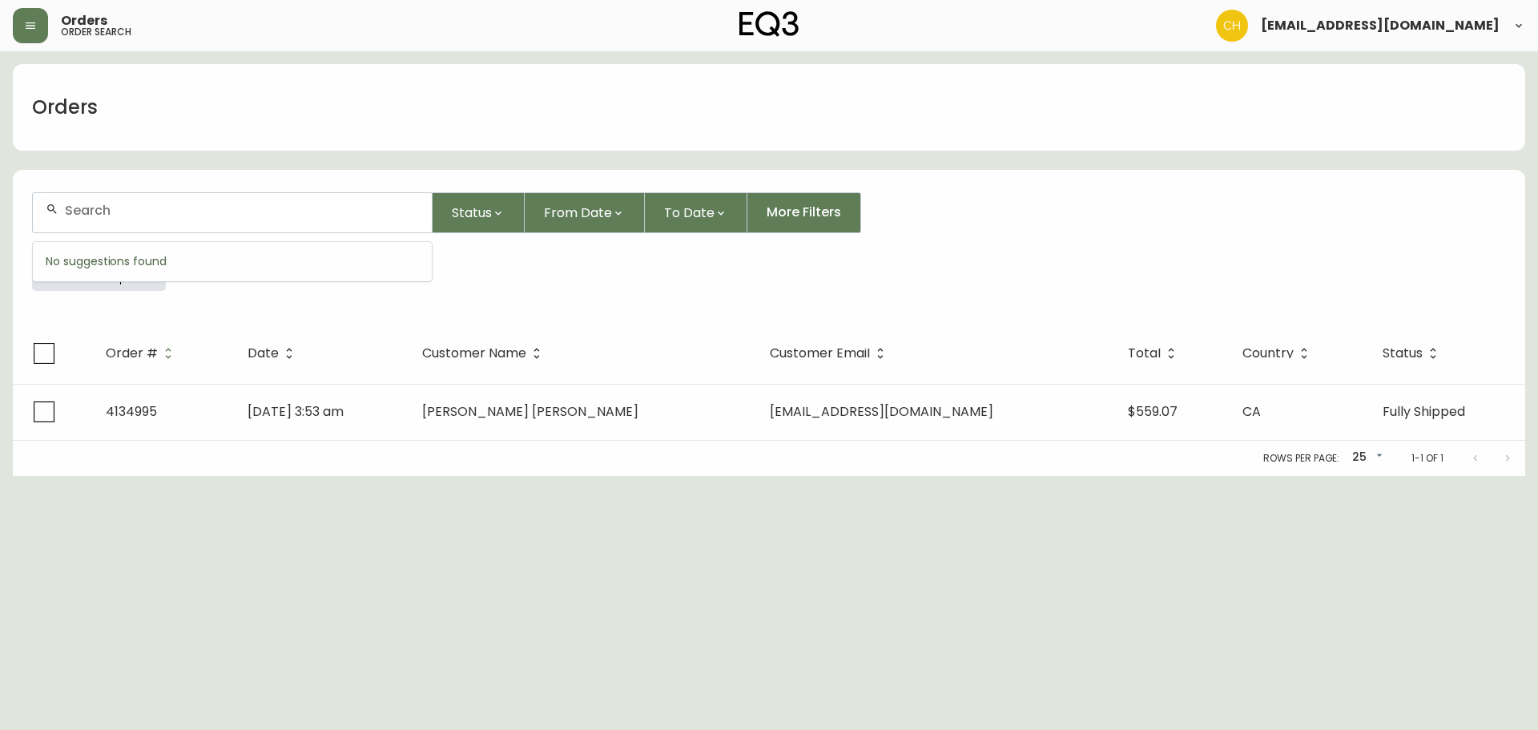
click at [87, 205] on input "text" at bounding box center [242, 210] width 354 height 15
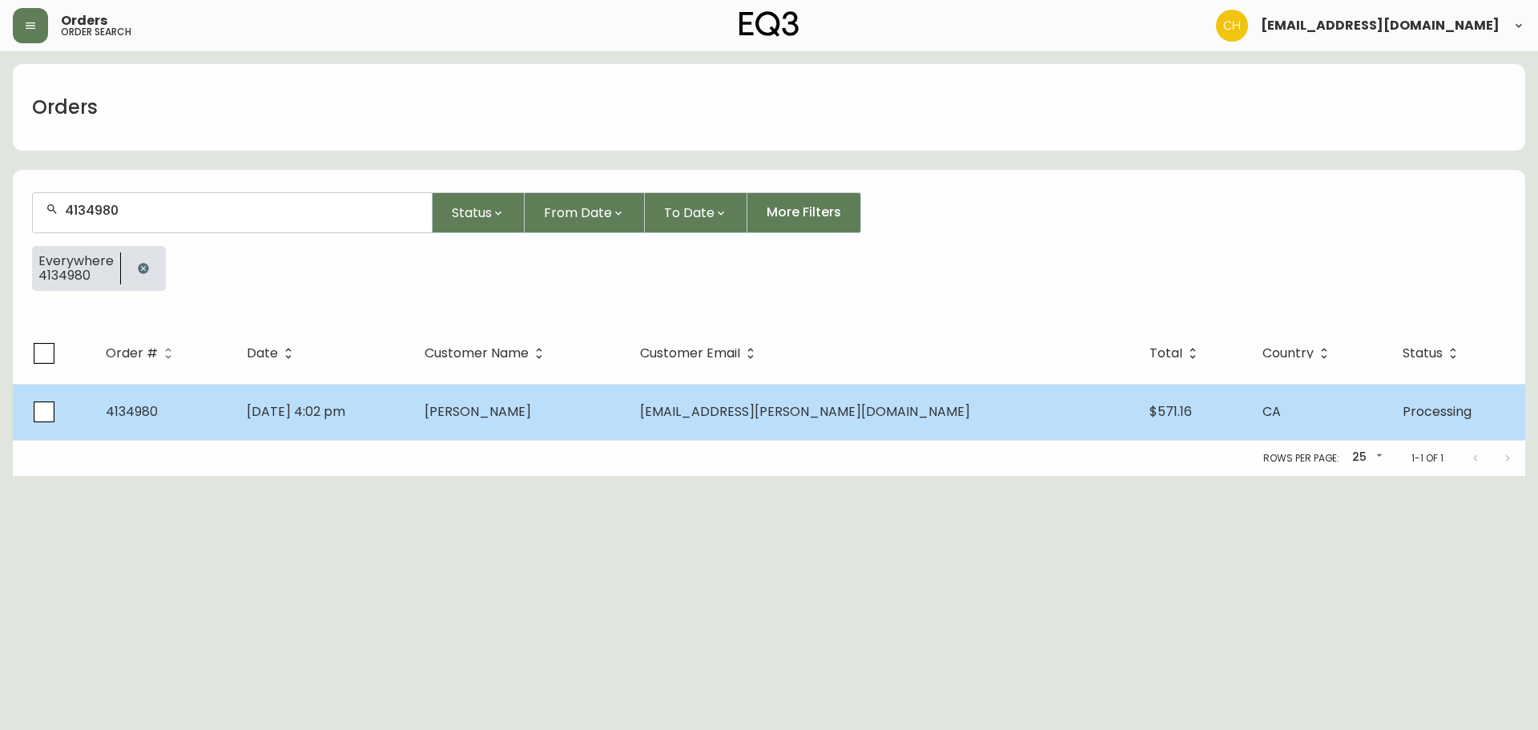
click at [627, 423] on td "[PERSON_NAME]" at bounding box center [519, 412] width 215 height 56
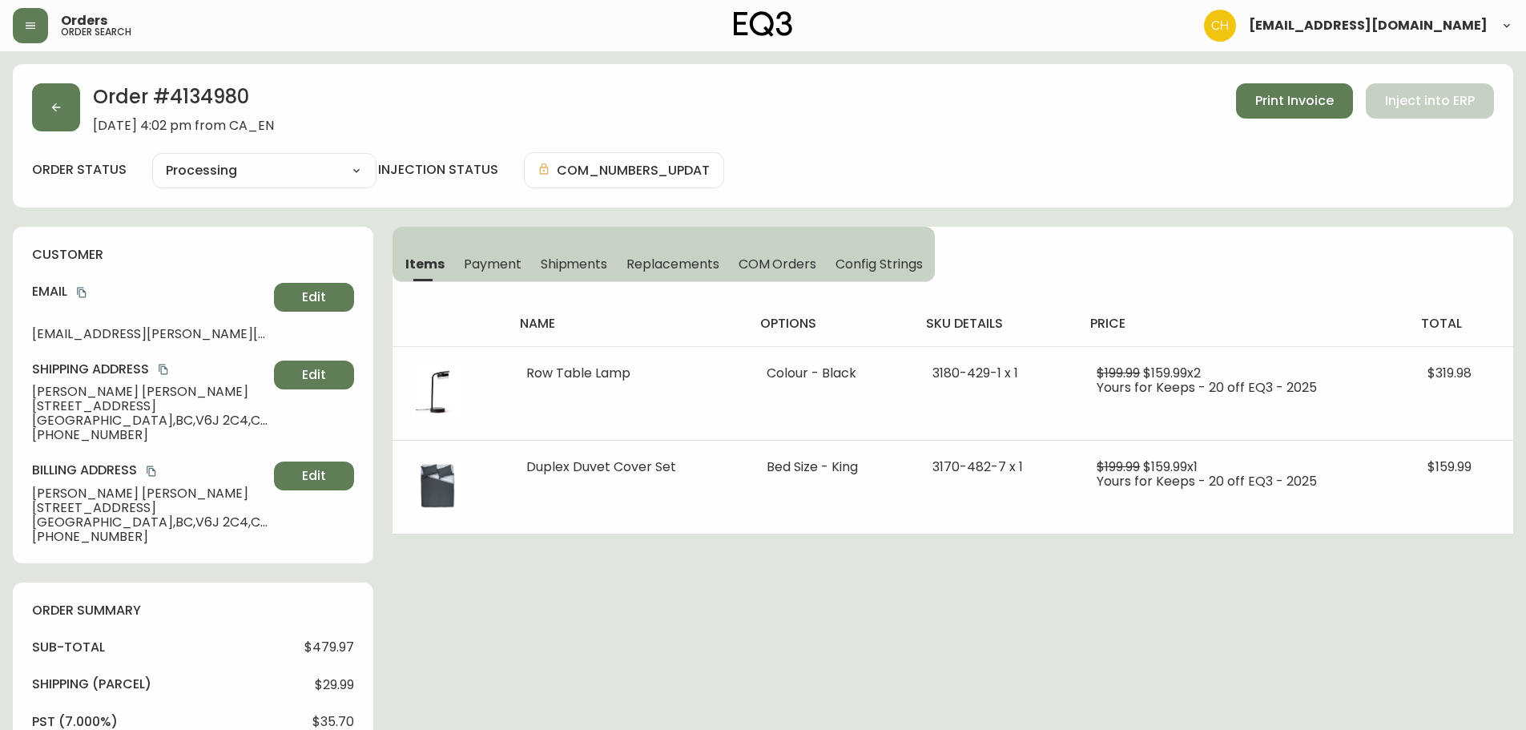
click at [561, 261] on span "Shipments" at bounding box center [574, 264] width 67 height 17
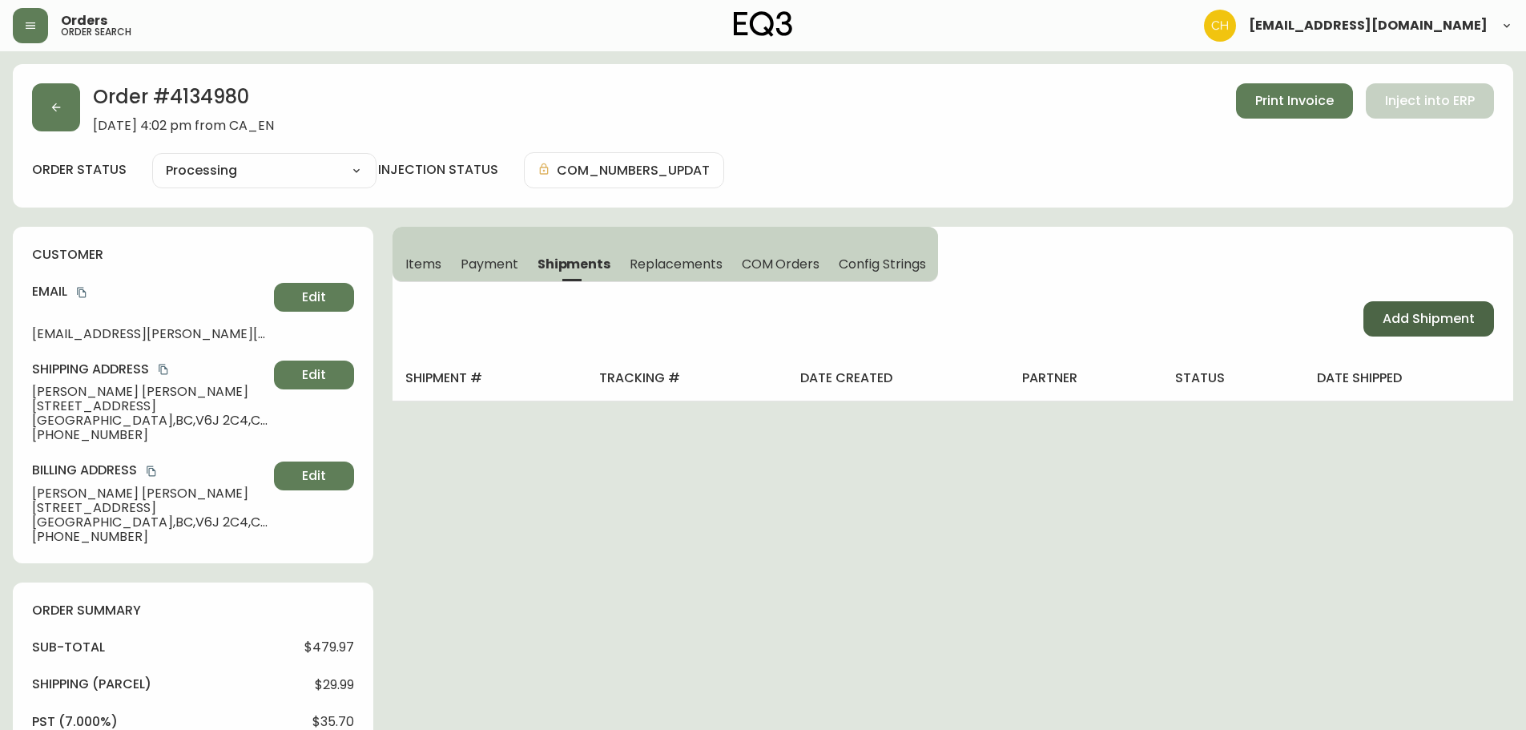
click at [1399, 323] on span "Add Shipment" at bounding box center [1429, 319] width 92 height 18
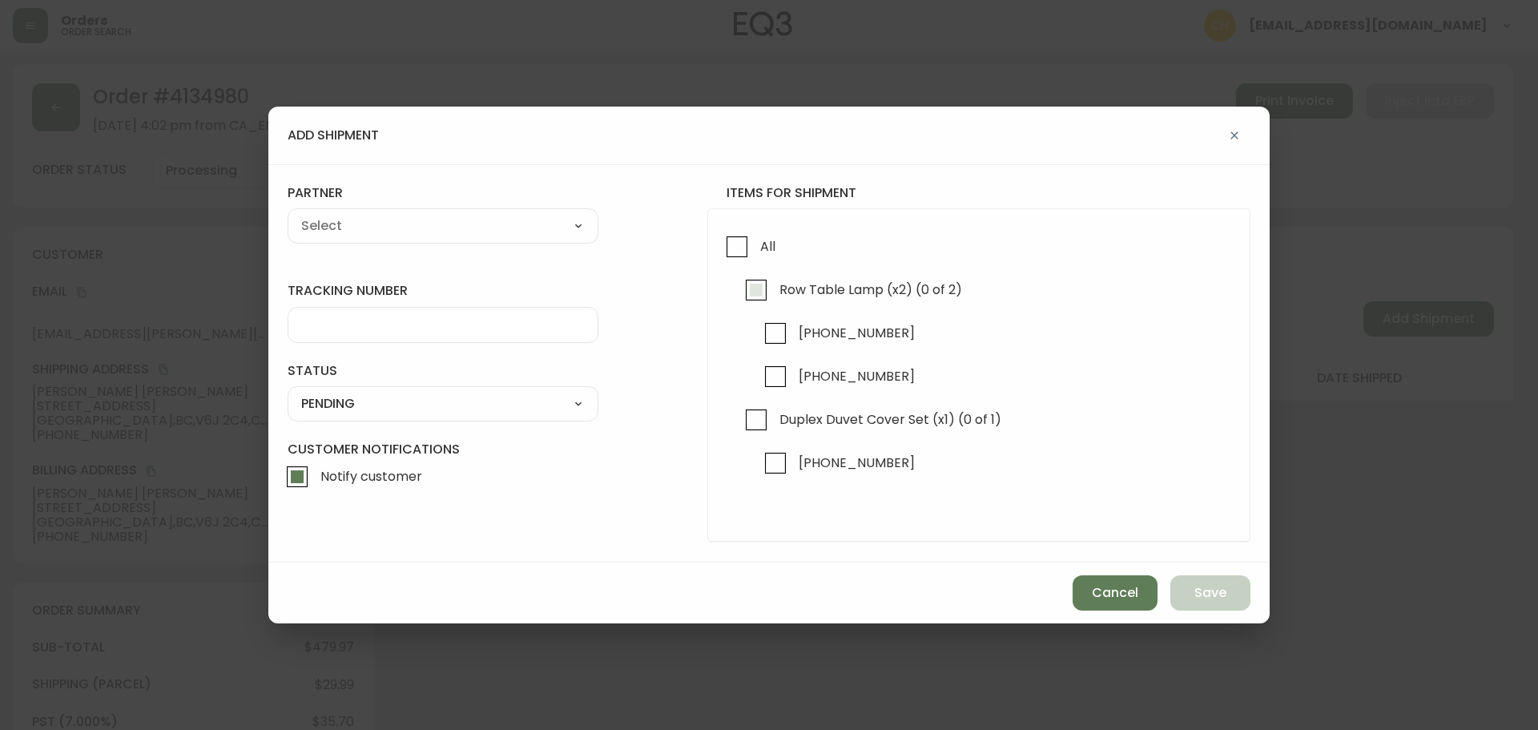
click at [755, 286] on input "Row Table Lamp (x2) (0 of 2)" at bounding box center [756, 290] width 37 height 37
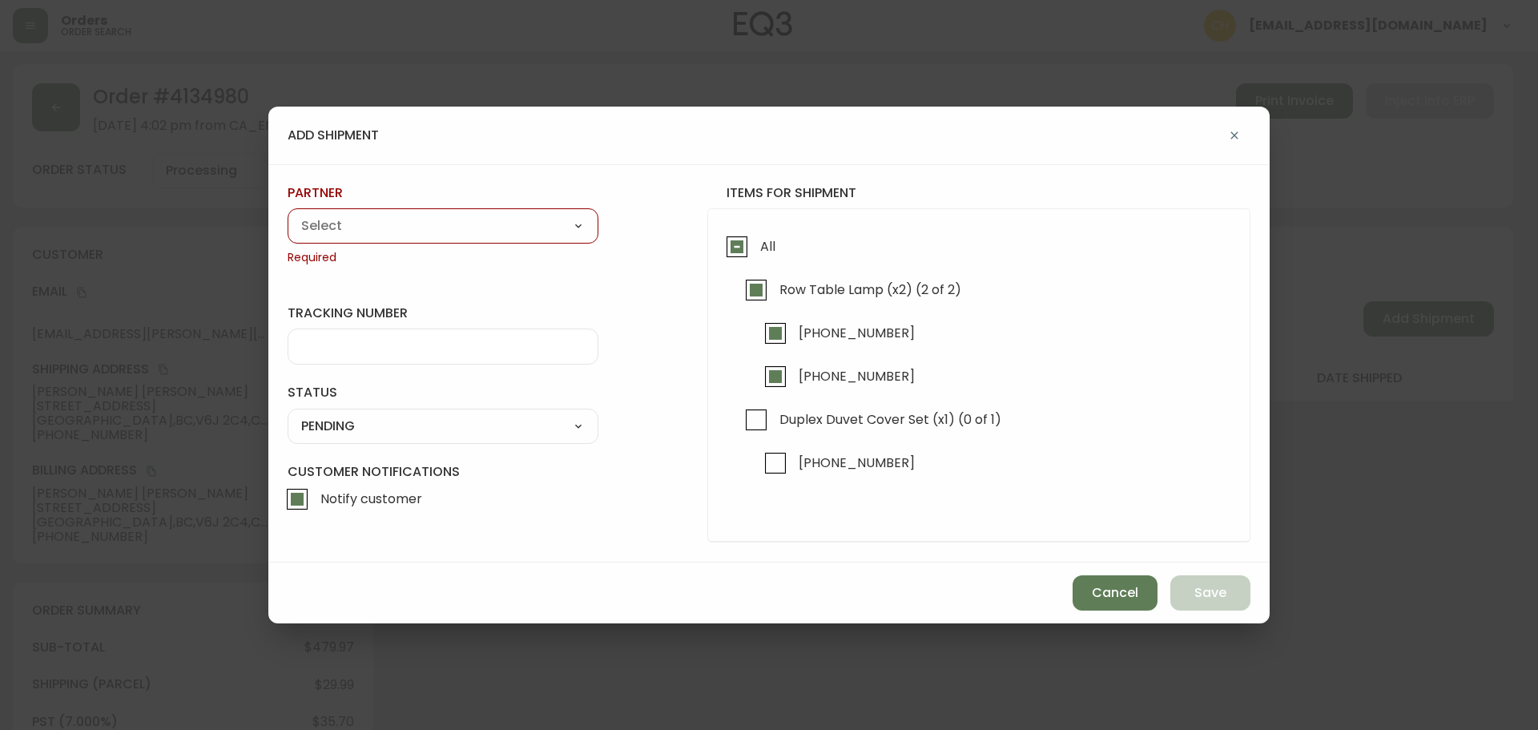
click at [386, 234] on select "A Move to Remember LLC ABF Freight Alero [PERSON_NAME] Canada Post CDS Ceva Log…" at bounding box center [443, 226] width 311 height 24
click at [288, 214] on select "A Move to Remember LLC ABF Freight Alero [PERSON_NAME] Canada Post CDS Ceva Log…" at bounding box center [443, 226] width 311 height 24
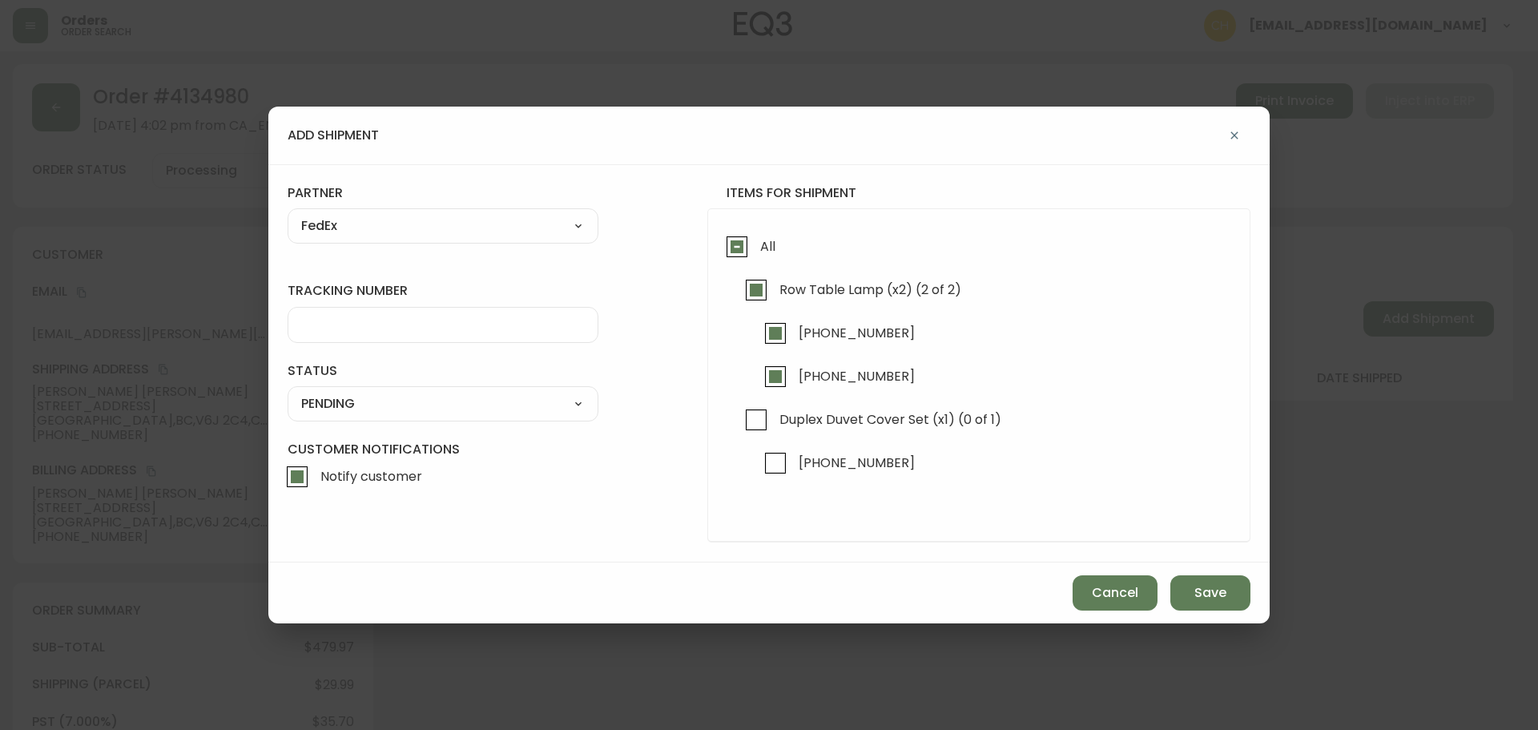
click at [323, 327] on input "tracking number" at bounding box center [443, 324] width 284 height 15
click at [313, 397] on select "SHIPPED PENDING CANCELLED" at bounding box center [443, 404] width 311 height 24
click at [288, 392] on select "SHIPPED PENDING CANCELLED" at bounding box center [443, 404] width 311 height 24
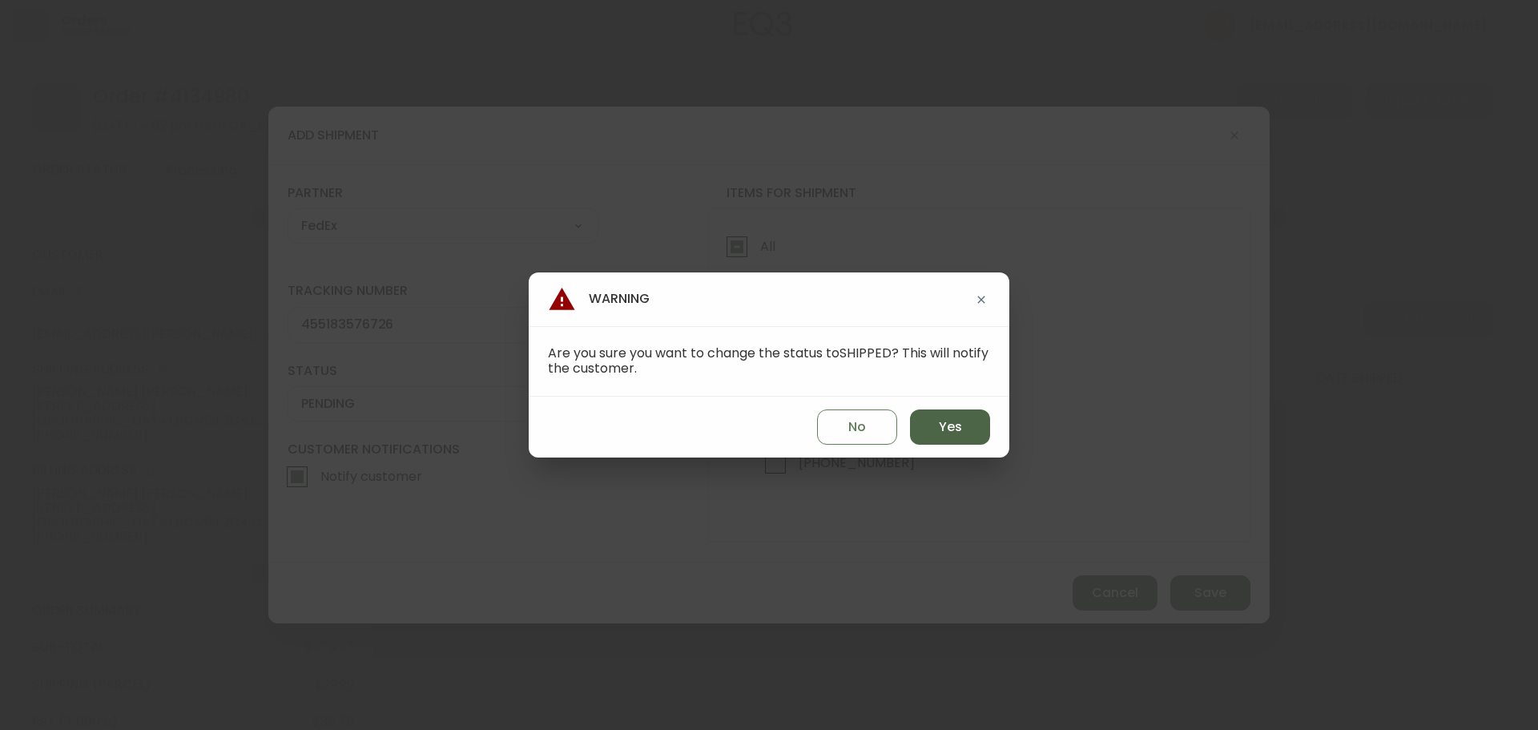
drag, startPoint x: 930, startPoint y: 421, endPoint x: 937, endPoint y: 429, distance: 10.8
click at [936, 428] on button "Yes" at bounding box center [950, 426] width 80 height 35
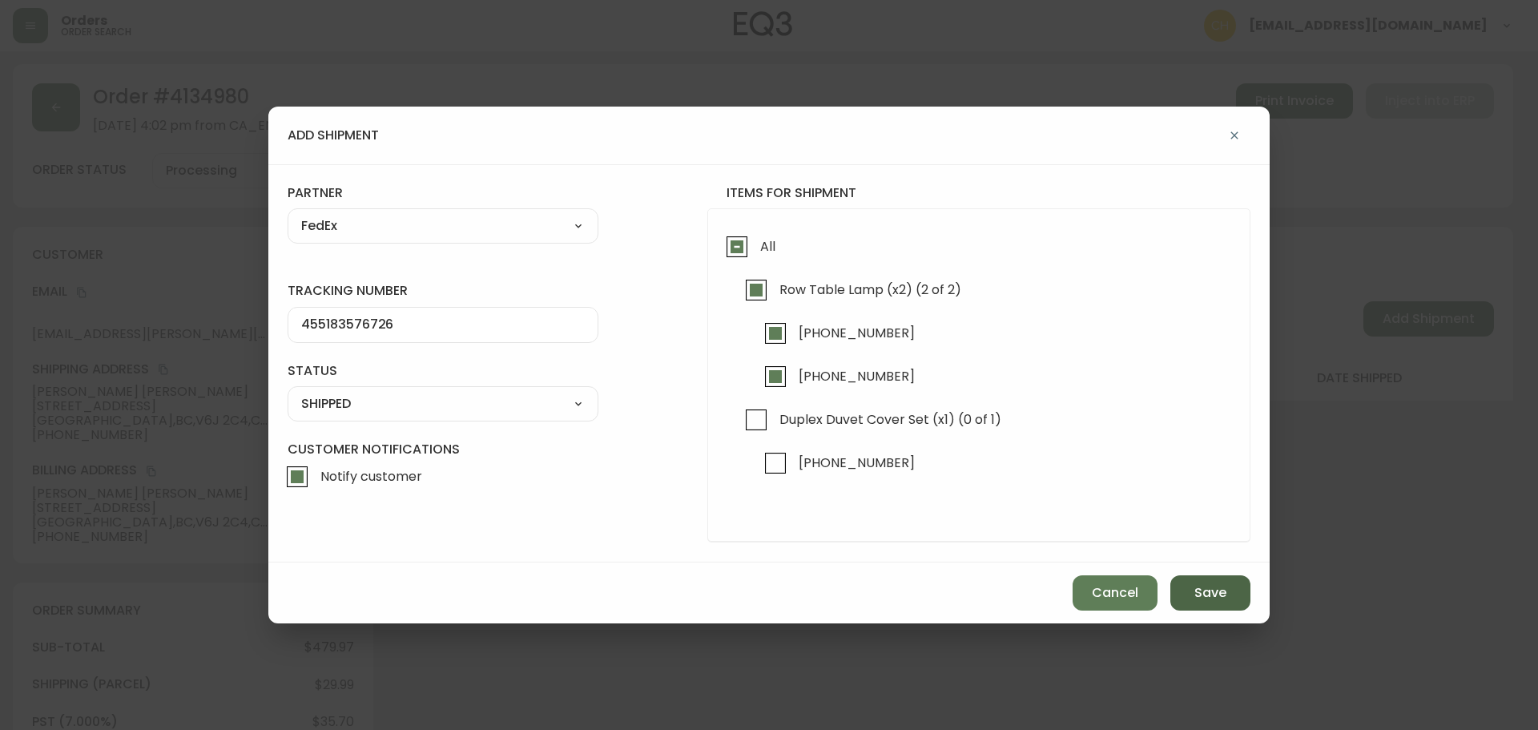
click at [1202, 604] on button "Save" at bounding box center [1210, 592] width 80 height 35
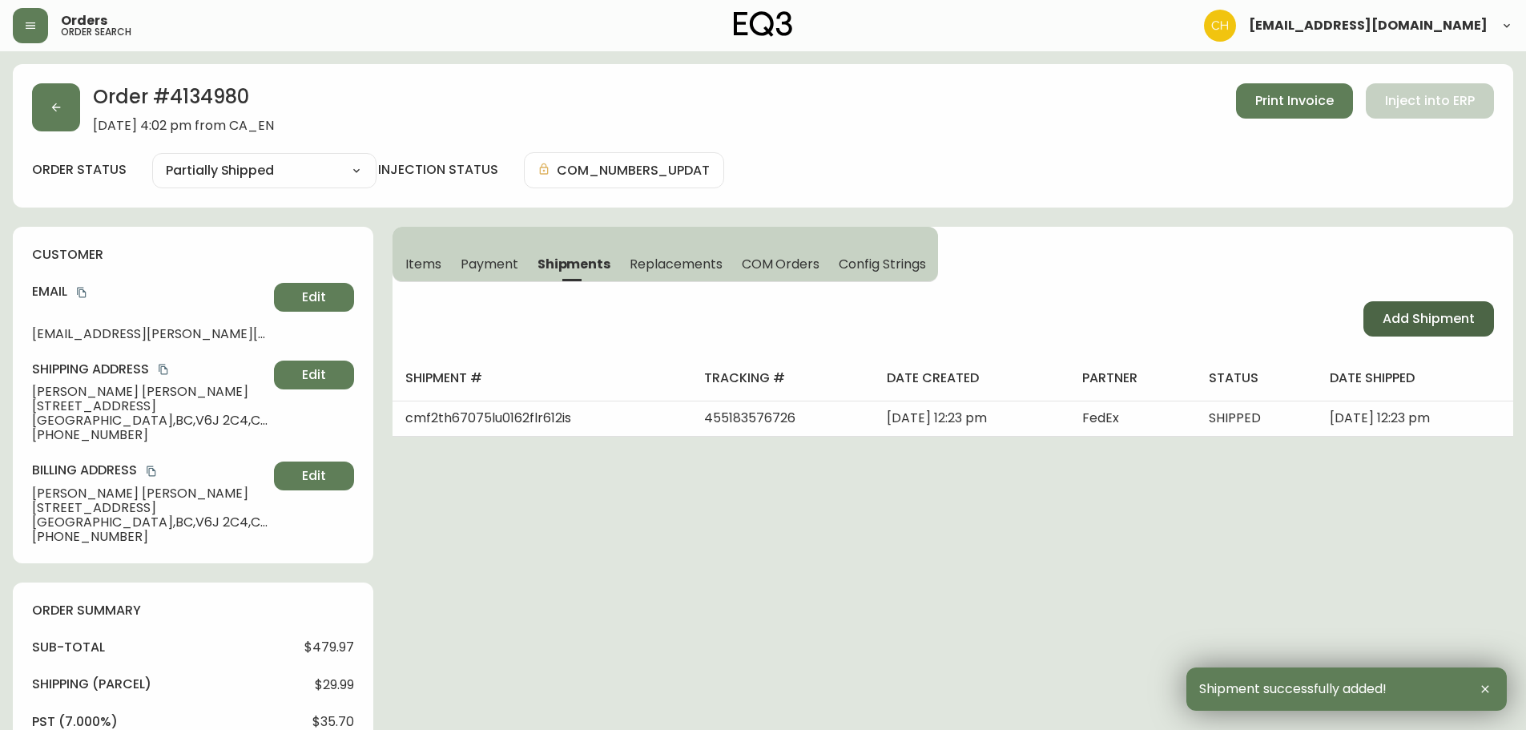
click at [1419, 324] on span "Add Shipment" at bounding box center [1429, 319] width 92 height 18
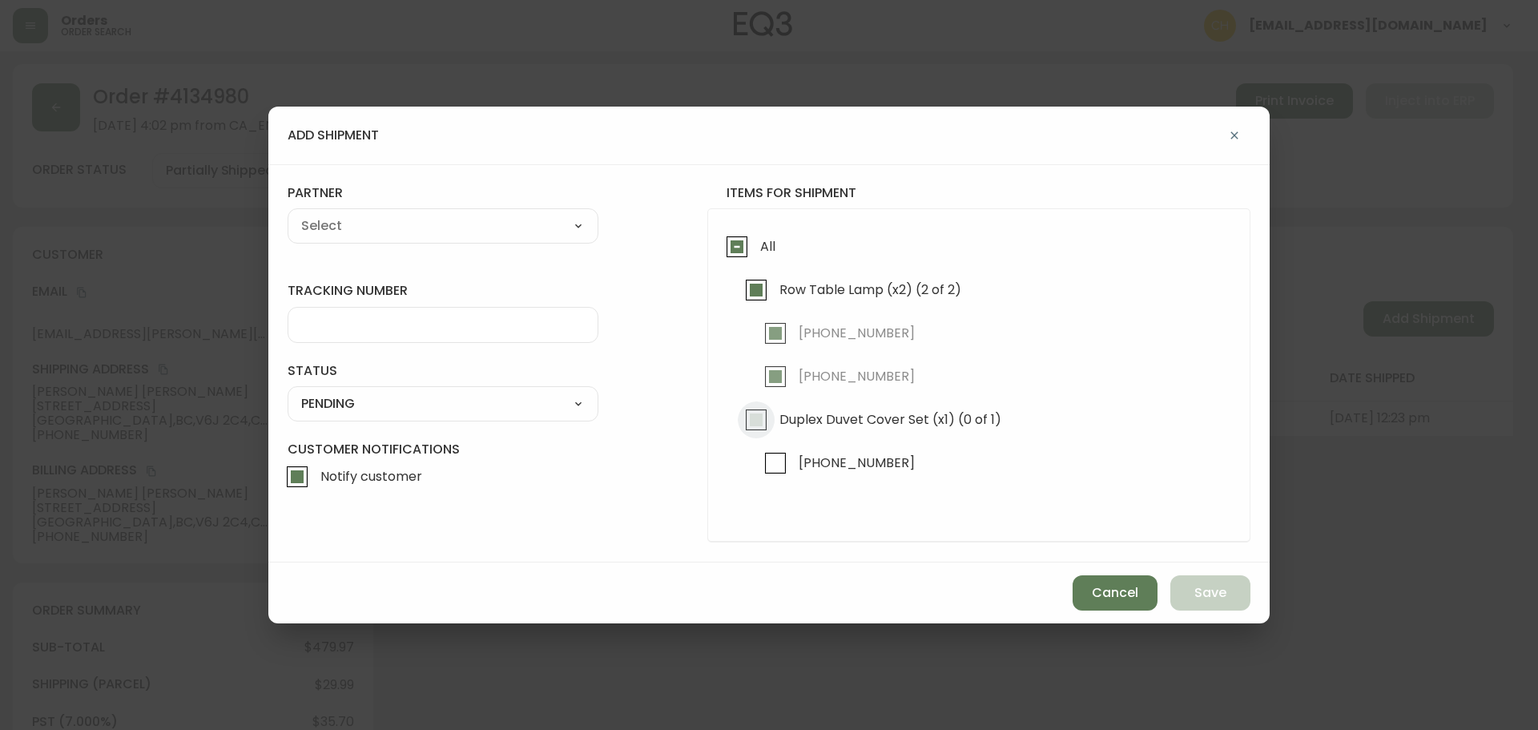
click at [751, 418] on input "Duplex Duvet Cover Set (x1) (0 of 1)" at bounding box center [756, 419] width 37 height 37
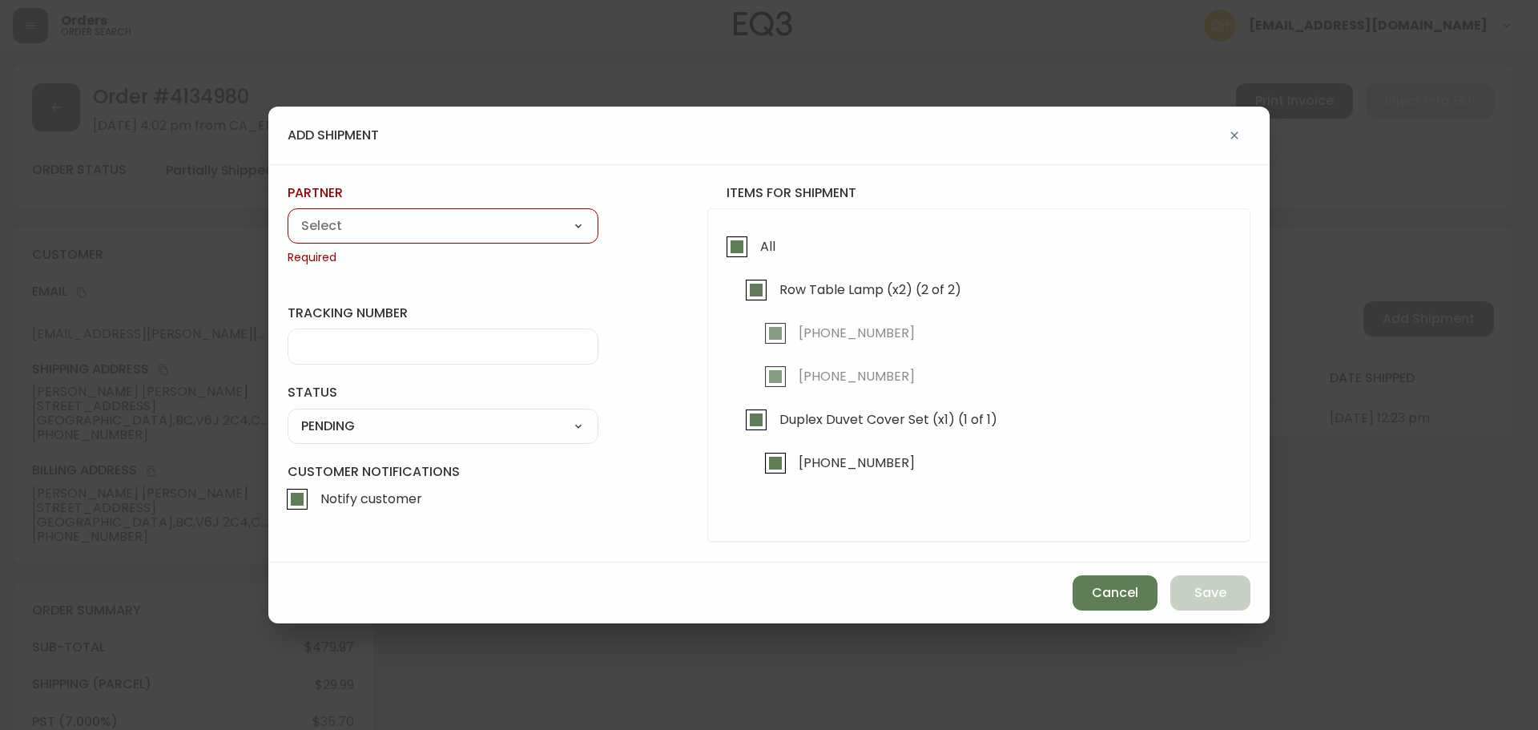
click at [363, 227] on select "A Move to Remember LLC ABF Freight Alero [PERSON_NAME] Canada Post CDS Ceva Log…" at bounding box center [443, 226] width 311 height 24
click at [288, 214] on select "A Move to Remember LLC ABF Freight Alero [PERSON_NAME] Canada Post CDS Ceva Log…" at bounding box center [443, 226] width 311 height 24
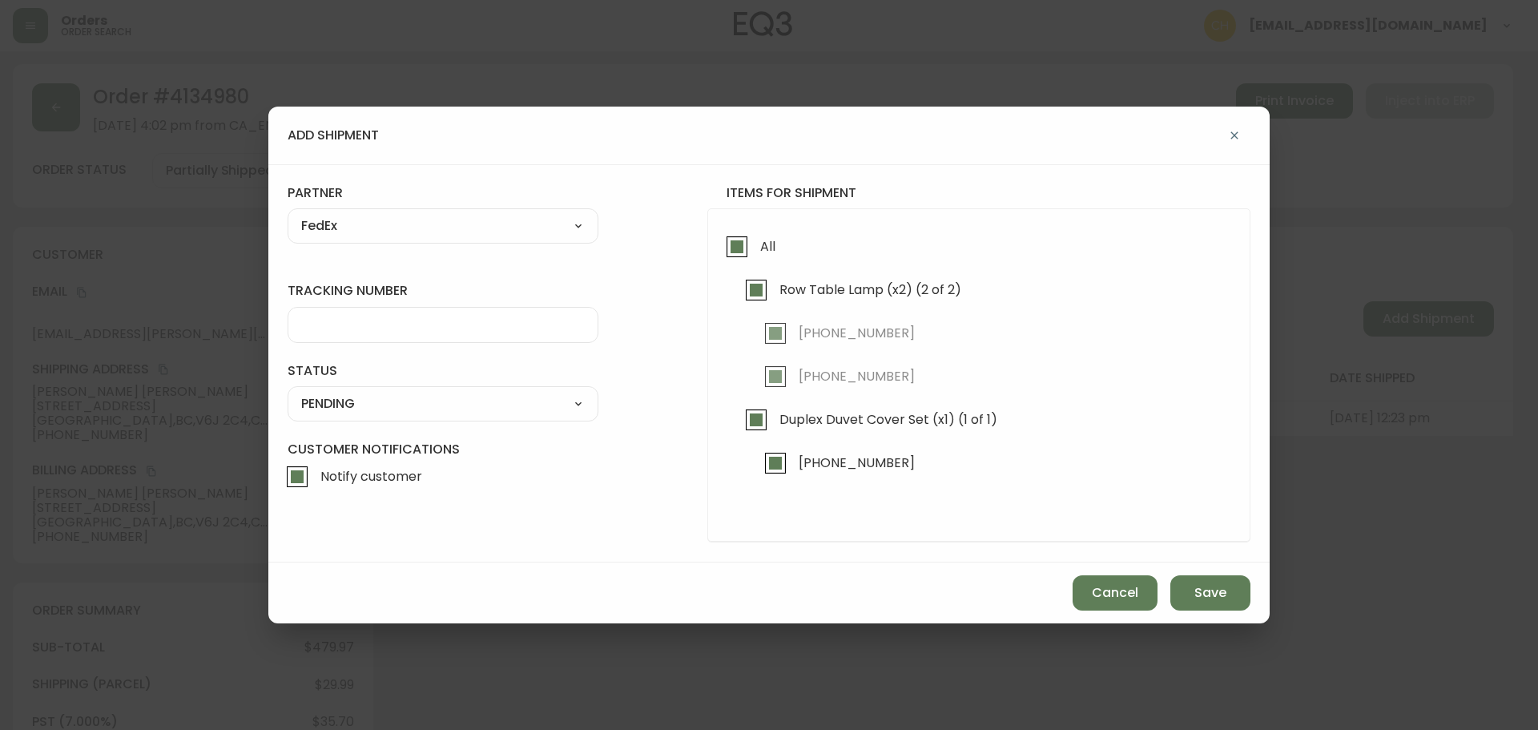
click at [324, 322] on input "tracking number" at bounding box center [443, 324] width 284 height 15
click at [341, 397] on select "SHIPPED PENDING CANCELLED" at bounding box center [443, 404] width 311 height 24
click at [288, 392] on select "SHIPPED PENDING CANCELLED" at bounding box center [443, 404] width 311 height 24
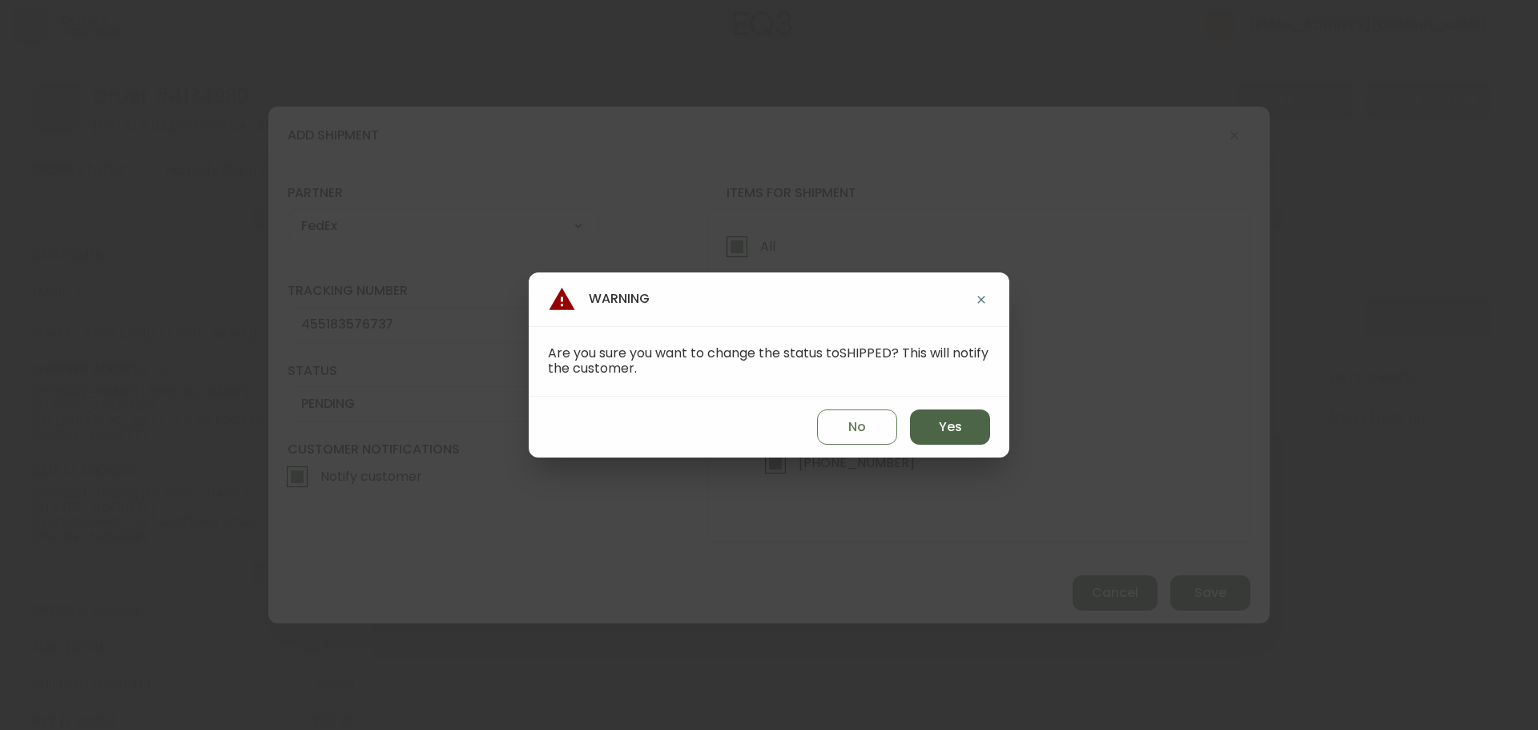
click at [934, 422] on button "Yes" at bounding box center [950, 426] width 80 height 35
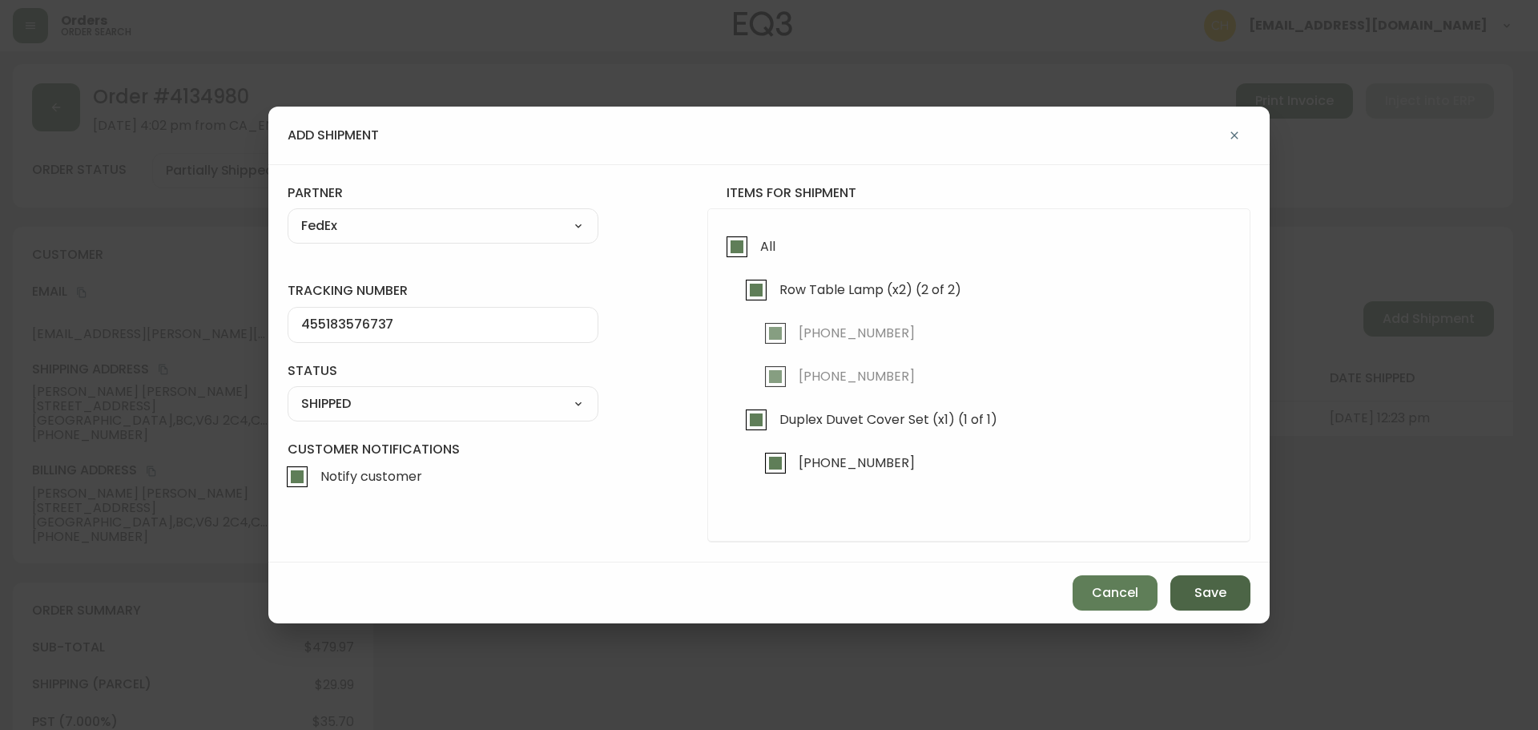
click at [1202, 591] on span "Save" at bounding box center [1210, 593] width 32 height 18
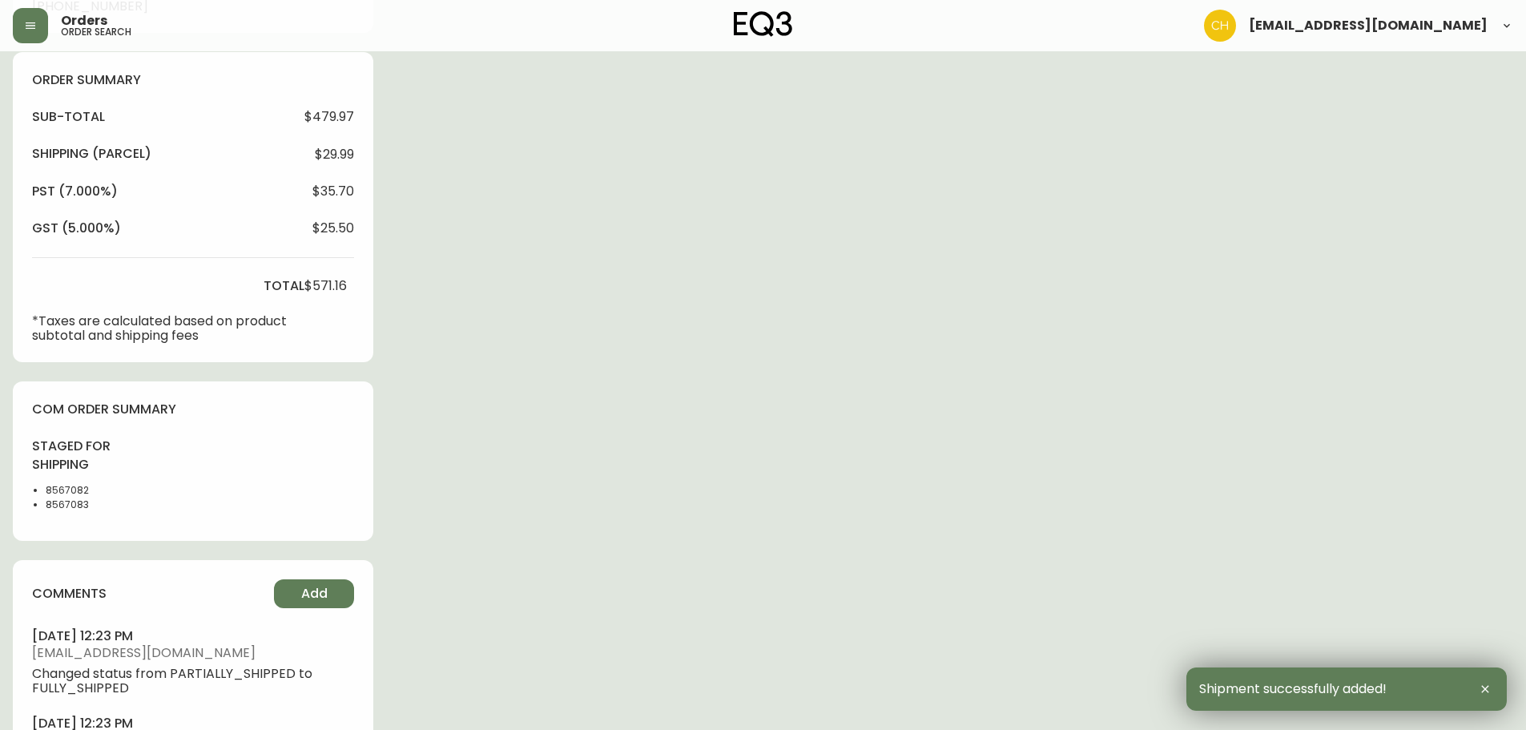
scroll to position [721, 0]
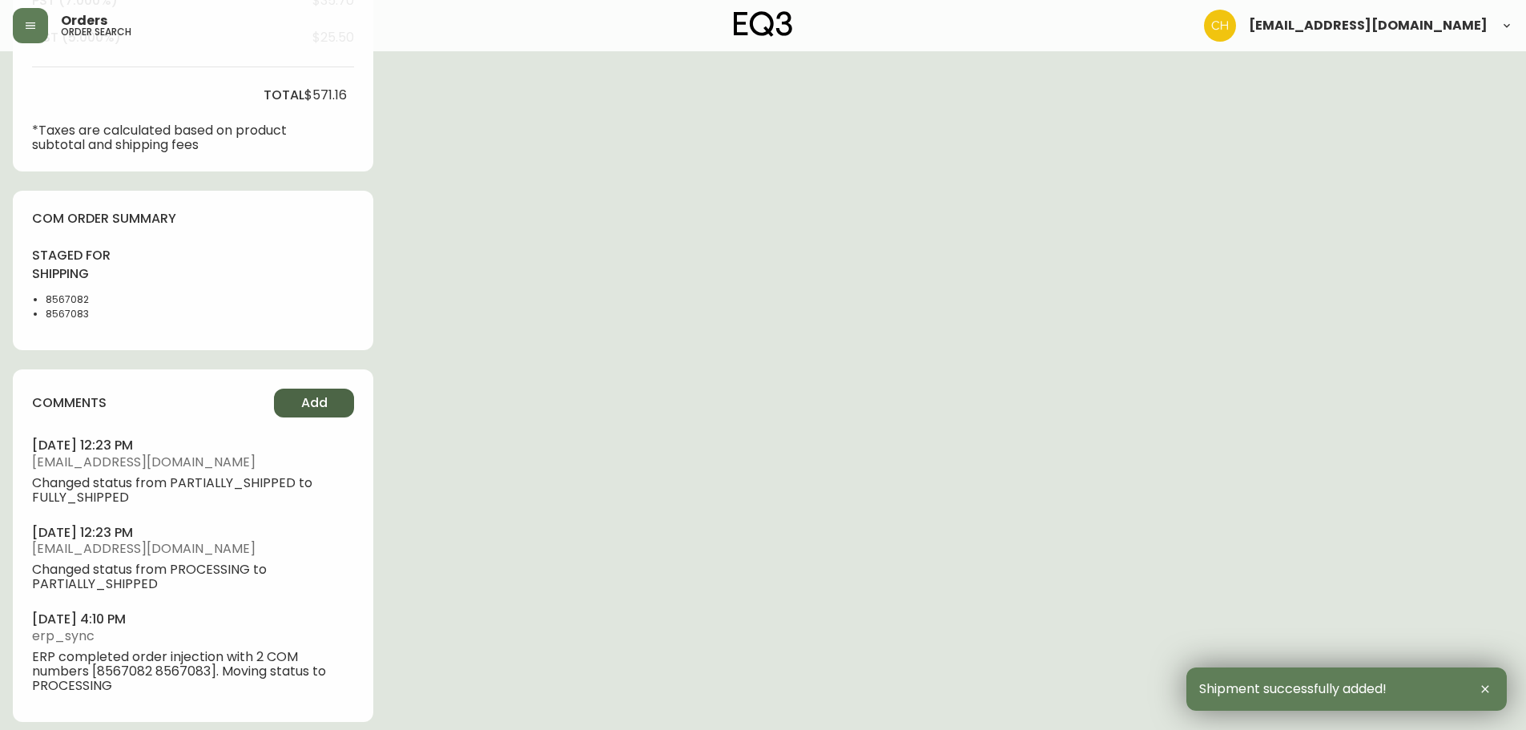
click at [300, 394] on button "Add" at bounding box center [314, 403] width 80 height 29
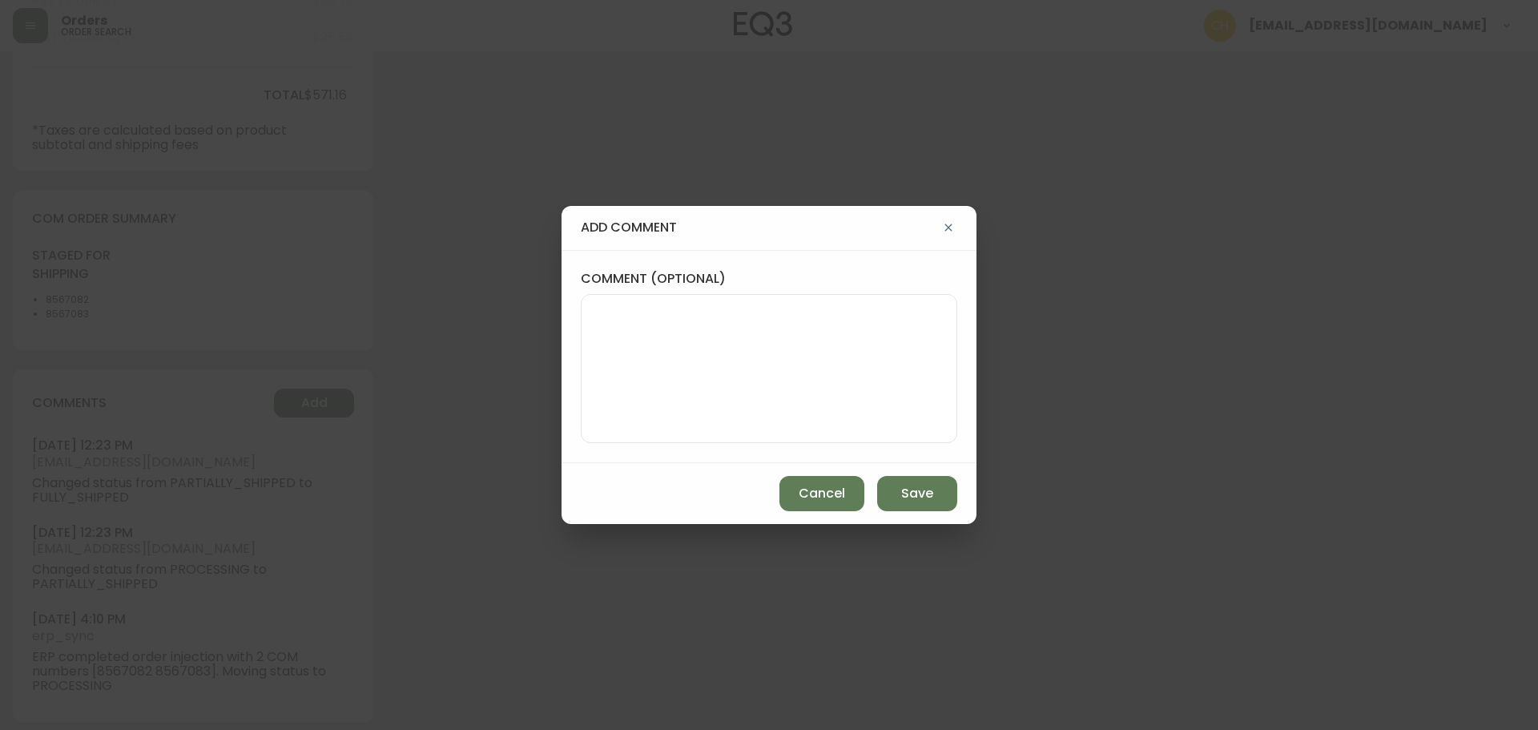
drag, startPoint x: 654, startPoint y: 348, endPoint x: 649, endPoint y: 341, distance: 9.1
click at [654, 348] on textarea "comment (optional)" at bounding box center [768, 368] width 349 height 128
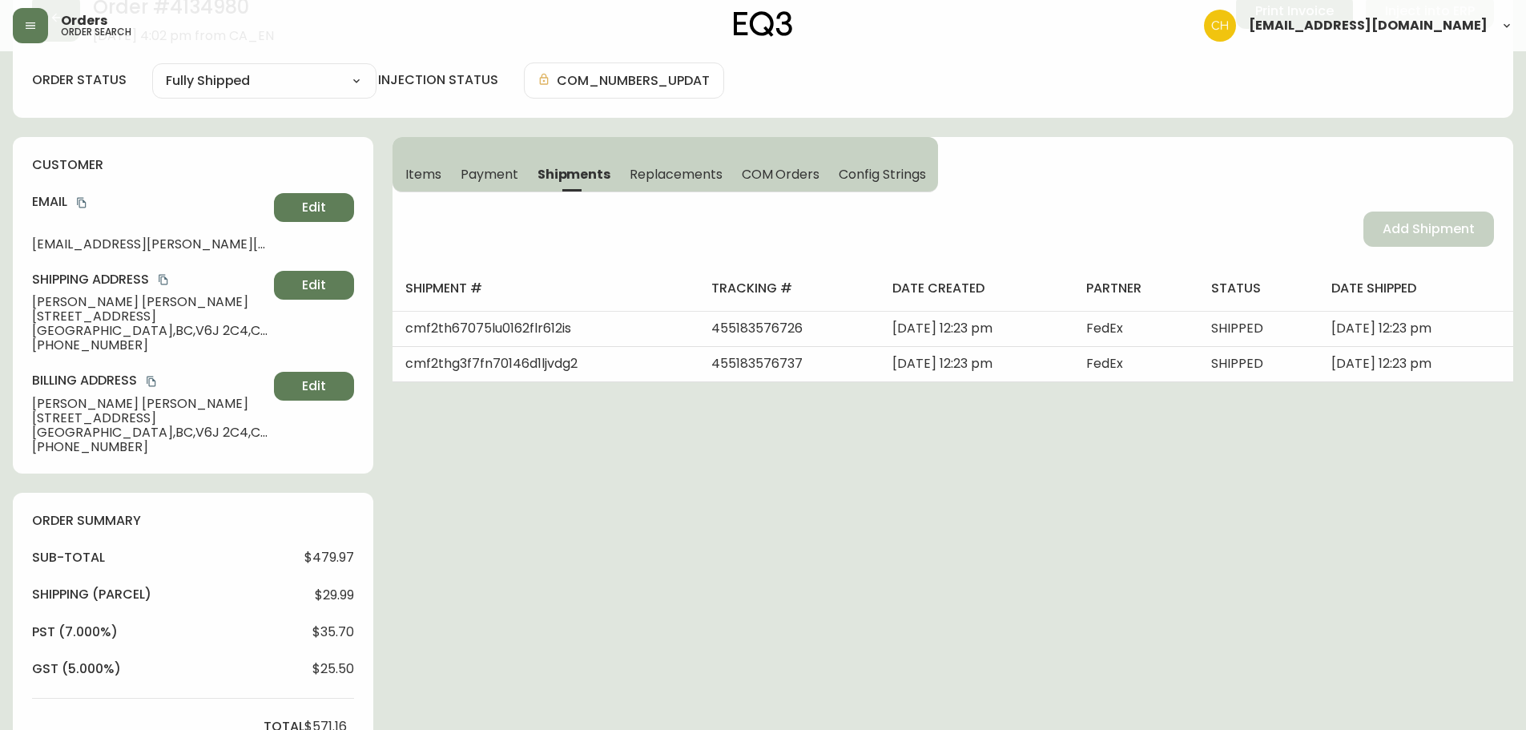
scroll to position [0, 0]
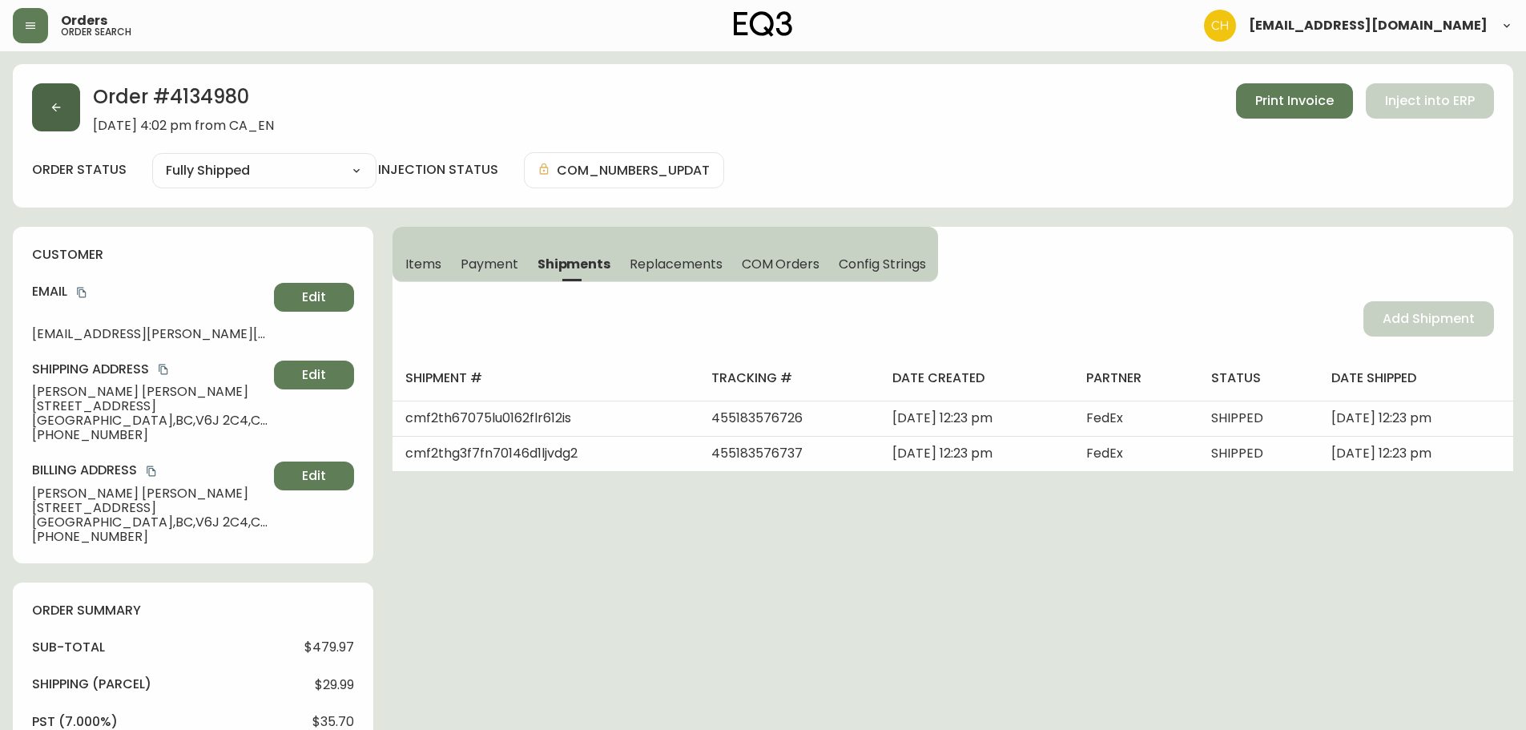
click at [52, 94] on button "button" at bounding box center [56, 107] width 48 height 48
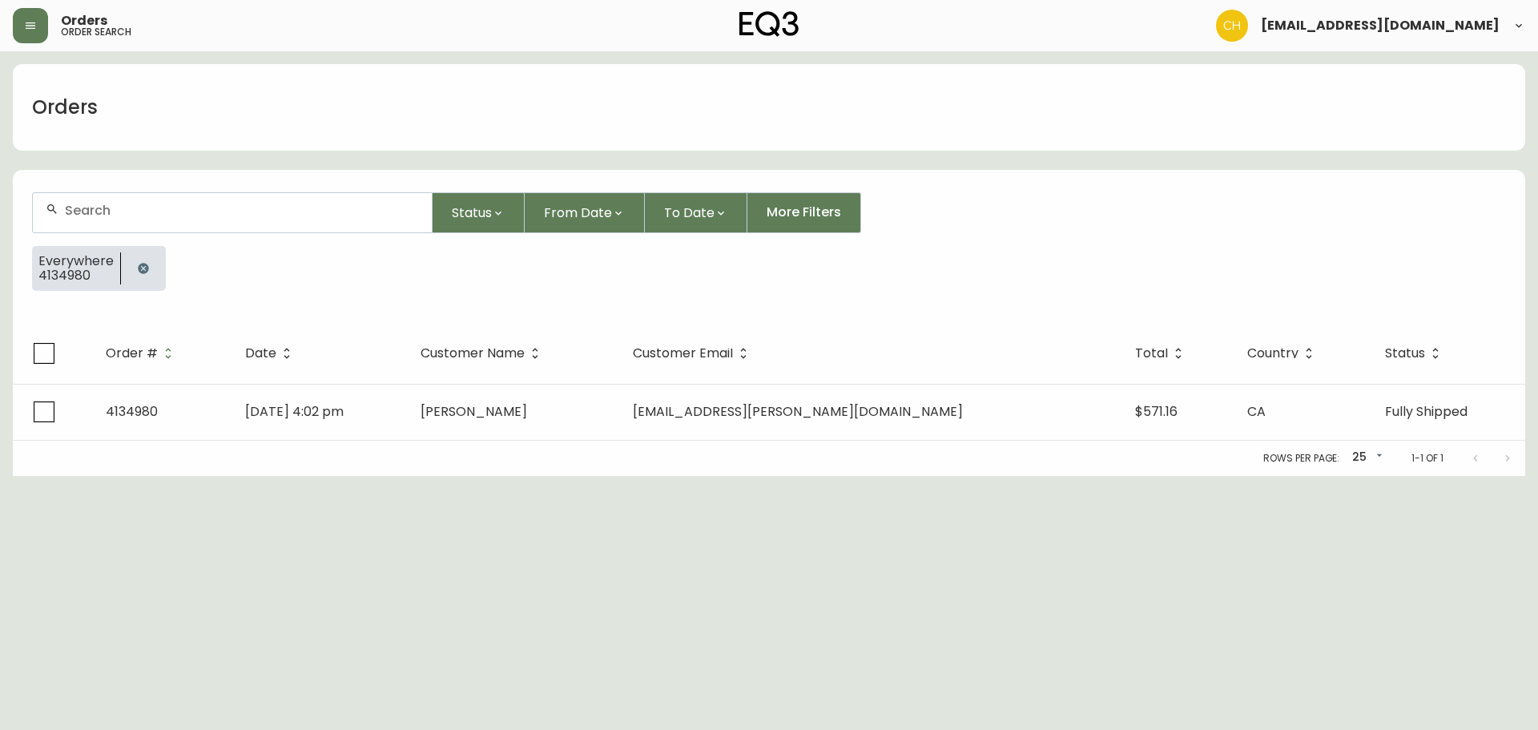
click at [159, 210] on input "text" at bounding box center [242, 210] width 354 height 15
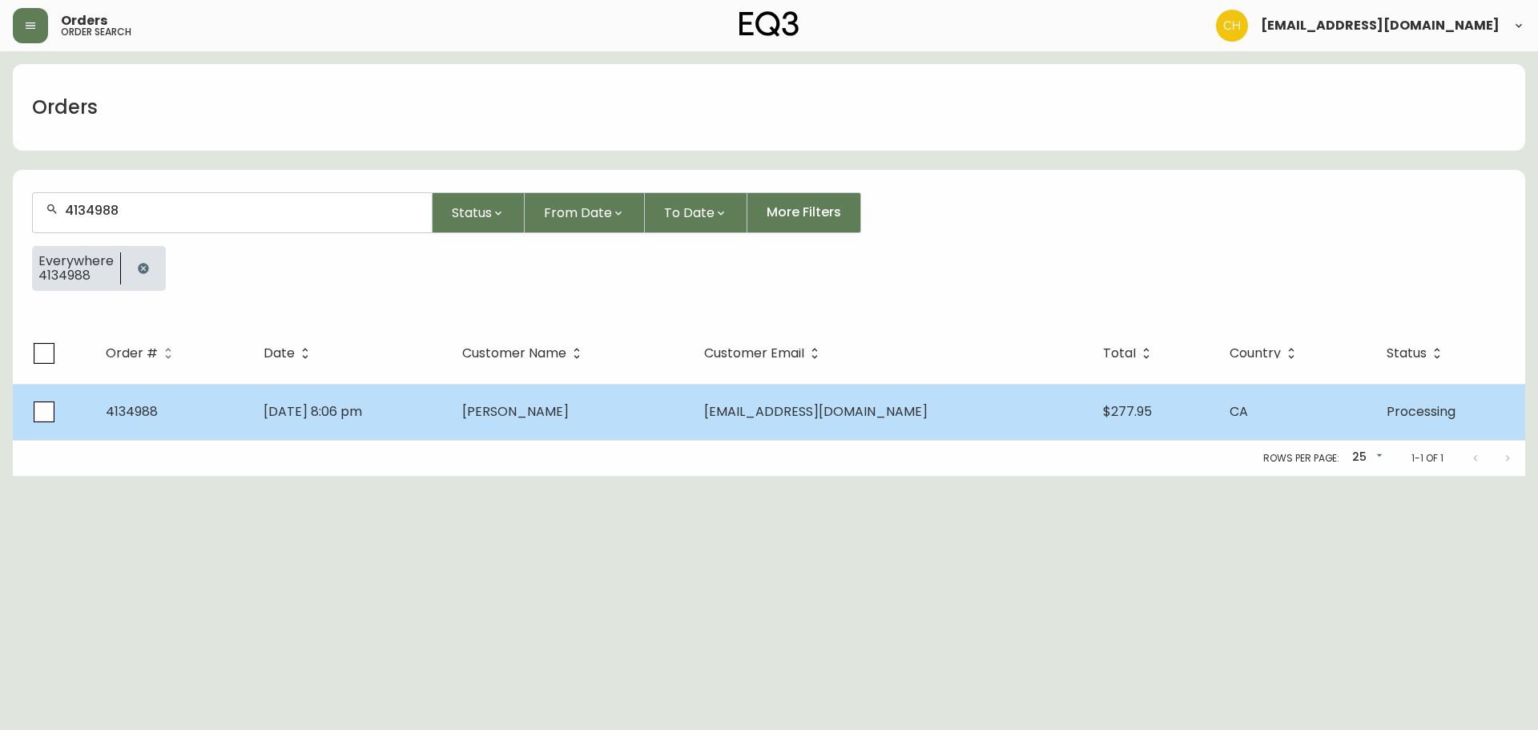
click at [574, 421] on td "[PERSON_NAME]" at bounding box center [569, 412] width 241 height 56
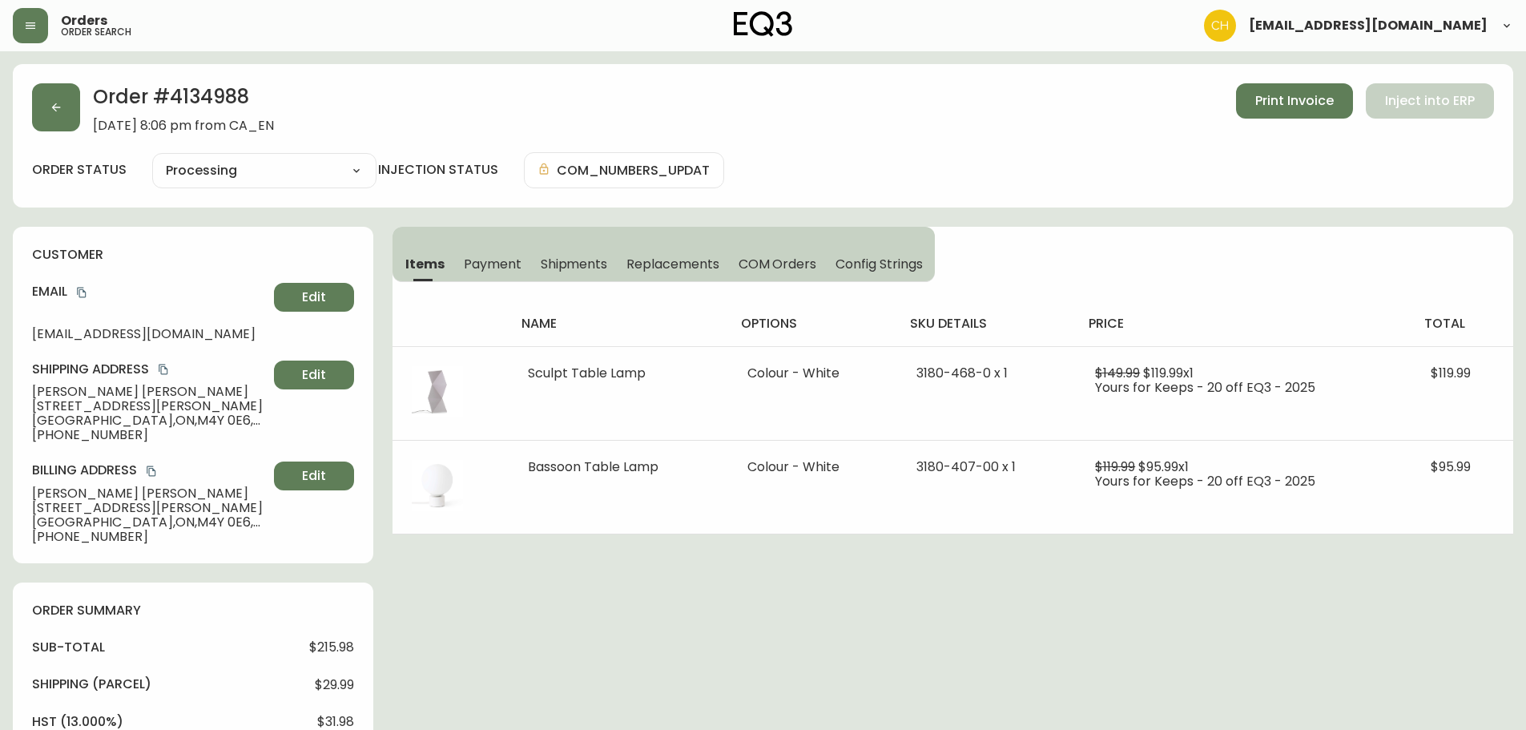
click at [569, 272] on span "Shipments" at bounding box center [574, 264] width 67 height 17
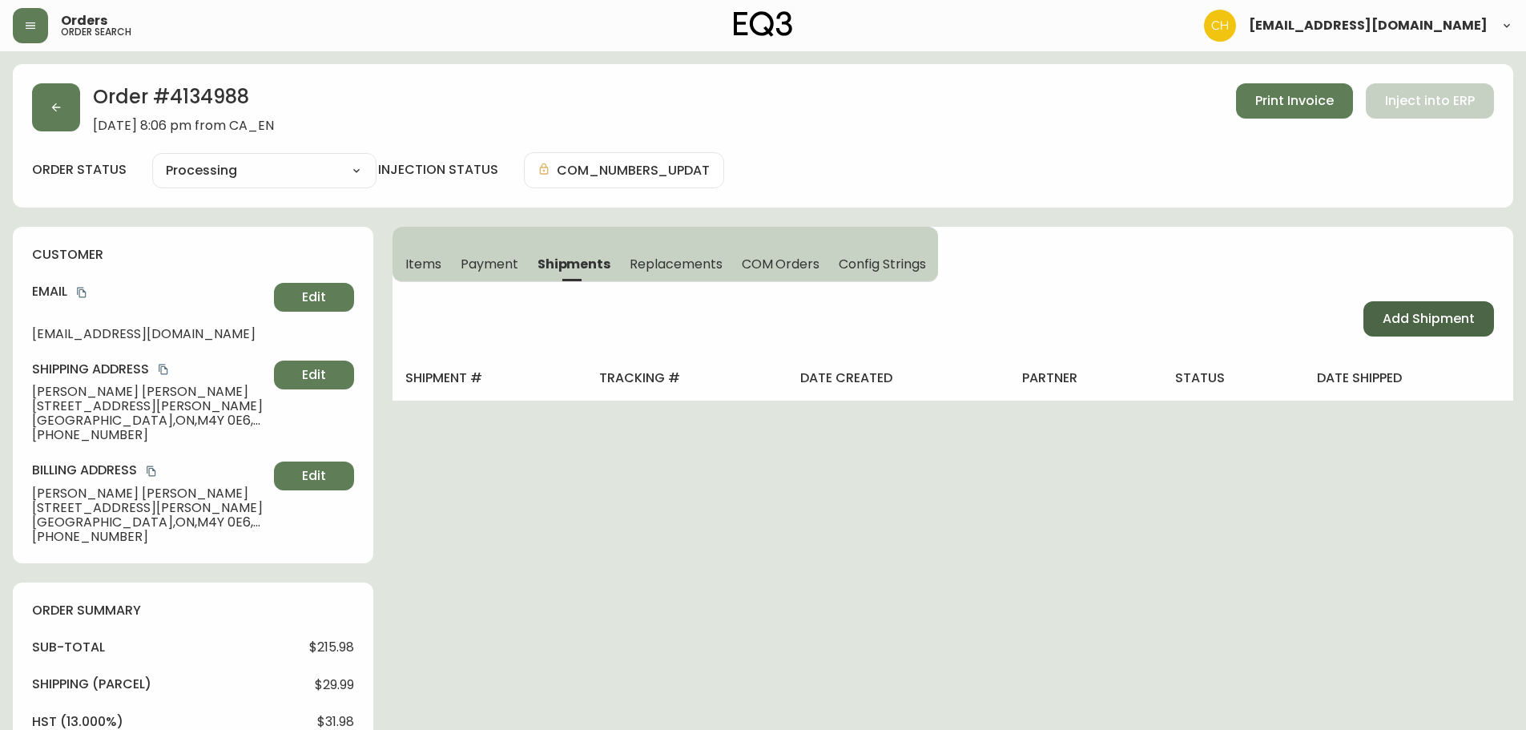
click at [1396, 315] on span "Add Shipment" at bounding box center [1429, 319] width 92 height 18
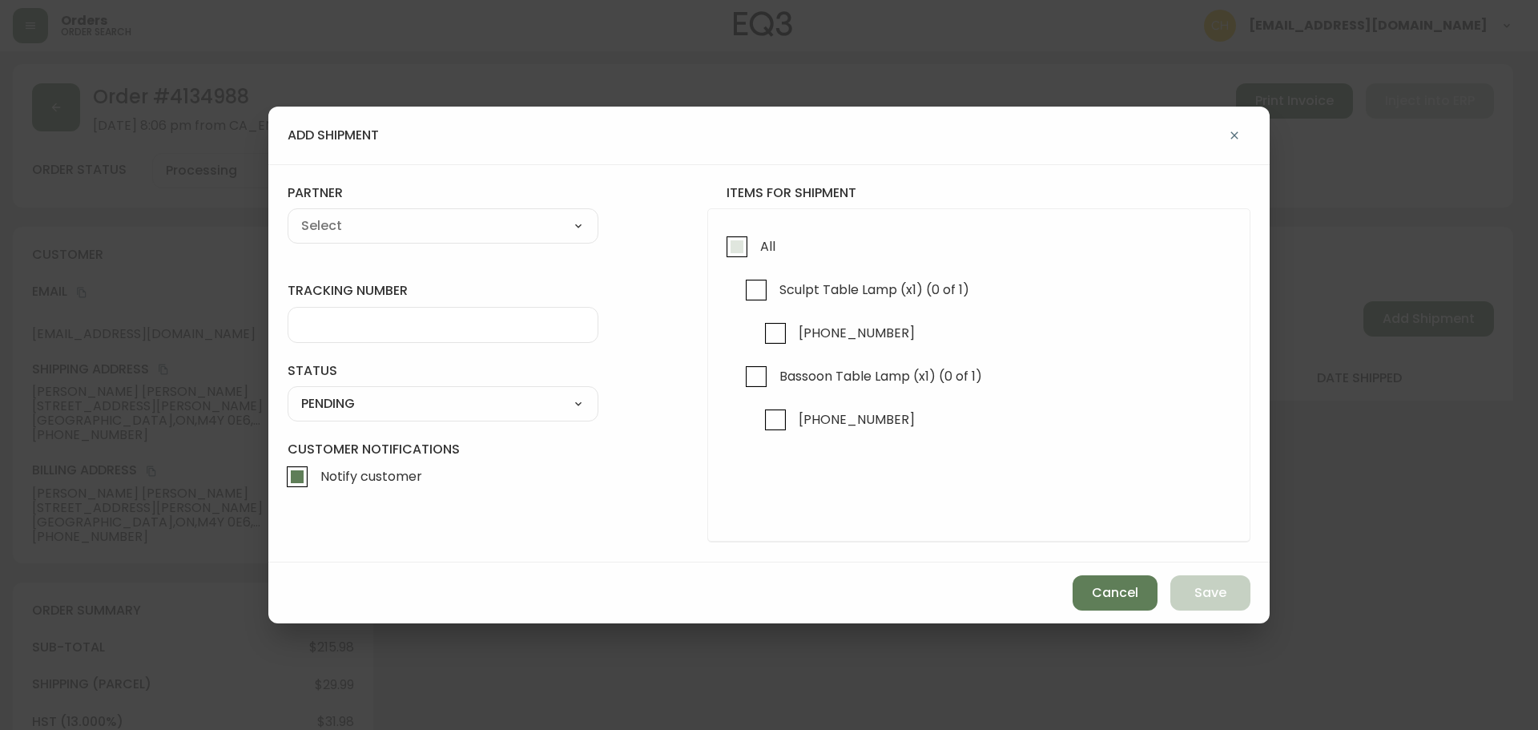
drag, startPoint x: 740, startPoint y: 248, endPoint x: 644, endPoint y: 230, distance: 97.7
click at [739, 248] on input "All" at bounding box center [737, 246] width 37 height 37
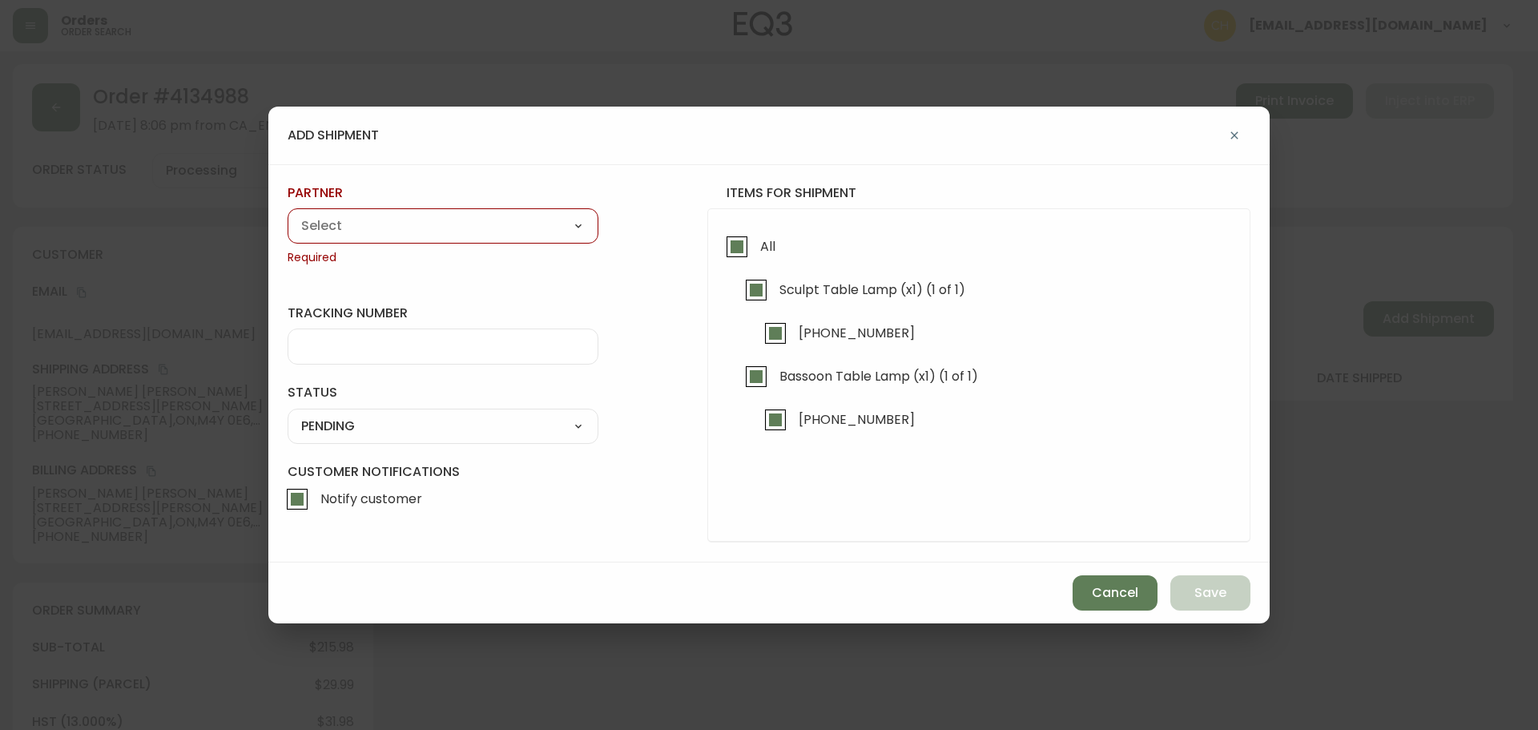
drag, startPoint x: 403, startPoint y: 230, endPoint x: 384, endPoint y: 229, distance: 19.2
click at [402, 230] on select "A Move to Remember LLC ABF Freight Alero [PERSON_NAME] Canada Post CDS Ceva Log…" at bounding box center [443, 226] width 311 height 24
click at [288, 214] on select "A Move to Remember LLC ABF Freight Alero [PERSON_NAME] Canada Post CDS Ceva Log…" at bounding box center [443, 226] width 311 height 24
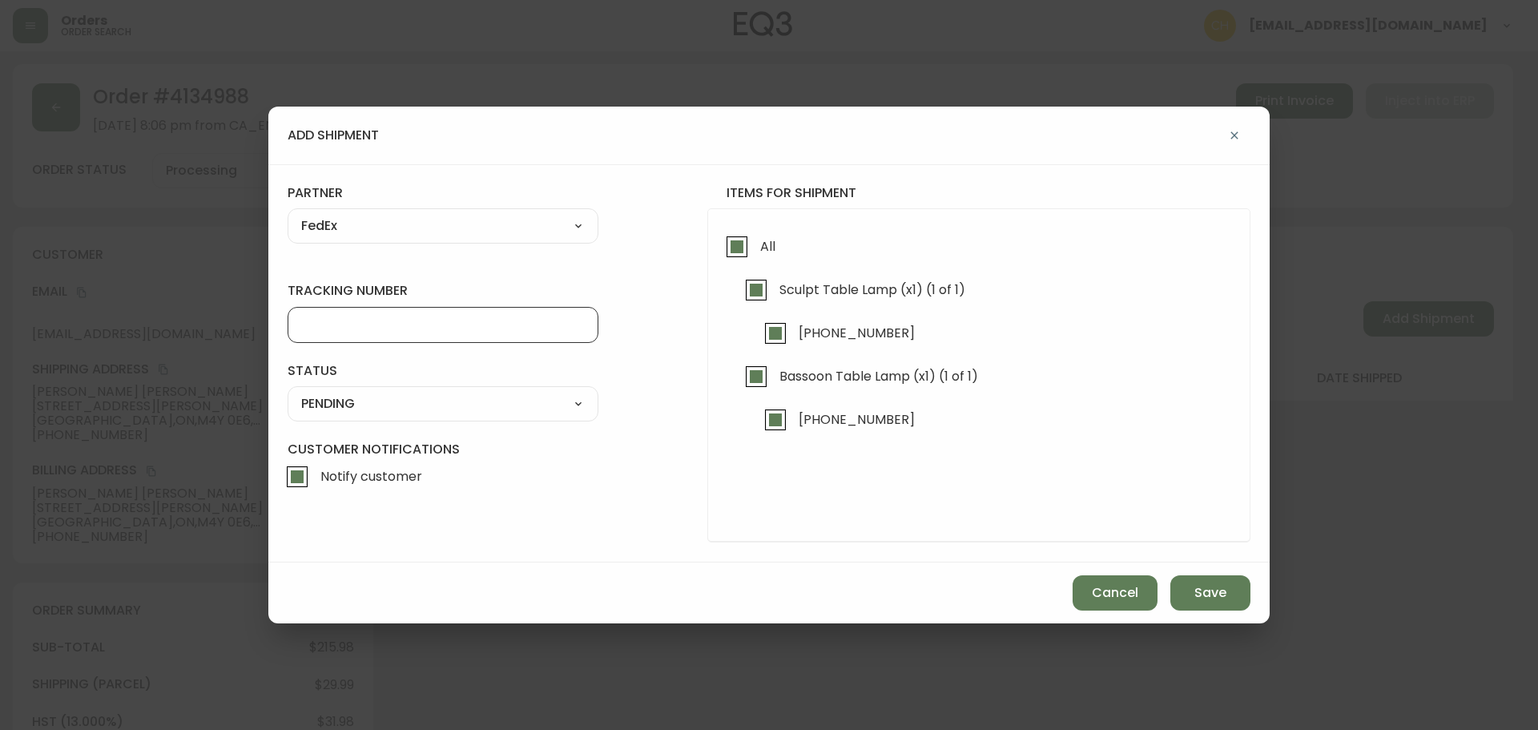
click at [324, 317] on input "tracking number" at bounding box center [443, 324] width 284 height 15
click at [368, 418] on div "SHIPPED PENDING CANCELLED" at bounding box center [443, 403] width 311 height 35
click at [374, 410] on select "SHIPPED PENDING CANCELLED" at bounding box center [443, 404] width 311 height 24
click at [288, 392] on select "SHIPPED PENDING CANCELLED" at bounding box center [443, 404] width 311 height 24
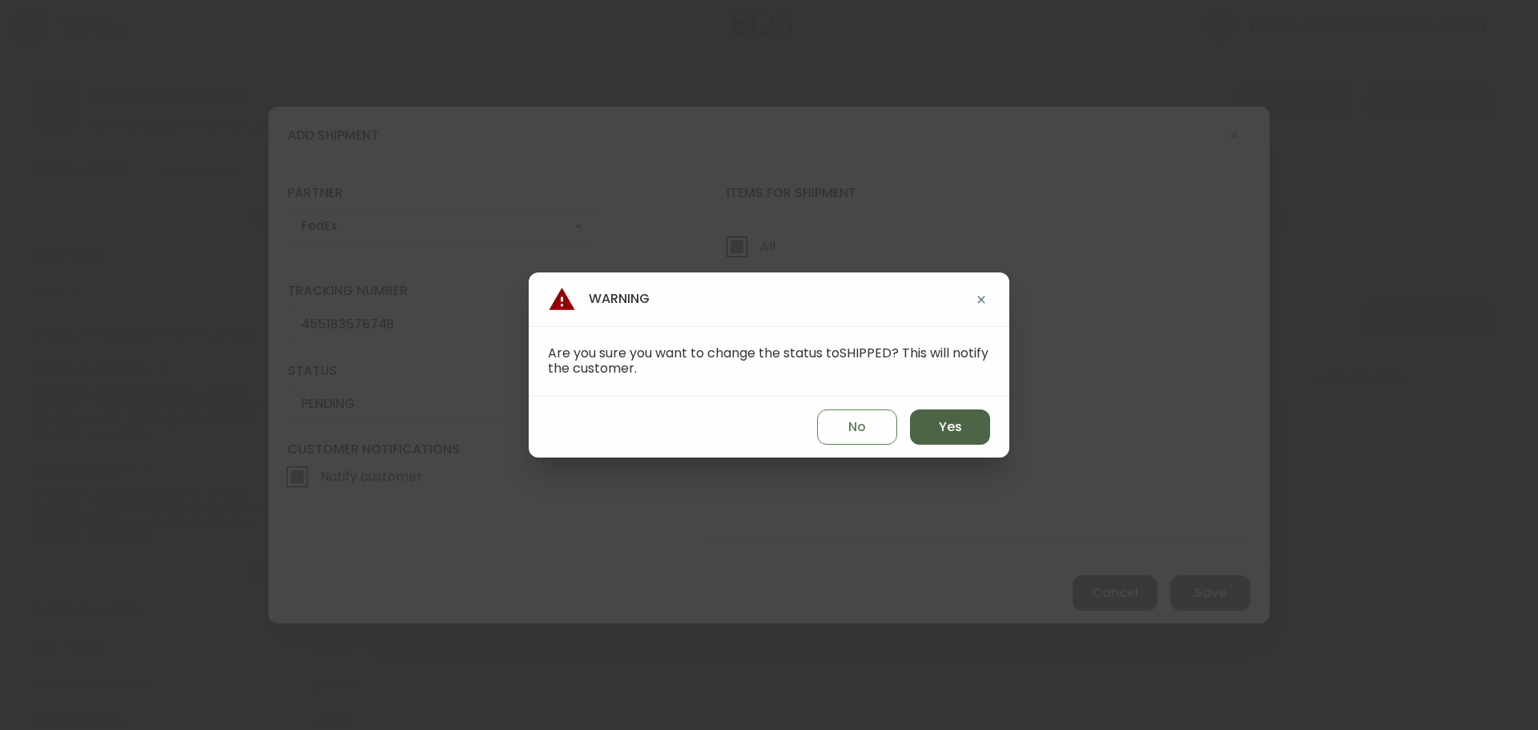
click at [943, 432] on span "Yes" at bounding box center [950, 427] width 23 height 18
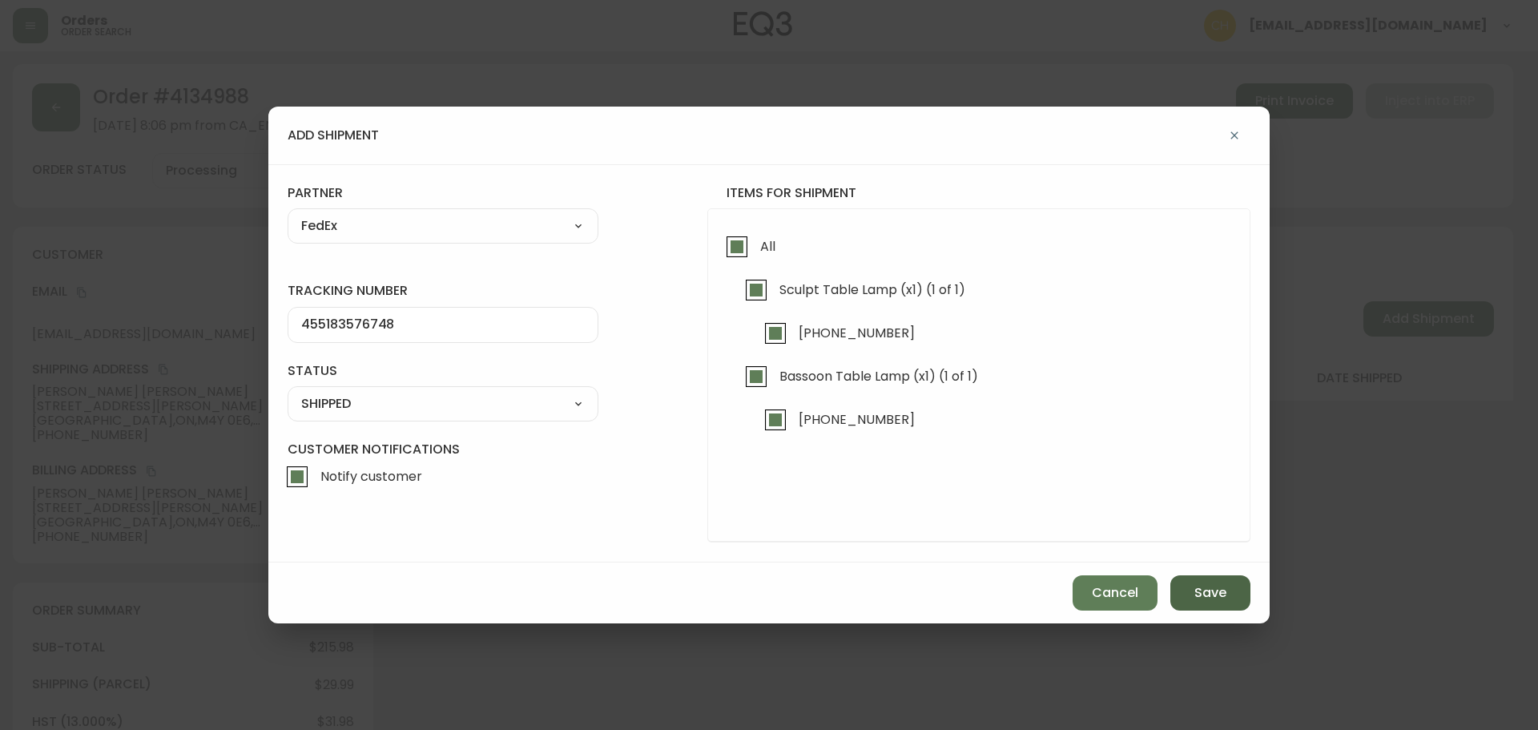
click at [1212, 592] on span "Save" at bounding box center [1210, 593] width 32 height 18
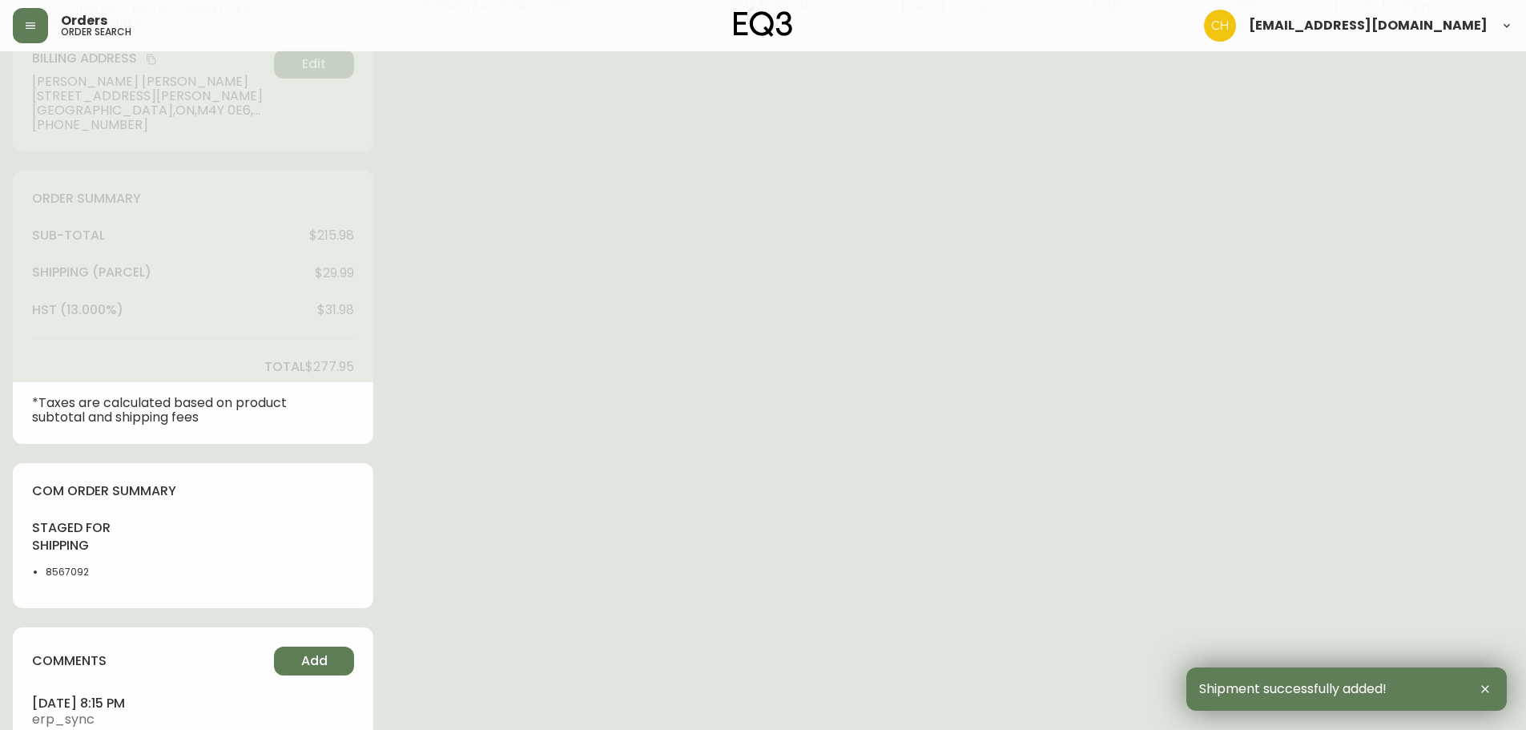
scroll to position [492, 0]
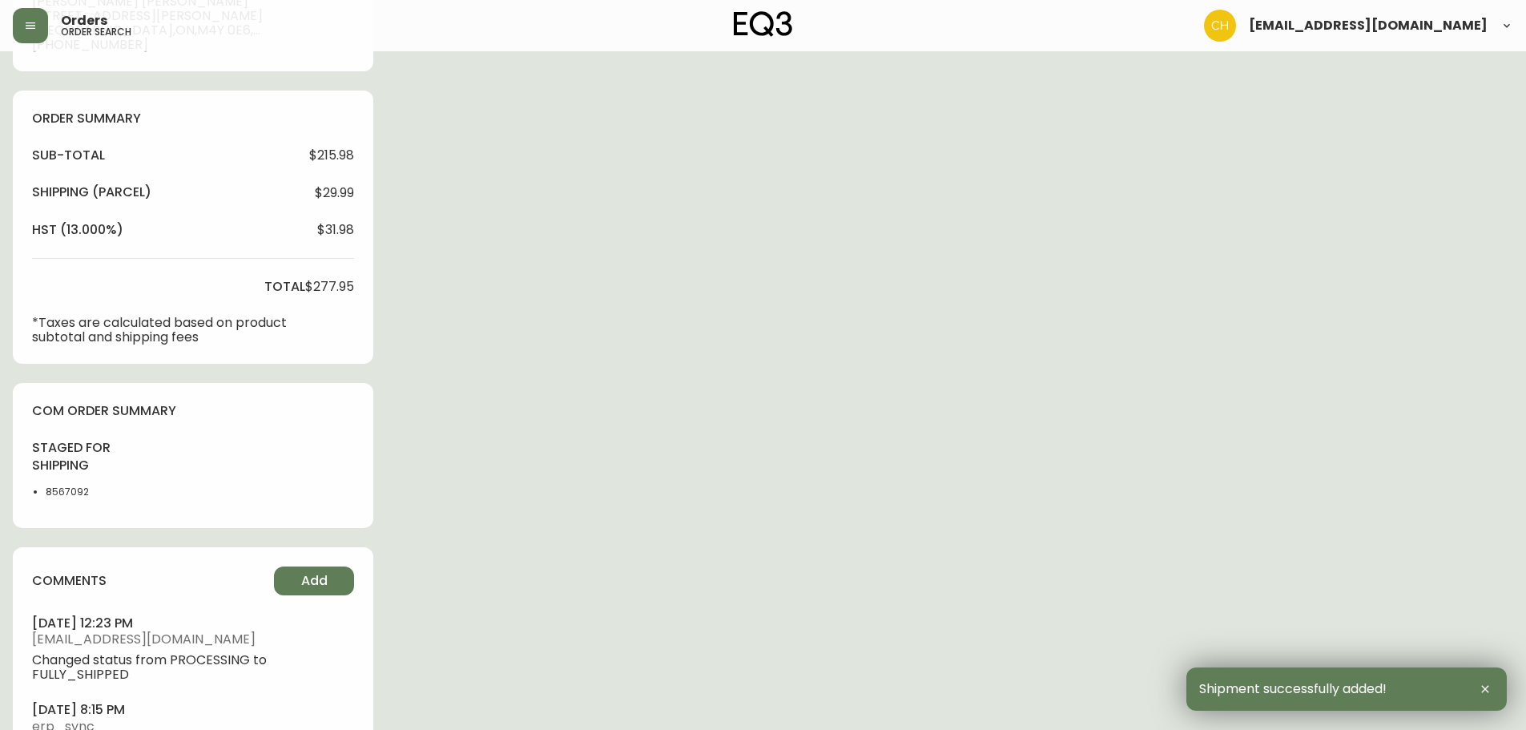
drag, startPoint x: 301, startPoint y: 579, endPoint x: 388, endPoint y: 513, distance: 108.6
click at [314, 564] on div "comments Add [DATE] 12:23 pm [EMAIL_ADDRESS][DOMAIN_NAME] Changed status from P…" at bounding box center [193, 672] width 360 height 251
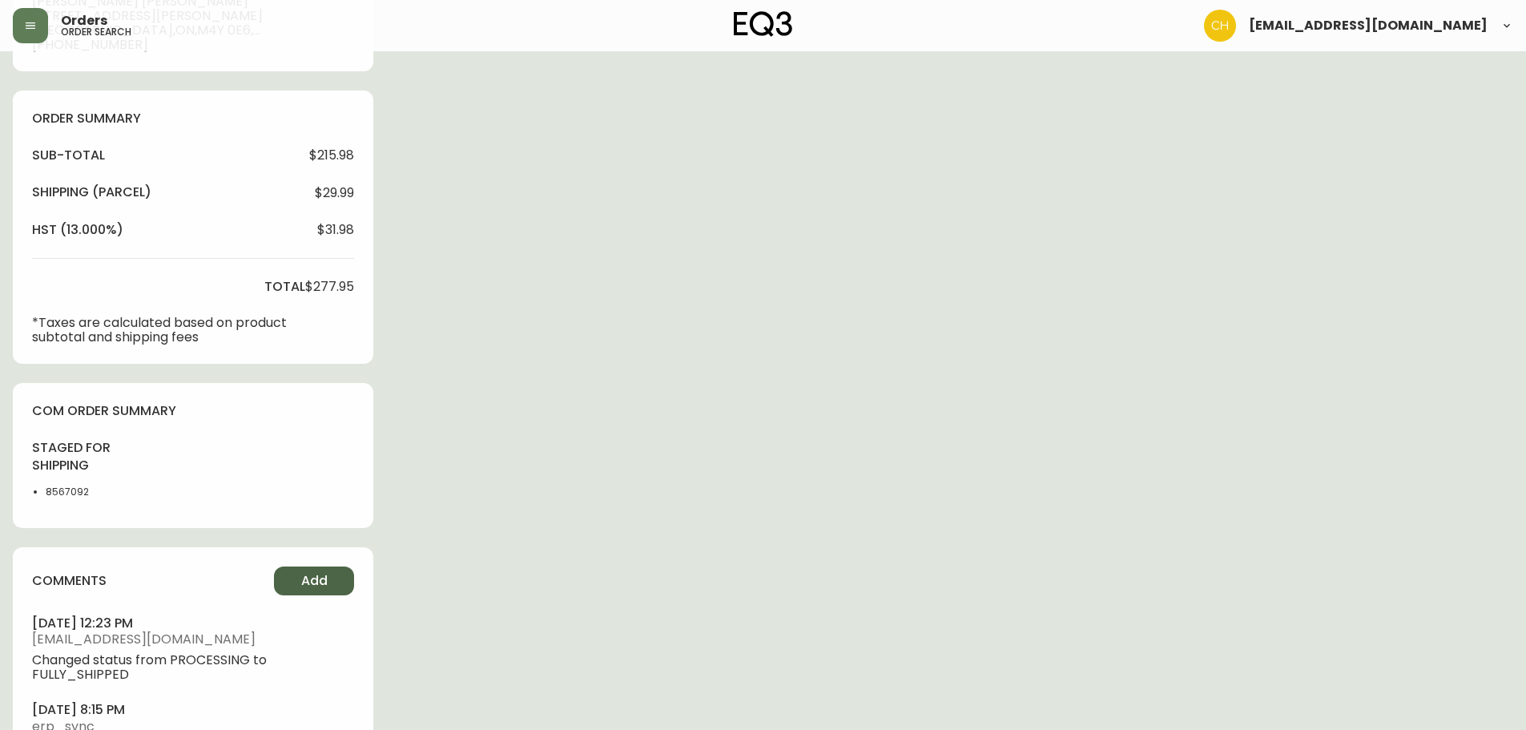
click at [324, 578] on span "Add" at bounding box center [314, 581] width 26 height 18
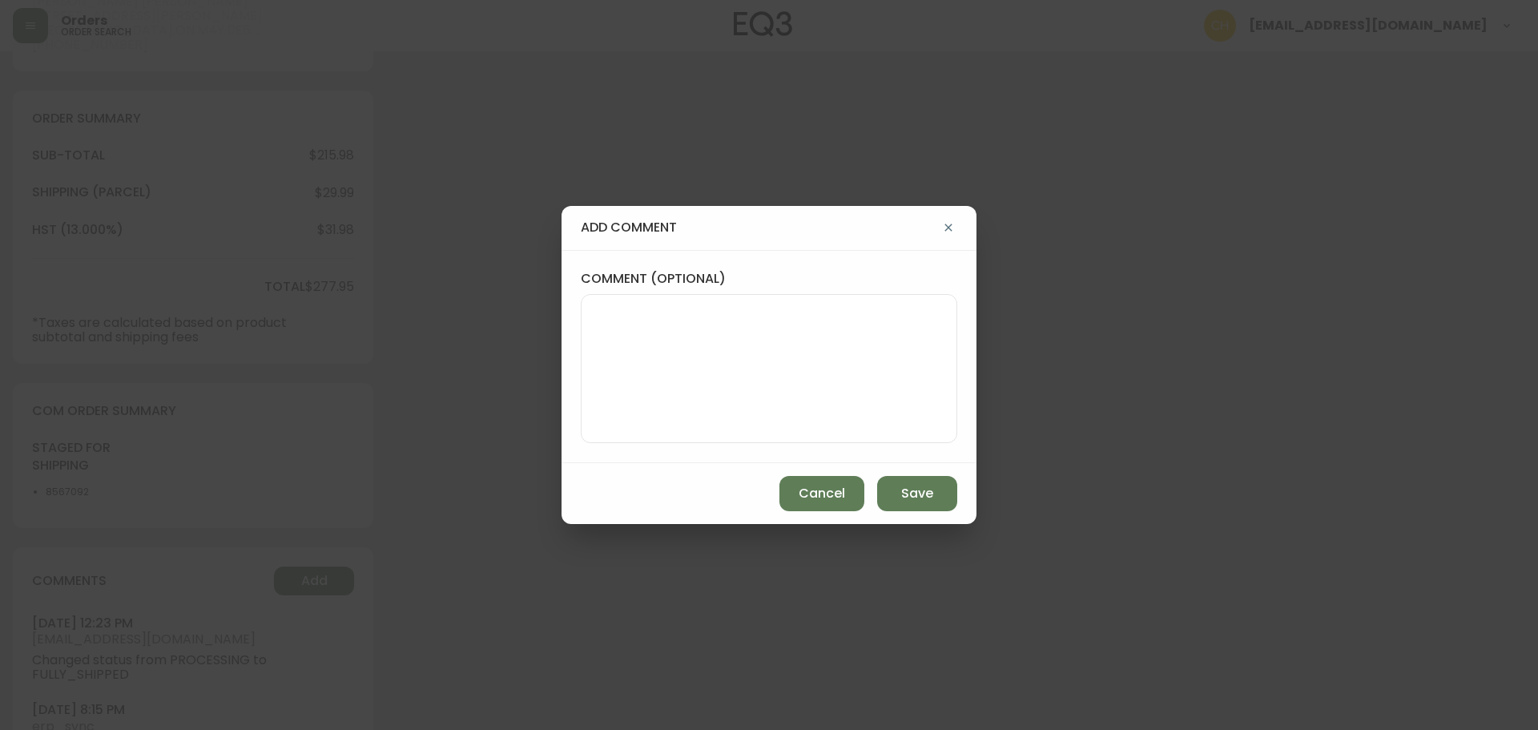
click at [623, 409] on textarea "comment (optional)" at bounding box center [768, 368] width 349 height 128
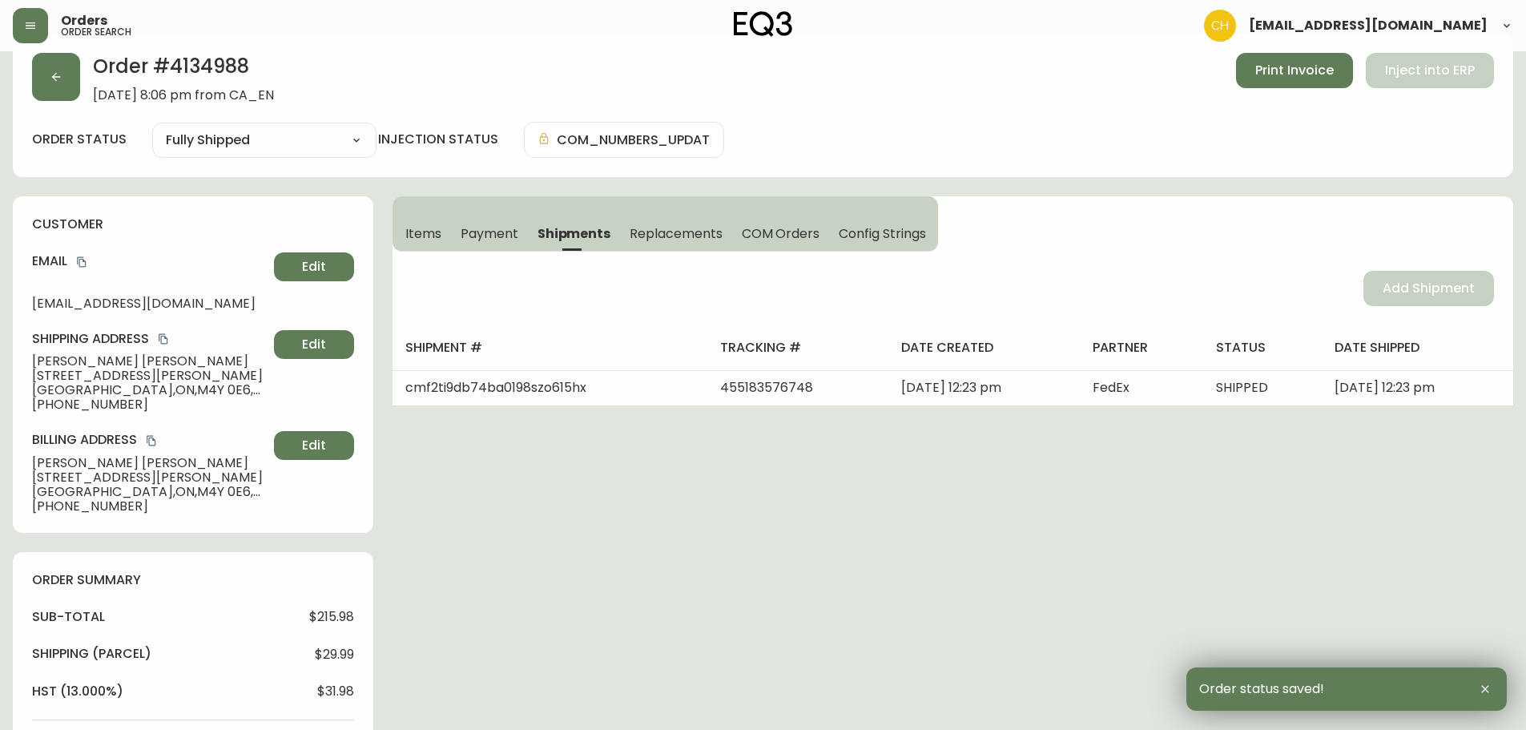
scroll to position [0, 0]
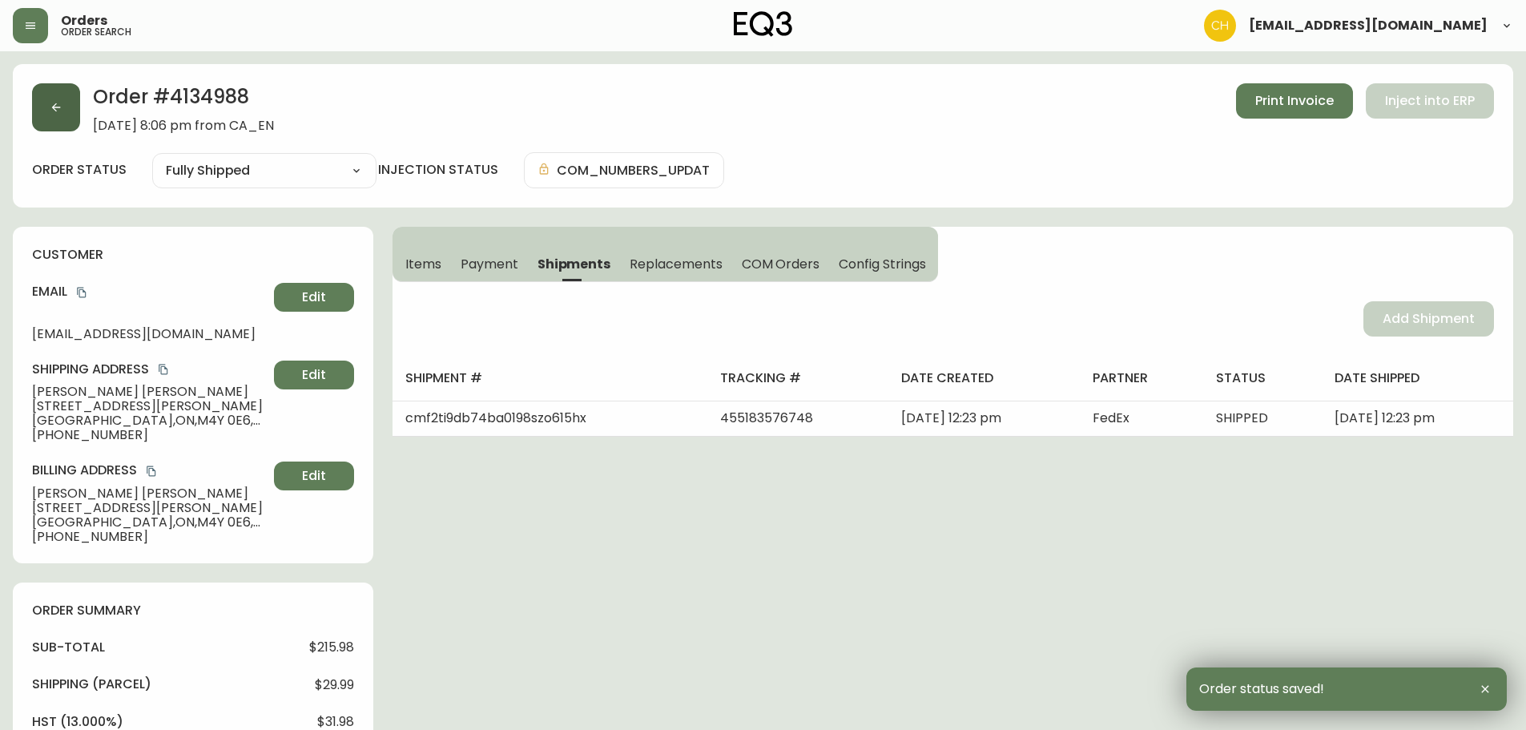
click at [65, 113] on button "button" at bounding box center [56, 107] width 48 height 48
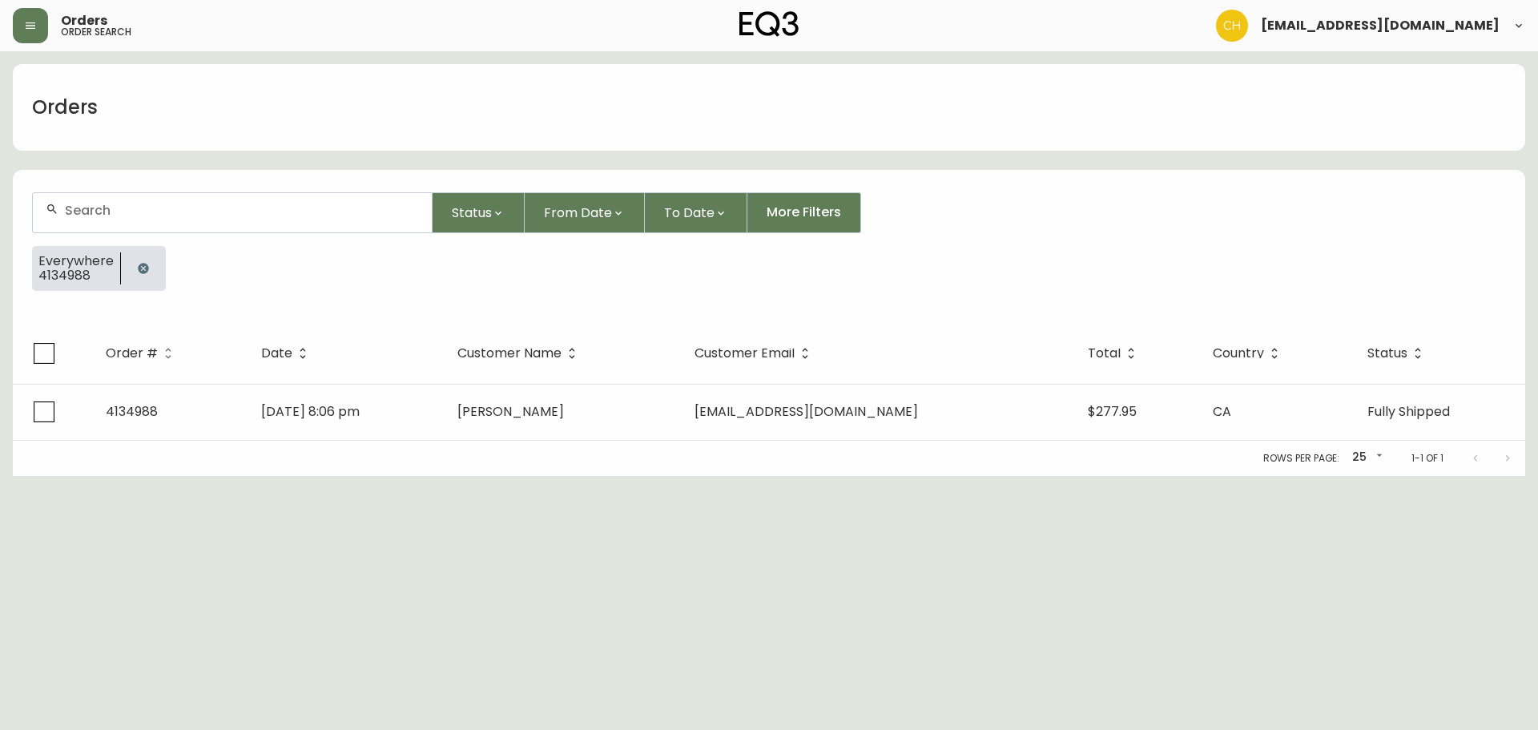
click at [93, 214] on input "text" at bounding box center [242, 210] width 354 height 15
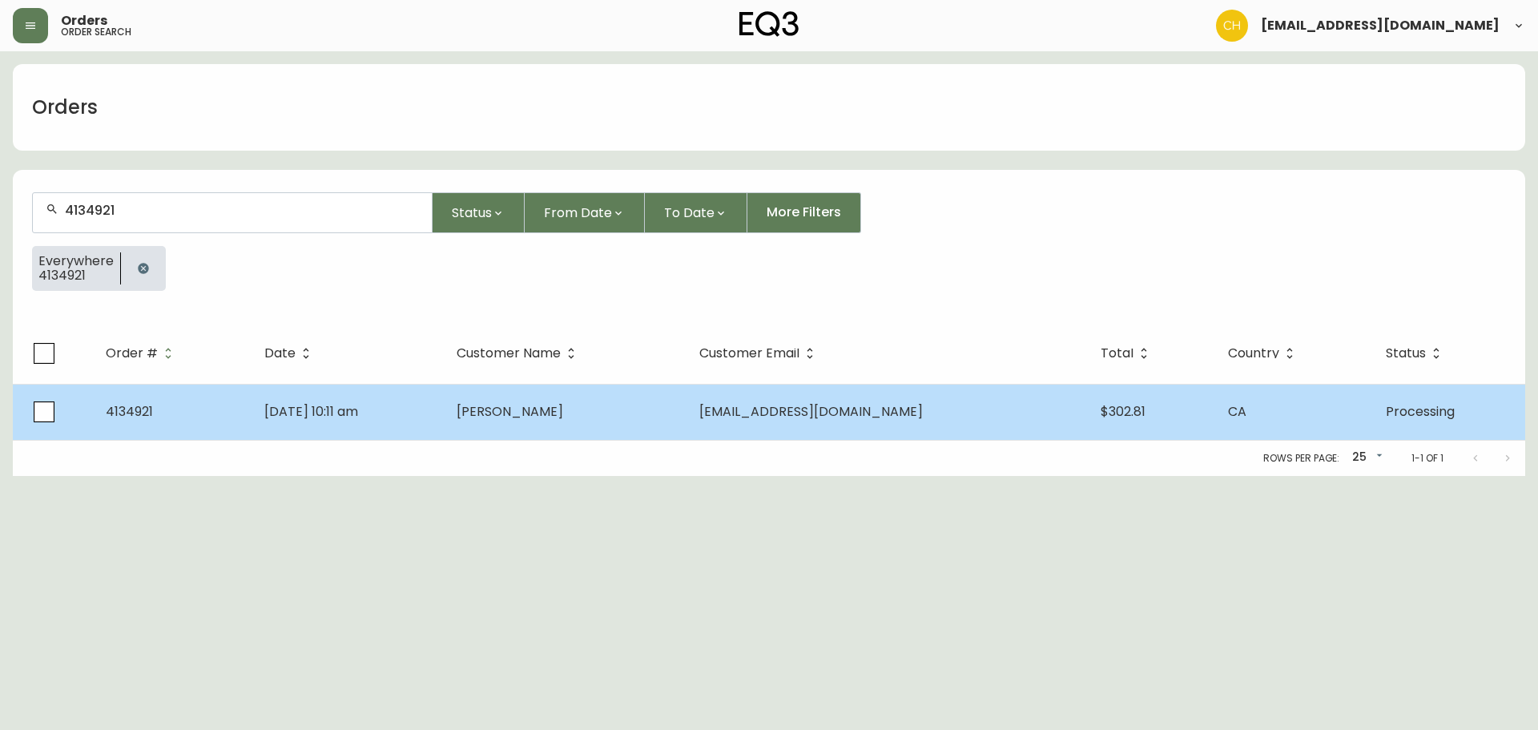
click at [431, 411] on td "[DATE] 10:11 am" at bounding box center [348, 412] width 192 height 56
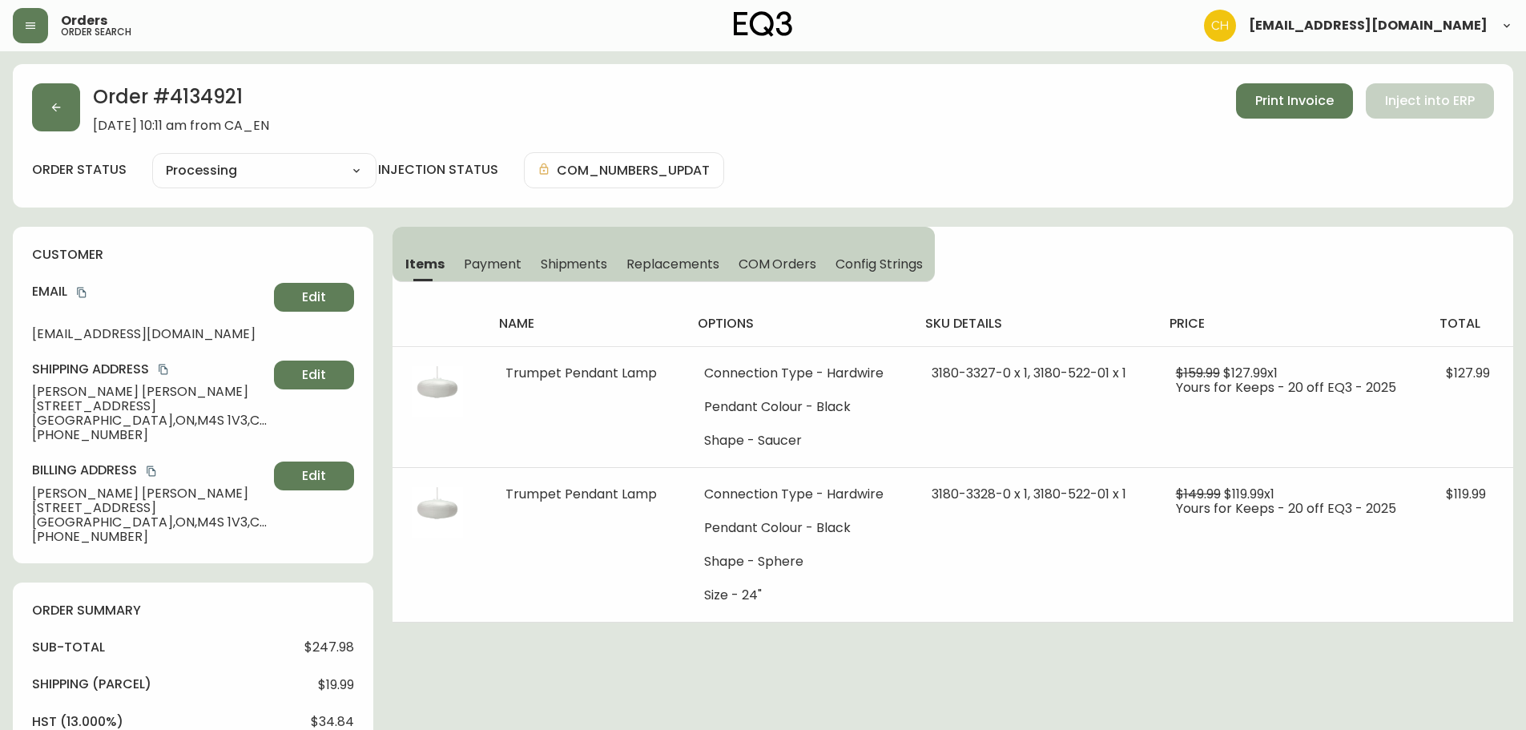
click at [570, 260] on span "Shipments" at bounding box center [574, 264] width 67 height 17
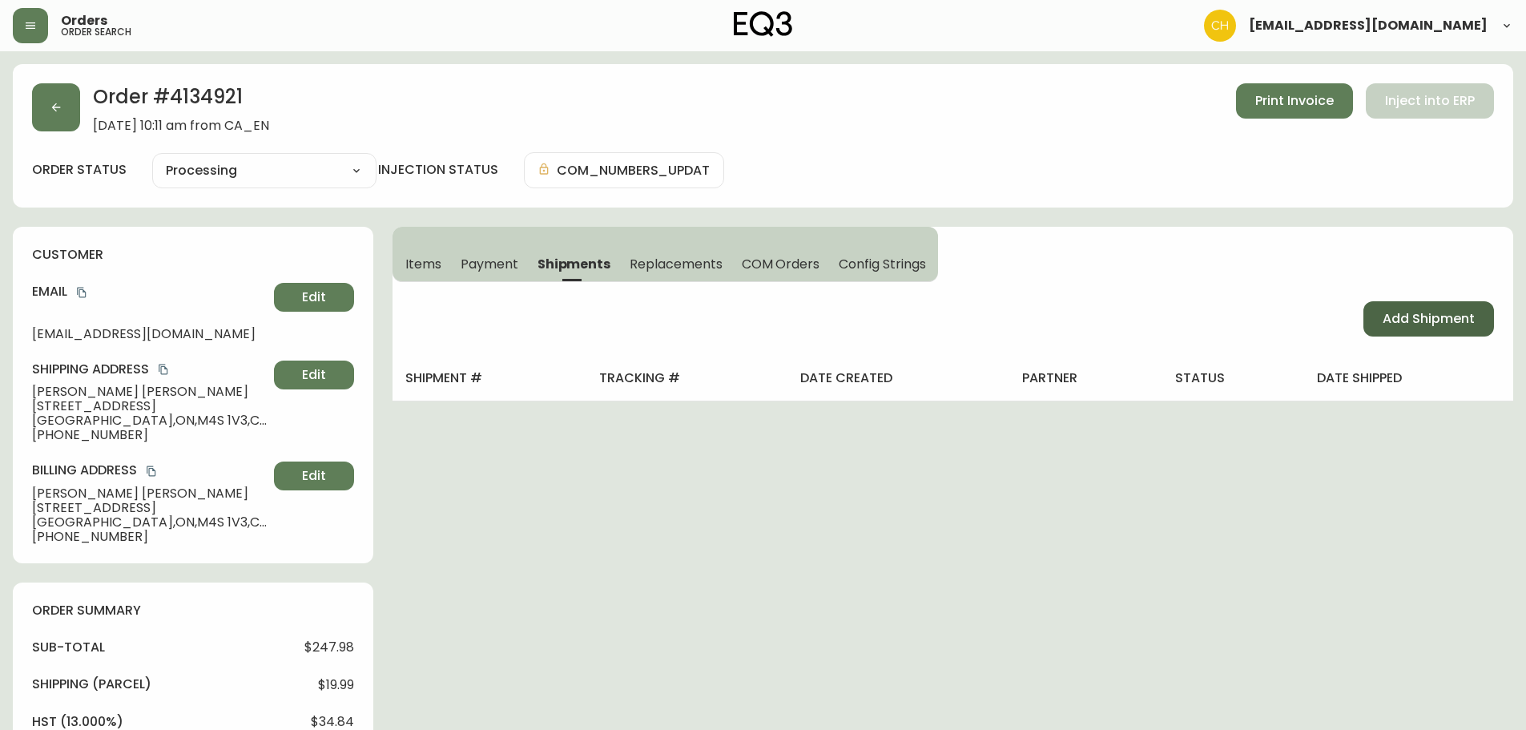
click at [1465, 317] on span "Add Shipment" at bounding box center [1429, 319] width 92 height 18
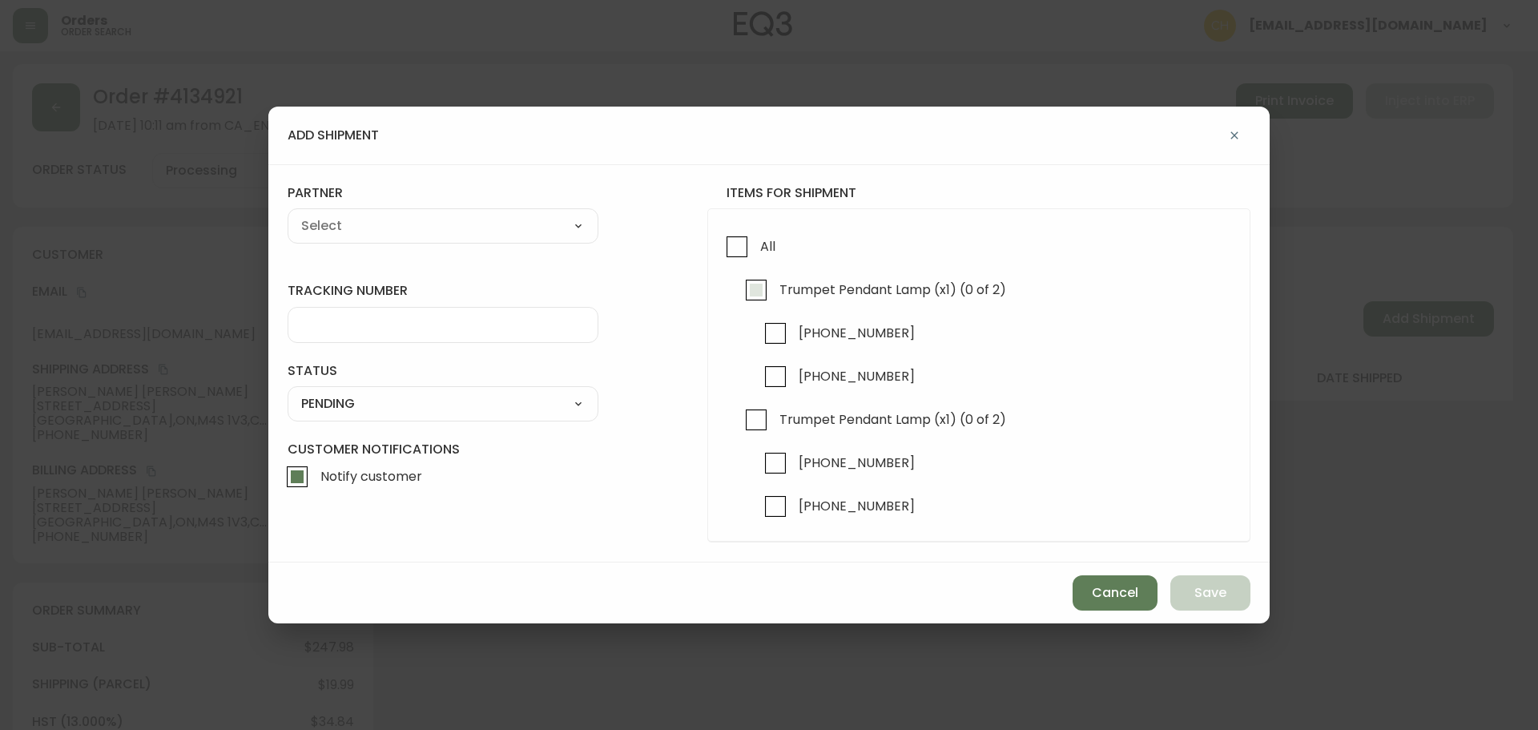
click at [761, 288] on input "Trumpet Pendant Lamp (x1) (0 of 2)" at bounding box center [756, 290] width 37 height 37
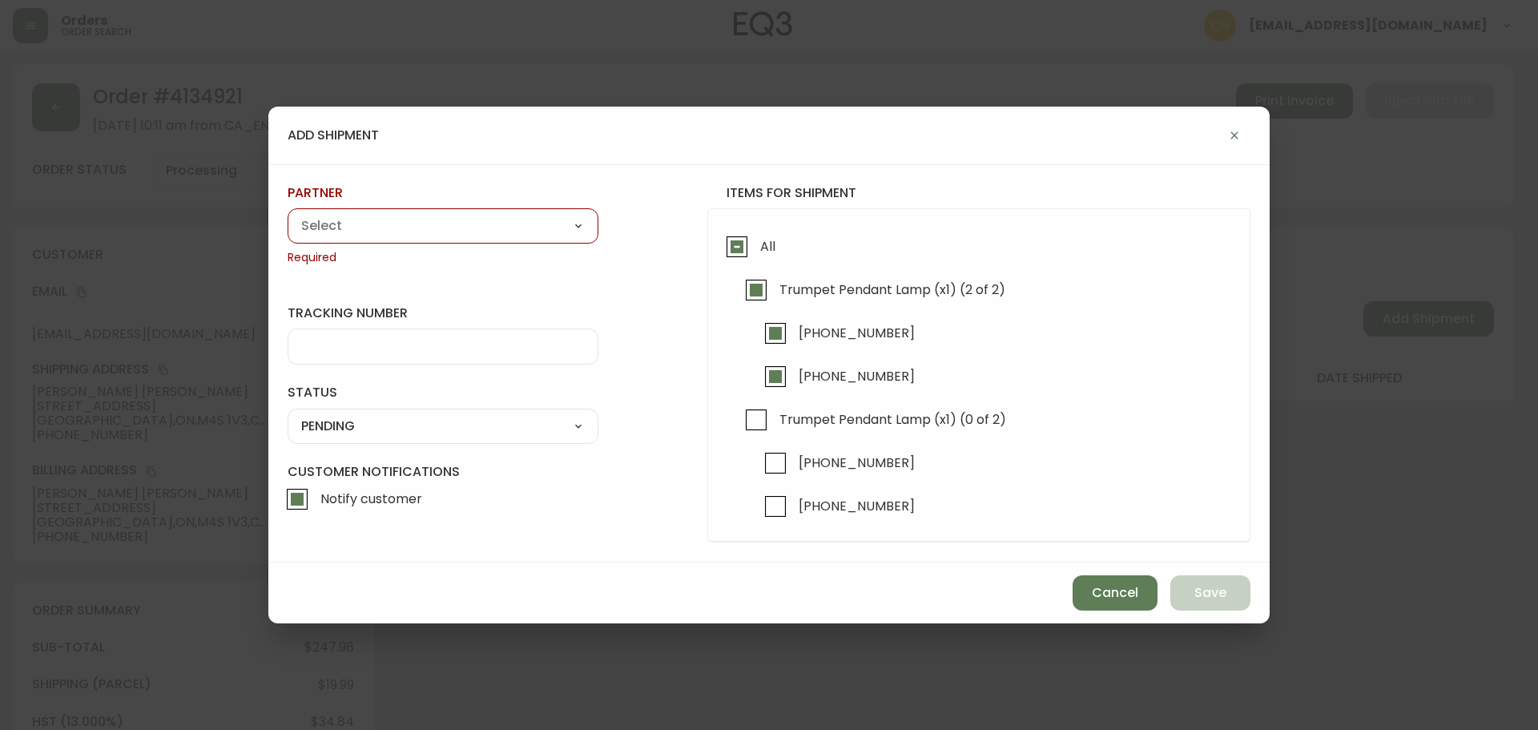
click at [770, 379] on input "[PHONE_NUMBER]" at bounding box center [775, 376] width 37 height 37
click at [779, 458] on input "[PHONE_NUMBER]" at bounding box center [775, 463] width 37 height 37
click at [433, 241] on div "A Move to Remember LLC ABF Freight Alero [PERSON_NAME] Canada Post CDS Ceva Log…" at bounding box center [443, 225] width 311 height 35
click at [425, 239] on div "A Move to Remember LLC ABF Freight Alero [PERSON_NAME] Canada Post CDS Ceva Log…" at bounding box center [443, 225] width 311 height 35
click at [419, 230] on select "A Move to Remember LLC ABF Freight Alero [PERSON_NAME] Canada Post CDS Ceva Log…" at bounding box center [443, 226] width 311 height 24
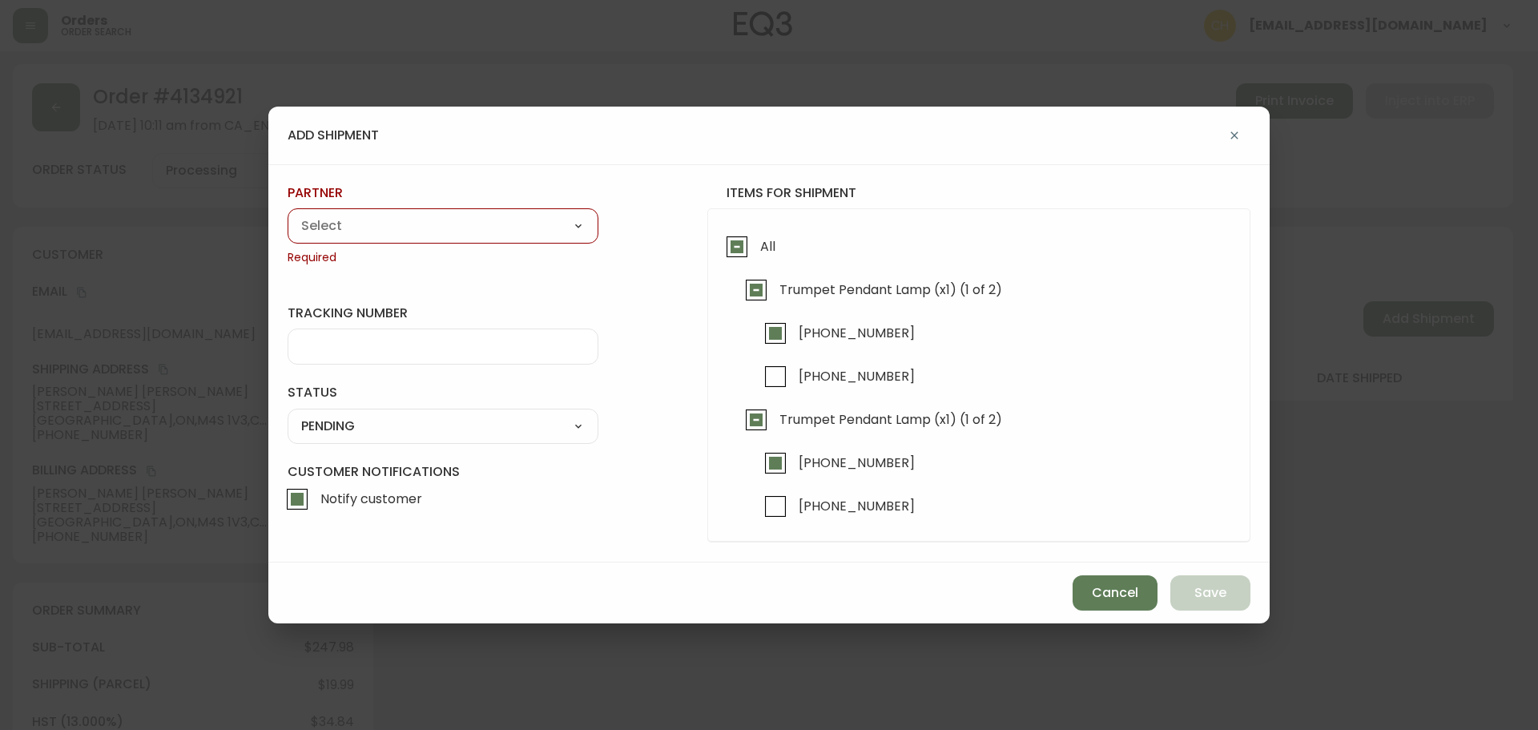
click at [288, 214] on select "A Move to Remember LLC ABF Freight Alero [PERSON_NAME] Canada Post CDS Ceva Log…" at bounding box center [443, 226] width 311 height 24
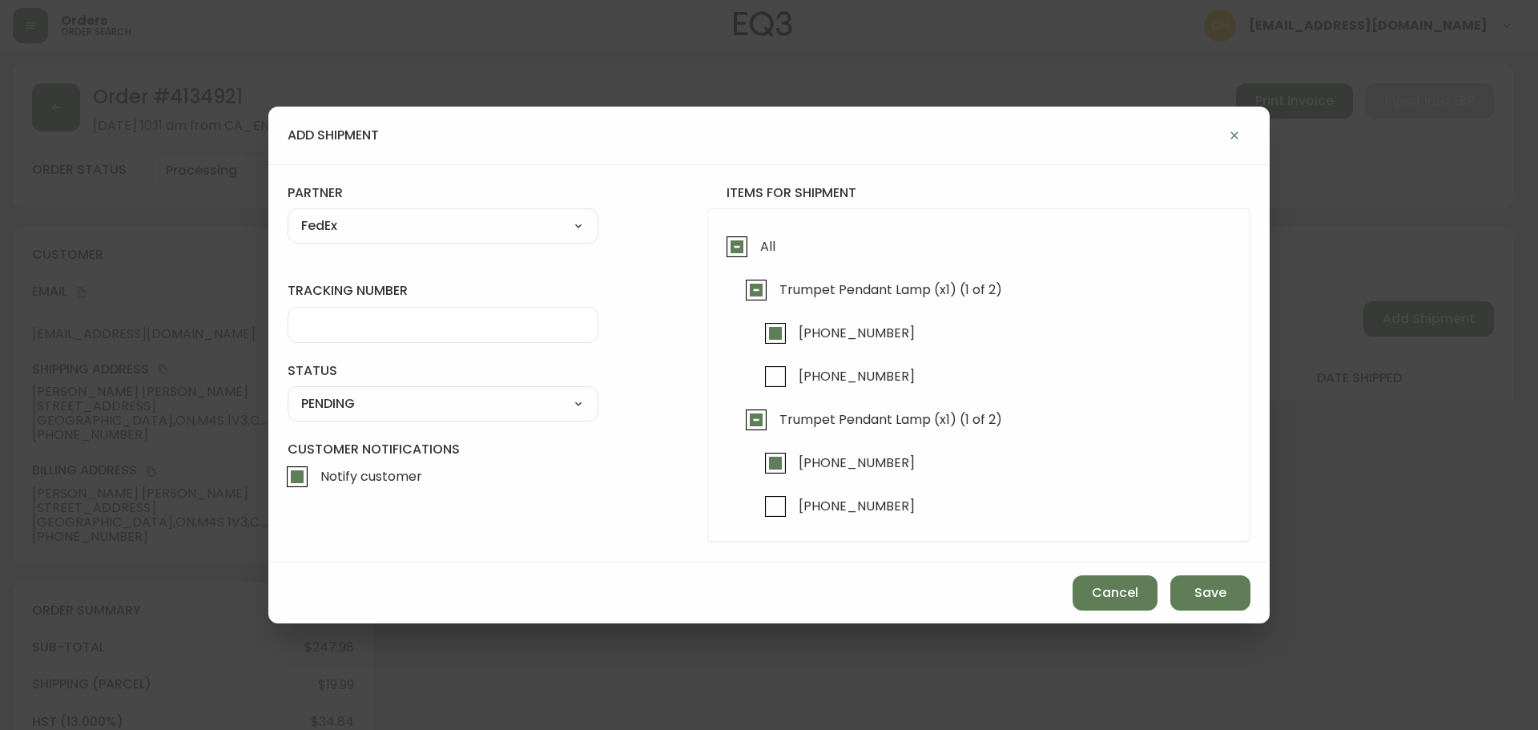
click at [348, 317] on input "tracking number" at bounding box center [443, 324] width 284 height 15
click at [336, 408] on select "SHIPPED PENDING CANCELLED" at bounding box center [443, 404] width 311 height 24
click at [288, 392] on select "SHIPPED PENDING CANCELLED" at bounding box center [443, 404] width 311 height 24
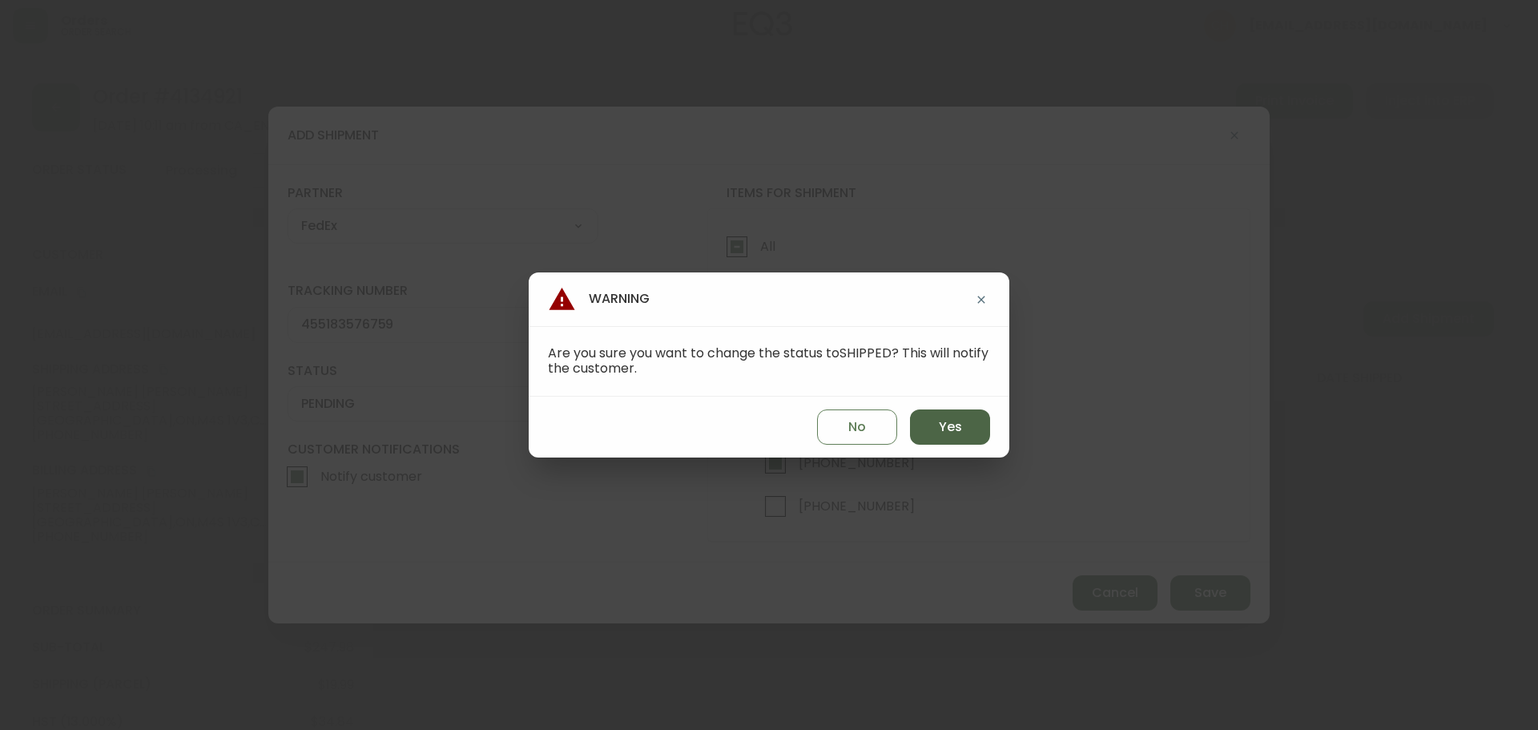
click at [934, 435] on button "Yes" at bounding box center [950, 426] width 80 height 35
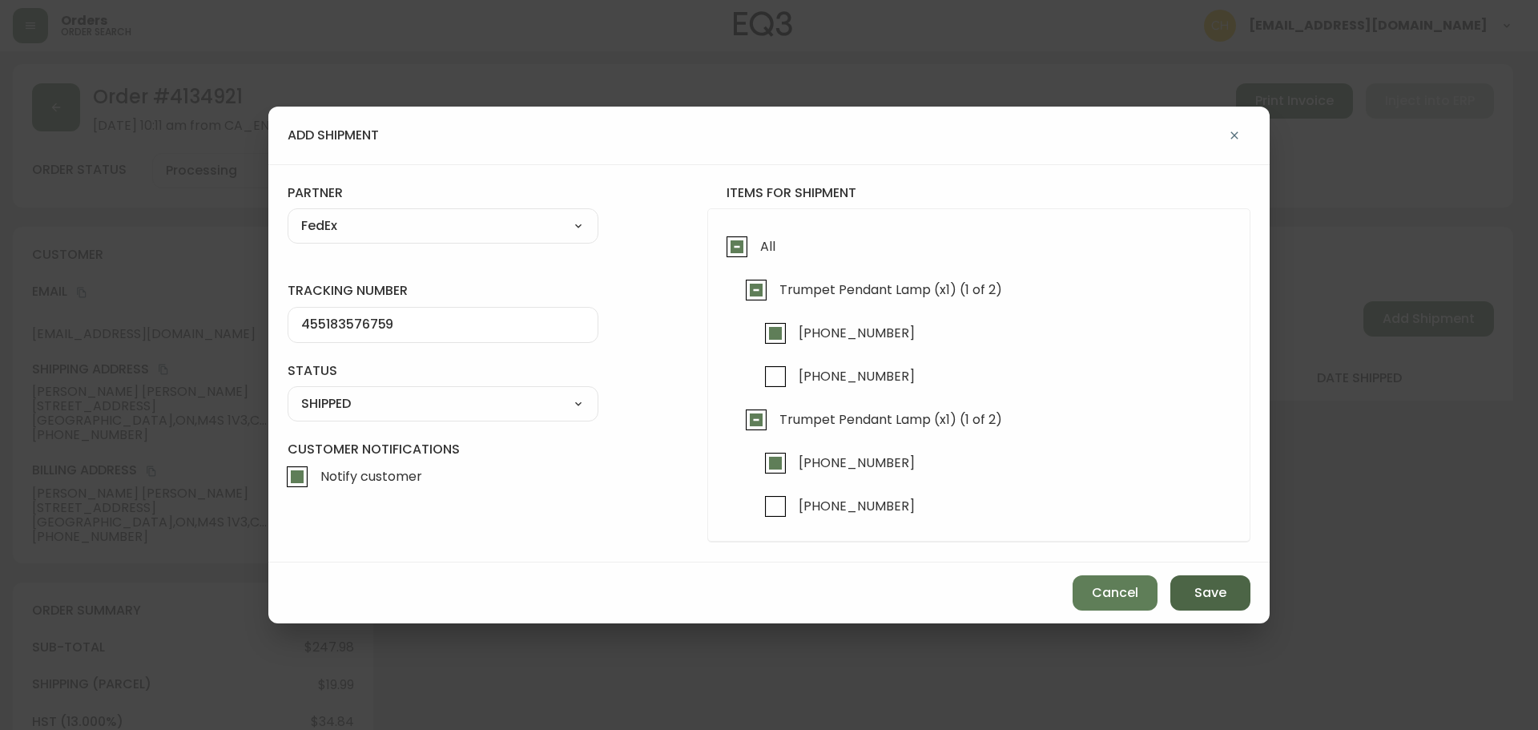
click at [1197, 593] on span "Save" at bounding box center [1210, 593] width 32 height 18
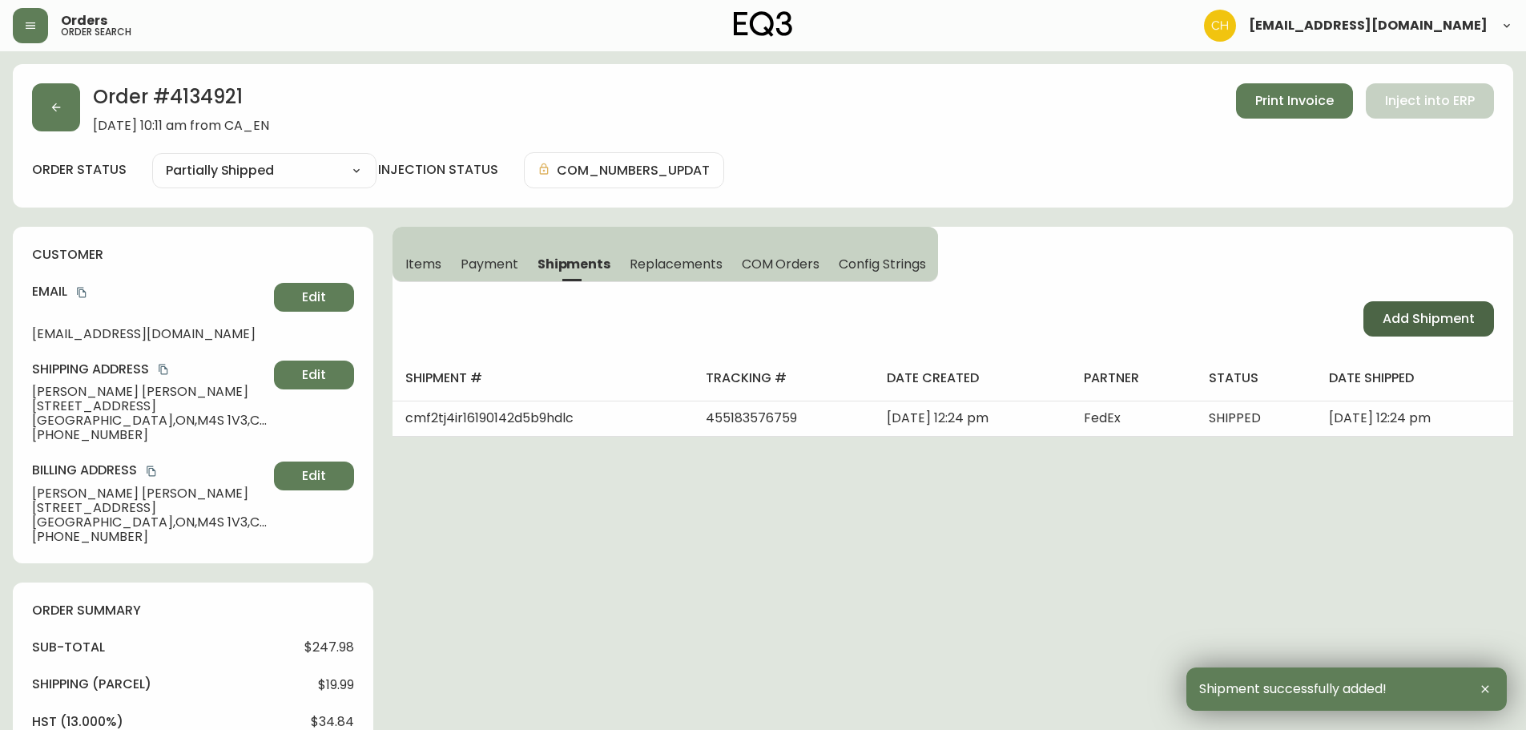
click at [1443, 322] on span "Add Shipment" at bounding box center [1429, 319] width 92 height 18
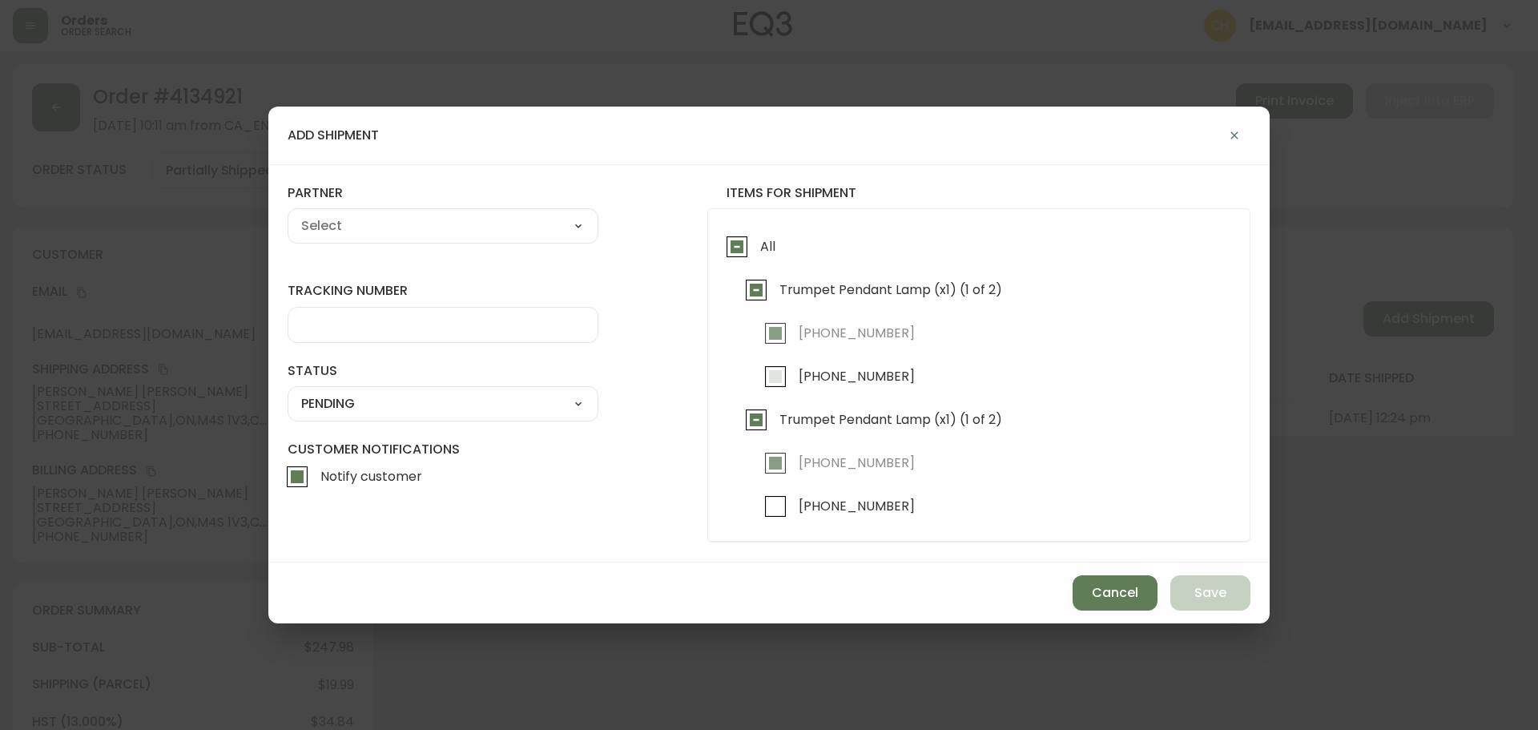
click at [770, 383] on input "[PHONE_NUMBER]" at bounding box center [775, 376] width 37 height 37
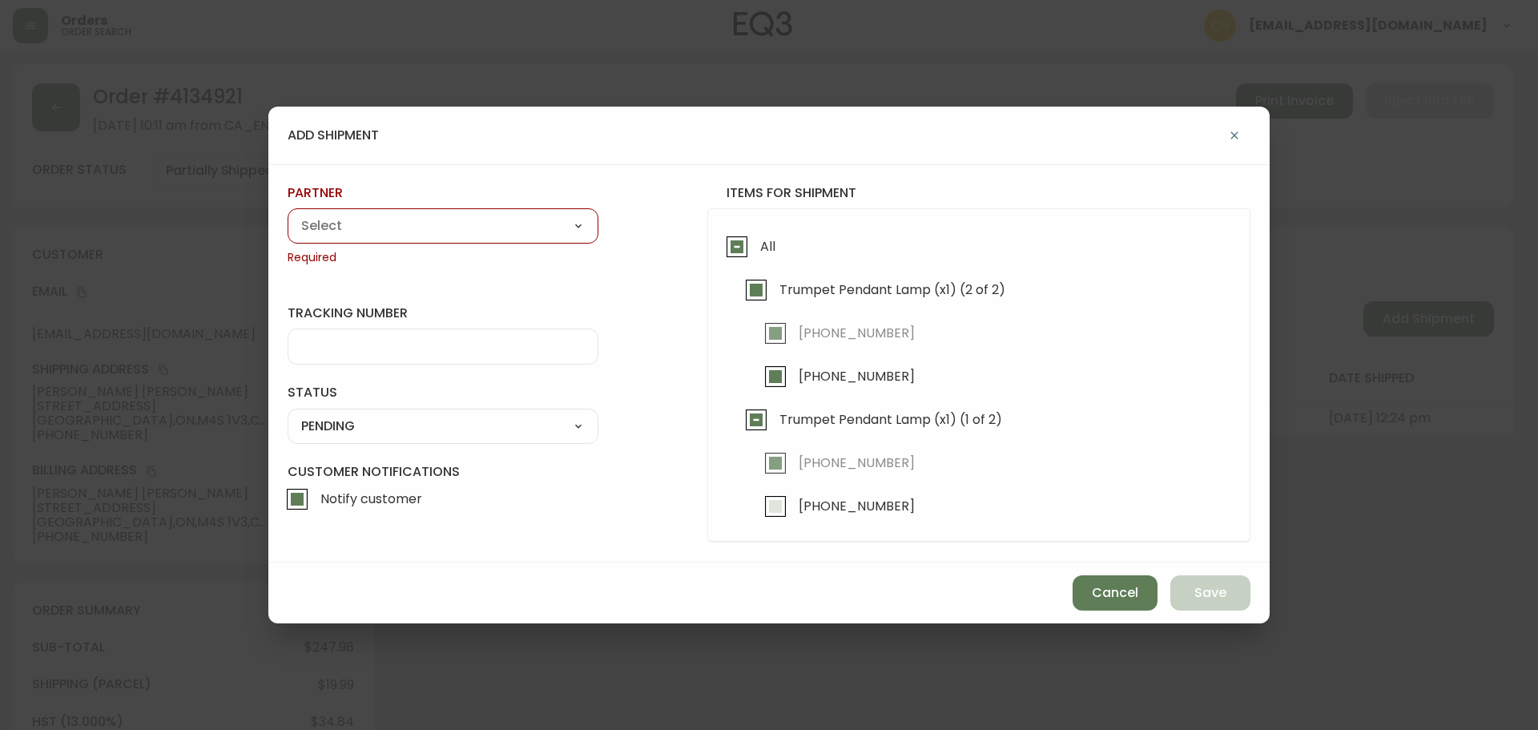
click at [765, 506] on input "[PHONE_NUMBER]" at bounding box center [775, 506] width 37 height 37
click at [340, 221] on select "A Move to Remember LLC ABF Freight Alero [PERSON_NAME] Canada Post CDS Ceva Log…" at bounding box center [443, 226] width 311 height 24
click at [288, 214] on select "A Move to Remember LLC ABF Freight Alero [PERSON_NAME] Canada Post CDS Ceva Log…" at bounding box center [443, 226] width 311 height 24
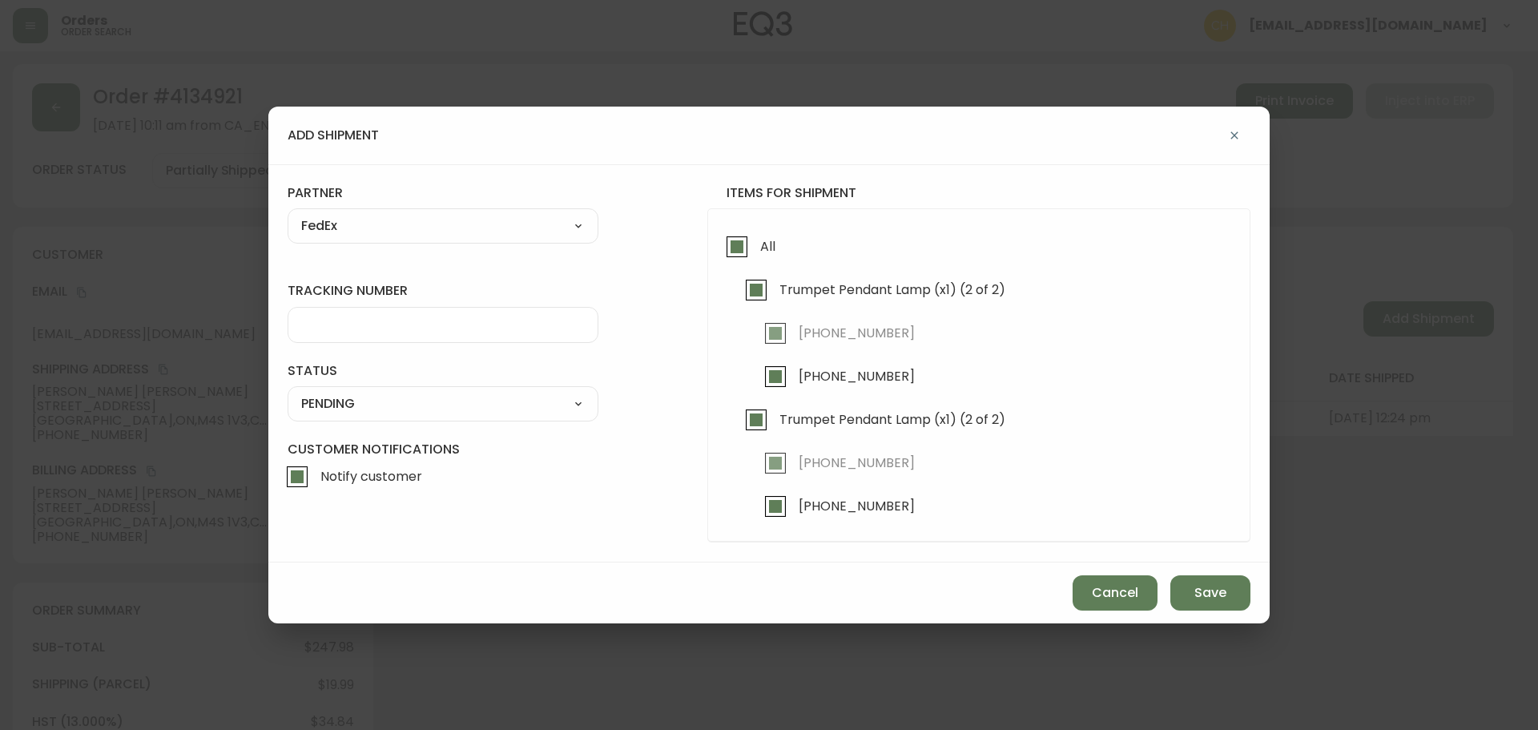
click at [332, 319] on input "tracking number" at bounding box center [443, 324] width 284 height 15
click at [329, 400] on select "SHIPPED PENDING CANCELLED" at bounding box center [443, 404] width 311 height 24
click at [288, 392] on select "SHIPPED PENDING CANCELLED" at bounding box center [443, 404] width 311 height 24
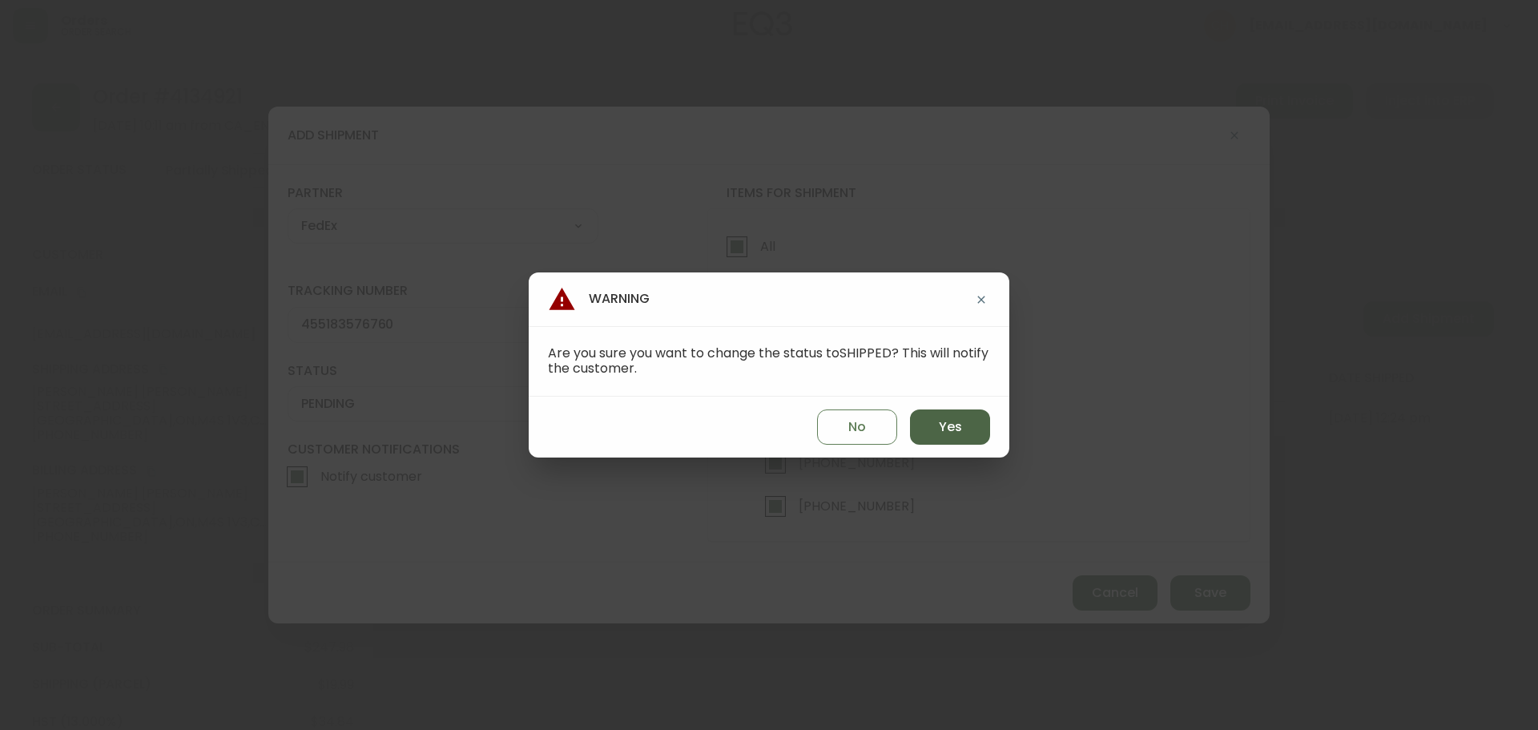
click at [968, 433] on button "Yes" at bounding box center [950, 426] width 80 height 35
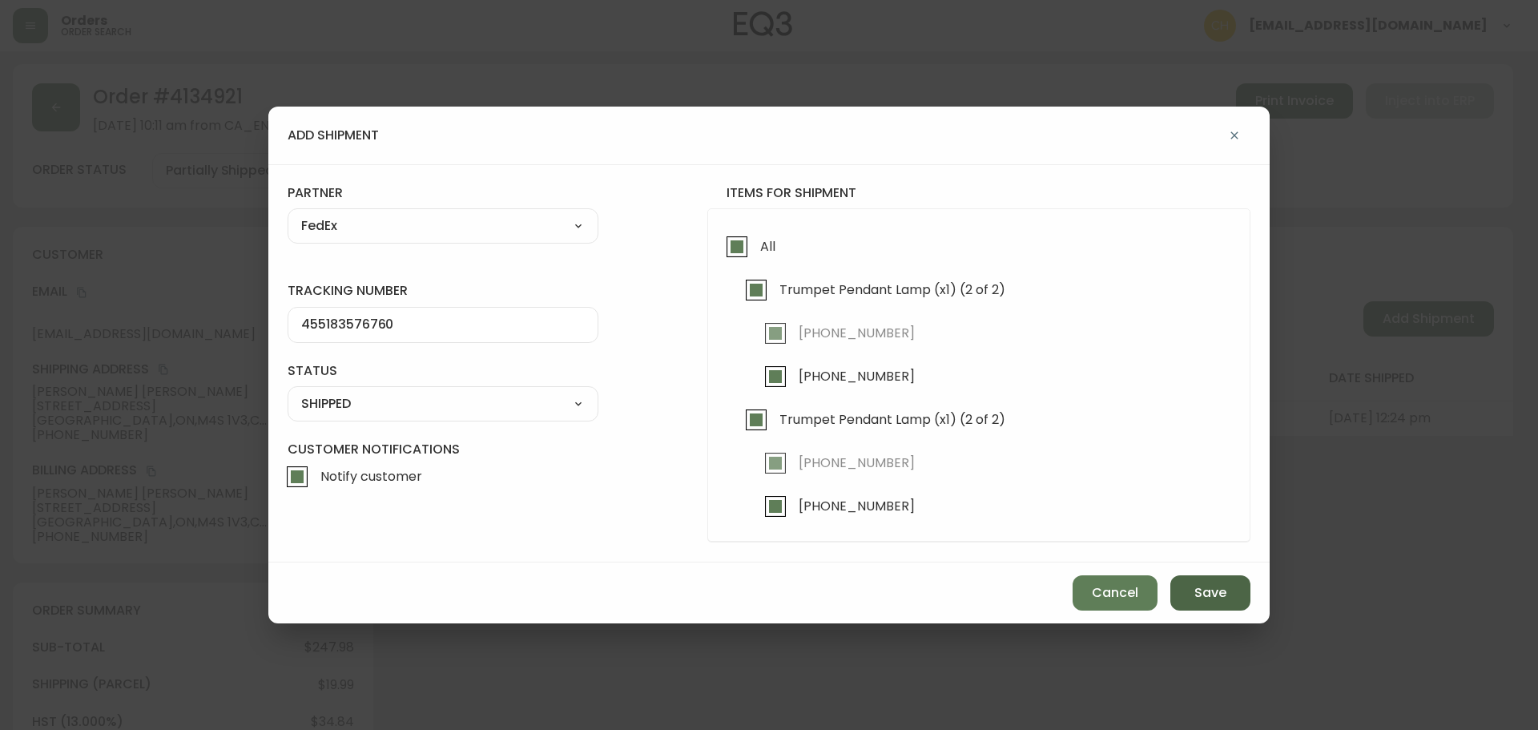
click at [1200, 600] on span "Save" at bounding box center [1210, 593] width 32 height 18
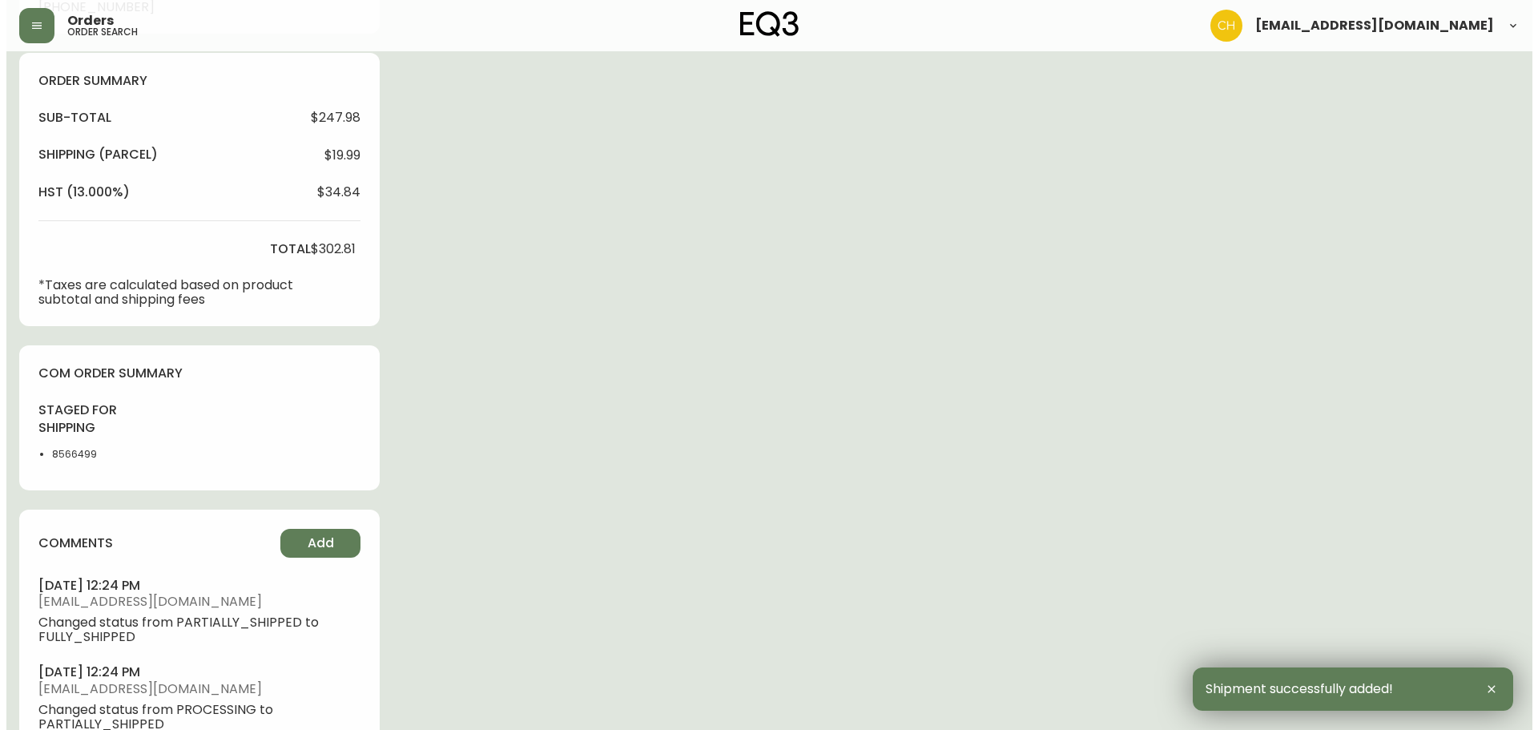
scroll to position [680, 0]
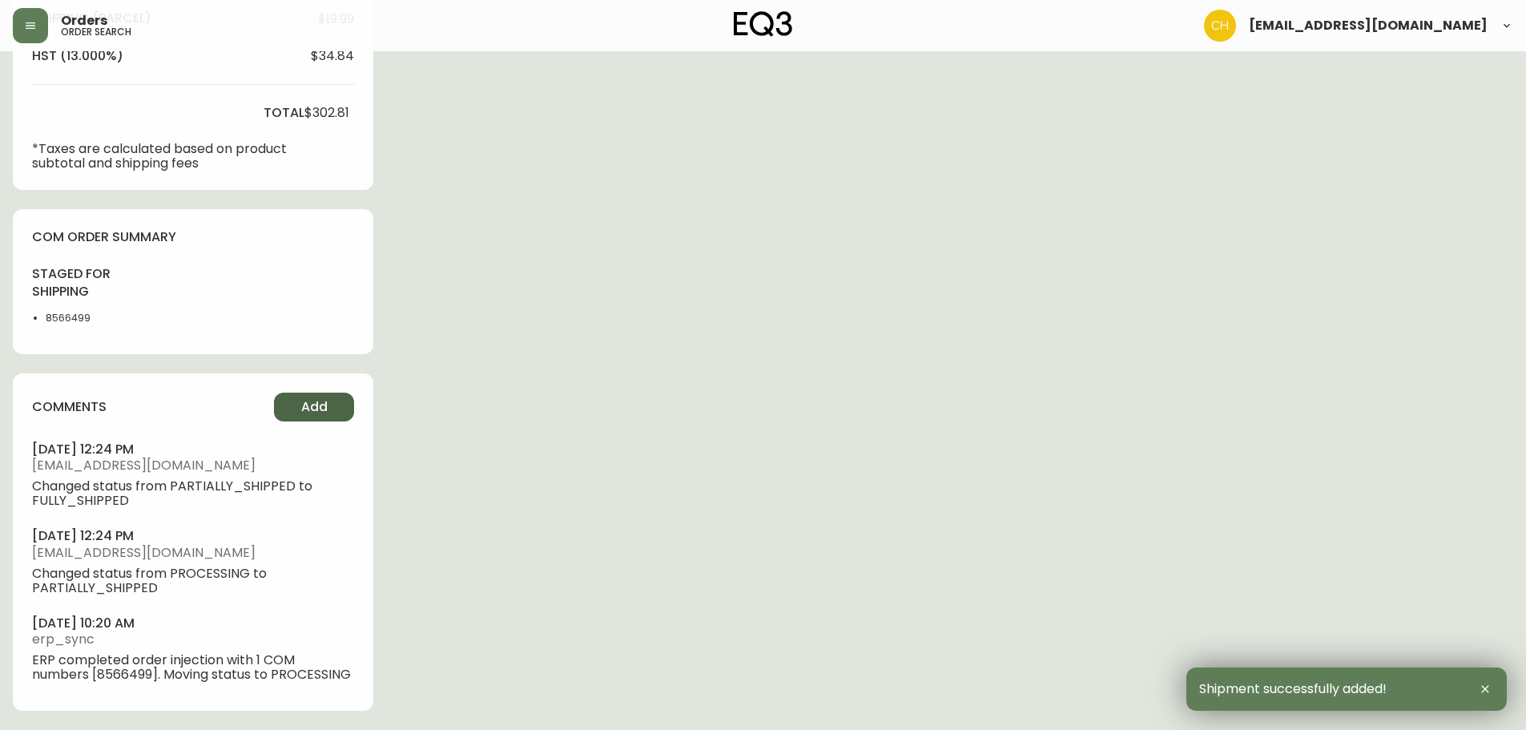
click at [317, 393] on button "Add" at bounding box center [314, 407] width 80 height 29
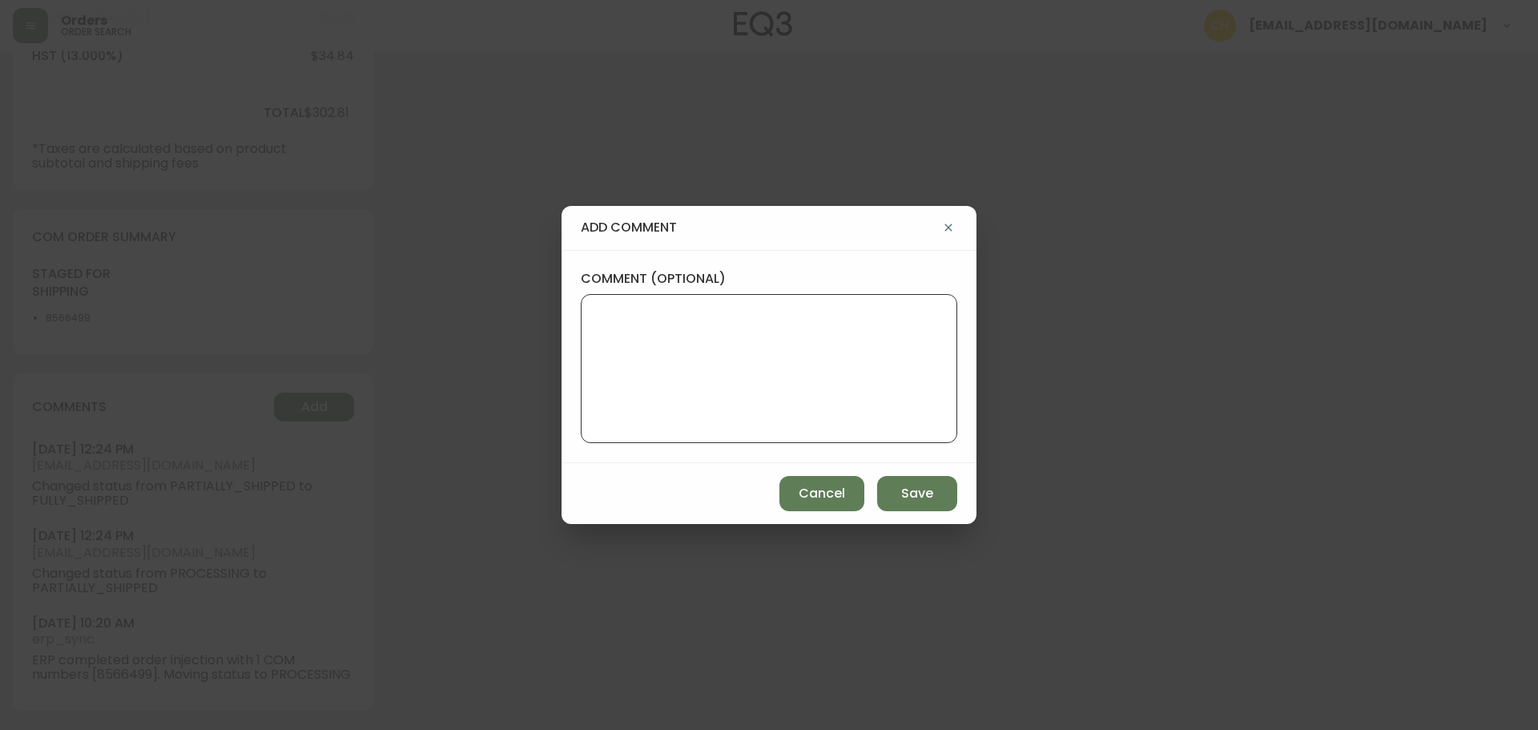
click at [681, 335] on textarea "comment (optional)" at bounding box center [768, 368] width 349 height 128
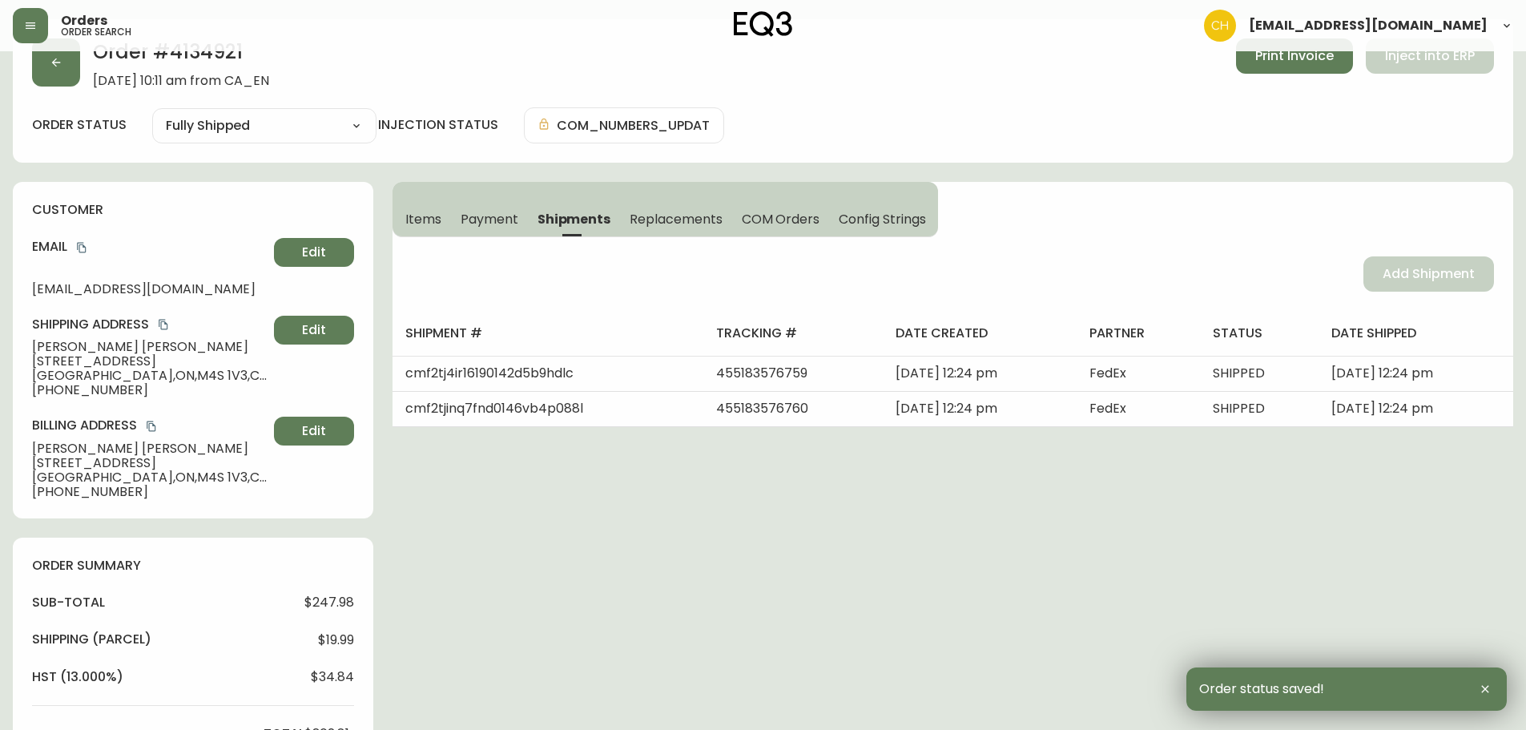
scroll to position [0, 0]
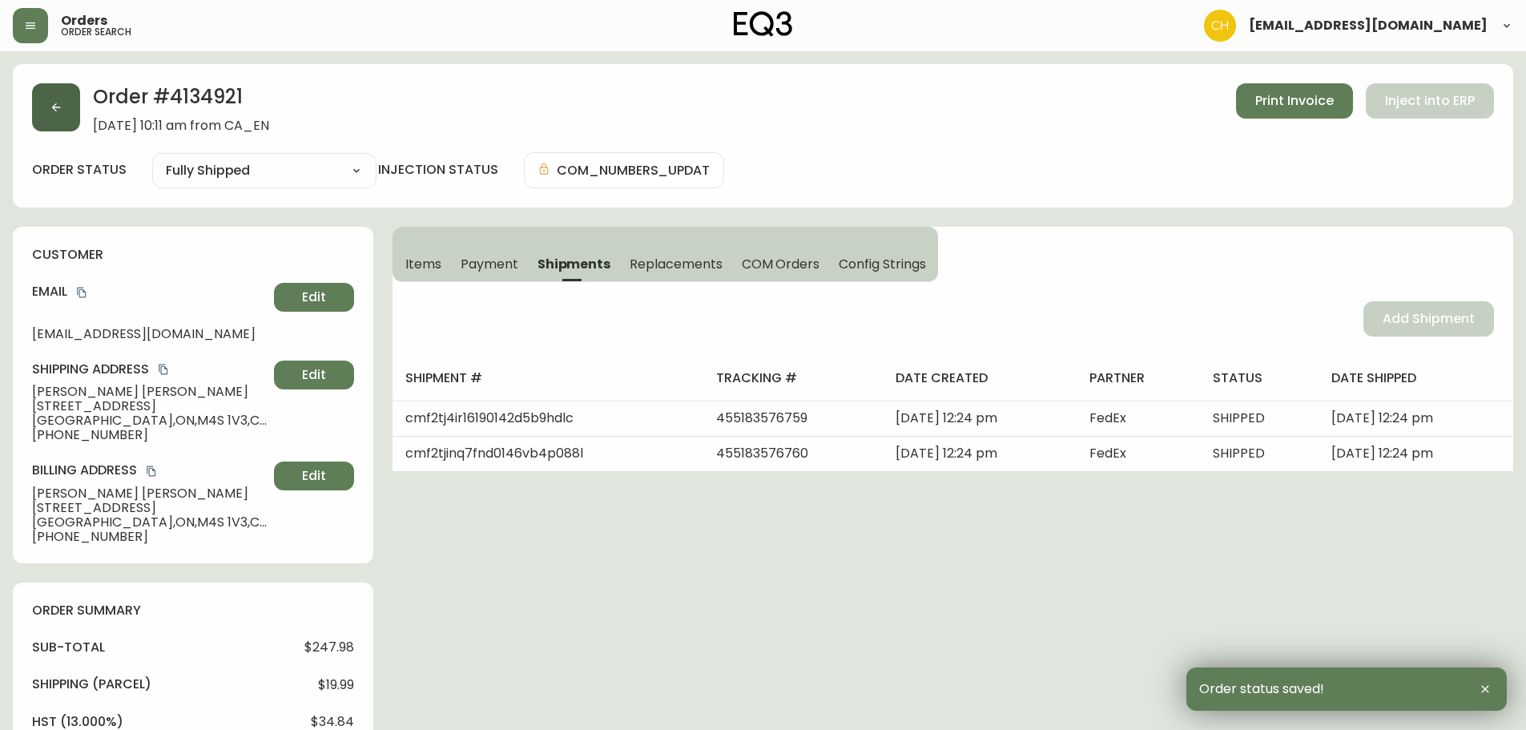
click at [50, 117] on button "button" at bounding box center [56, 107] width 48 height 48
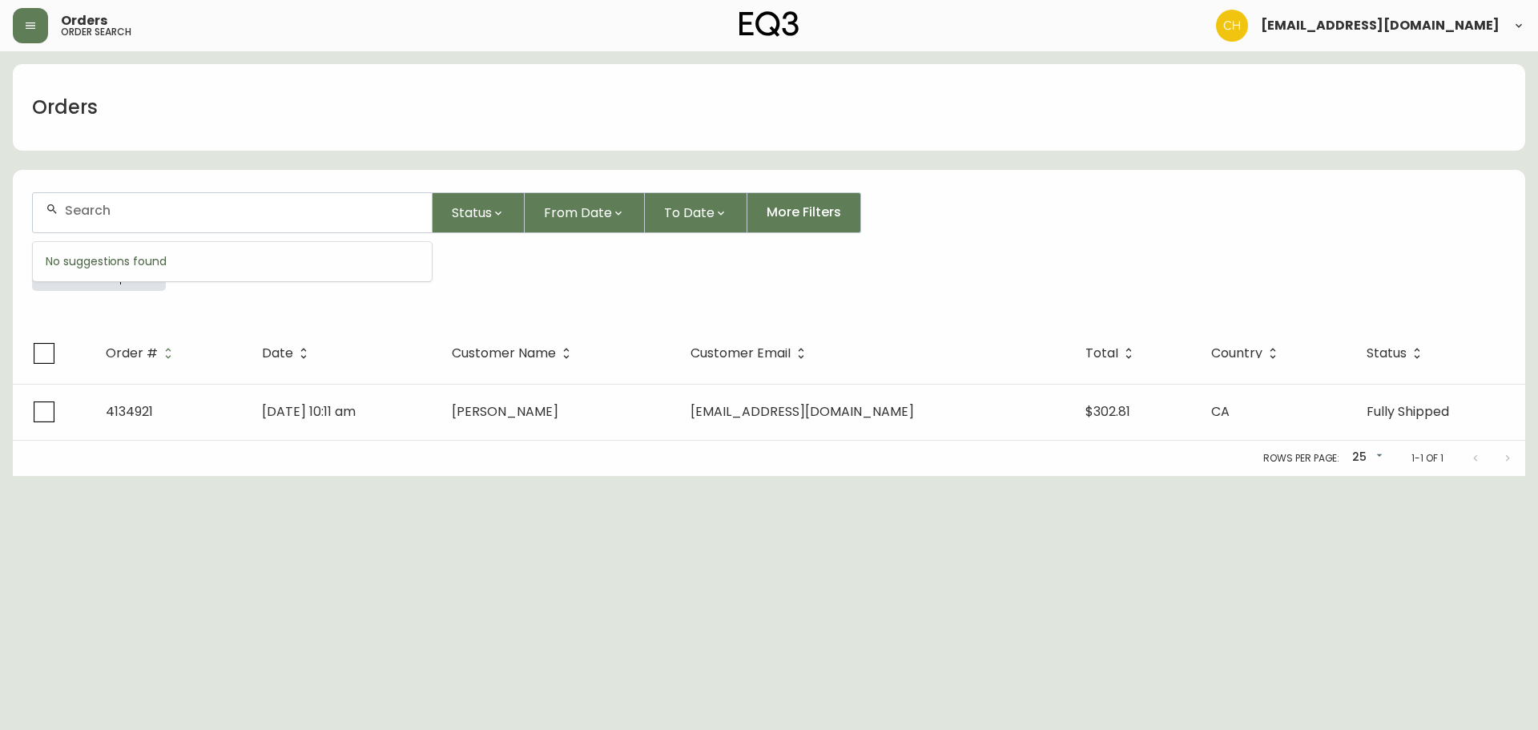
click at [79, 213] on input "text" at bounding box center [242, 210] width 354 height 15
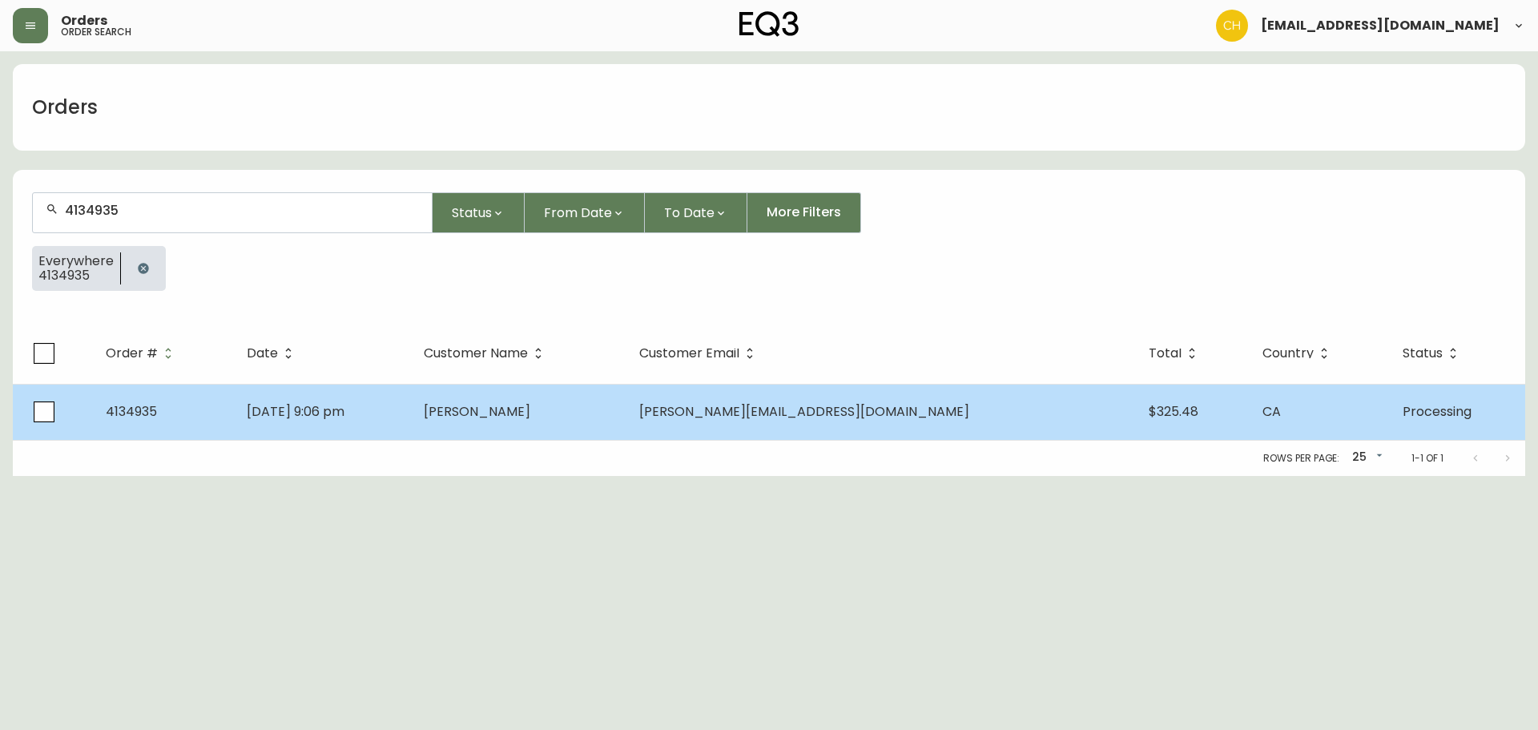
click at [574, 423] on td "[PERSON_NAME]" at bounding box center [518, 412] width 215 height 56
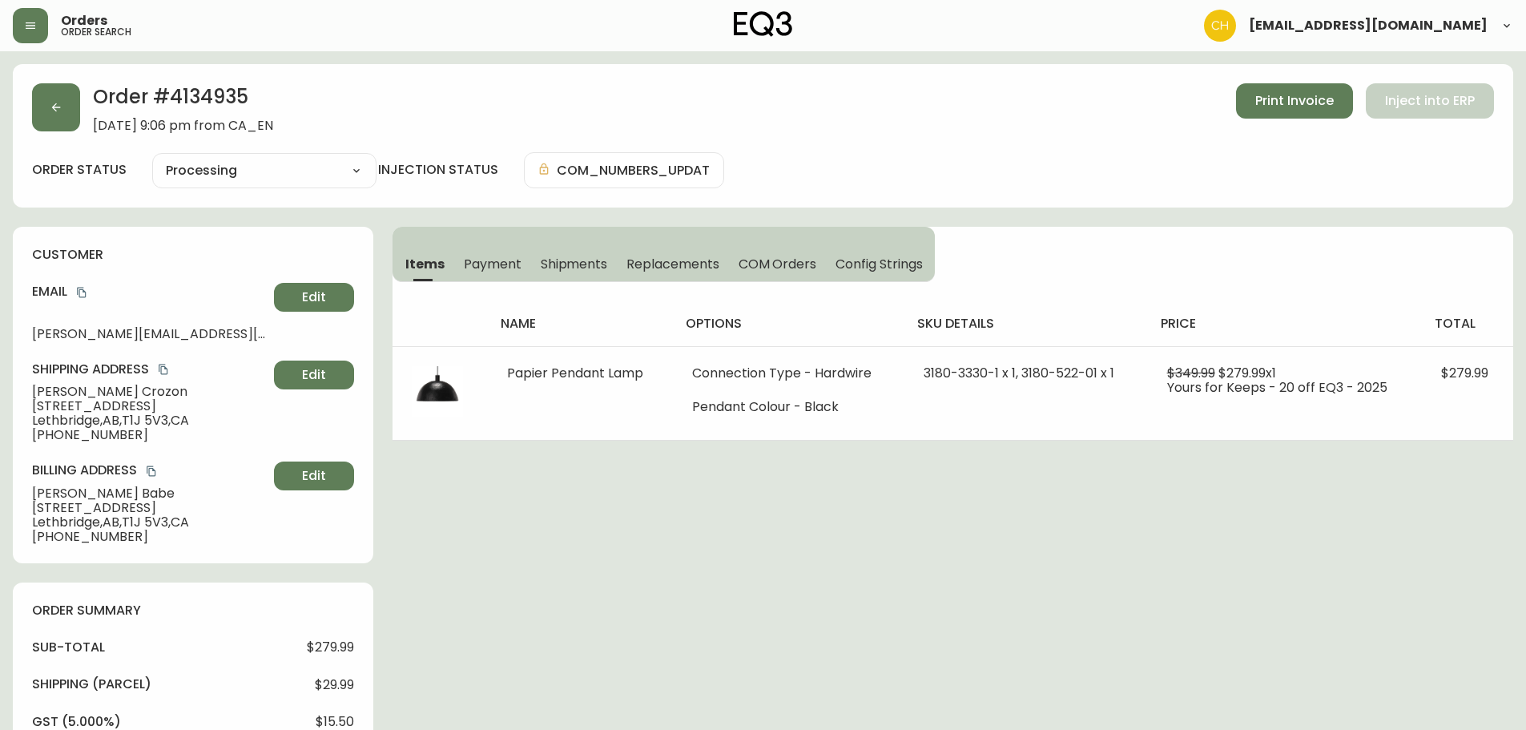
click at [573, 256] on span "Shipments" at bounding box center [574, 264] width 67 height 17
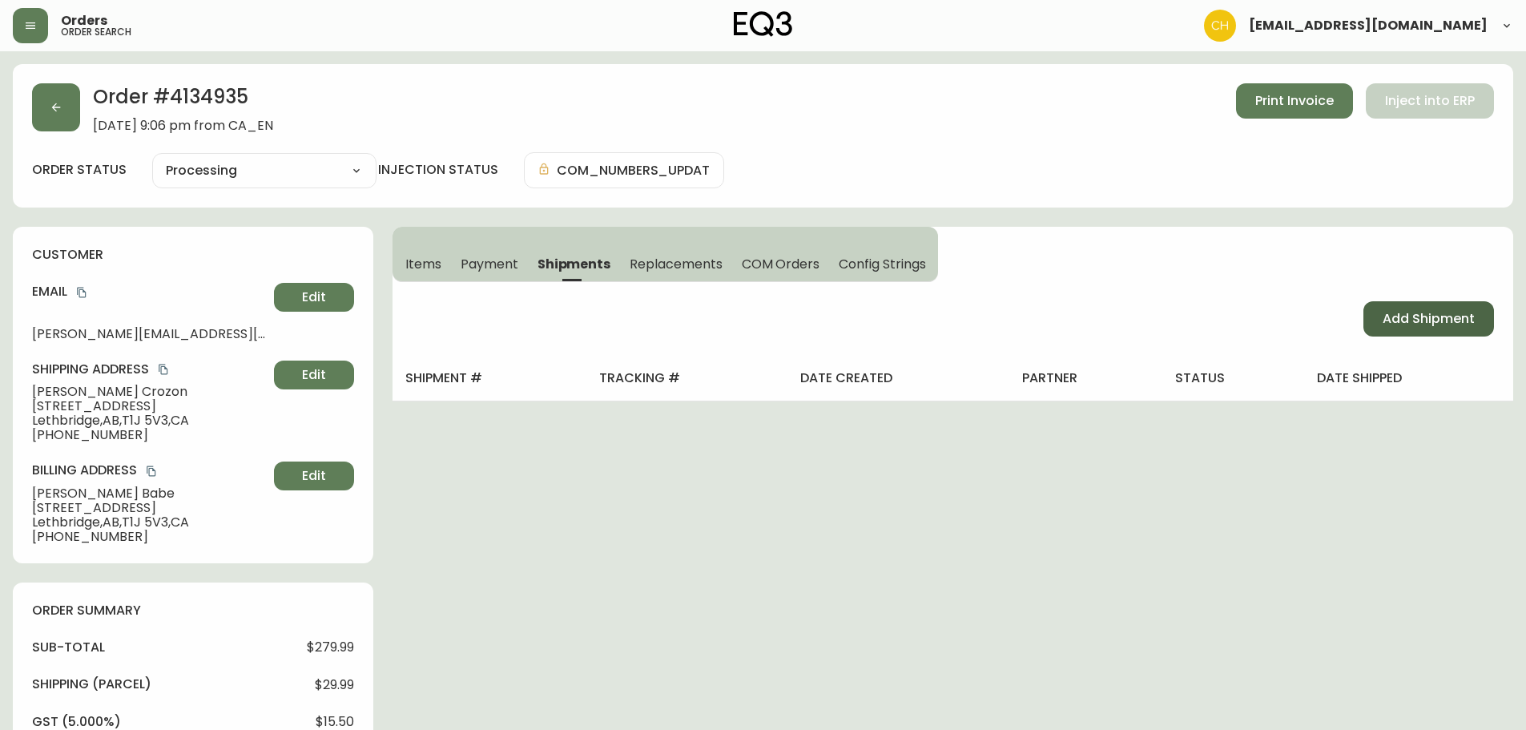
click at [1430, 329] on button "Add Shipment" at bounding box center [1428, 318] width 131 height 35
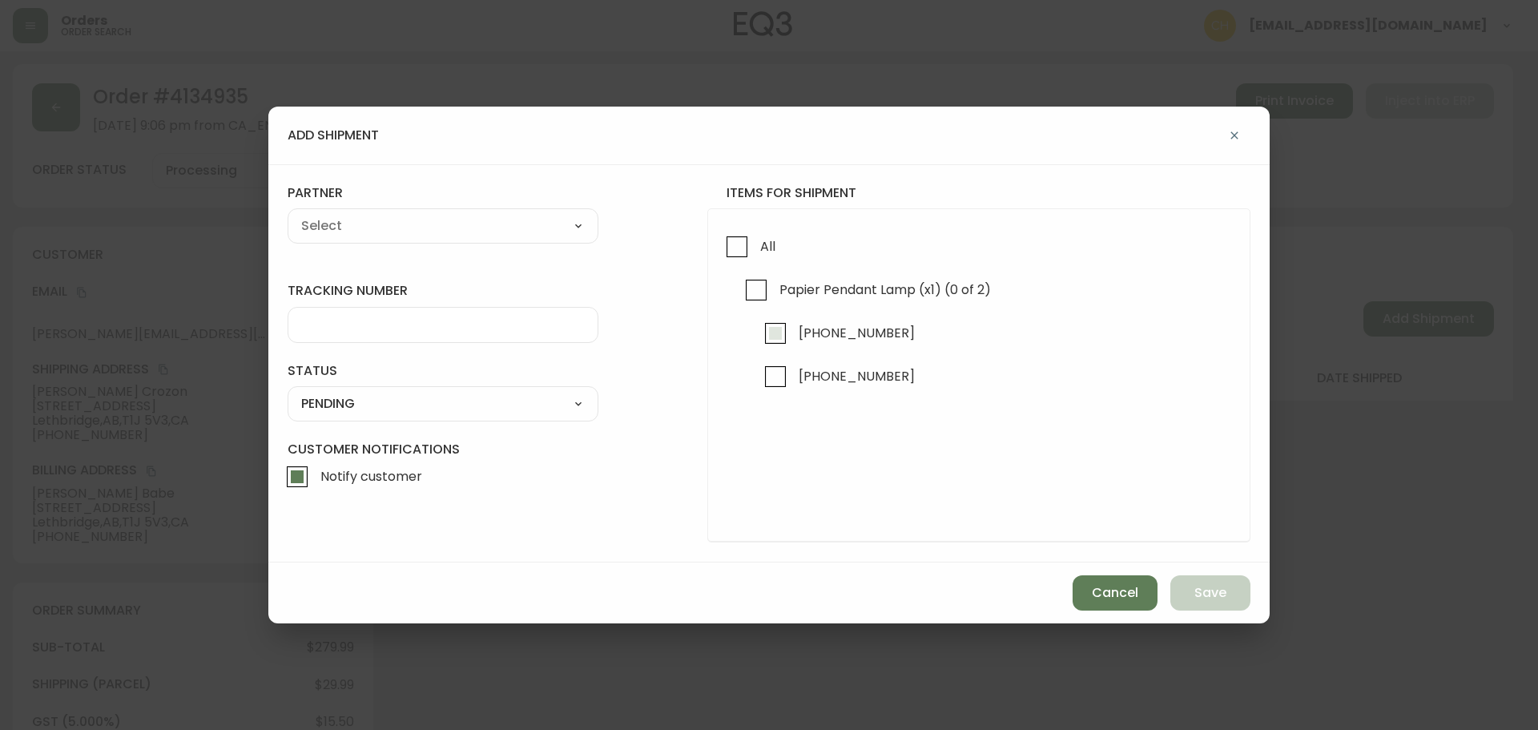
click at [767, 338] on input "[PHONE_NUMBER]" at bounding box center [775, 333] width 37 height 37
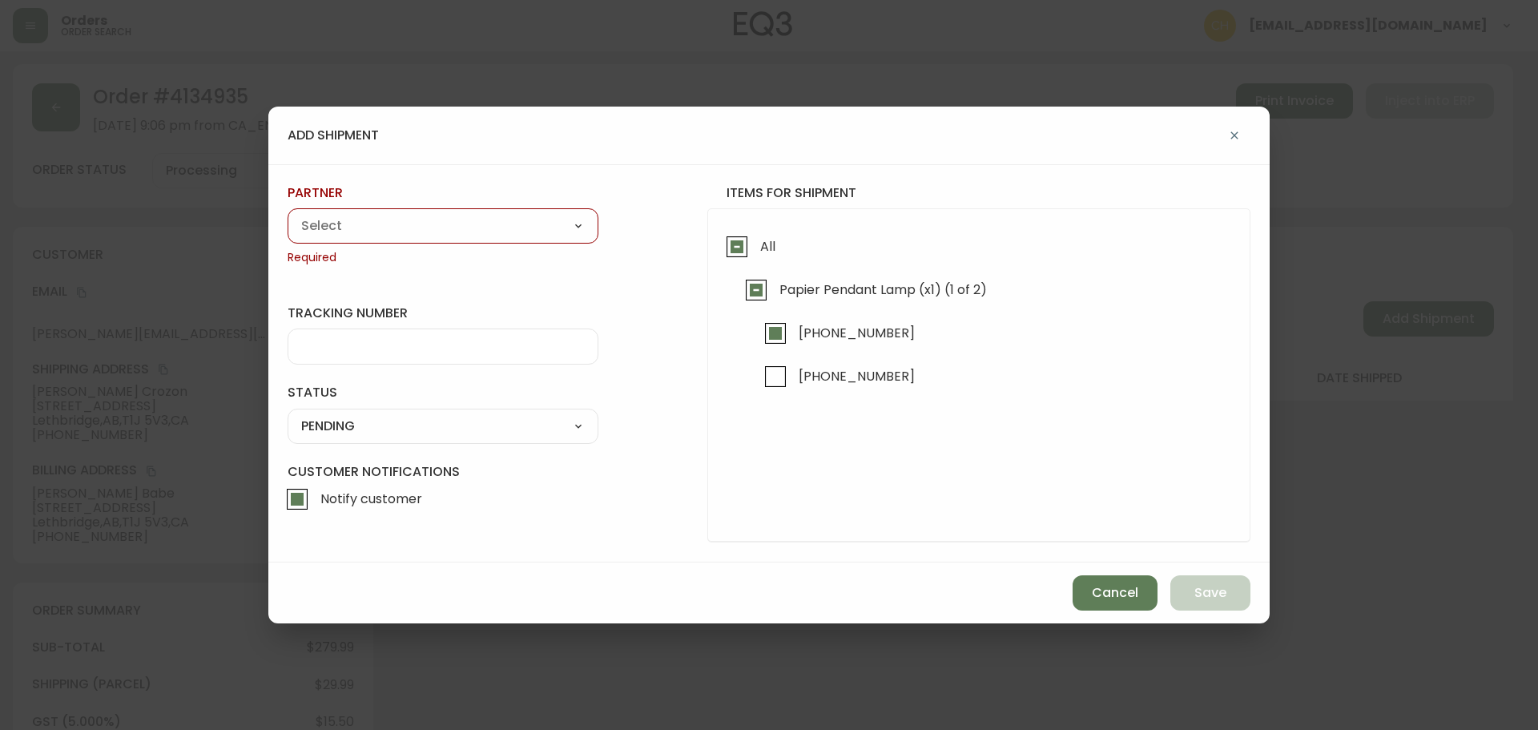
click at [435, 233] on select "A Move to Remember LLC ABF Freight Alero [PERSON_NAME] Canada Post CDS Ceva Log…" at bounding box center [443, 226] width 311 height 24
click at [288, 214] on select "A Move to Remember LLC ABF Freight Alero [PERSON_NAME] Canada Post CDS Ceva Log…" at bounding box center [443, 226] width 311 height 24
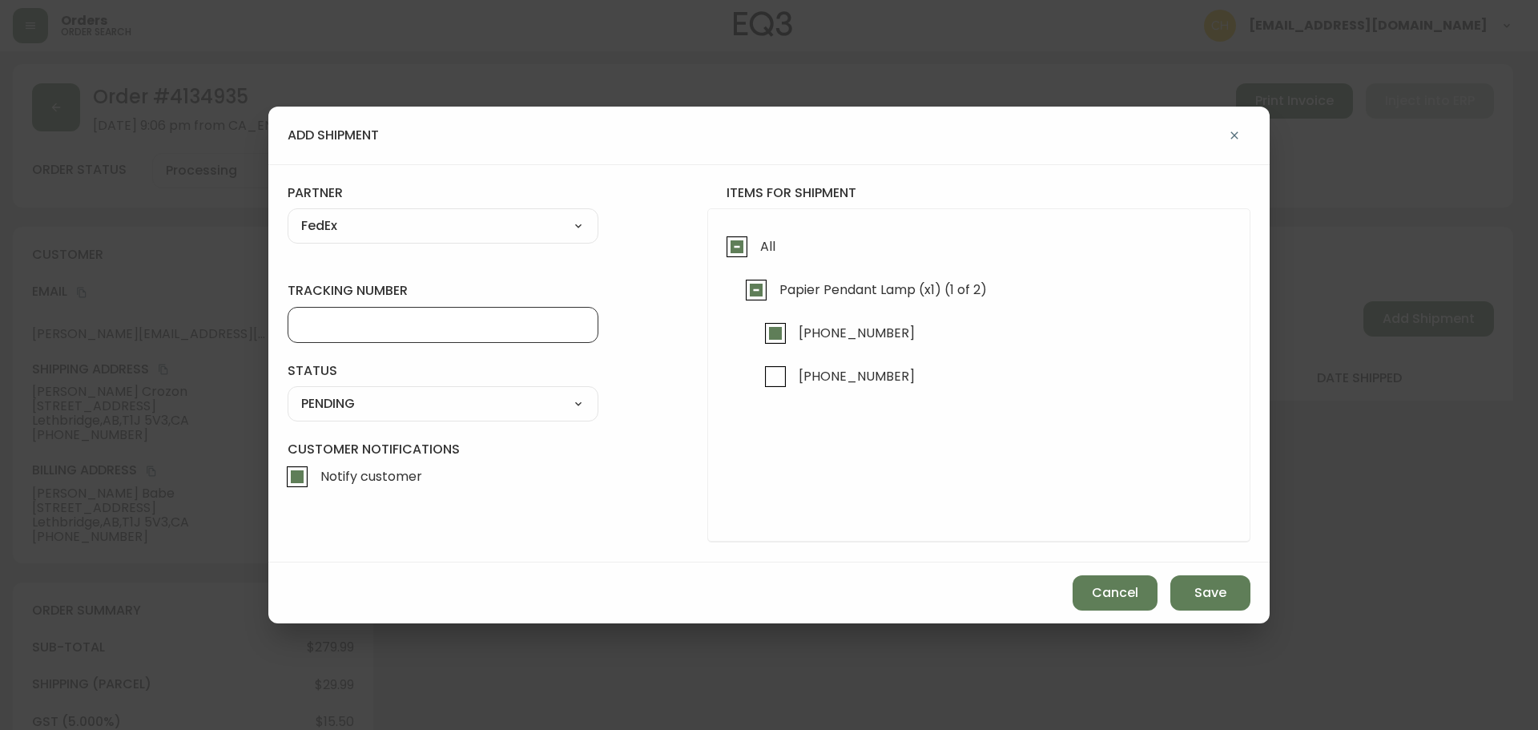
click at [320, 328] on input "tracking number" at bounding box center [443, 324] width 284 height 15
click at [405, 413] on select "SHIPPED PENDING CANCELLED" at bounding box center [443, 404] width 311 height 24
click at [288, 392] on select "SHIPPED PENDING CANCELLED" at bounding box center [443, 404] width 311 height 24
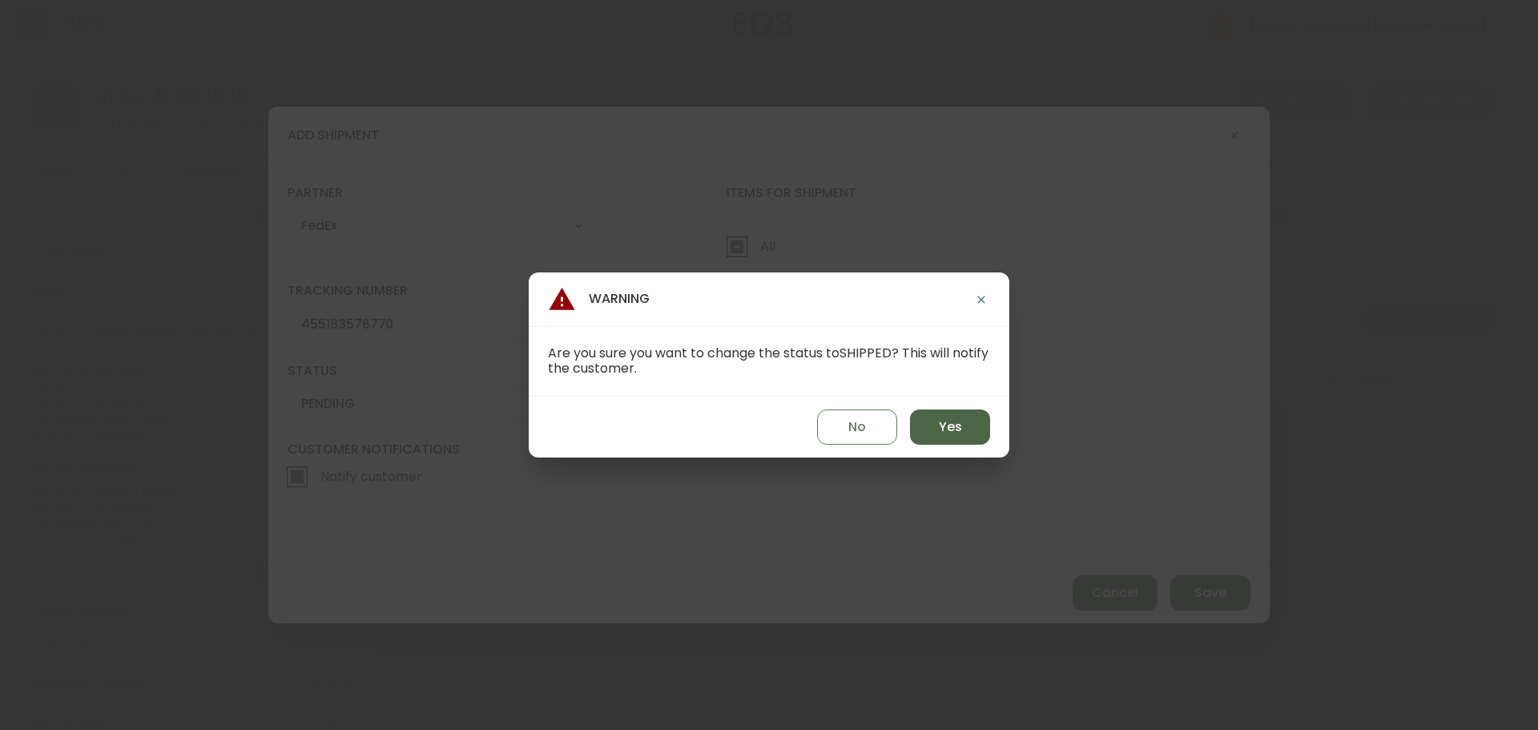
click at [961, 423] on span "Yes" at bounding box center [950, 427] width 23 height 18
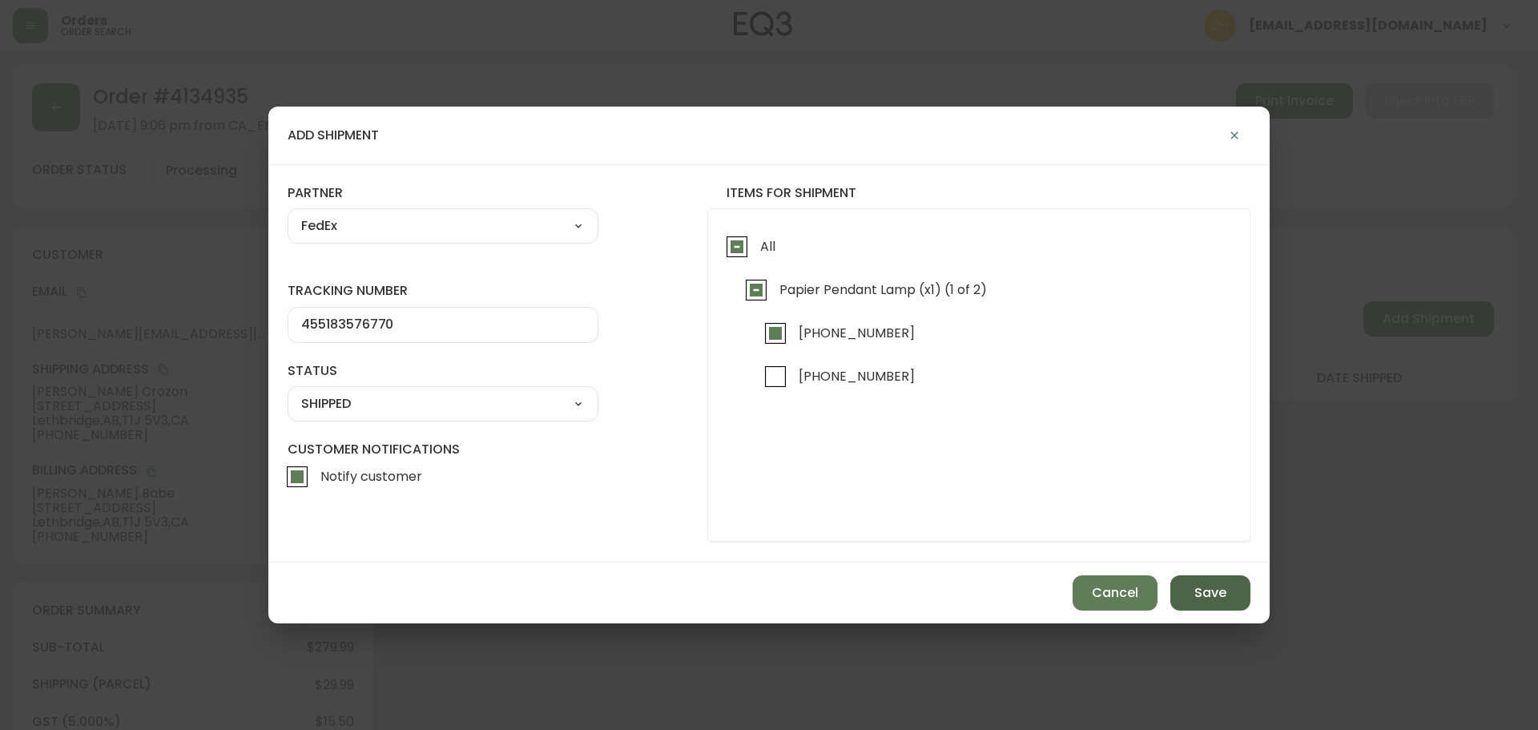
drag, startPoint x: 1201, startPoint y: 588, endPoint x: 1189, endPoint y: 550, distance: 39.5
click at [1201, 586] on span "Save" at bounding box center [1210, 593] width 32 height 18
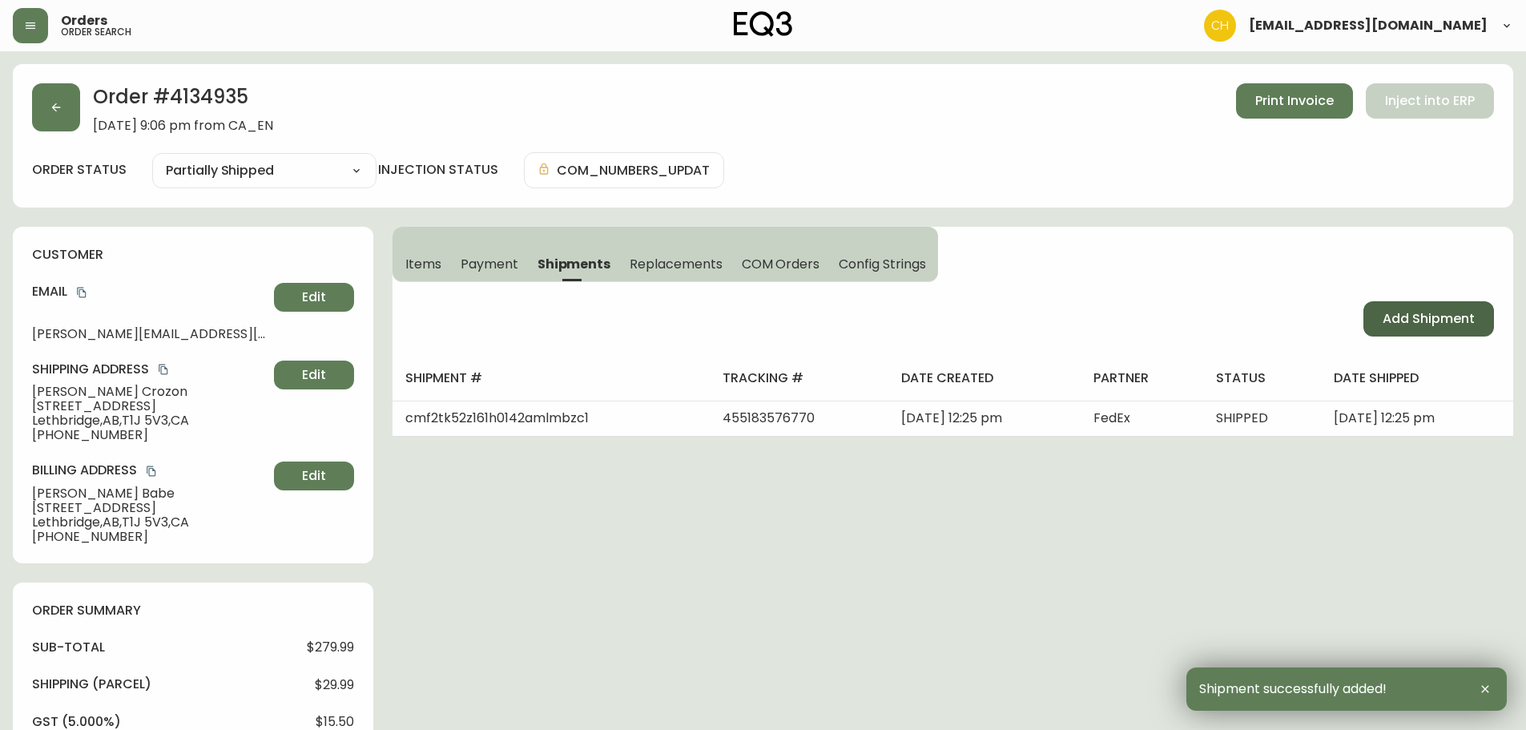
click at [1402, 324] on span "Add Shipment" at bounding box center [1429, 319] width 92 height 18
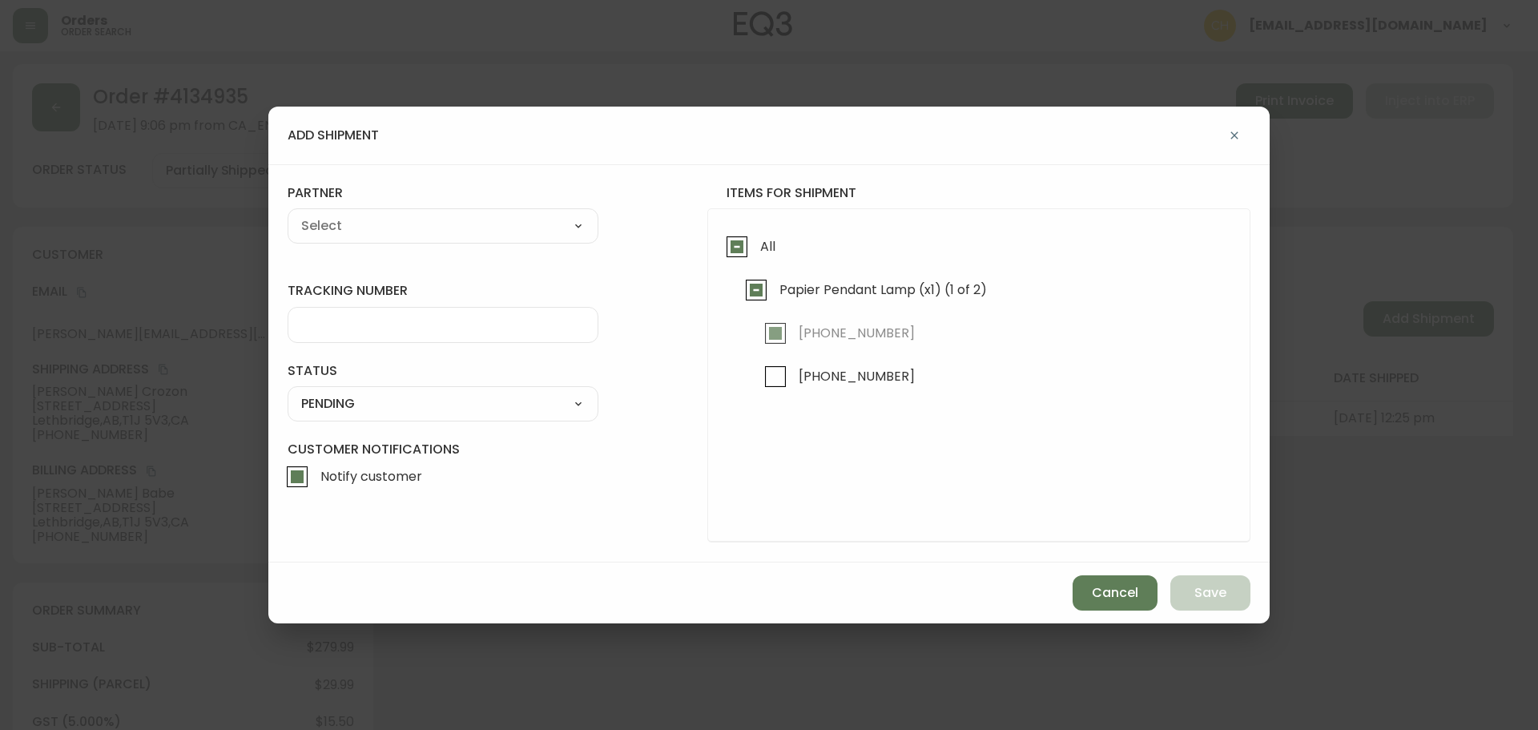
drag, startPoint x: 780, startPoint y: 381, endPoint x: 752, endPoint y: 368, distance: 31.2
click at [780, 382] on input "[PHONE_NUMBER]" at bounding box center [775, 376] width 37 height 37
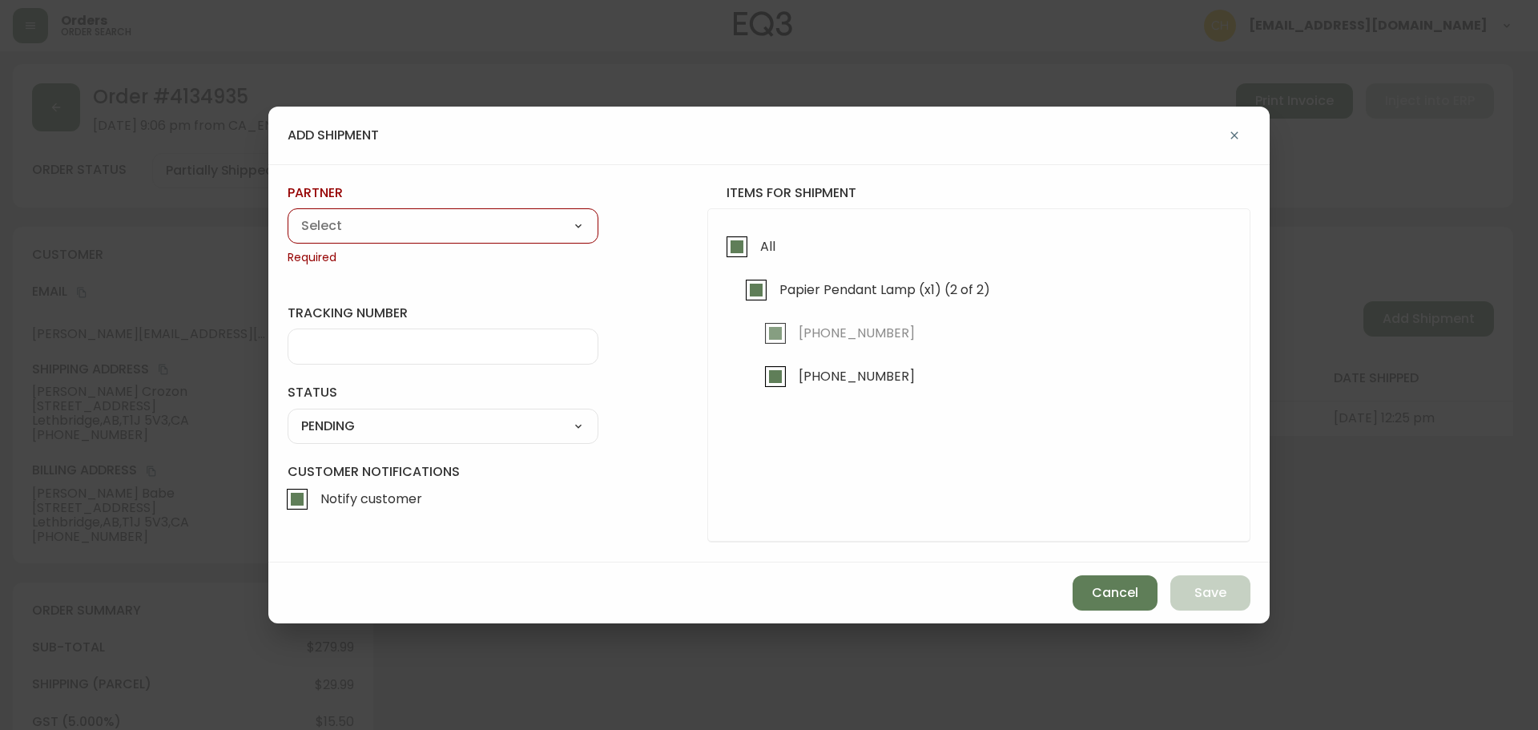
click at [384, 207] on div "partner A Move to Remember LLC ABF Freight Alero [PERSON_NAME] Canada Post CDS …" at bounding box center [443, 225] width 311 height 82
drag, startPoint x: 383, startPoint y: 223, endPoint x: 372, endPoint y: 203, distance: 23.7
click at [382, 224] on select "A Move to Remember LLC ABF Freight Alero [PERSON_NAME] Canada Post CDS Ceva Log…" at bounding box center [443, 226] width 311 height 24
click at [288, 214] on select "A Move to Remember LLC ABF Freight Alero [PERSON_NAME] Canada Post CDS Ceva Log…" at bounding box center [443, 226] width 311 height 24
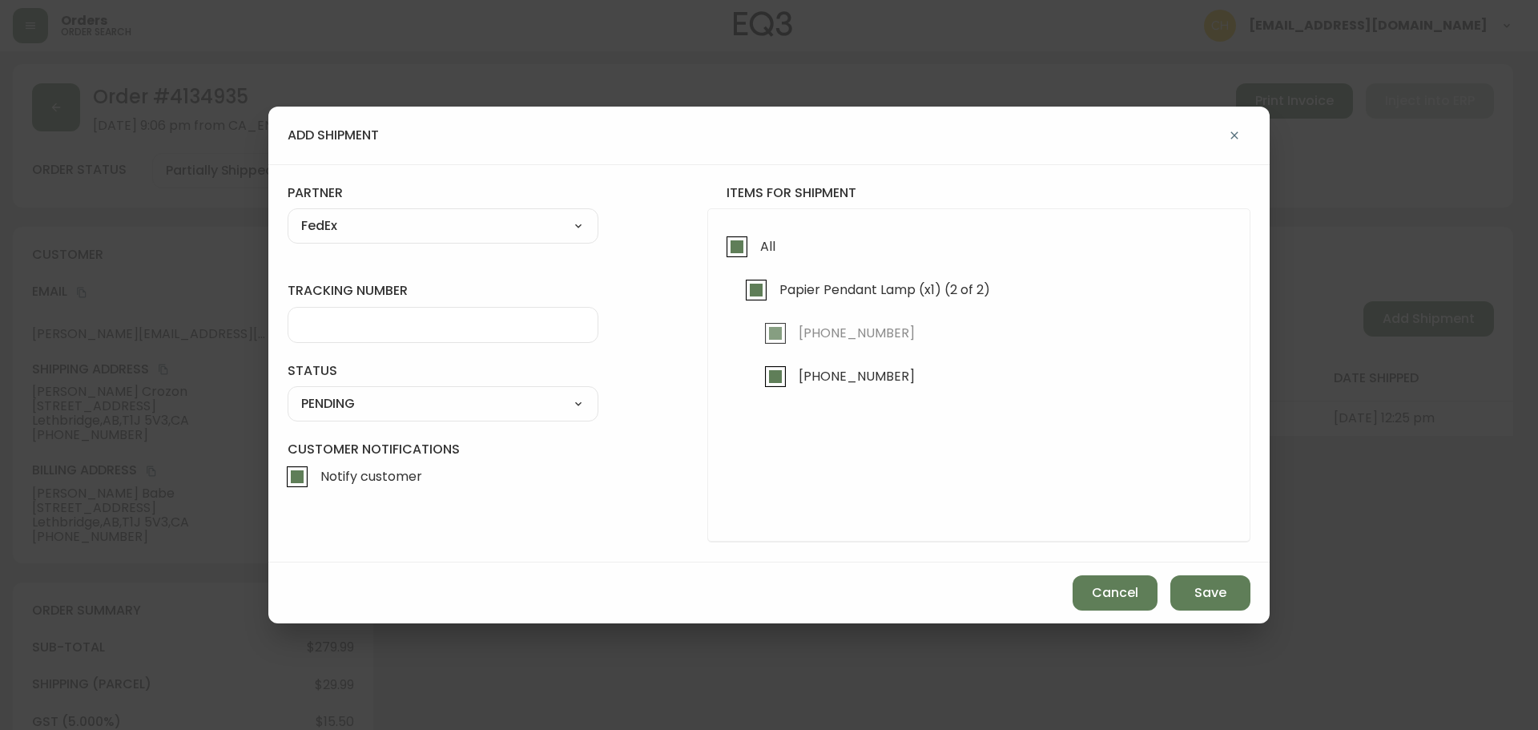
click at [318, 332] on div at bounding box center [443, 325] width 311 height 36
click at [326, 402] on select "SHIPPED PENDING CANCELLED" at bounding box center [443, 404] width 311 height 24
click at [288, 392] on select "SHIPPED PENDING CANCELLED" at bounding box center [443, 404] width 311 height 24
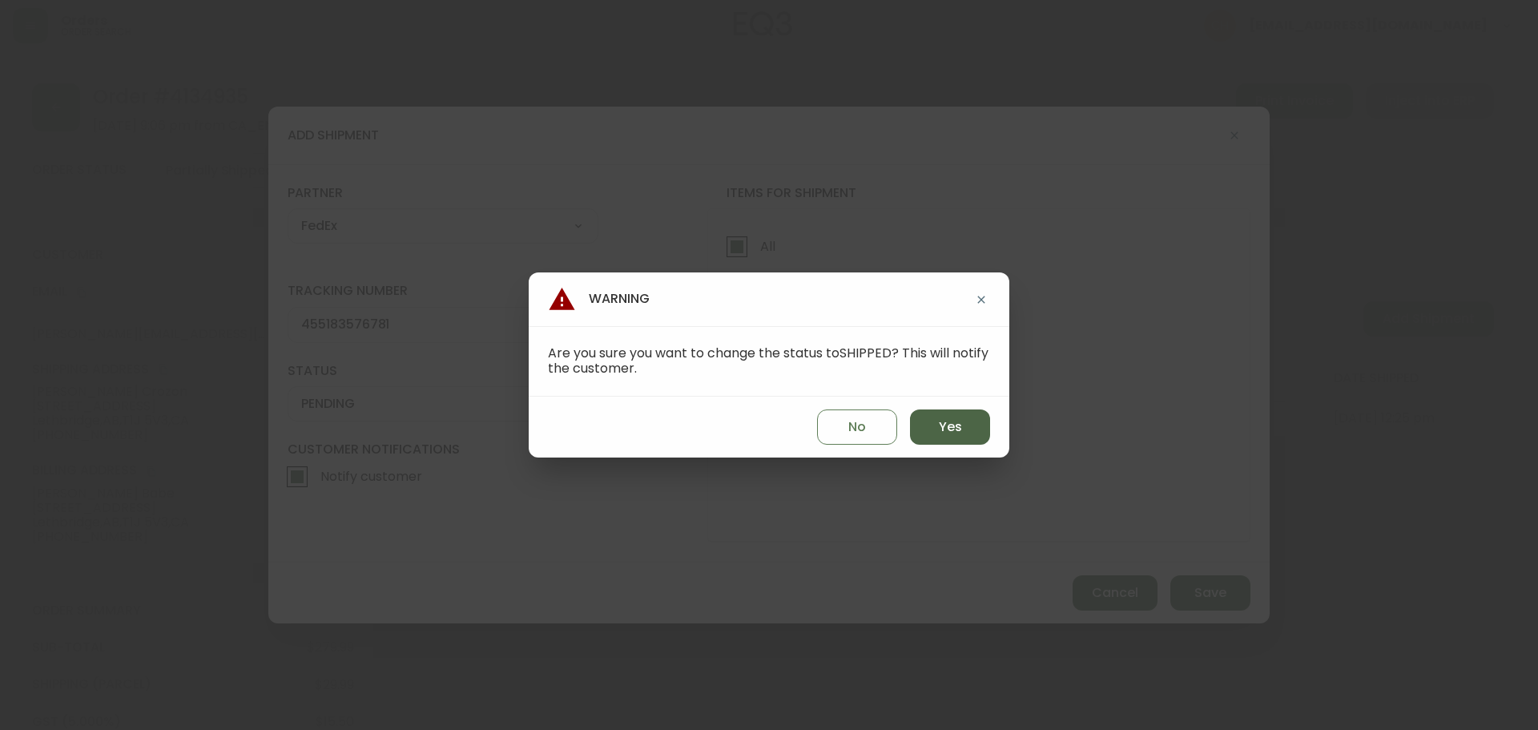
click at [940, 429] on span "Yes" at bounding box center [950, 427] width 23 height 18
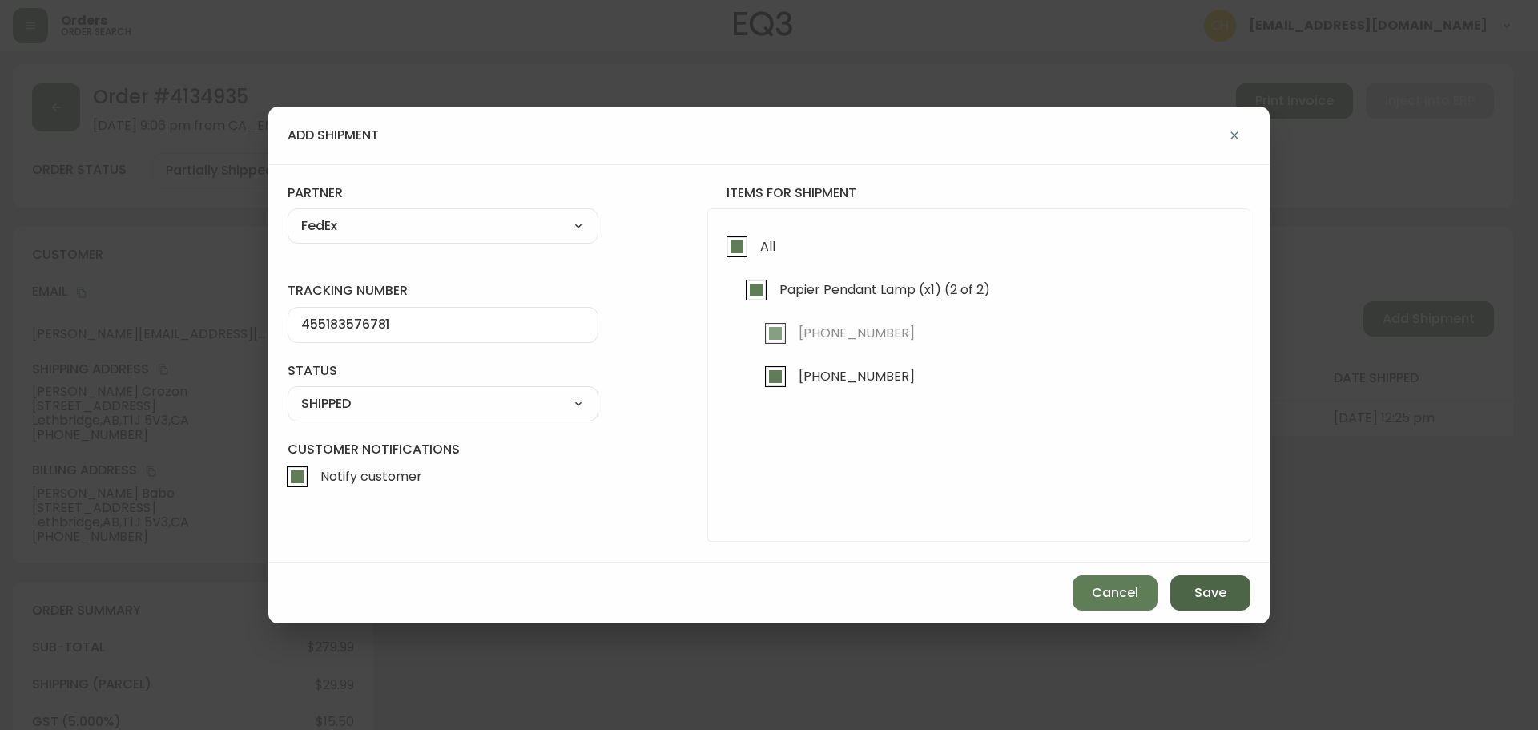
click at [1199, 587] on span "Save" at bounding box center [1210, 593] width 32 height 18
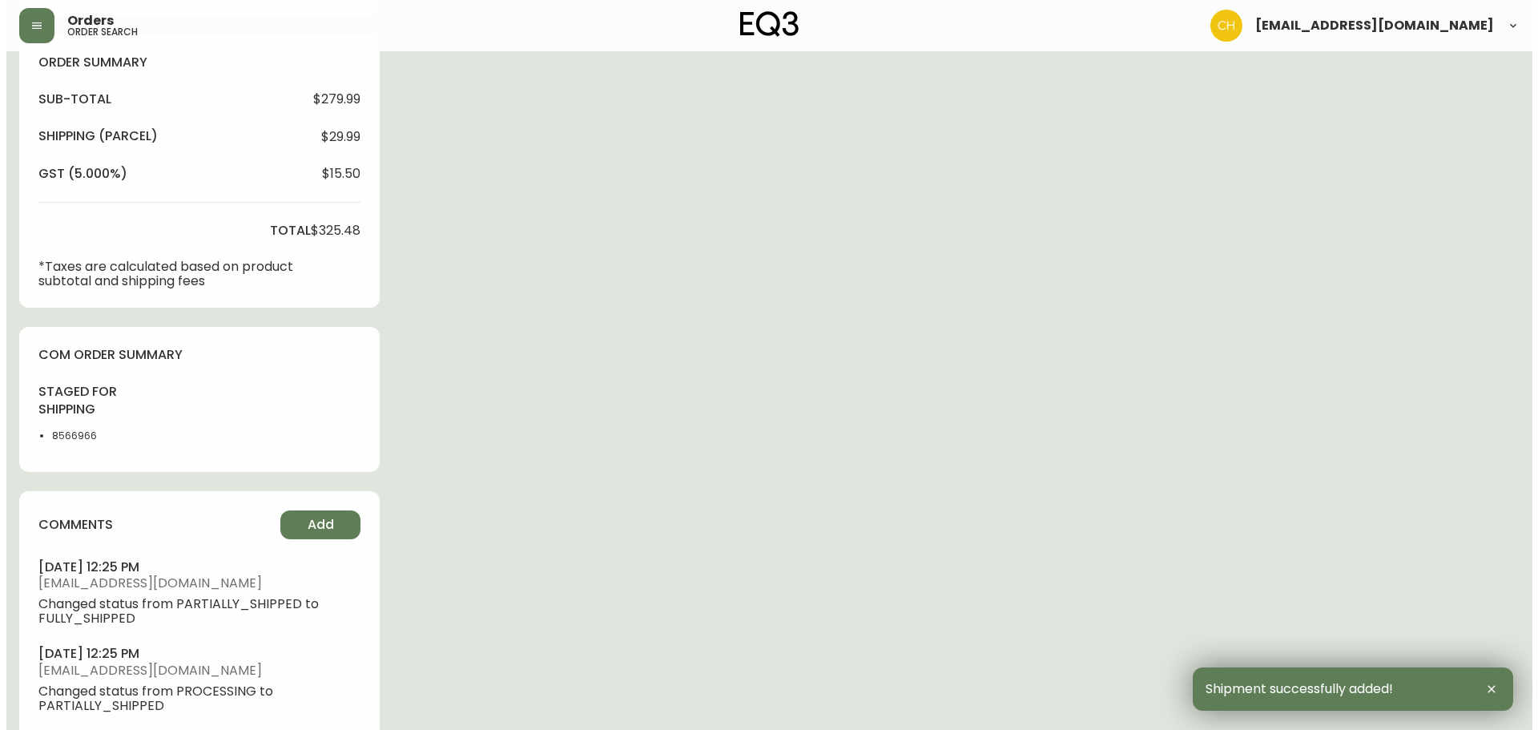
scroll to position [680, 0]
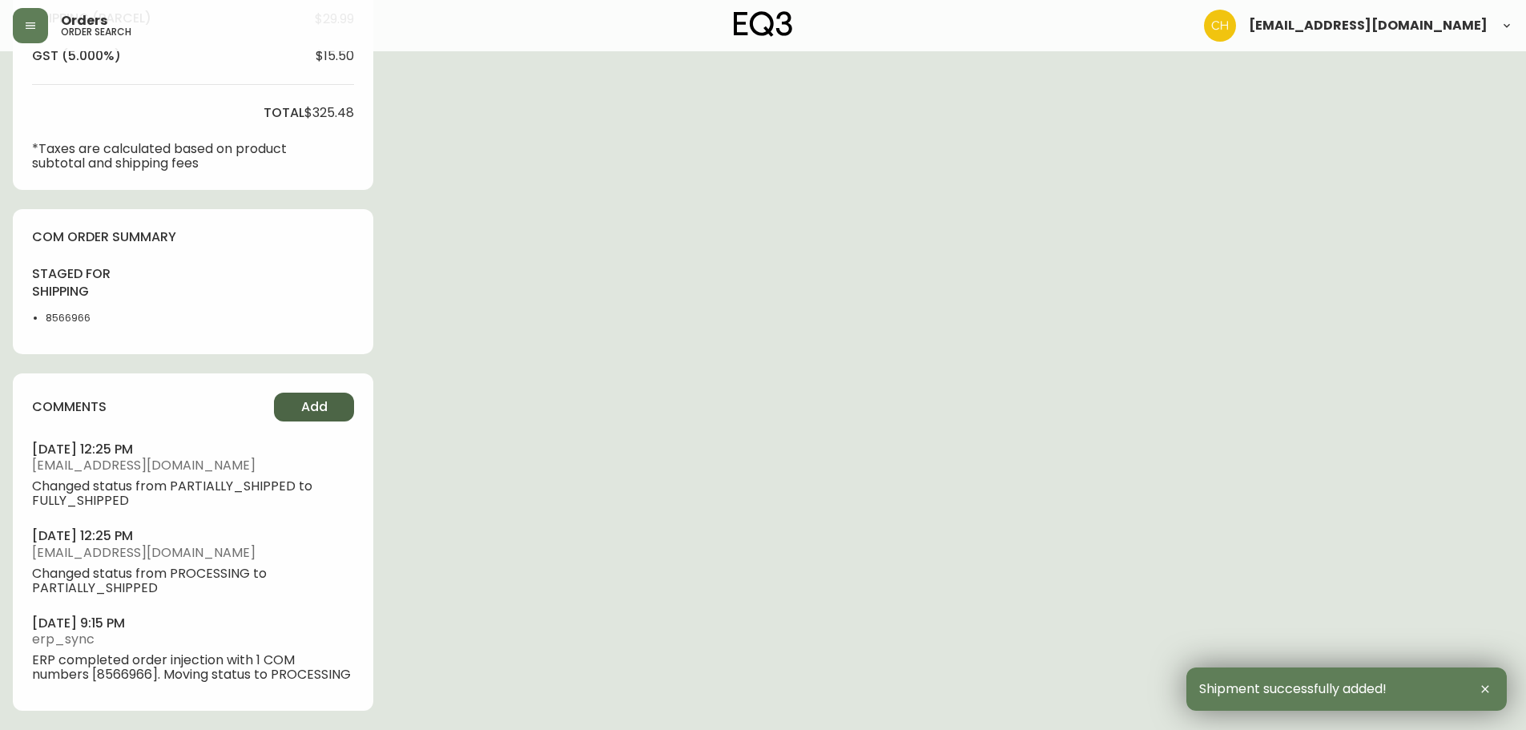
click at [328, 393] on button "Add" at bounding box center [314, 407] width 80 height 29
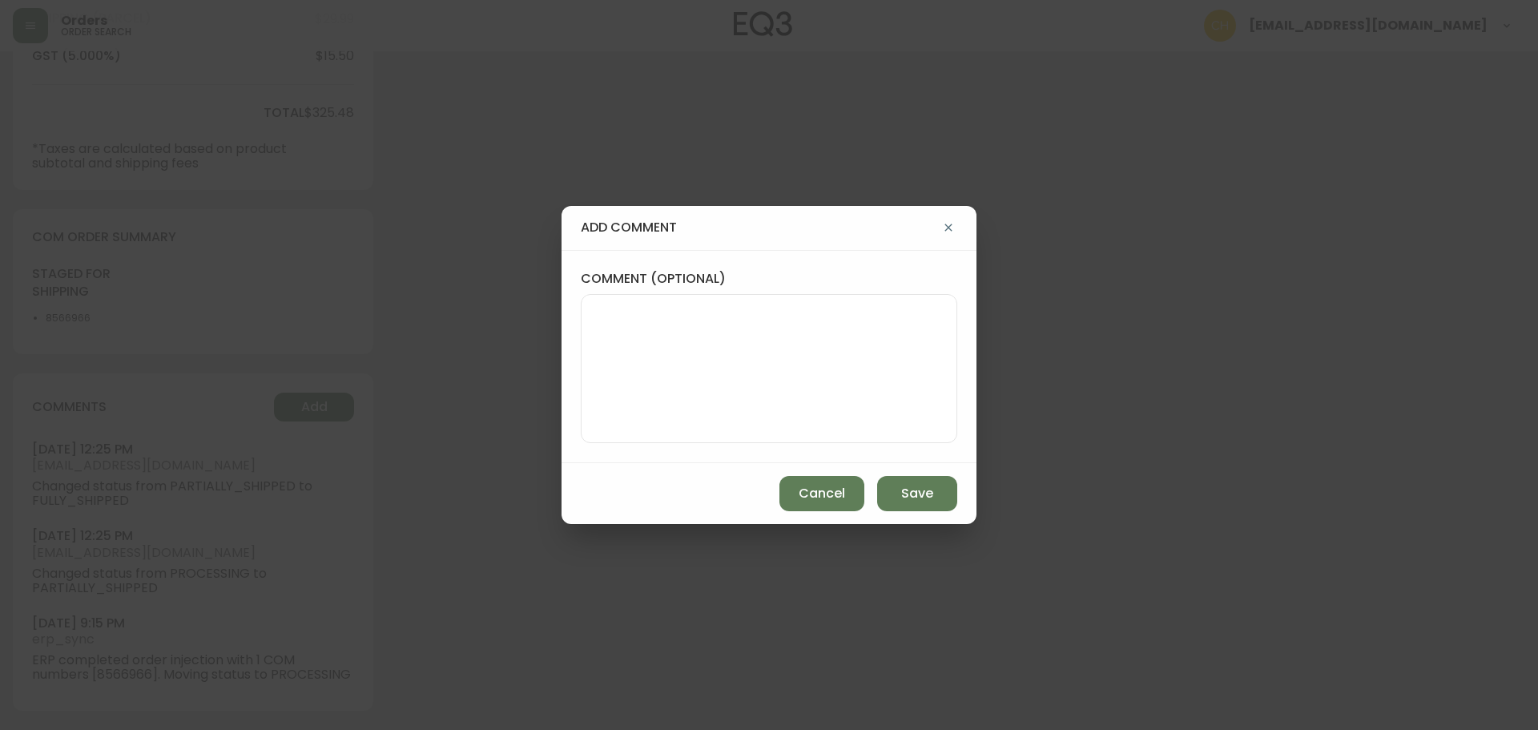
drag, startPoint x: 602, startPoint y: 345, endPoint x: 590, endPoint y: 366, distance: 24.0
click at [599, 352] on textarea "comment (optional)" at bounding box center [768, 368] width 349 height 128
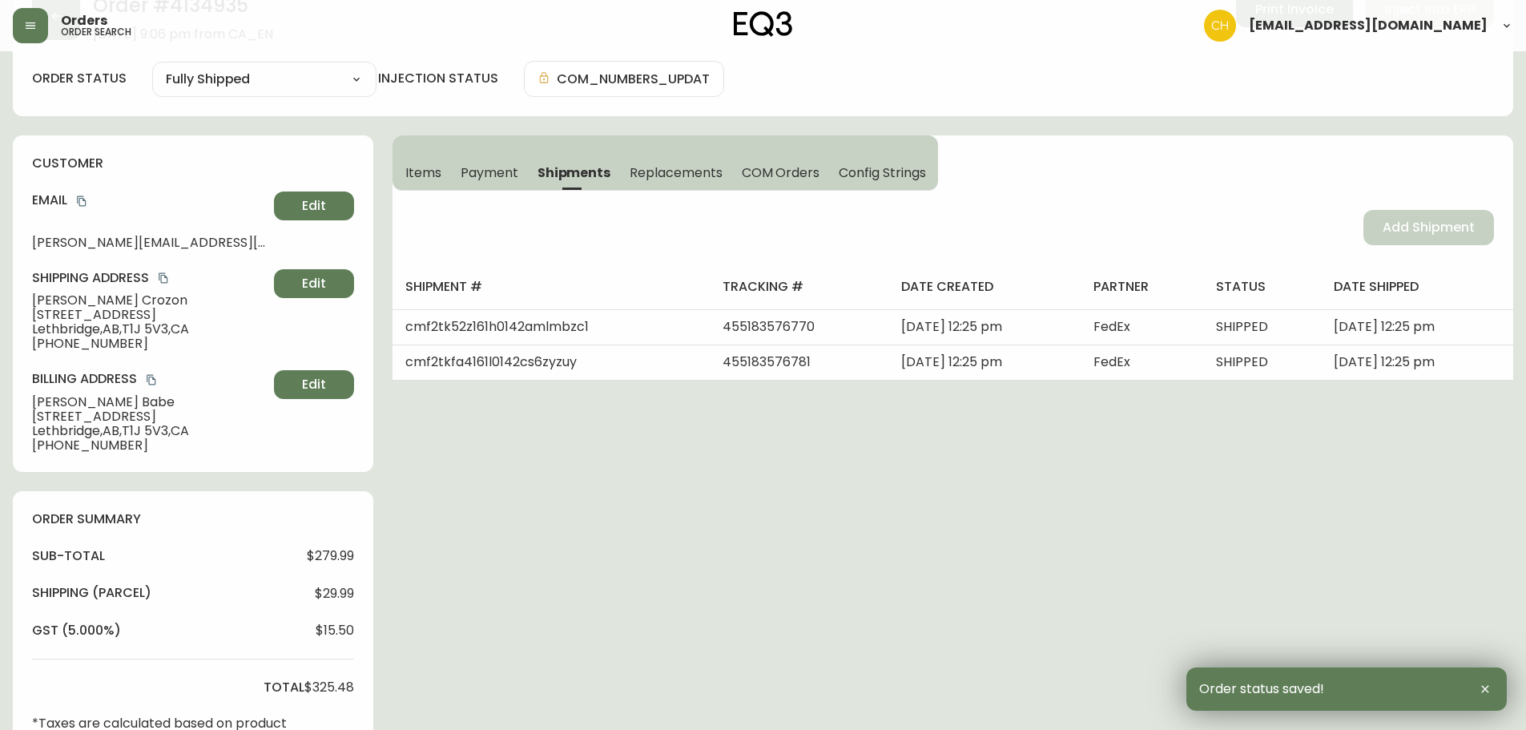
scroll to position [0, 0]
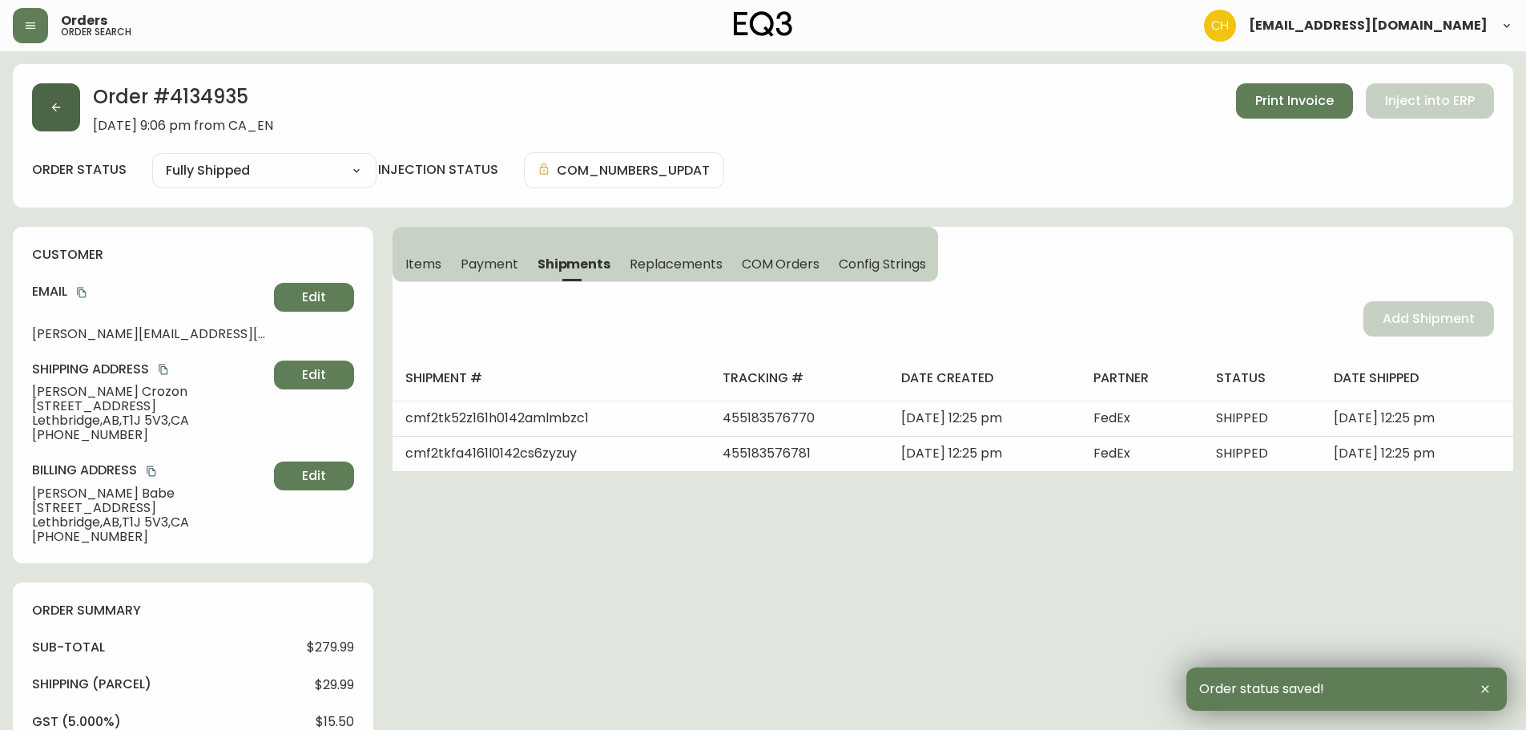
click at [54, 119] on button "button" at bounding box center [56, 107] width 48 height 48
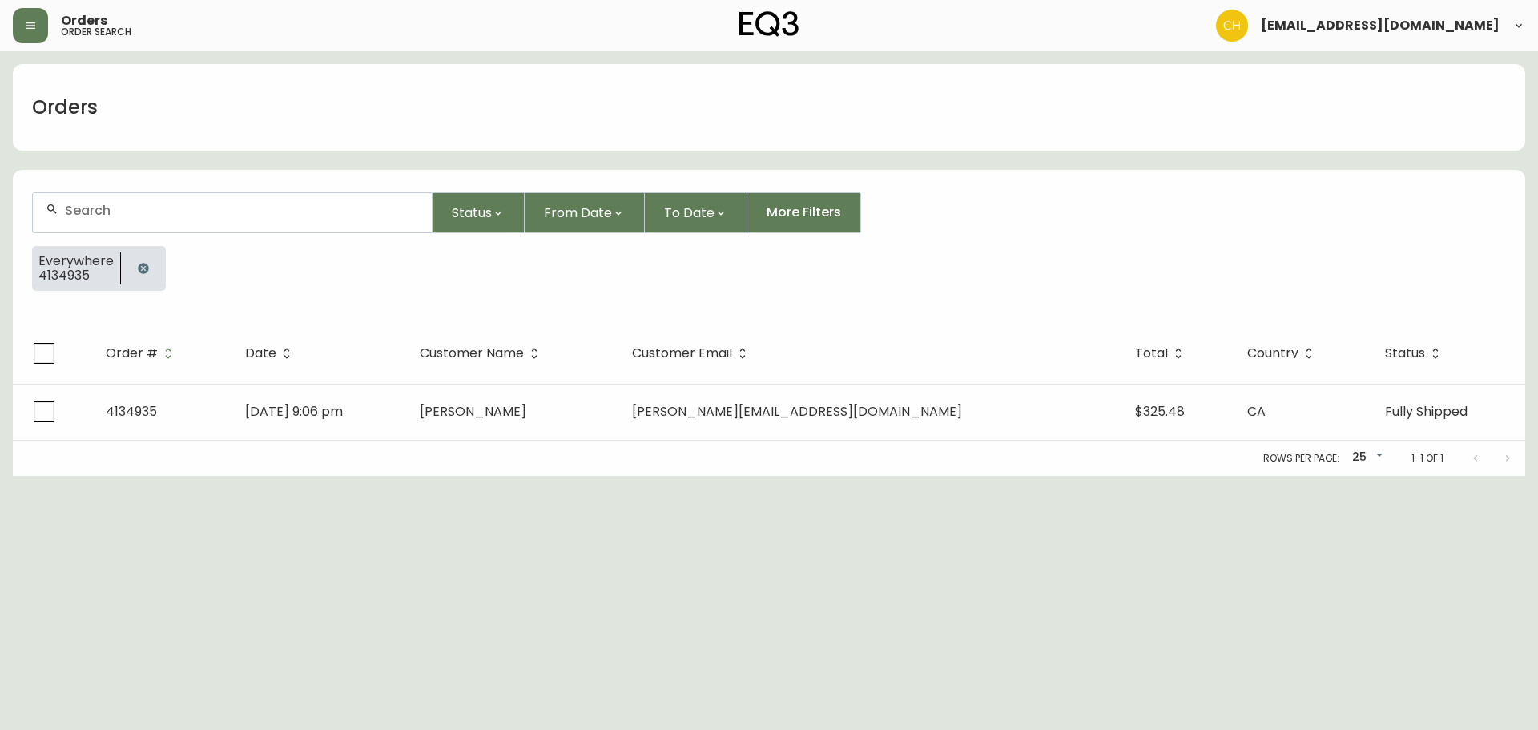
drag, startPoint x: 110, startPoint y: 214, endPoint x: 126, endPoint y: 214, distance: 16.0
click at [125, 214] on input "text" at bounding box center [242, 210] width 354 height 15
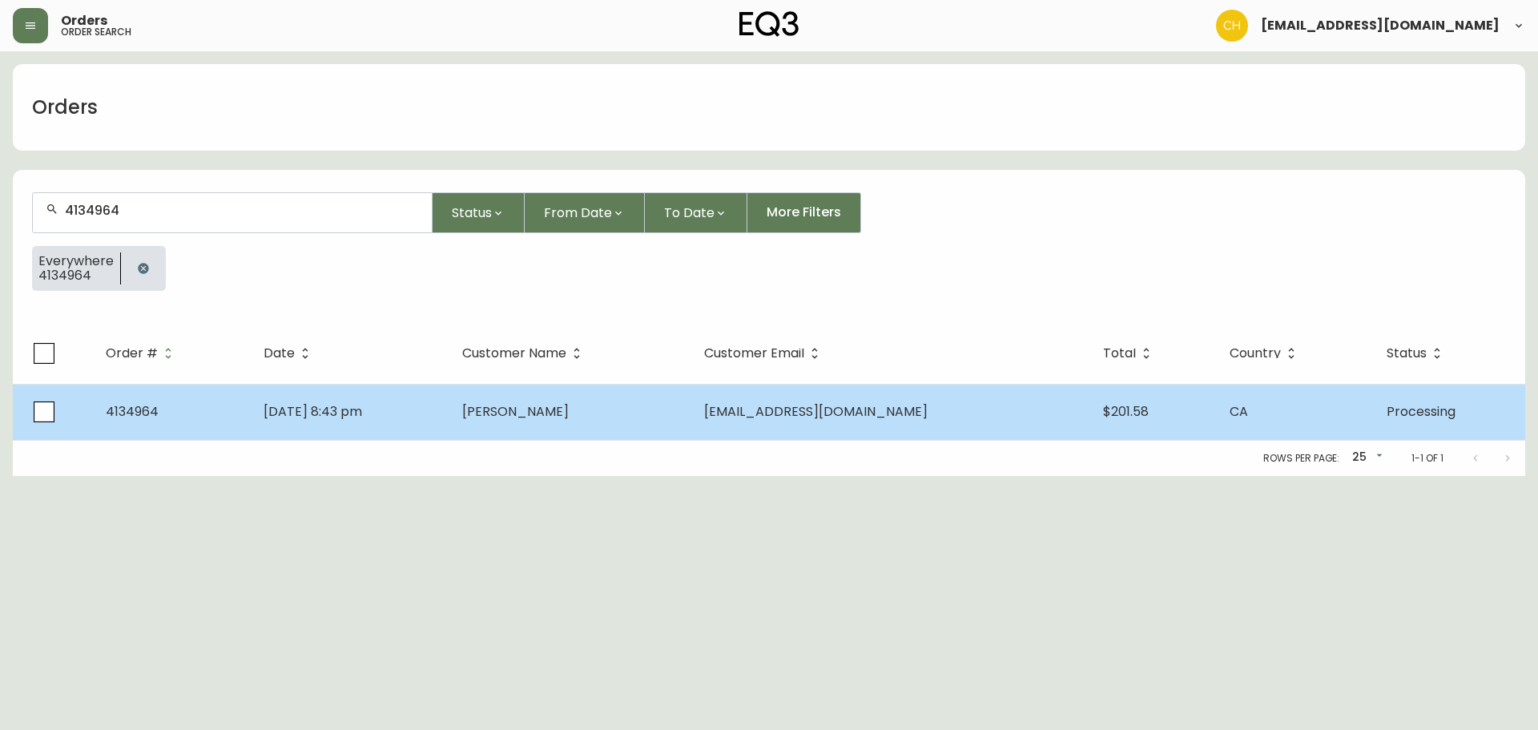
click at [551, 411] on span "[PERSON_NAME]" at bounding box center [515, 411] width 107 height 18
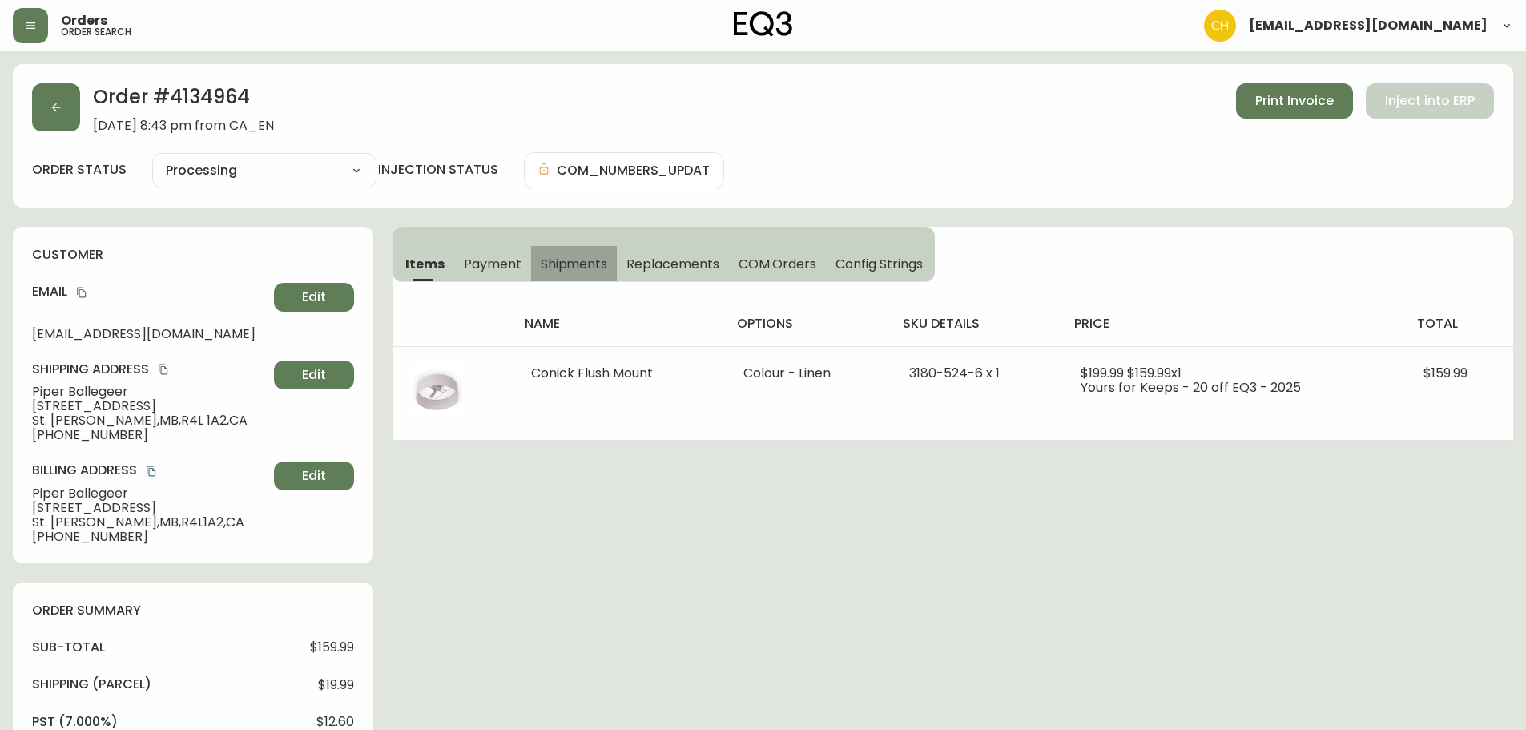
click at [556, 261] on span "Shipments" at bounding box center [574, 264] width 67 height 17
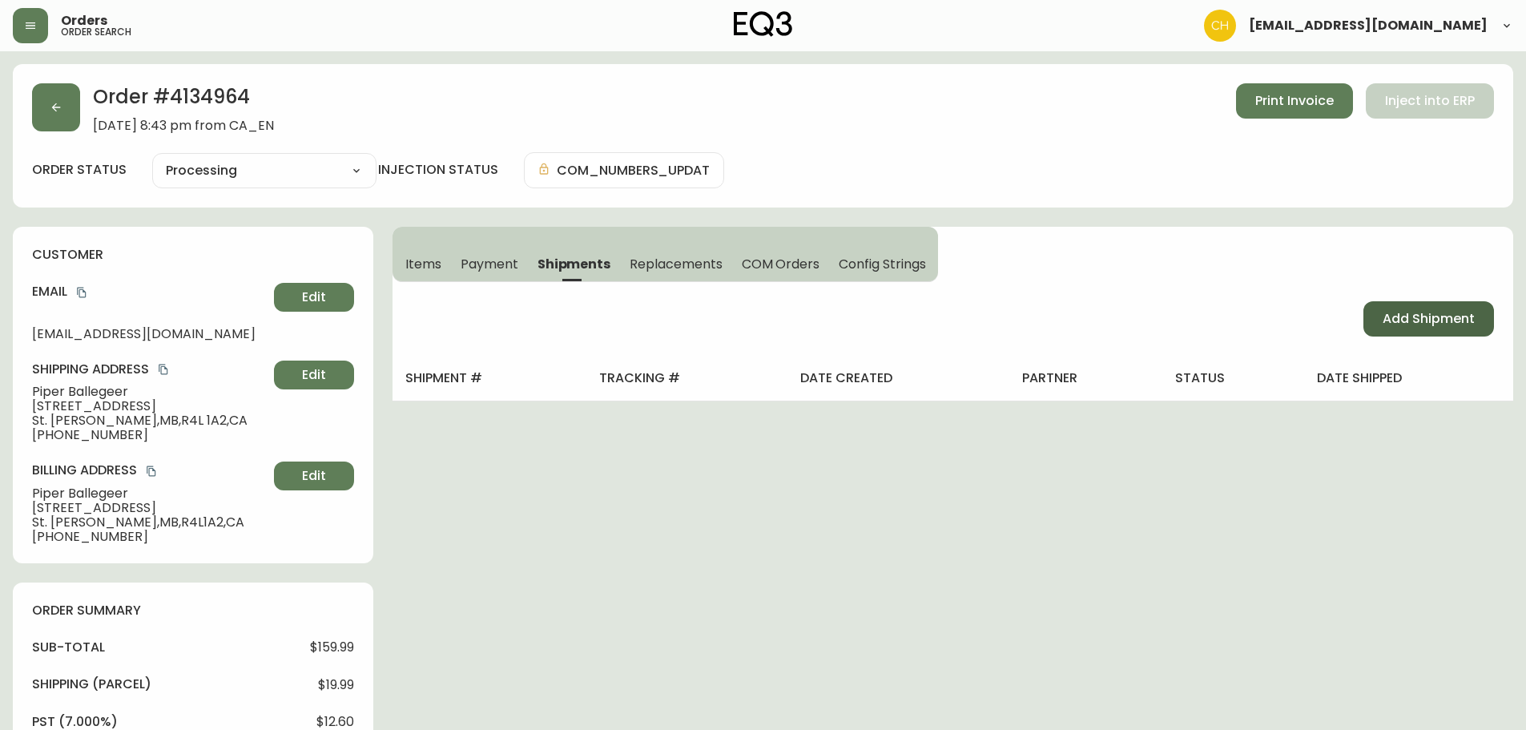
click at [1384, 327] on span "Add Shipment" at bounding box center [1429, 319] width 92 height 18
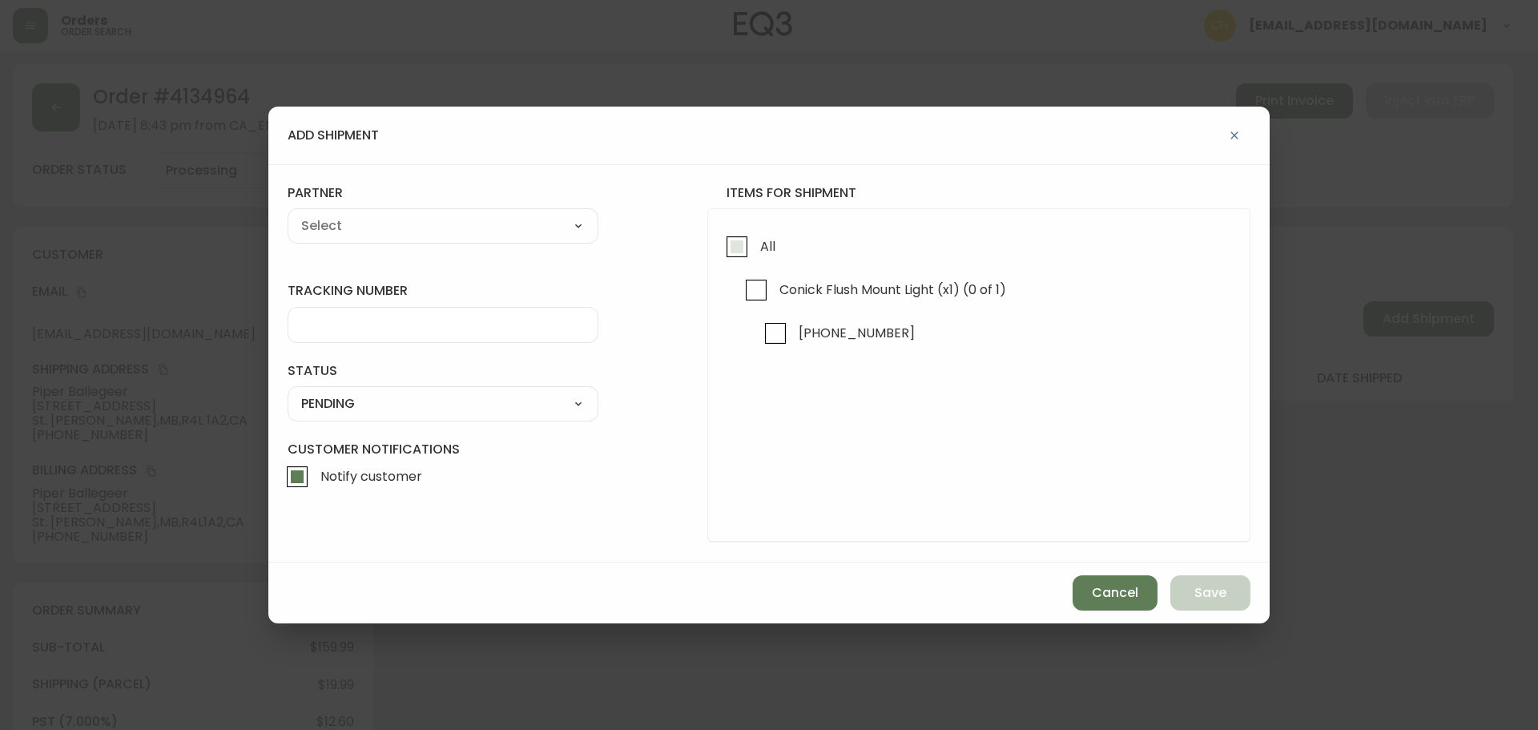
drag, startPoint x: 736, startPoint y: 250, endPoint x: 723, endPoint y: 247, distance: 14.0
click at [732, 249] on input "All" at bounding box center [737, 246] width 37 height 37
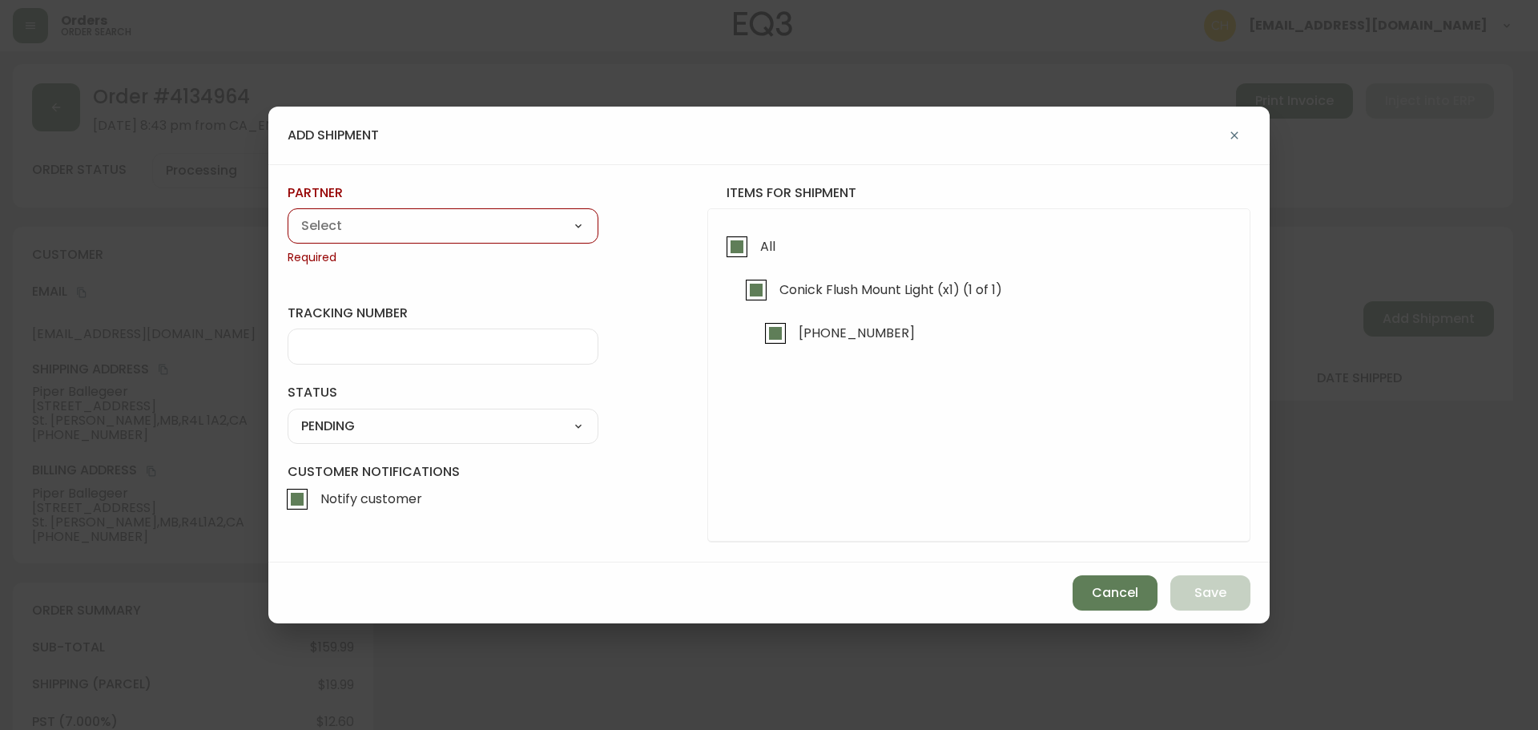
click at [501, 228] on select "A Move to Remember LLC ABF Freight Alero [PERSON_NAME] Canada Post CDS Ceva Log…" at bounding box center [443, 226] width 311 height 24
click at [288, 214] on select "A Move to Remember LLC ABF Freight Alero [PERSON_NAME] Canada Post CDS Ceva Log…" at bounding box center [443, 226] width 311 height 24
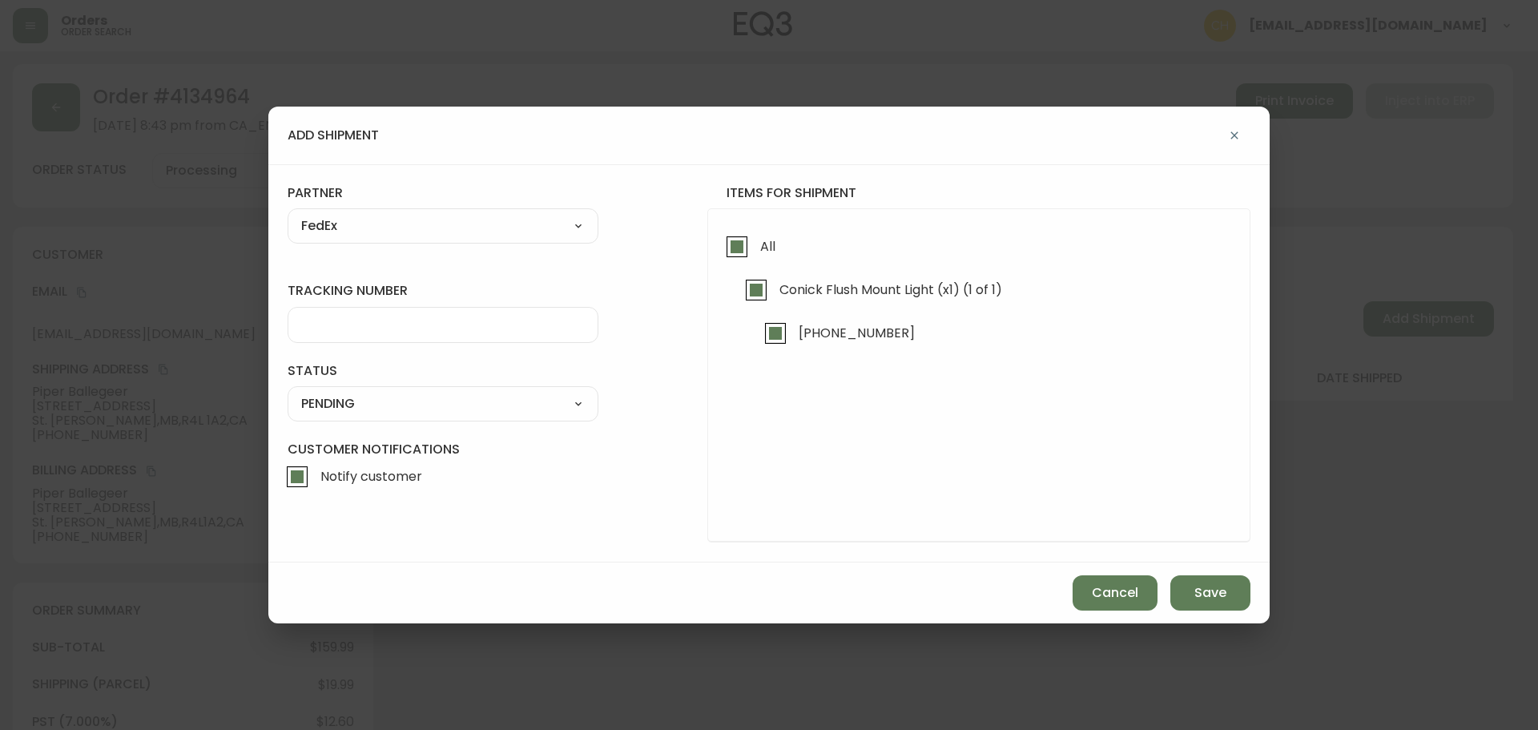
click at [352, 322] on input "tracking number" at bounding box center [443, 324] width 284 height 15
click at [360, 413] on select "SHIPPED PENDING CANCELLED" at bounding box center [443, 404] width 311 height 24
click at [288, 392] on select "SHIPPED PENDING CANCELLED" at bounding box center [443, 404] width 311 height 24
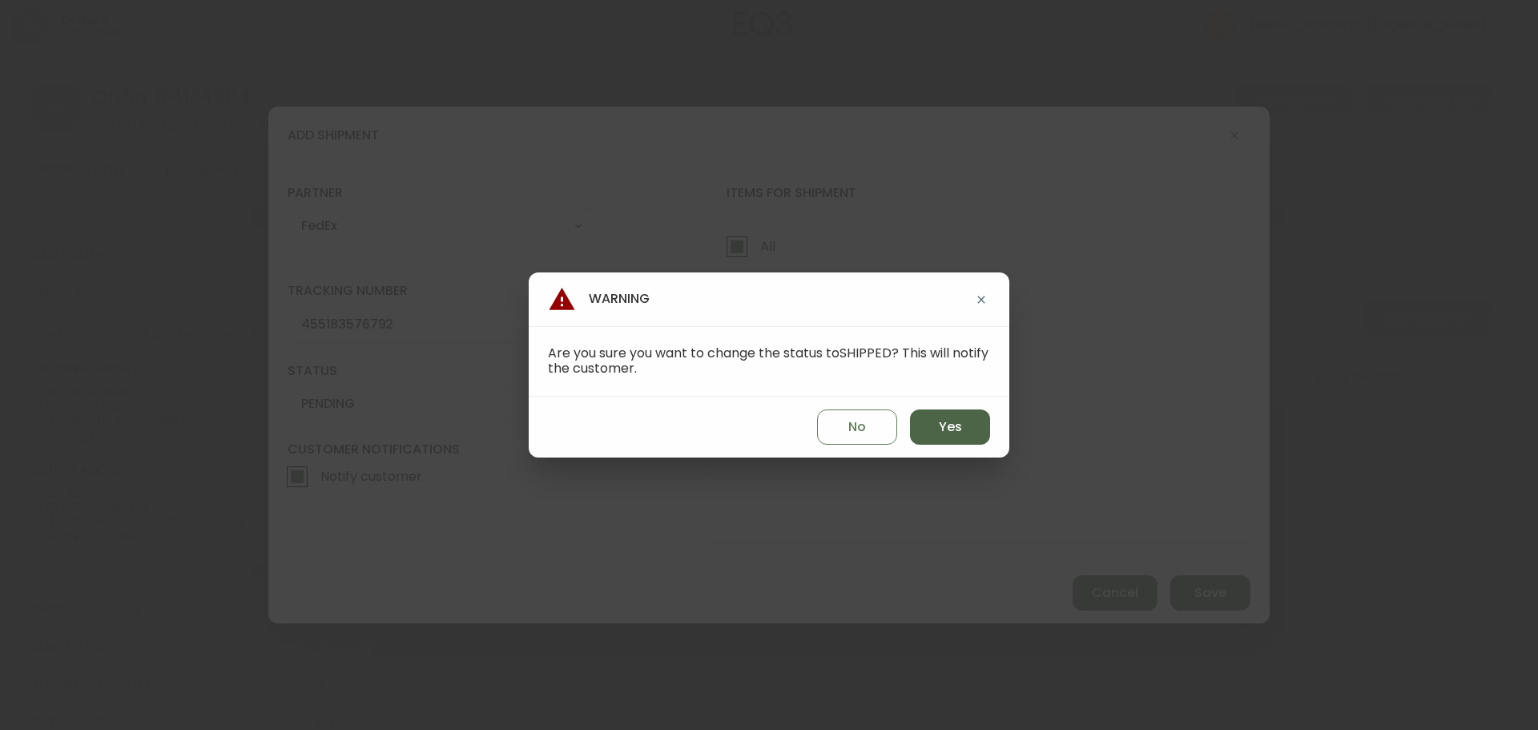
click at [930, 424] on button "Yes" at bounding box center [950, 426] width 80 height 35
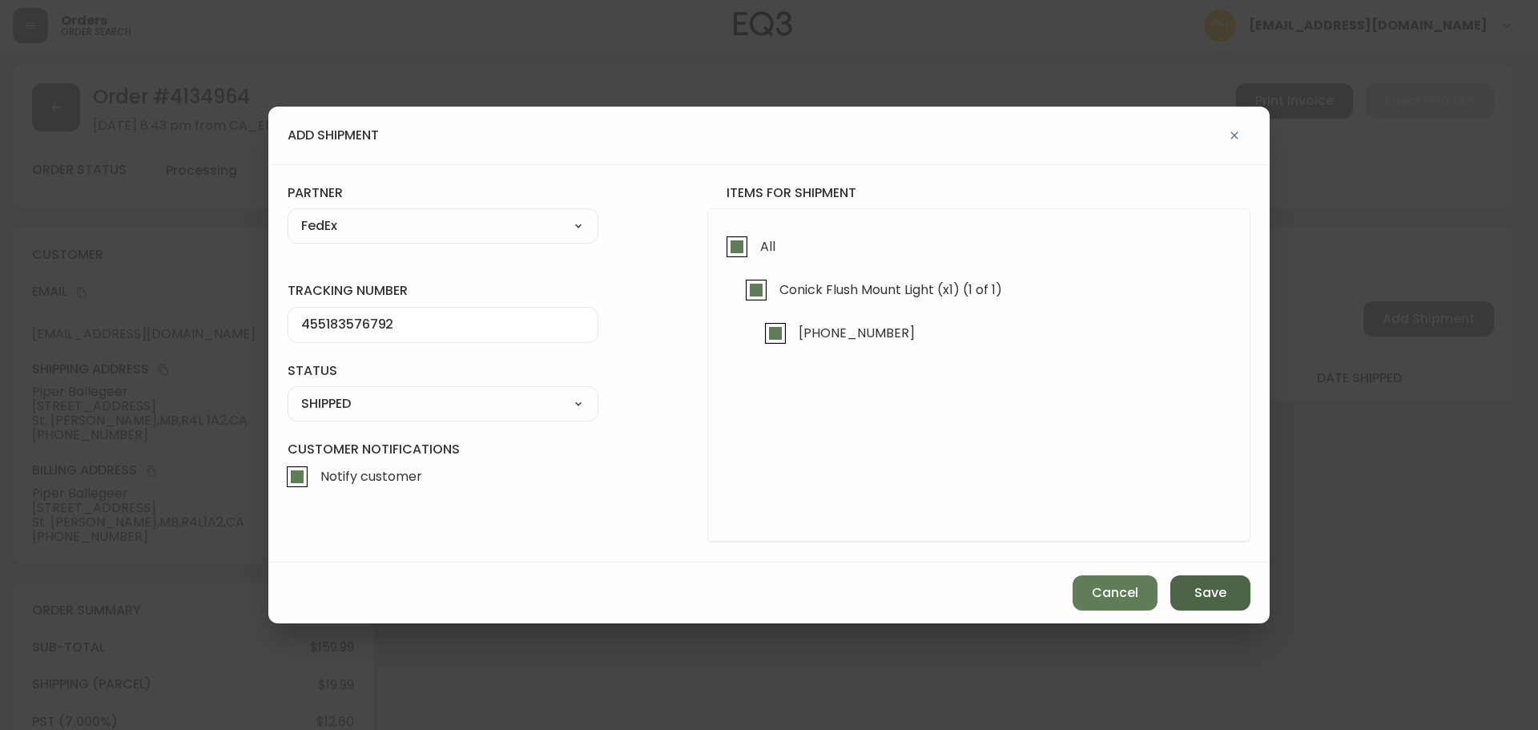
click at [1191, 586] on button "Save" at bounding box center [1210, 592] width 80 height 35
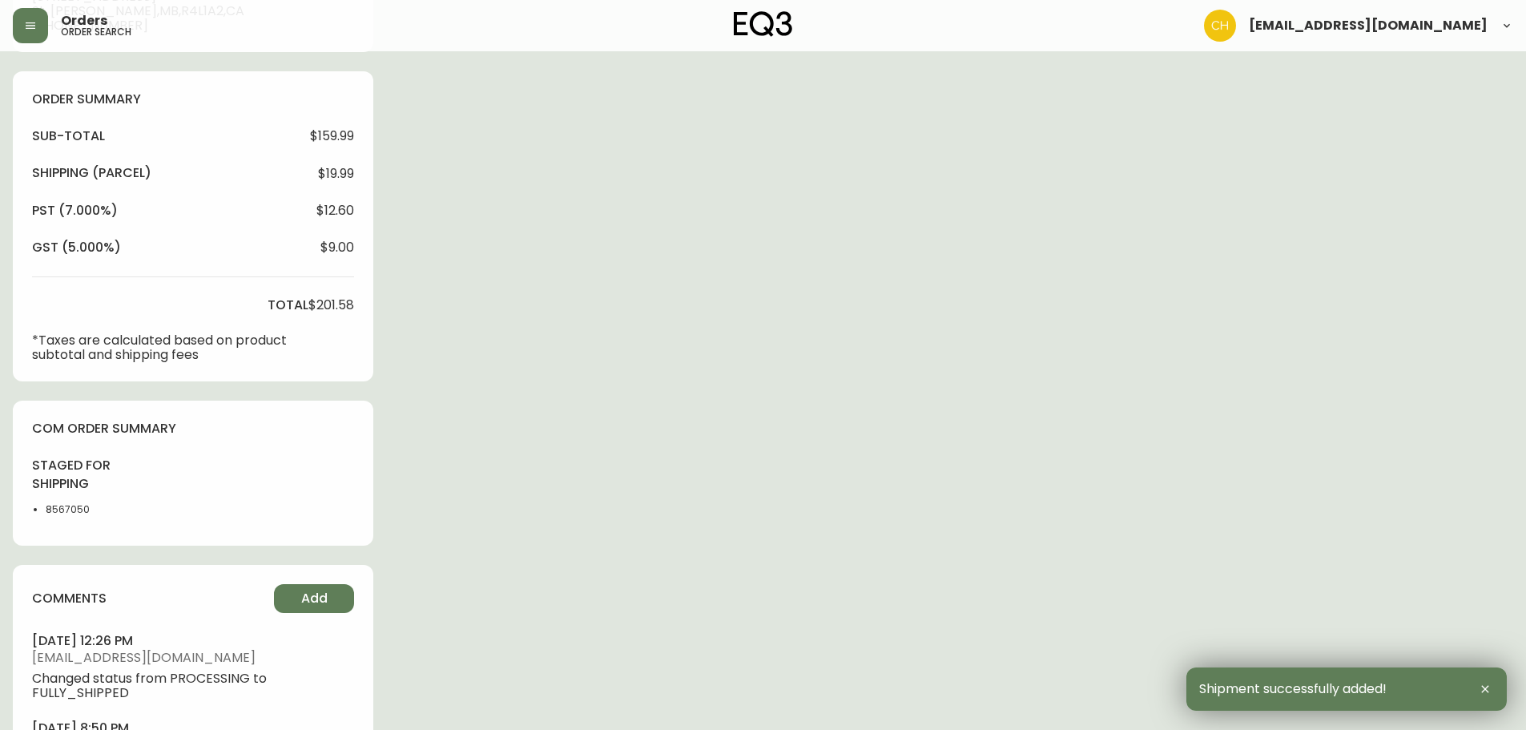
scroll to position [616, 0]
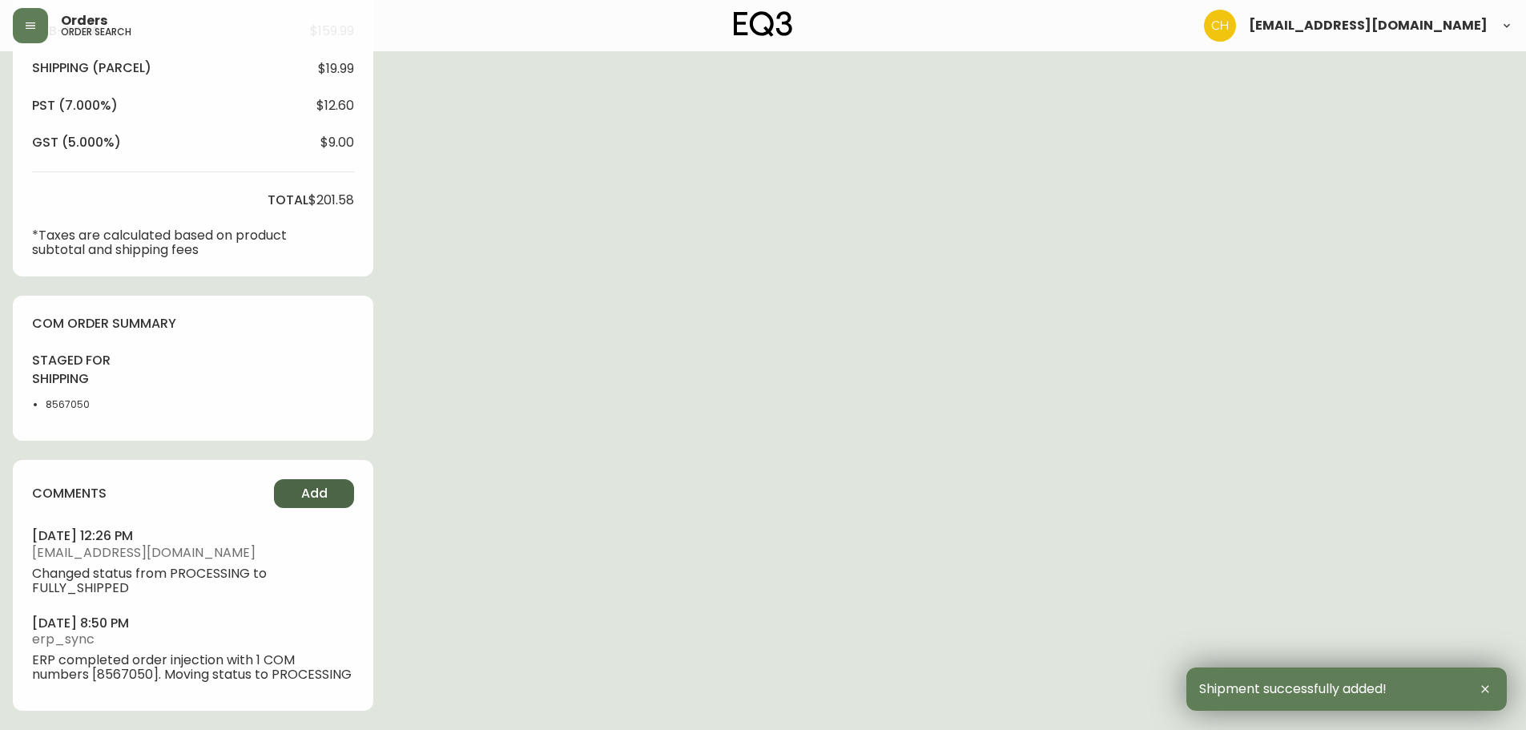
click at [294, 488] on button "Add" at bounding box center [314, 493] width 80 height 29
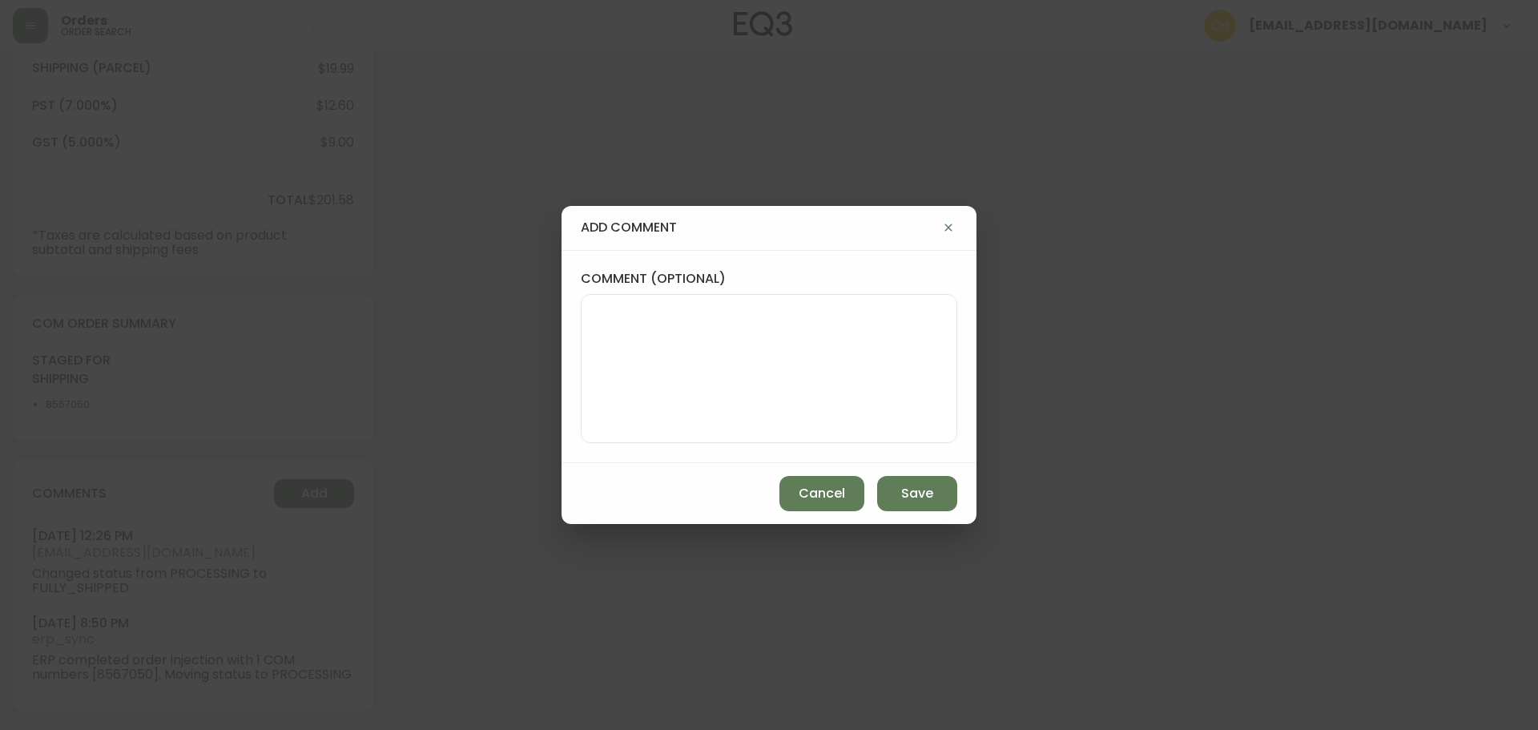
click at [629, 364] on textarea "comment (optional)" at bounding box center [768, 368] width 349 height 128
click at [923, 493] on span "Save" at bounding box center [917, 494] width 32 height 18
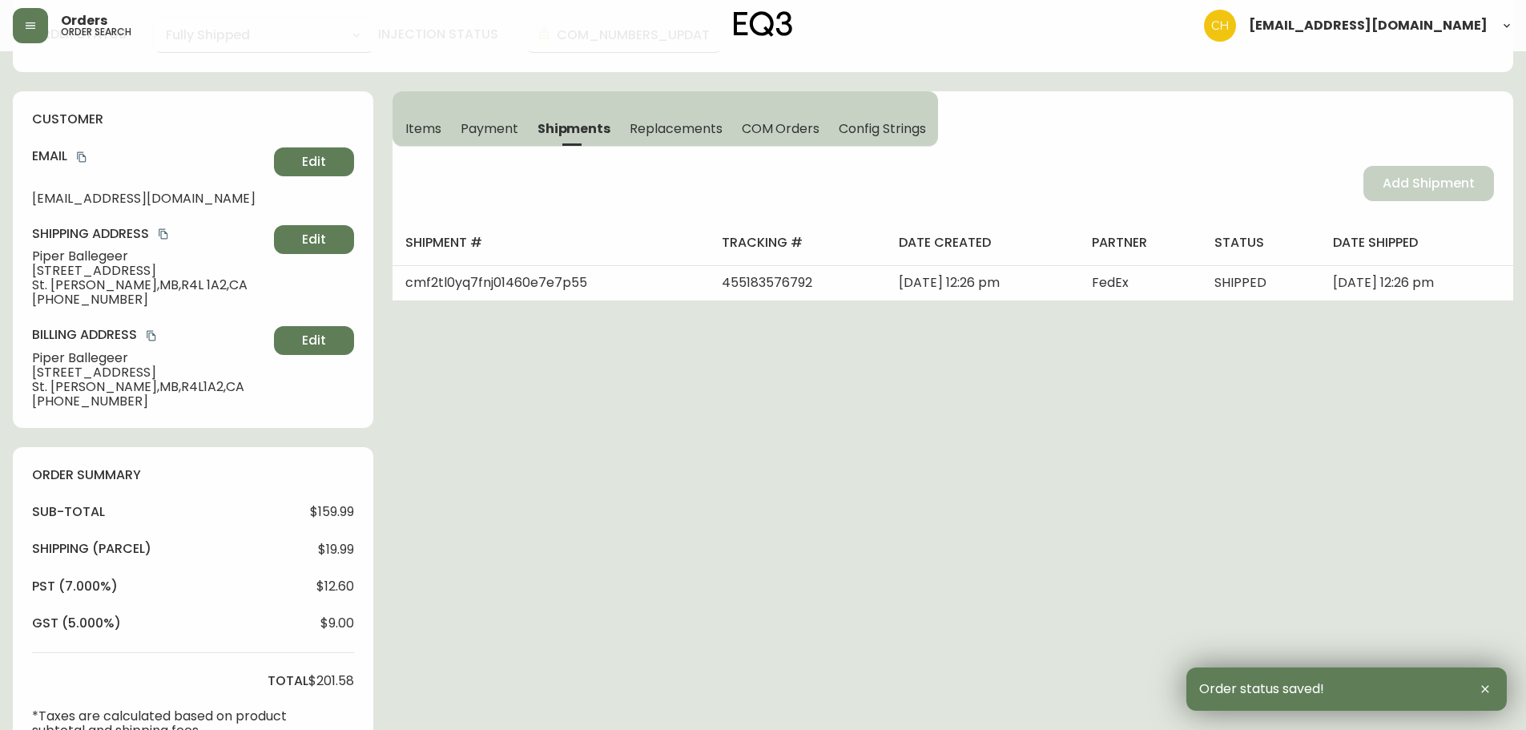
scroll to position [0, 0]
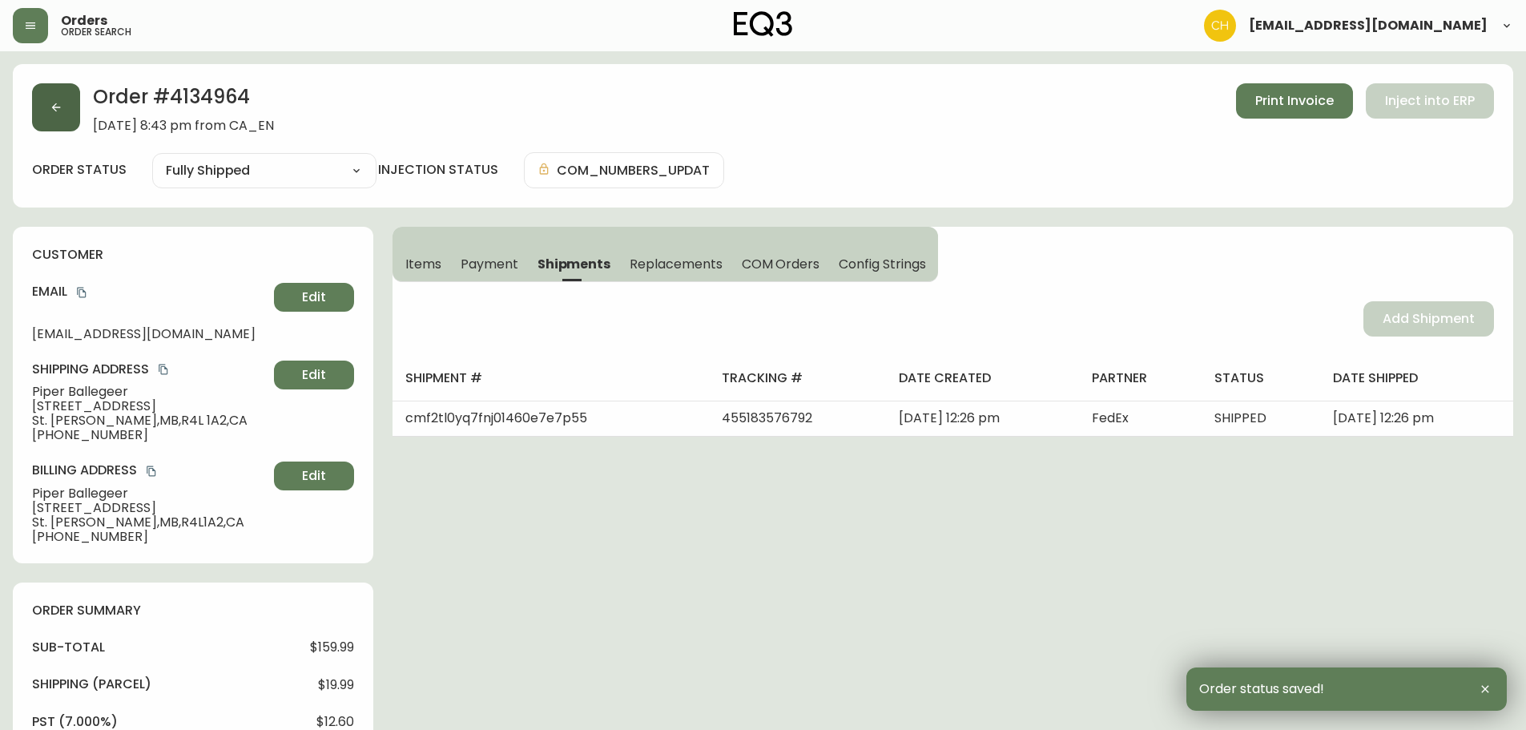
click at [64, 123] on button "button" at bounding box center [56, 107] width 48 height 48
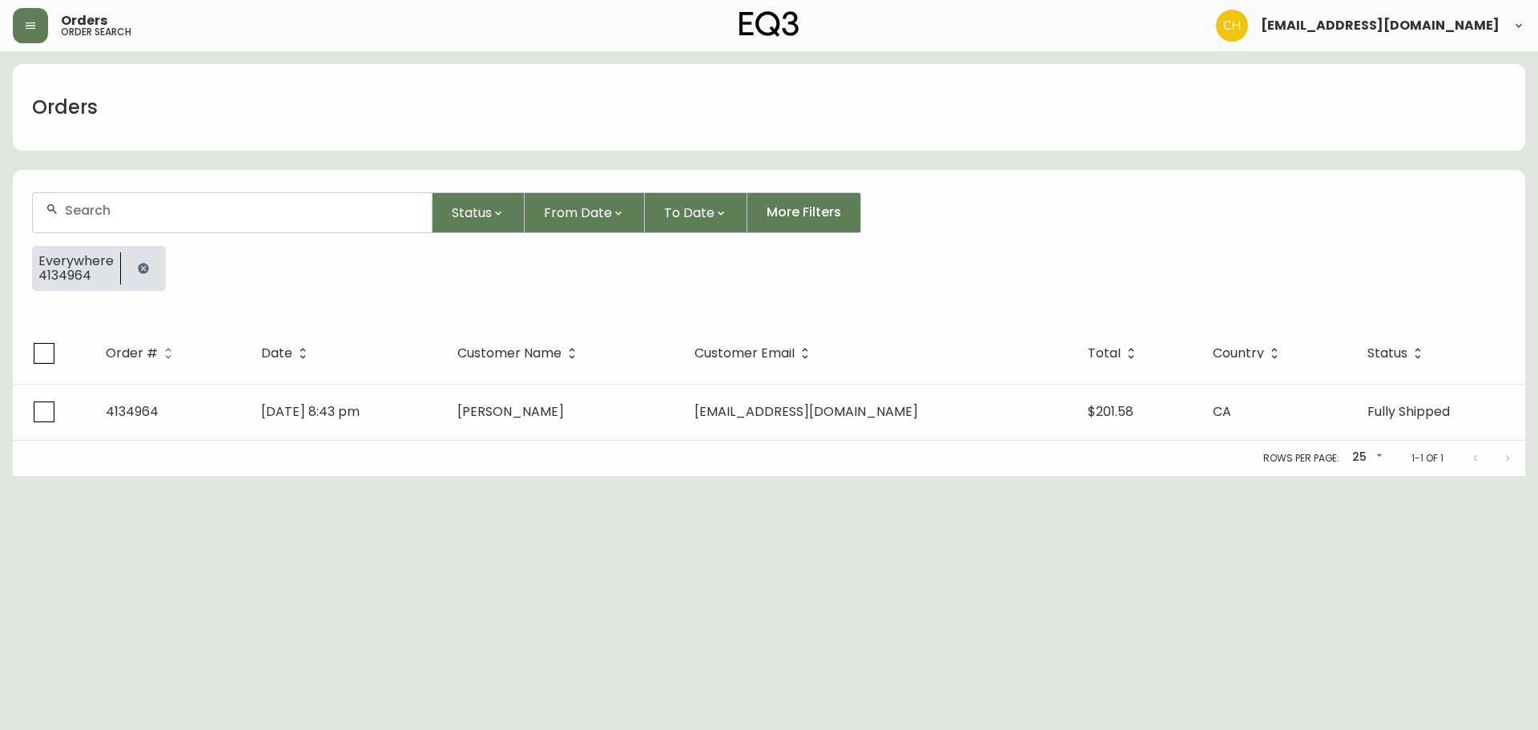
click at [90, 212] on input "text" at bounding box center [242, 210] width 354 height 15
click at [79, 214] on input "text" at bounding box center [242, 210] width 354 height 15
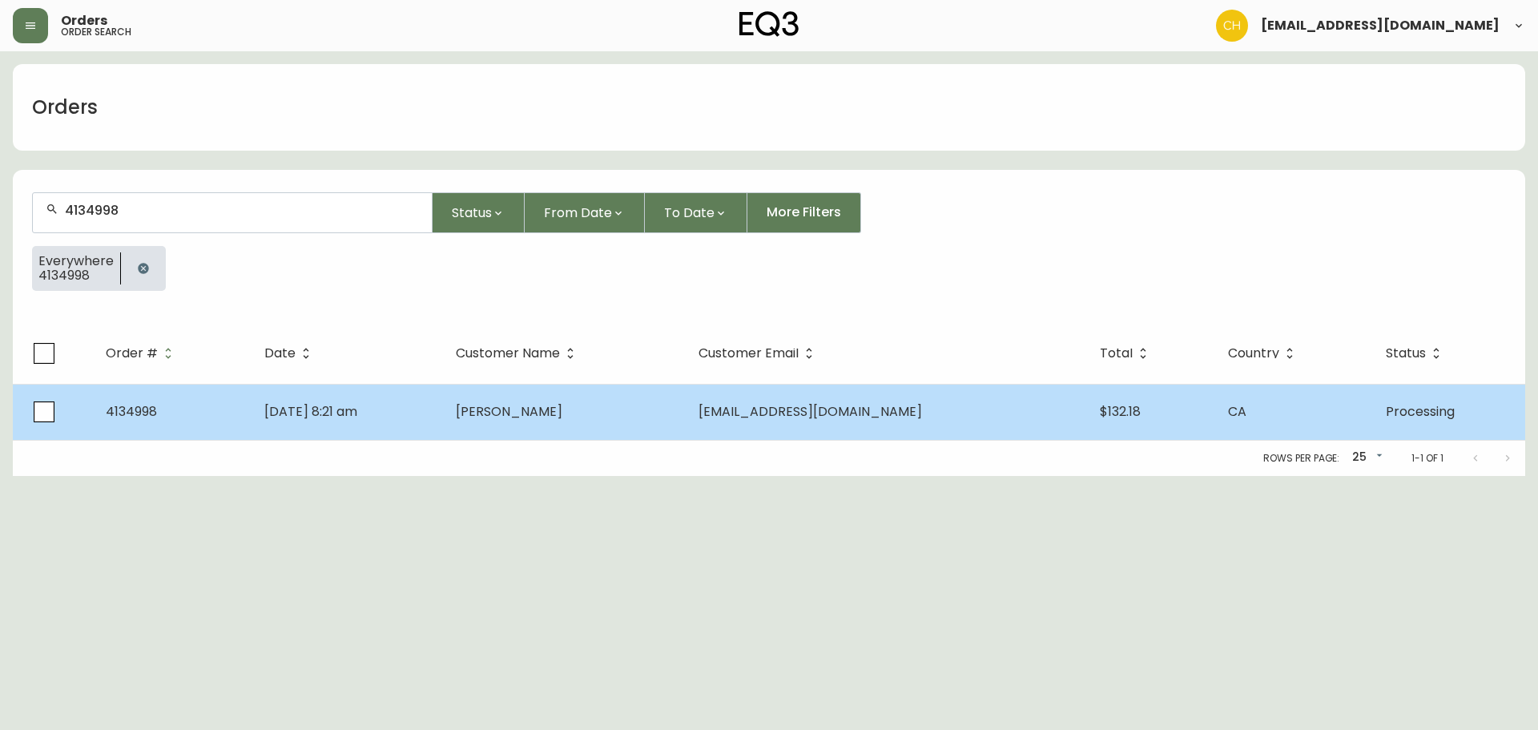
click at [443, 407] on td "[DATE] 8:21 am" at bounding box center [347, 412] width 191 height 56
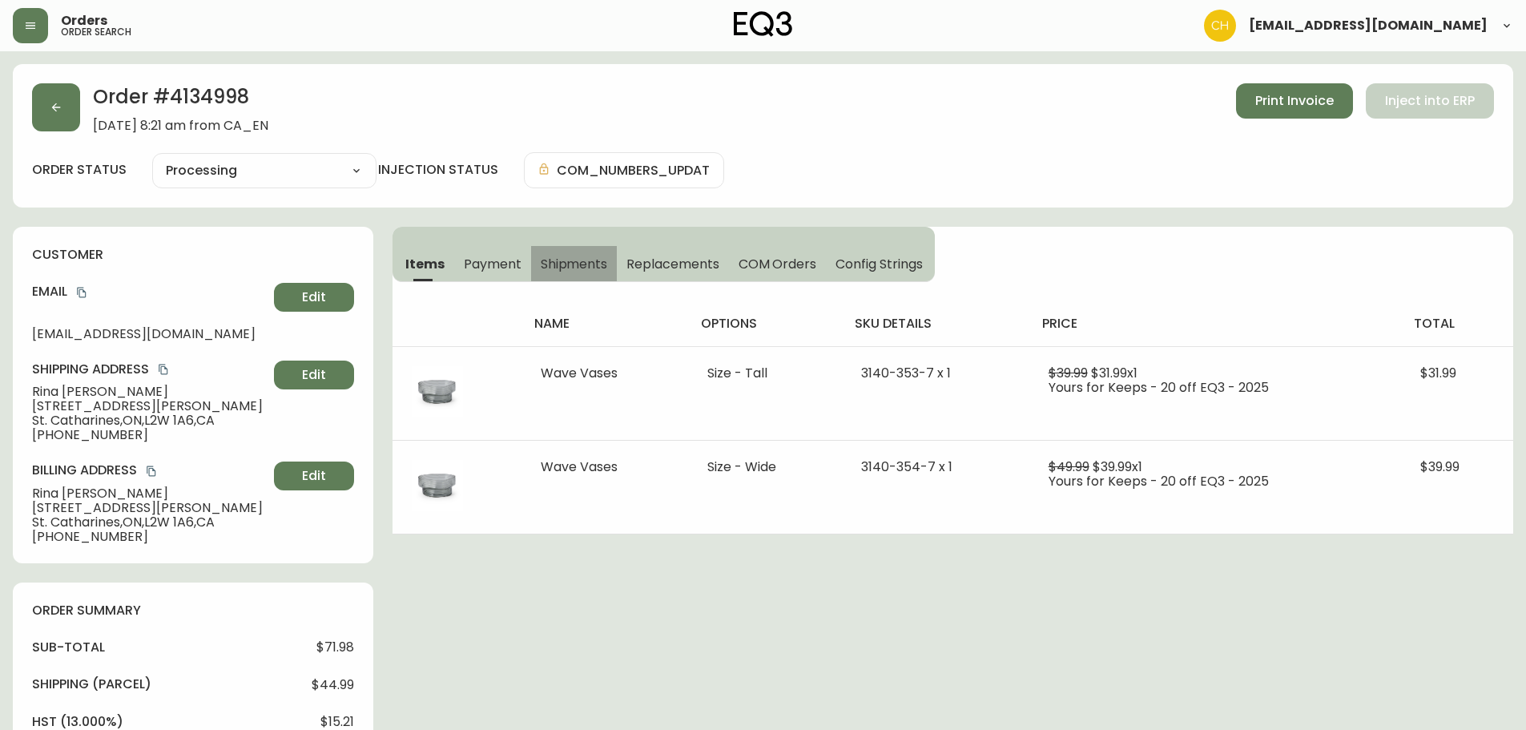
click at [560, 265] on span "Shipments" at bounding box center [574, 264] width 67 height 17
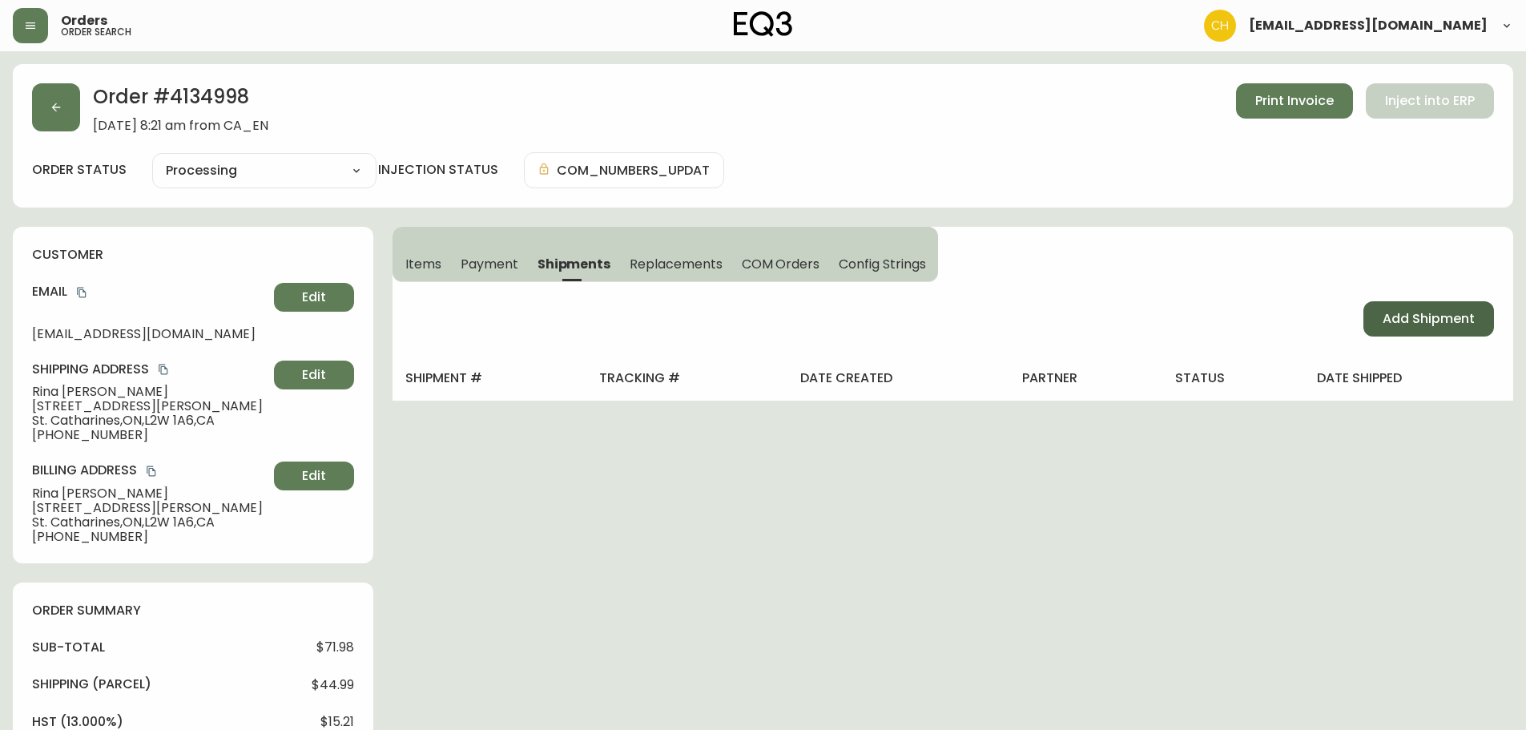
click at [1415, 308] on button "Add Shipment" at bounding box center [1428, 318] width 131 height 35
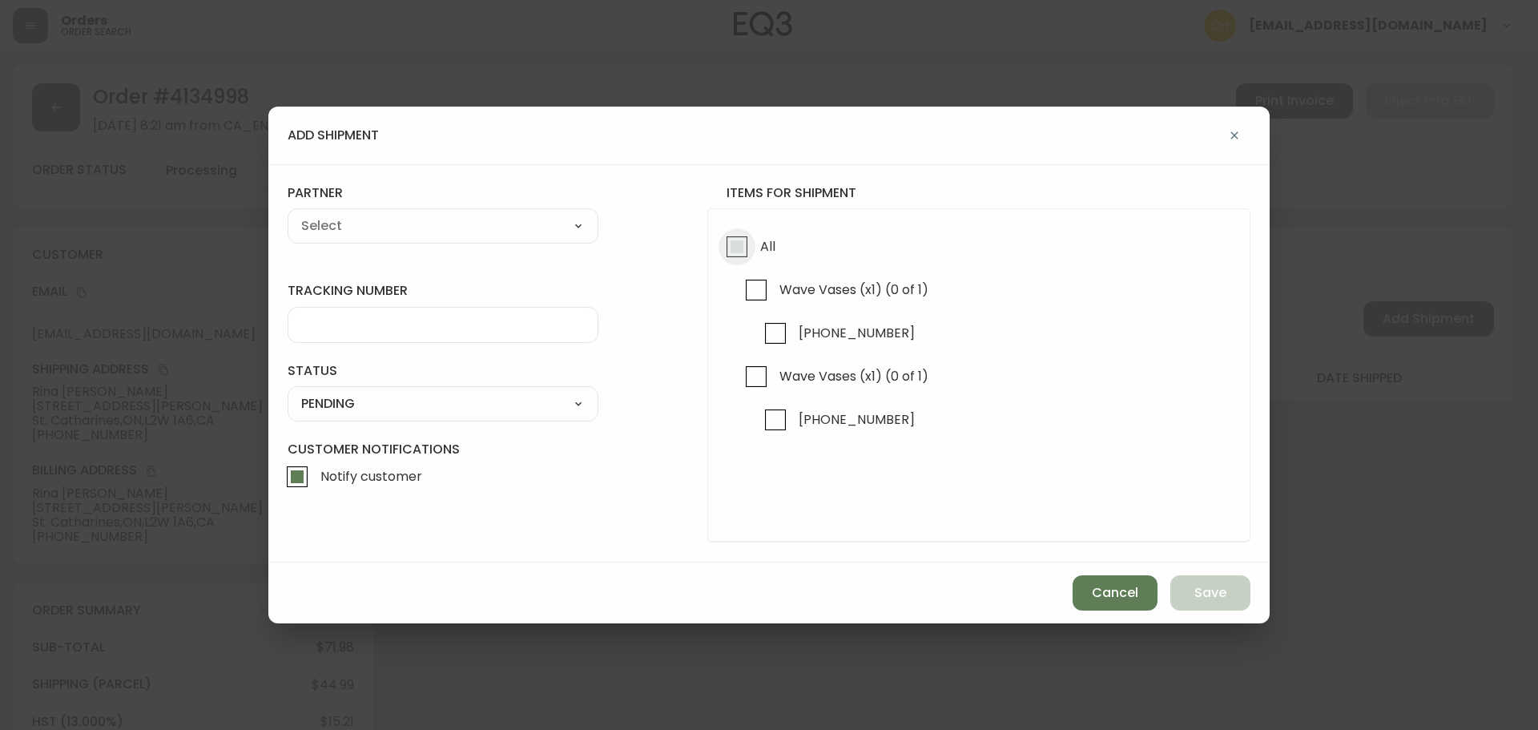
drag, startPoint x: 743, startPoint y: 249, endPoint x: 674, endPoint y: 240, distance: 68.8
click at [742, 249] on input "All" at bounding box center [737, 246] width 37 height 37
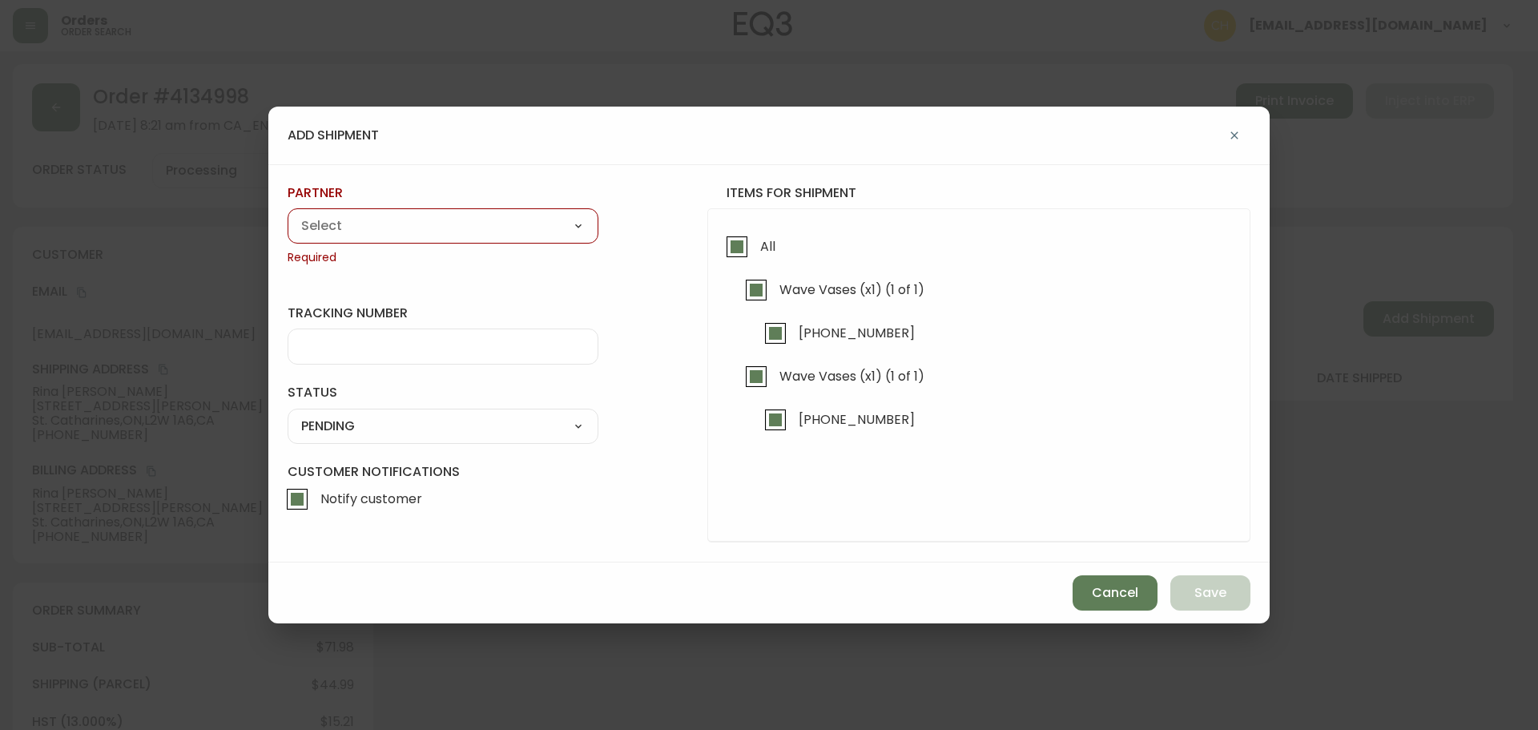
drag, startPoint x: 518, startPoint y: 241, endPoint x: 503, endPoint y: 241, distance: 15.2
click at [517, 241] on div "A Move to Remember LLC ABF Freight Alero [PERSON_NAME] Canada Post CDS Ceva Log…" at bounding box center [443, 225] width 311 height 35
click at [463, 224] on select "A Move to Remember LLC ABF Freight Alero [PERSON_NAME] Canada Post CDS Ceva Log…" at bounding box center [443, 226] width 311 height 24
click at [288, 214] on select "A Move to Remember LLC ABF Freight Alero [PERSON_NAME] Canada Post CDS Ceva Log…" at bounding box center [443, 226] width 311 height 24
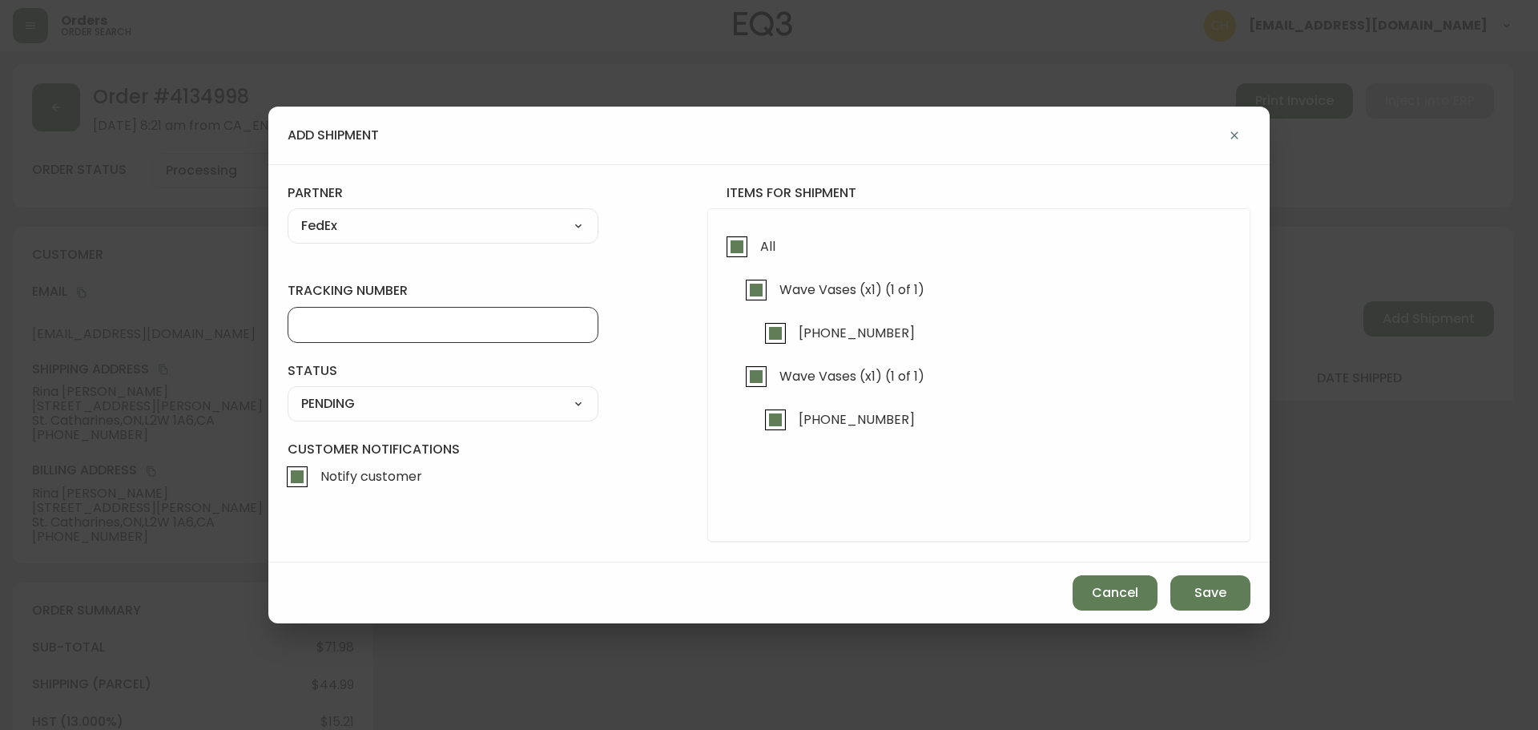
click at [323, 322] on input "tracking number" at bounding box center [443, 324] width 284 height 15
click at [334, 402] on select "SHIPPED PENDING CANCELLED" at bounding box center [443, 404] width 311 height 24
click at [288, 392] on select "SHIPPED PENDING CANCELLED" at bounding box center [443, 404] width 311 height 24
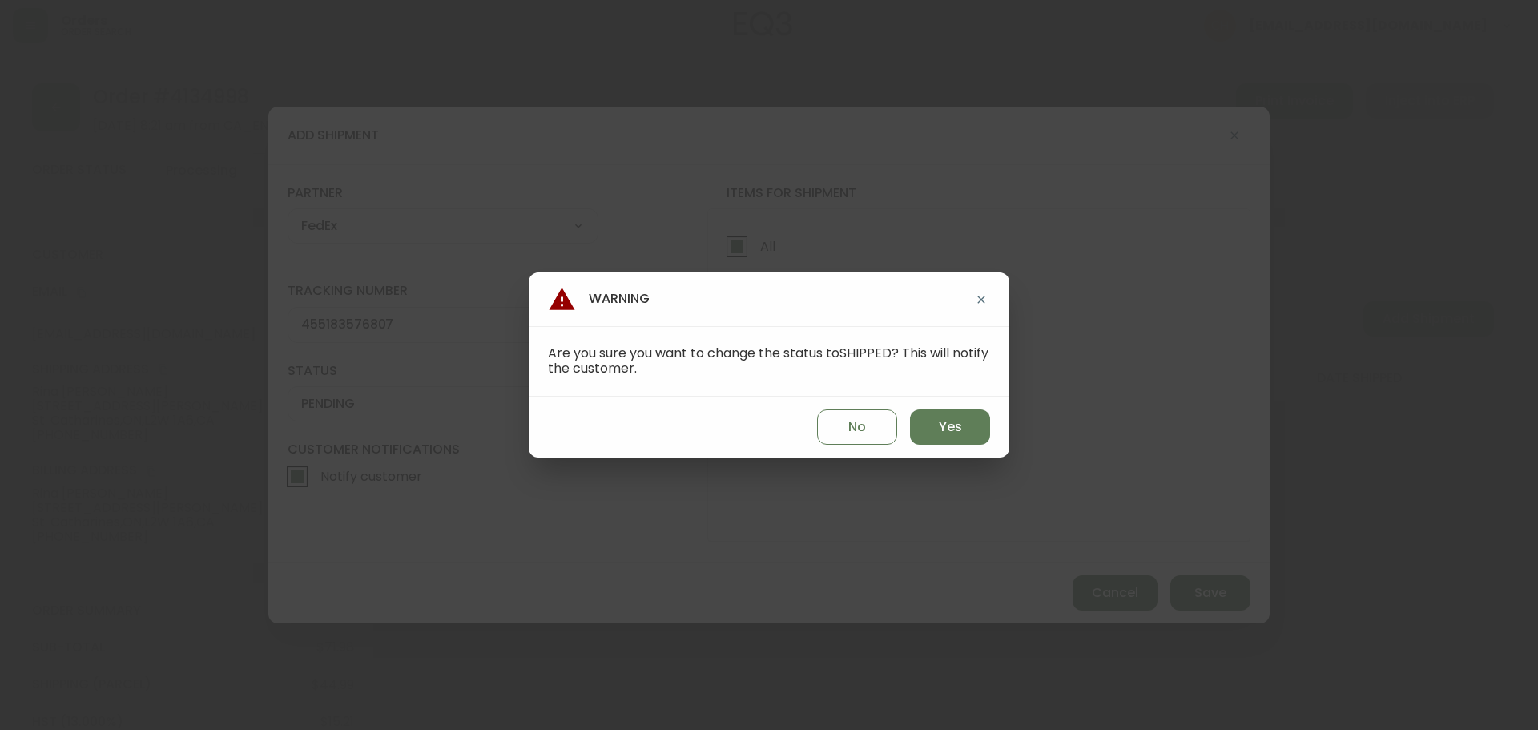
drag, startPoint x: 943, startPoint y: 425, endPoint x: 1018, endPoint y: 461, distance: 83.5
click at [950, 429] on span "Yes" at bounding box center [950, 427] width 23 height 18
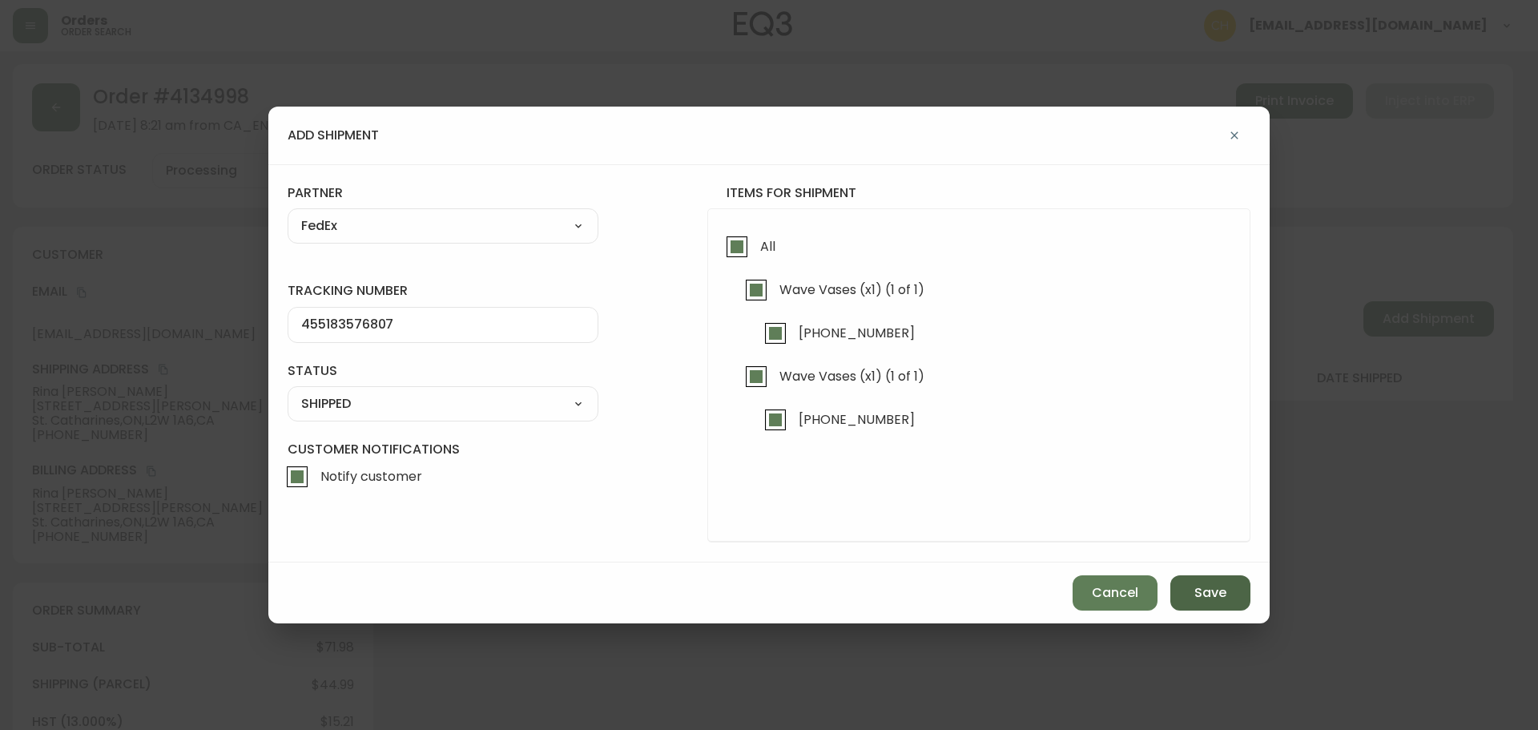
click at [1230, 596] on button "Save" at bounding box center [1210, 592] width 80 height 35
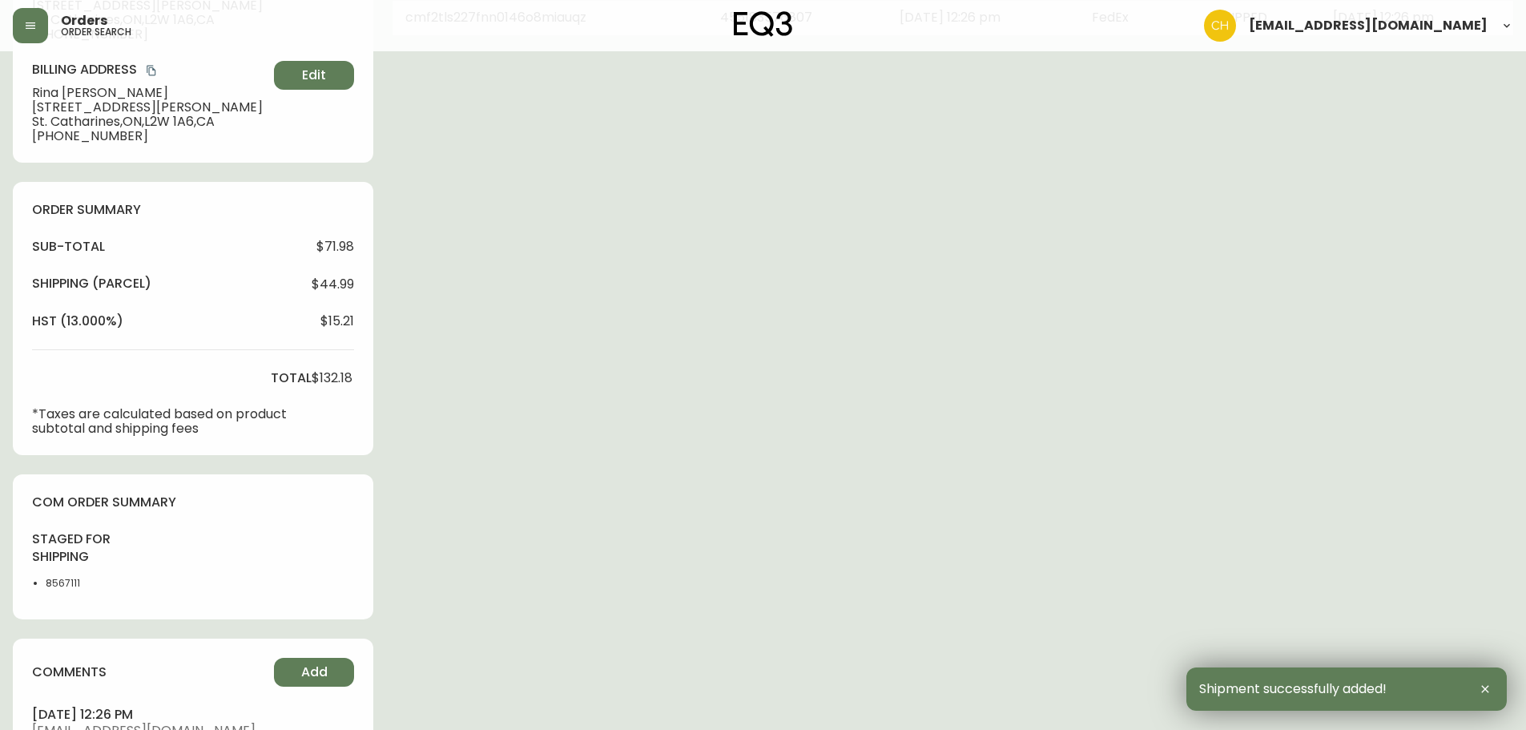
scroll to position [579, 0]
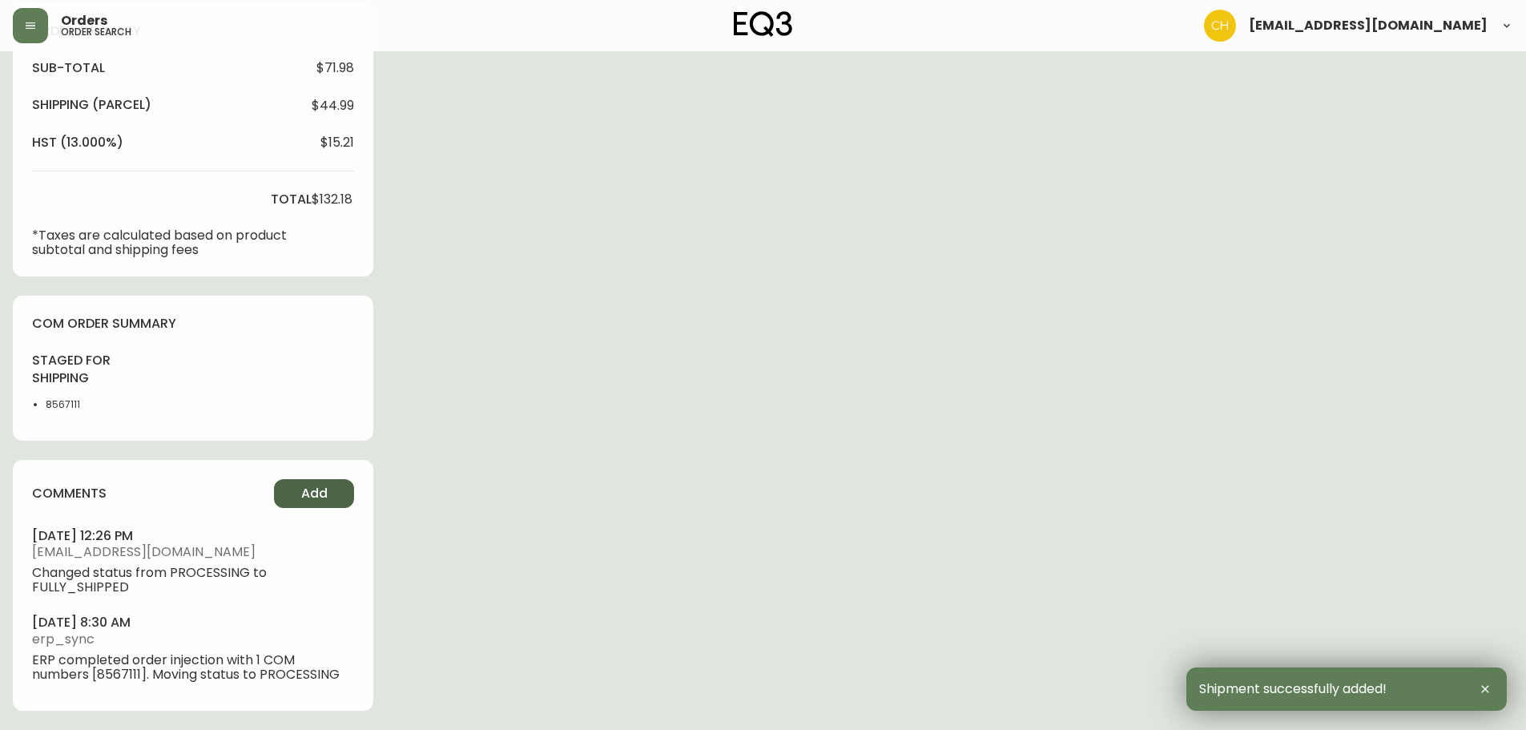
click at [328, 489] on button "Add" at bounding box center [314, 493] width 80 height 29
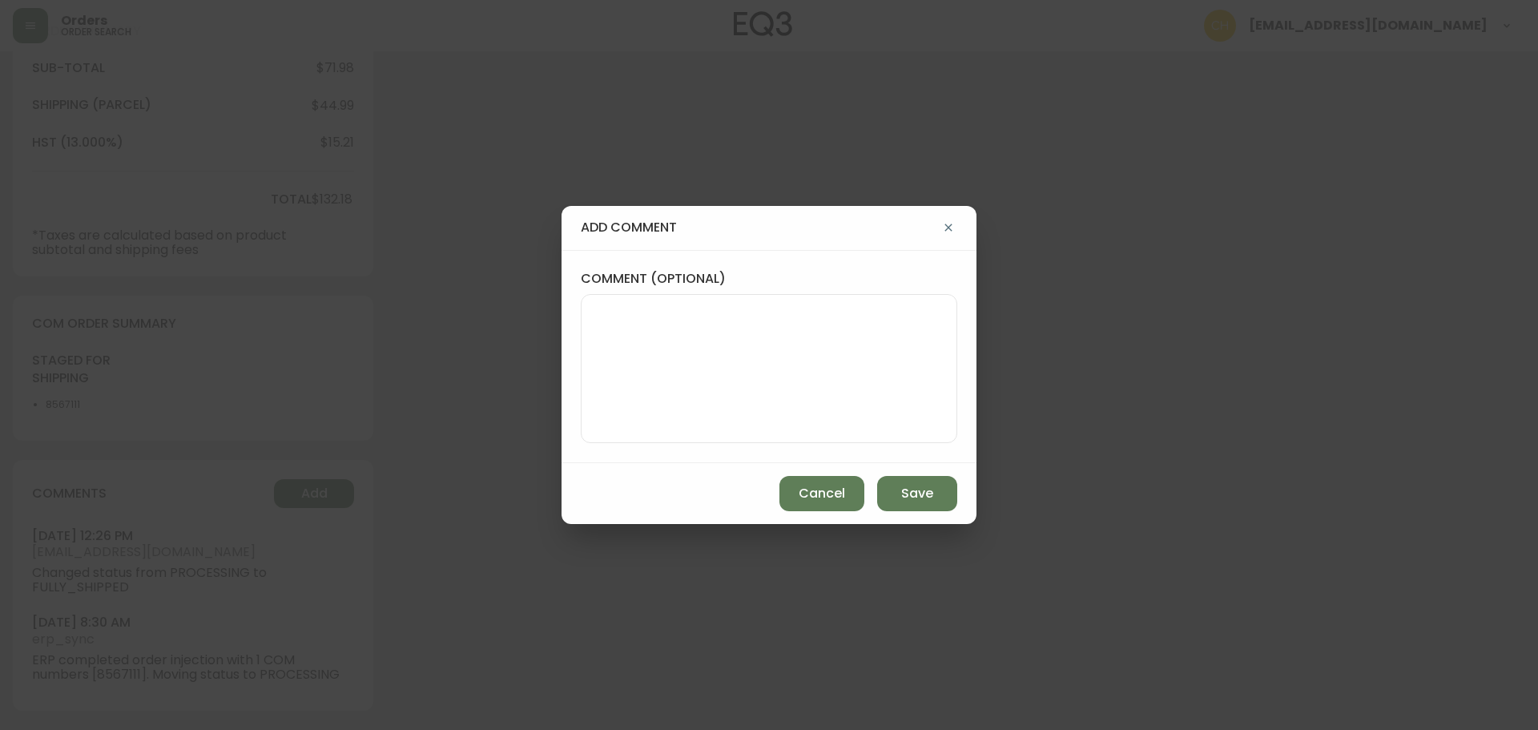
drag, startPoint x: 581, startPoint y: 335, endPoint x: 576, endPoint y: 325, distance: 10.7
click at [583, 334] on div at bounding box center [769, 368] width 376 height 149
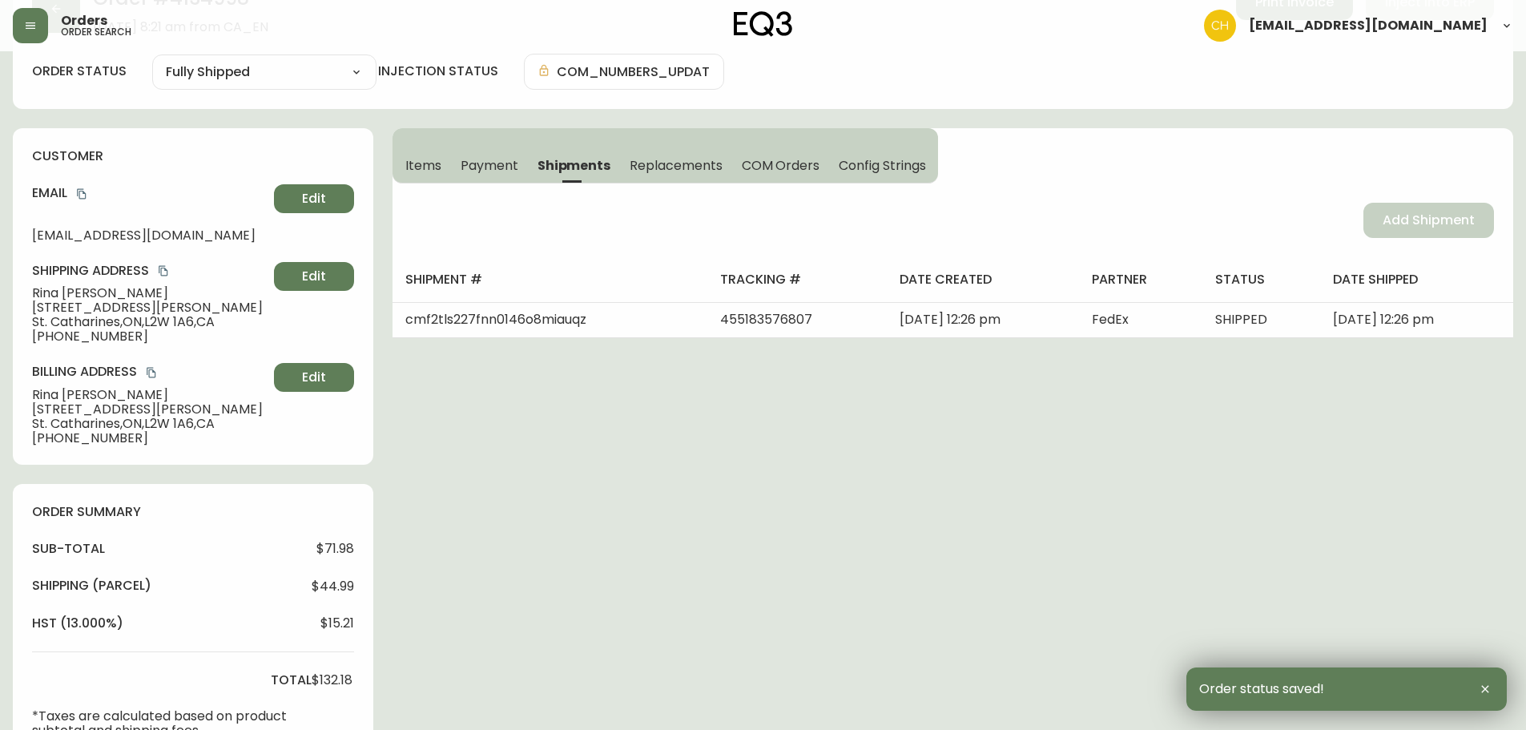
scroll to position [0, 0]
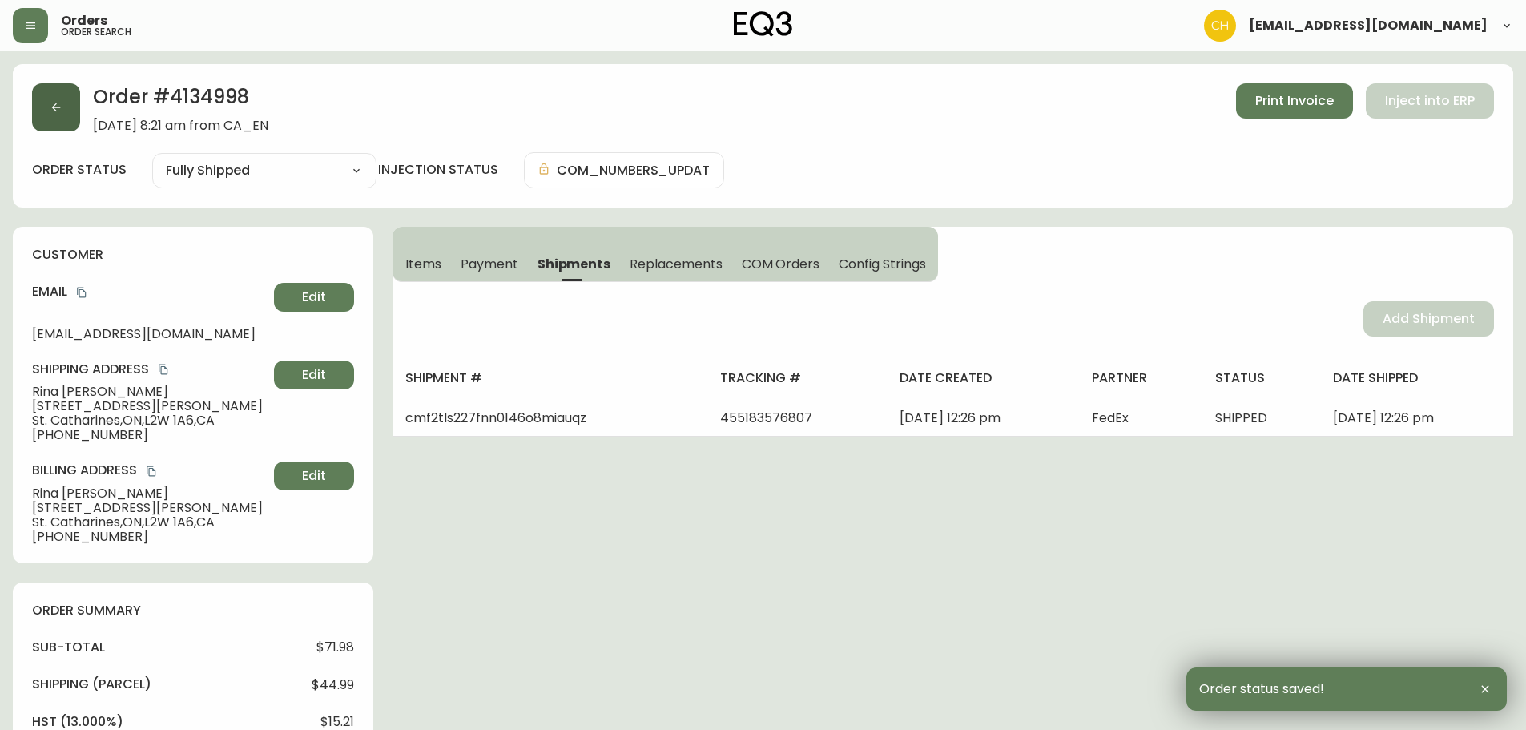
click at [63, 117] on button "button" at bounding box center [56, 107] width 48 height 48
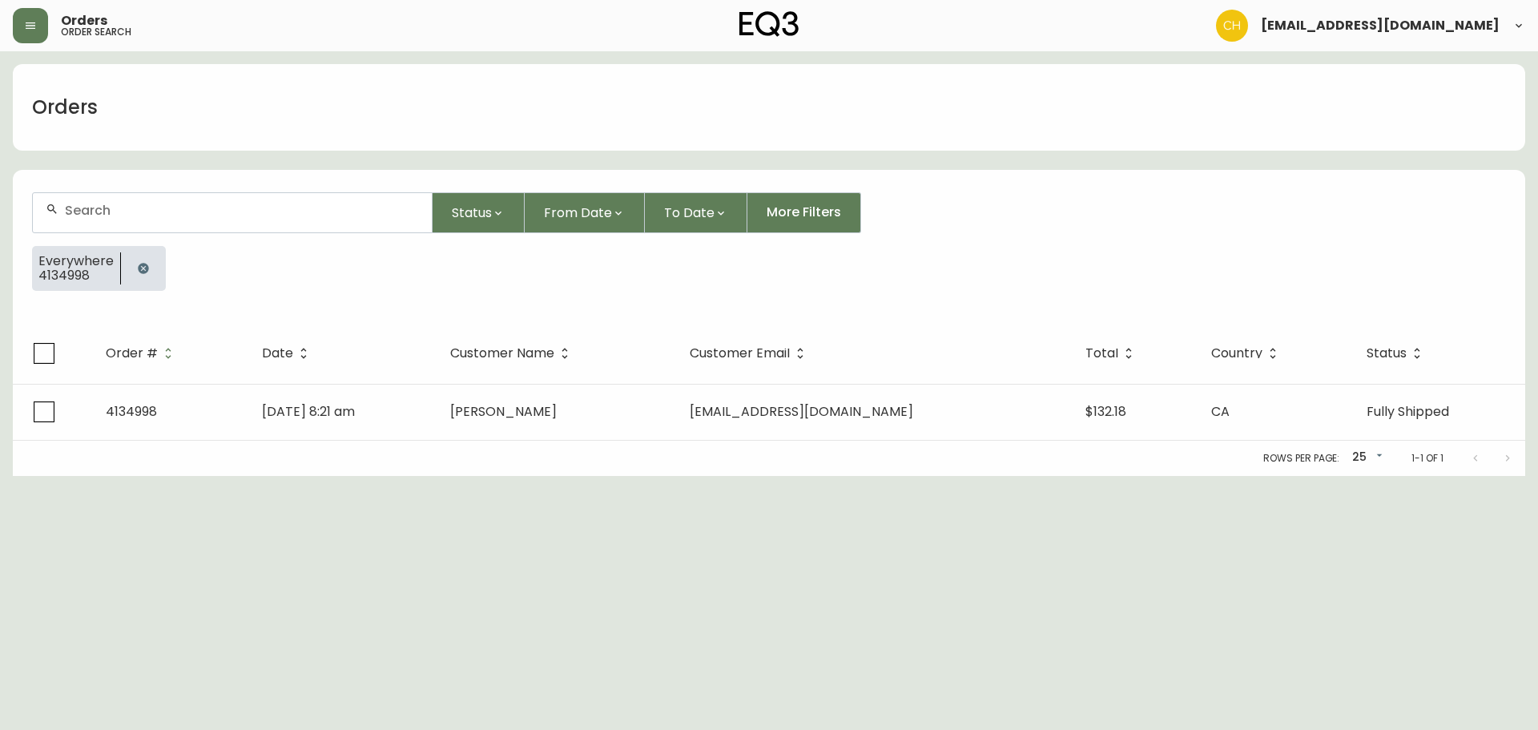
click at [93, 204] on input "text" at bounding box center [242, 210] width 354 height 15
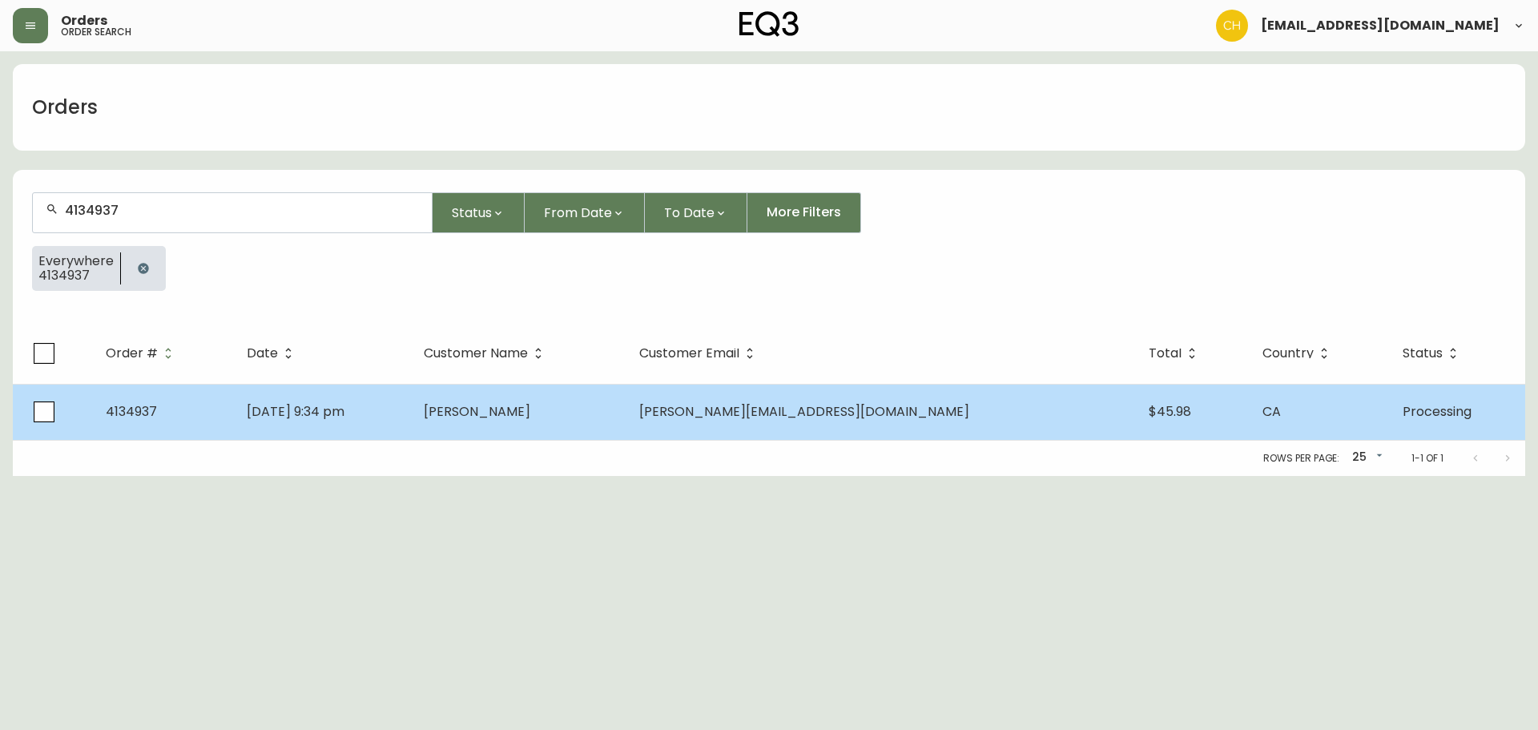
click at [411, 409] on td "[DATE] 9:34 pm" at bounding box center [322, 412] width 177 height 56
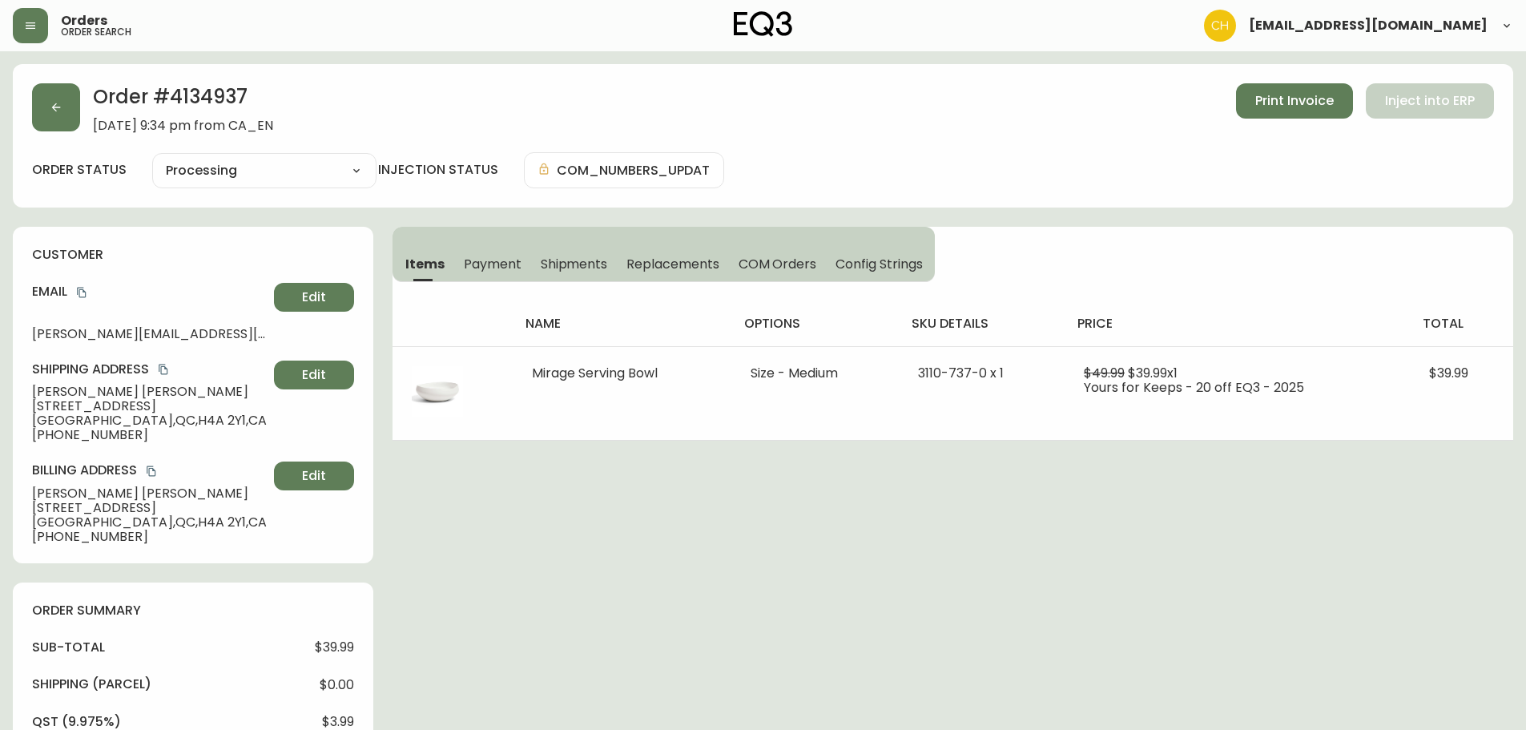
click at [554, 261] on span "Shipments" at bounding box center [574, 264] width 67 height 17
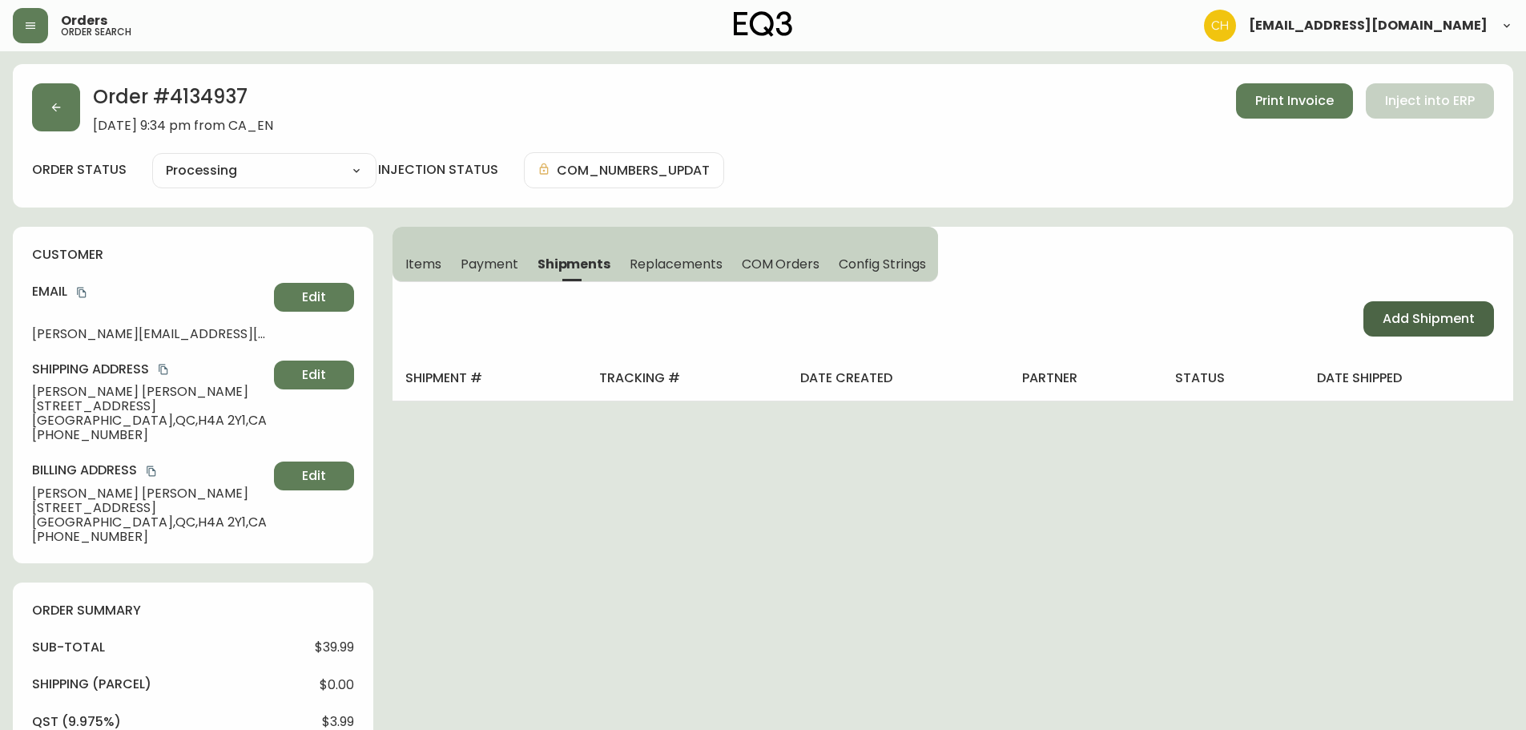
click at [1402, 320] on span "Add Shipment" at bounding box center [1429, 319] width 92 height 18
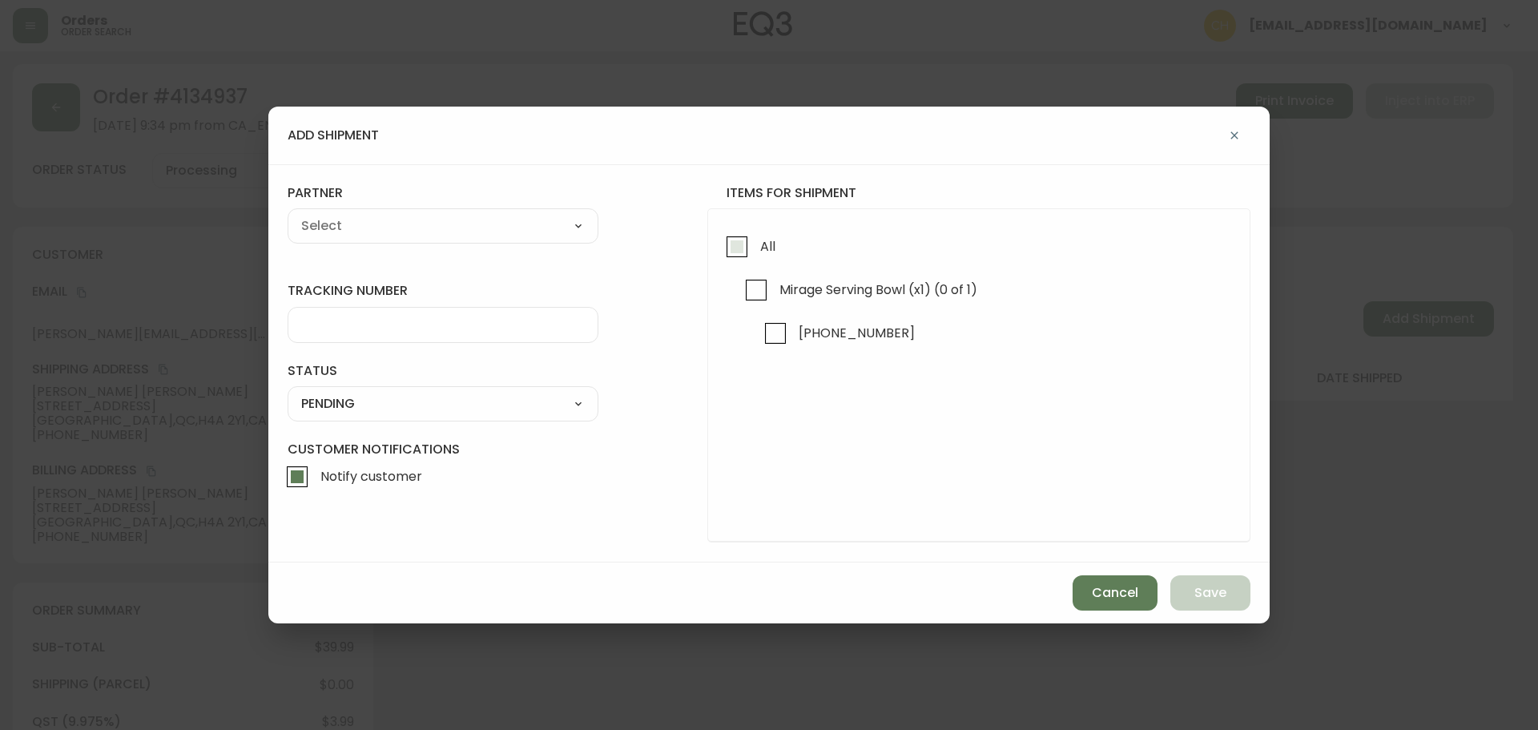
click at [730, 244] on input "All" at bounding box center [737, 246] width 37 height 37
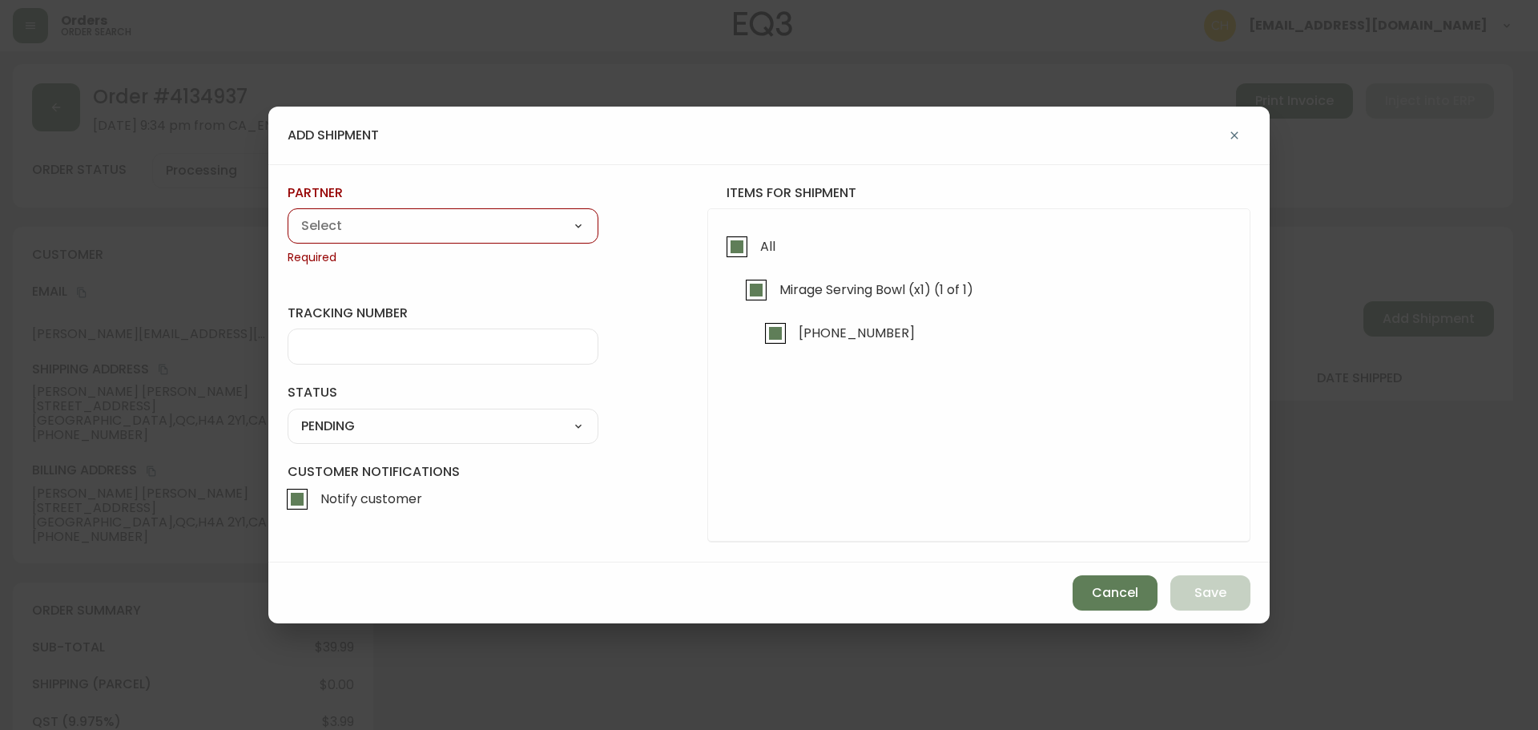
click at [534, 238] on select "A Move to Remember LLC ABF Freight Alero [PERSON_NAME] Canada Post CDS Ceva Log…" at bounding box center [443, 226] width 311 height 24
click at [288, 214] on select "A Move to Remember LLC ABF Freight Alero [PERSON_NAME] Canada Post CDS Ceva Log…" at bounding box center [443, 226] width 311 height 24
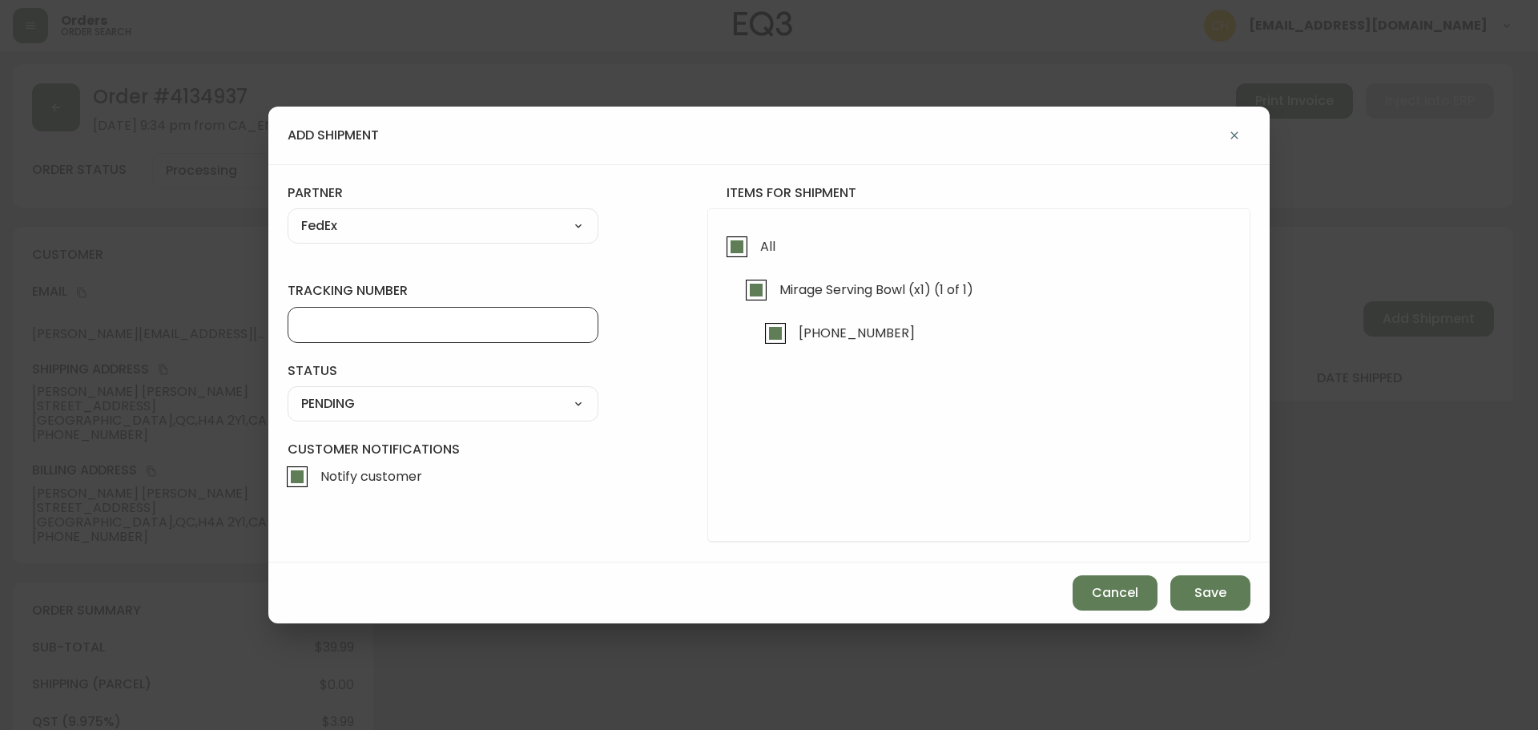
click at [382, 327] on input "tracking number" at bounding box center [443, 324] width 284 height 15
click at [354, 401] on select "SHIPPED PENDING CANCELLED" at bounding box center [443, 404] width 311 height 24
click at [288, 392] on select "SHIPPED PENDING CANCELLED" at bounding box center [443, 404] width 311 height 24
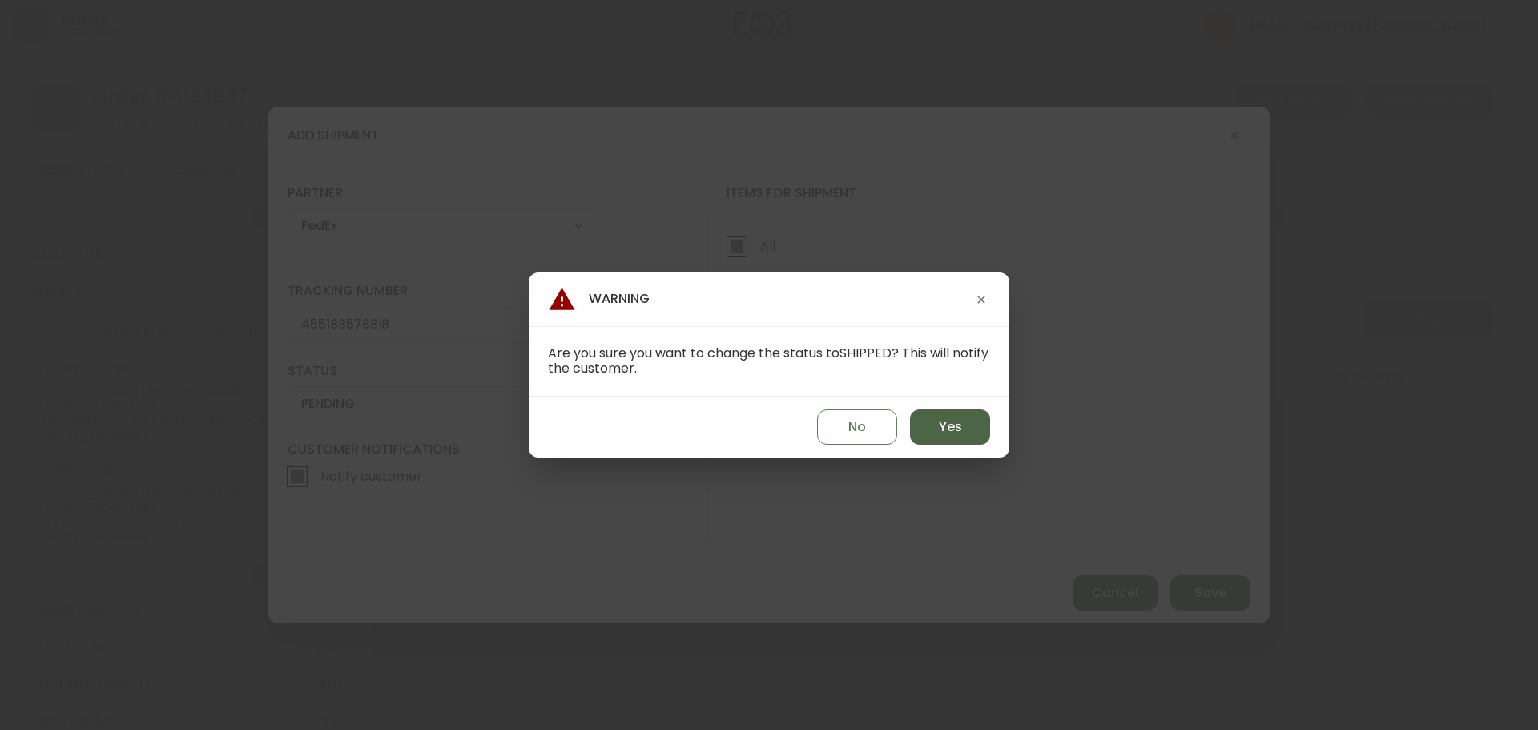
drag, startPoint x: 943, startPoint y: 421, endPoint x: 955, endPoint y: 425, distance: 12.9
click at [944, 422] on span "Yes" at bounding box center [950, 427] width 23 height 18
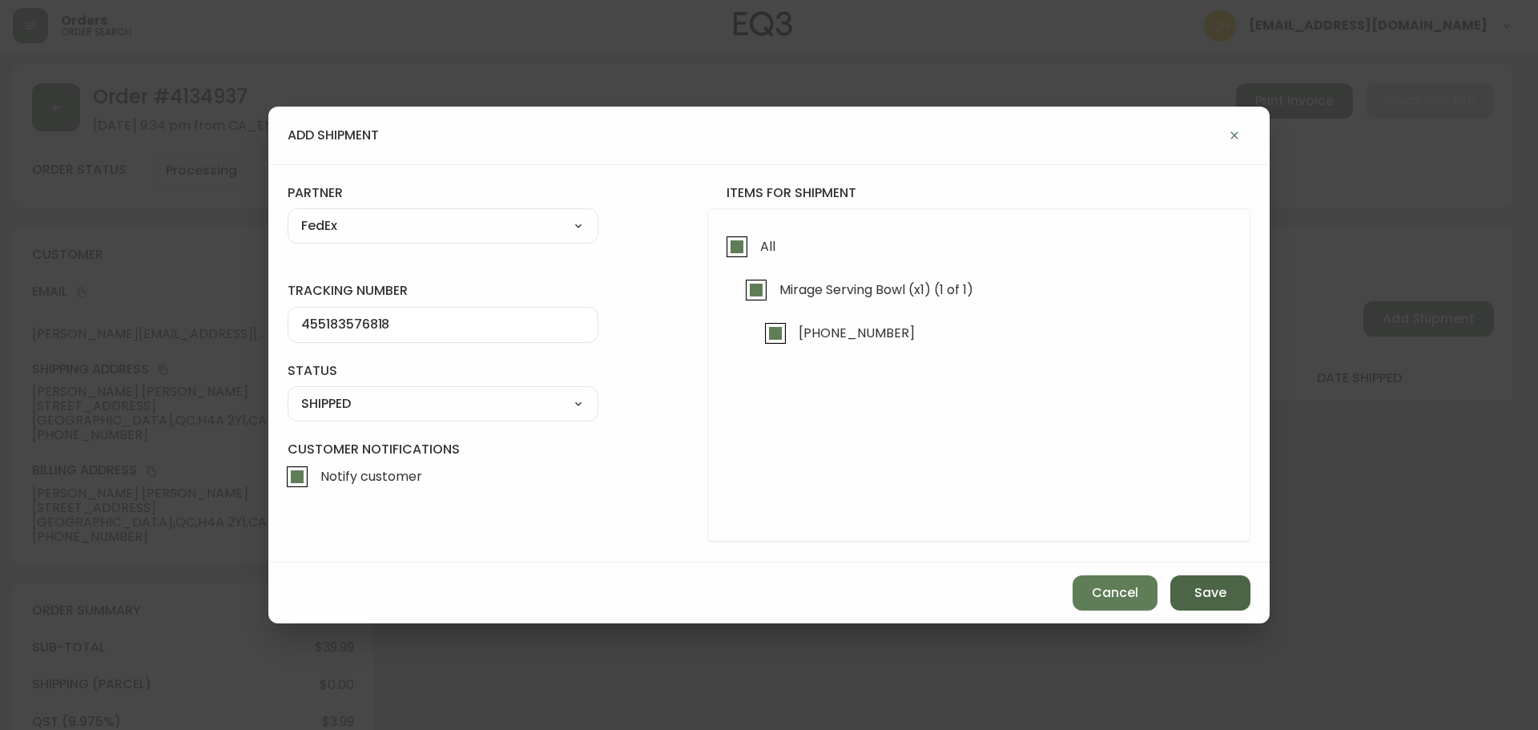
click at [1217, 601] on span "Save" at bounding box center [1210, 593] width 32 height 18
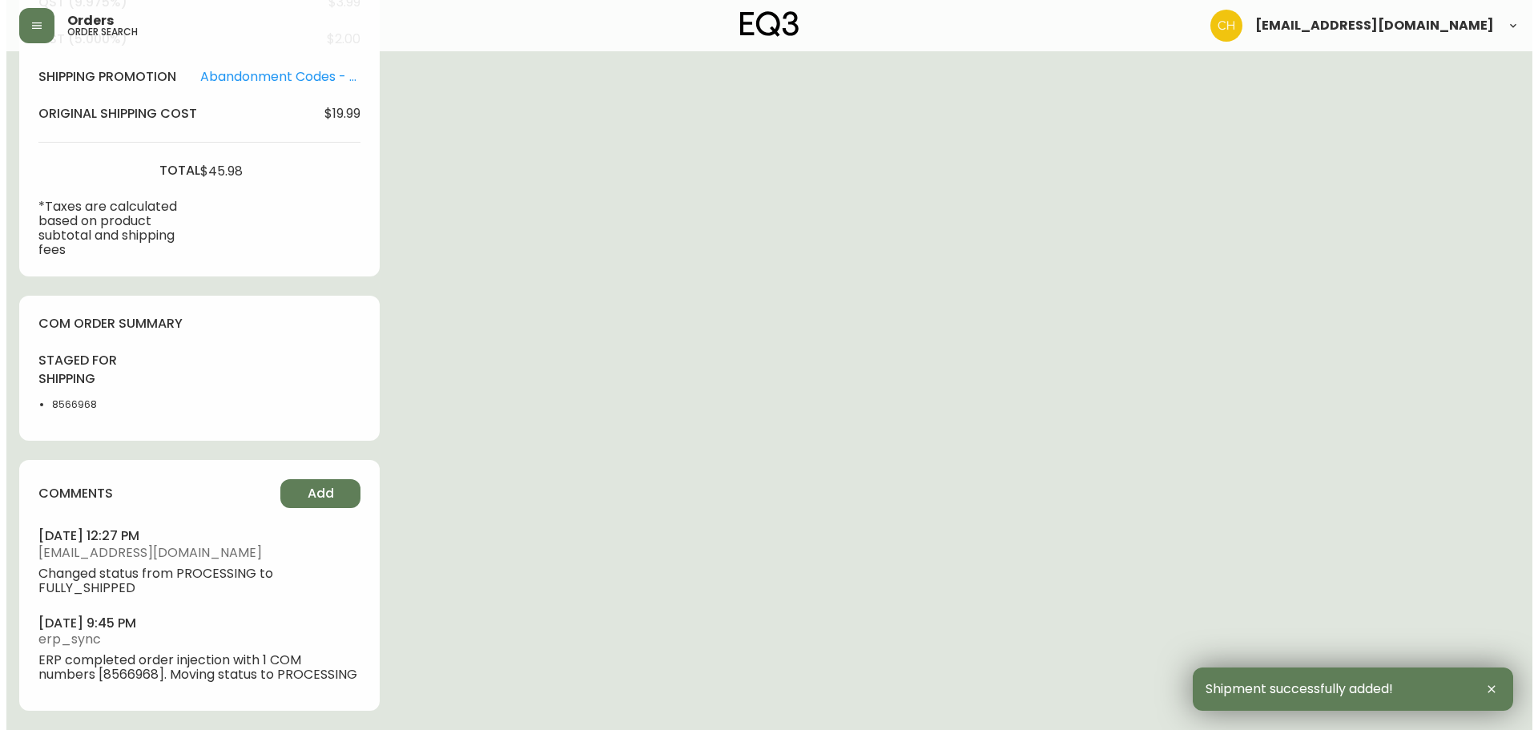
scroll to position [734, 0]
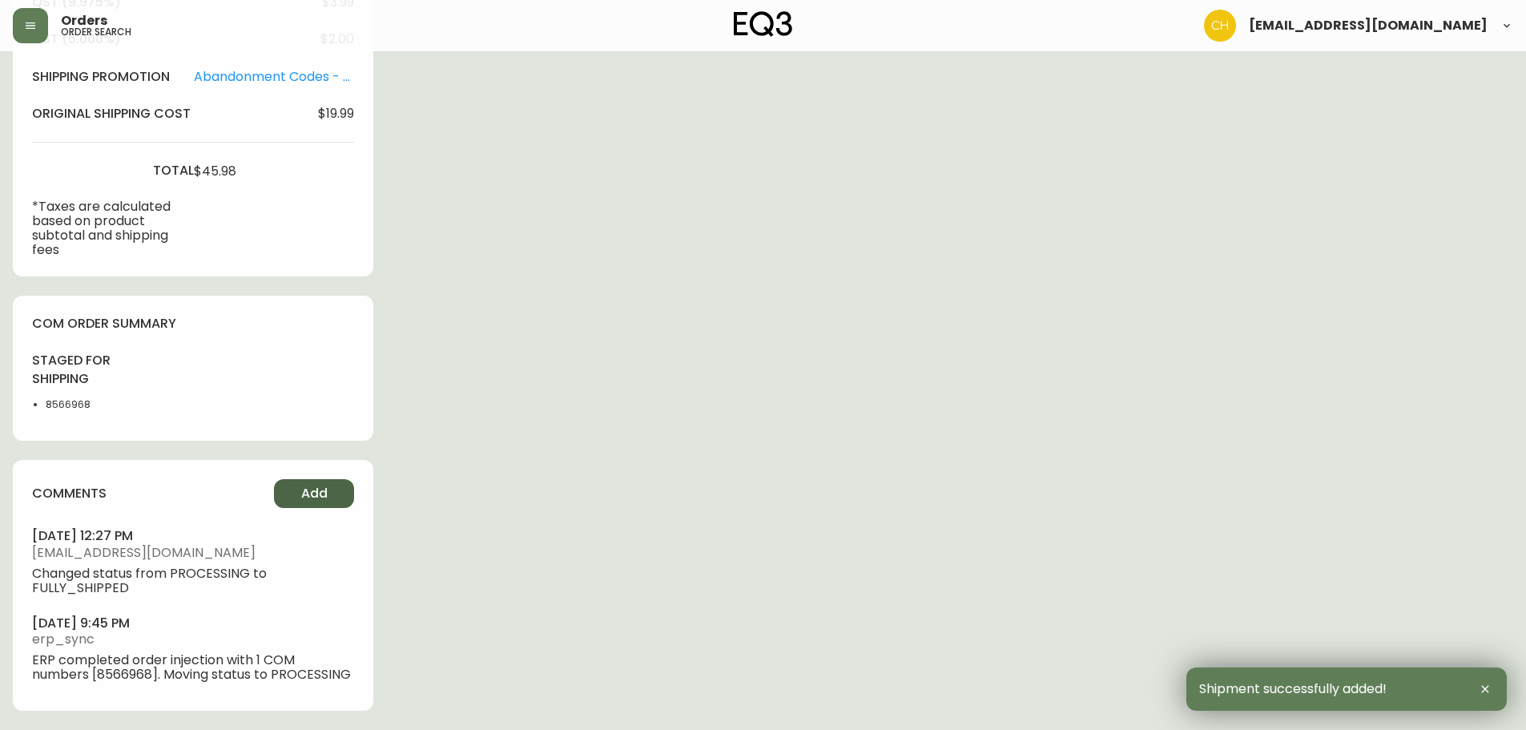
click at [311, 485] on span "Add" at bounding box center [314, 494] width 26 height 18
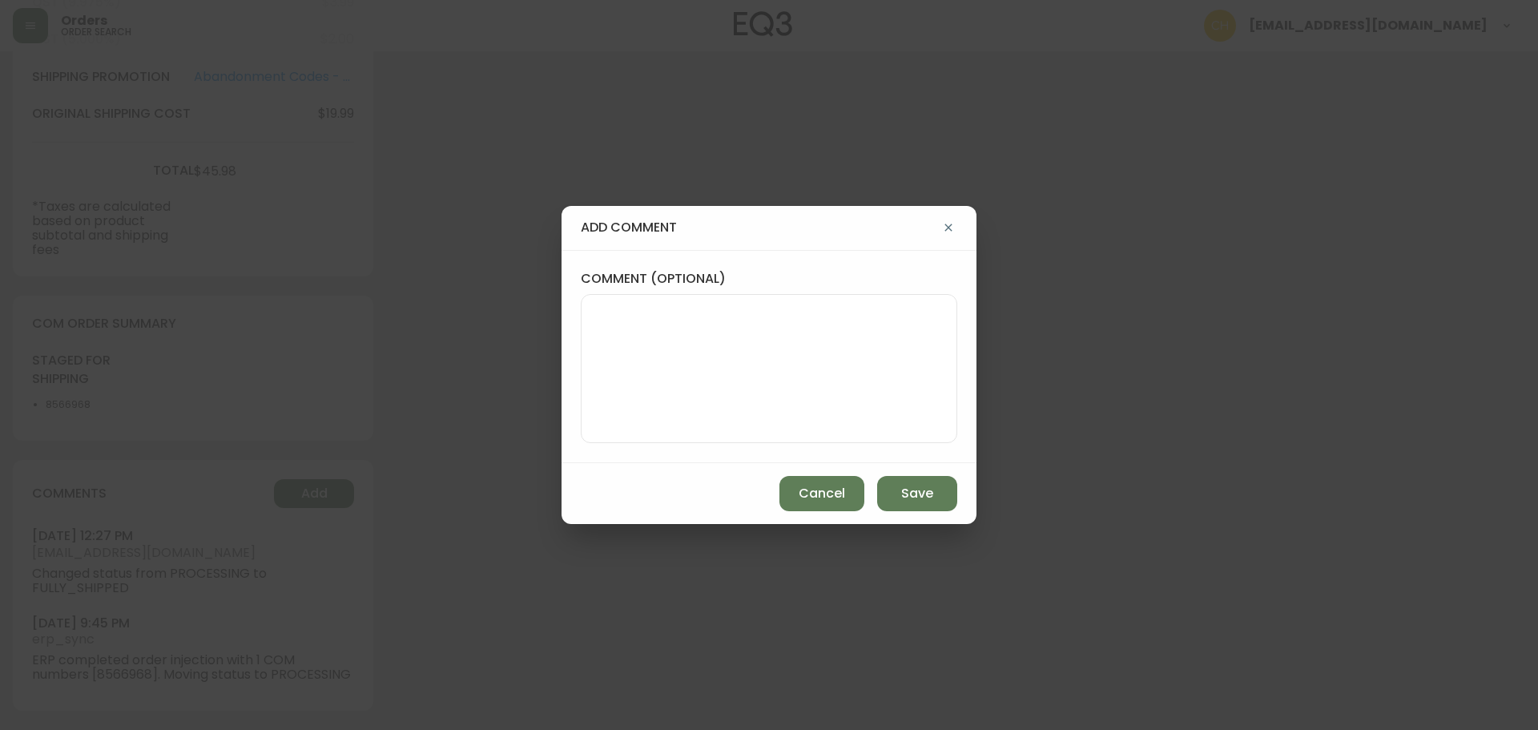
click at [605, 335] on textarea "comment (optional)" at bounding box center [768, 368] width 349 height 128
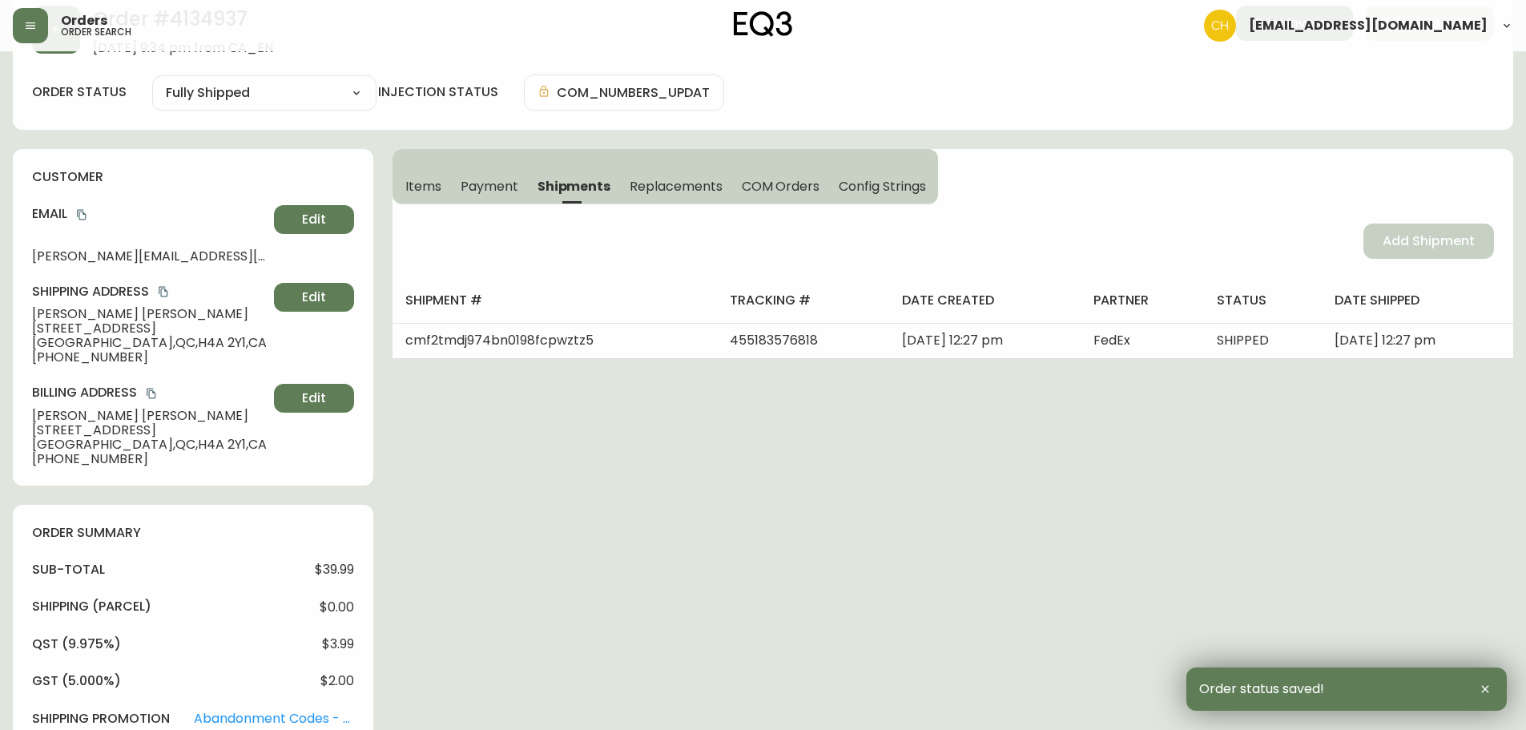
scroll to position [0, 0]
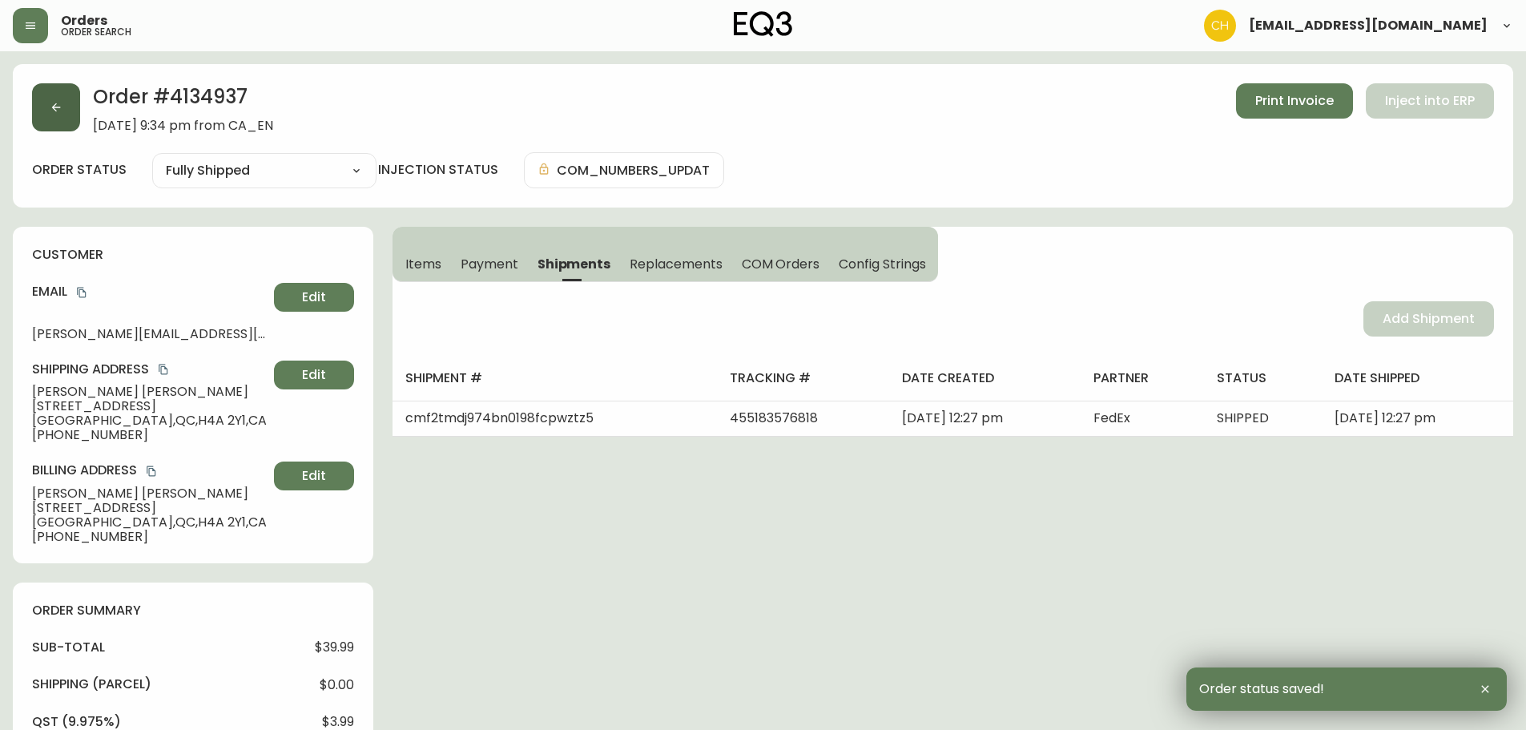
click at [61, 107] on icon "button" at bounding box center [56, 107] width 13 height 13
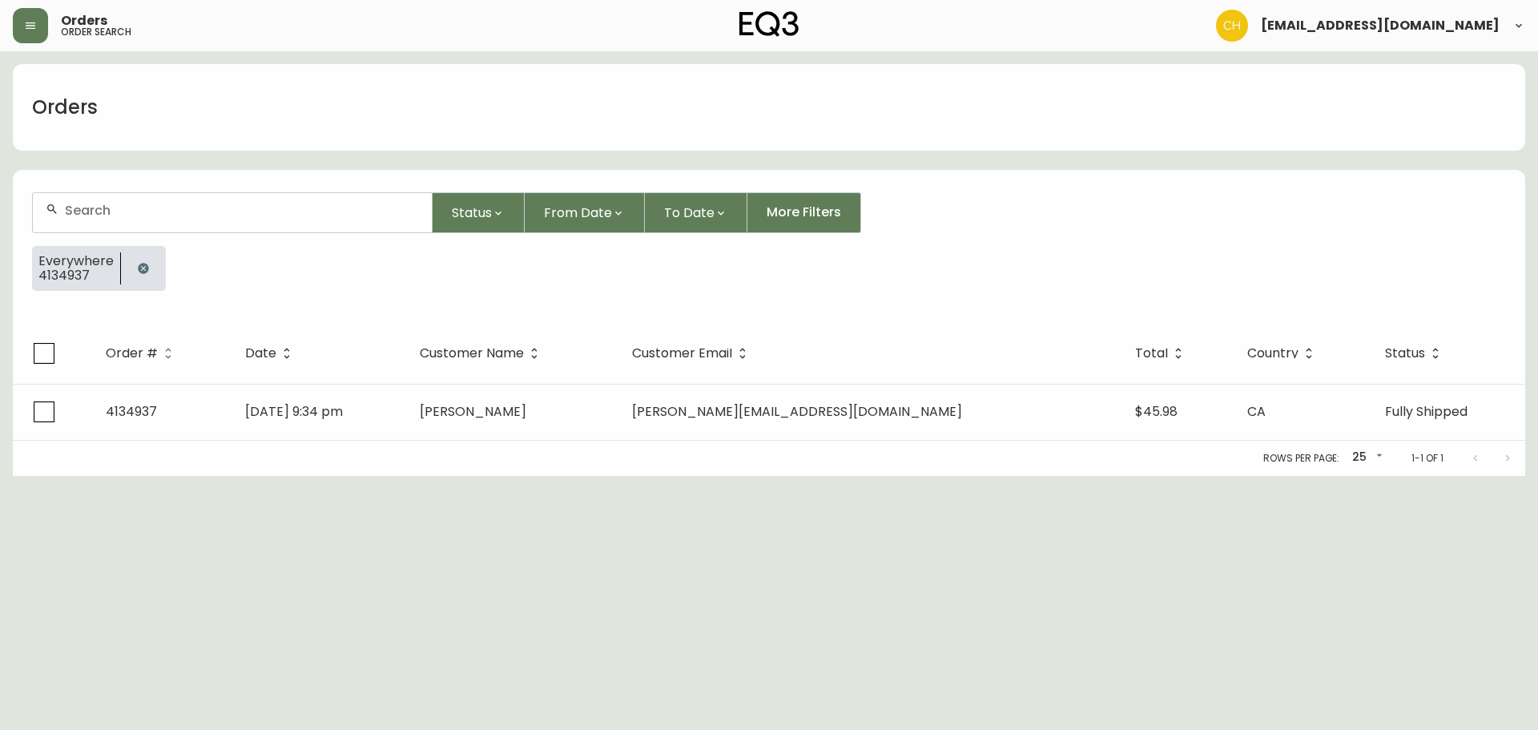
click at [99, 209] on input "text" at bounding box center [242, 210] width 354 height 15
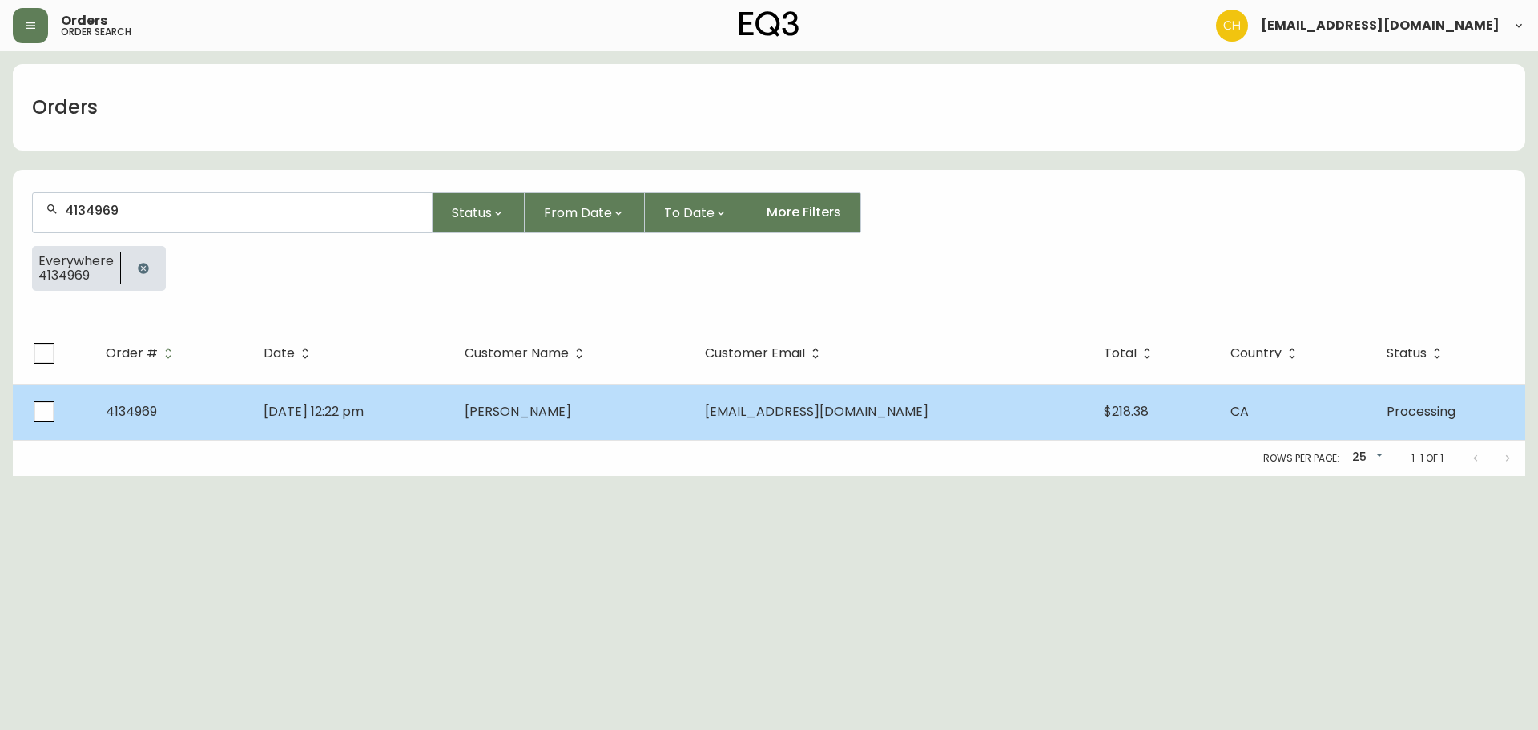
click at [409, 407] on td "[DATE] 12:22 pm" at bounding box center [351, 412] width 201 height 56
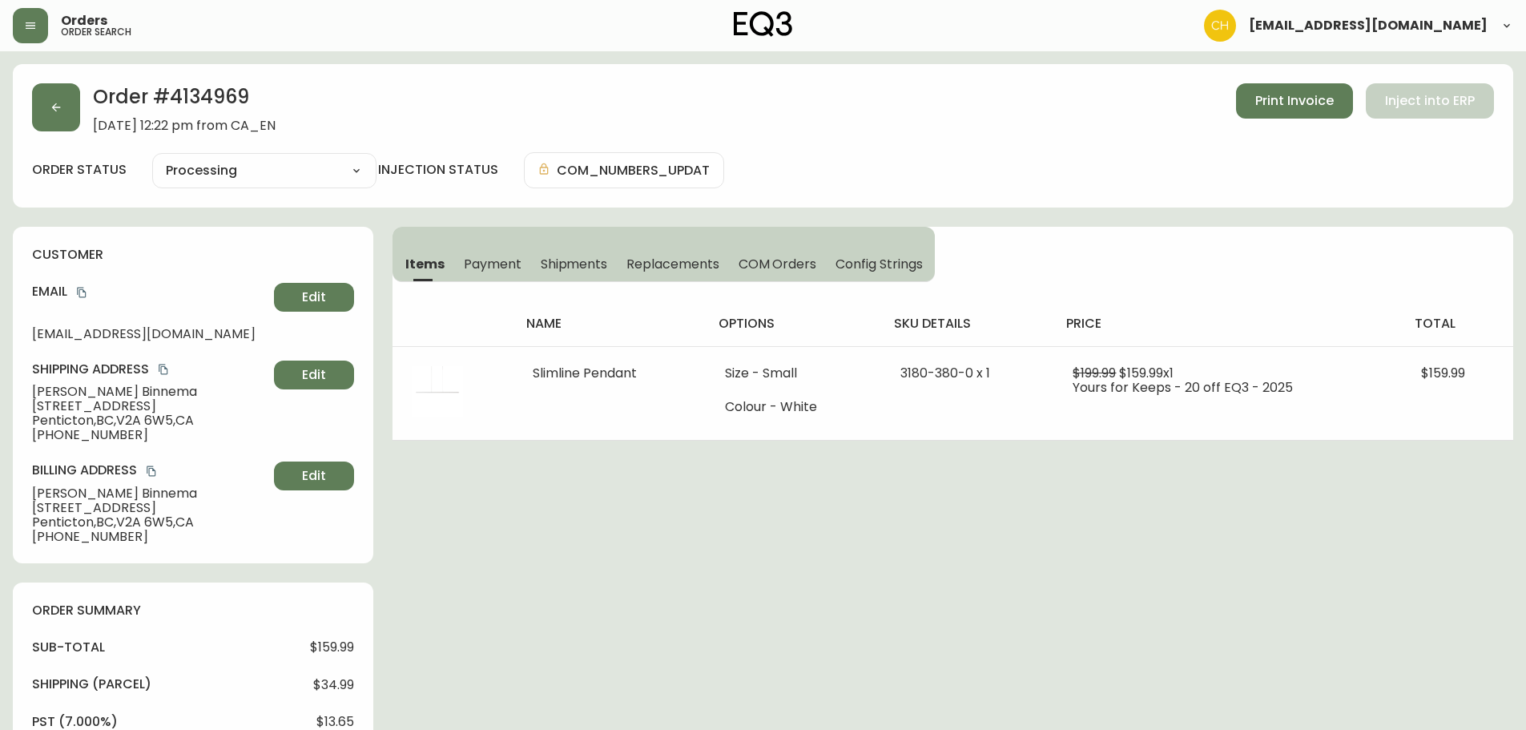
click at [568, 253] on button "Shipments" at bounding box center [574, 263] width 87 height 35
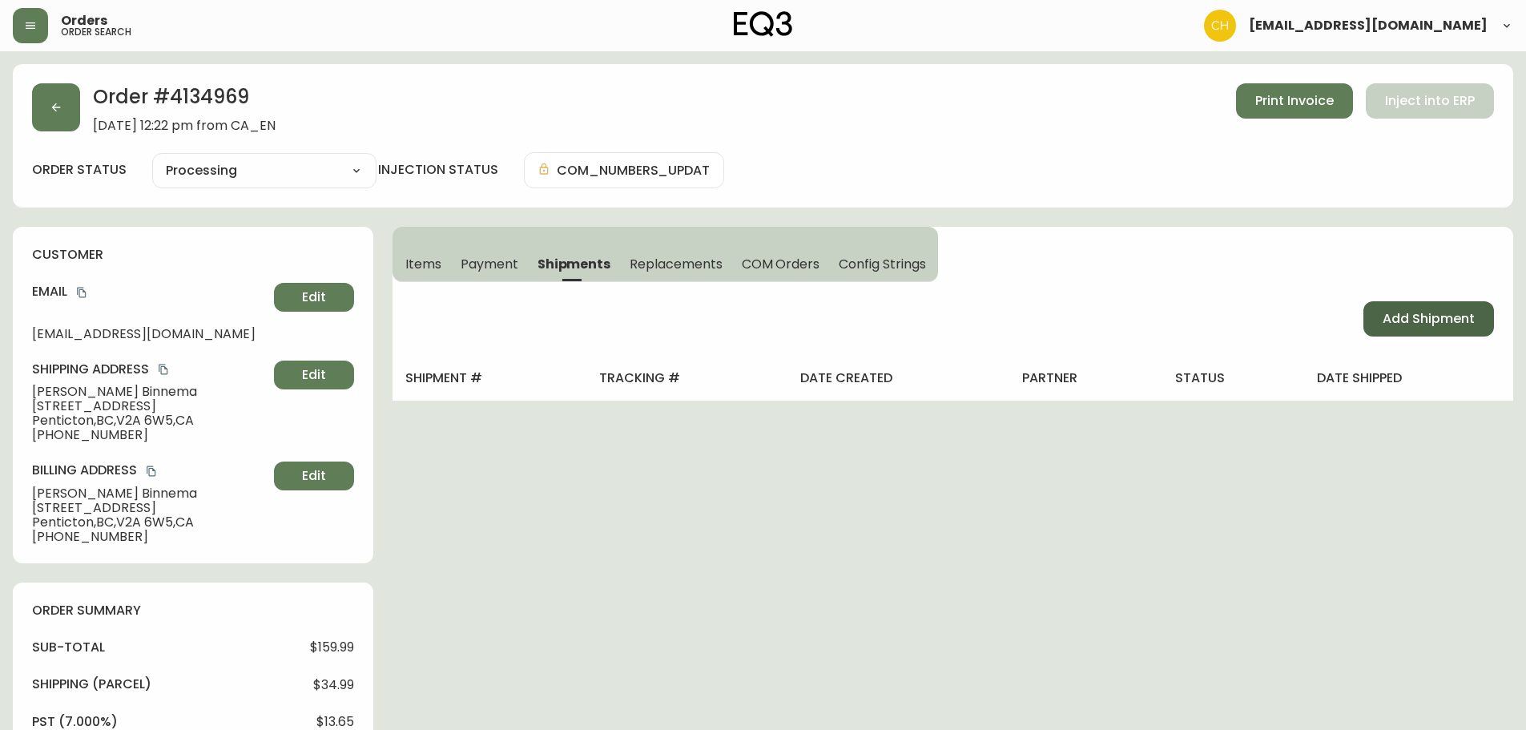
click at [1407, 312] on span "Add Shipment" at bounding box center [1429, 319] width 92 height 18
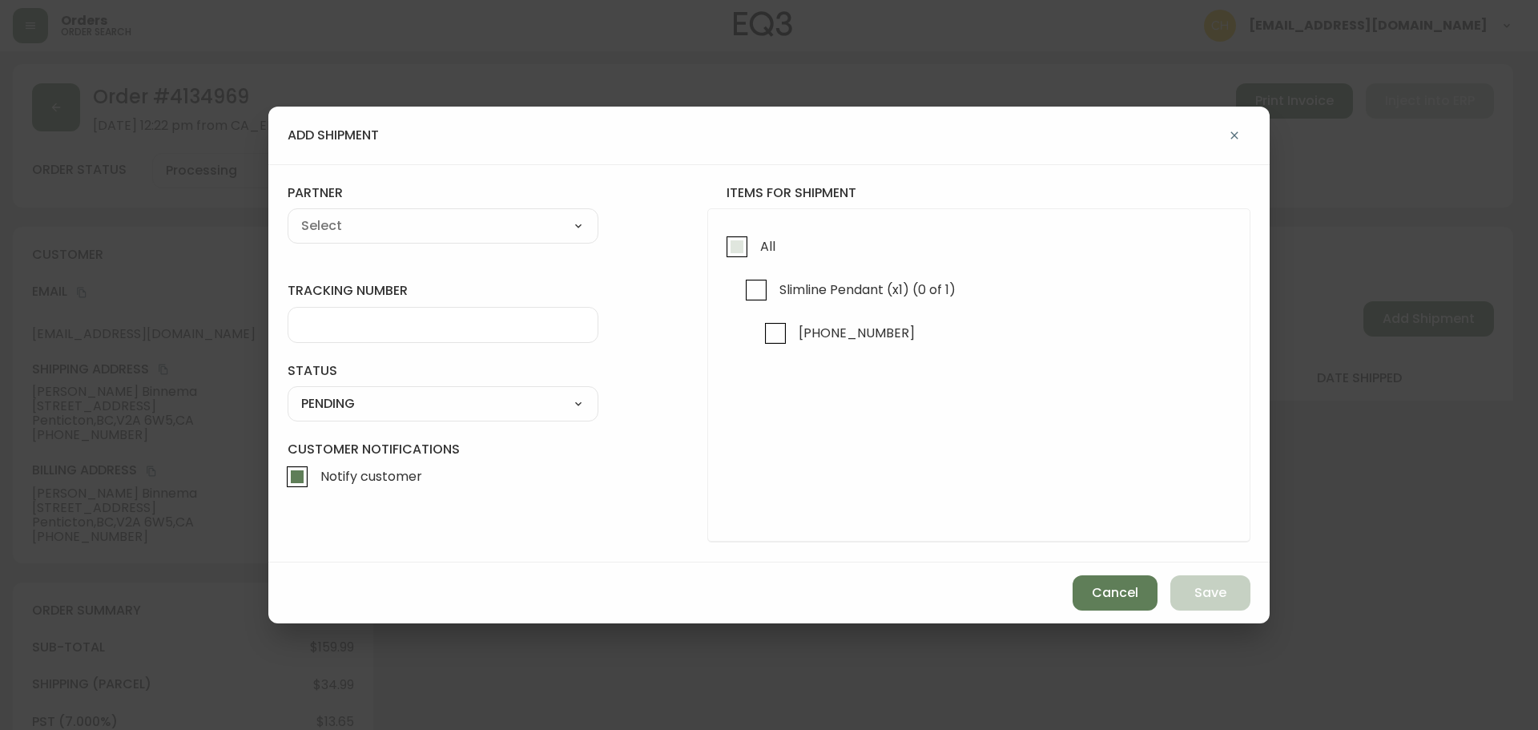
click at [731, 251] on input "All" at bounding box center [737, 246] width 37 height 37
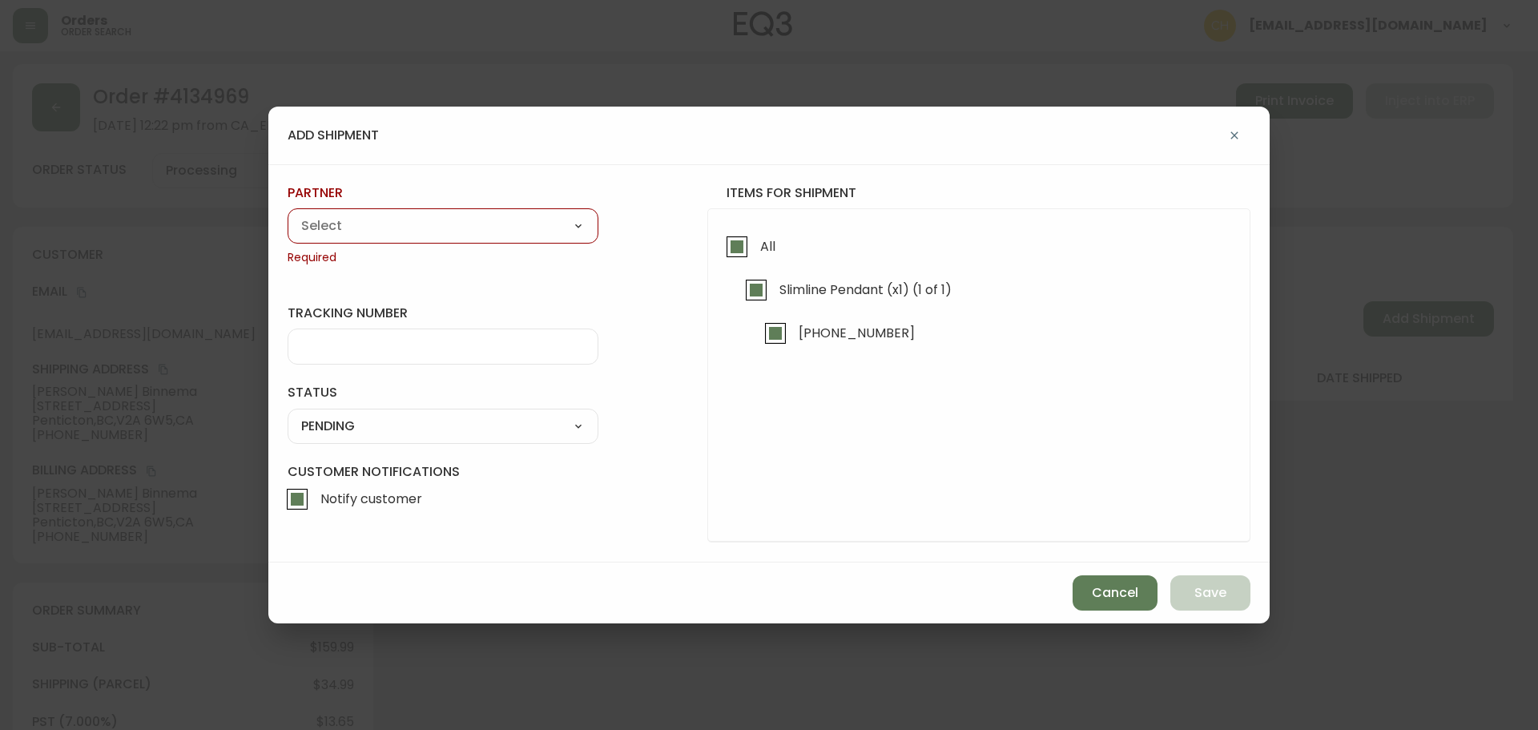
click at [500, 236] on select "A Move to Remember LLC ABF Freight Alero [PERSON_NAME] Canada Post CDS Ceva Log…" at bounding box center [443, 226] width 311 height 24
click at [288, 214] on select "A Move to Remember LLC ABF Freight Alero [PERSON_NAME] Canada Post CDS Ceva Log…" at bounding box center [443, 226] width 311 height 24
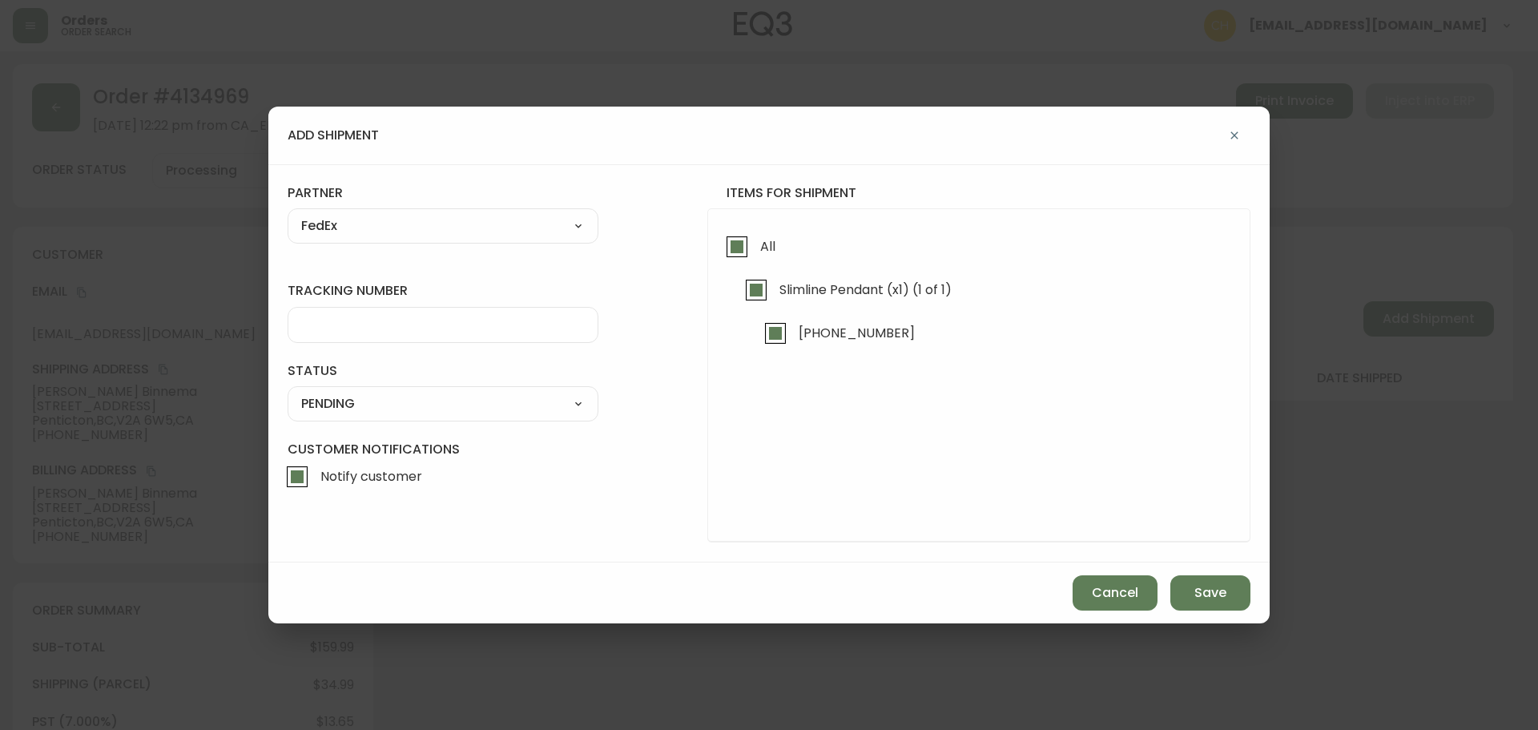
click at [393, 317] on input "tracking number" at bounding box center [443, 324] width 284 height 15
click at [368, 414] on select "SHIPPED PENDING CANCELLED" at bounding box center [443, 404] width 311 height 24
click at [288, 392] on select "SHIPPED PENDING CANCELLED" at bounding box center [443, 404] width 311 height 24
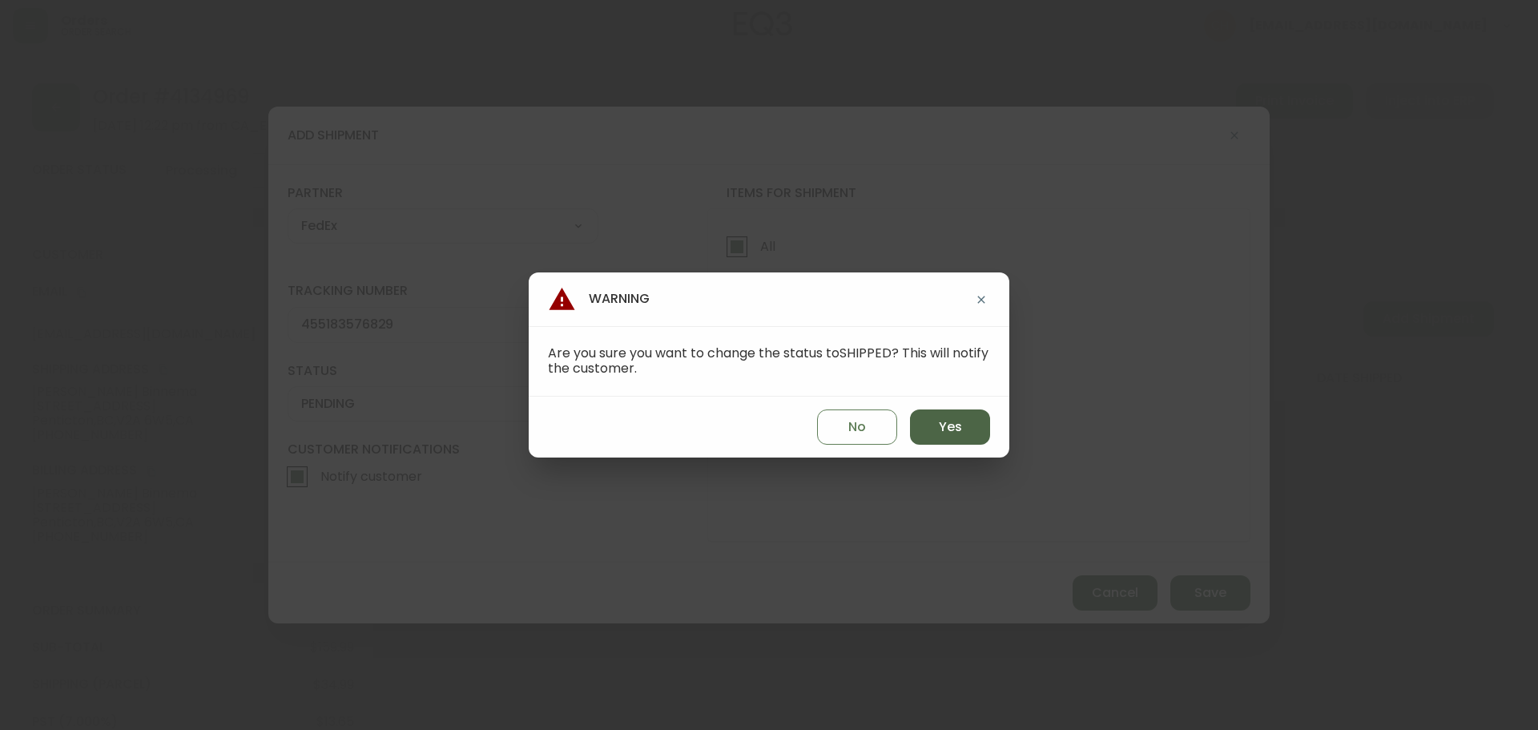
click at [950, 425] on span "Yes" at bounding box center [950, 427] width 23 height 18
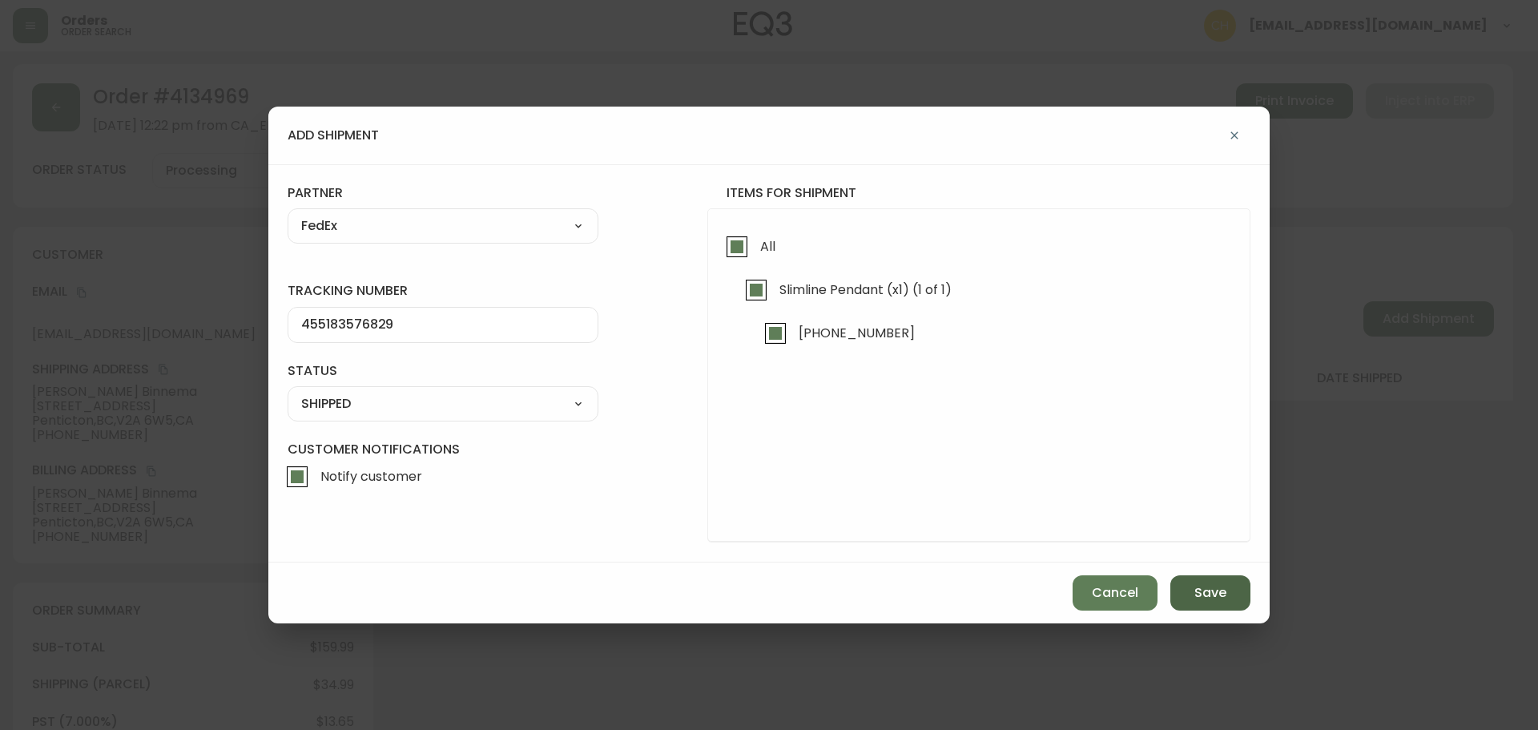
click at [1204, 597] on span "Save" at bounding box center [1210, 593] width 32 height 18
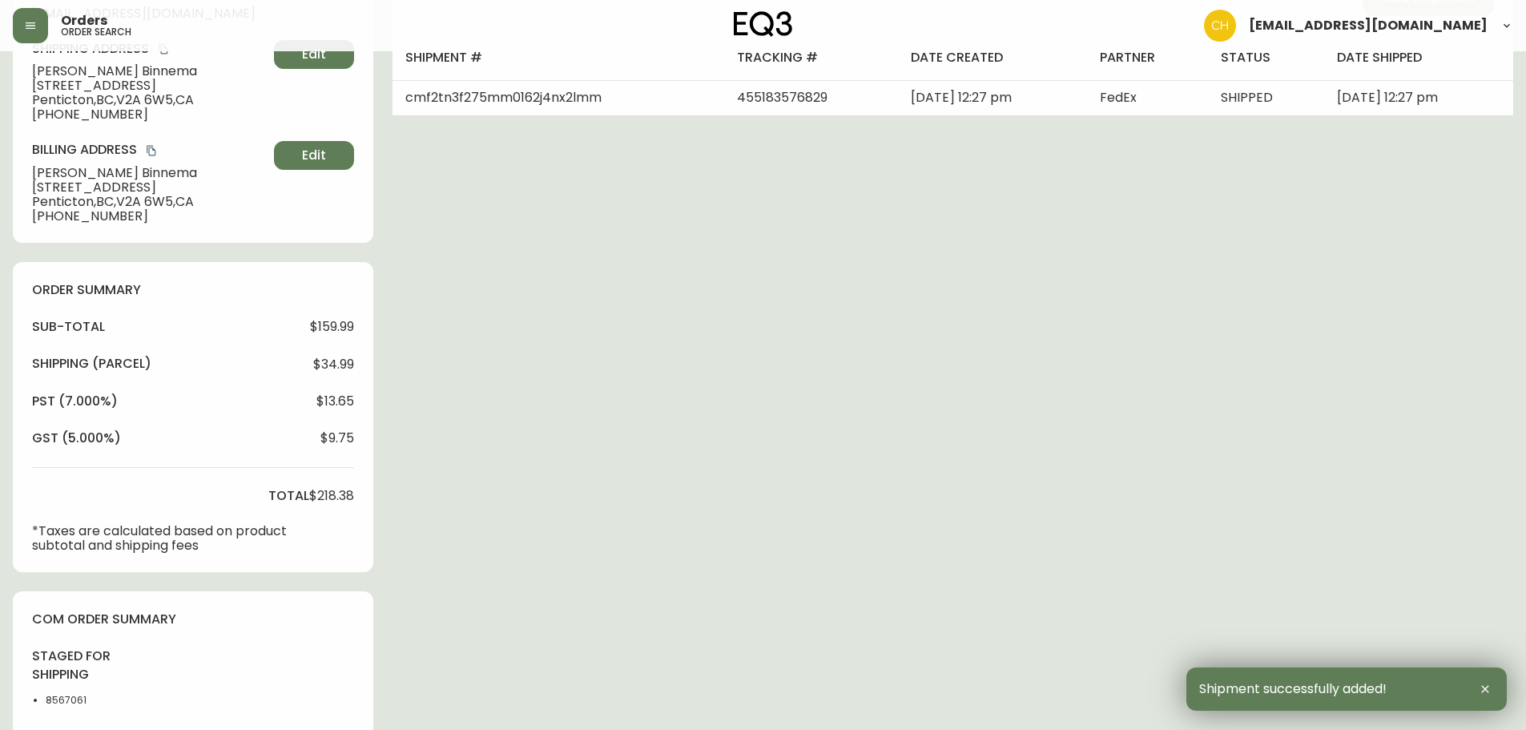
scroll to position [616, 0]
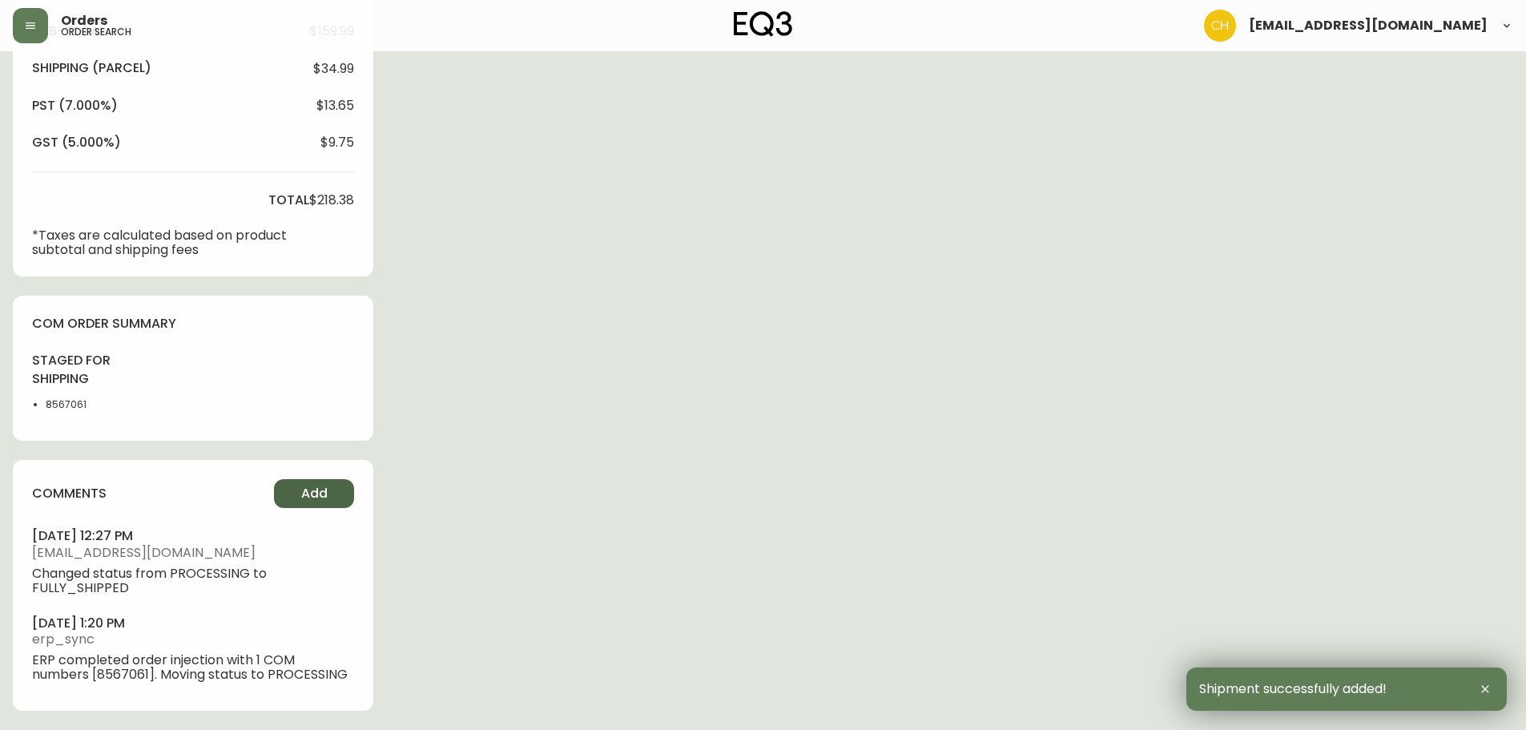
click at [312, 506] on button "Add" at bounding box center [314, 493] width 80 height 29
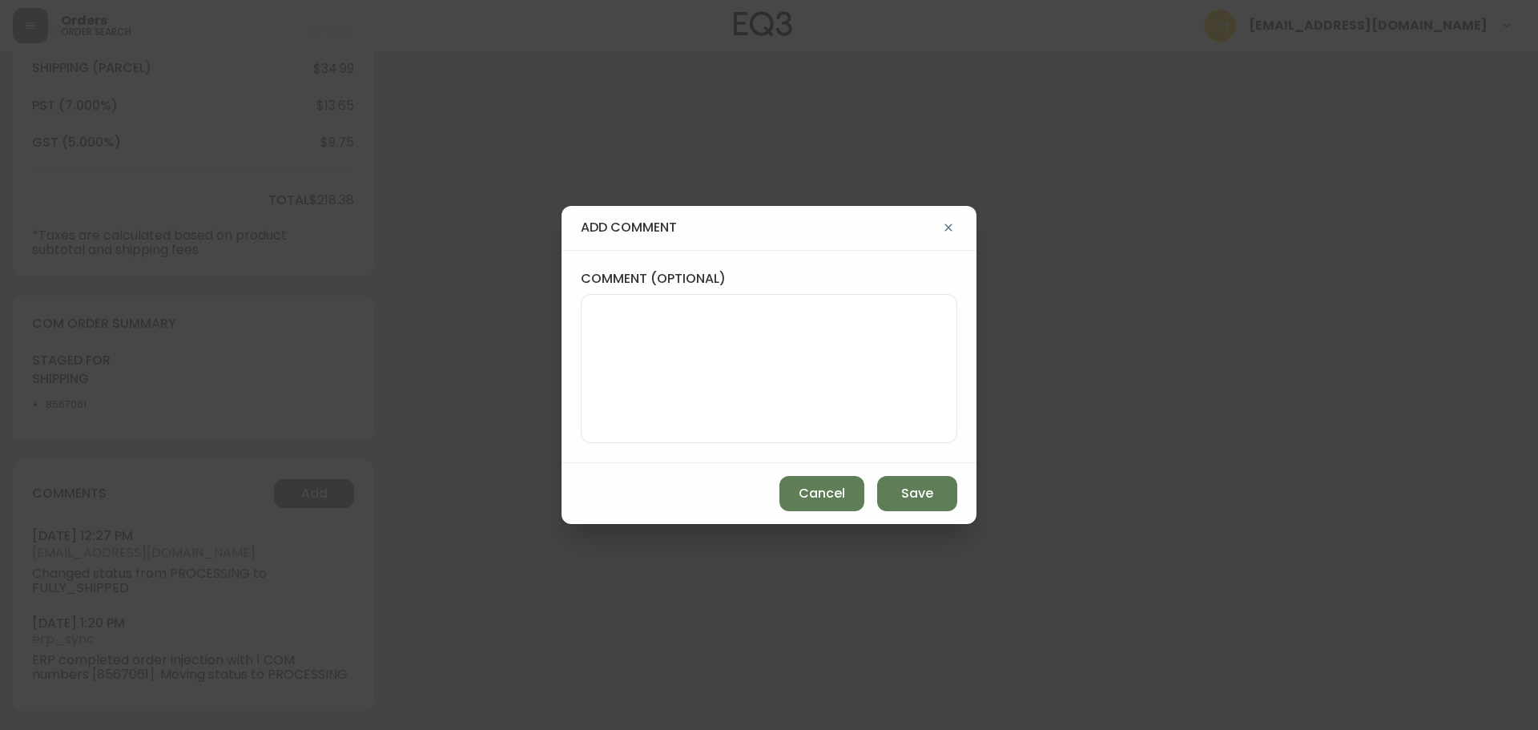
click at [707, 347] on textarea "comment (optional)" at bounding box center [768, 368] width 349 height 128
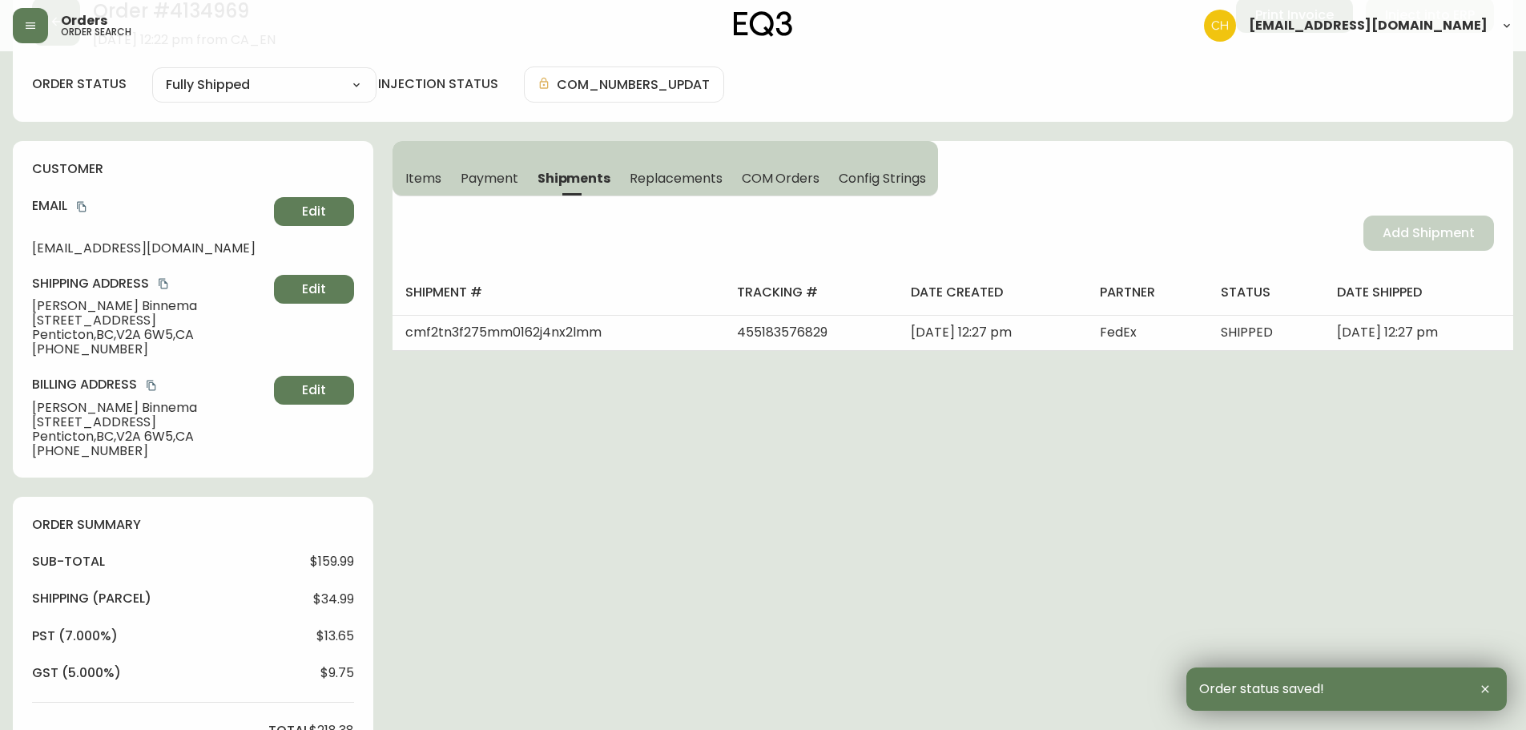
scroll to position [0, 0]
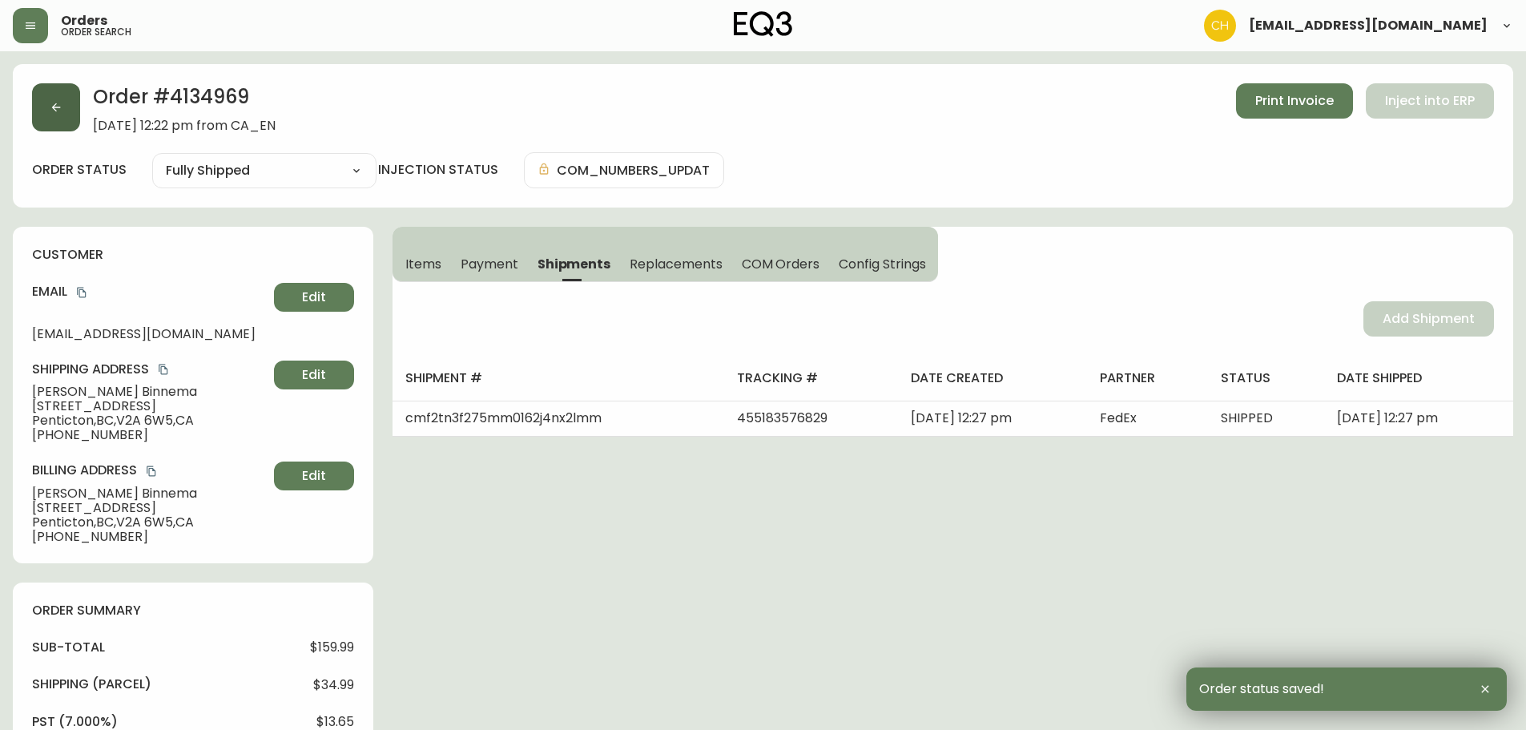
click at [61, 111] on icon "button" at bounding box center [56, 107] width 13 height 13
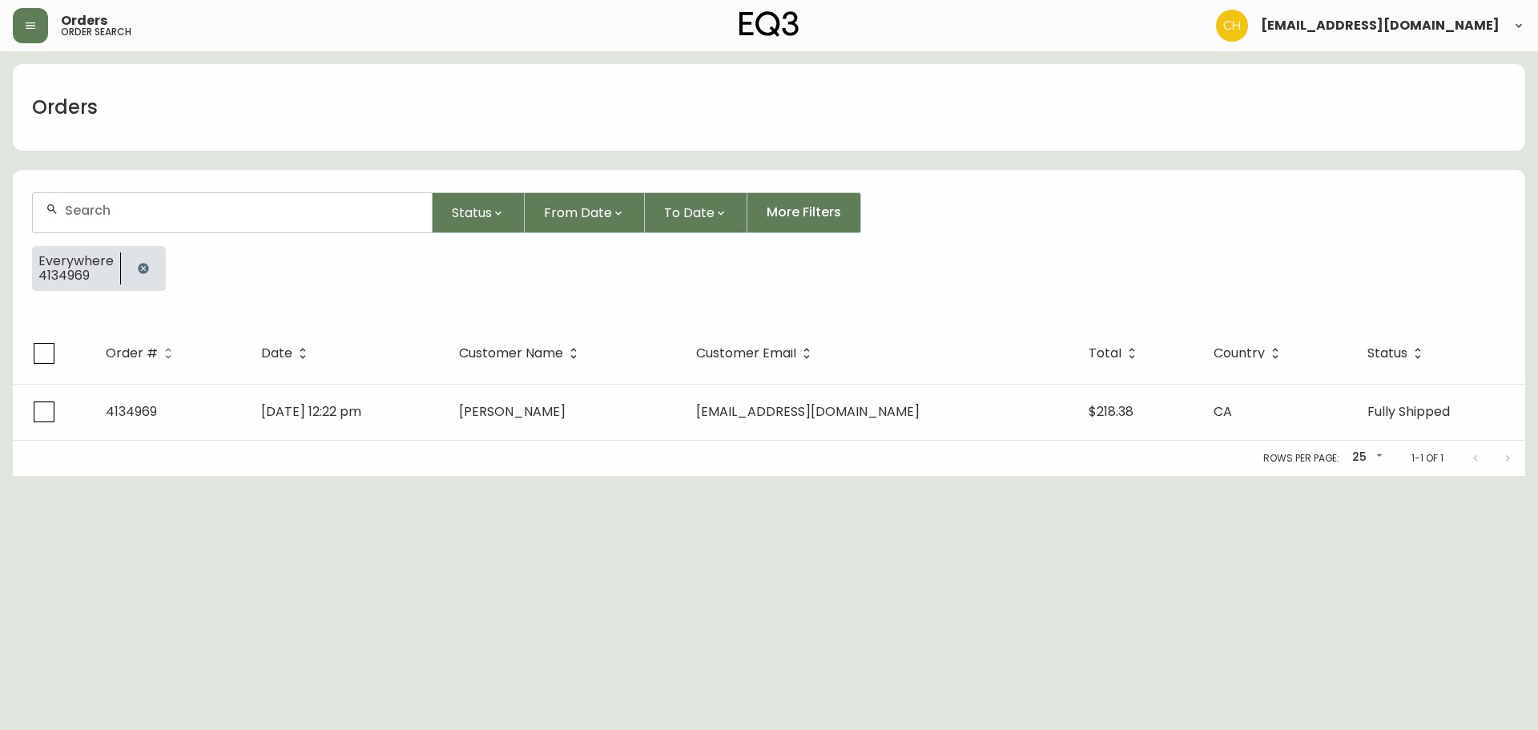
click at [97, 210] on input "text" at bounding box center [242, 210] width 354 height 15
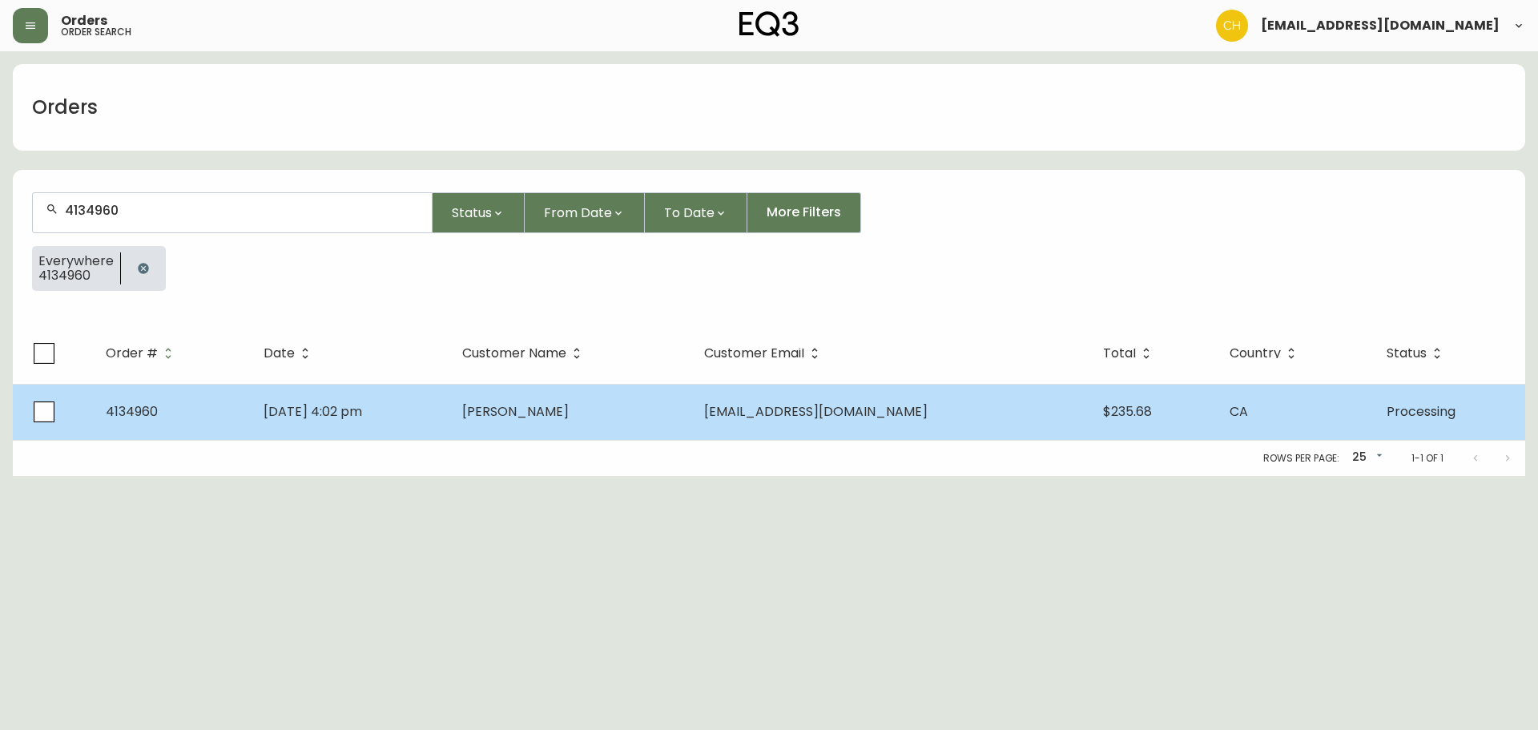
click at [691, 398] on td "[PERSON_NAME]" at bounding box center [569, 412] width 241 height 56
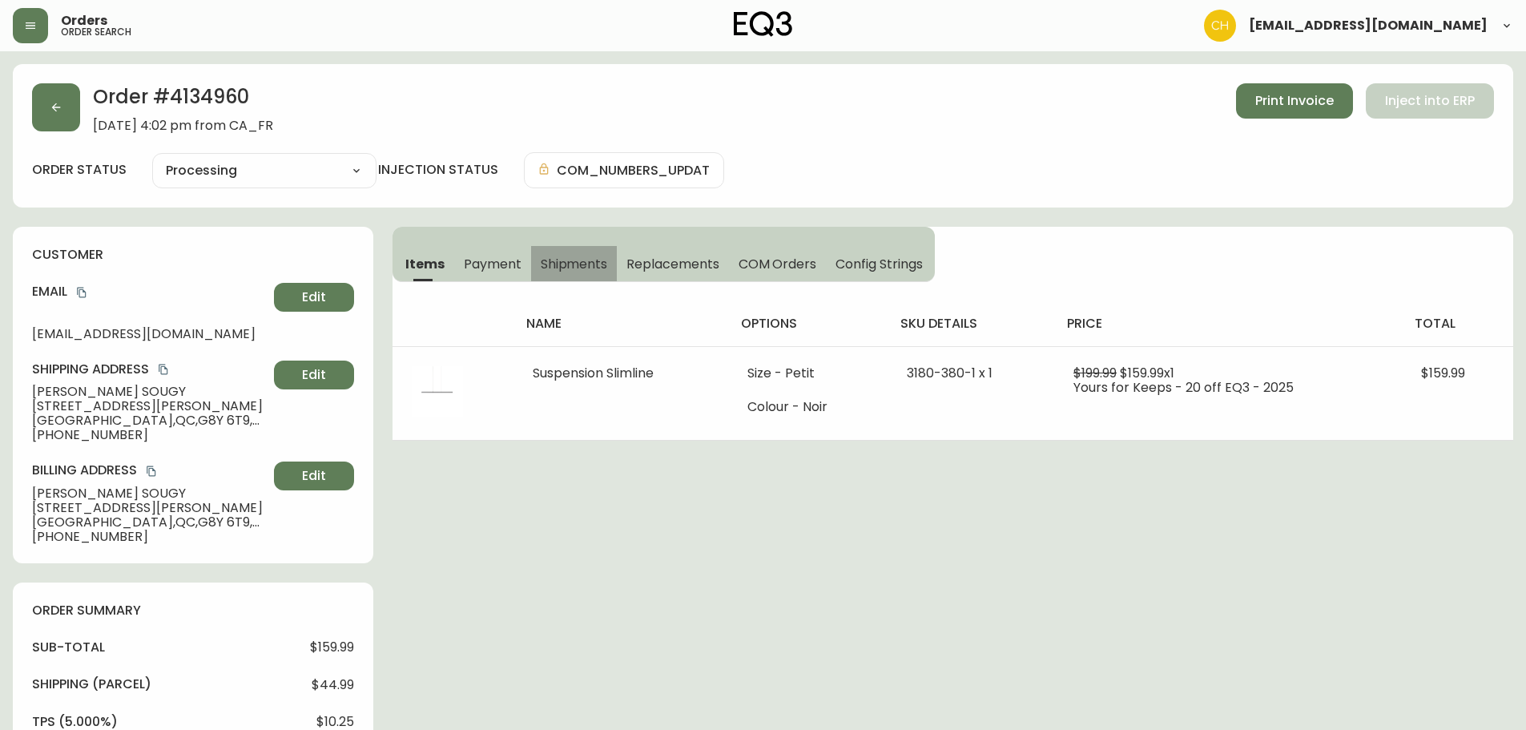
click at [600, 256] on button "Shipments" at bounding box center [574, 263] width 87 height 35
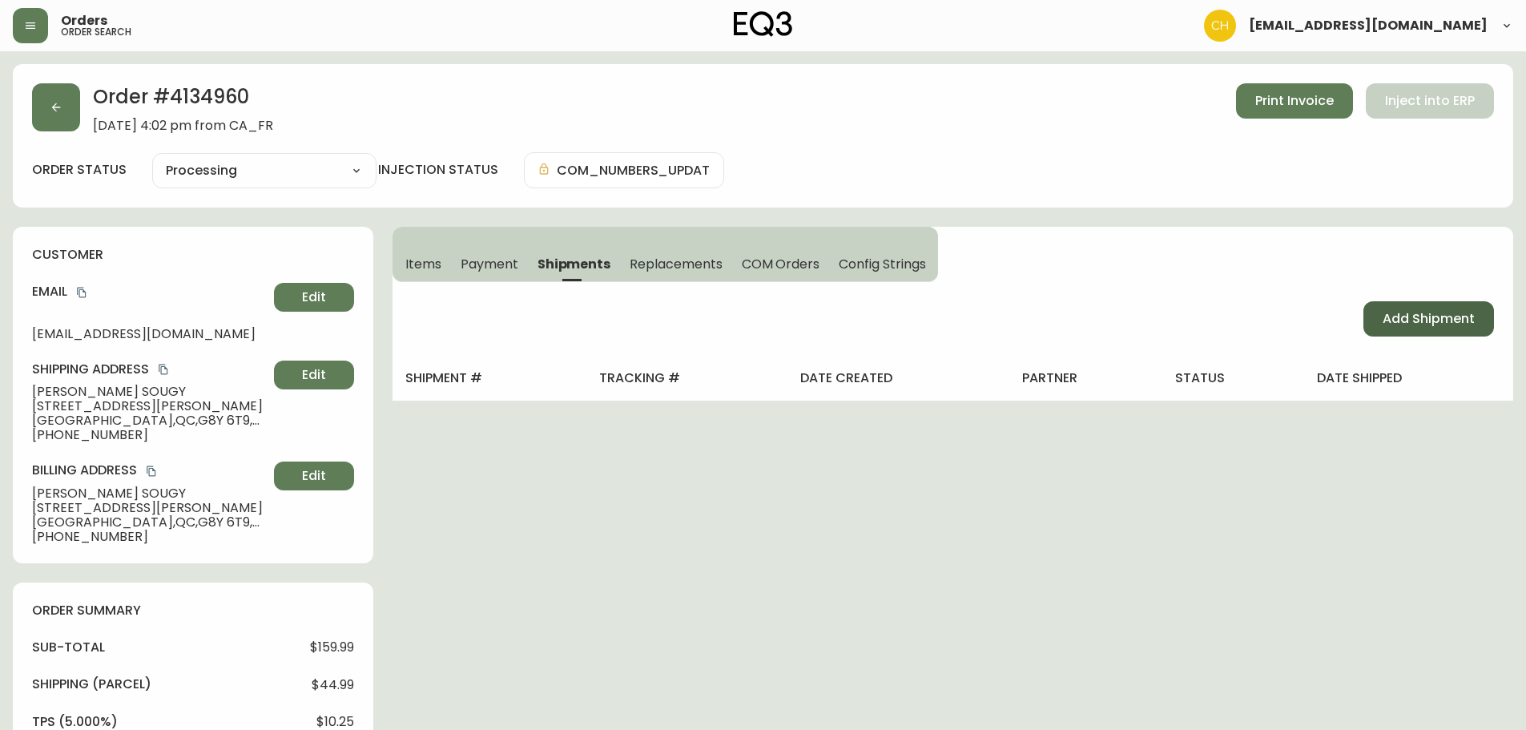
click at [1433, 319] on span "Add Shipment" at bounding box center [1429, 319] width 92 height 18
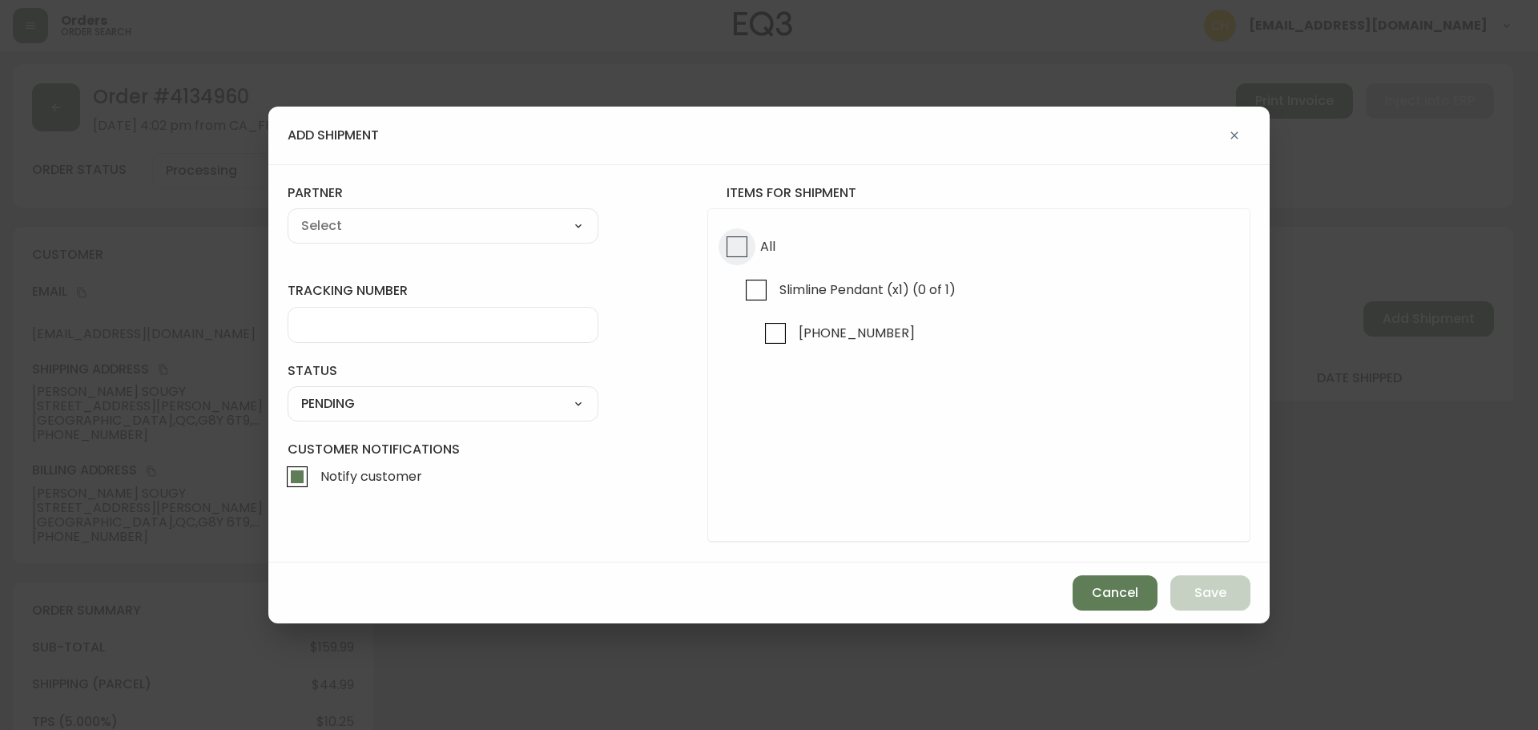
drag, startPoint x: 738, startPoint y: 246, endPoint x: 670, endPoint y: 232, distance: 68.7
click at [726, 244] on input "All" at bounding box center [737, 246] width 37 height 37
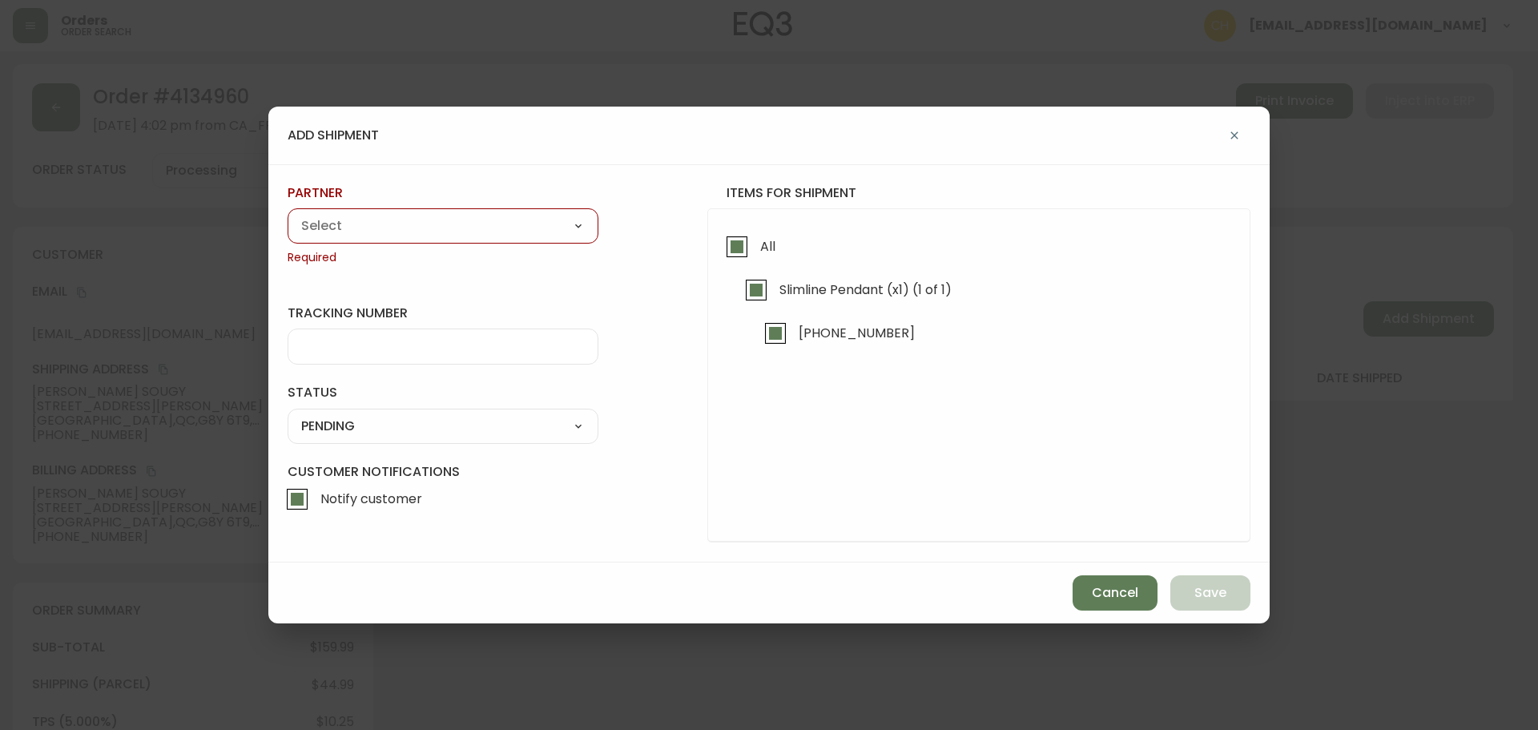
click at [503, 228] on select "A Move to Remember LLC ABF Freight Alero [PERSON_NAME] Canada Post CDS Ceva Log…" at bounding box center [443, 226] width 311 height 24
click at [288, 214] on select "A Move to Remember LLC ABF Freight Alero [PERSON_NAME] Canada Post CDS Ceva Log…" at bounding box center [443, 226] width 311 height 24
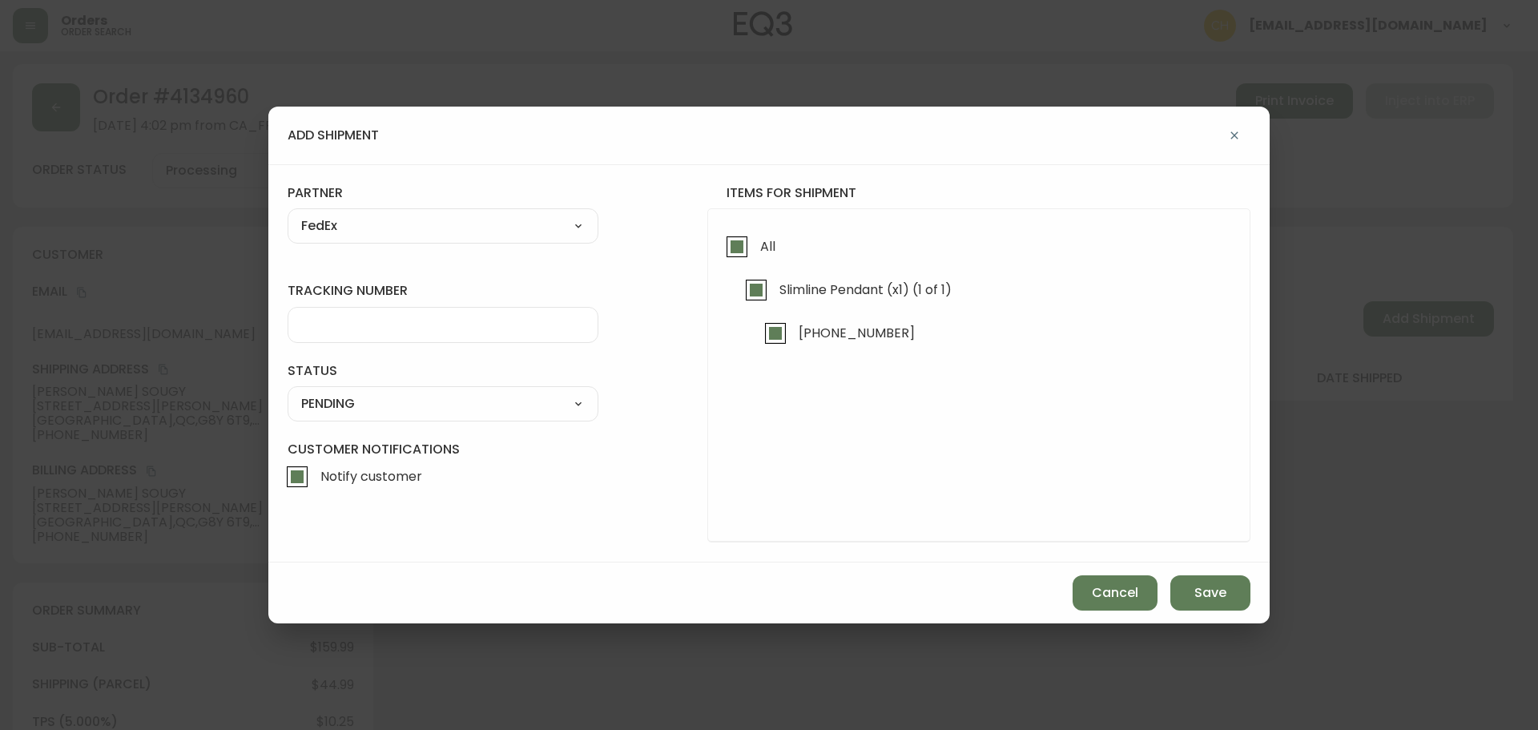
click at [340, 323] on input "tracking number" at bounding box center [443, 324] width 284 height 15
click at [333, 410] on select "SHIPPED PENDING CANCELLED" at bounding box center [443, 404] width 311 height 24
click at [288, 392] on select "SHIPPED PENDING CANCELLED" at bounding box center [443, 404] width 311 height 24
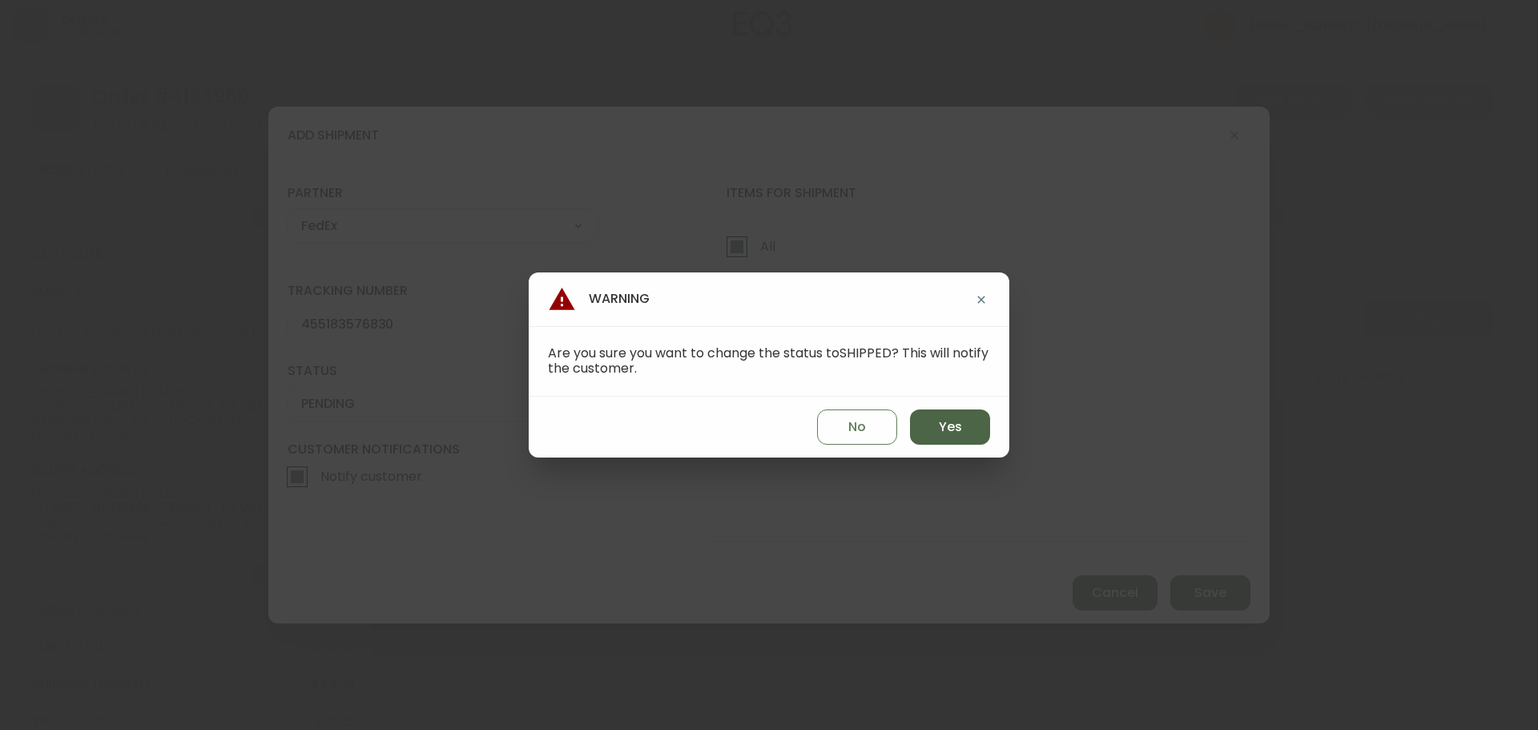
click at [964, 426] on button "Yes" at bounding box center [950, 426] width 80 height 35
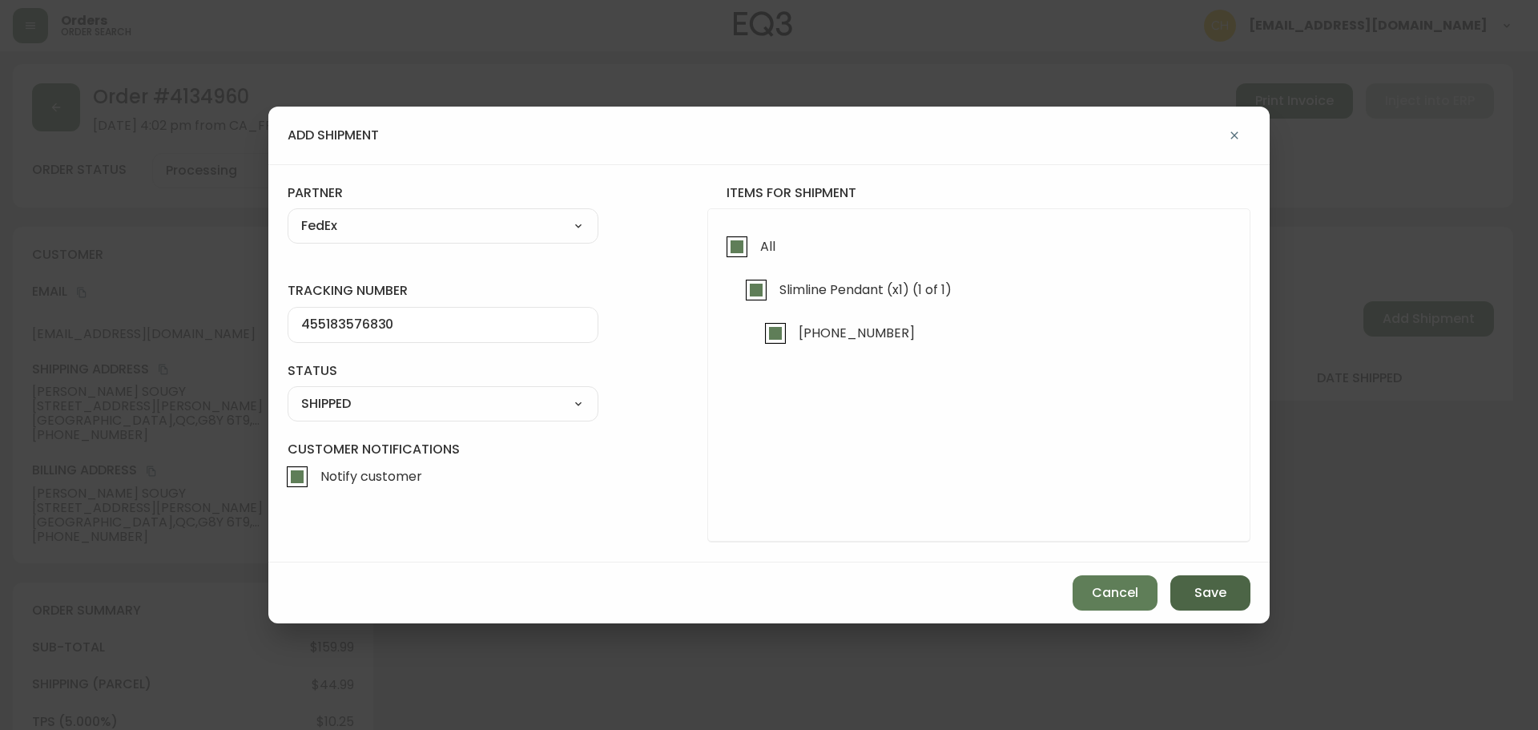
click at [1197, 589] on span "Save" at bounding box center [1210, 593] width 32 height 18
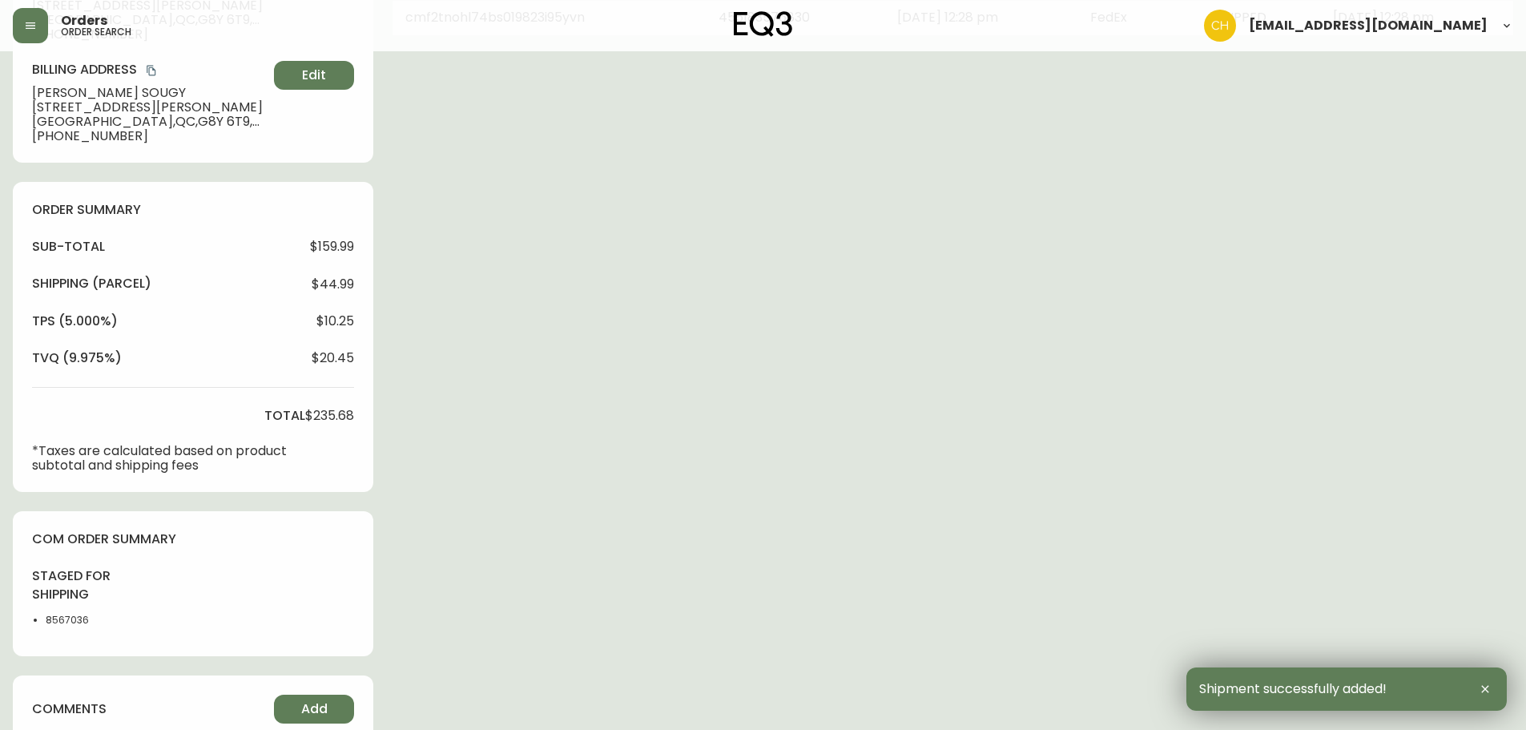
scroll to position [616, 0]
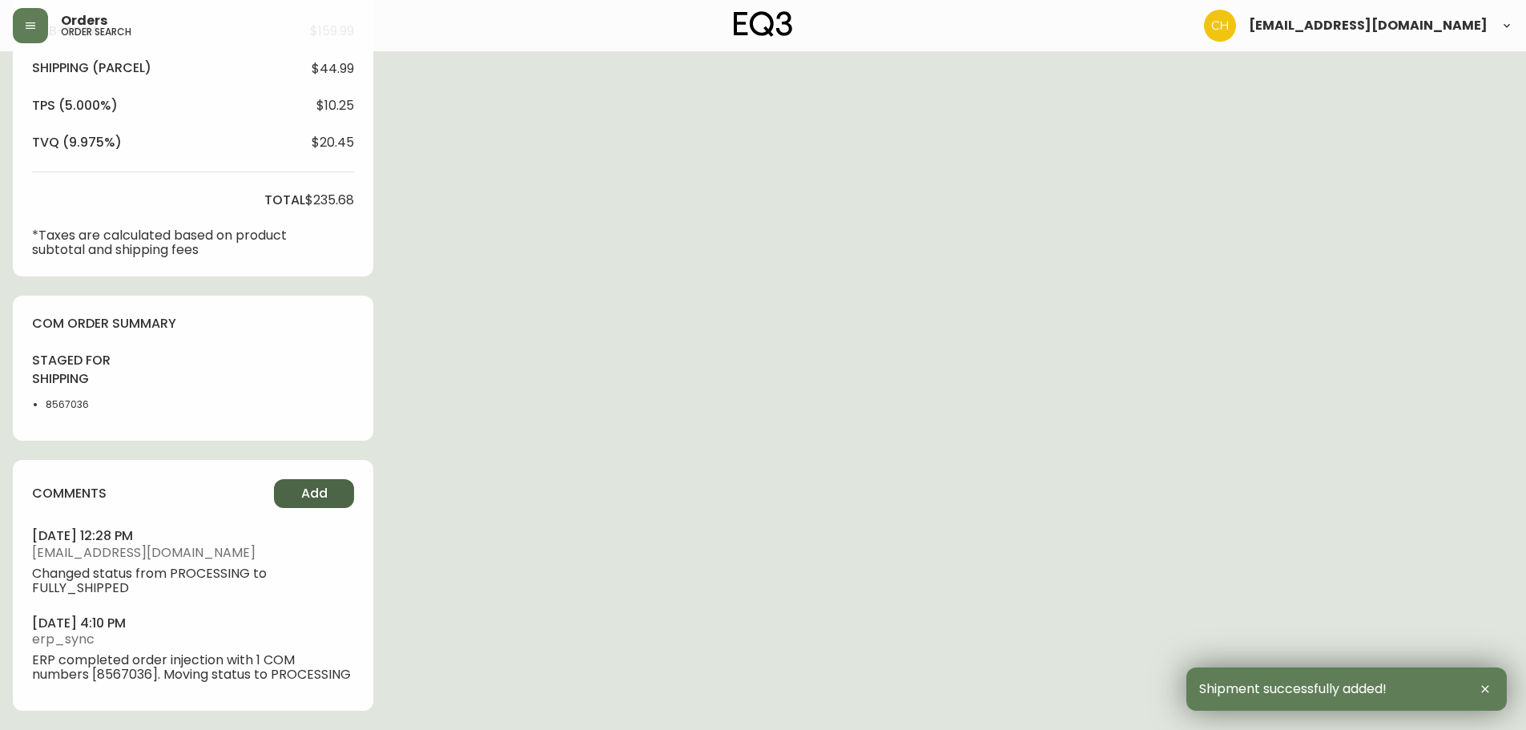
click at [288, 499] on button "Add" at bounding box center [314, 493] width 80 height 29
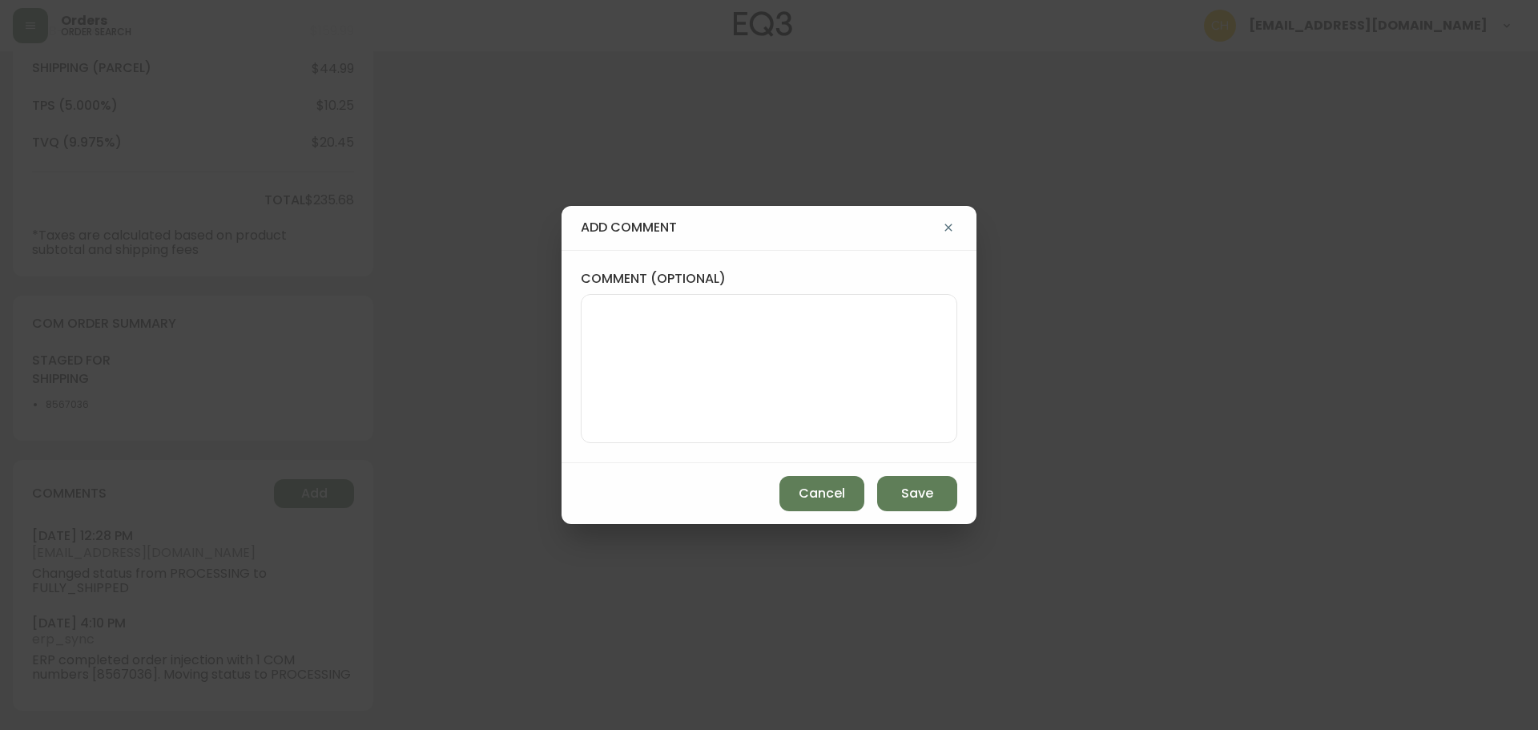
drag, startPoint x: 662, startPoint y: 360, endPoint x: 649, endPoint y: 357, distance: 13.0
click at [655, 358] on textarea "comment (optional)" at bounding box center [768, 368] width 349 height 128
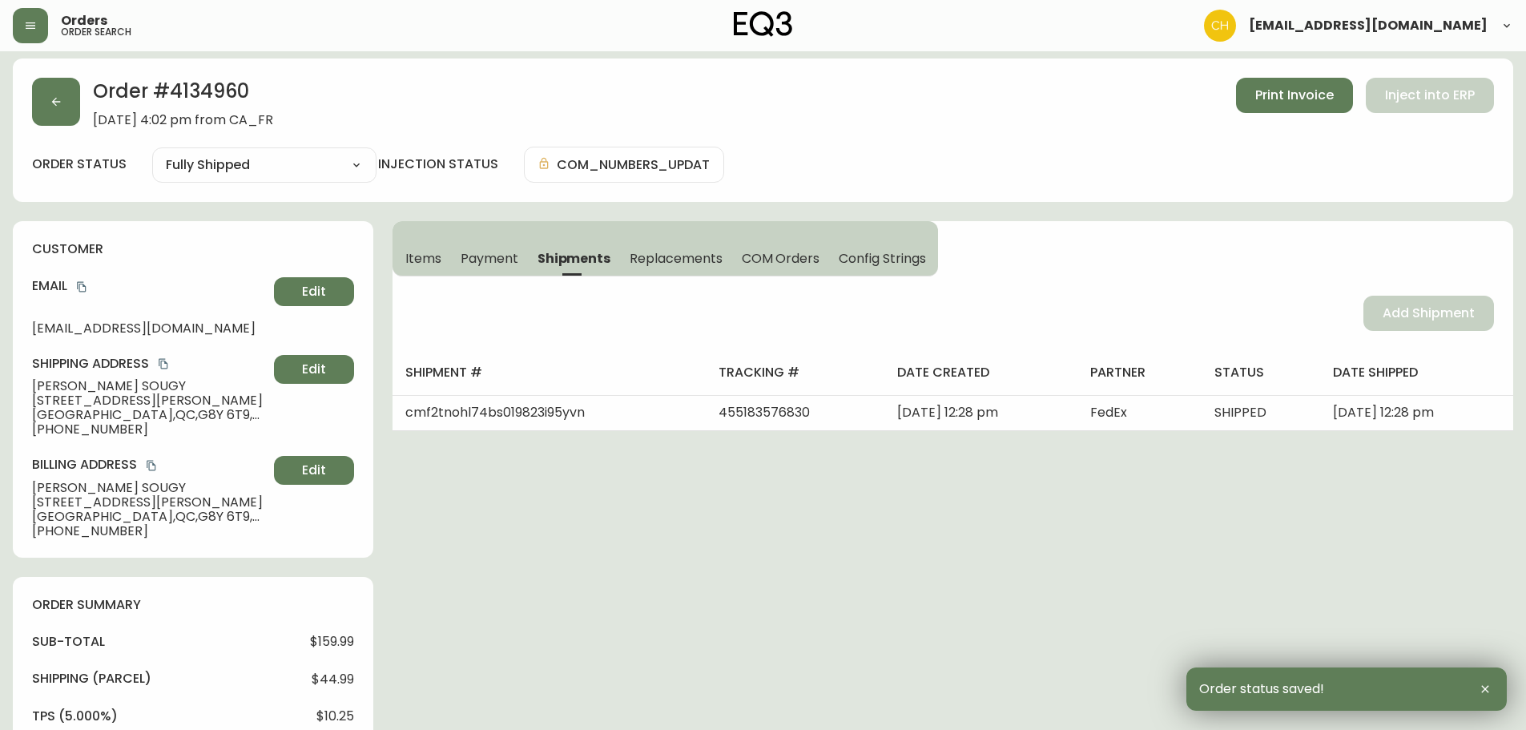
scroll to position [0, 0]
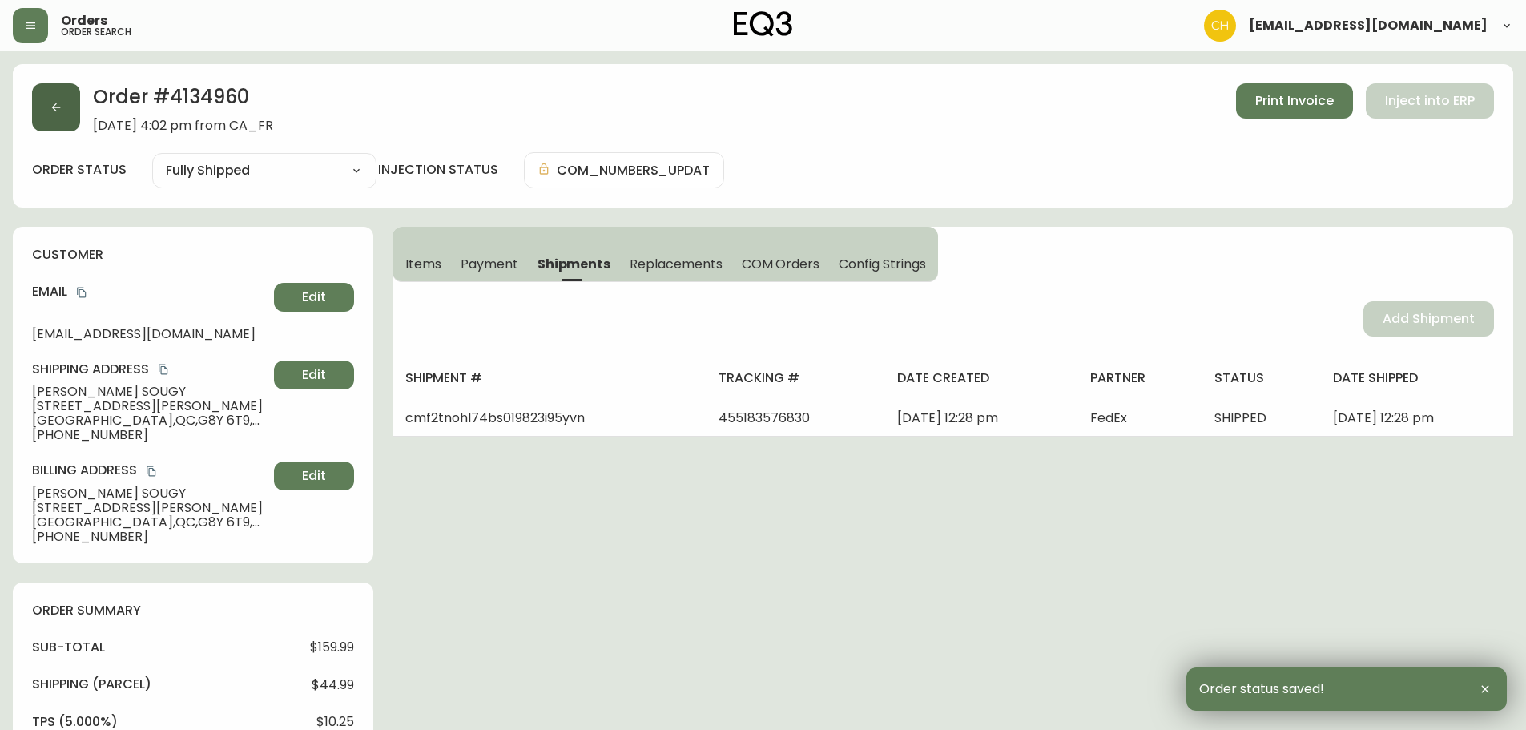
click at [66, 111] on button "button" at bounding box center [56, 107] width 48 height 48
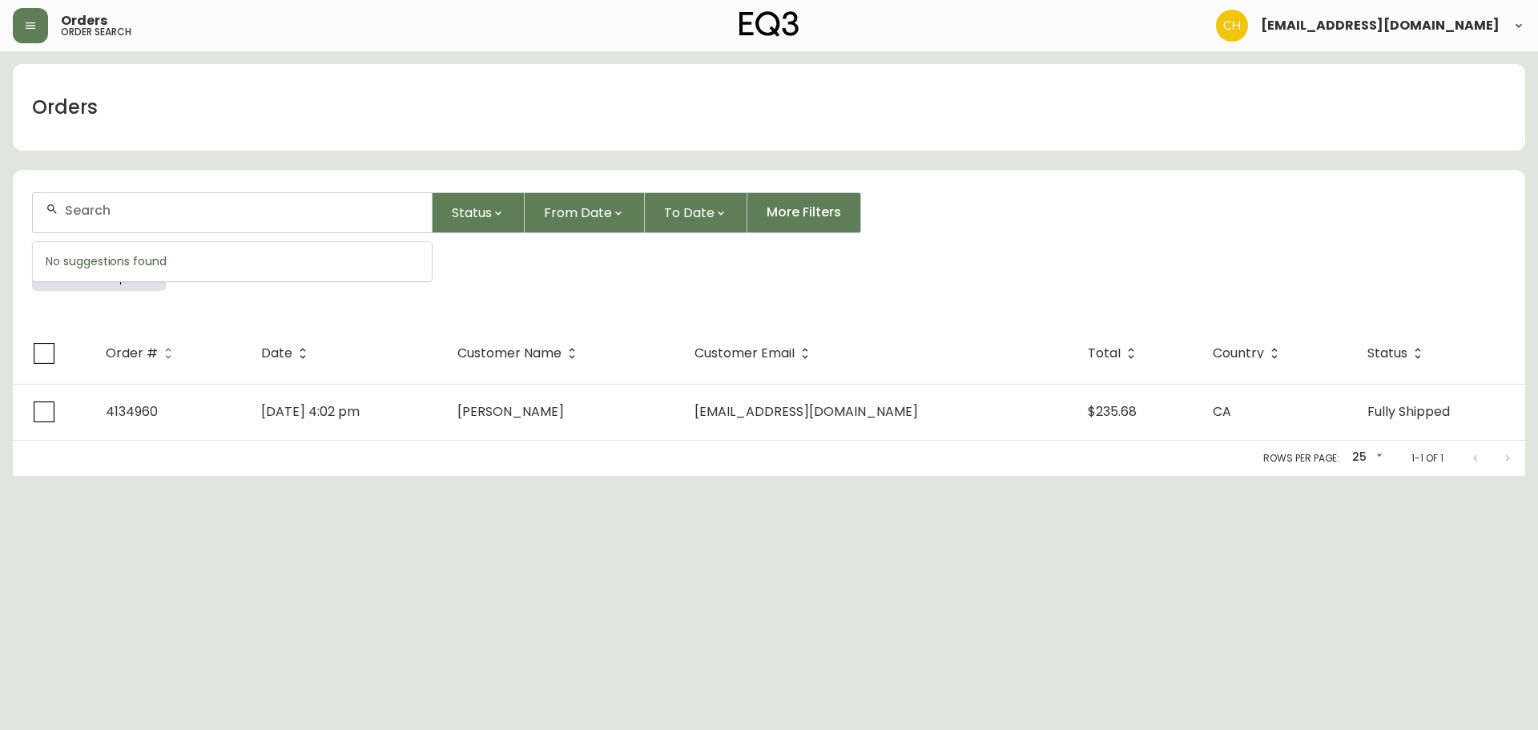
click at [106, 206] on input "text" at bounding box center [242, 210] width 354 height 15
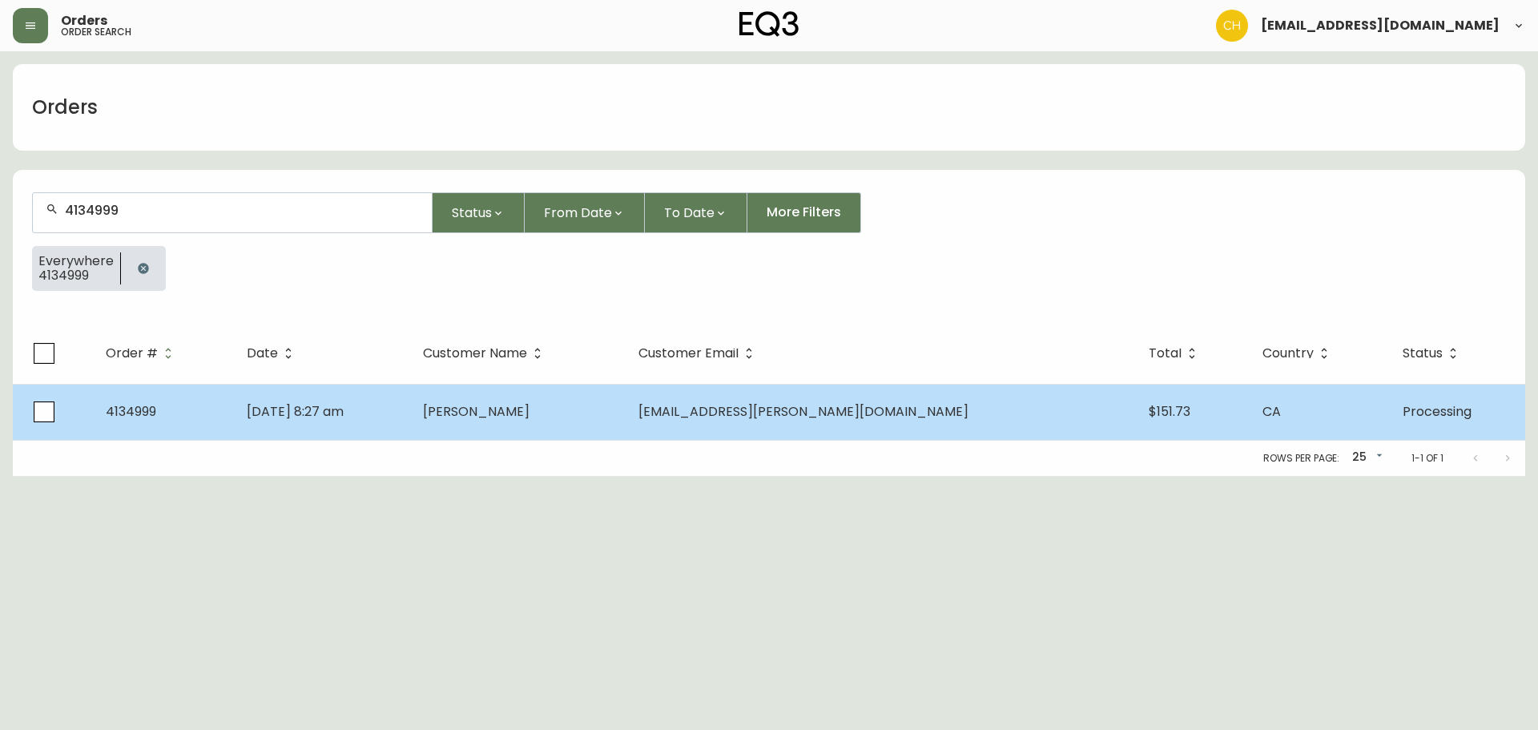
click at [626, 417] on td "[PERSON_NAME]" at bounding box center [518, 412] width 216 height 56
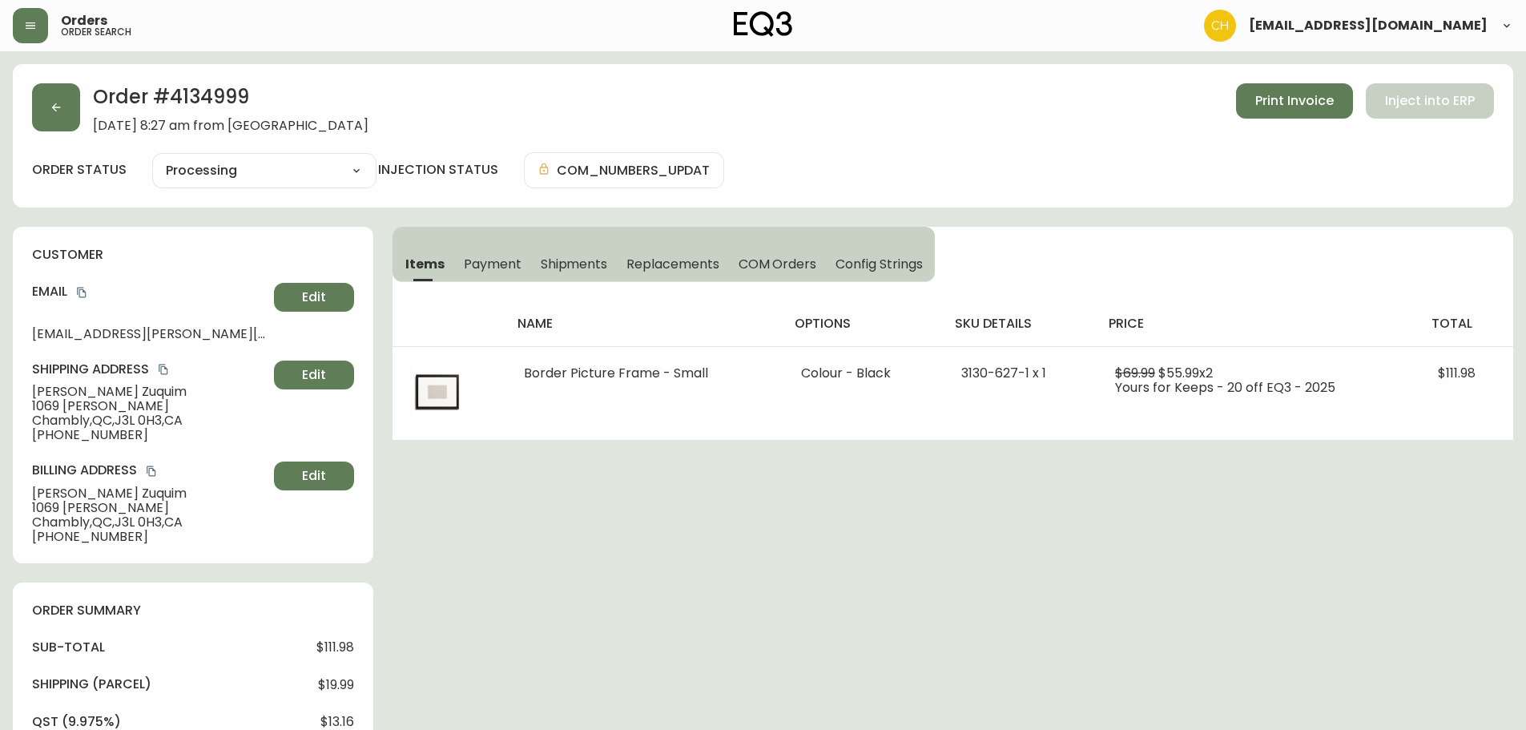
click at [571, 258] on span "Shipments" at bounding box center [574, 264] width 67 height 17
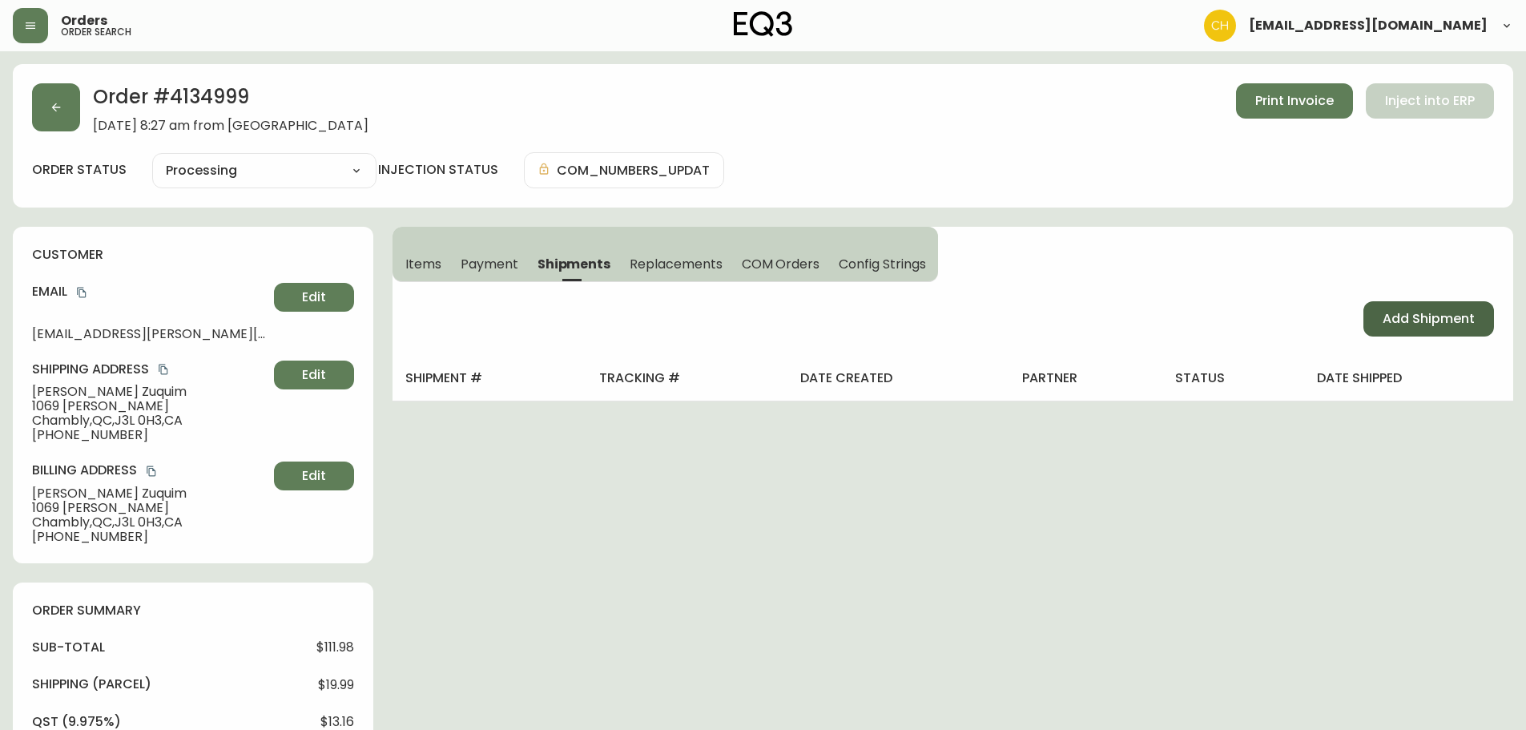
click at [1417, 314] on span "Add Shipment" at bounding box center [1429, 319] width 92 height 18
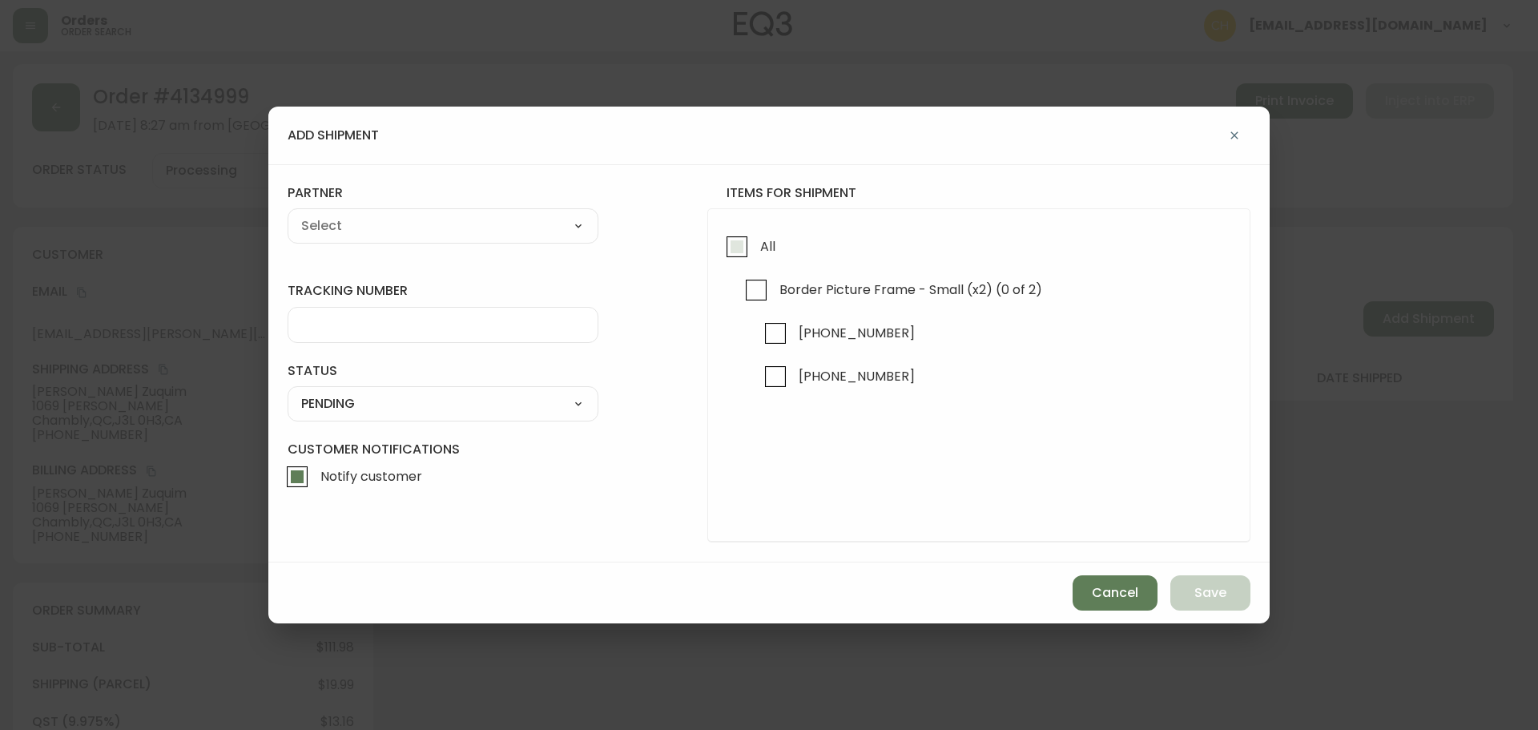
click at [735, 249] on input "All" at bounding box center [737, 246] width 37 height 37
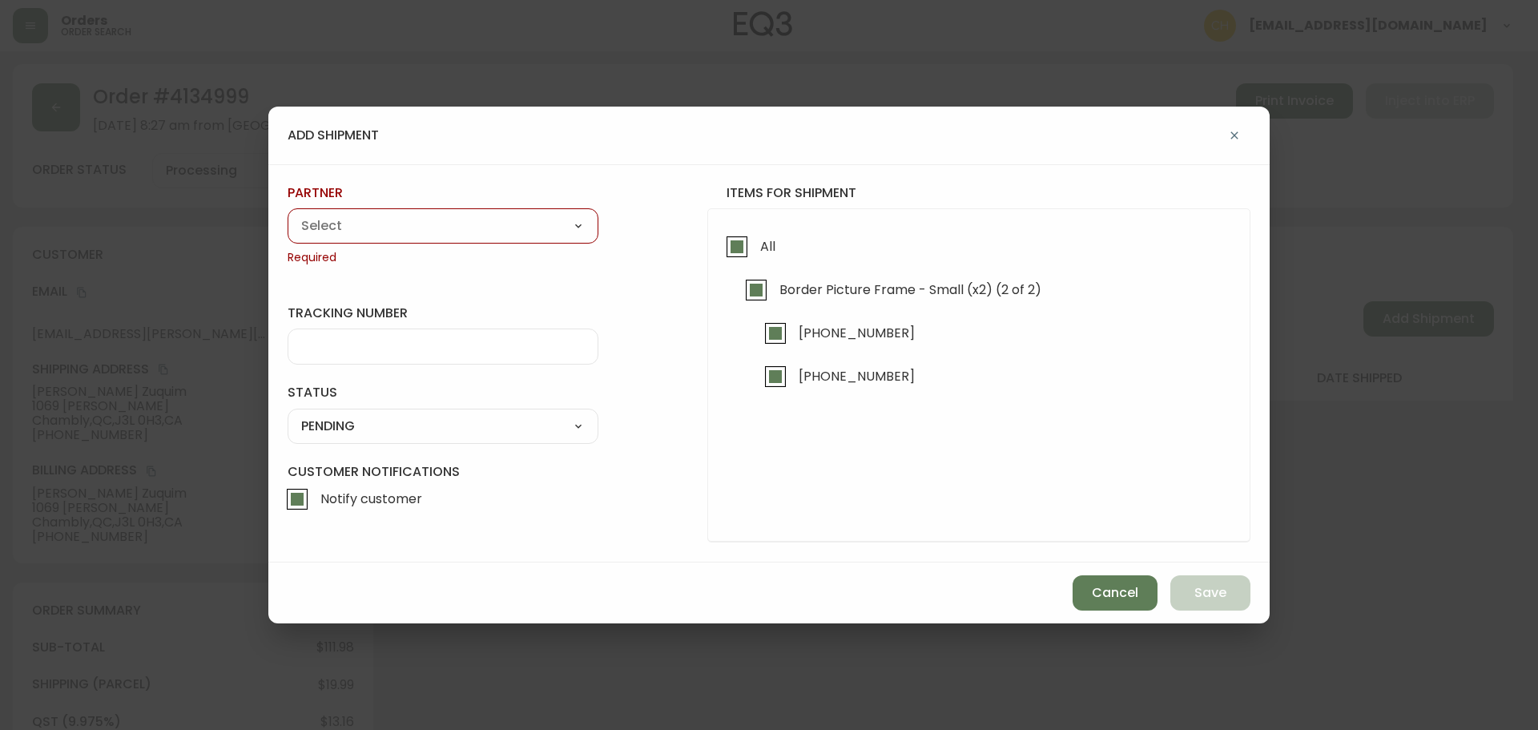
drag, startPoint x: 518, startPoint y: 228, endPoint x: 486, endPoint y: 232, distance: 32.3
click at [513, 232] on select "A Move to Remember LLC ABF Freight Alero [PERSON_NAME] Canada Post CDS Ceva Log…" at bounding box center [443, 226] width 311 height 24
click at [288, 214] on select "A Move to Remember LLC ABF Freight Alero [PERSON_NAME] Canada Post CDS Ceva Log…" at bounding box center [443, 226] width 311 height 24
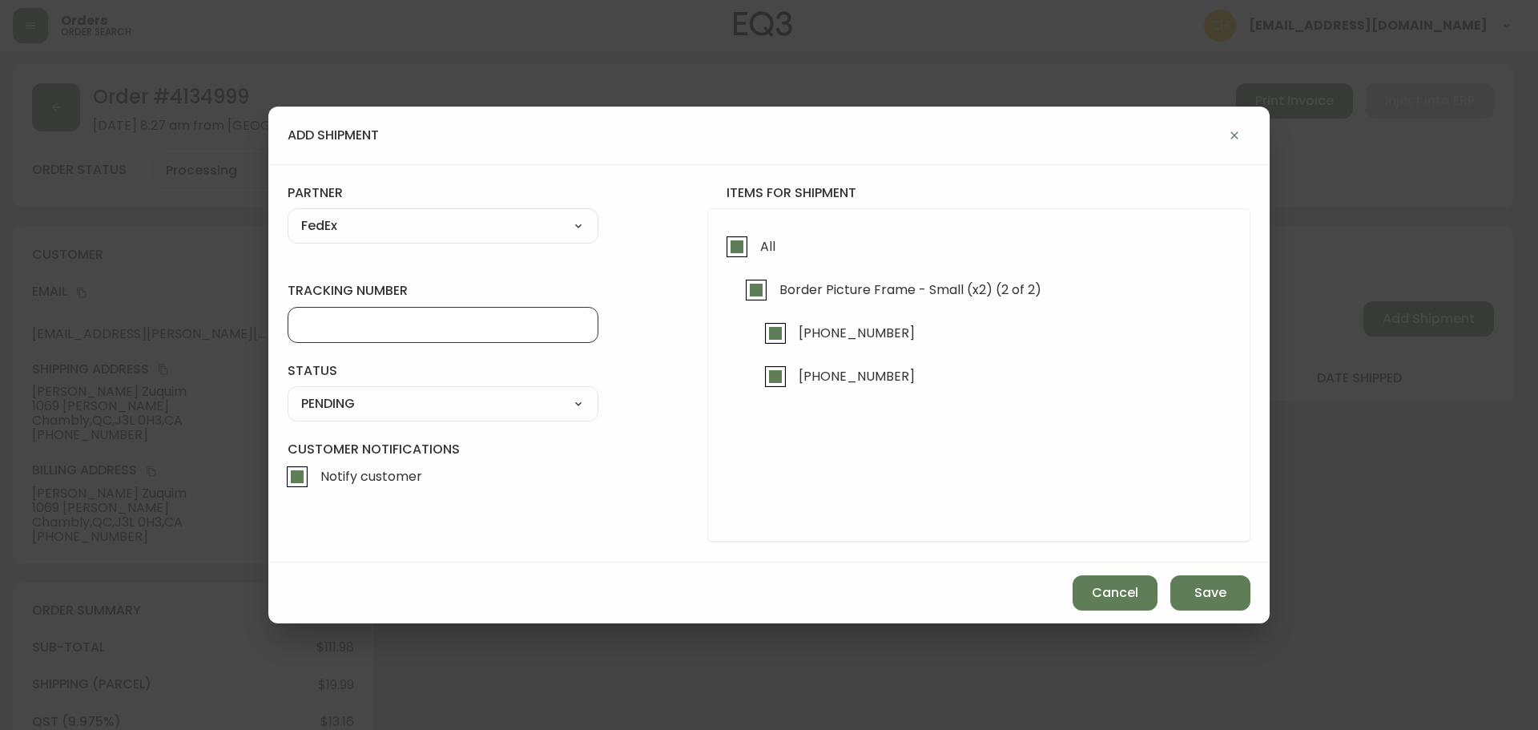
click at [344, 317] on input "tracking number" at bounding box center [443, 324] width 284 height 15
click at [367, 404] on select "SHIPPED PENDING CANCELLED" at bounding box center [443, 404] width 311 height 24
click at [288, 392] on select "SHIPPED PENDING CANCELLED" at bounding box center [443, 404] width 311 height 24
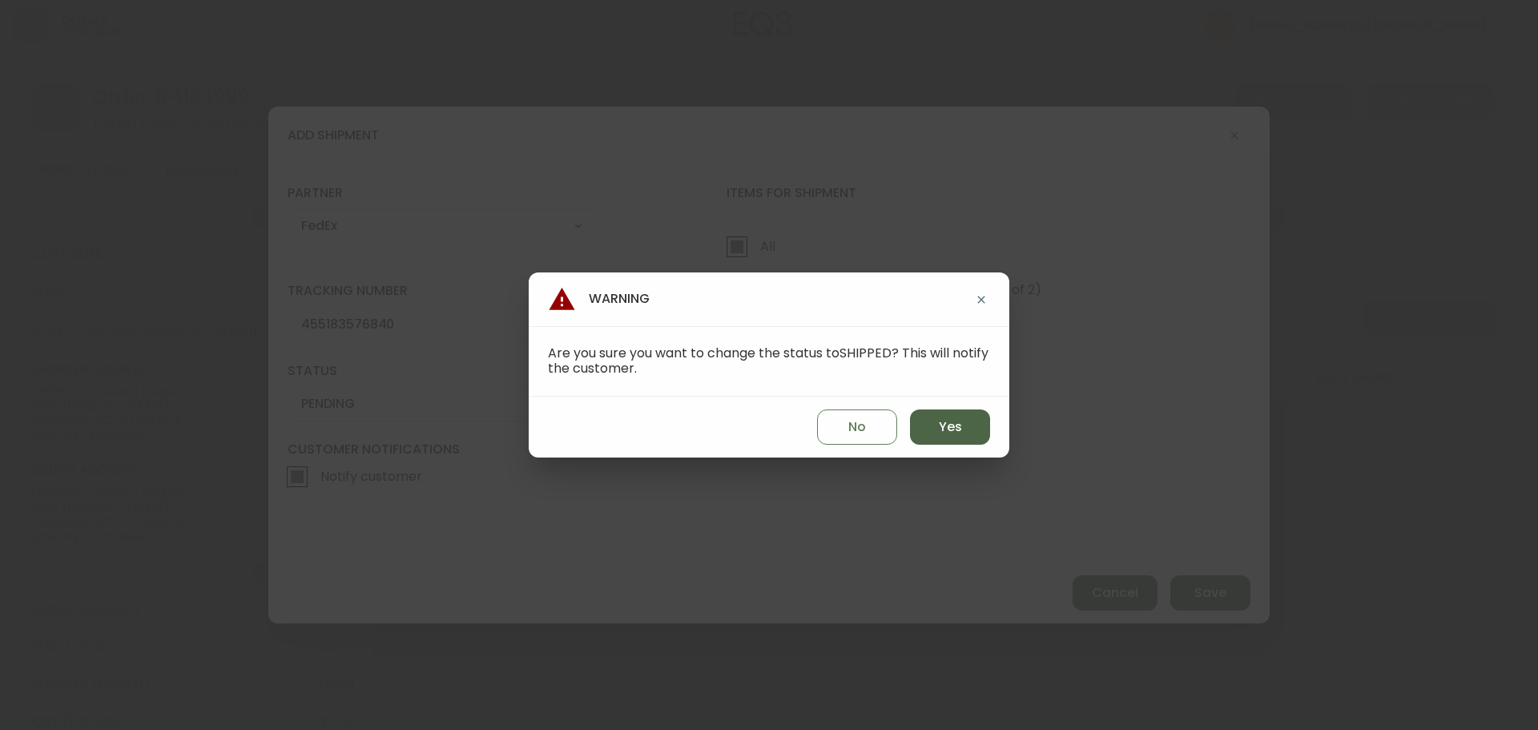
drag, startPoint x: 942, startPoint y: 427, endPoint x: 962, endPoint y: 437, distance: 22.6
click at [943, 427] on span "Yes" at bounding box center [950, 427] width 23 height 18
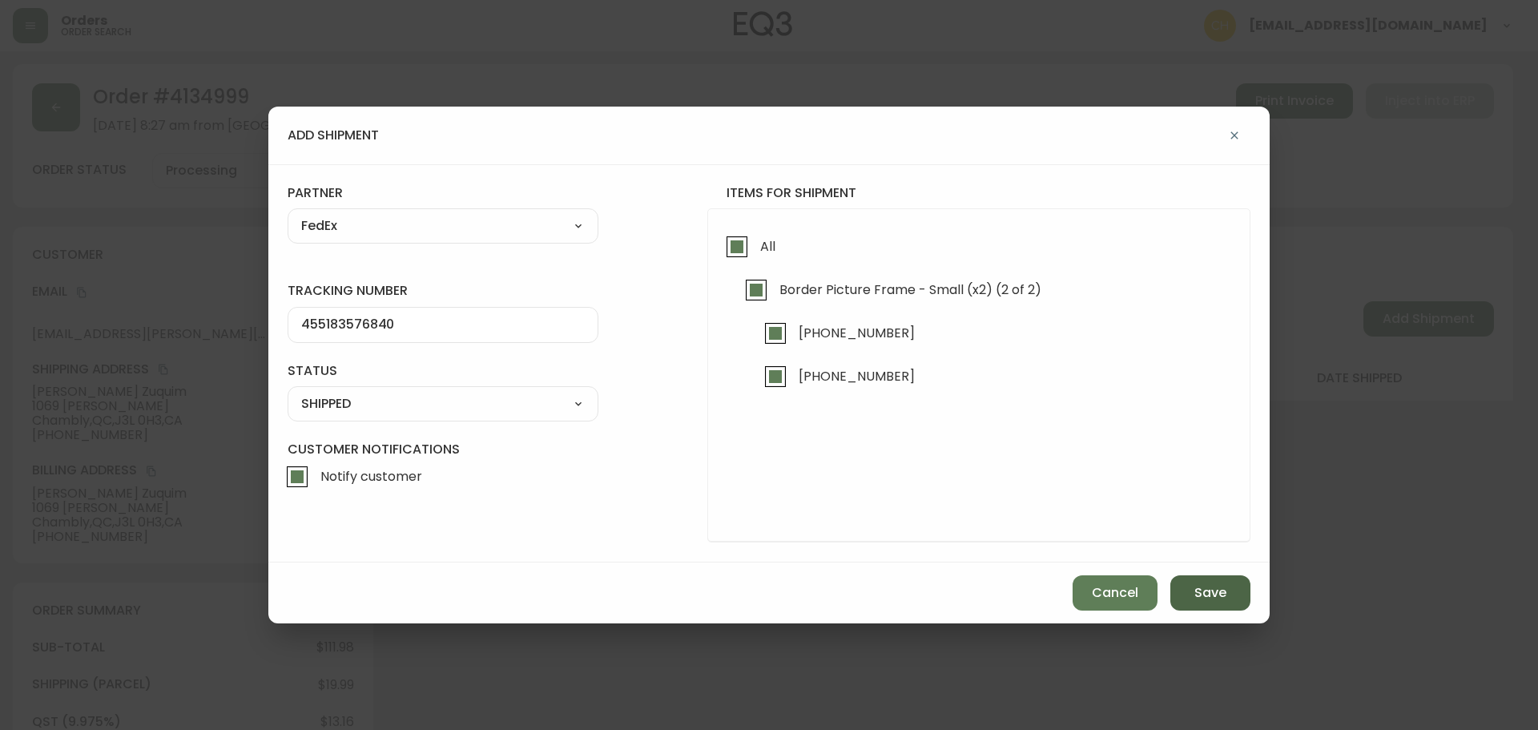
click at [1222, 596] on span "Save" at bounding box center [1210, 593] width 32 height 18
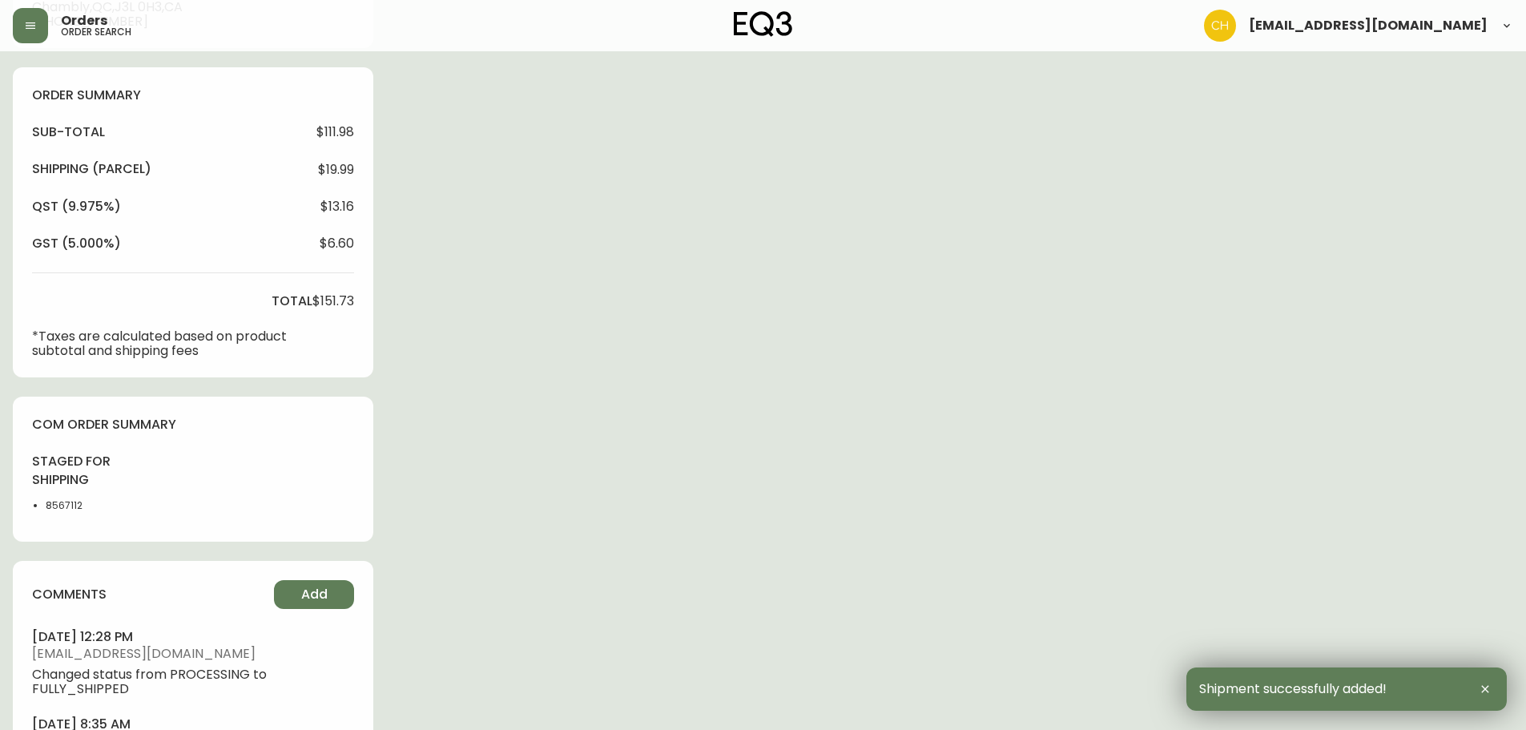
scroll to position [616, 0]
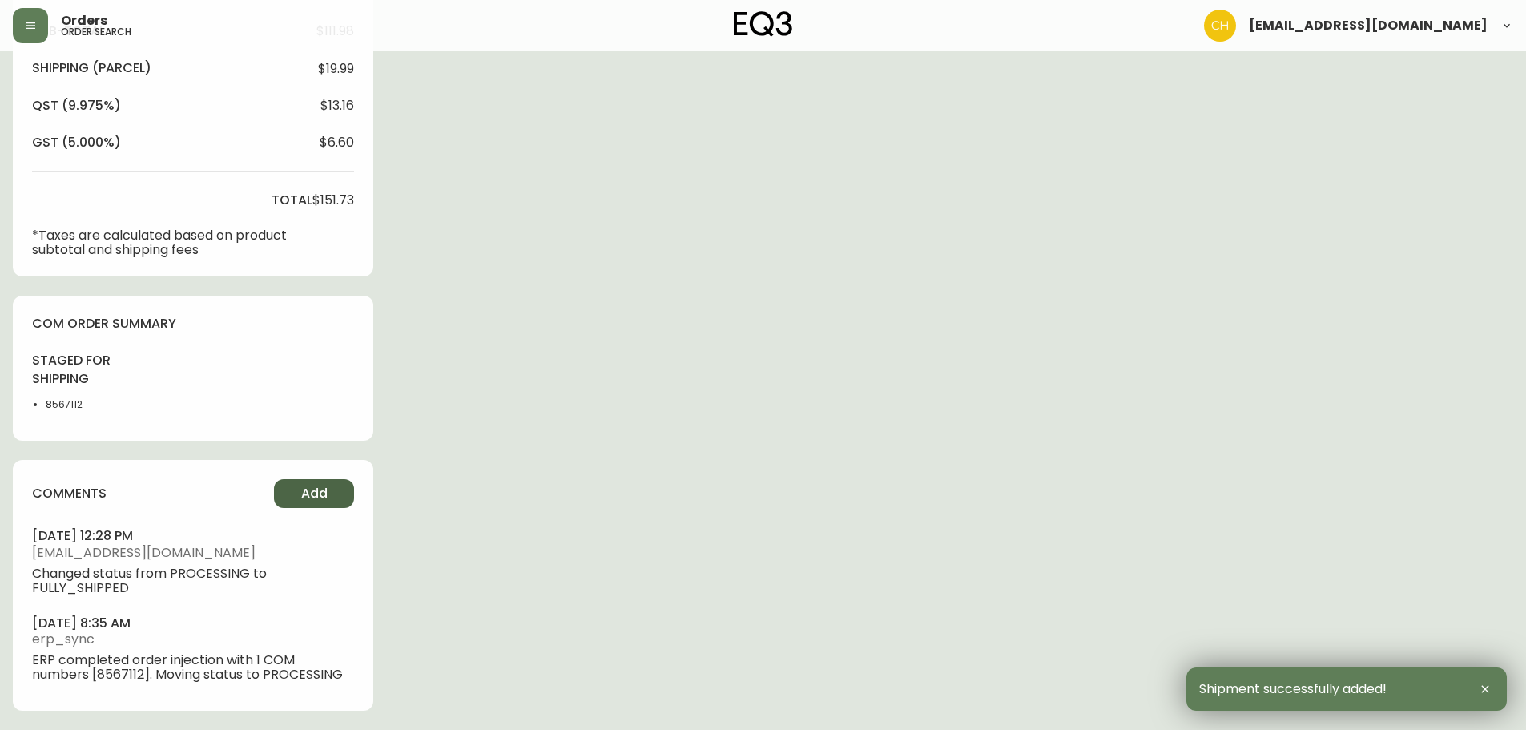
click at [308, 493] on span "Add" at bounding box center [314, 494] width 26 height 18
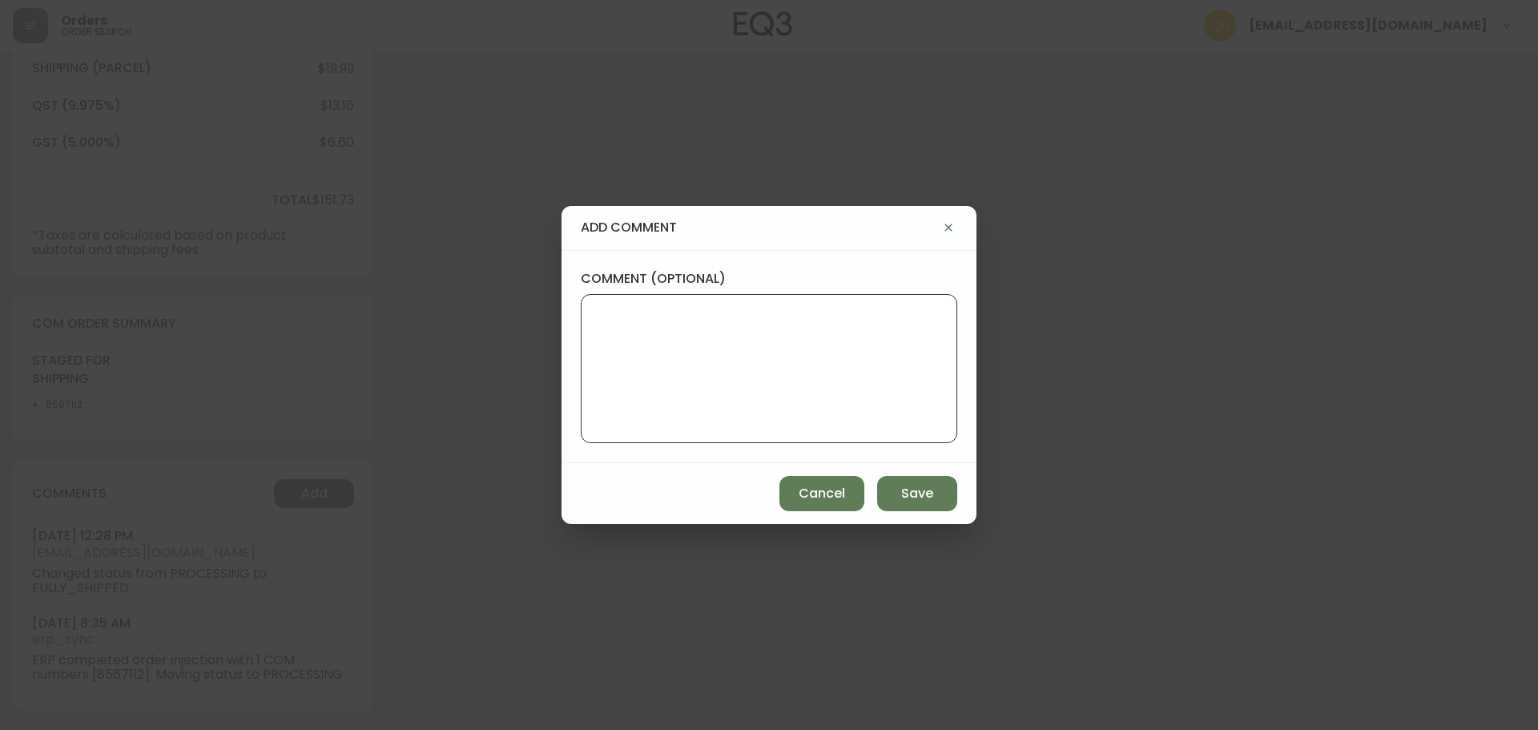
click at [660, 361] on textarea "comment (optional)" at bounding box center [768, 368] width 349 height 128
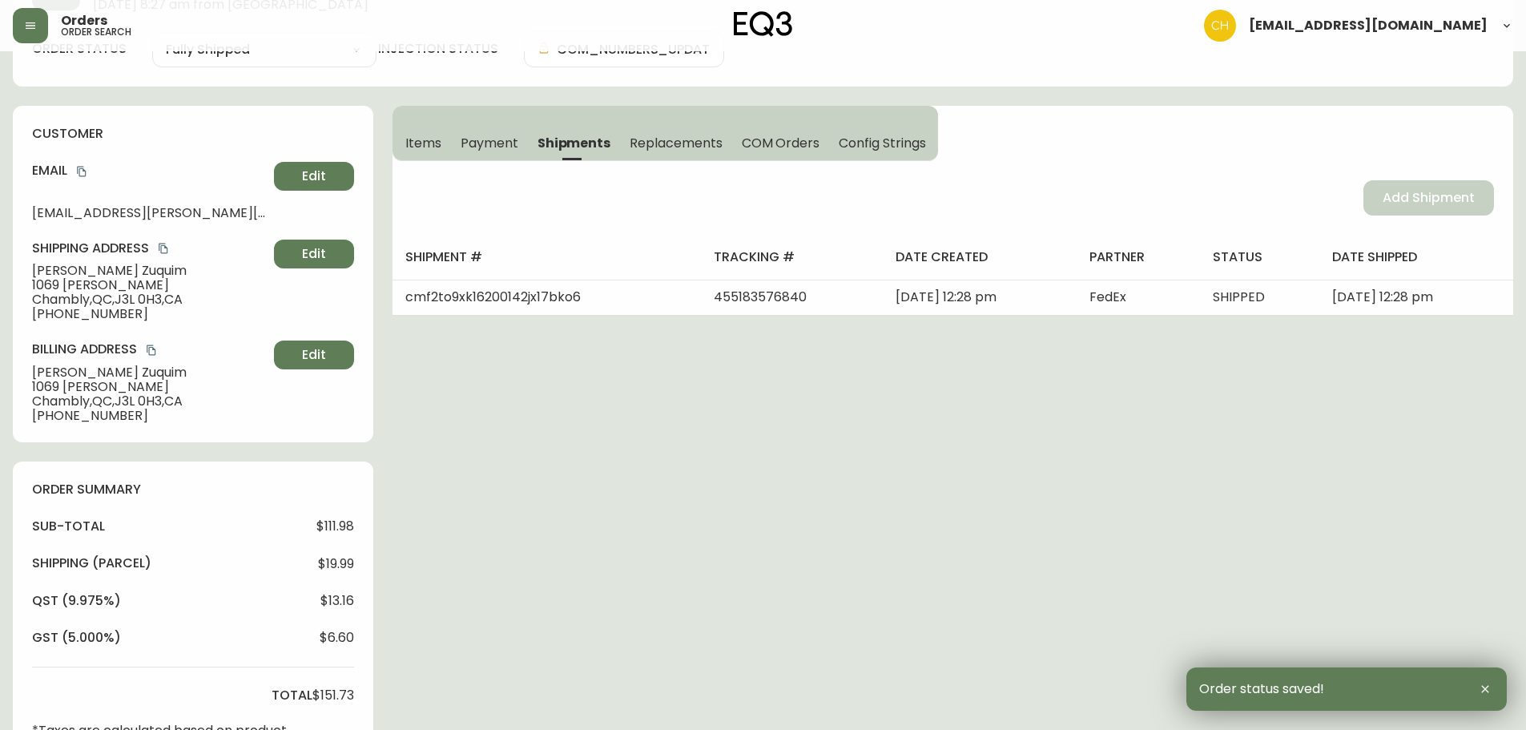
scroll to position [0, 0]
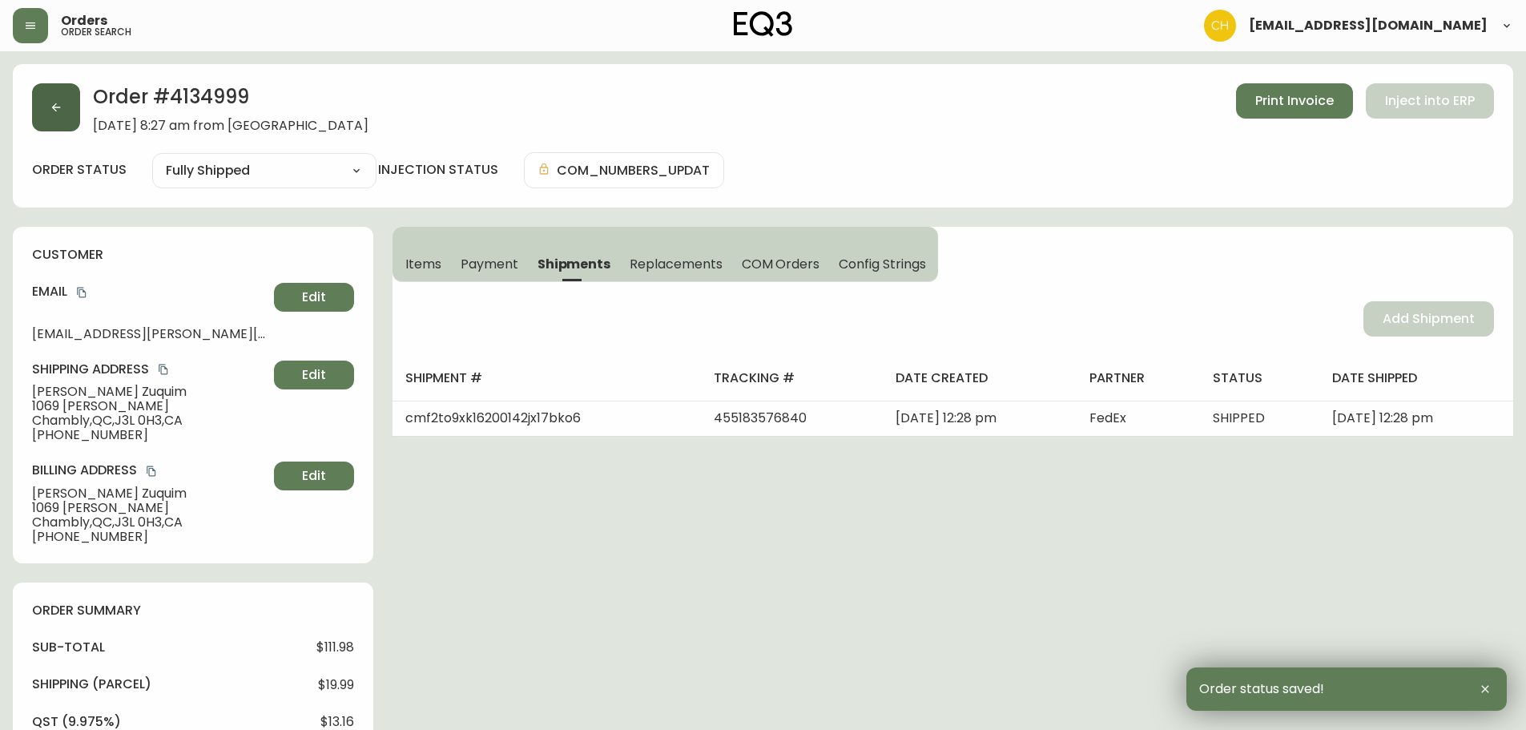
click at [76, 109] on button "button" at bounding box center [56, 107] width 48 height 48
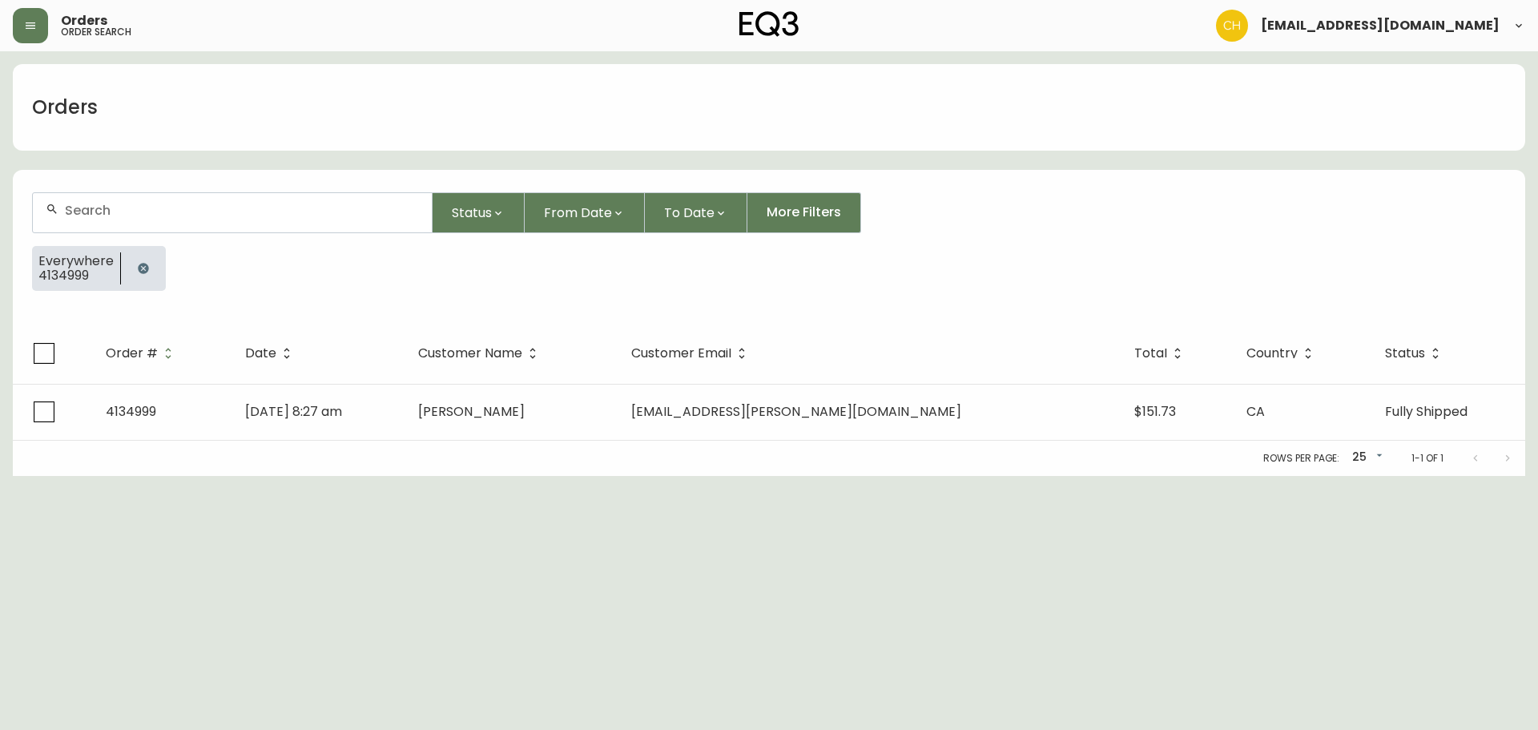
click at [89, 215] on input "text" at bounding box center [242, 210] width 354 height 15
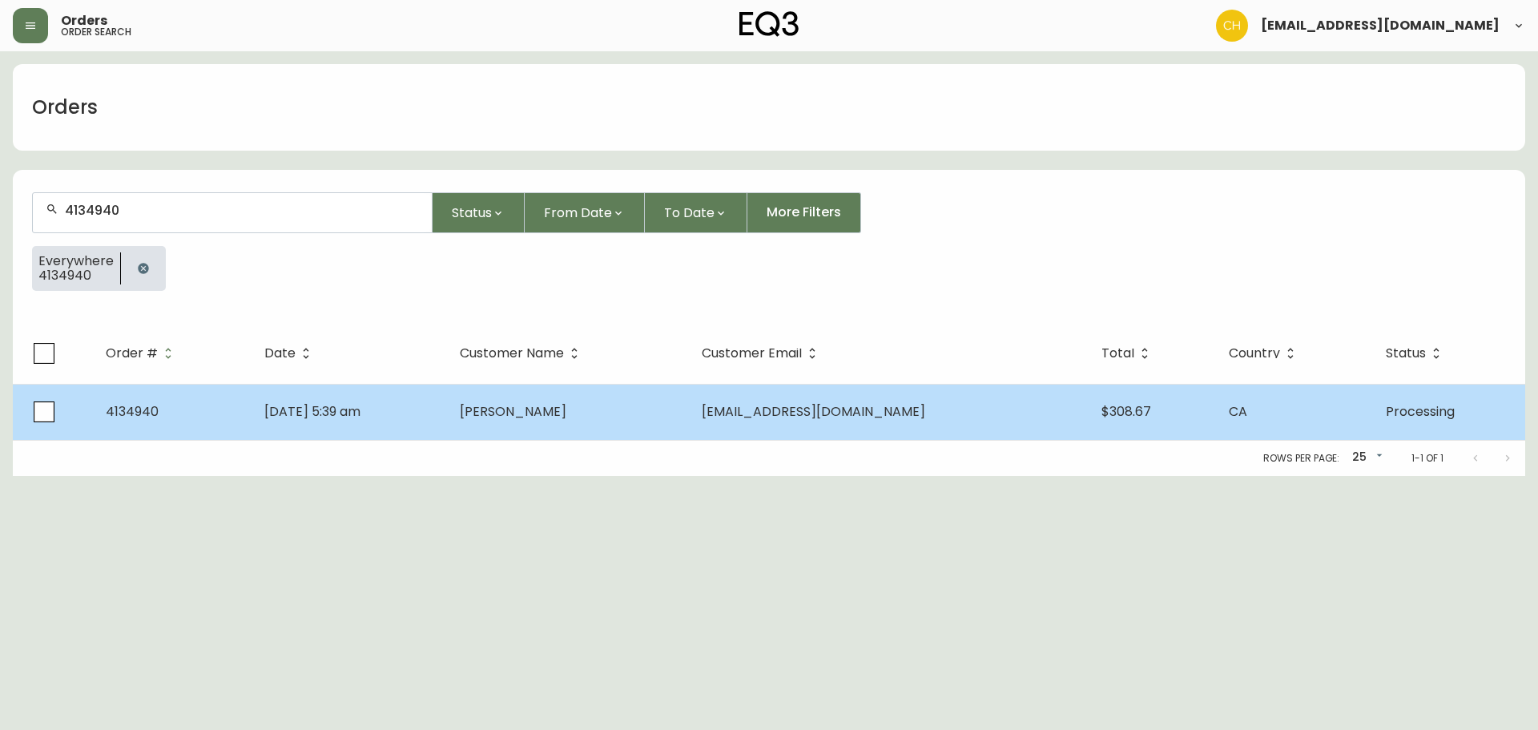
click at [635, 401] on td "[PERSON_NAME]" at bounding box center [568, 412] width 242 height 56
click at [566, 405] on span "[PERSON_NAME]" at bounding box center [513, 411] width 107 height 18
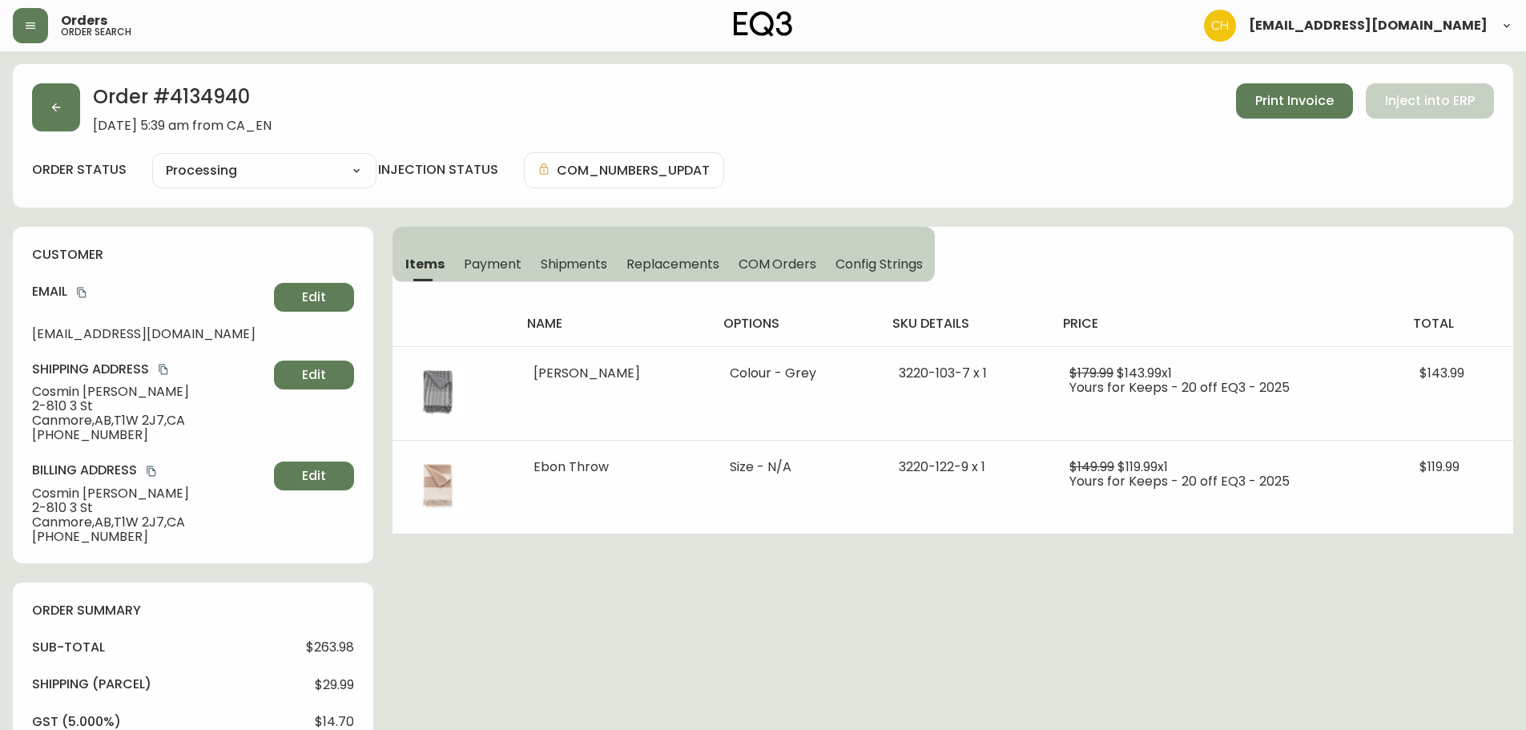
click at [586, 266] on span "Shipments" at bounding box center [574, 264] width 67 height 17
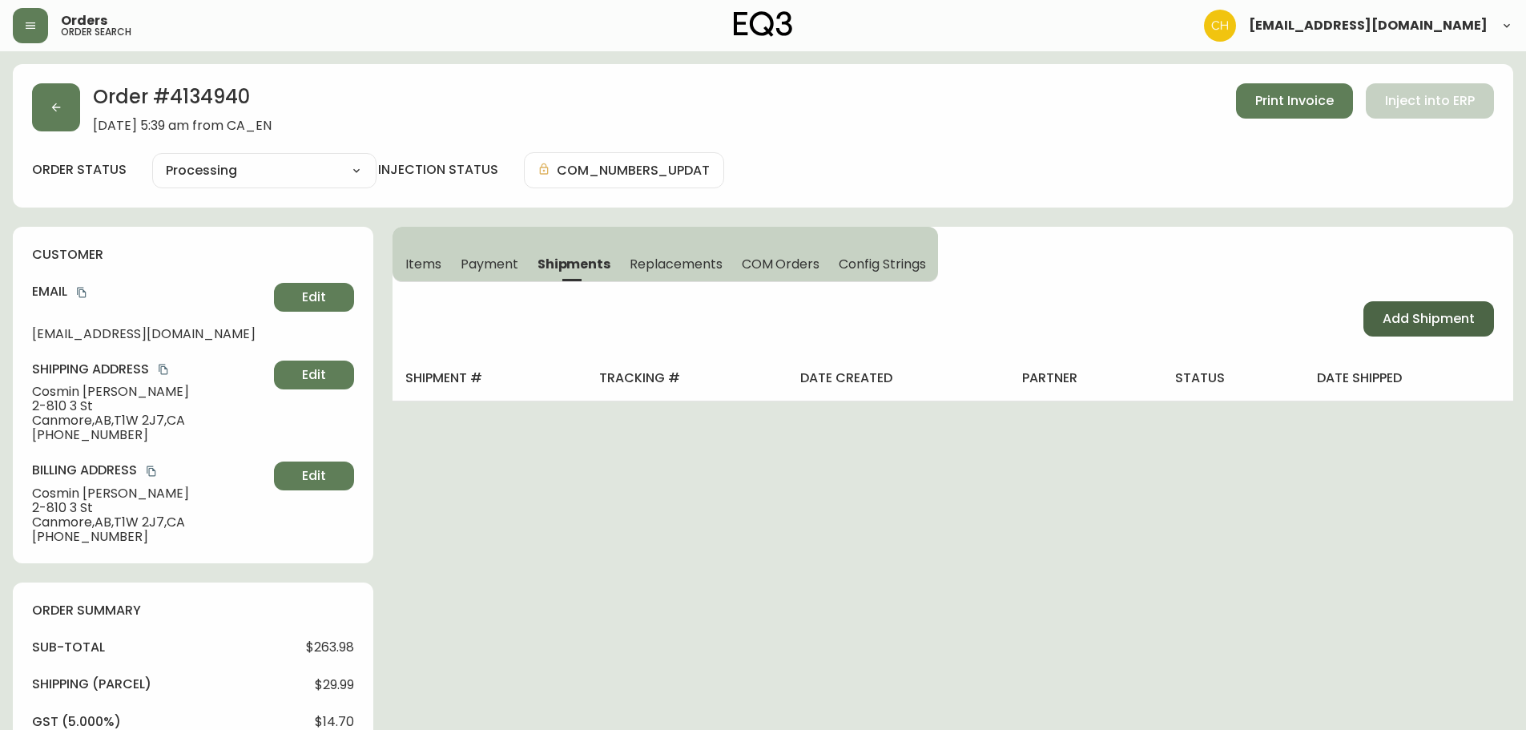
click at [1397, 322] on span "Add Shipment" at bounding box center [1429, 319] width 92 height 18
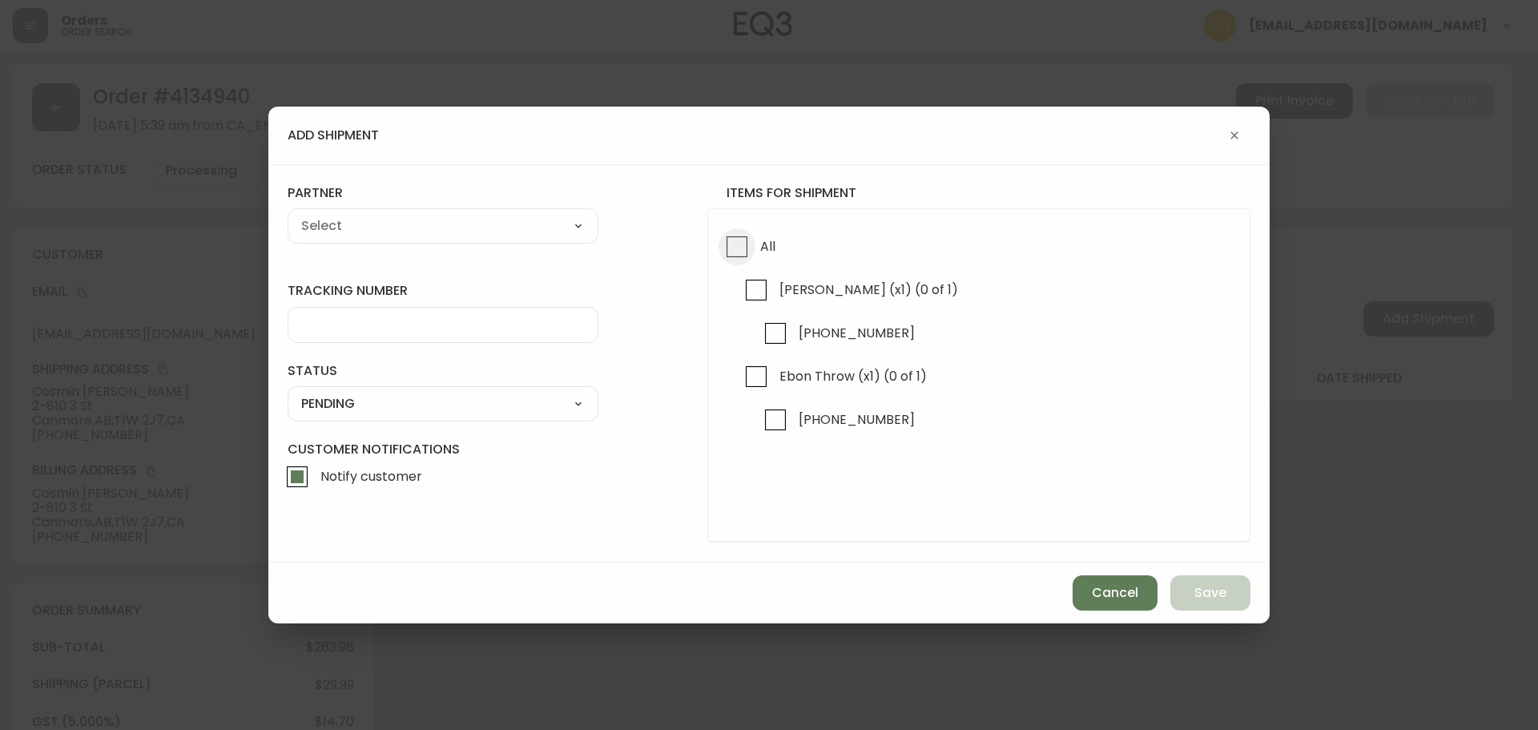
drag, startPoint x: 740, startPoint y: 247, endPoint x: 679, endPoint y: 244, distance: 61.0
click at [733, 247] on input "All" at bounding box center [737, 246] width 37 height 37
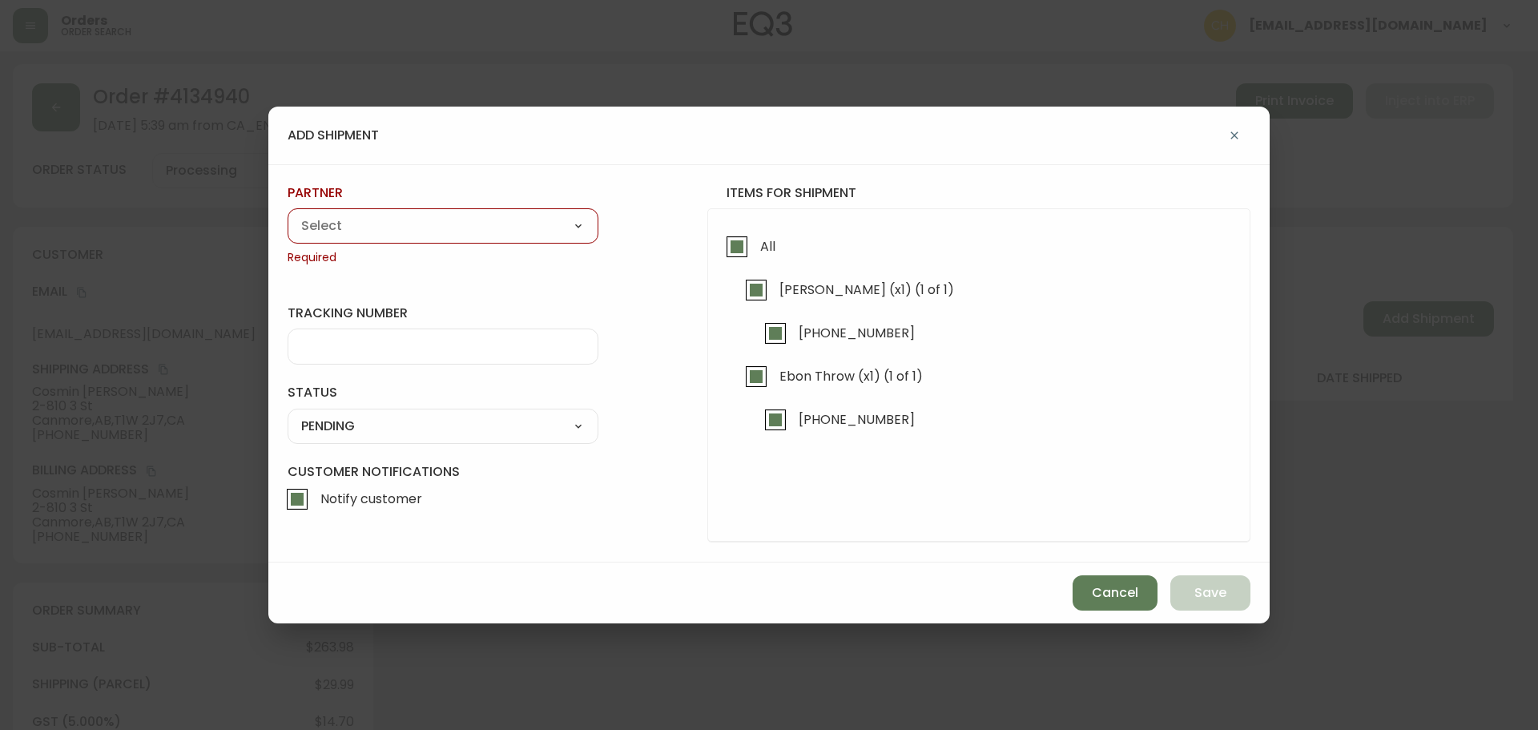
drag, startPoint x: 461, startPoint y: 236, endPoint x: 441, endPoint y: 236, distance: 20.0
click at [455, 236] on select "A Move to Remember LLC ABF Freight Alero [PERSON_NAME] Canada Post CDS Ceva Log…" at bounding box center [443, 226] width 311 height 24
click at [288, 214] on select "A Move to Remember LLC ABF Freight Alero [PERSON_NAME] Canada Post CDS Ceva Log…" at bounding box center [443, 226] width 311 height 24
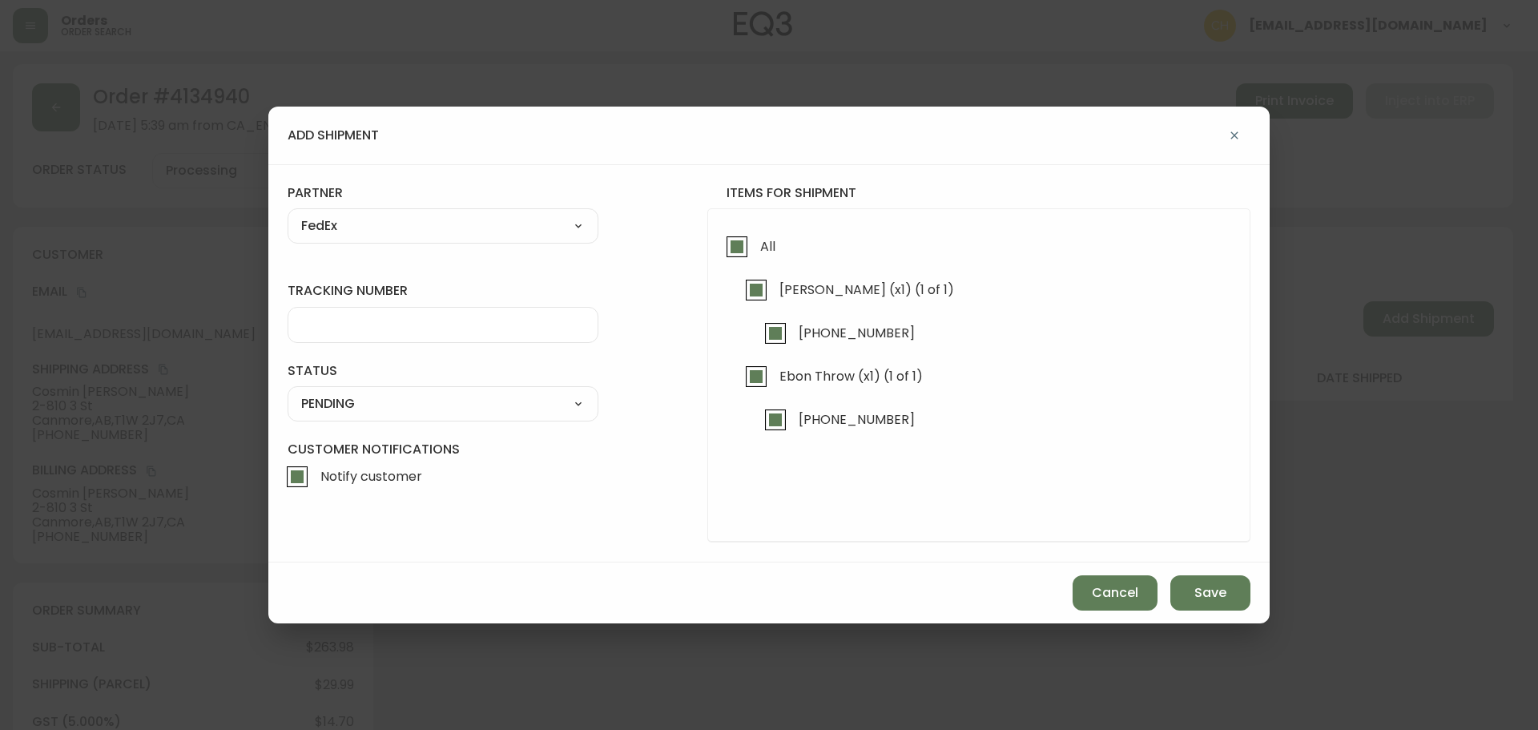
click at [373, 328] on input "tracking number" at bounding box center [443, 324] width 284 height 15
click at [364, 414] on select "SHIPPED PENDING CANCELLED" at bounding box center [443, 404] width 311 height 24
click at [288, 392] on select "SHIPPED PENDING CANCELLED" at bounding box center [443, 404] width 311 height 24
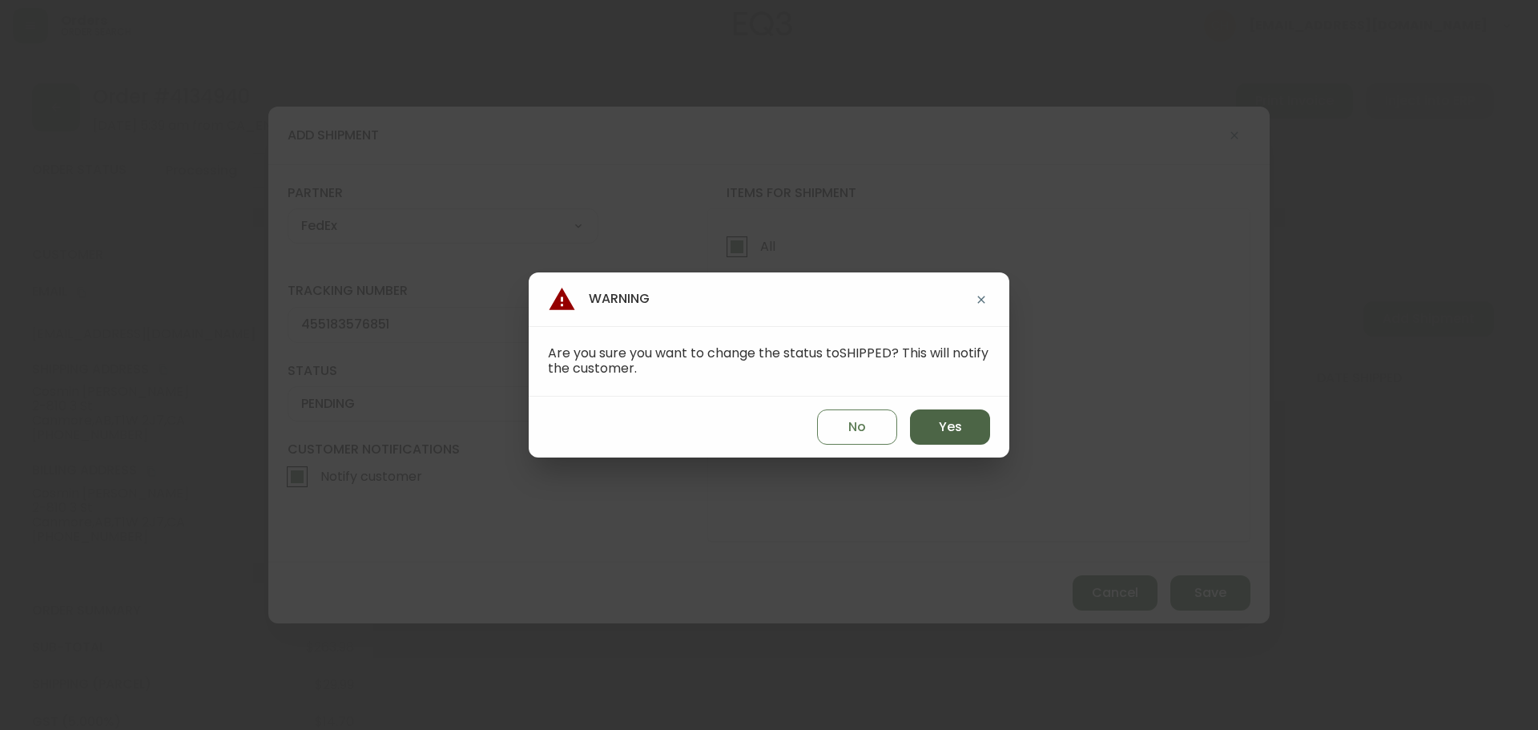
drag, startPoint x: 948, startPoint y: 424, endPoint x: 969, endPoint y: 437, distance: 25.6
click at [948, 427] on span "Yes" at bounding box center [950, 427] width 23 height 18
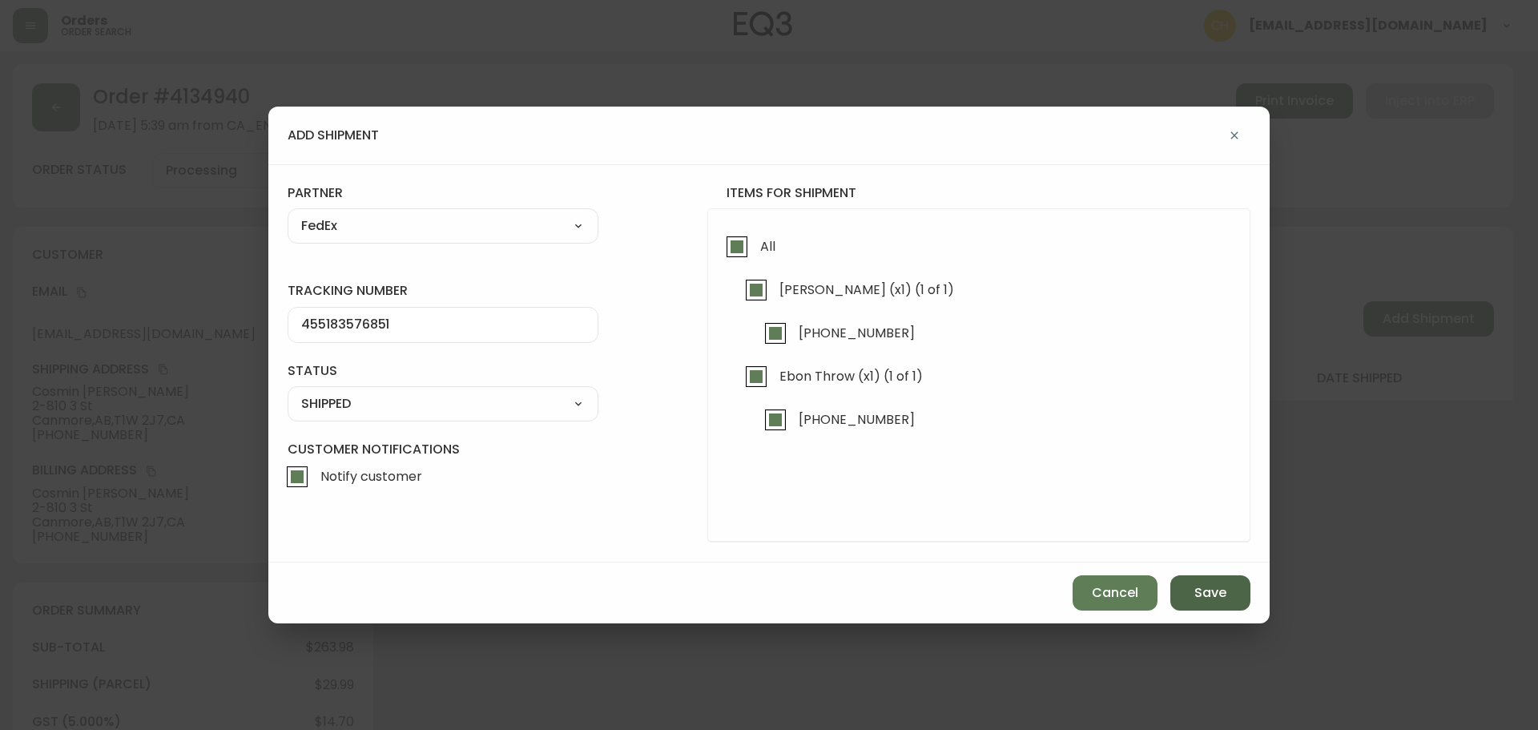
click at [1205, 586] on span "Save" at bounding box center [1210, 593] width 32 height 18
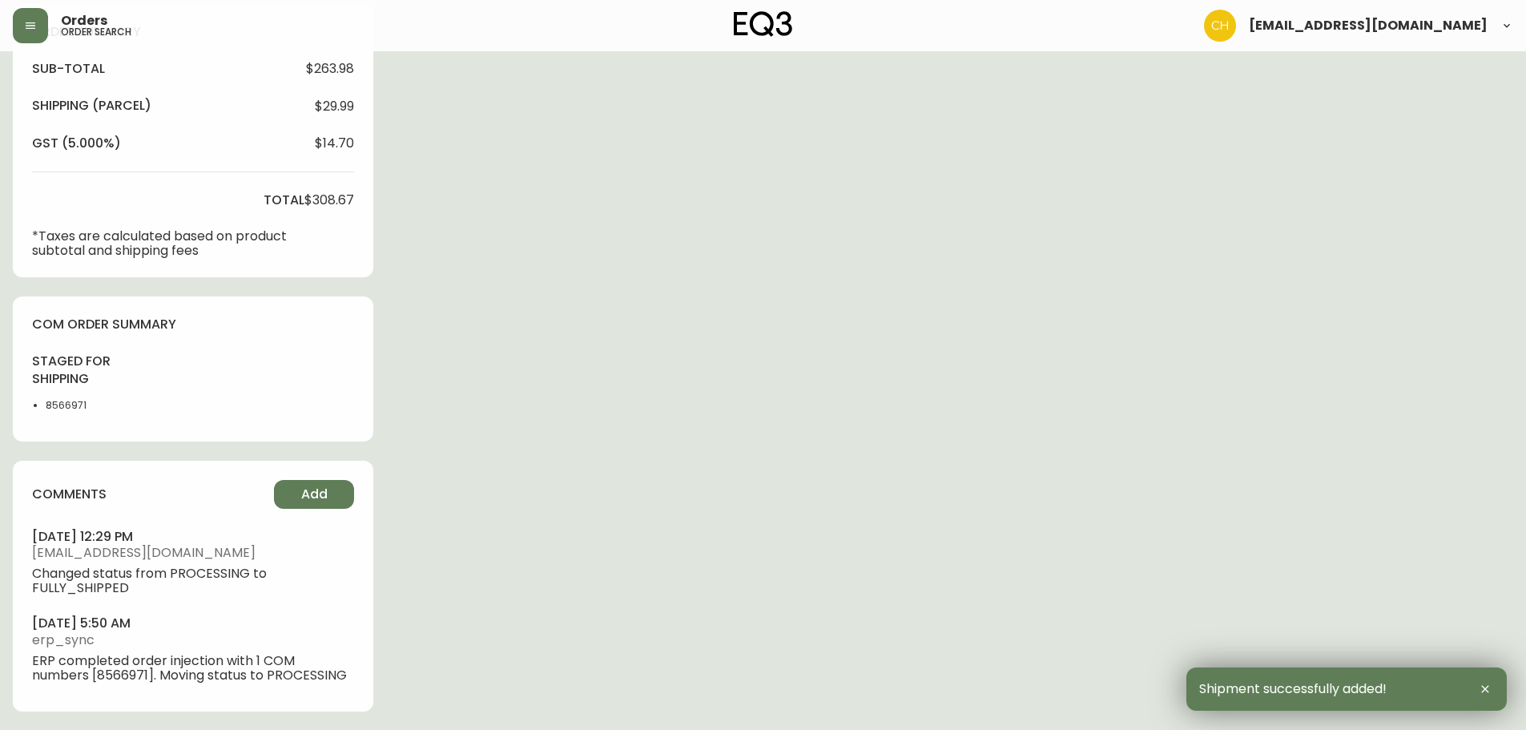
scroll to position [579, 0]
click at [308, 503] on button "Add" at bounding box center [314, 493] width 80 height 29
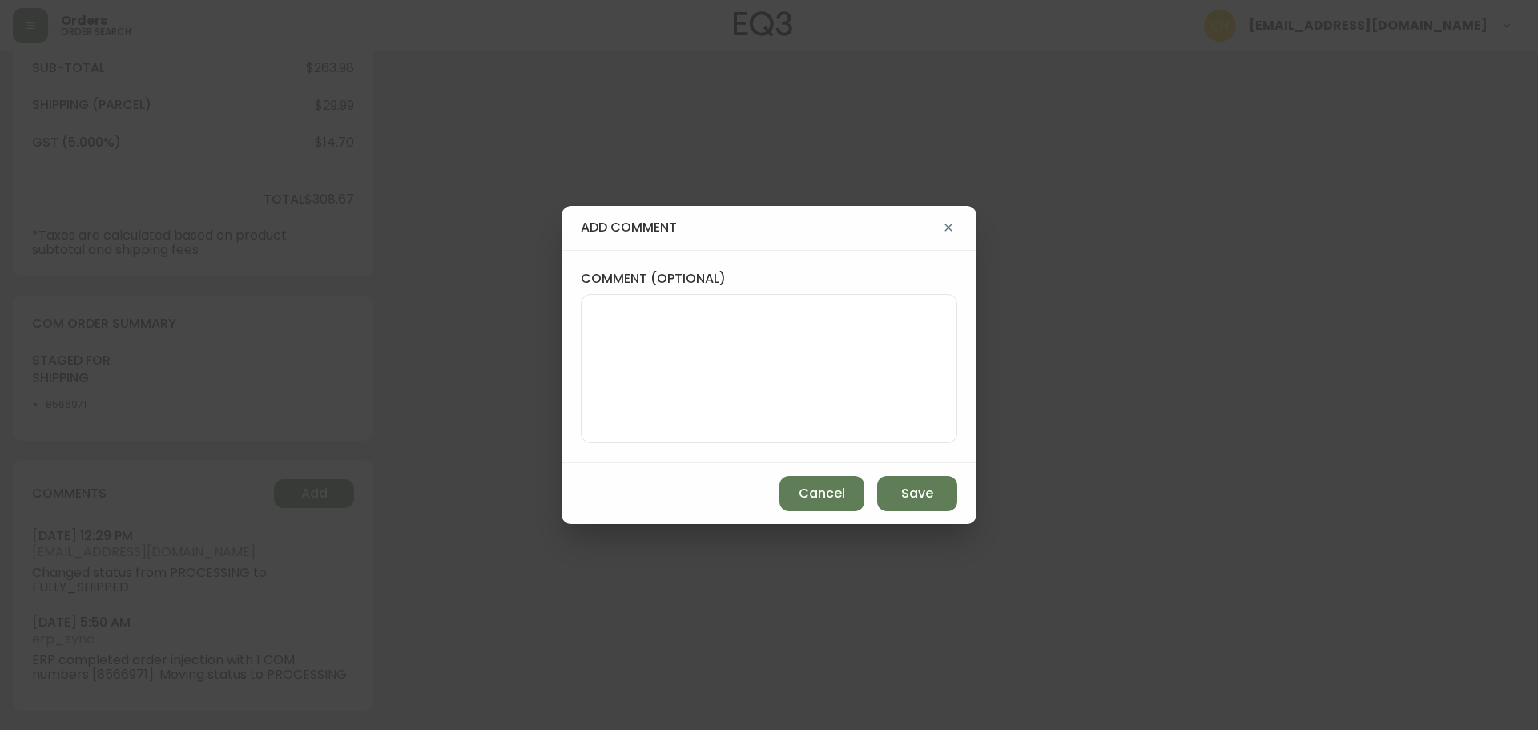
click at [658, 383] on textarea "comment (optional)" at bounding box center [768, 368] width 349 height 128
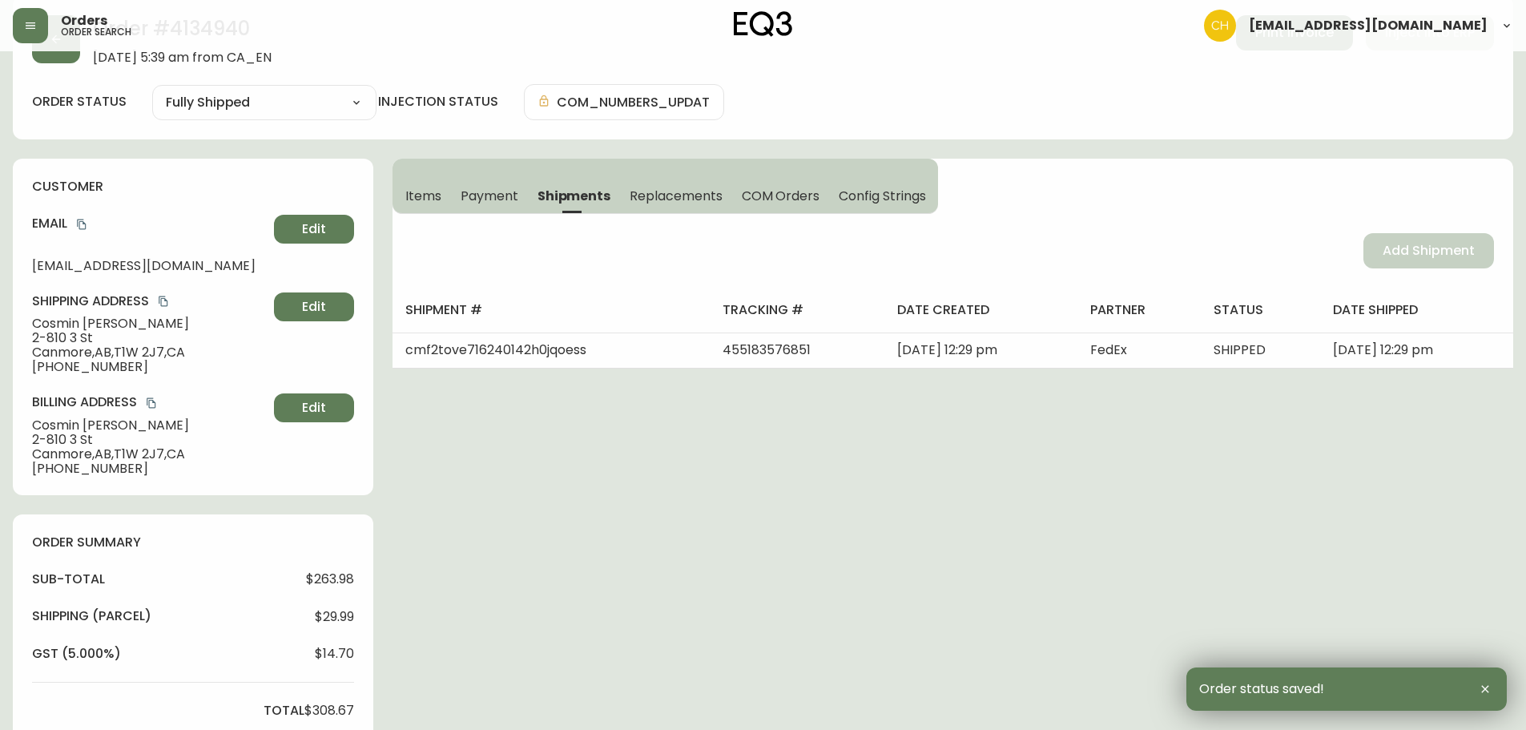
scroll to position [0, 0]
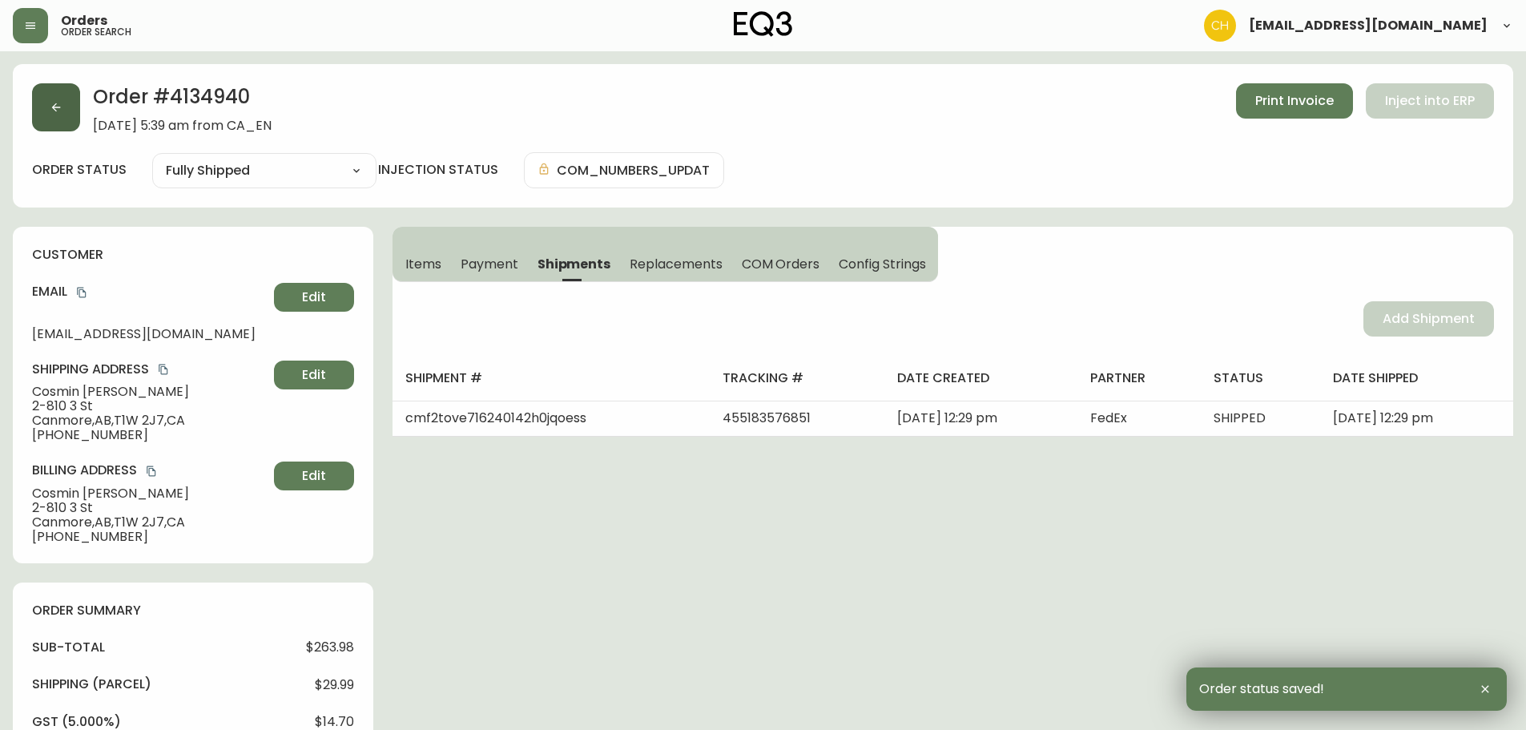
click at [53, 115] on button "button" at bounding box center [56, 107] width 48 height 48
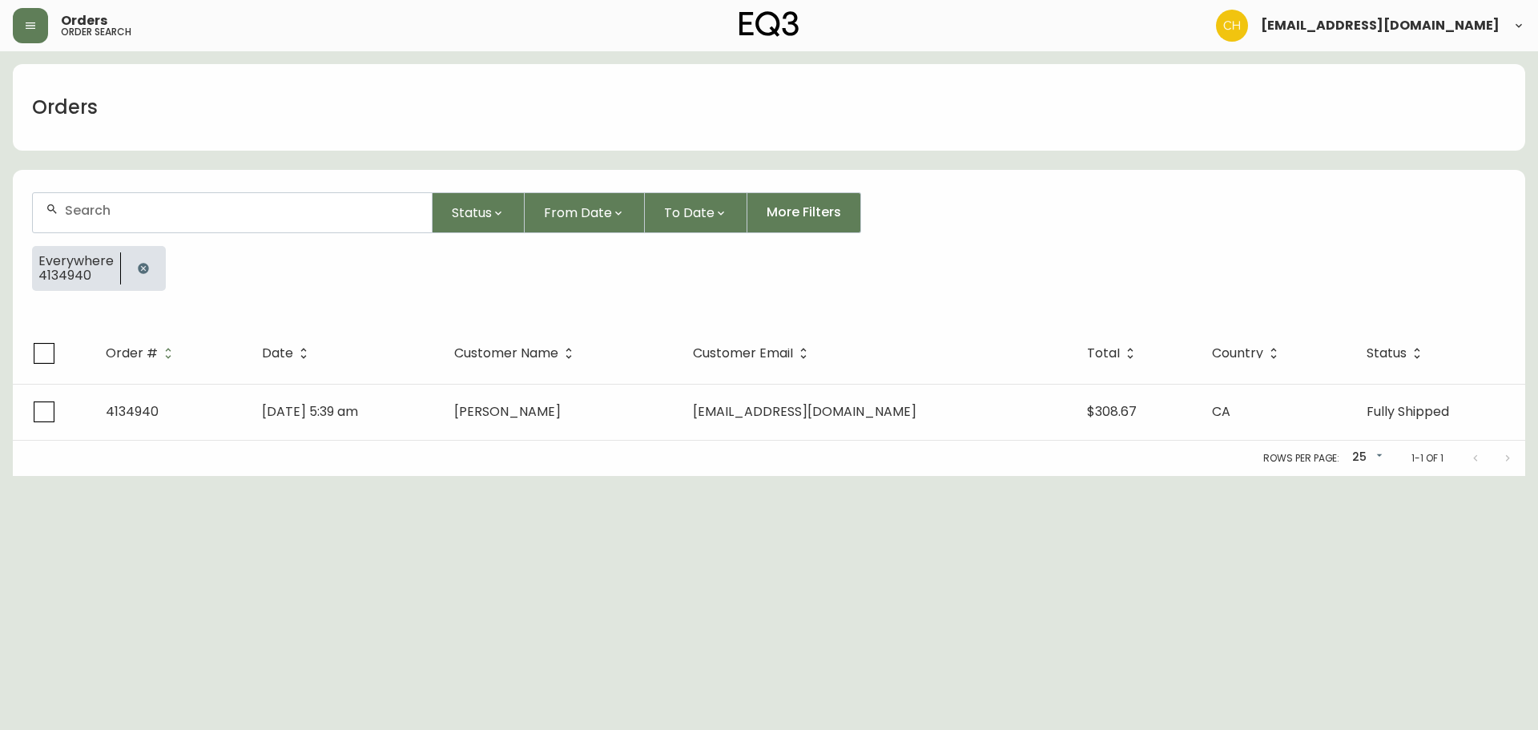
click at [88, 205] on input "text" at bounding box center [242, 210] width 354 height 15
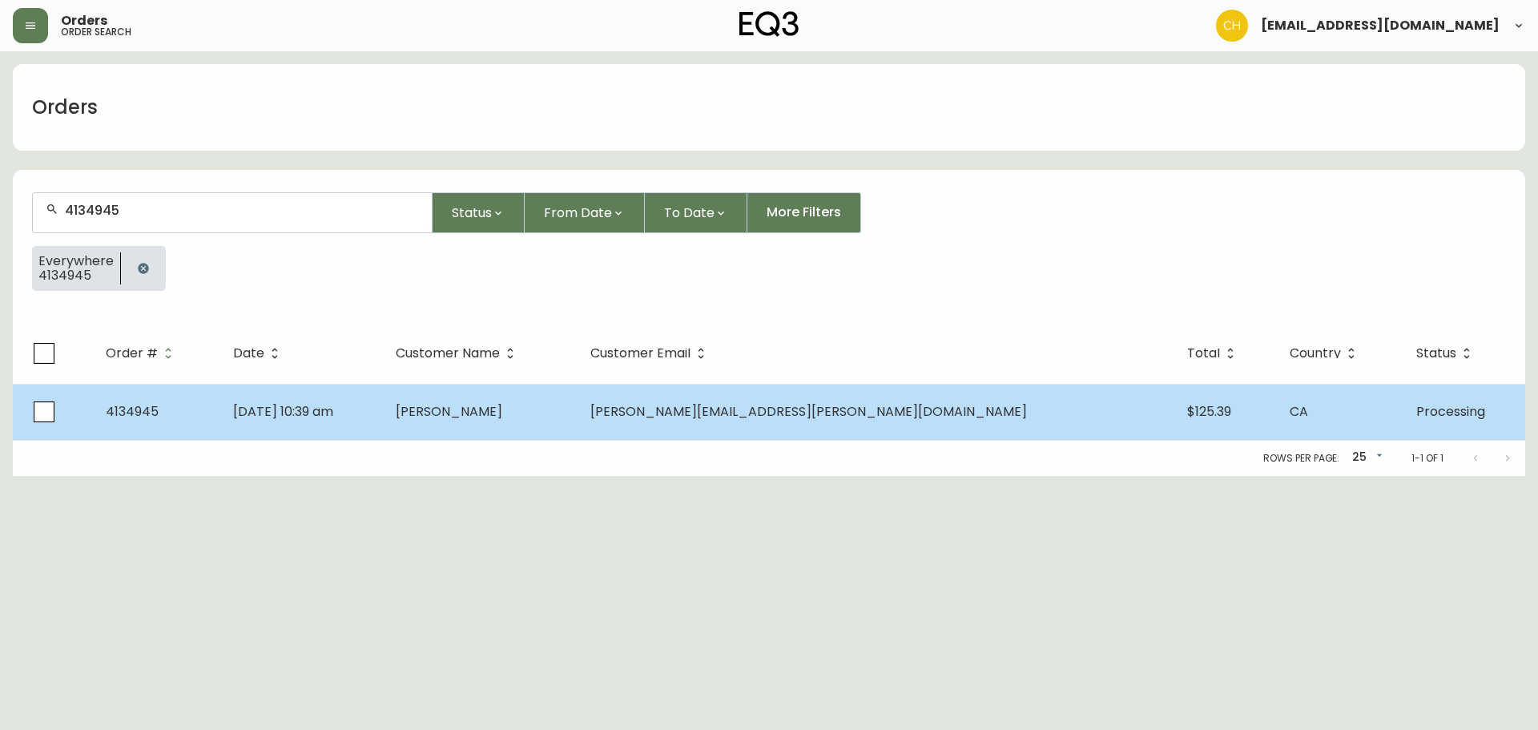
click at [313, 411] on span "[DATE] 10:39 am" at bounding box center [283, 411] width 100 height 18
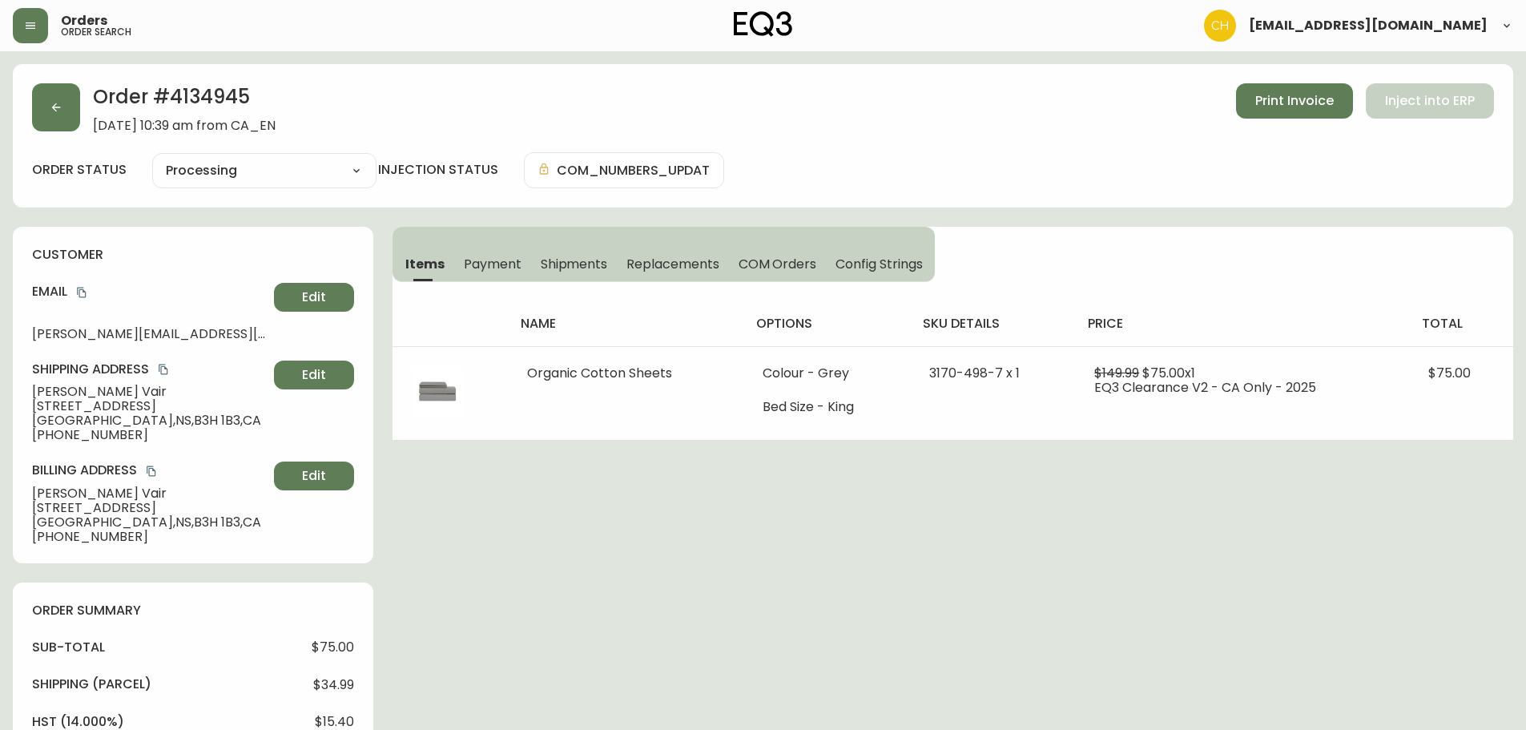
click at [568, 267] on span "Shipments" at bounding box center [574, 264] width 67 height 17
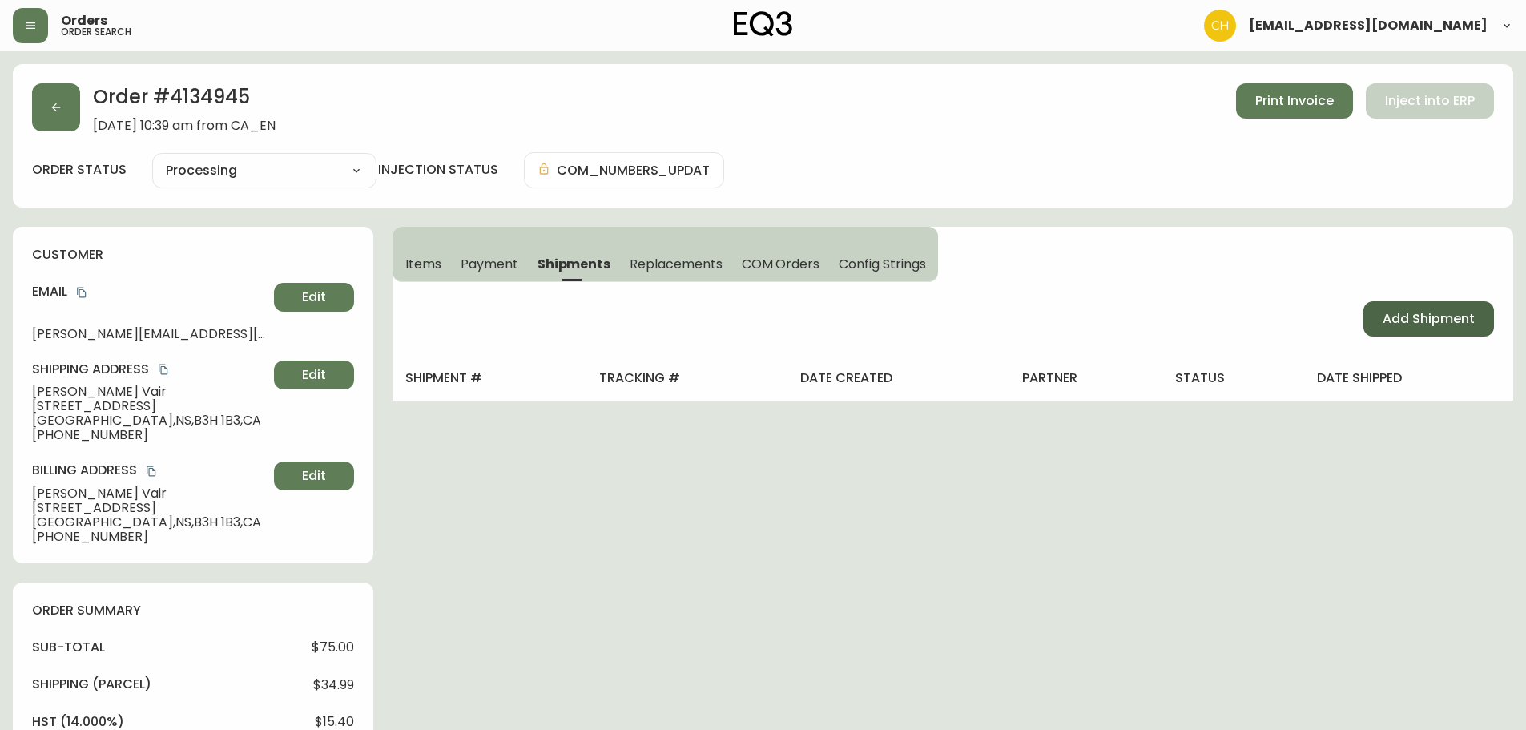
click at [1412, 312] on span "Add Shipment" at bounding box center [1429, 319] width 92 height 18
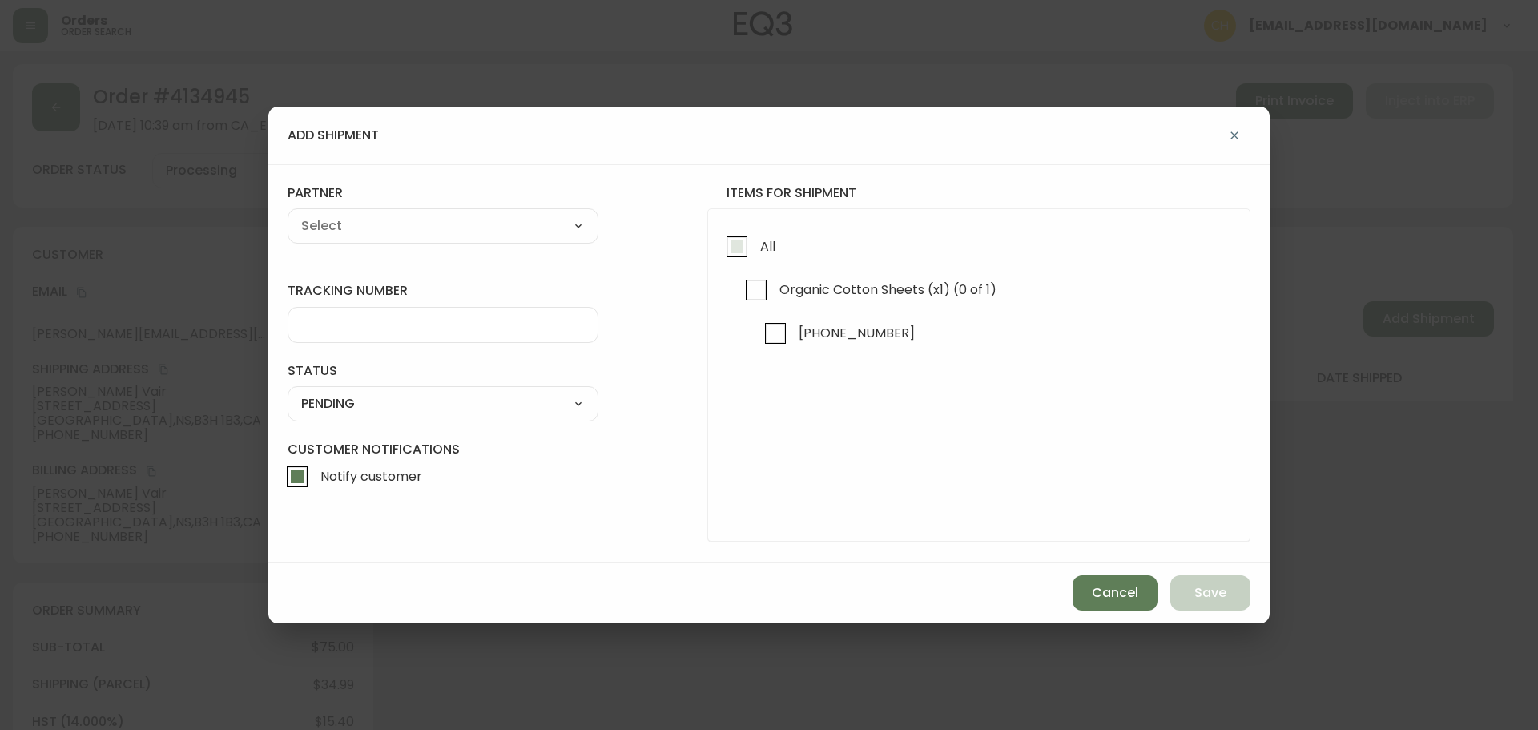
drag, startPoint x: 739, startPoint y: 248, endPoint x: 694, endPoint y: 238, distance: 46.8
click at [739, 248] on input "All" at bounding box center [737, 246] width 37 height 37
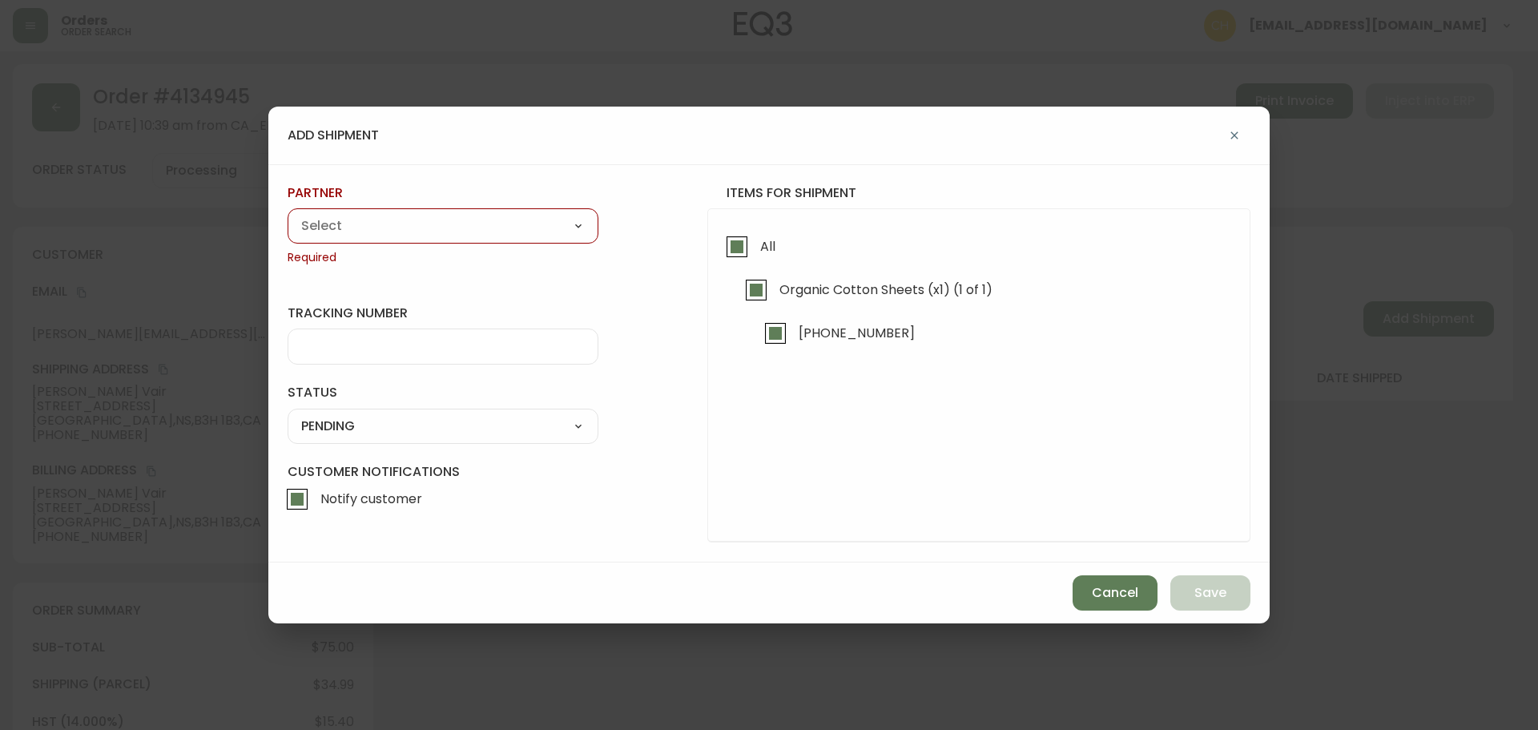
drag, startPoint x: 513, startPoint y: 228, endPoint x: 500, endPoint y: 232, distance: 14.2
click at [513, 228] on select "A Move to Remember LLC ABF Freight Alero [PERSON_NAME] Canada Post CDS Ceva Log…" at bounding box center [443, 226] width 311 height 24
click at [288, 214] on select "A Move to Remember LLC ABF Freight Alero [PERSON_NAME] Canada Post CDS Ceva Log…" at bounding box center [443, 226] width 311 height 24
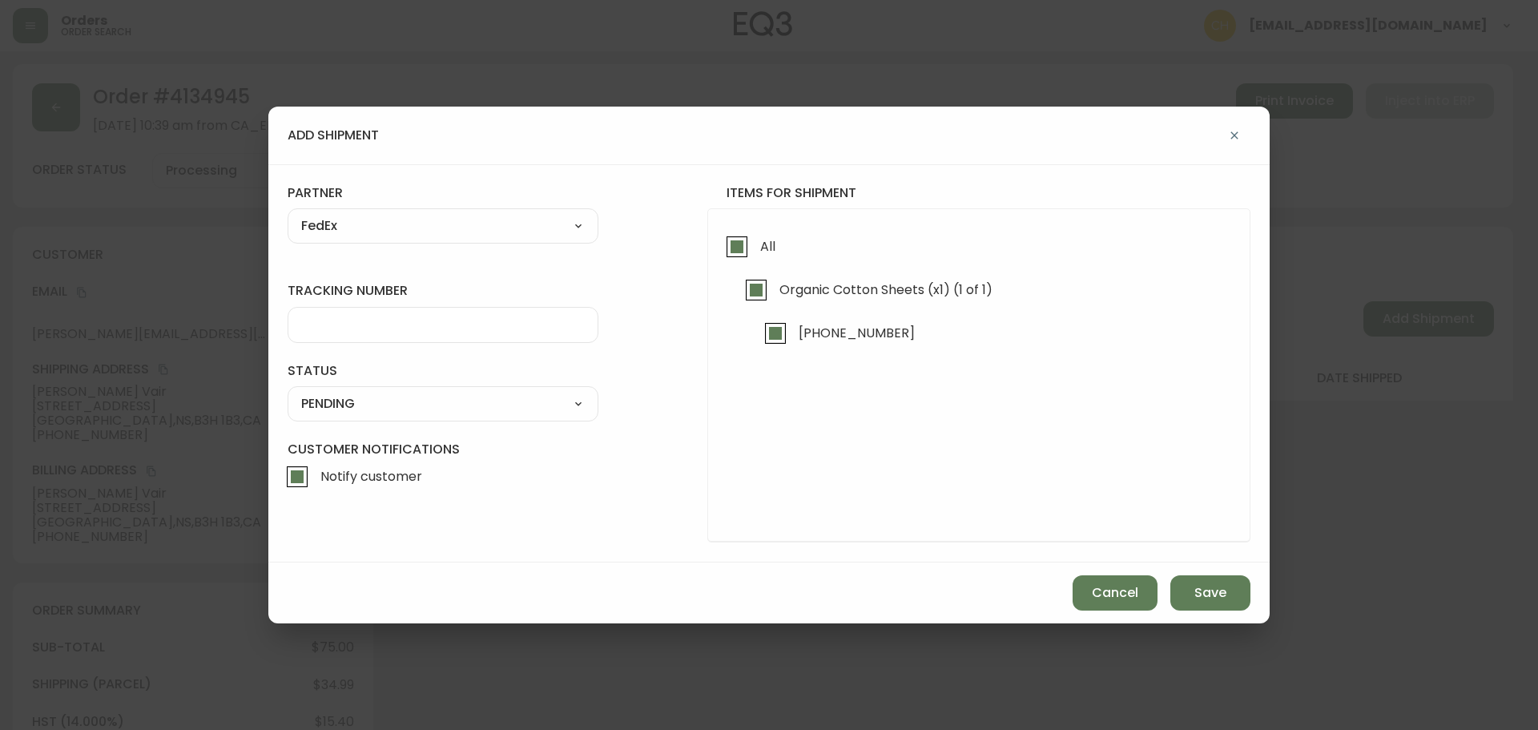
click at [338, 315] on div at bounding box center [443, 325] width 311 height 36
click at [373, 320] on input "tracking number" at bounding box center [443, 324] width 284 height 15
click at [380, 404] on select "SHIPPED PENDING CANCELLED" at bounding box center [443, 404] width 311 height 24
click at [288, 392] on select "SHIPPED PENDING CANCELLED" at bounding box center [443, 404] width 311 height 24
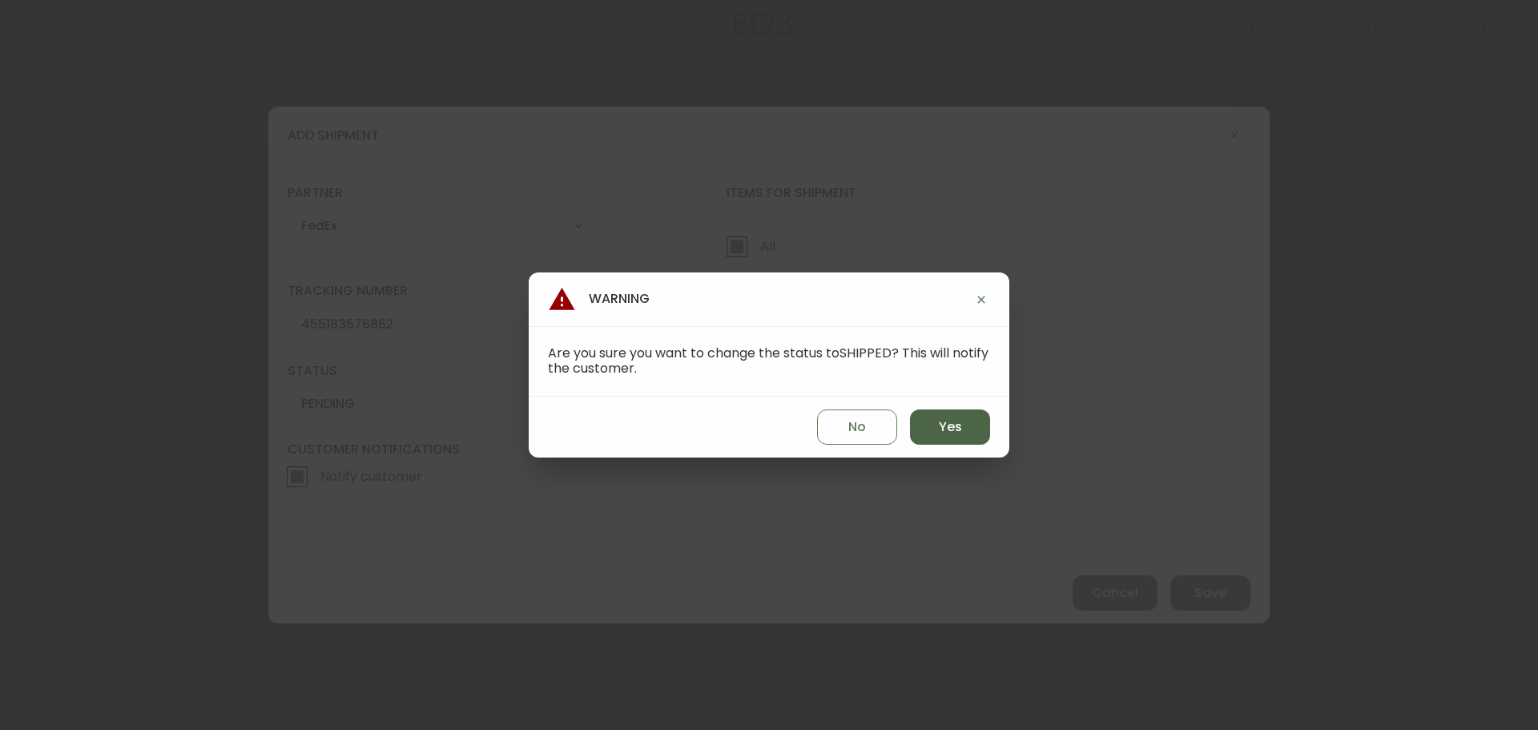
click at [957, 429] on span "Yes" at bounding box center [950, 427] width 23 height 18
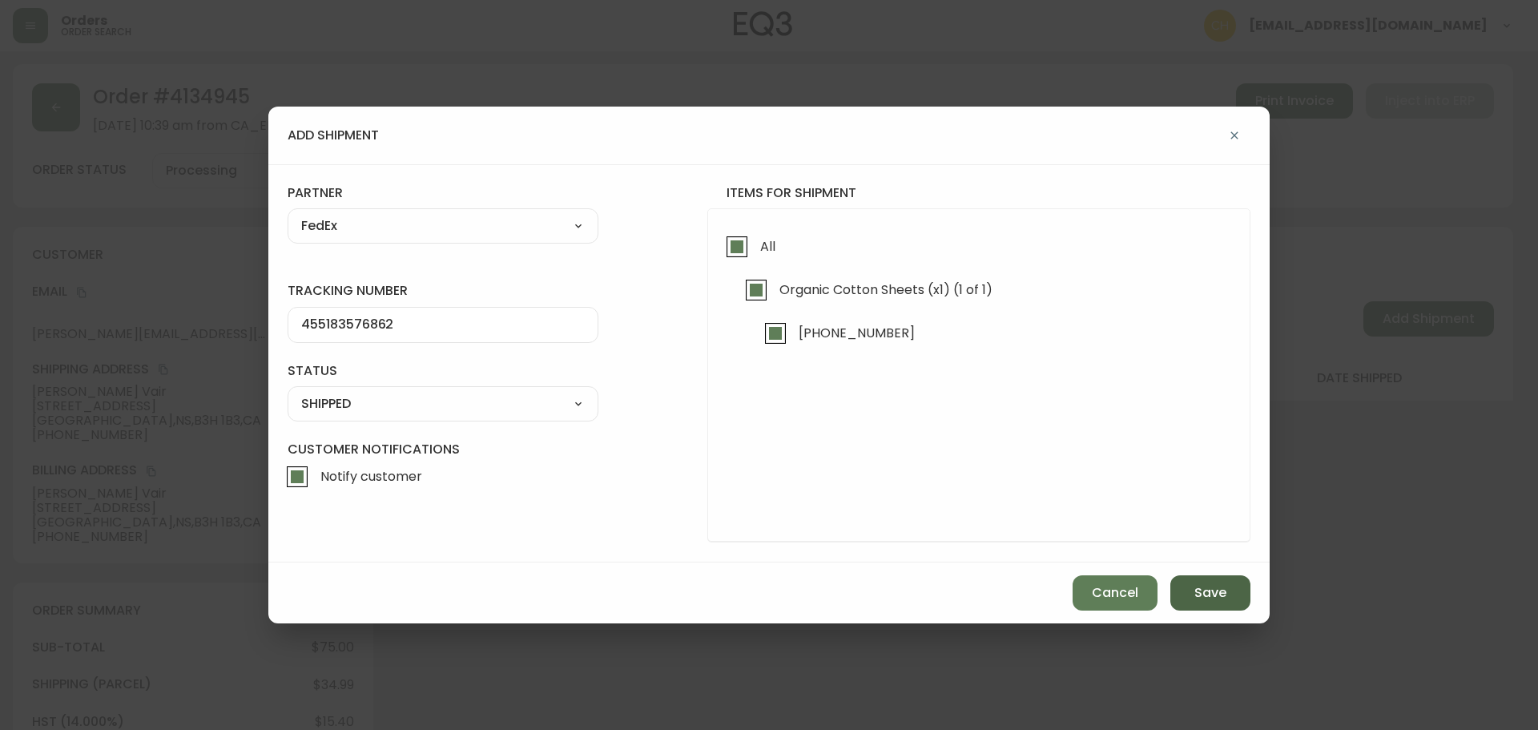
click at [1196, 590] on span "Save" at bounding box center [1210, 593] width 32 height 18
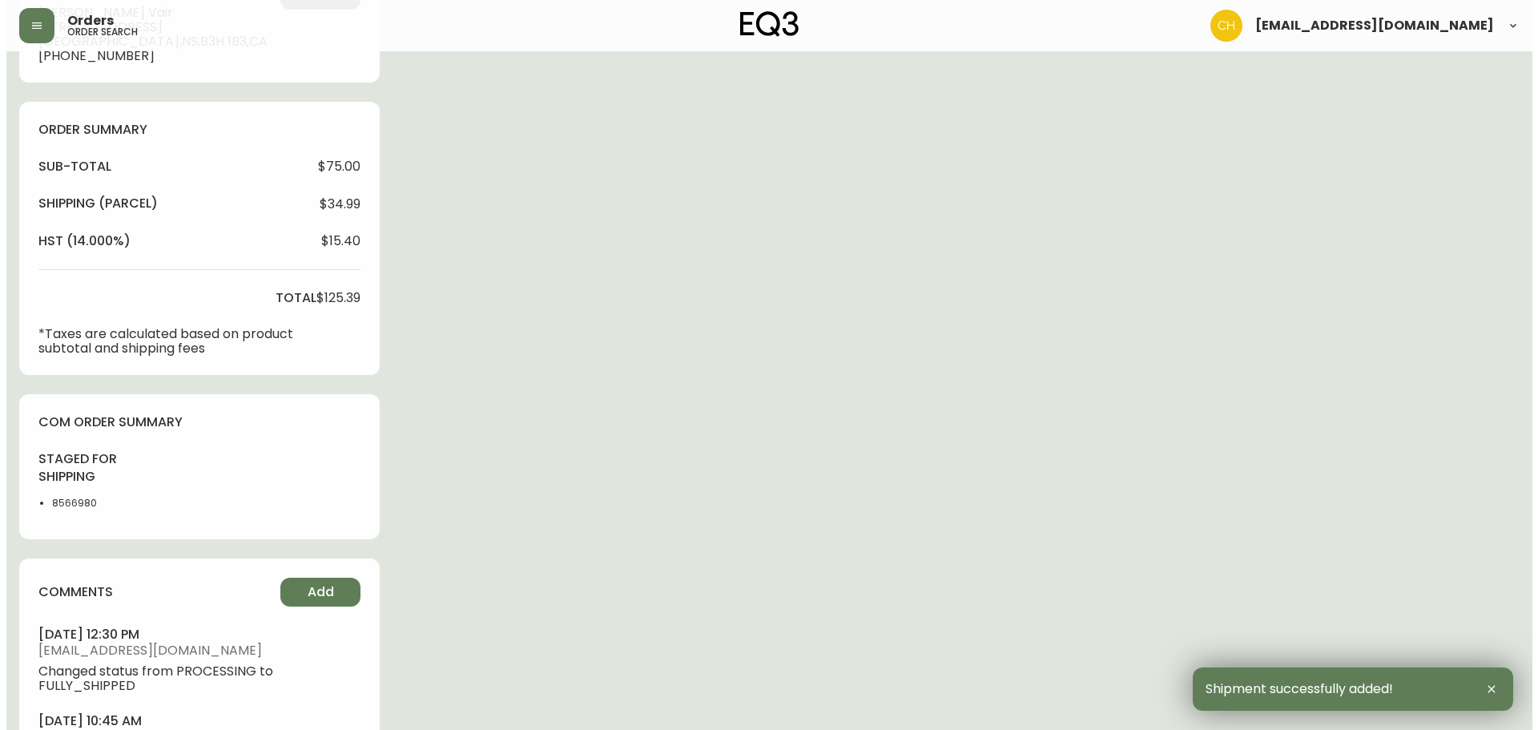
scroll to position [594, 0]
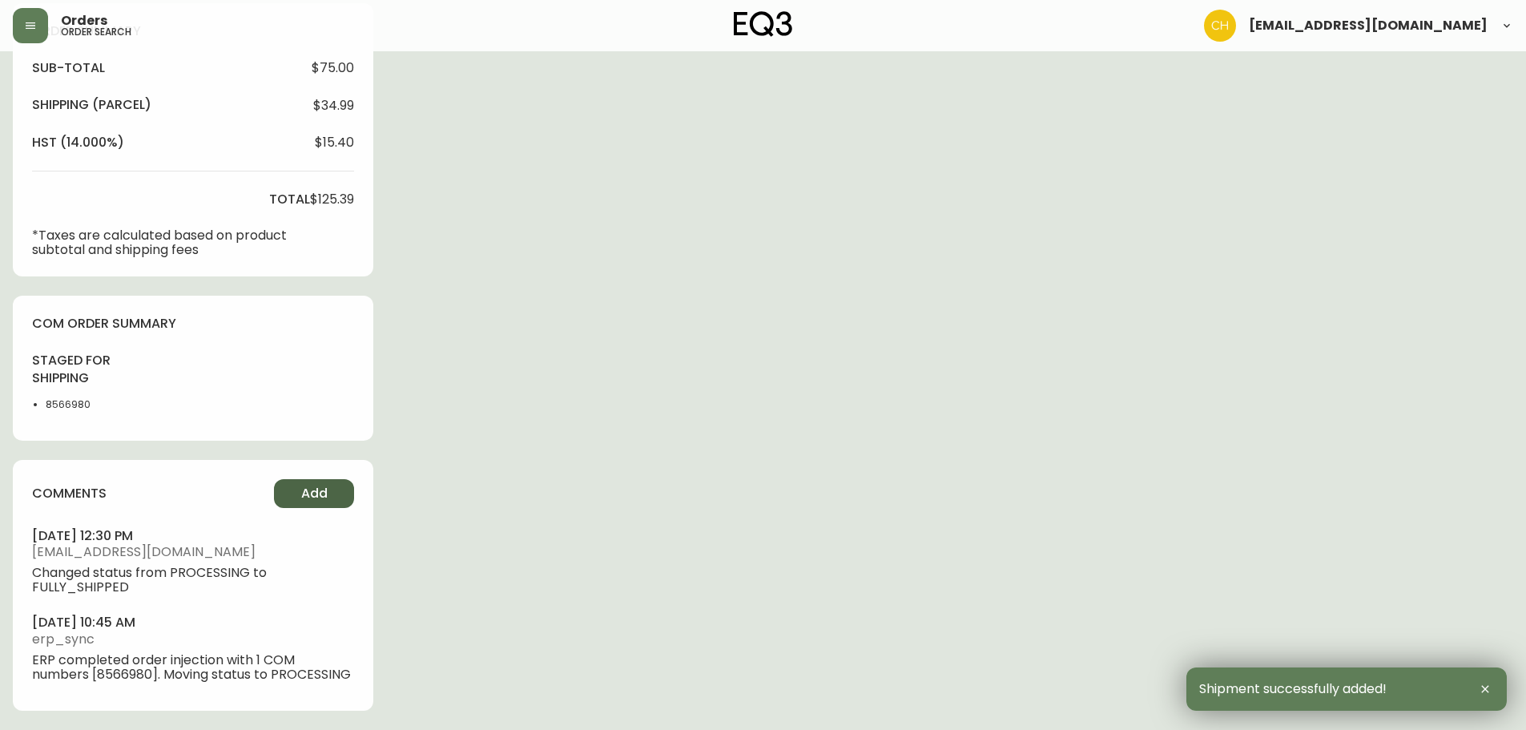
click at [304, 485] on span "Add" at bounding box center [314, 494] width 26 height 18
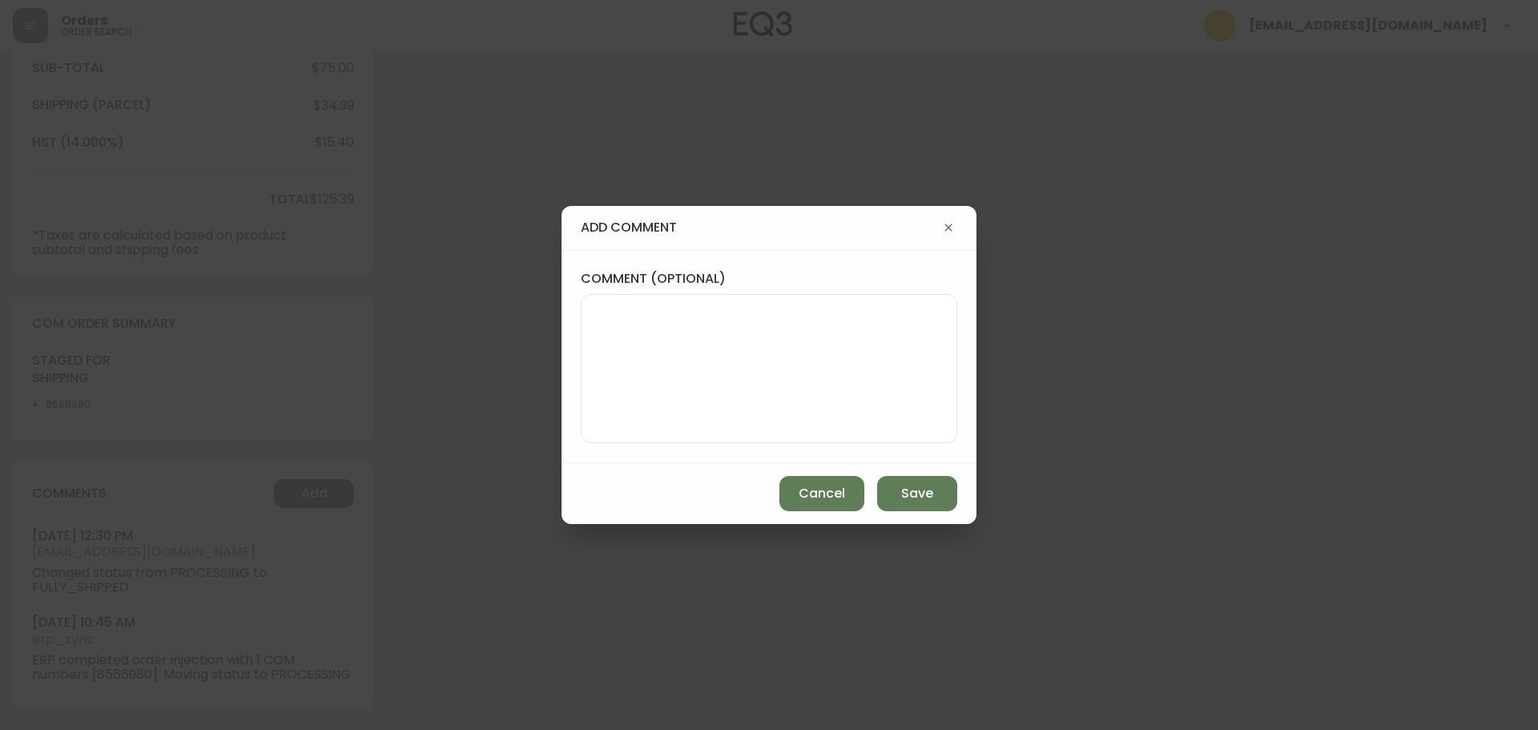
click at [639, 355] on textarea "comment (optional)" at bounding box center [768, 368] width 349 height 128
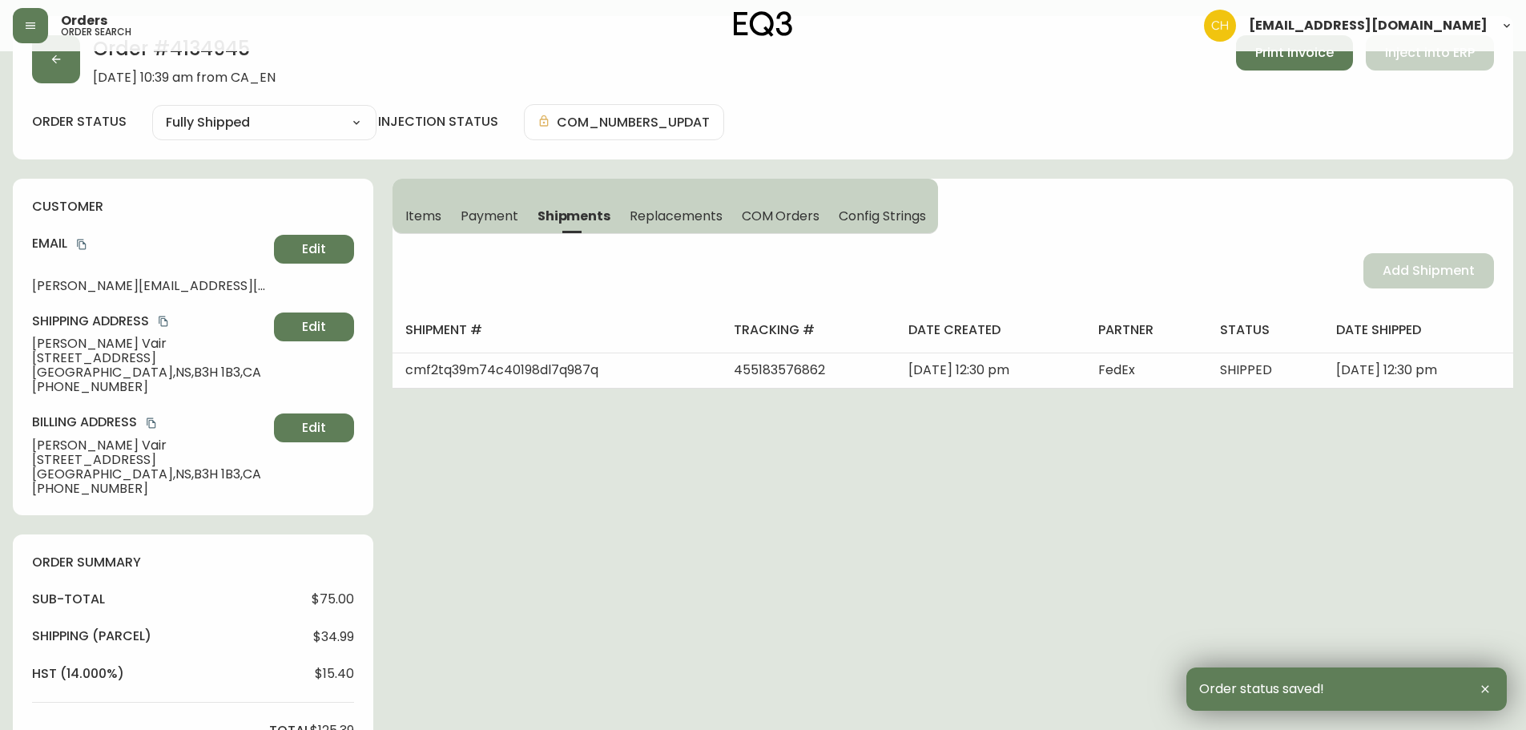
scroll to position [0, 0]
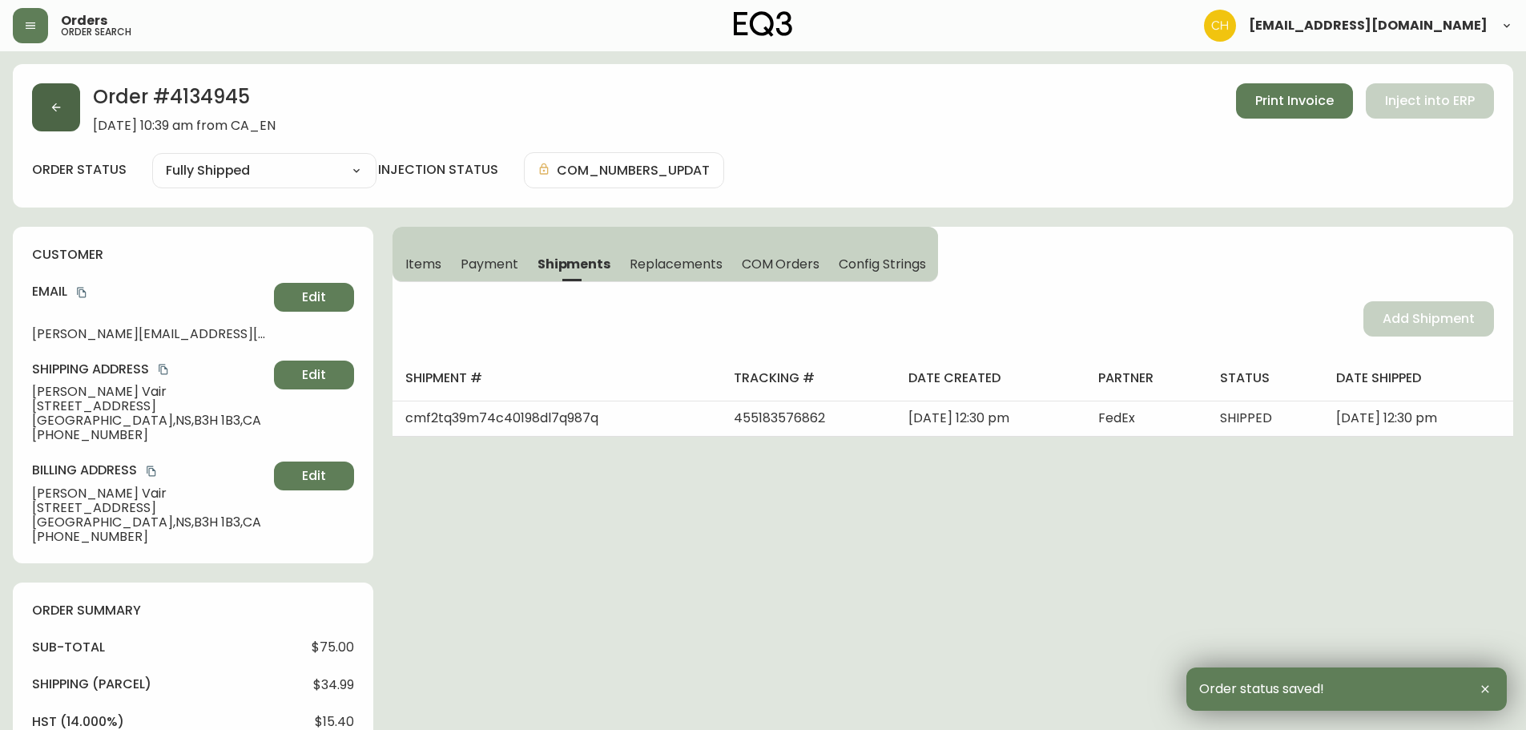
click at [41, 111] on button "button" at bounding box center [56, 107] width 48 height 48
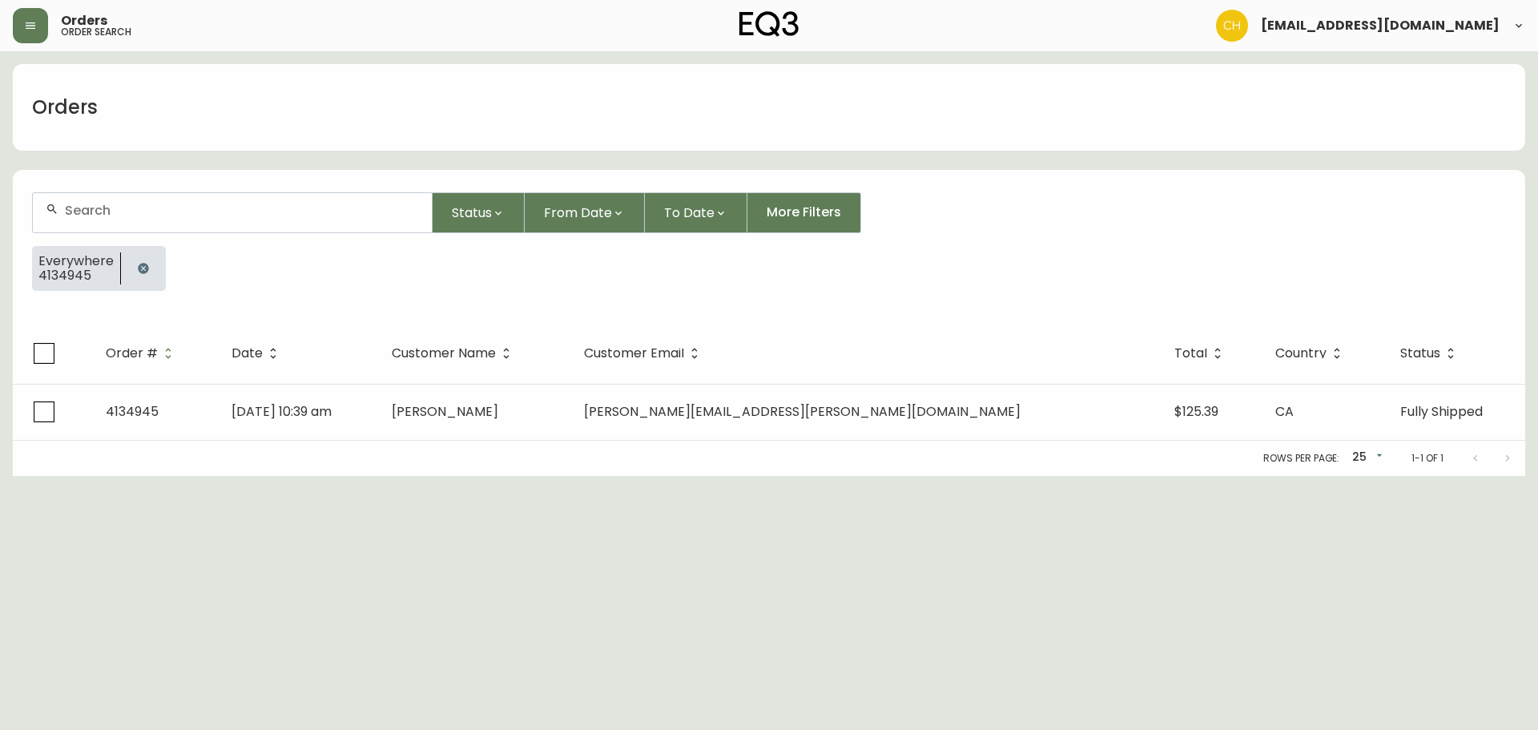
drag, startPoint x: 94, startPoint y: 213, endPoint x: 84, endPoint y: 196, distance: 19.4
click at [91, 207] on input "text" at bounding box center [242, 210] width 354 height 15
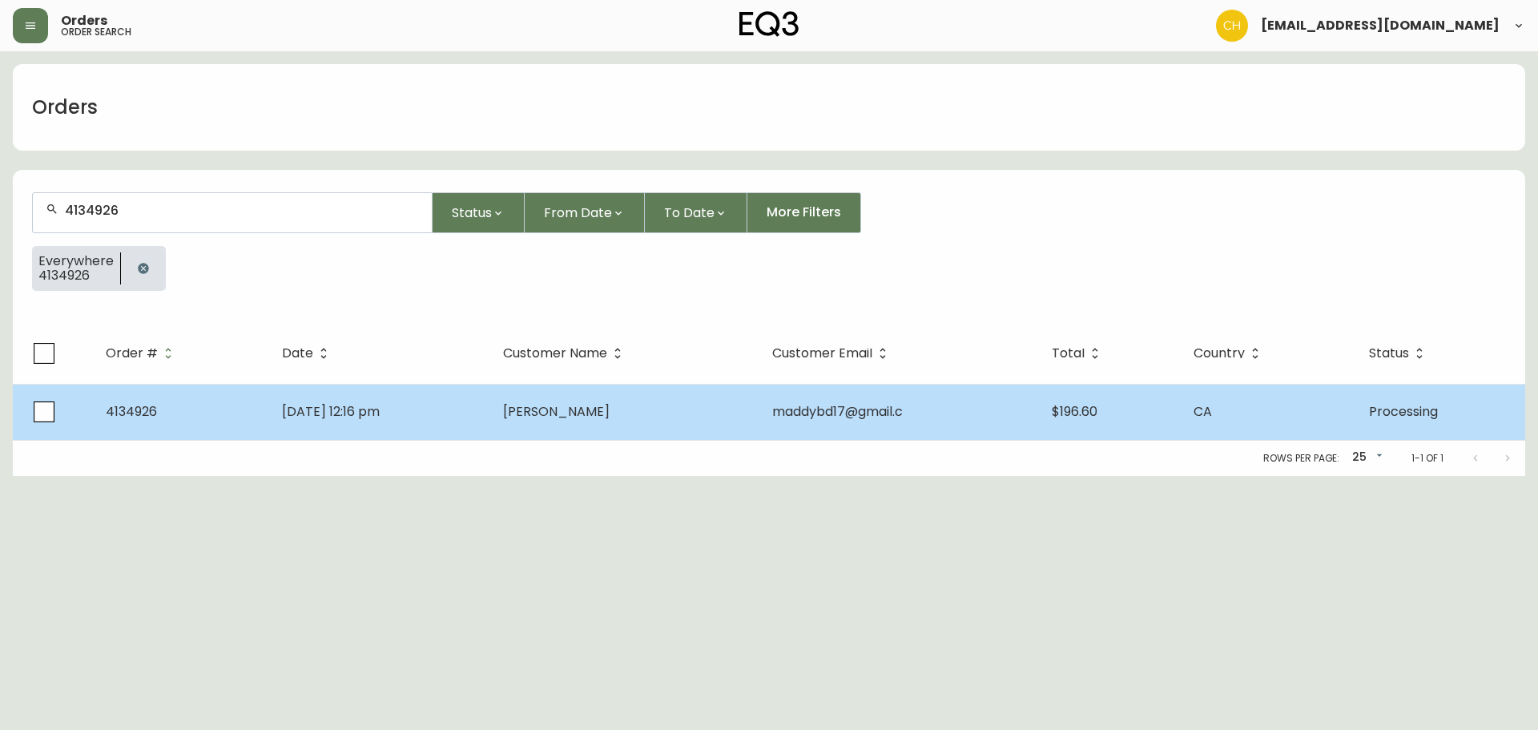
click at [550, 424] on td "[PERSON_NAME]" at bounding box center [624, 412] width 269 height 56
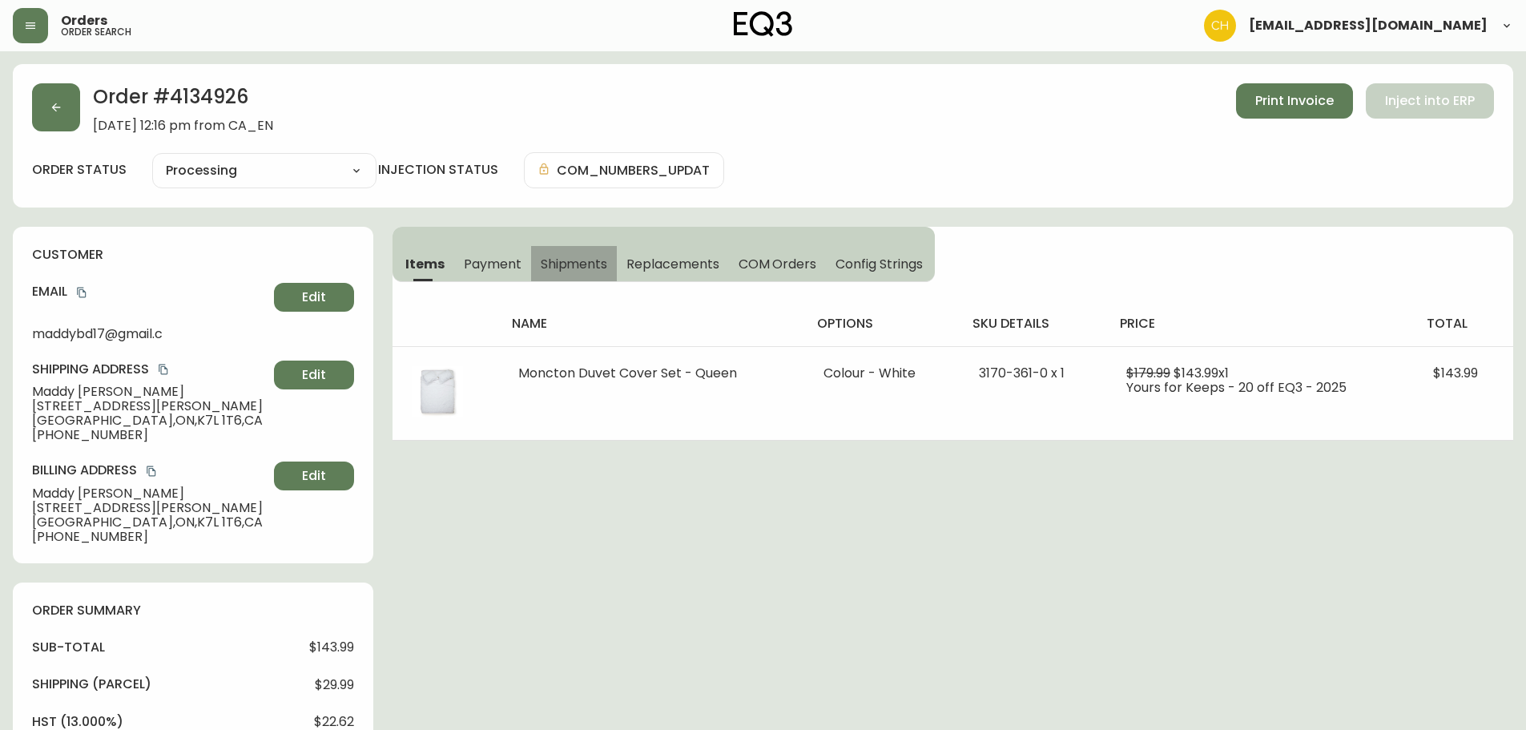
drag, startPoint x: 585, startPoint y: 262, endPoint x: 714, endPoint y: 272, distance: 129.4
click at [590, 264] on span "Shipments" at bounding box center [574, 264] width 67 height 17
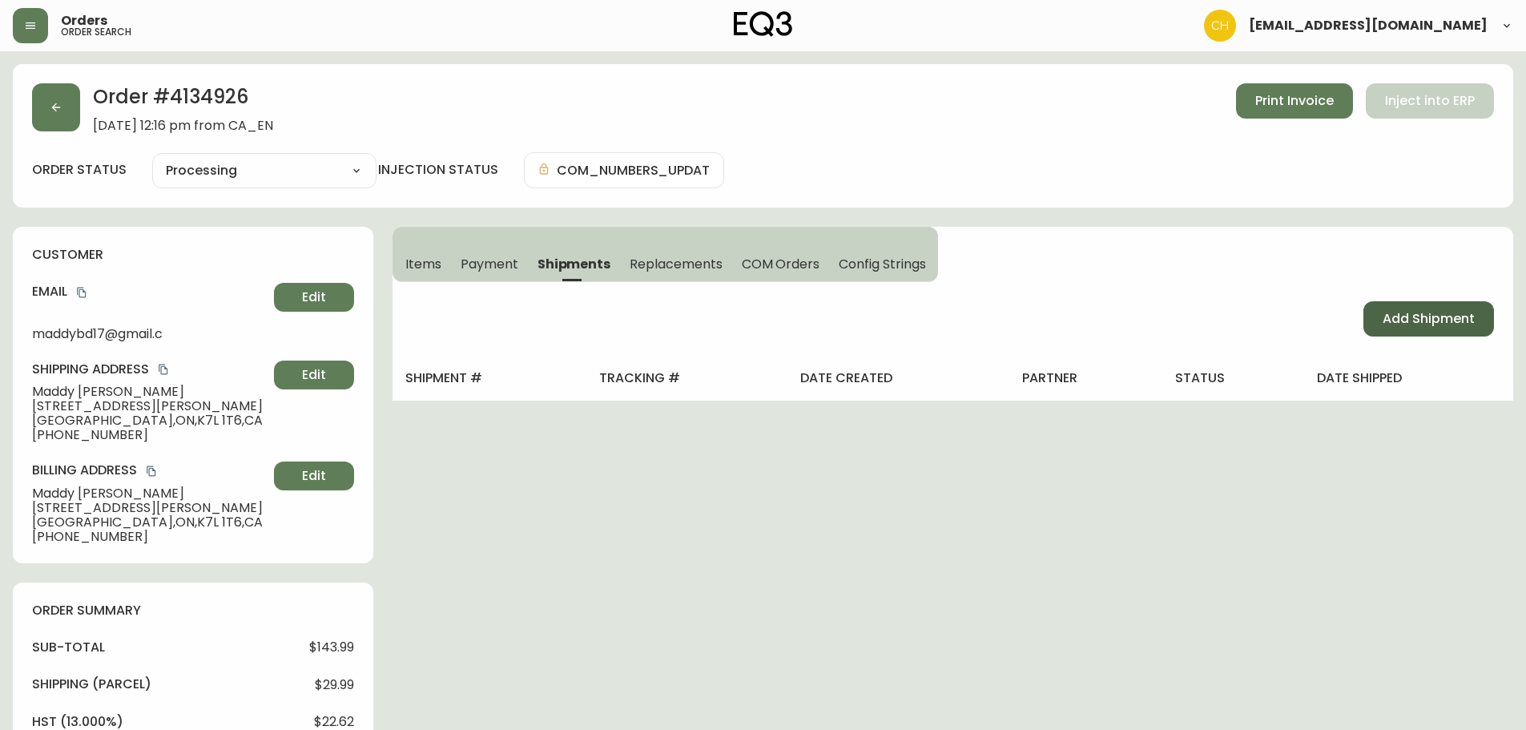
drag, startPoint x: 1411, startPoint y: 326, endPoint x: 1300, endPoint y: 327, distance: 110.5
click at [1410, 326] on span "Add Shipment" at bounding box center [1429, 319] width 92 height 18
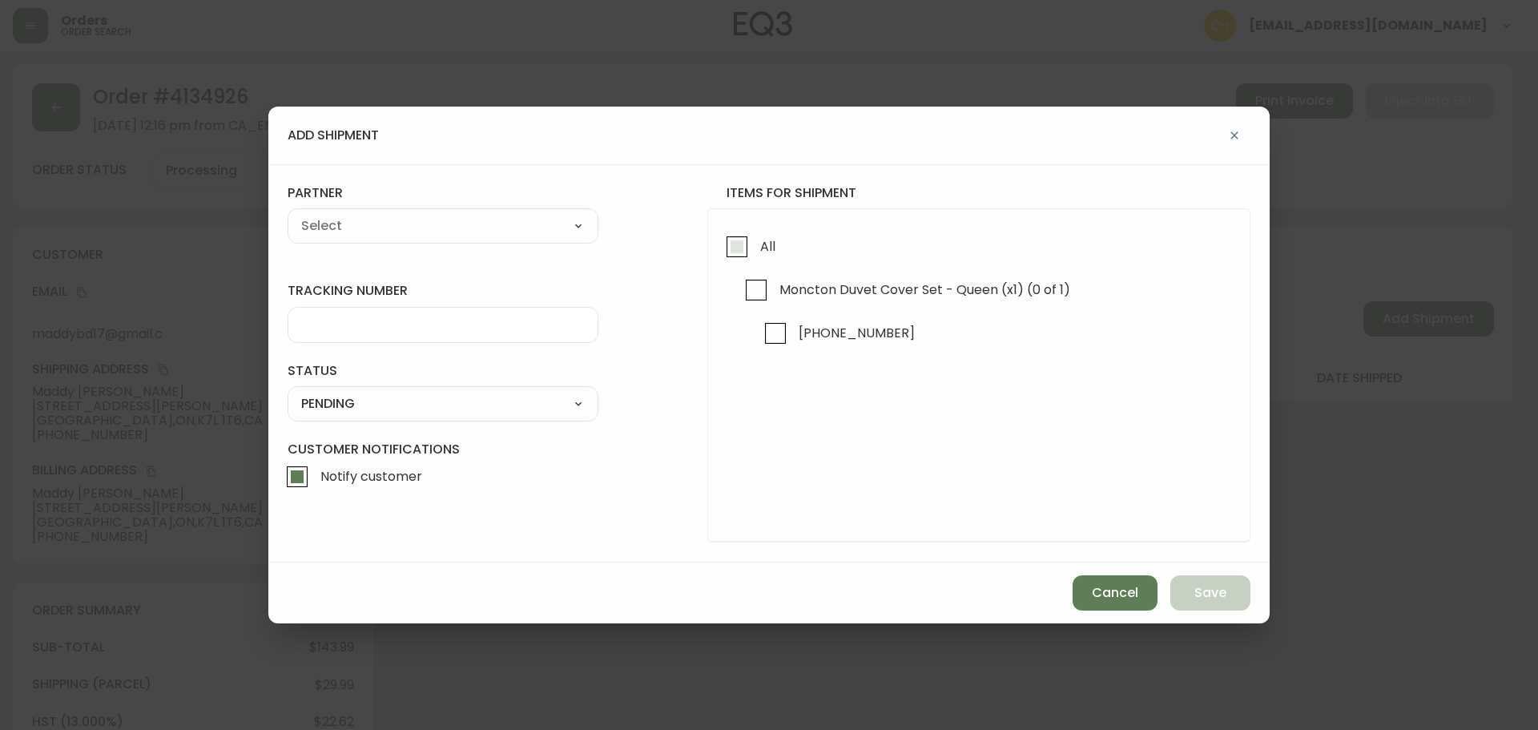
click at [736, 241] on input "All" at bounding box center [737, 246] width 37 height 37
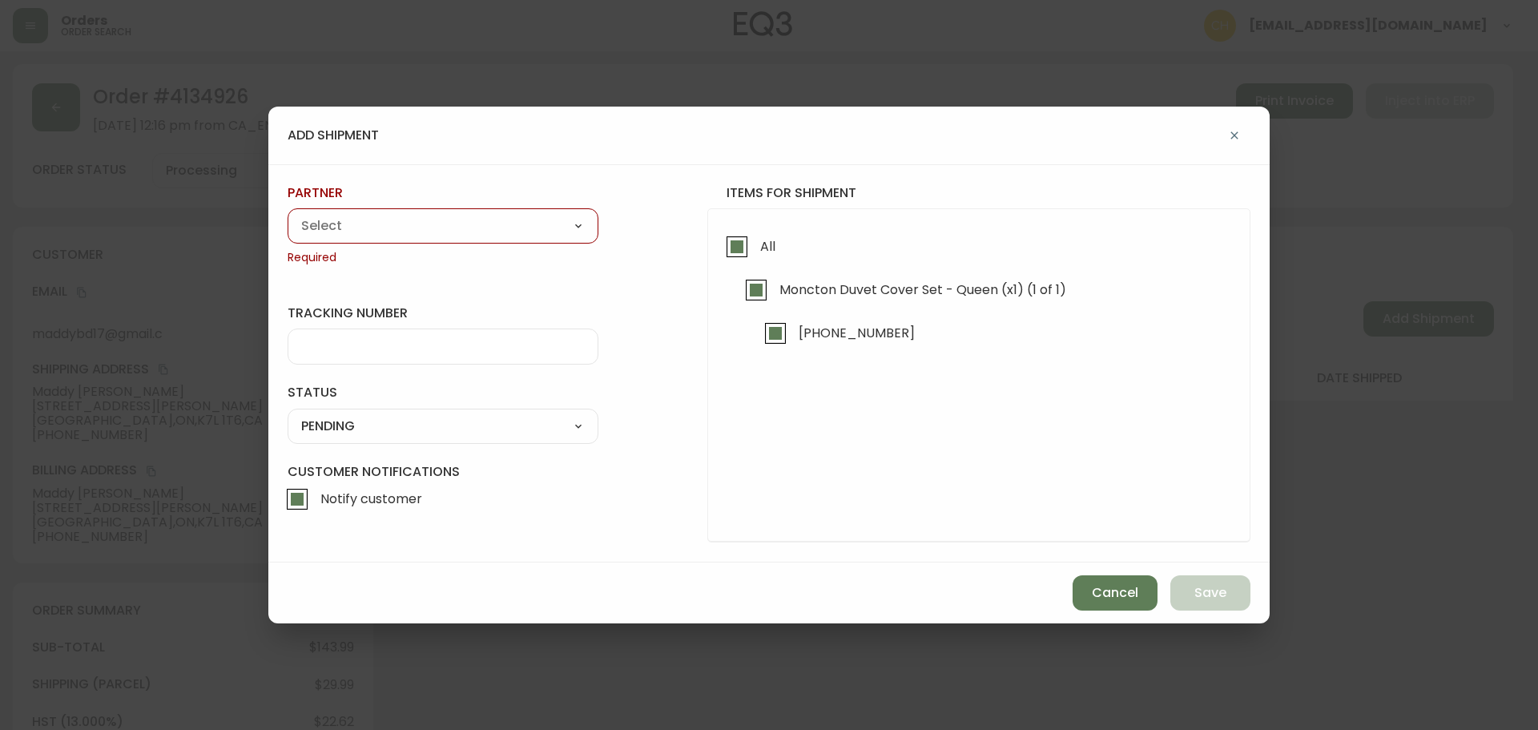
click at [521, 228] on select "A Move to Remember LLC ABF Freight Alero [PERSON_NAME] Canada Post CDS Ceva Log…" at bounding box center [443, 226] width 311 height 24
click at [288, 214] on select "A Move to Remember LLC ABF Freight Alero [PERSON_NAME] Canada Post CDS Ceva Log…" at bounding box center [443, 226] width 311 height 24
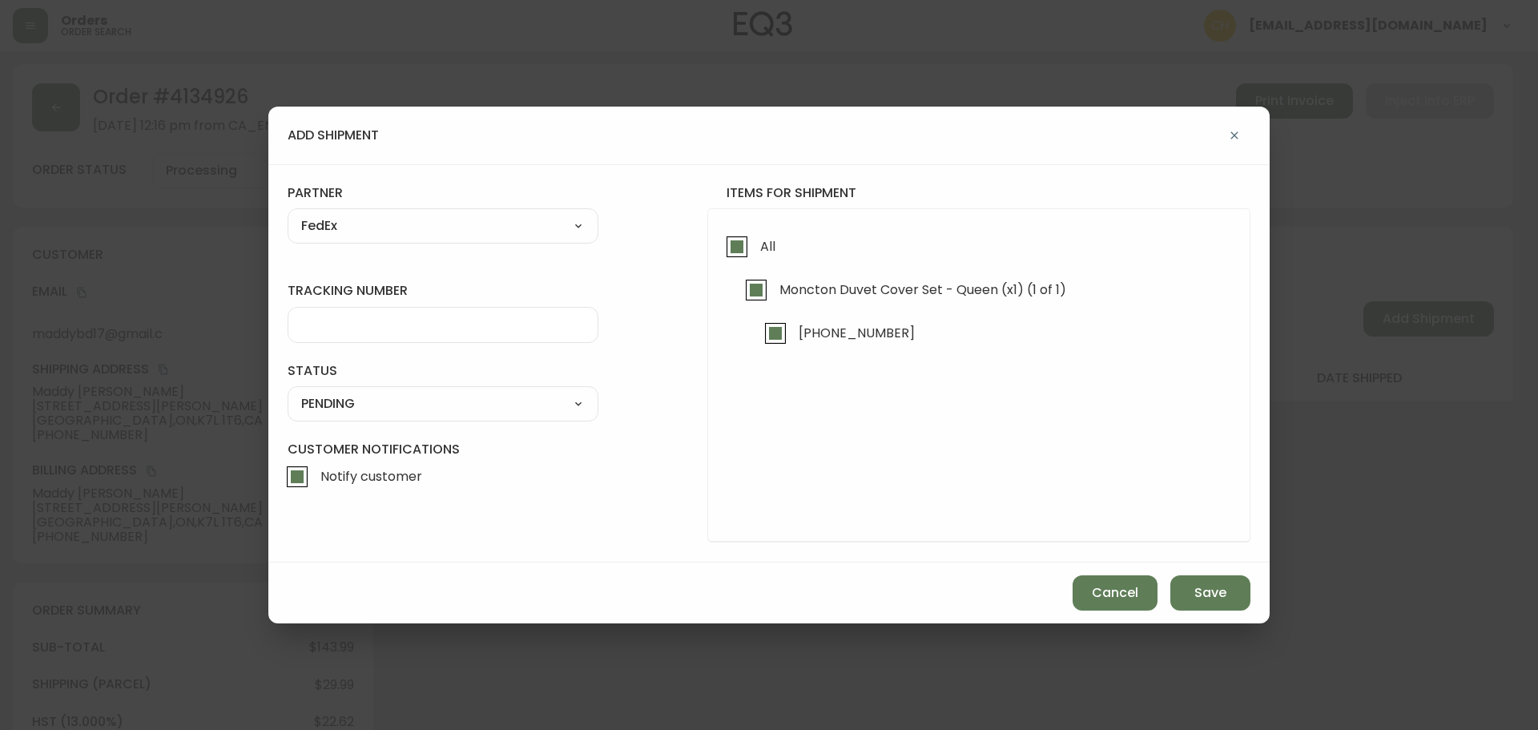
click at [341, 322] on input "tracking number" at bounding box center [443, 324] width 284 height 15
click at [340, 406] on select "SHIPPED PENDING CANCELLED" at bounding box center [443, 404] width 311 height 24
click at [288, 392] on select "SHIPPED PENDING CANCELLED" at bounding box center [443, 404] width 311 height 24
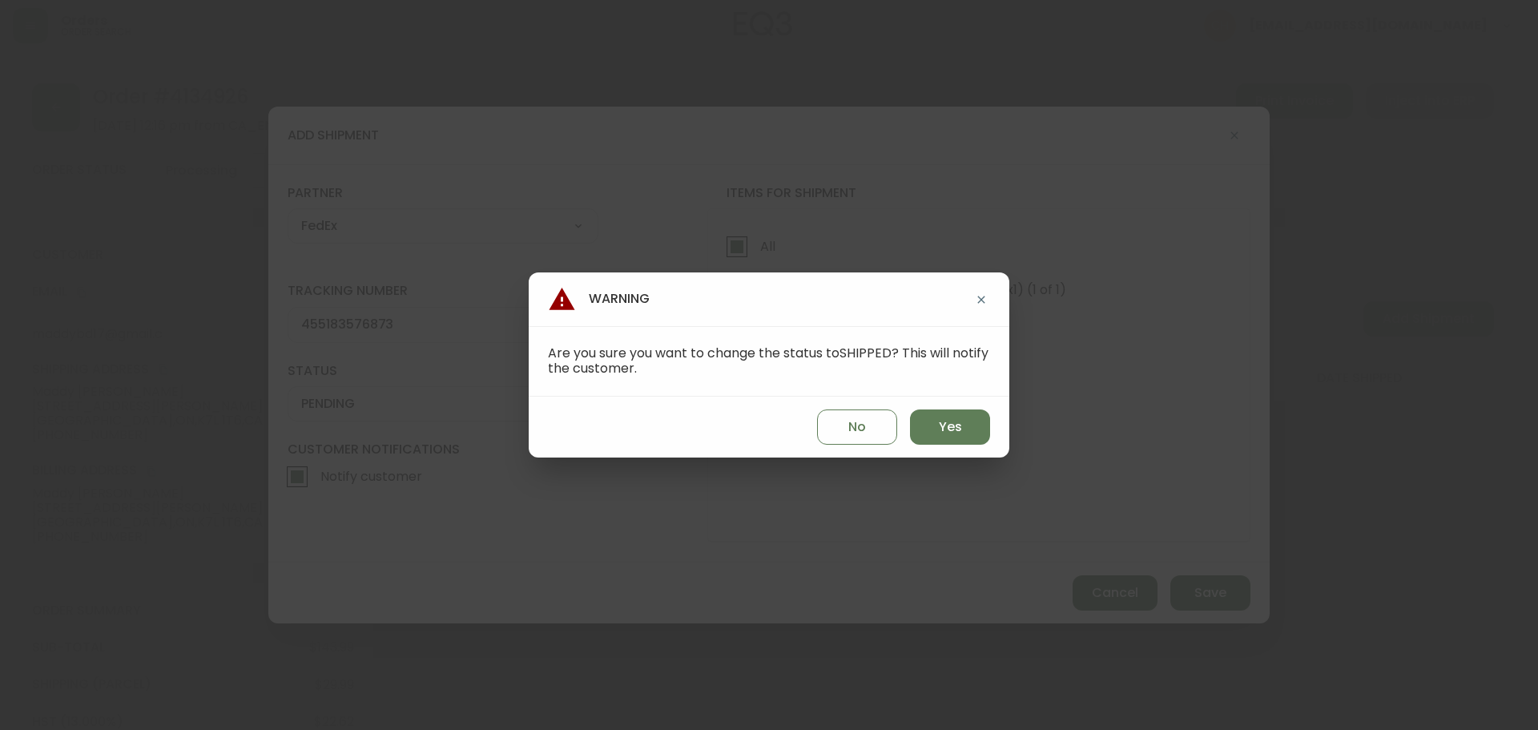
drag, startPoint x: 944, startPoint y: 418, endPoint x: 1025, endPoint y: 466, distance: 94.1
click at [946, 418] on span "Yes" at bounding box center [950, 427] width 23 height 18
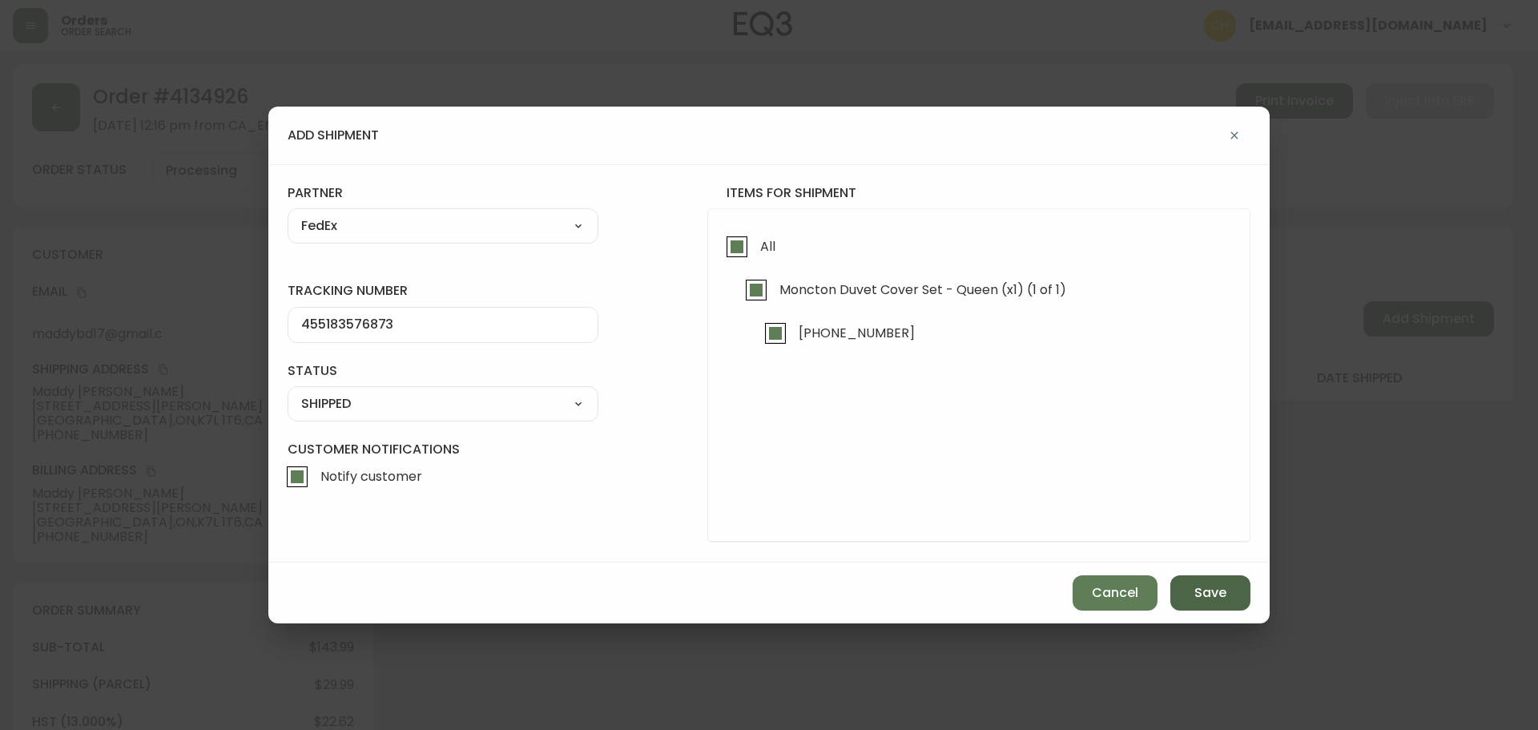
click at [1194, 579] on button "Save" at bounding box center [1210, 592] width 80 height 35
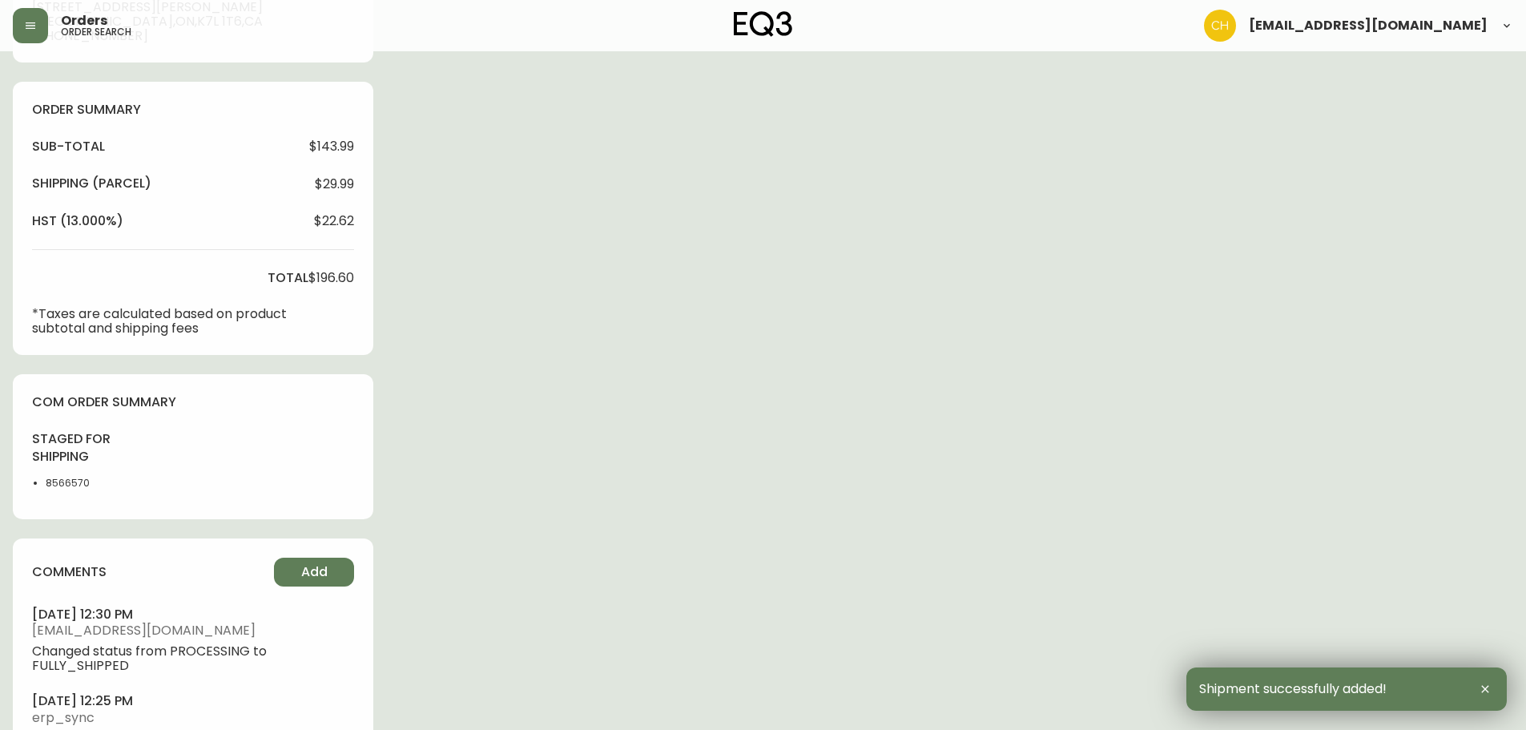
scroll to position [579, 0]
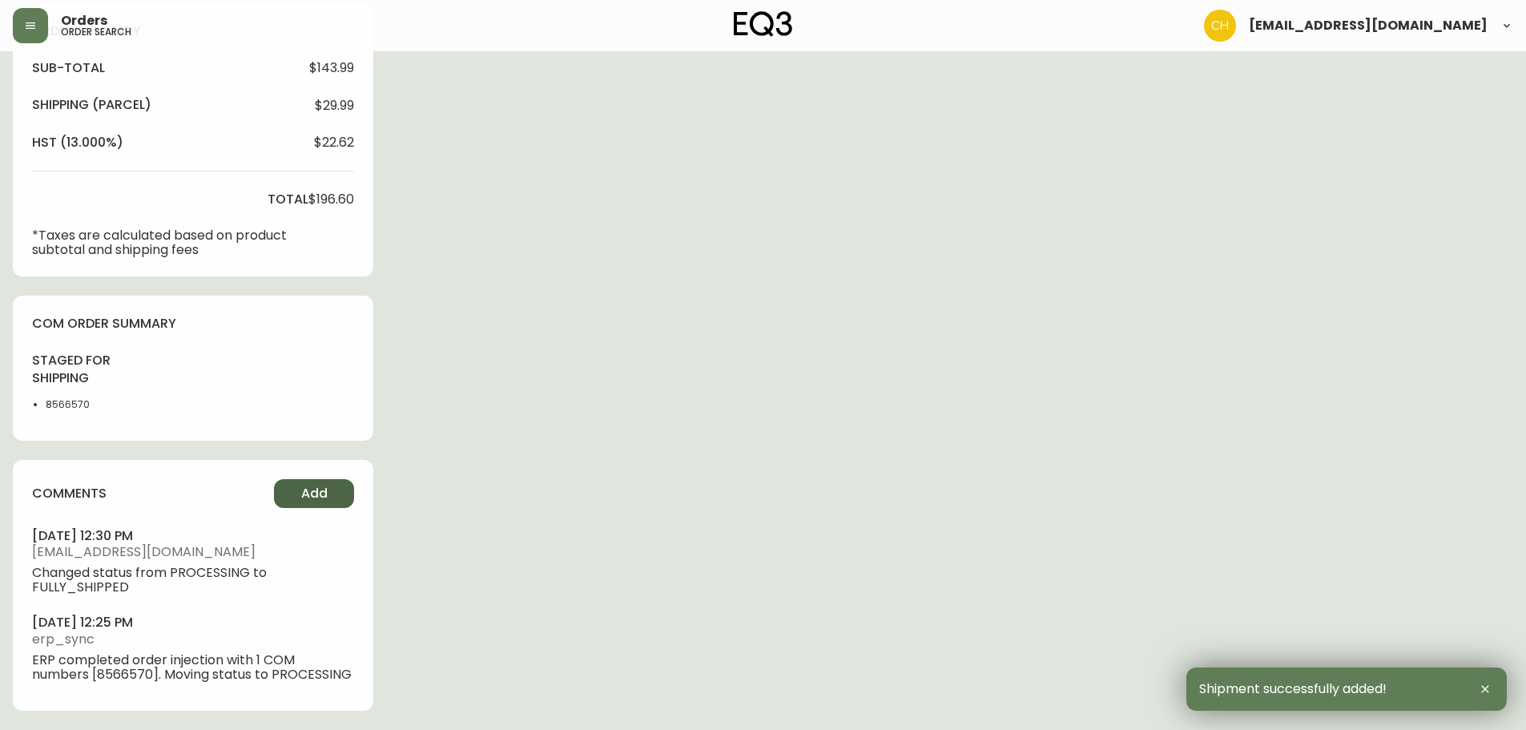
click at [296, 485] on button "Add" at bounding box center [314, 493] width 80 height 29
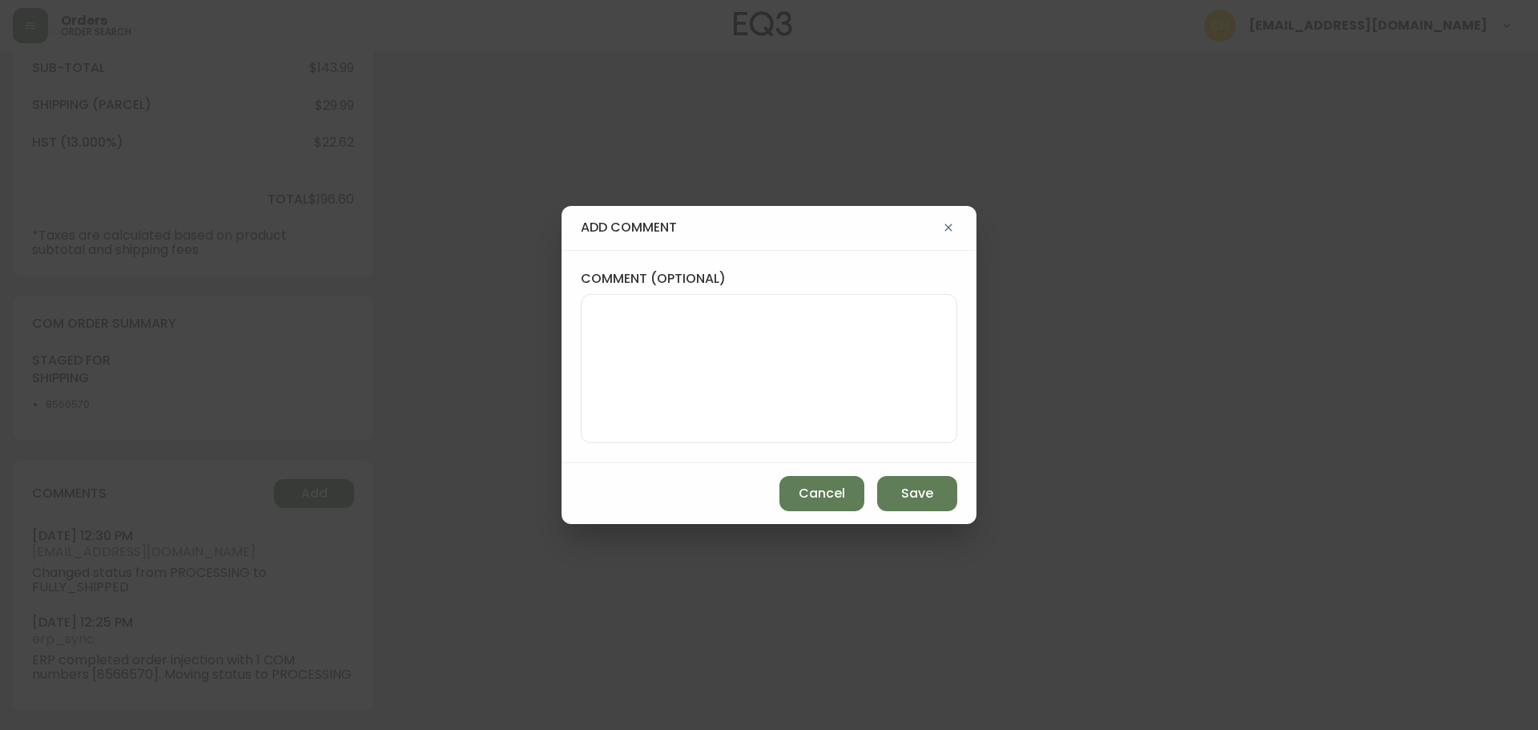
click at [665, 322] on textarea "comment (optional)" at bounding box center [768, 368] width 349 height 128
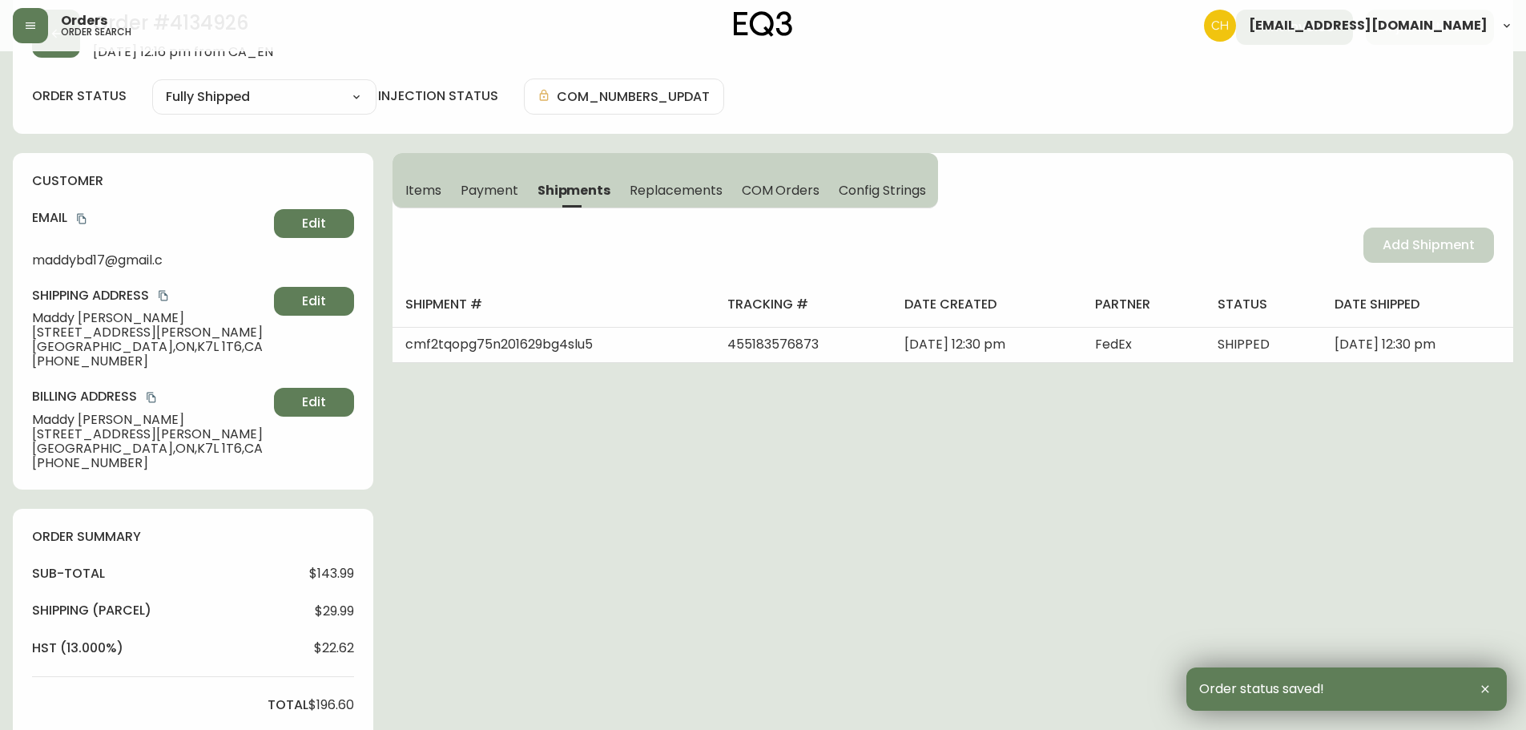
scroll to position [0, 0]
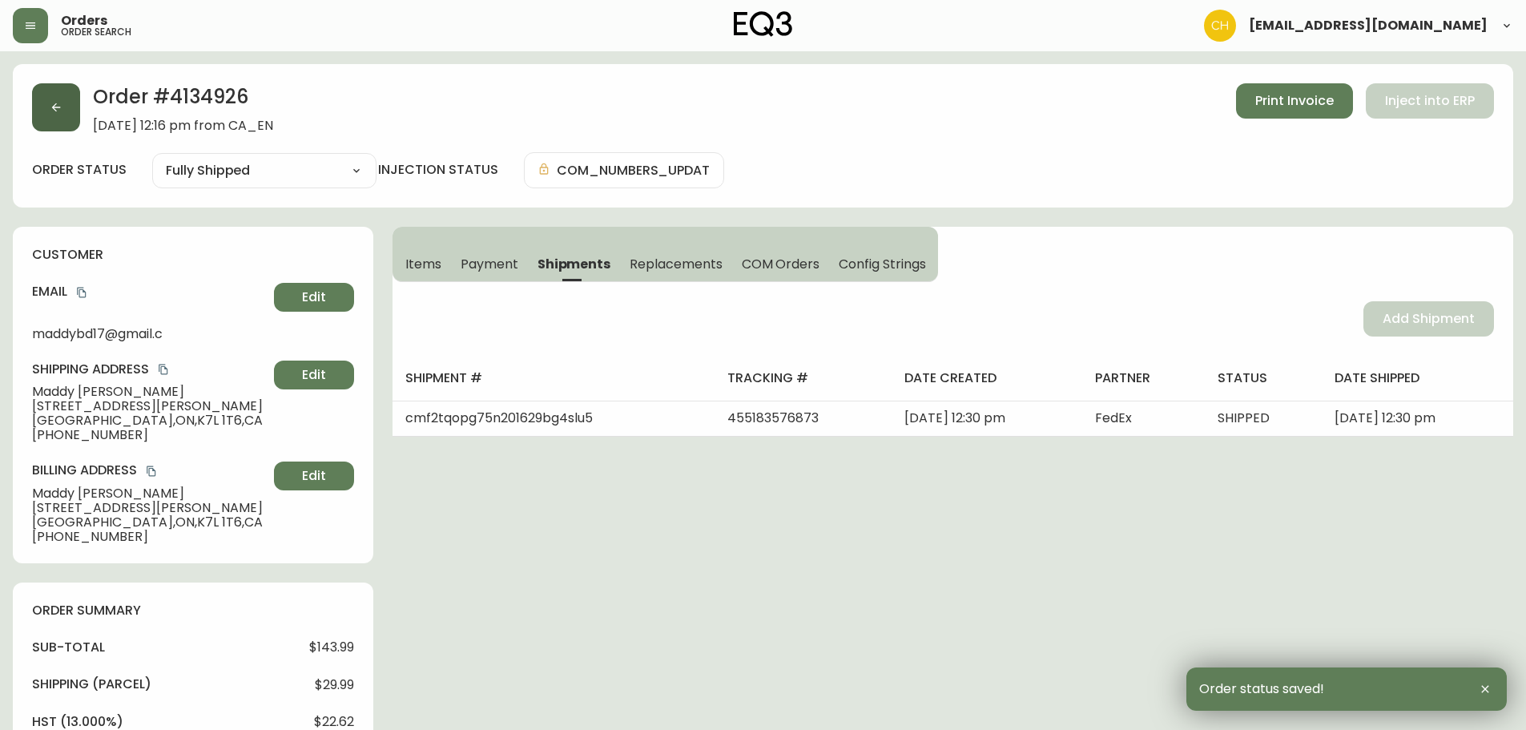
click at [54, 109] on icon "button" at bounding box center [56, 107] width 9 height 9
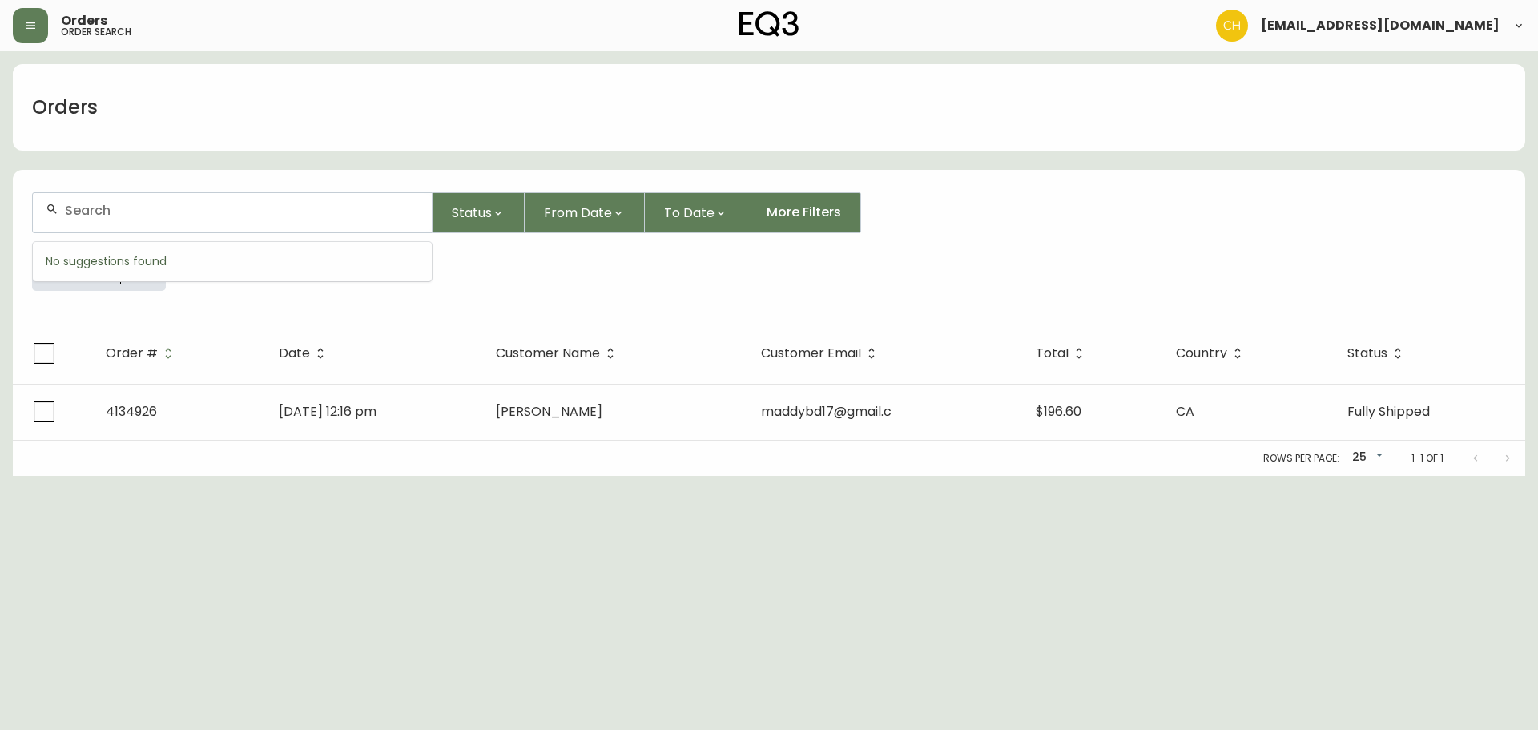
click at [138, 203] on input "text" at bounding box center [242, 210] width 354 height 15
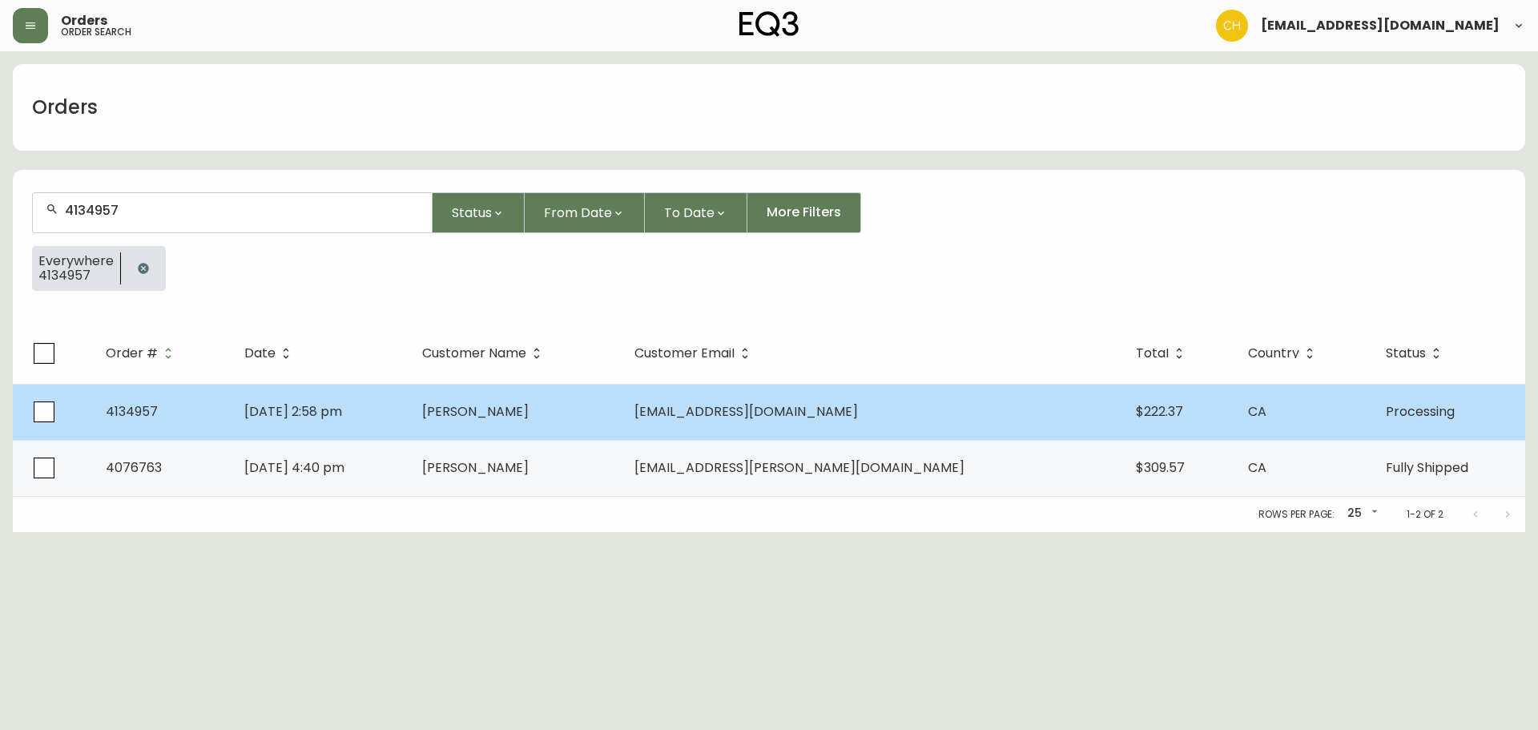
click at [409, 424] on td "[DATE] 2:58 pm" at bounding box center [320, 412] width 177 height 56
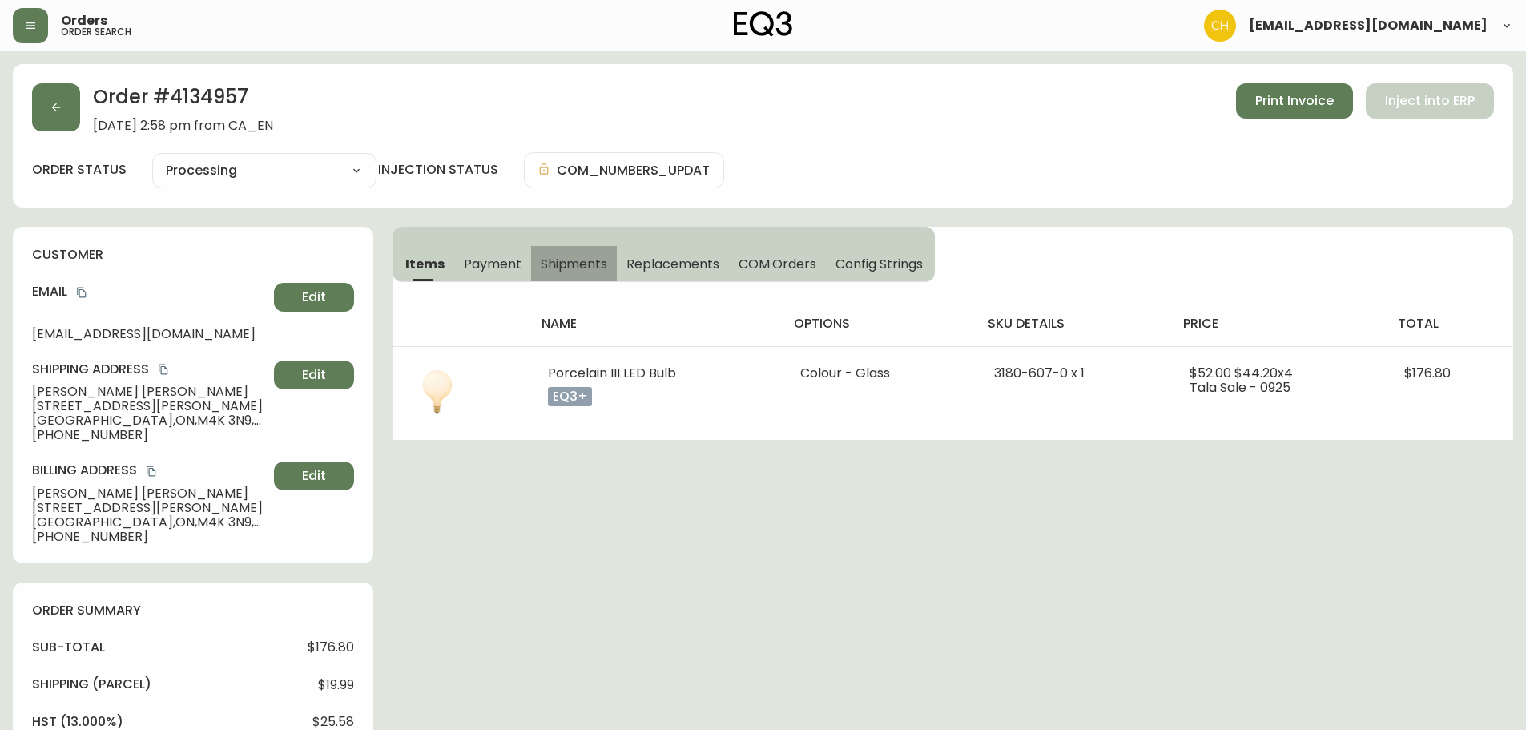
click at [580, 261] on span "Shipments" at bounding box center [574, 264] width 67 height 17
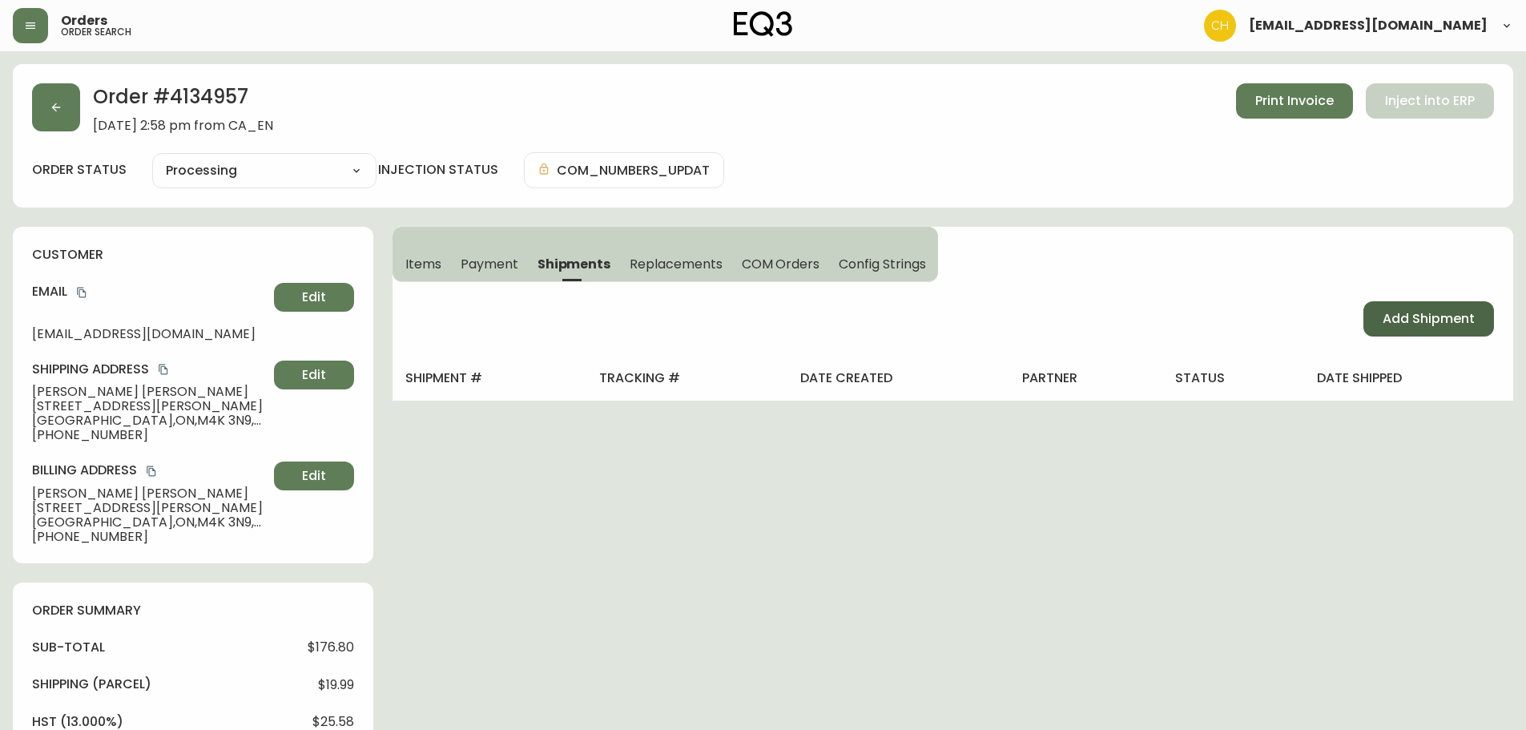
drag, startPoint x: 1410, startPoint y: 320, endPoint x: 1385, endPoint y: 313, distance: 25.6
click at [1409, 320] on span "Add Shipment" at bounding box center [1429, 319] width 92 height 18
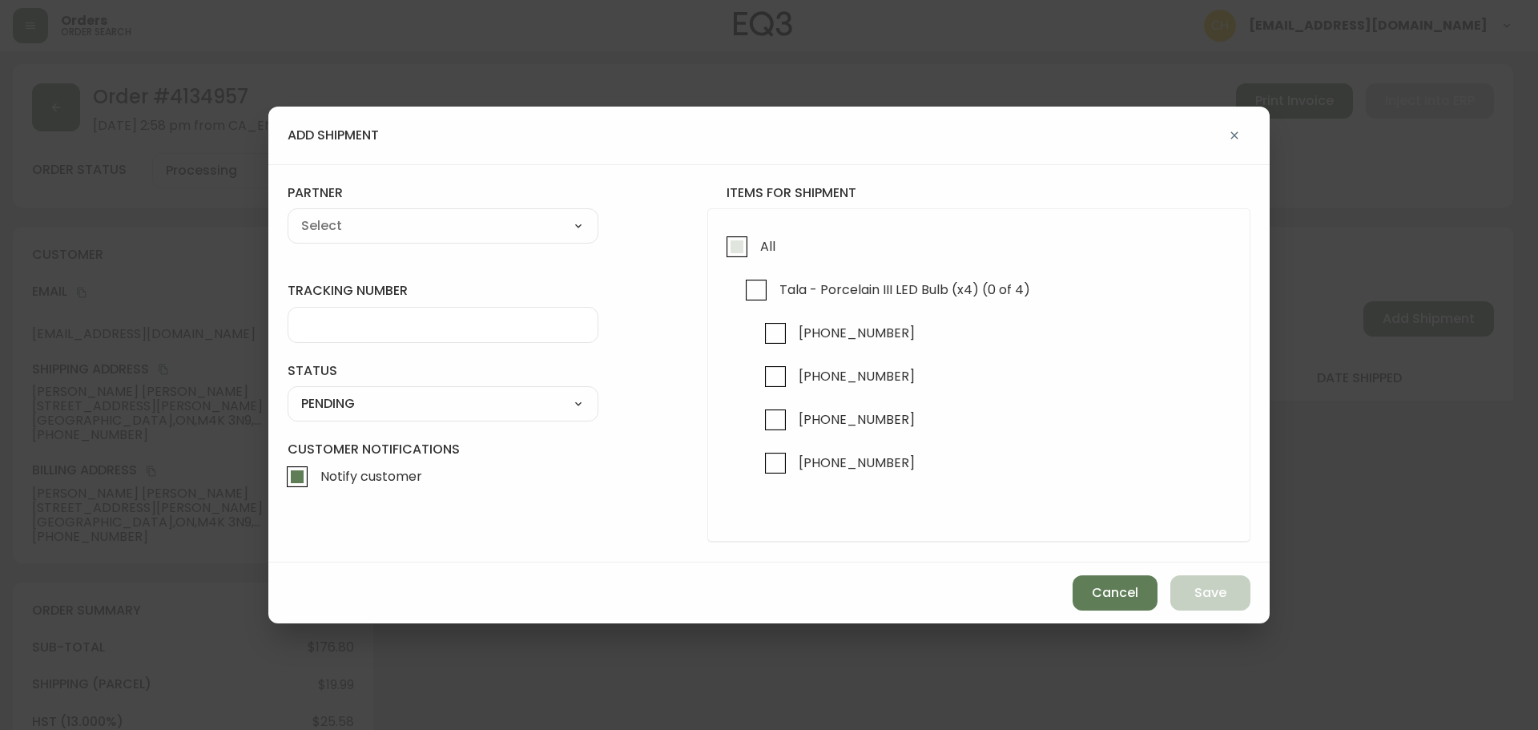
click at [738, 252] on input "All" at bounding box center [737, 246] width 37 height 37
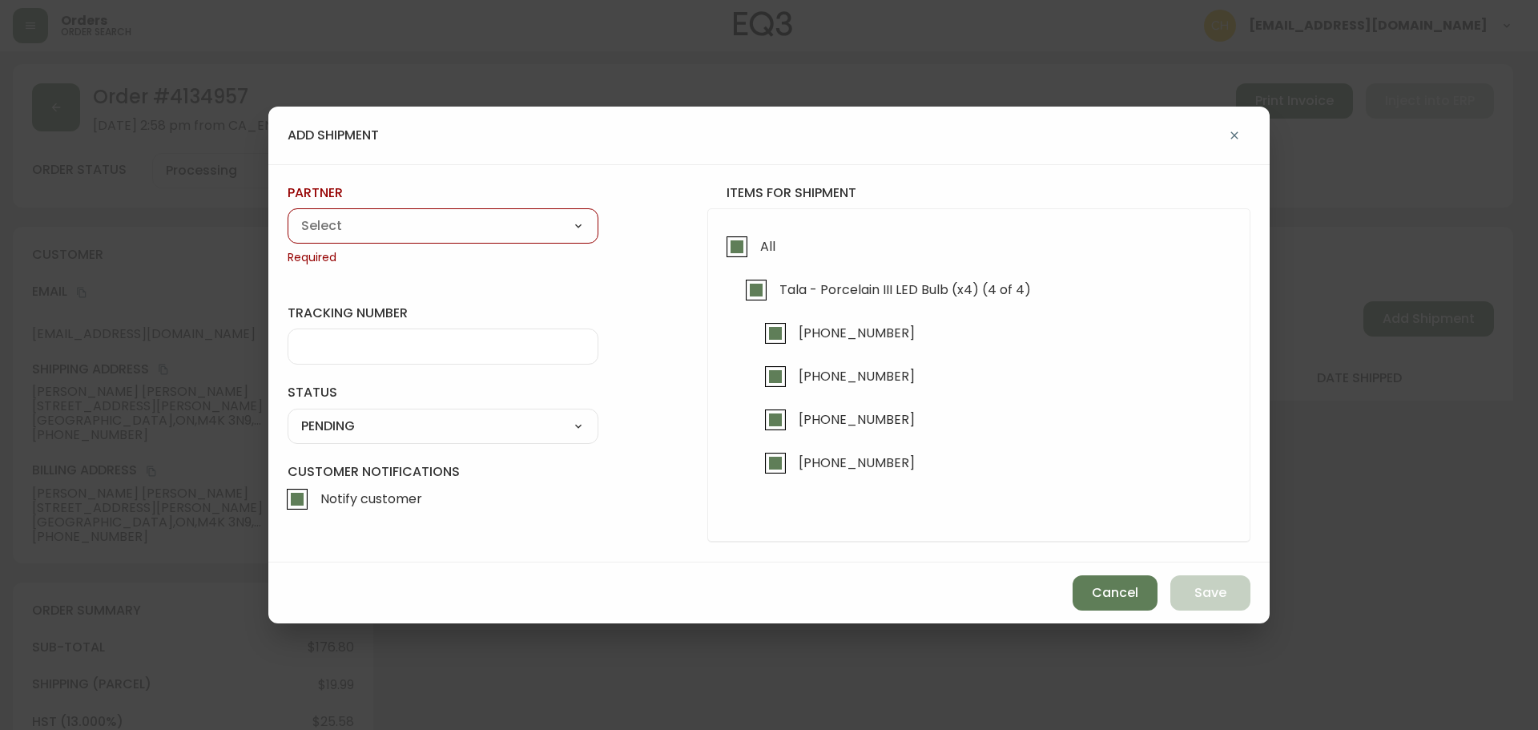
drag, startPoint x: 505, startPoint y: 219, endPoint x: 493, endPoint y: 222, distance: 12.4
click at [505, 219] on select "A Move to Remember LLC ABF Freight Alero [PERSON_NAME] Canada Post CDS Ceva Log…" at bounding box center [443, 226] width 311 height 24
click at [288, 214] on select "A Move to Remember LLC ABF Freight Alero [PERSON_NAME] Canada Post CDS Ceva Log…" at bounding box center [443, 226] width 311 height 24
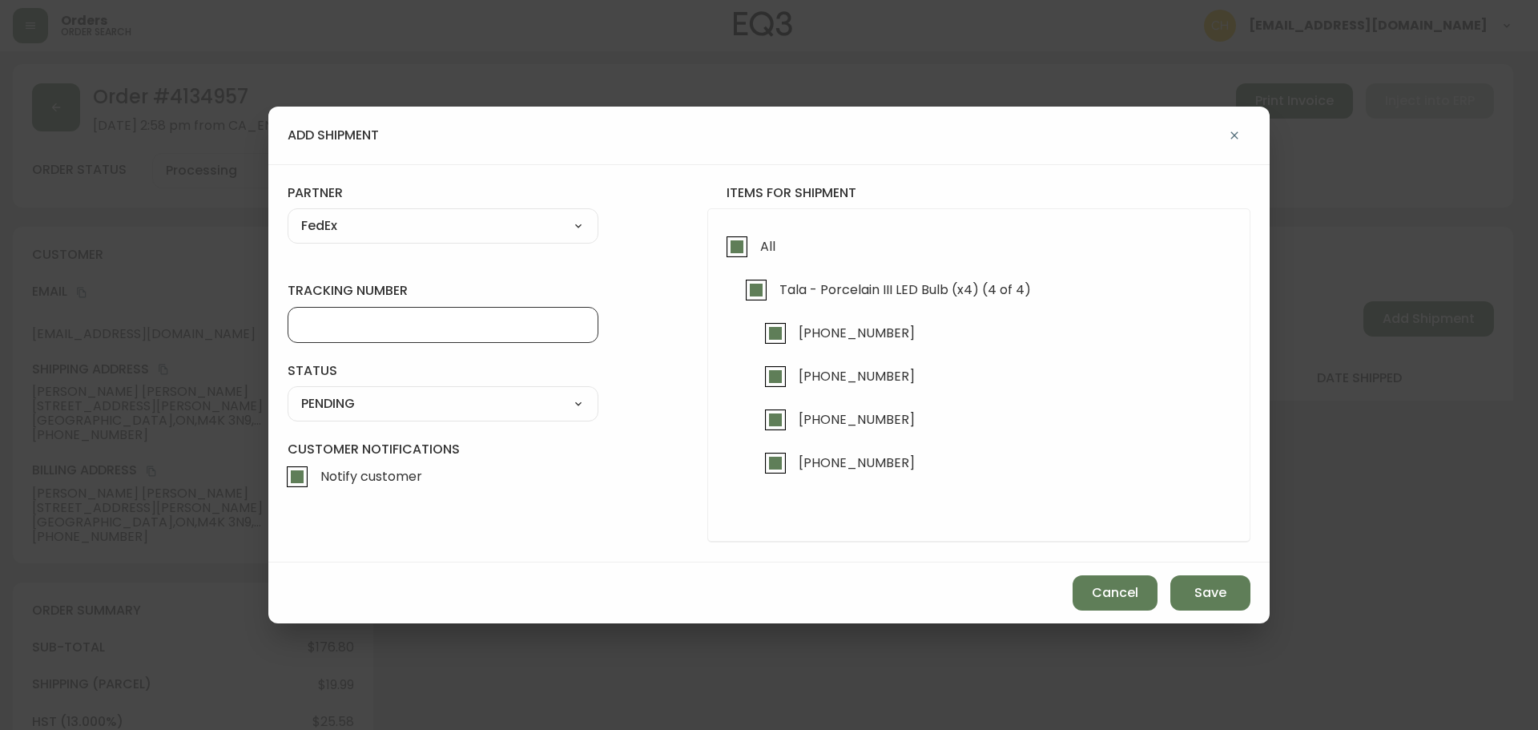
drag, startPoint x: 340, startPoint y: 324, endPoint x: 352, endPoint y: 323, distance: 12.0
click at [352, 323] on input "tracking number" at bounding box center [443, 324] width 284 height 15
click at [356, 403] on select "SHIPPED PENDING CANCELLED" at bounding box center [443, 404] width 311 height 24
click at [288, 392] on select "SHIPPED PENDING CANCELLED" at bounding box center [443, 404] width 311 height 24
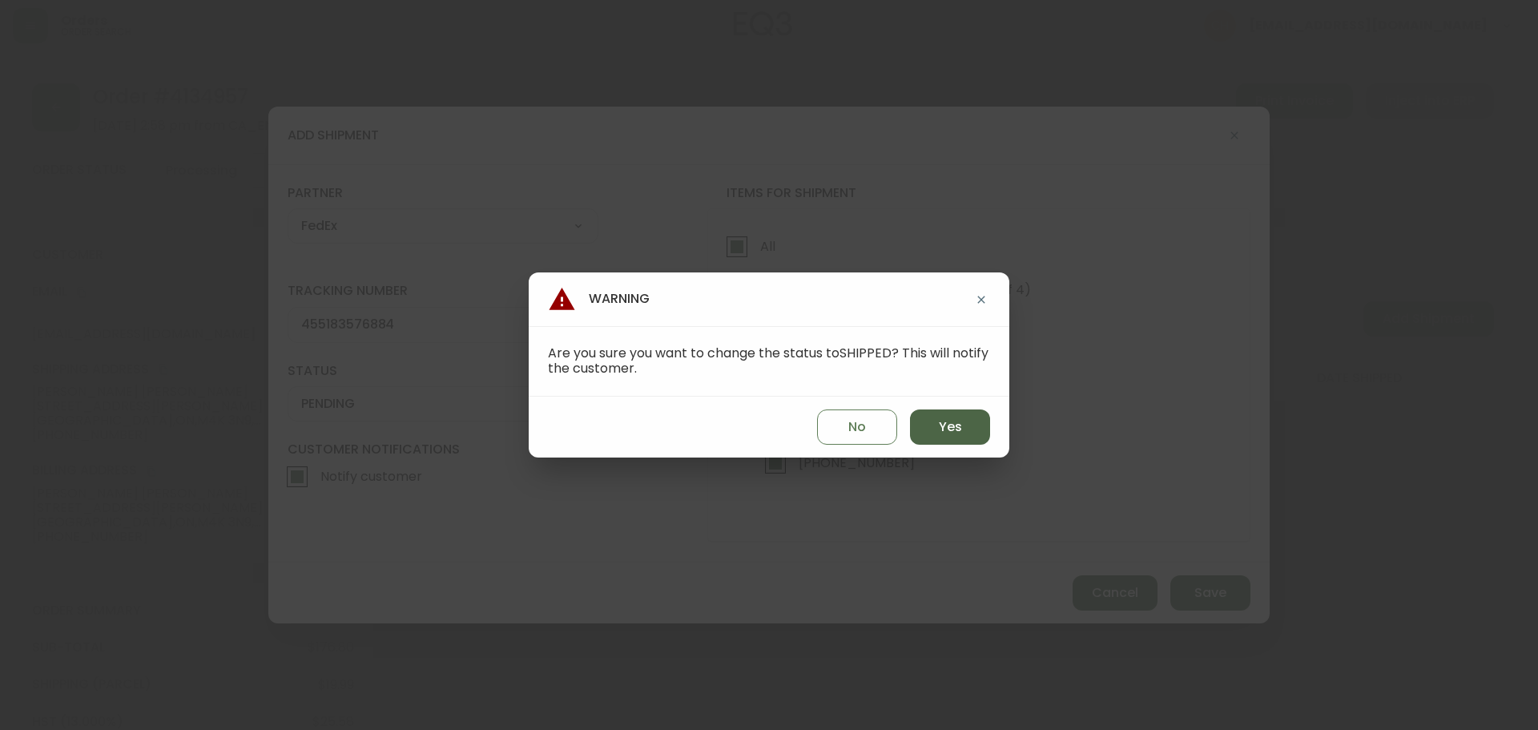
click at [951, 433] on span "Yes" at bounding box center [950, 427] width 23 height 18
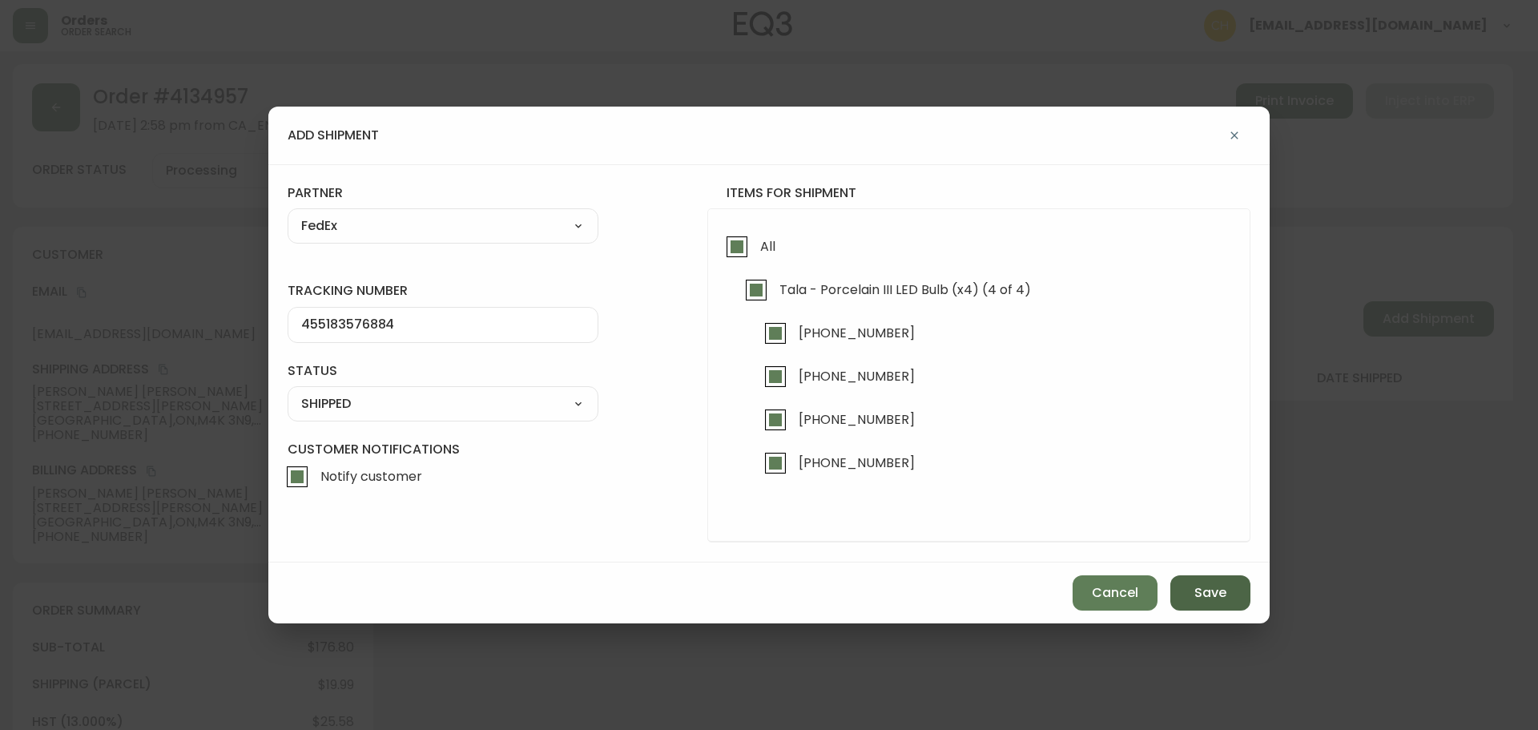
click at [1191, 580] on button "Save" at bounding box center [1210, 592] width 80 height 35
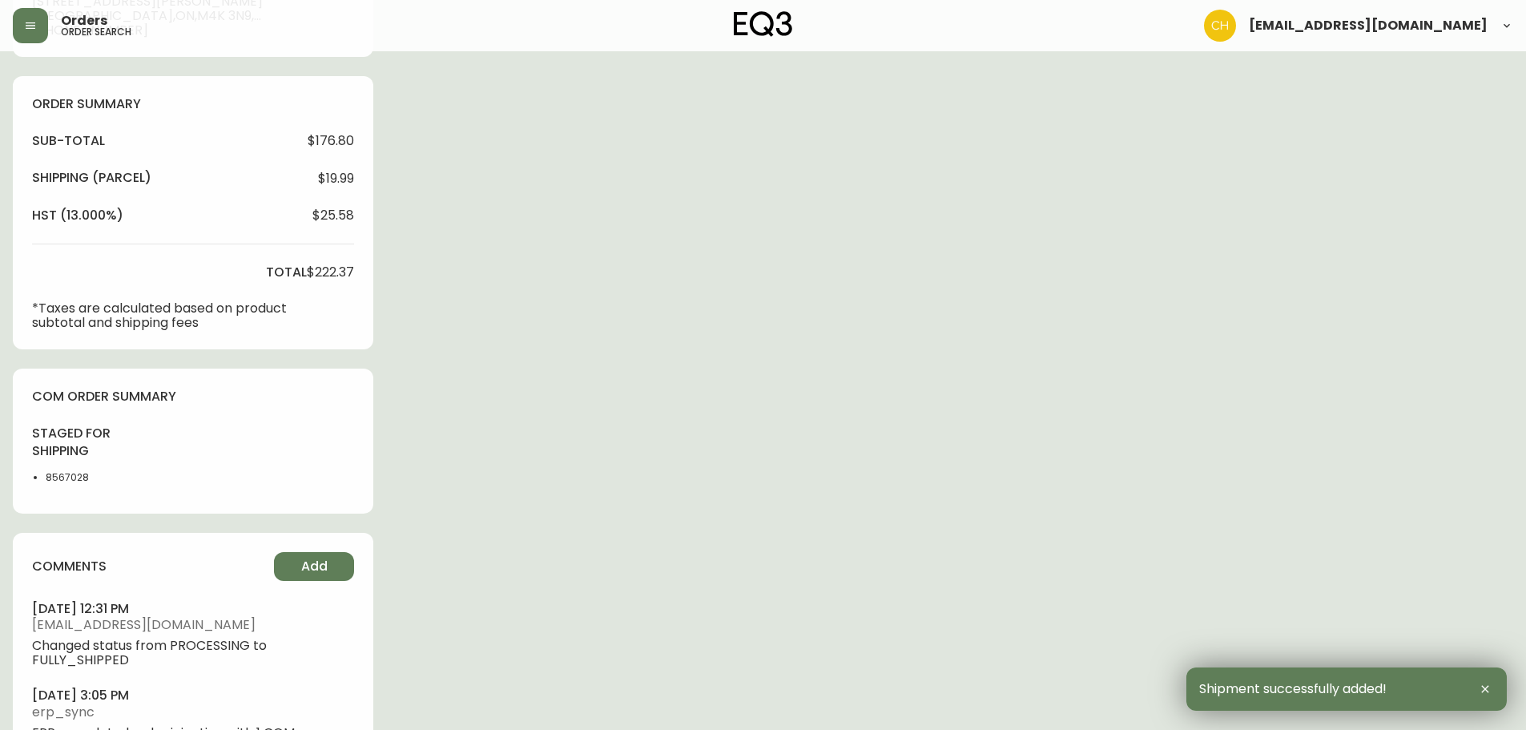
scroll to position [579, 0]
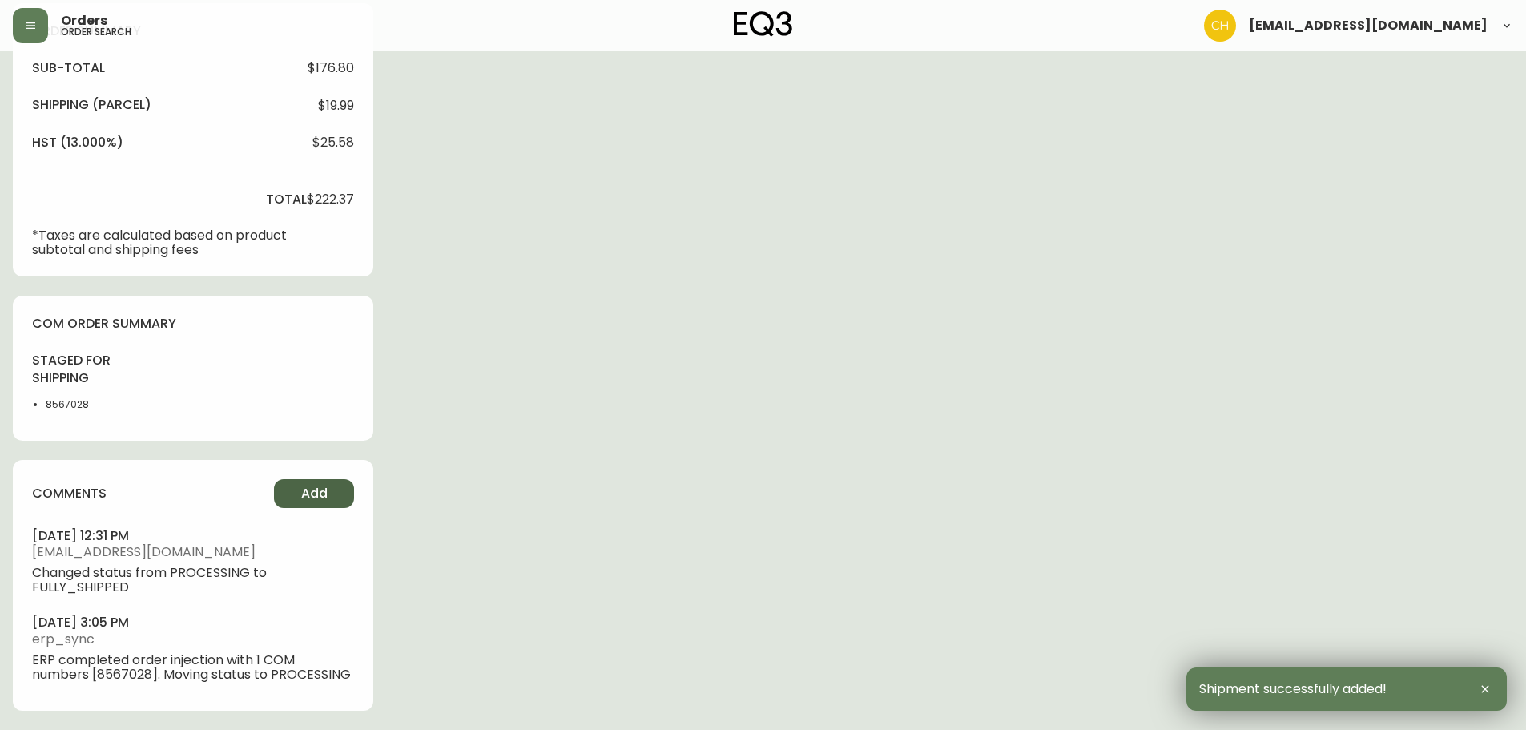
click at [316, 497] on span "Add" at bounding box center [314, 494] width 26 height 18
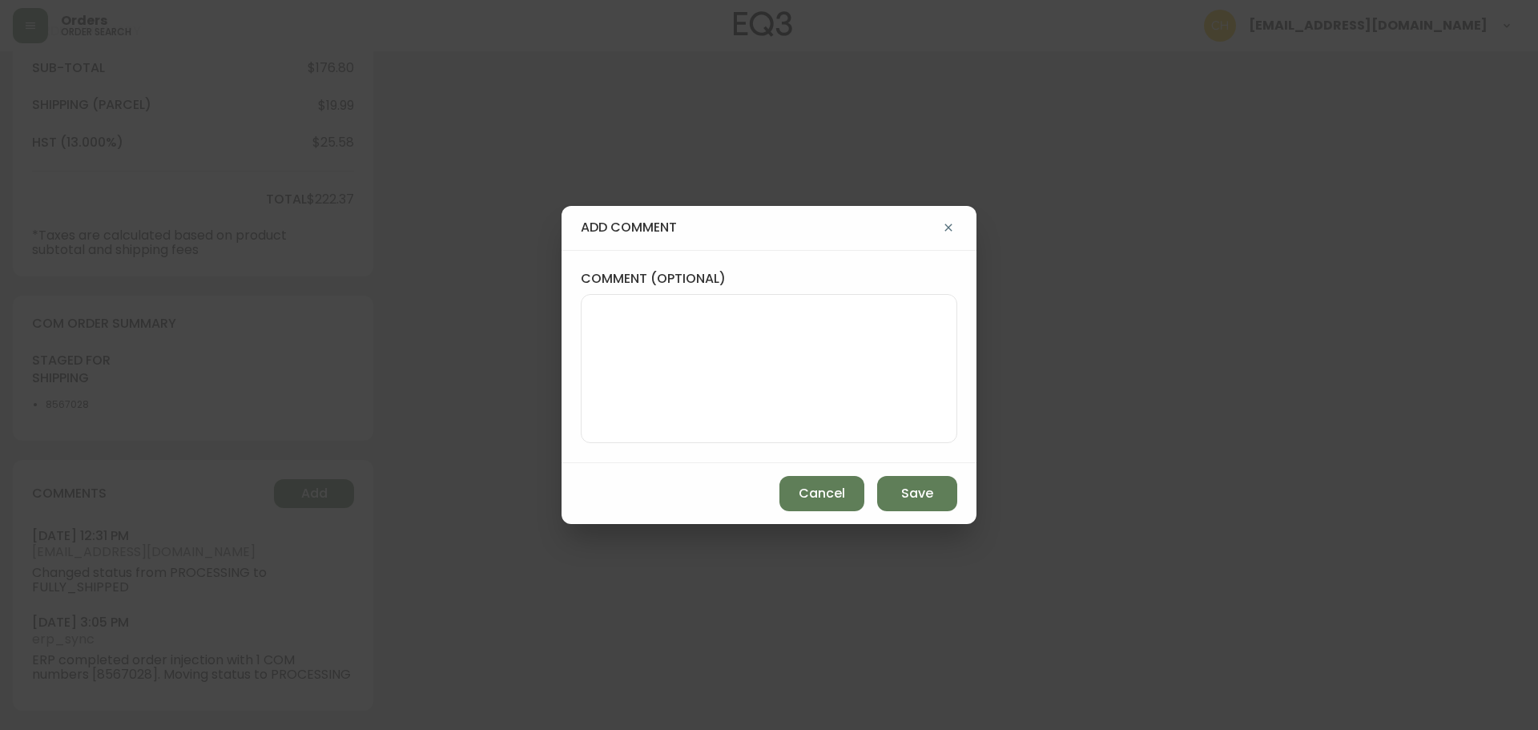
click at [625, 381] on textarea "comment (optional)" at bounding box center [768, 368] width 349 height 128
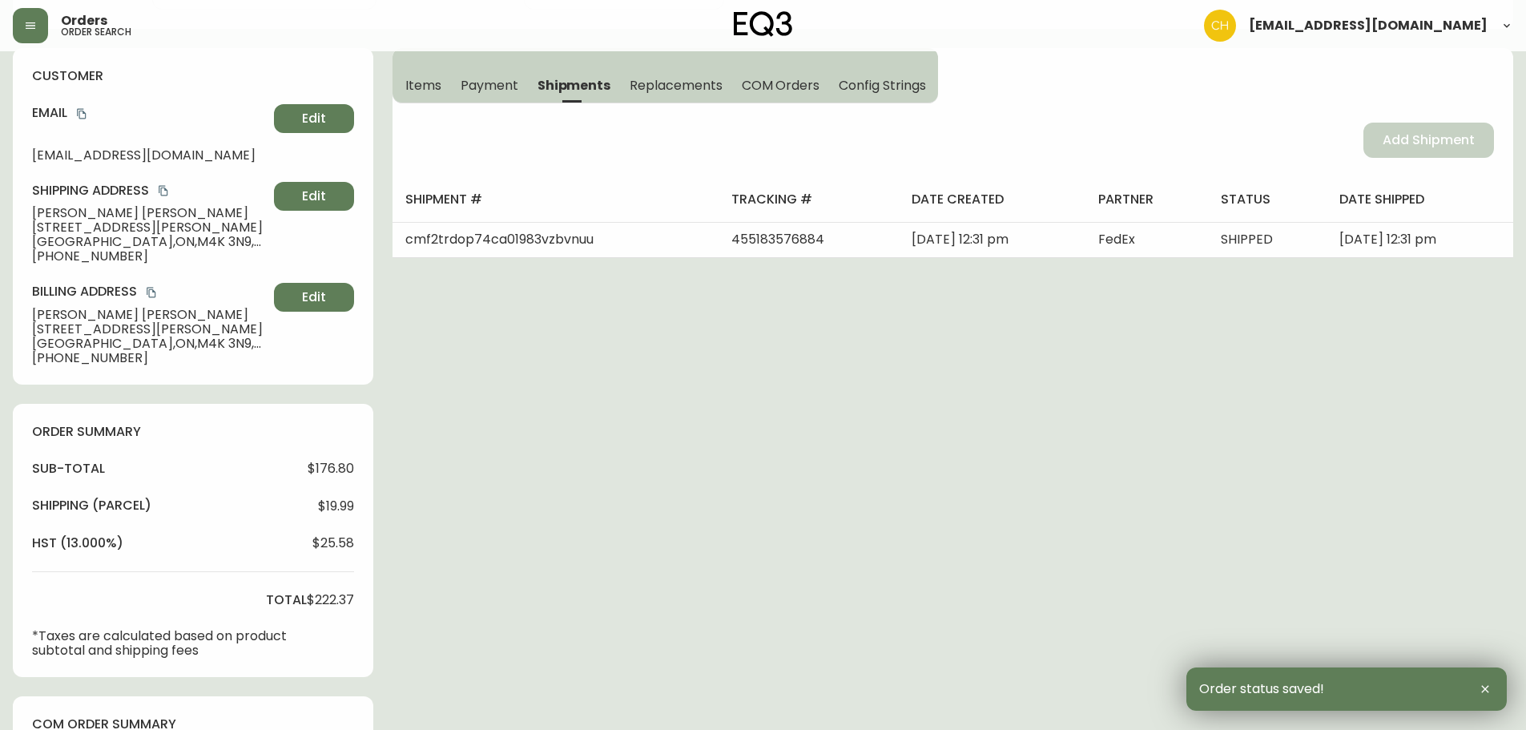
scroll to position [0, 0]
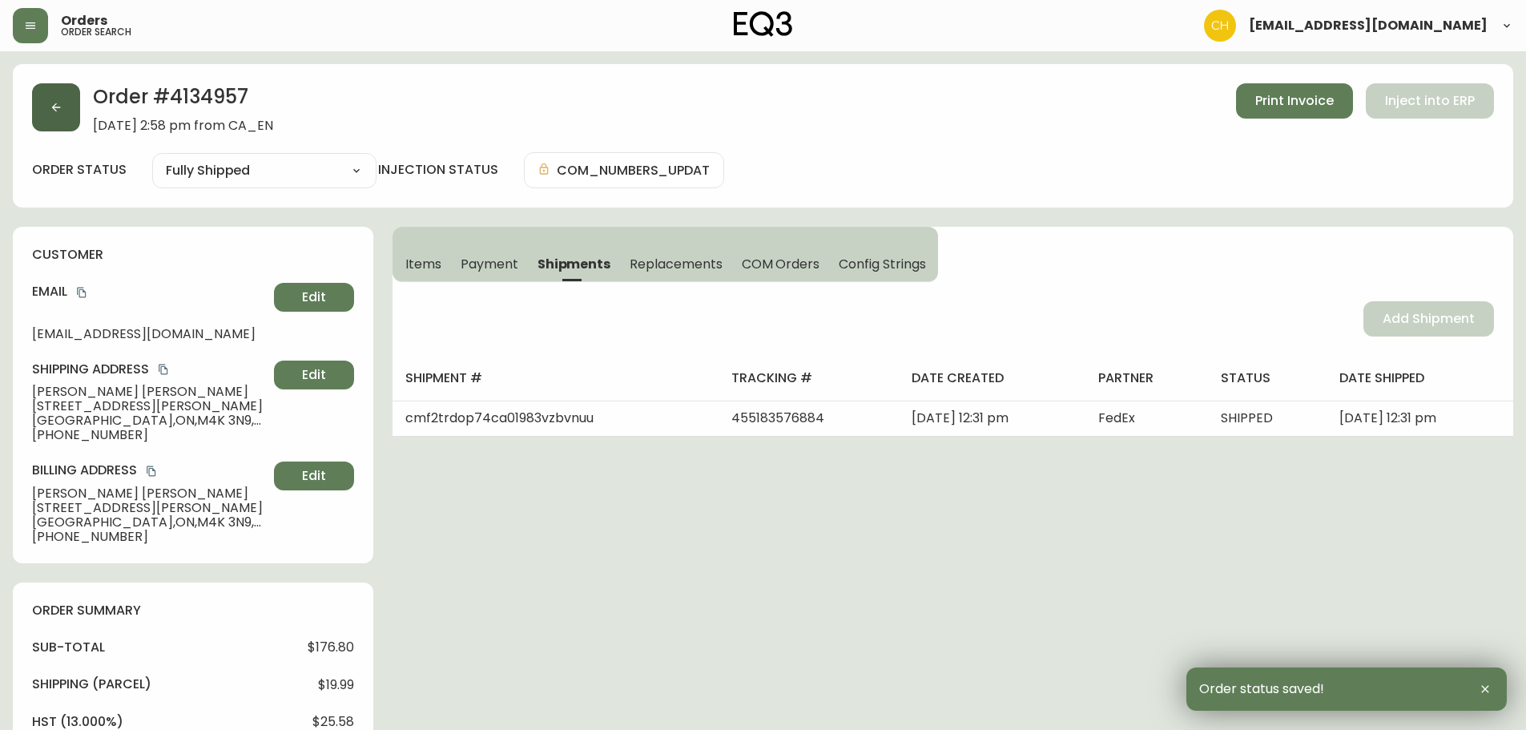
click at [52, 126] on button "button" at bounding box center [56, 107] width 48 height 48
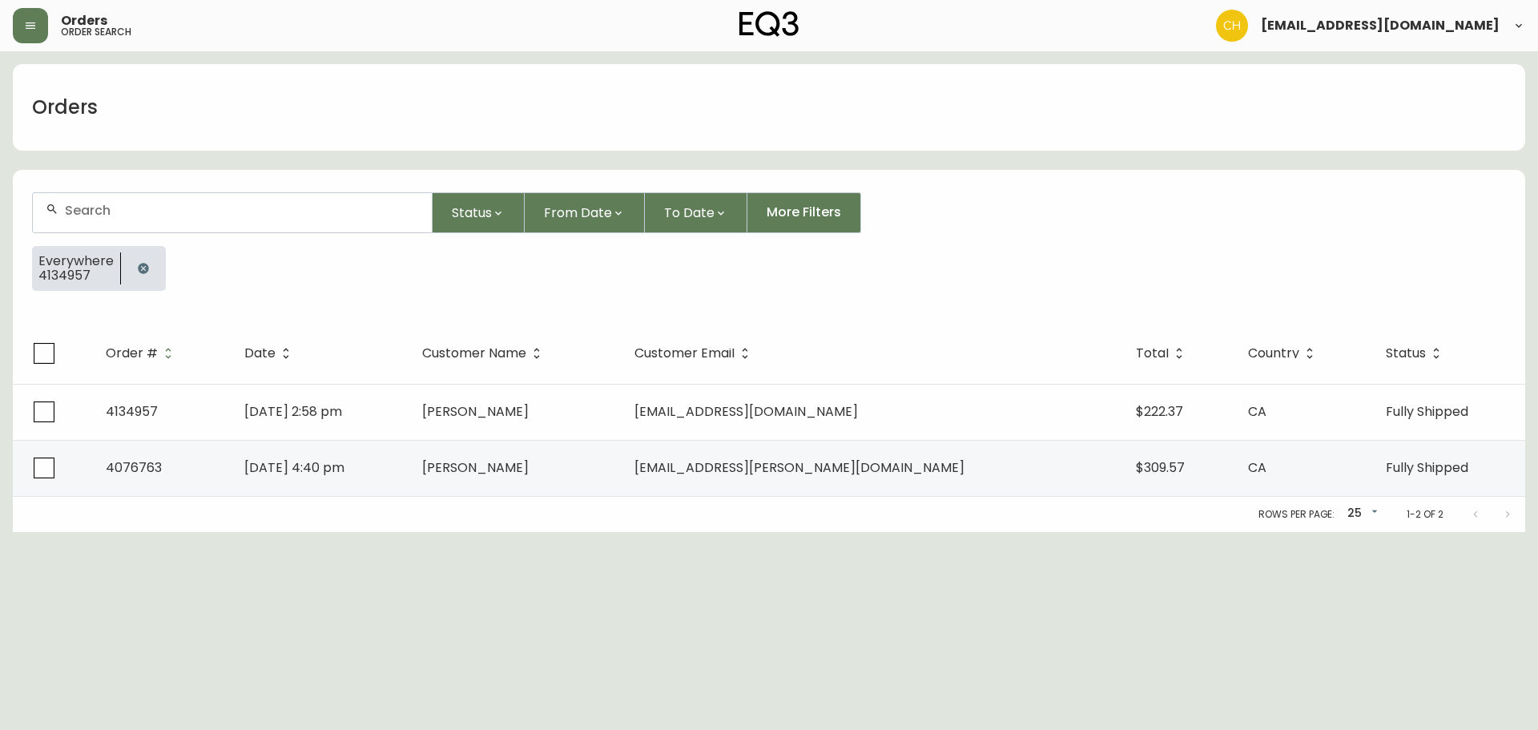
click at [87, 207] on input "text" at bounding box center [242, 210] width 354 height 15
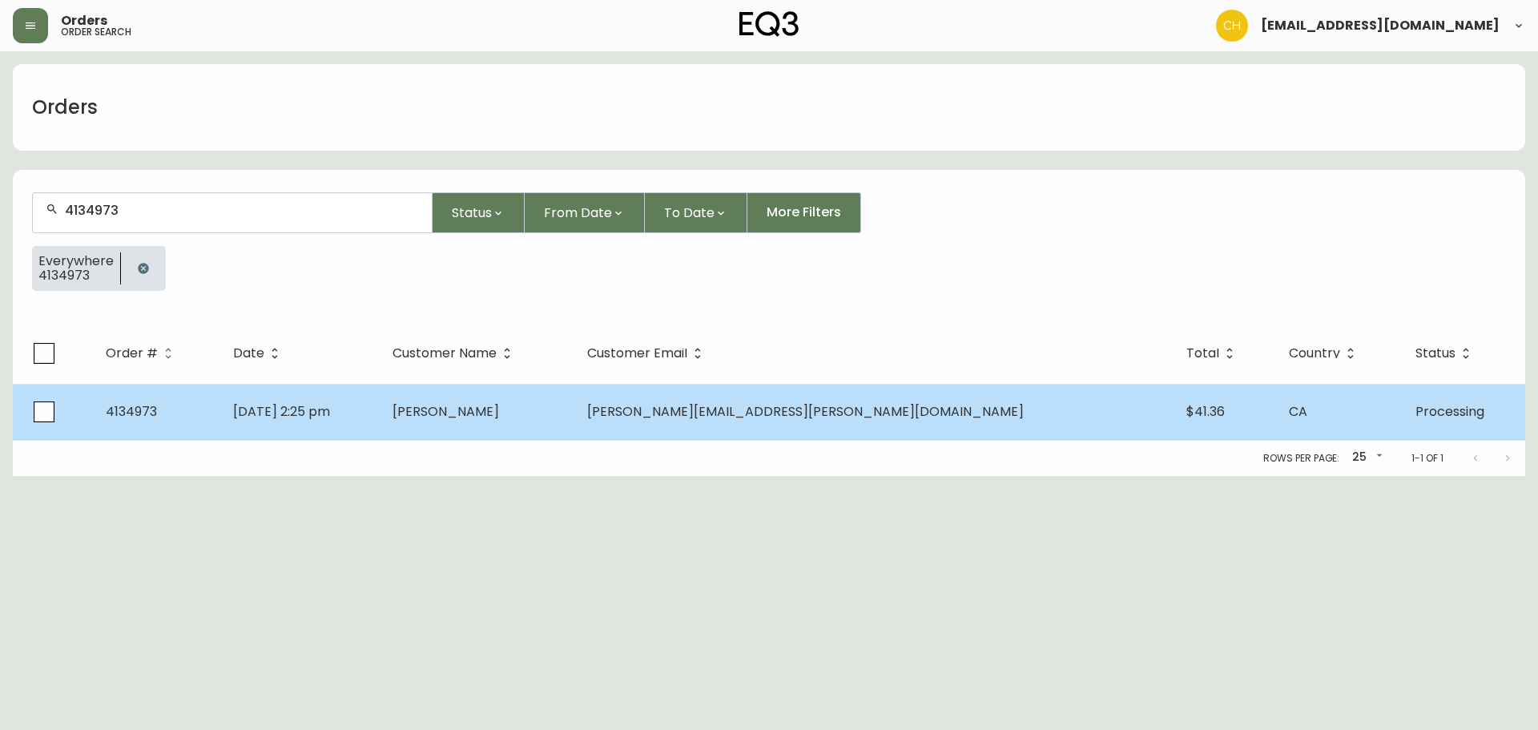
click at [499, 413] on span "[PERSON_NAME]" at bounding box center [446, 411] width 107 height 18
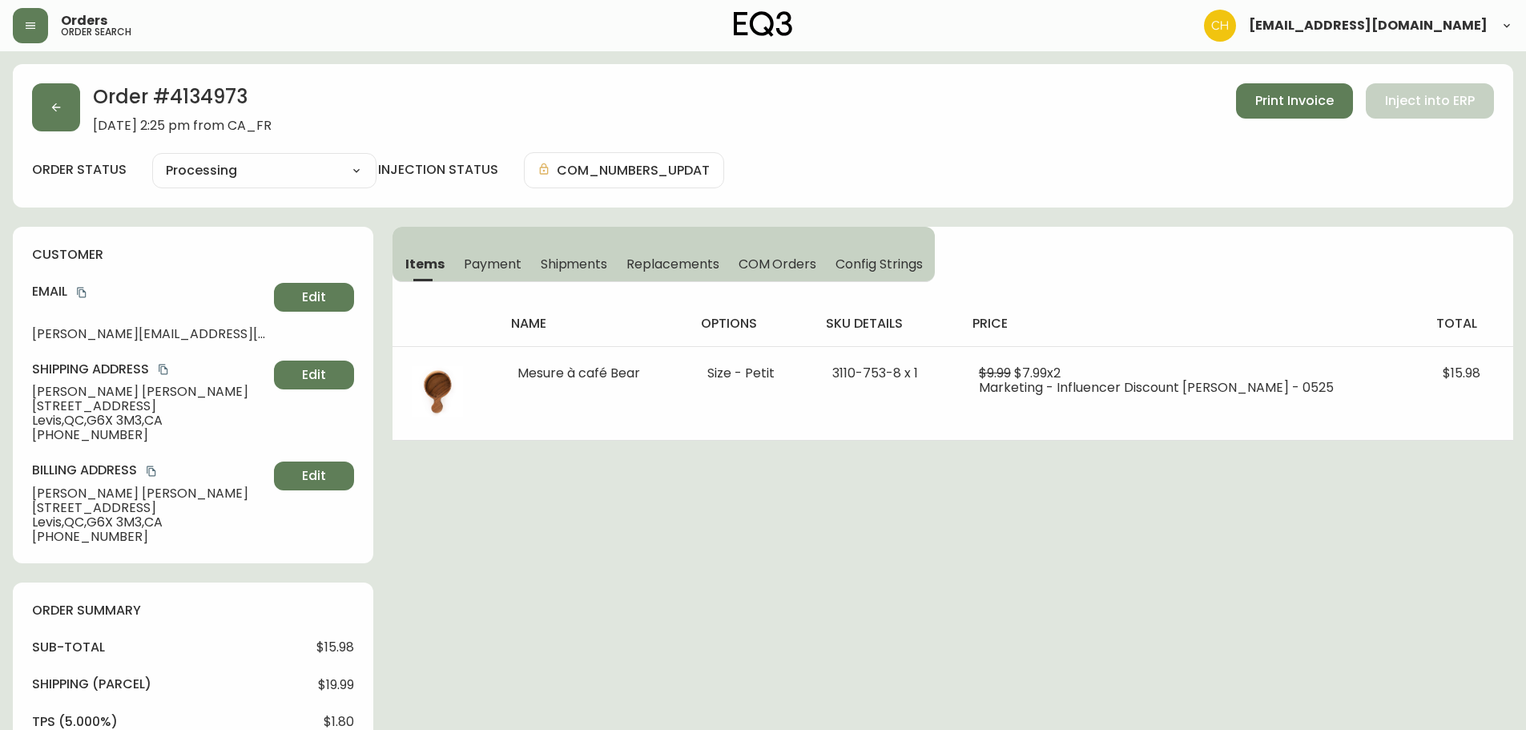
drag, startPoint x: 580, startPoint y: 263, endPoint x: 727, endPoint y: 280, distance: 147.6
click at [585, 264] on span "Shipments" at bounding box center [574, 264] width 67 height 17
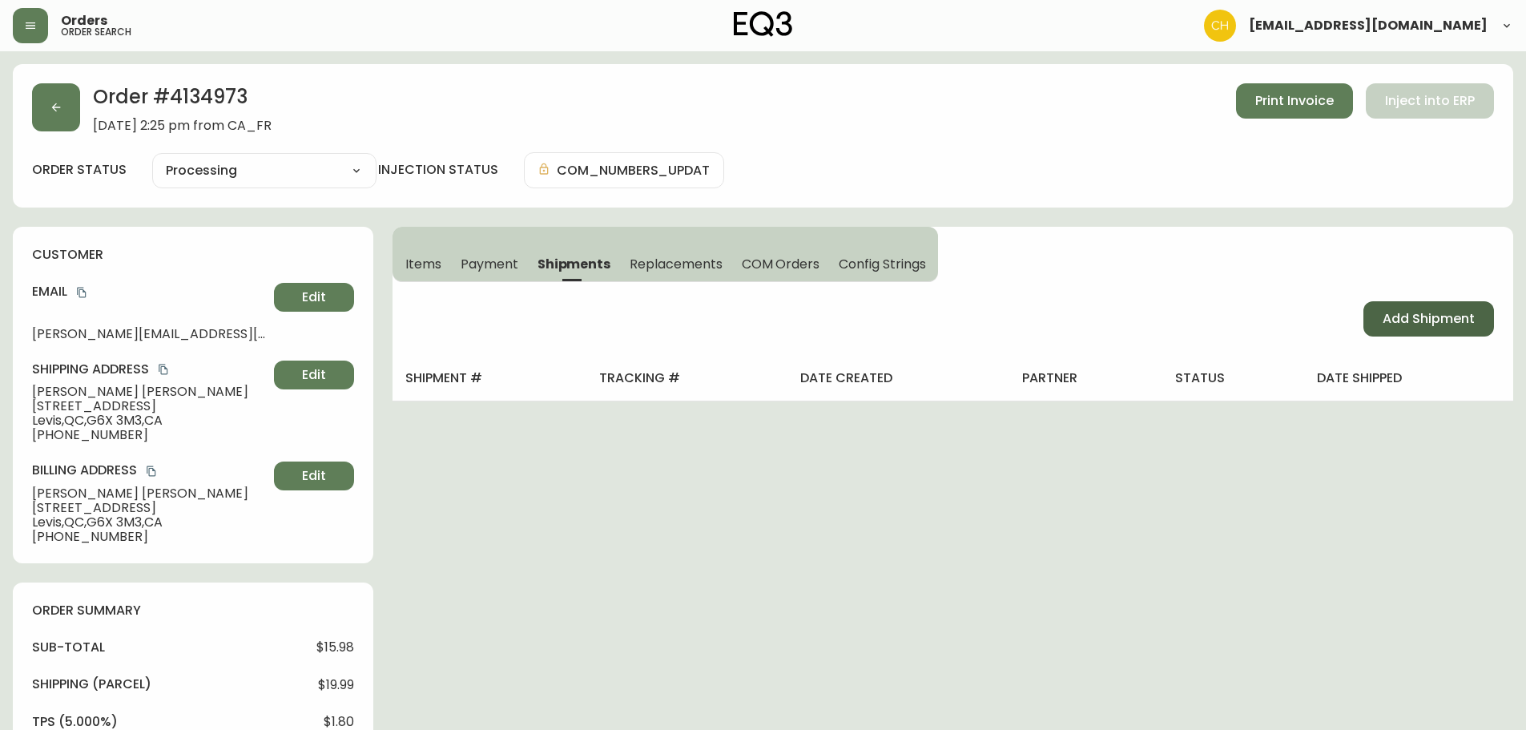
click at [1410, 319] on span "Add Shipment" at bounding box center [1429, 319] width 92 height 18
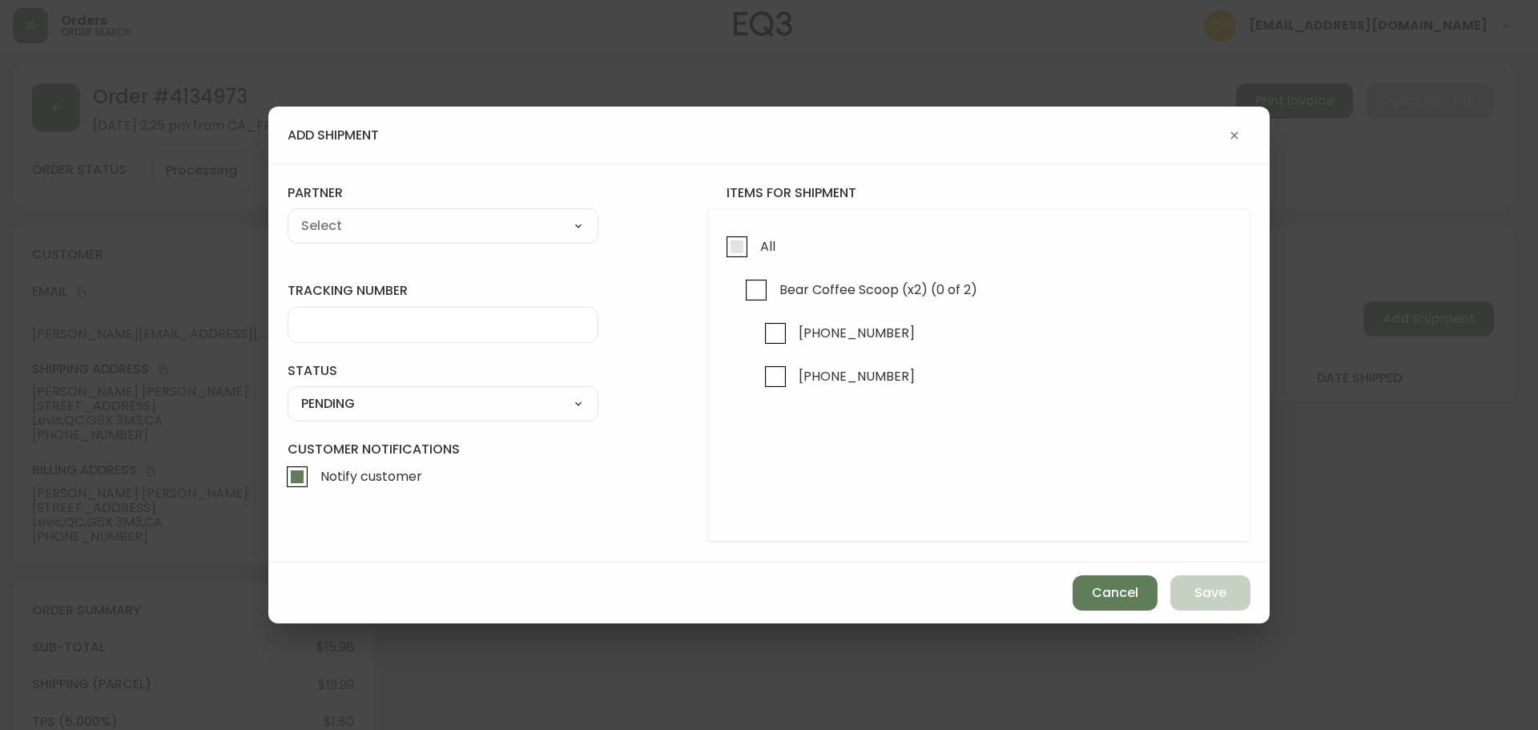
click at [730, 247] on input "All" at bounding box center [737, 246] width 37 height 37
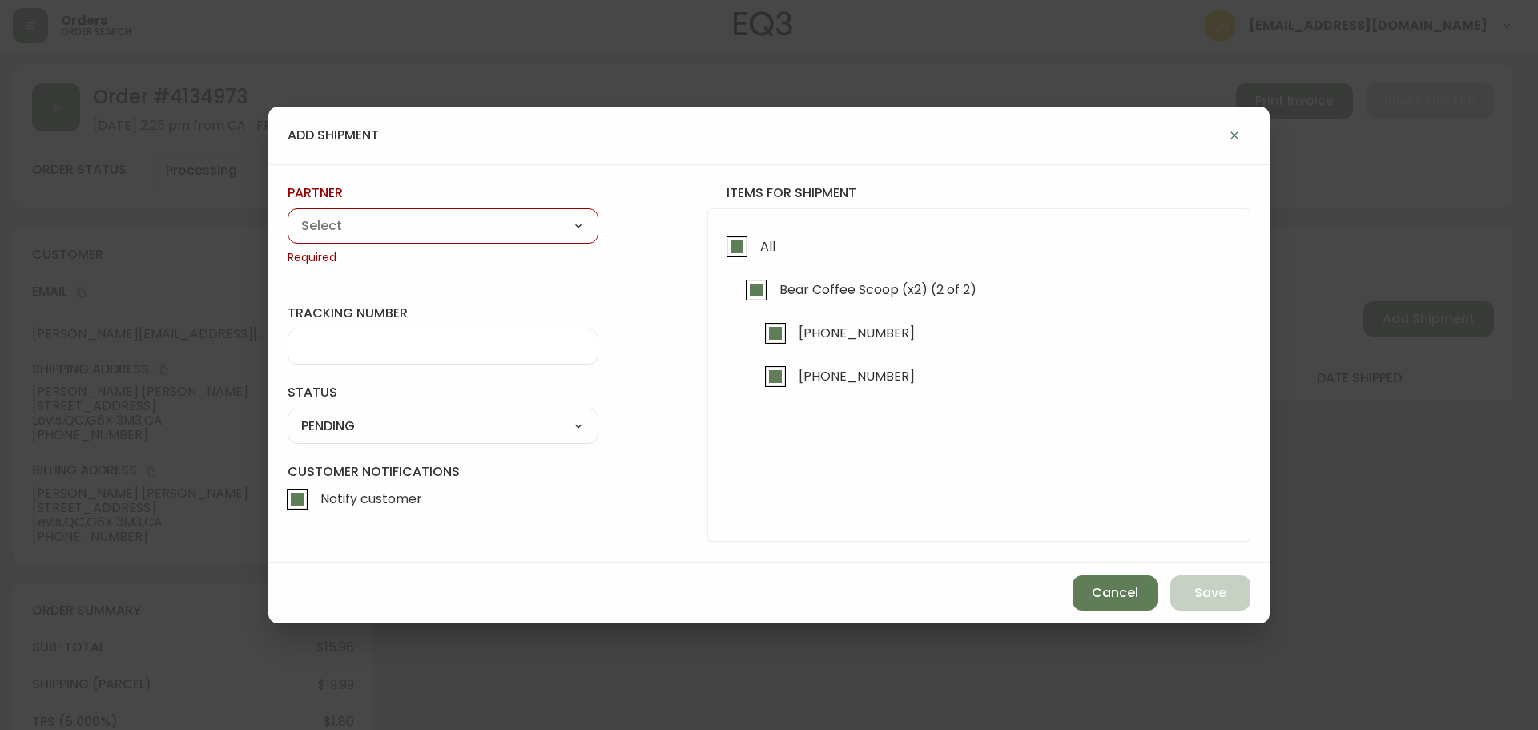
drag, startPoint x: 466, startPoint y: 228, endPoint x: 453, endPoint y: 236, distance: 15.1
click at [466, 228] on select "A Move to Remember LLC ABF Freight Alero [PERSON_NAME] Canada Post CDS Ceva Log…" at bounding box center [443, 226] width 311 height 24
click at [288, 214] on select "A Move to Remember LLC ABF Freight Alero [PERSON_NAME] Canada Post CDS Ceva Log…" at bounding box center [443, 226] width 311 height 24
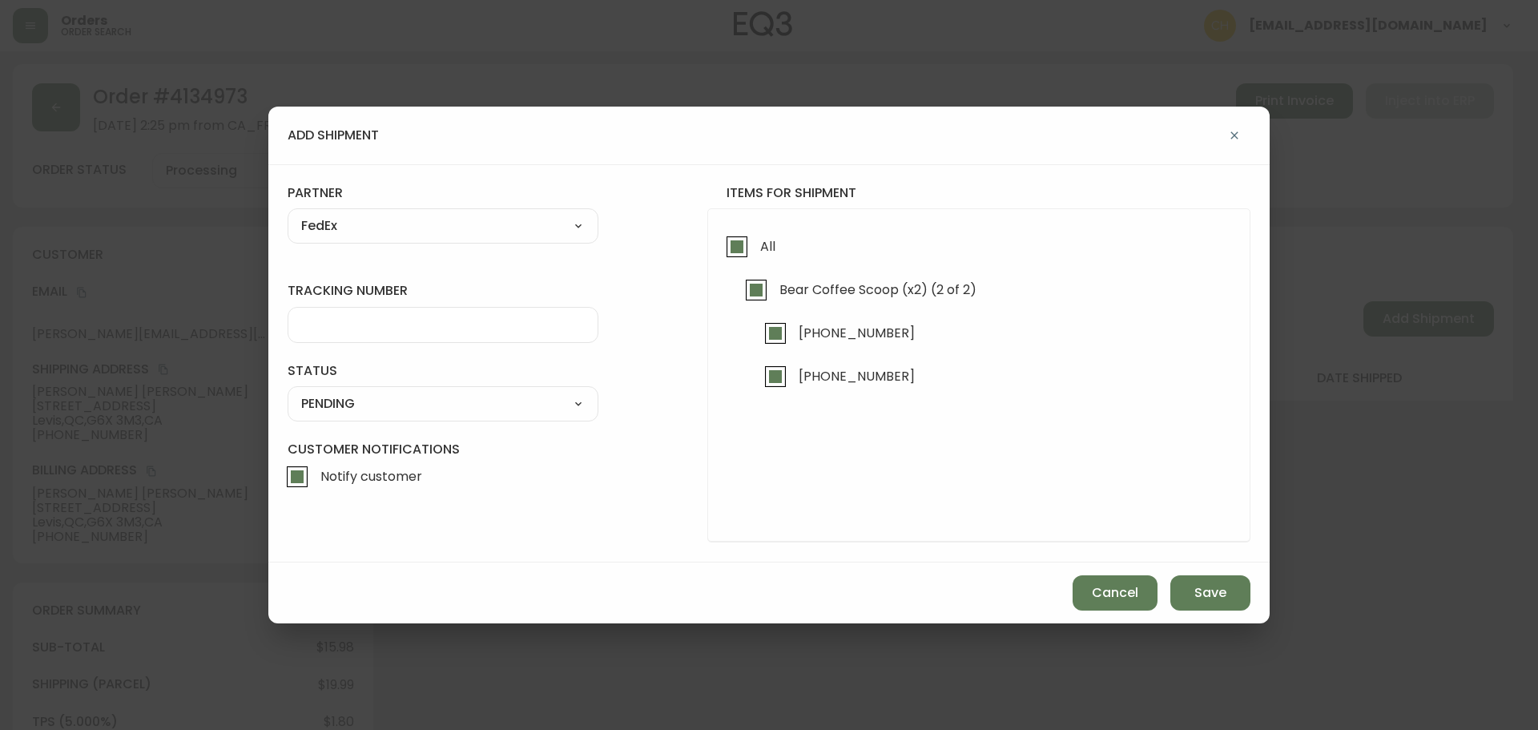
click at [336, 317] on input "tracking number" at bounding box center [443, 324] width 284 height 15
click at [360, 402] on select "SHIPPED PENDING CANCELLED" at bounding box center [443, 404] width 311 height 24
click at [288, 392] on select "SHIPPED PENDING CANCELLED" at bounding box center [443, 404] width 311 height 24
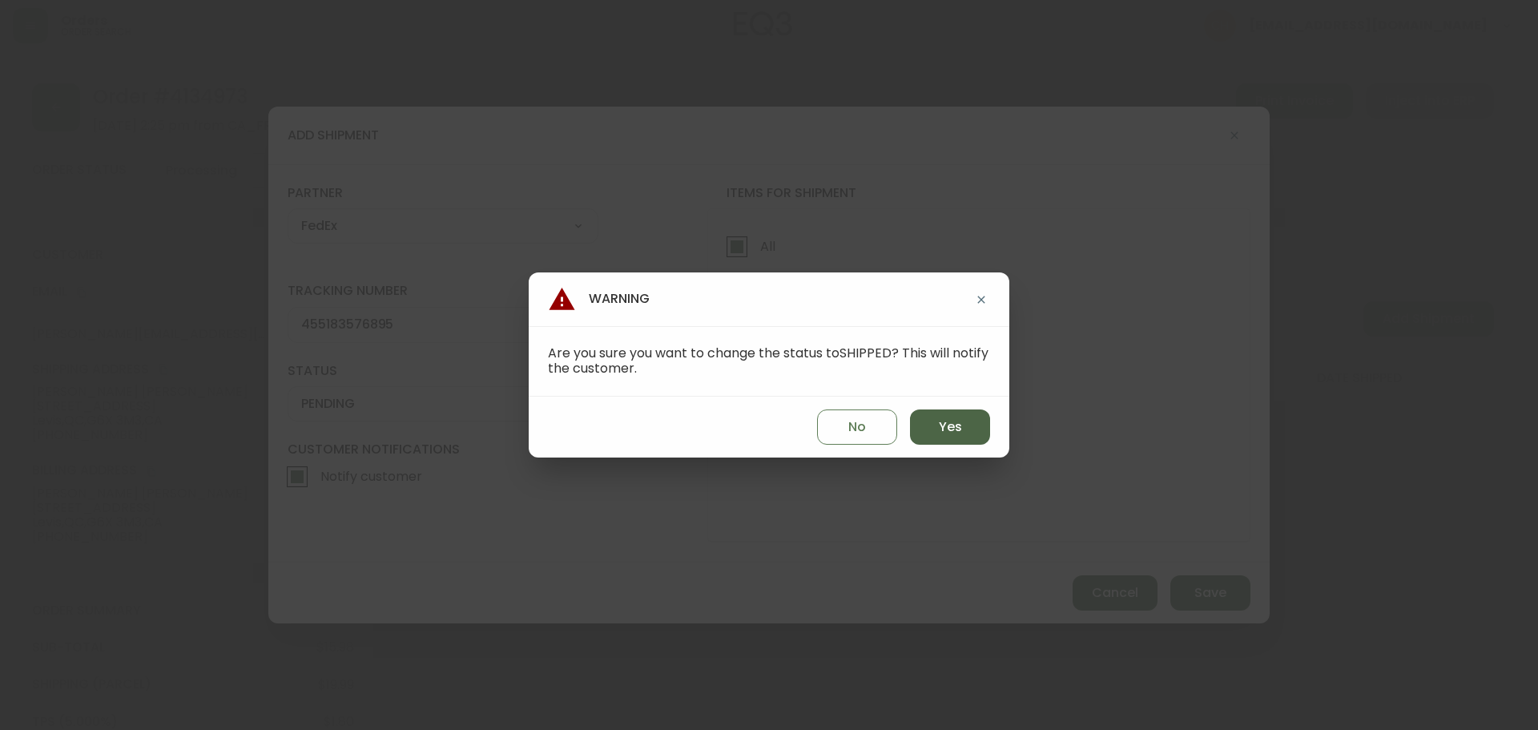
drag, startPoint x: 944, startPoint y: 431, endPoint x: 965, endPoint y: 435, distance: 21.2
click at [945, 431] on span "Yes" at bounding box center [950, 427] width 23 height 18
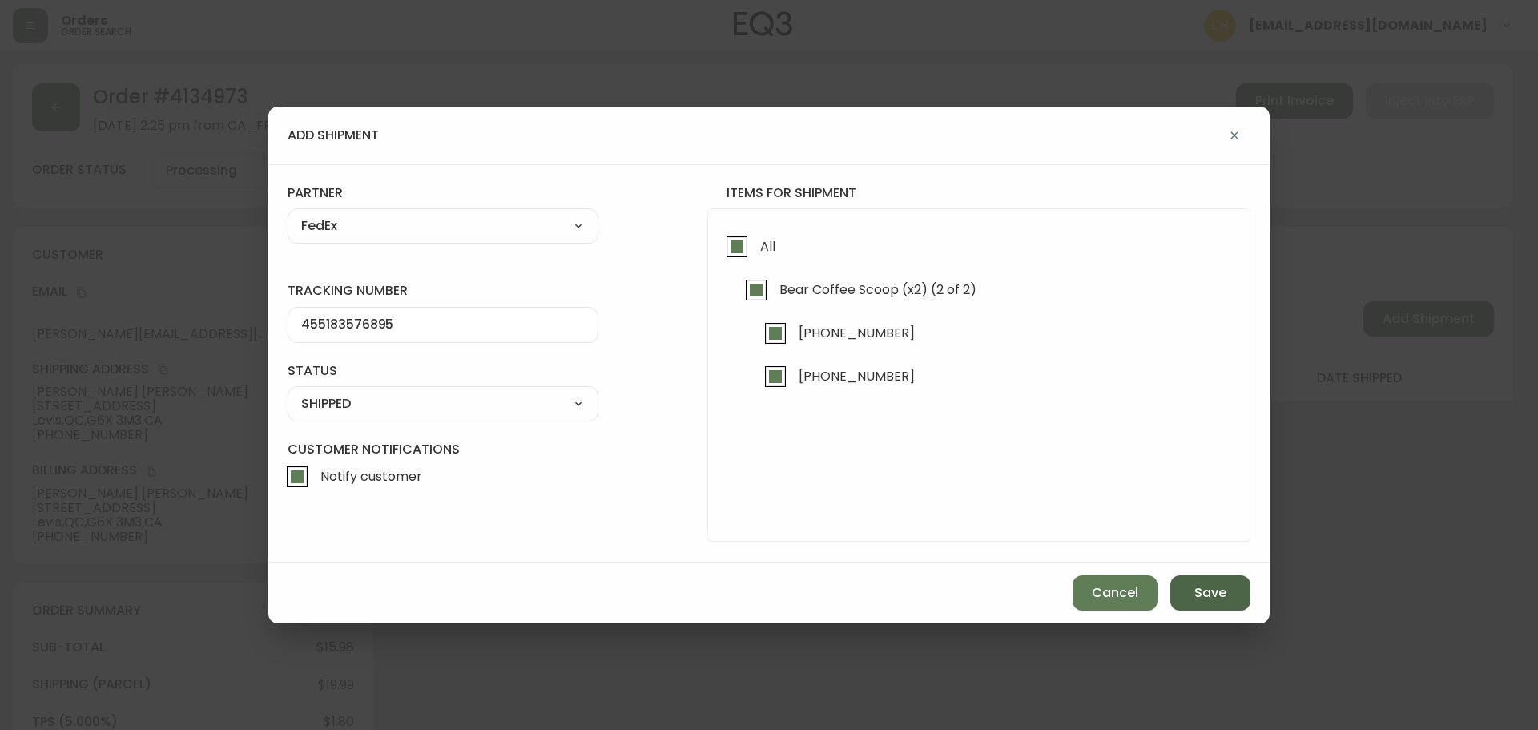
click at [1192, 589] on button "Save" at bounding box center [1210, 592] width 80 height 35
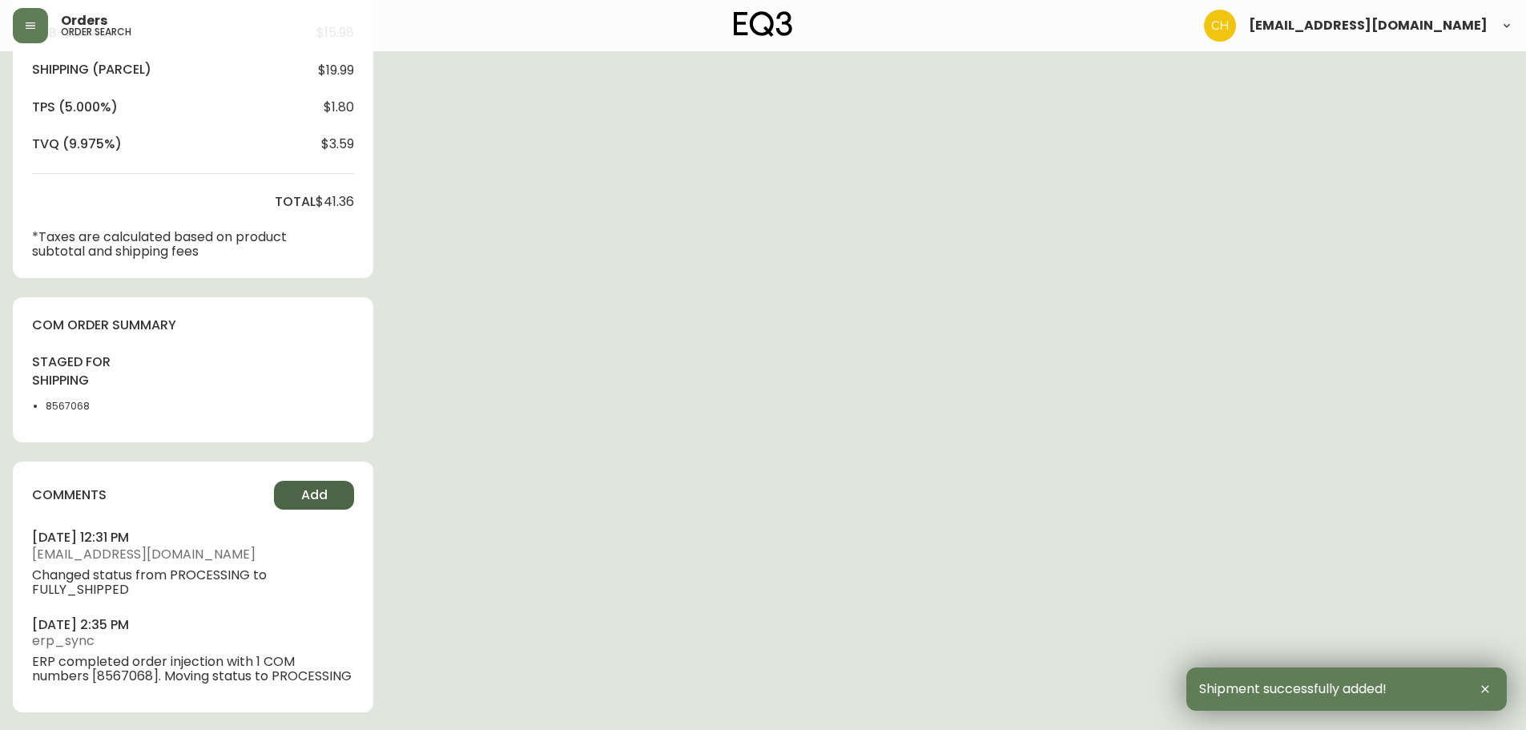
scroll to position [616, 0]
click at [312, 502] on span "Add" at bounding box center [314, 494] width 26 height 18
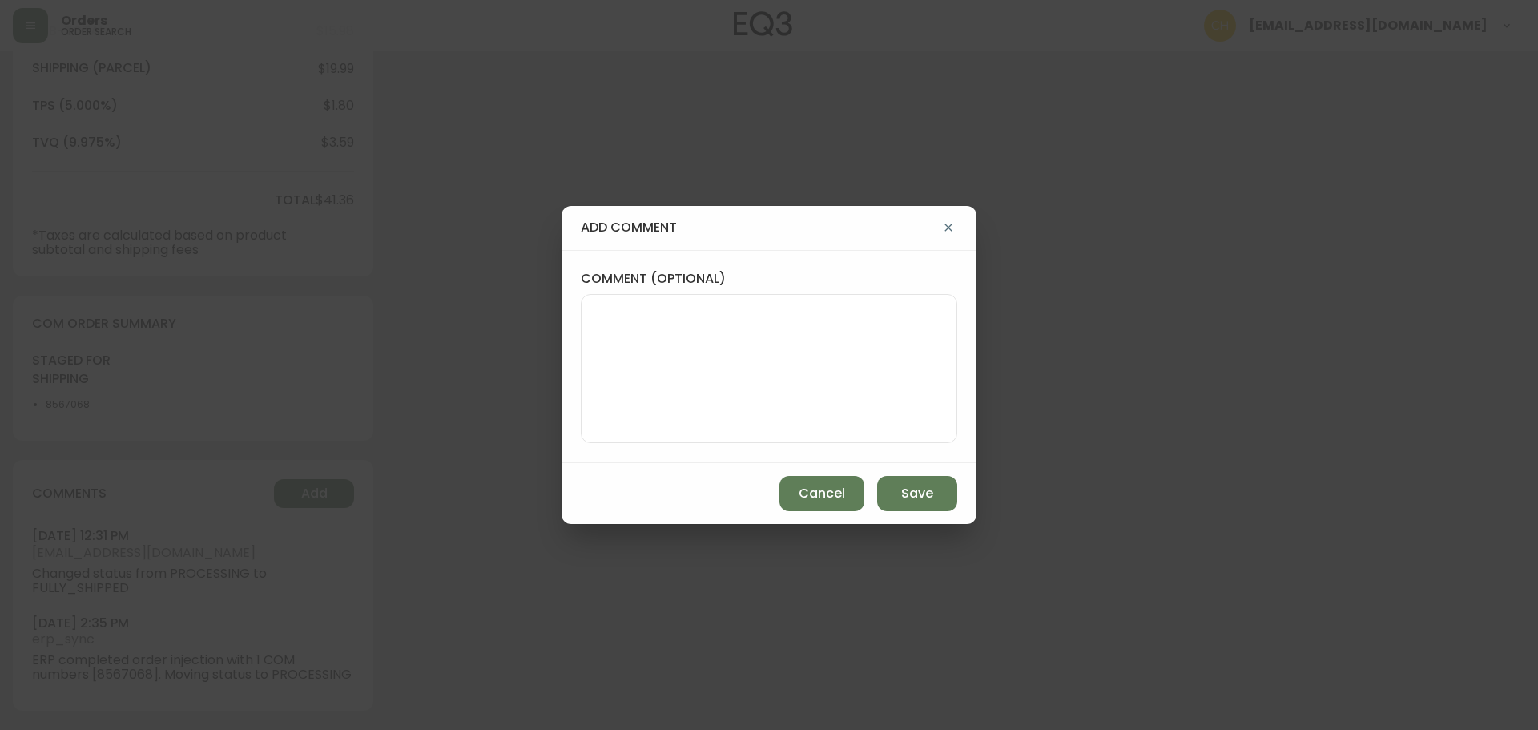
click at [717, 337] on textarea "comment (optional)" at bounding box center [768, 368] width 349 height 128
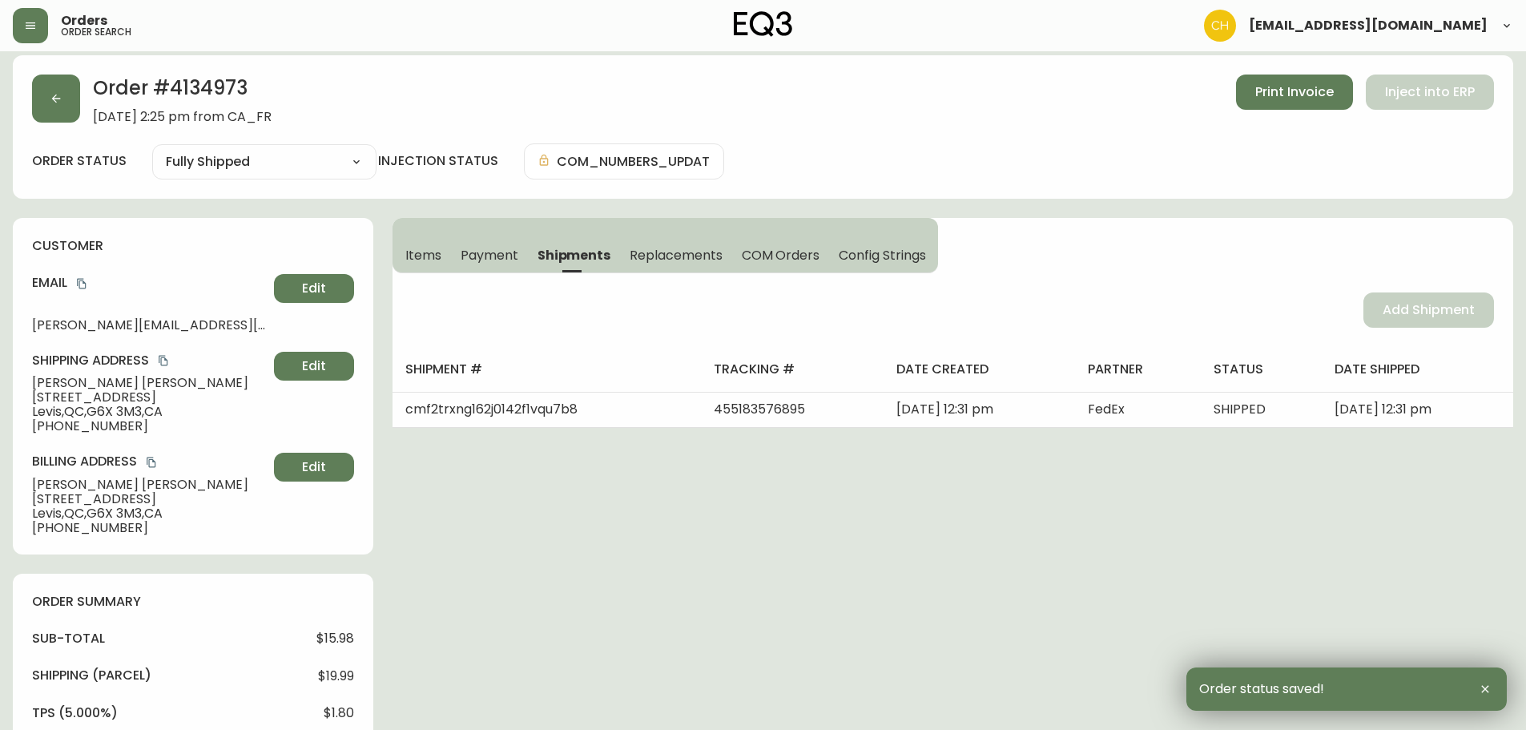
scroll to position [0, 0]
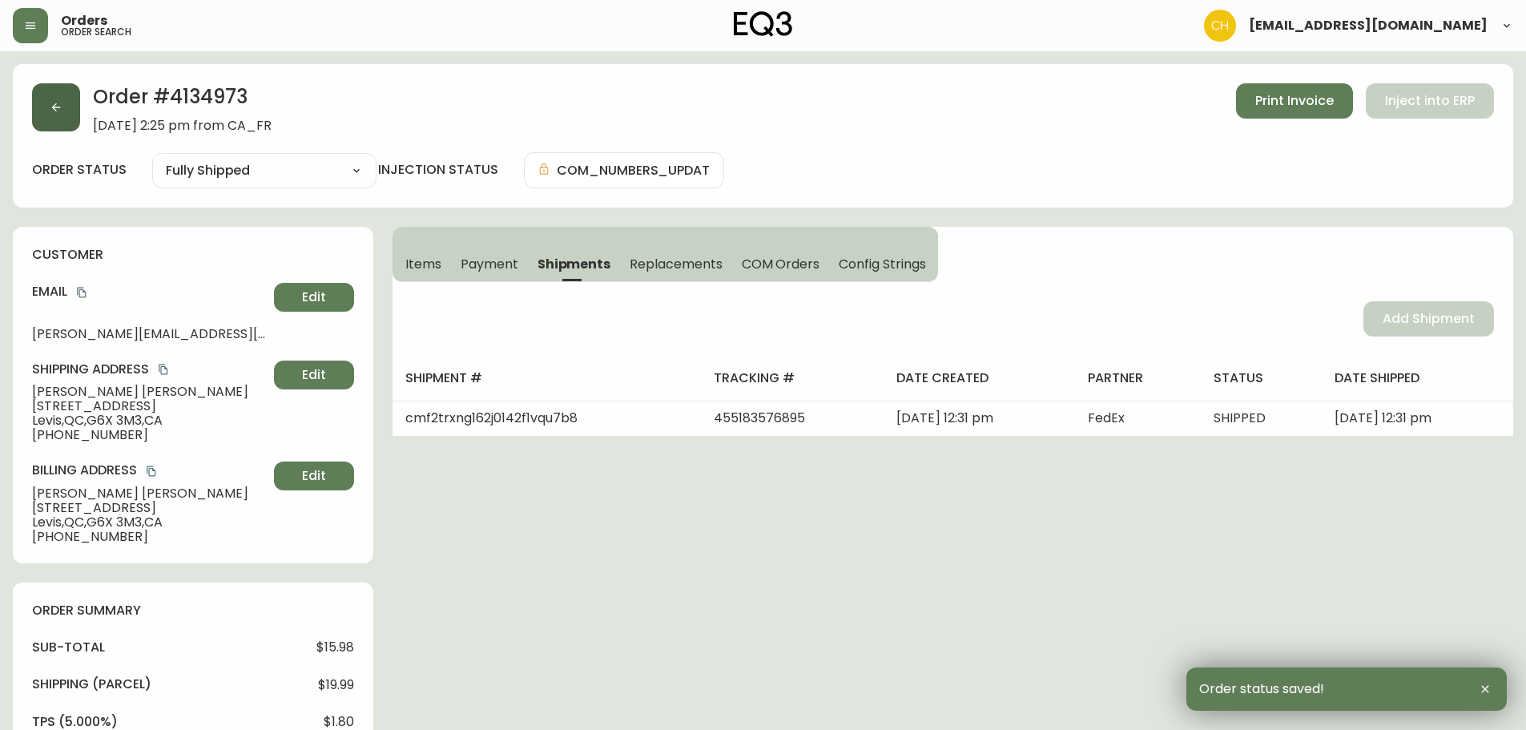
click at [62, 113] on icon "button" at bounding box center [56, 107] width 13 height 13
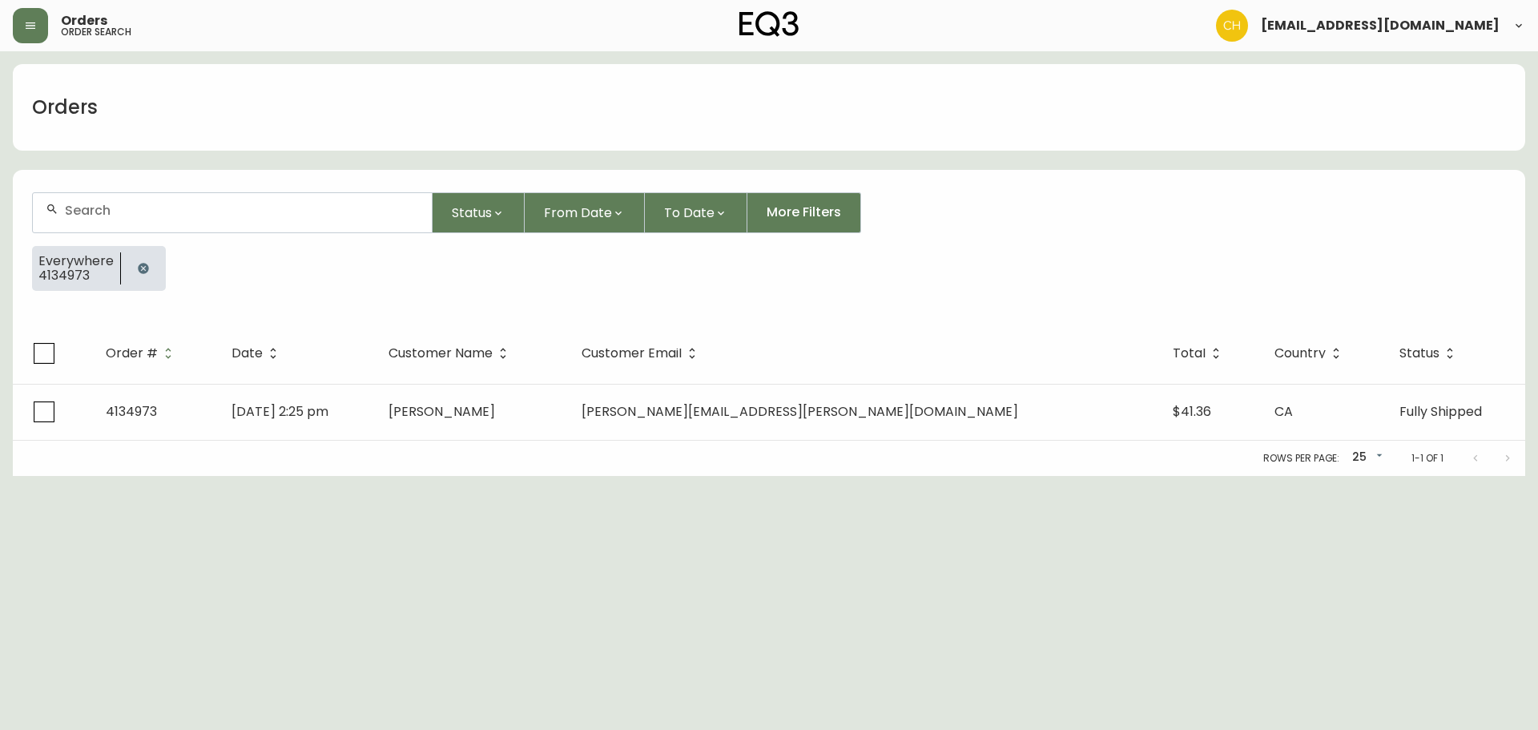
click at [82, 204] on div at bounding box center [232, 212] width 399 height 39
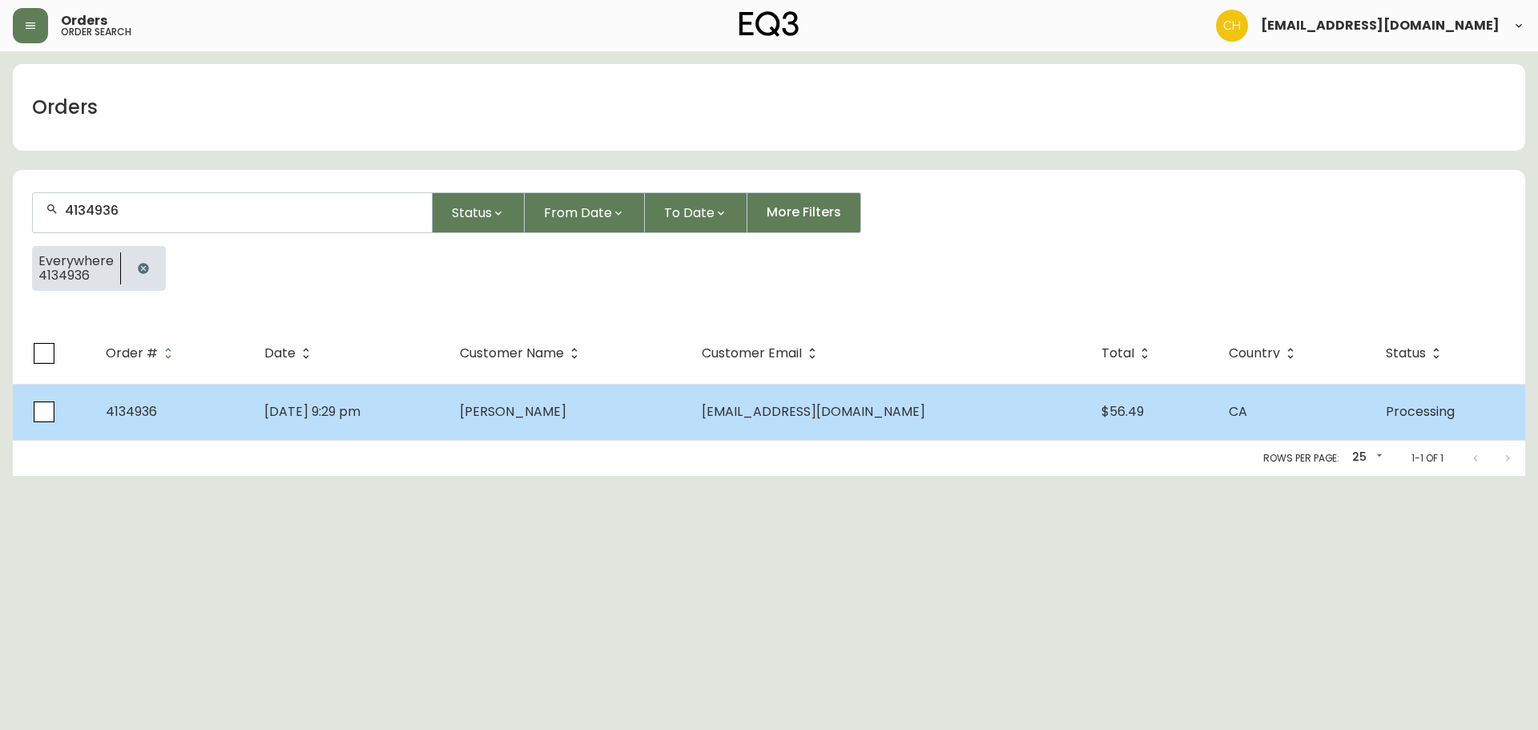
click at [645, 417] on td "[PERSON_NAME]" at bounding box center [568, 412] width 242 height 56
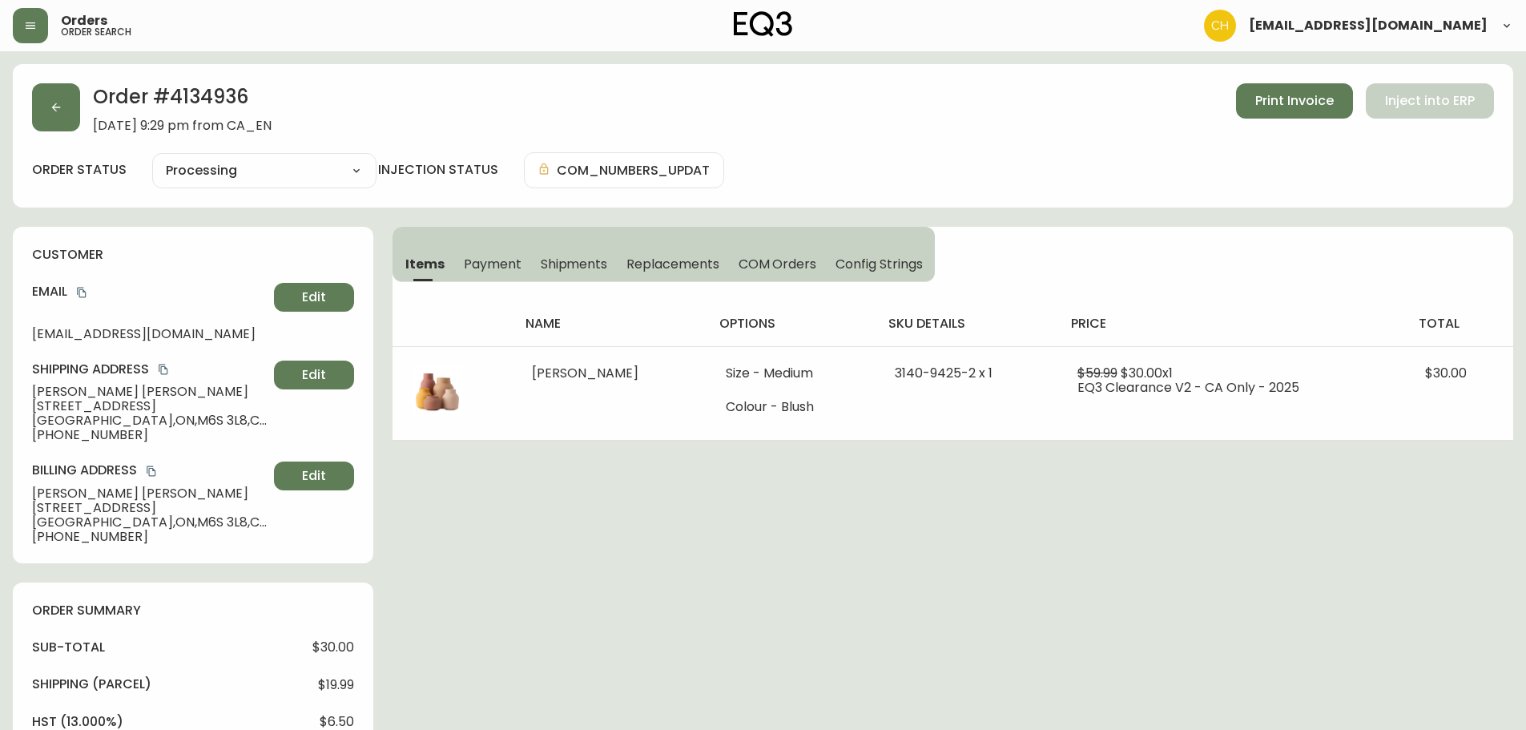
click at [590, 269] on span "Shipments" at bounding box center [574, 264] width 67 height 17
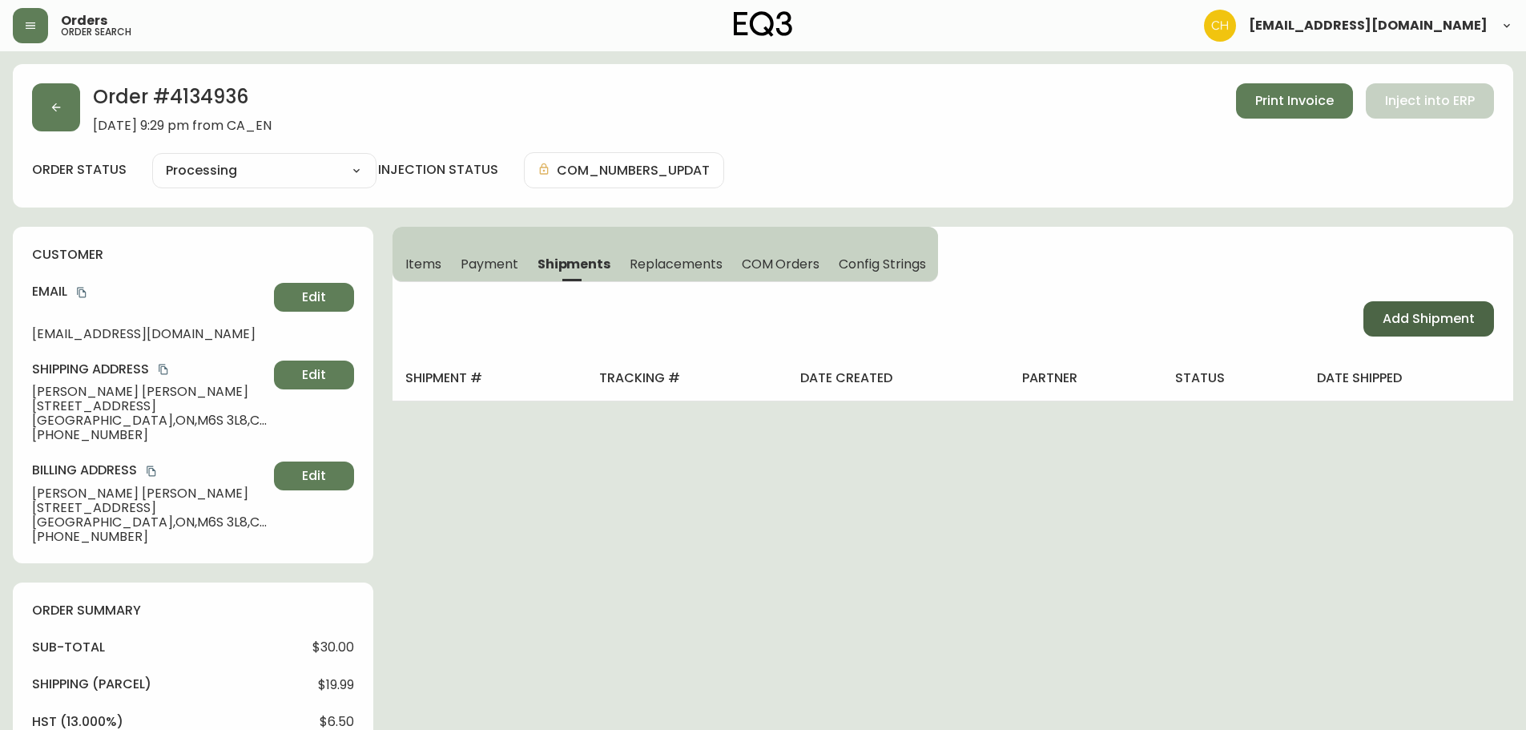
click at [1401, 316] on span "Add Shipment" at bounding box center [1429, 319] width 92 height 18
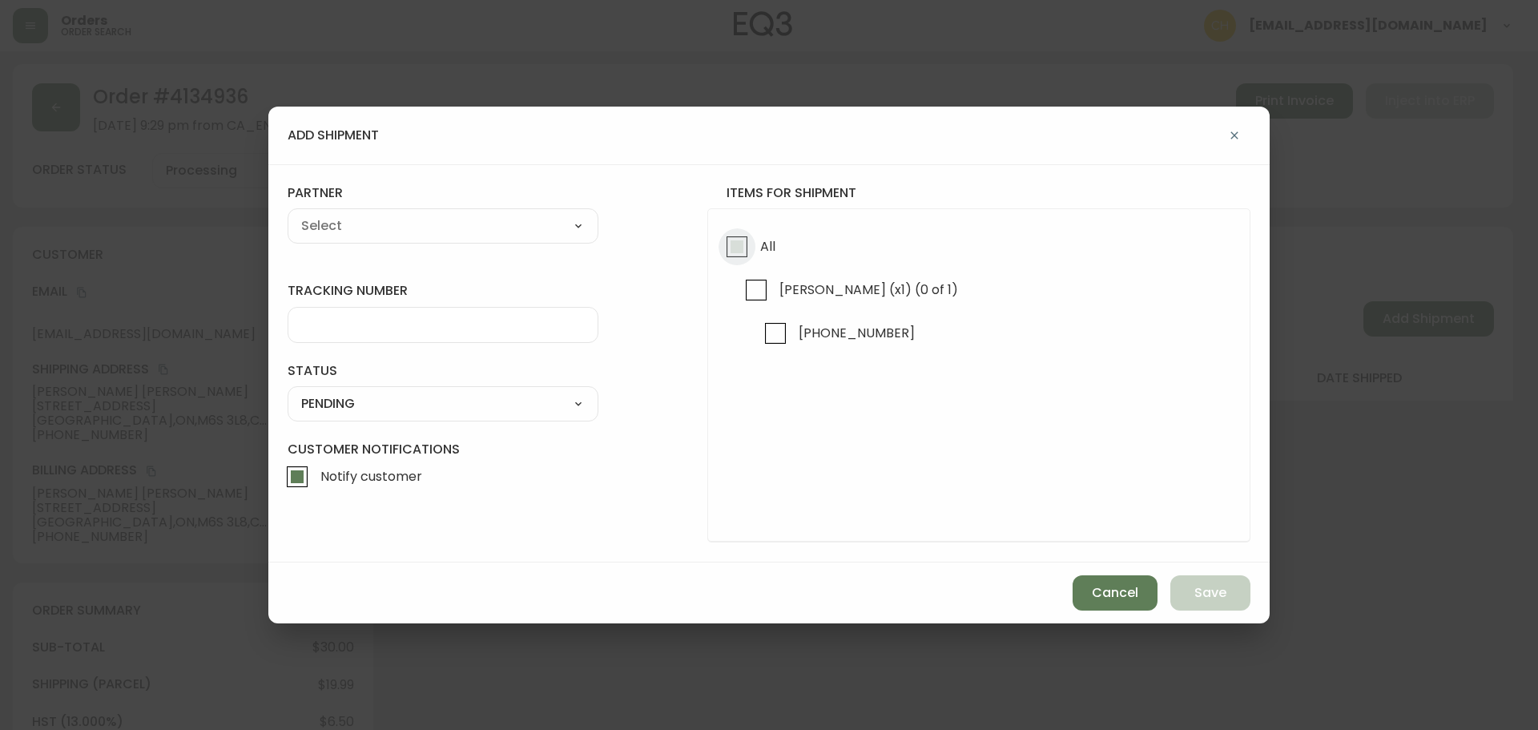
click at [728, 244] on input "All" at bounding box center [737, 246] width 37 height 37
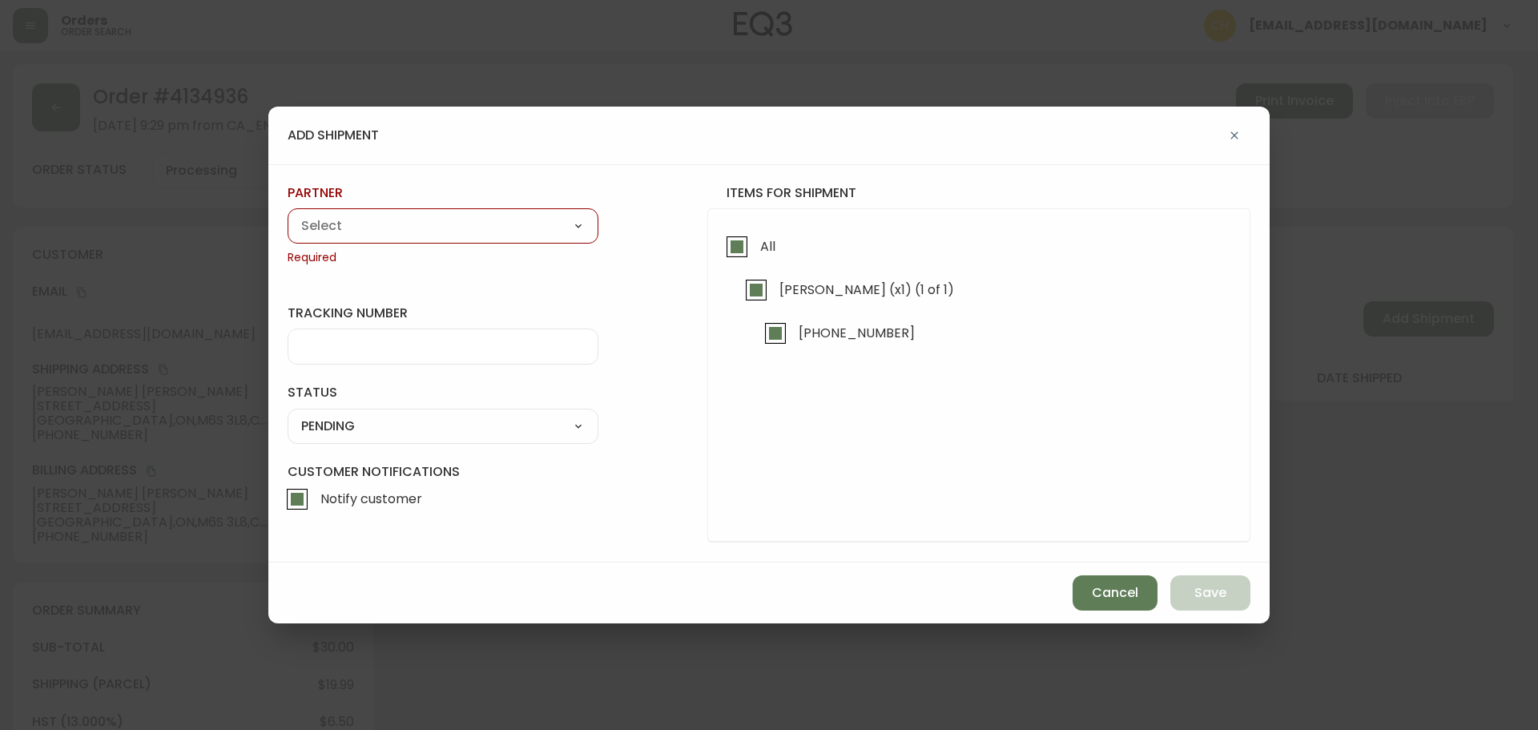
click at [528, 243] on div "A Move to Remember LLC ABF Freight Alero [PERSON_NAME] Canada Post CDS Ceva Log…" at bounding box center [443, 225] width 311 height 35
click at [519, 240] on div "A Move to Remember LLC ABF Freight Alero [PERSON_NAME] Canada Post CDS Ceva Log…" at bounding box center [443, 225] width 311 height 35
click at [504, 223] on select "A Move to Remember LLC ABF Freight Alero [PERSON_NAME] Canada Post CDS Ceva Log…" at bounding box center [443, 226] width 311 height 24
click at [288, 214] on select "A Move to Remember LLC ABF Freight Alero [PERSON_NAME] Canada Post CDS Ceva Log…" at bounding box center [443, 226] width 311 height 24
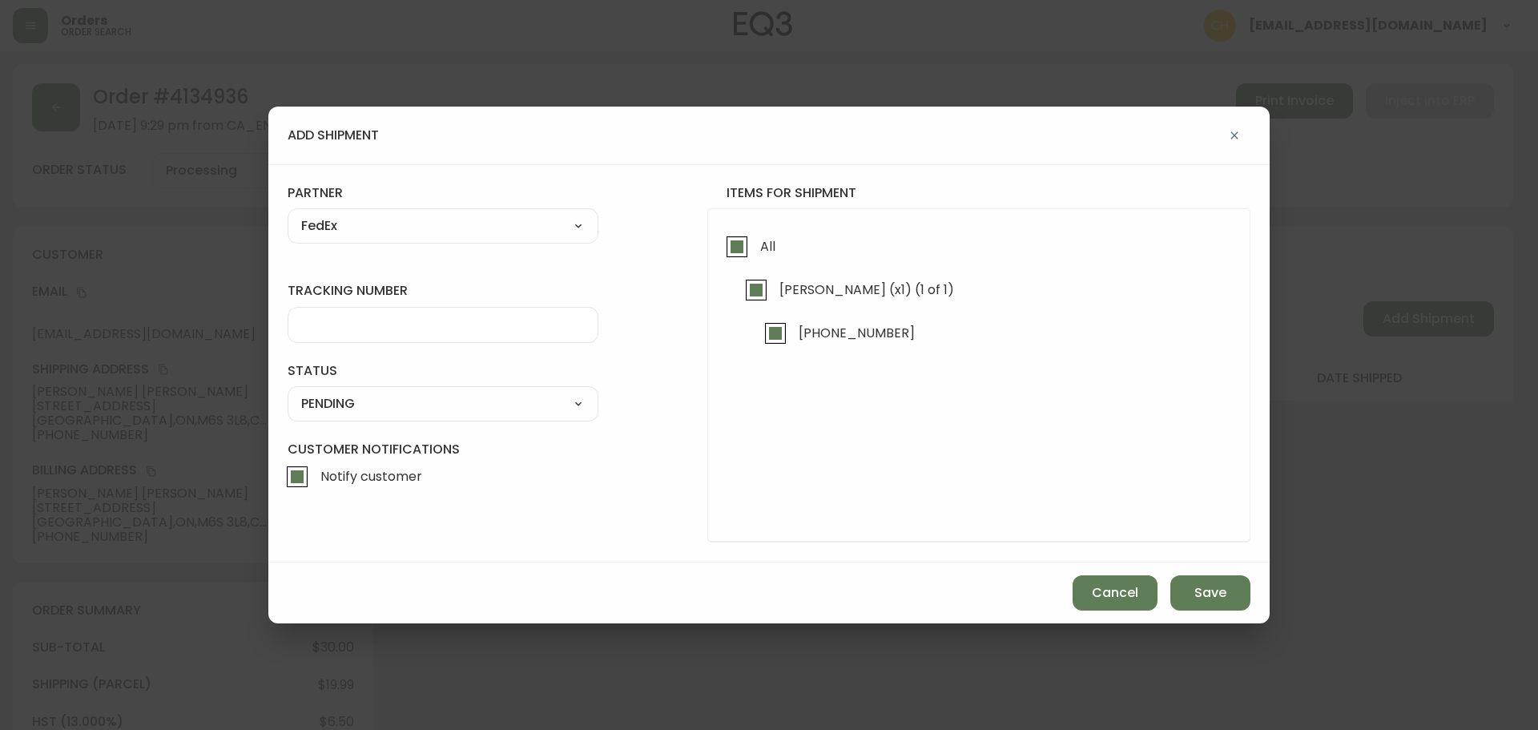
click at [381, 328] on input "tracking number" at bounding box center [443, 324] width 284 height 15
click at [350, 403] on select "SHIPPED PENDING CANCELLED" at bounding box center [443, 404] width 311 height 24
click at [288, 392] on select "SHIPPED PENDING CANCELLED" at bounding box center [443, 404] width 311 height 24
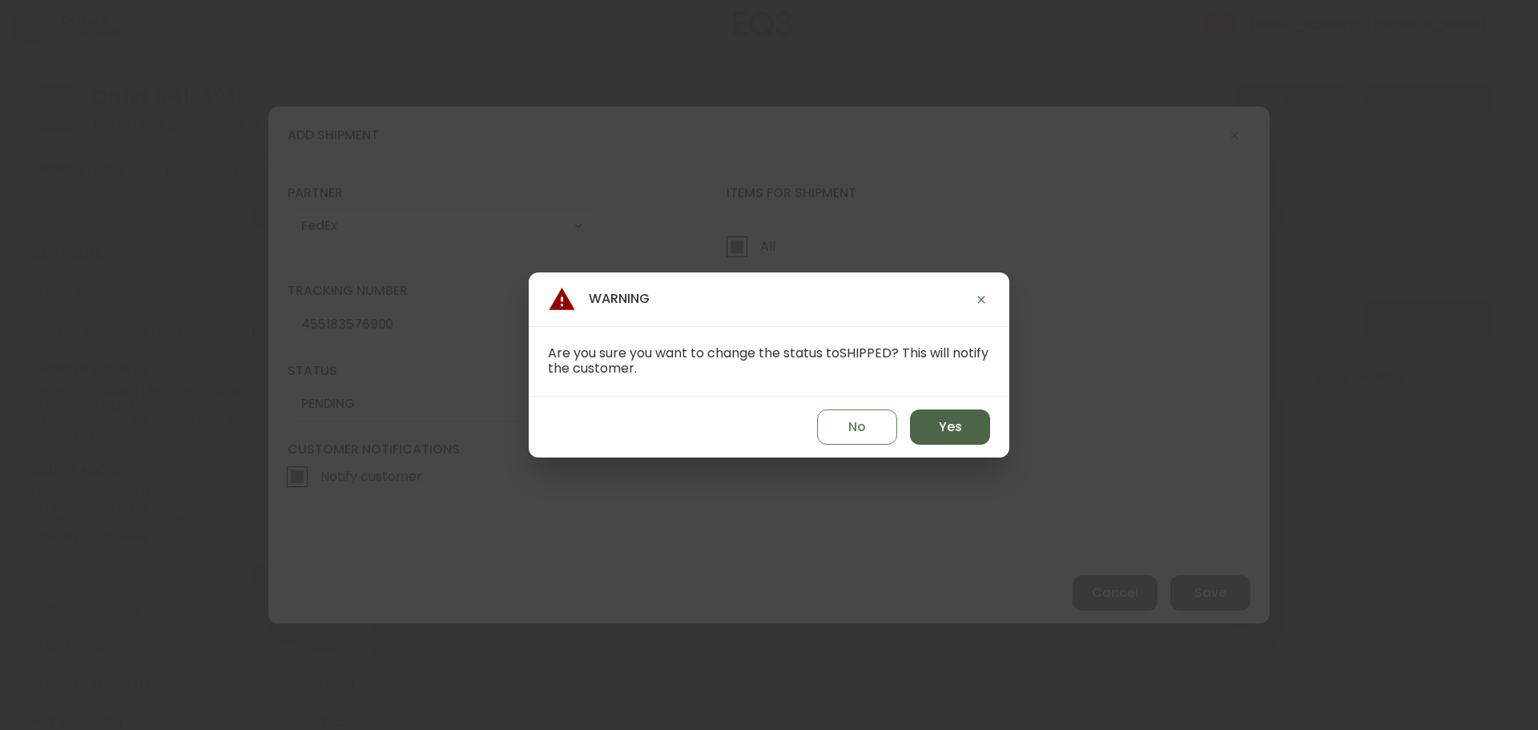
click at [948, 426] on span "Yes" at bounding box center [950, 427] width 23 height 18
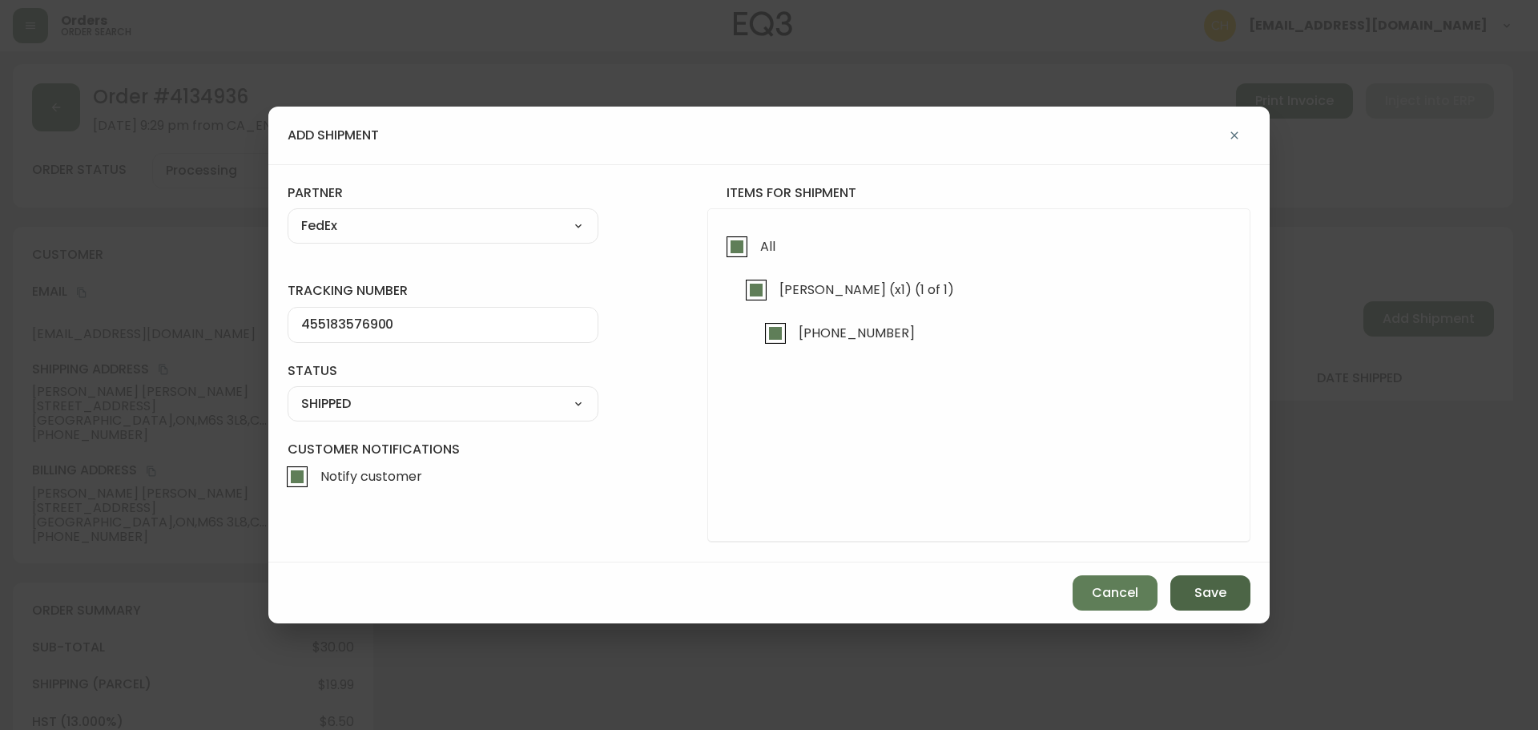
click at [1228, 598] on button "Save" at bounding box center [1210, 592] width 80 height 35
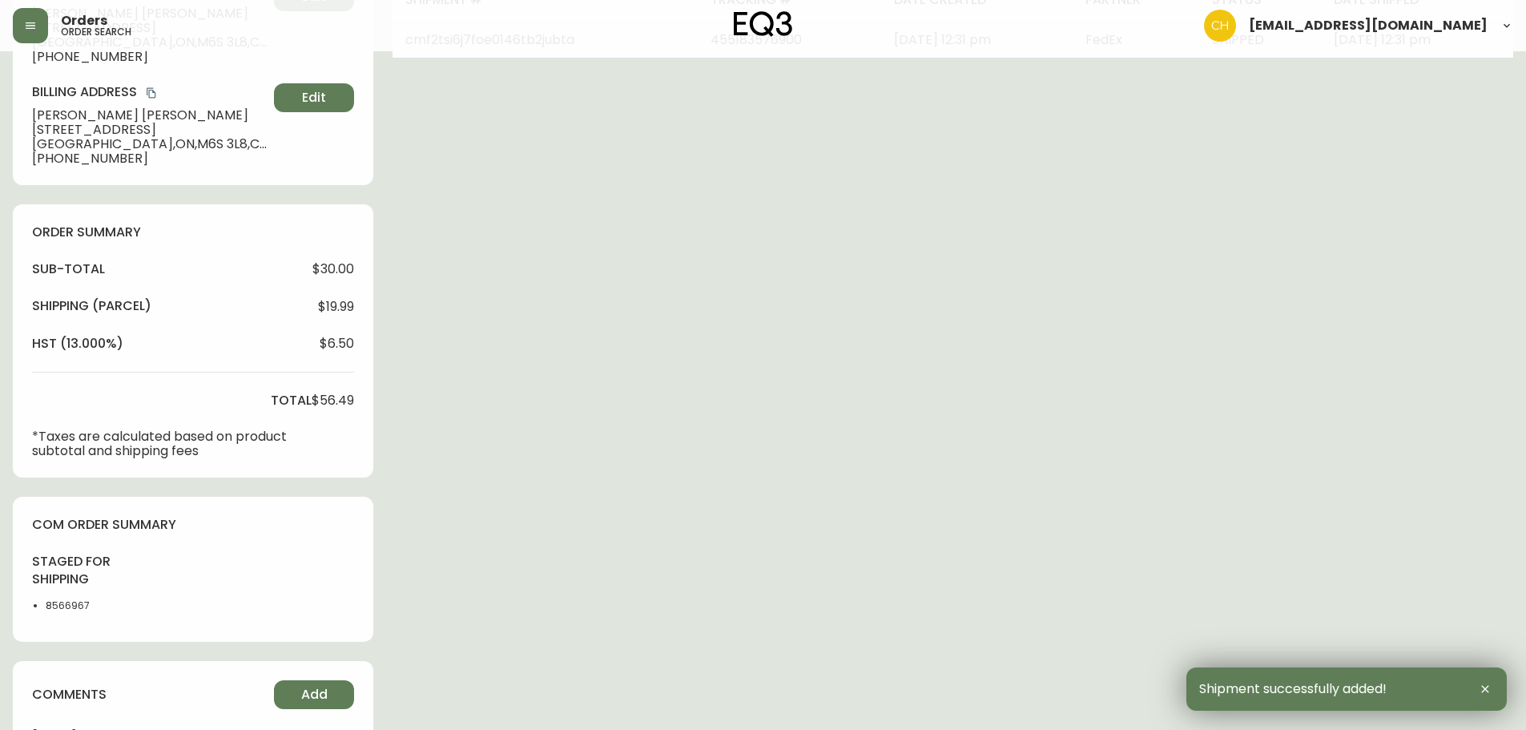
scroll to position [579, 0]
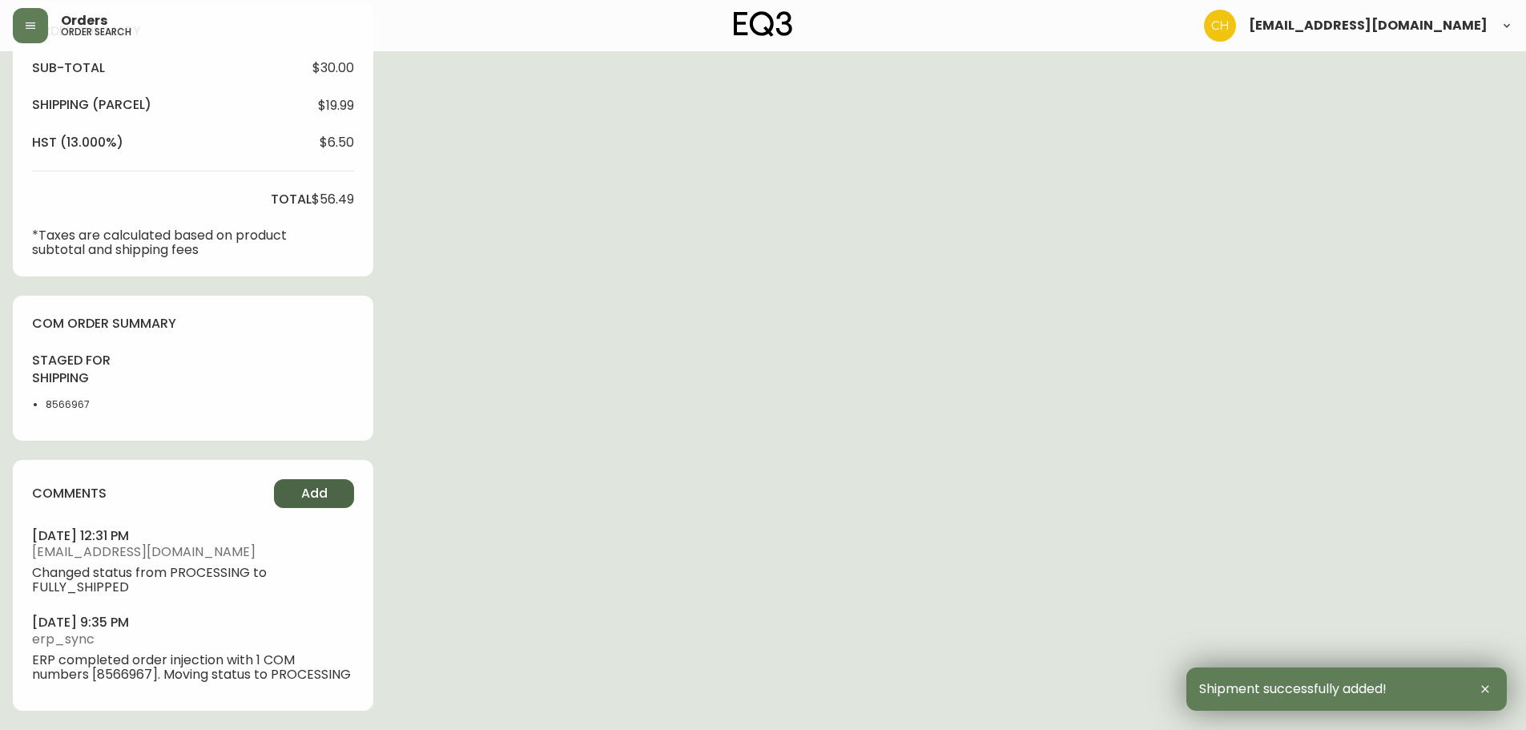
click at [306, 496] on span "Add" at bounding box center [314, 494] width 26 height 18
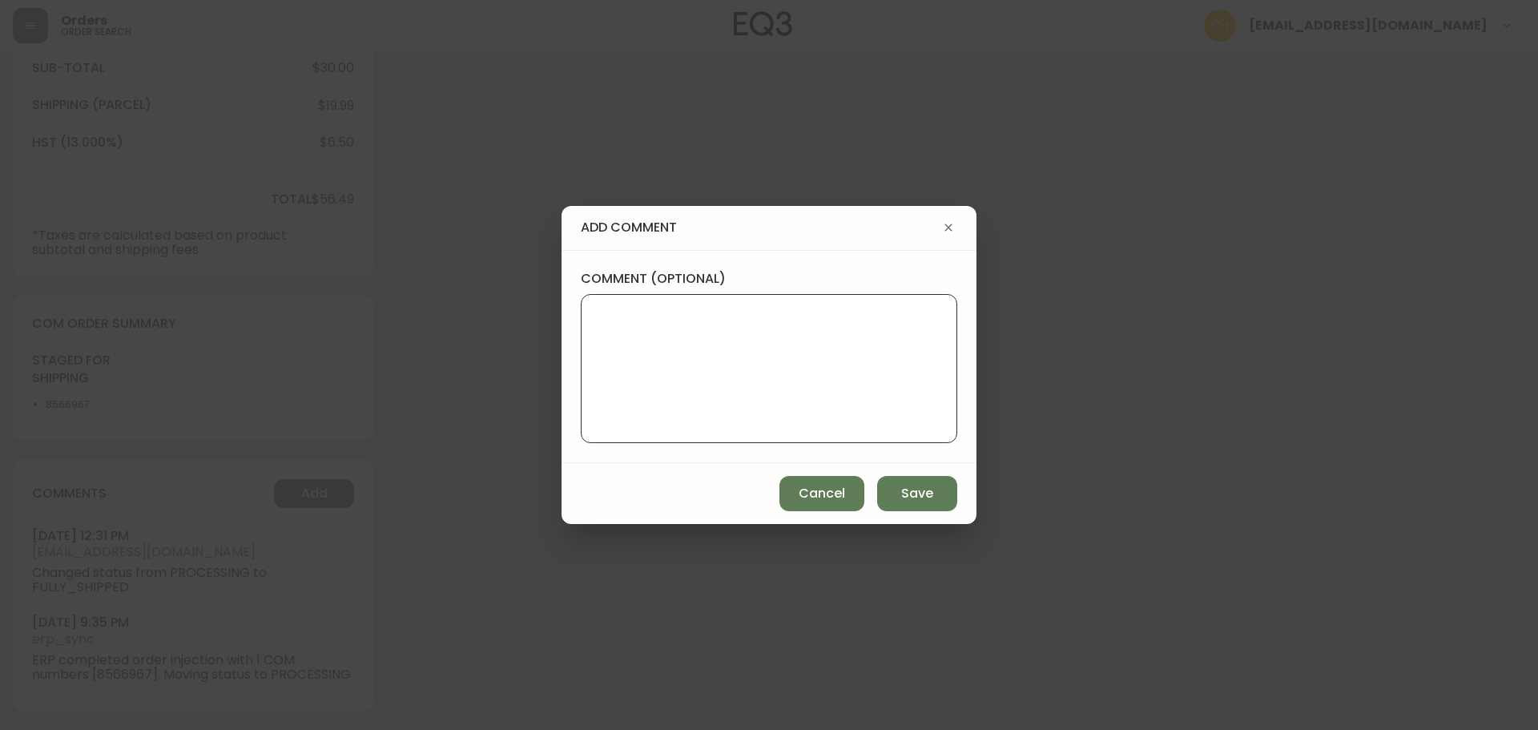
click at [644, 375] on textarea "comment (optional)" at bounding box center [768, 368] width 349 height 128
